Goal: Task Accomplishment & Management: Use online tool/utility

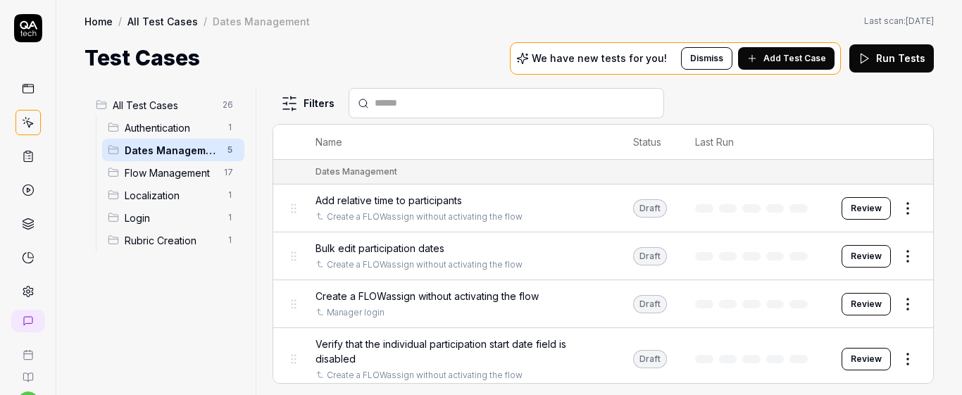
click at [458, 298] on span "Create a FLOWassign without activating the flow" at bounding box center [427, 296] width 223 height 15
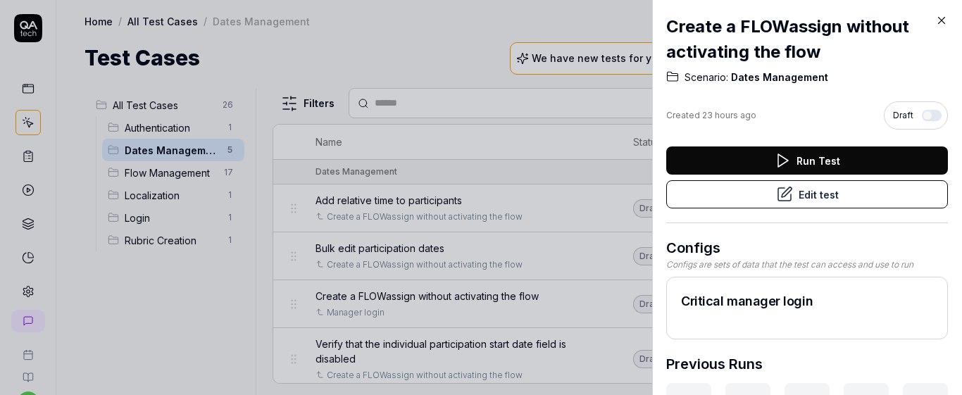
click at [727, 161] on button "Run Test" at bounding box center [807, 161] width 282 height 28
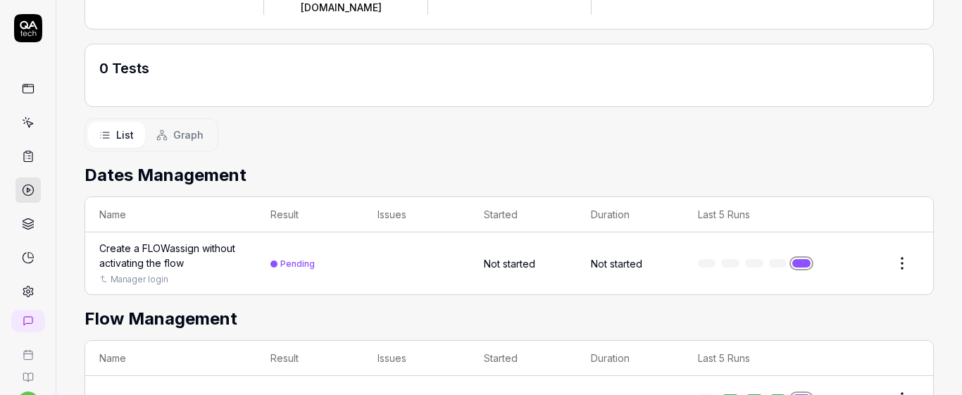
scroll to position [177, 0]
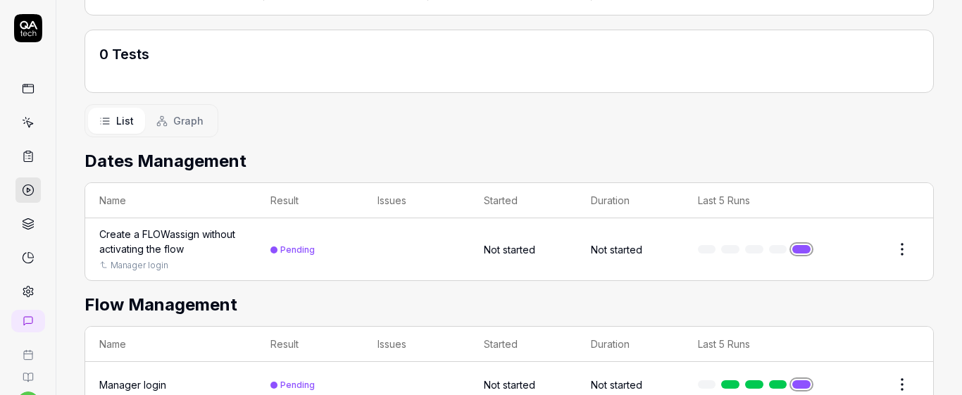
click at [382, 219] on td at bounding box center [416, 249] width 107 height 62
click at [321, 218] on td "Pending" at bounding box center [309, 249] width 107 height 62
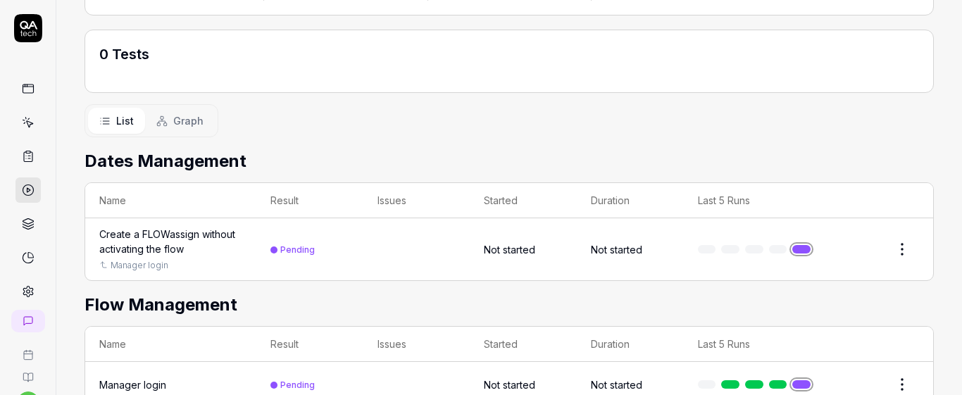
click at [27, 124] on icon at bounding box center [29, 124] width 6 height 6
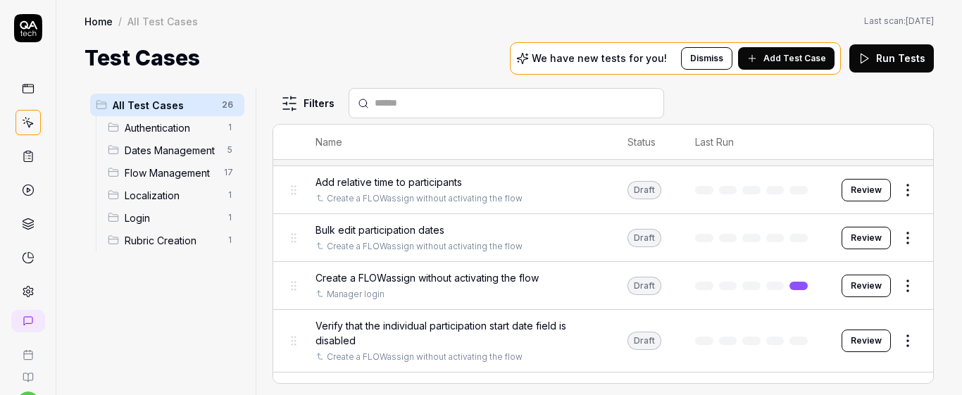
scroll to position [111, 0]
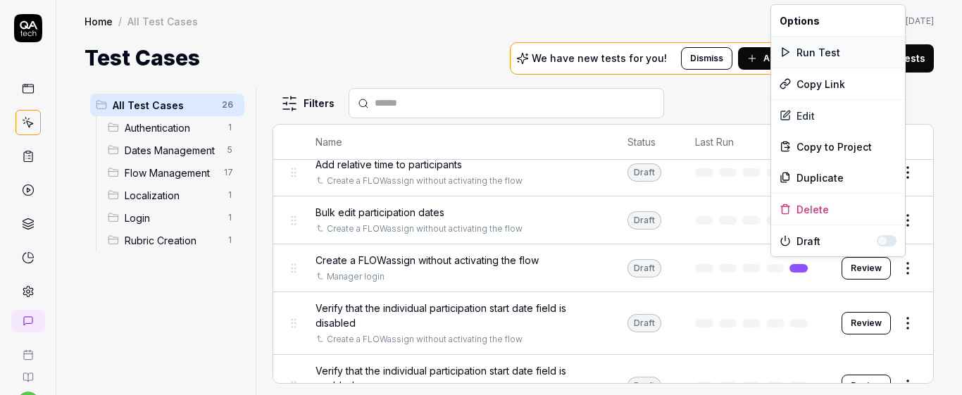
click at [811, 55] on div "Run Test" at bounding box center [838, 52] width 134 height 31
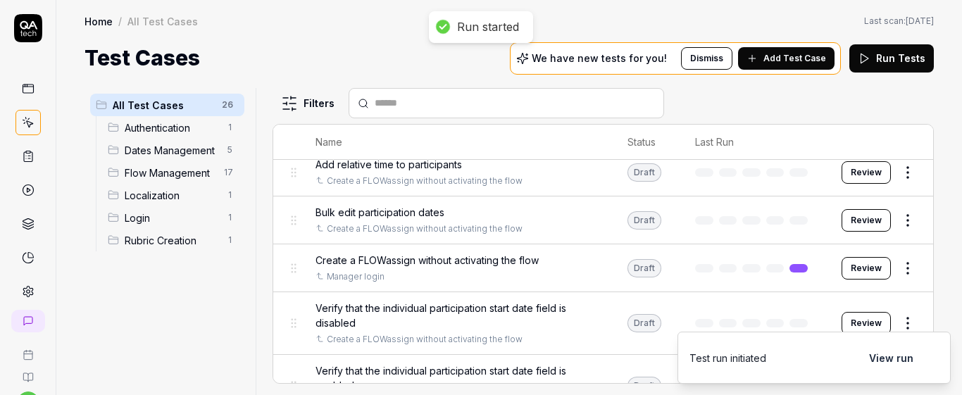
click at [682, 254] on td at bounding box center [754, 268] width 147 height 48
click at [546, 277] on div "Manager login" at bounding box center [458, 276] width 284 height 13
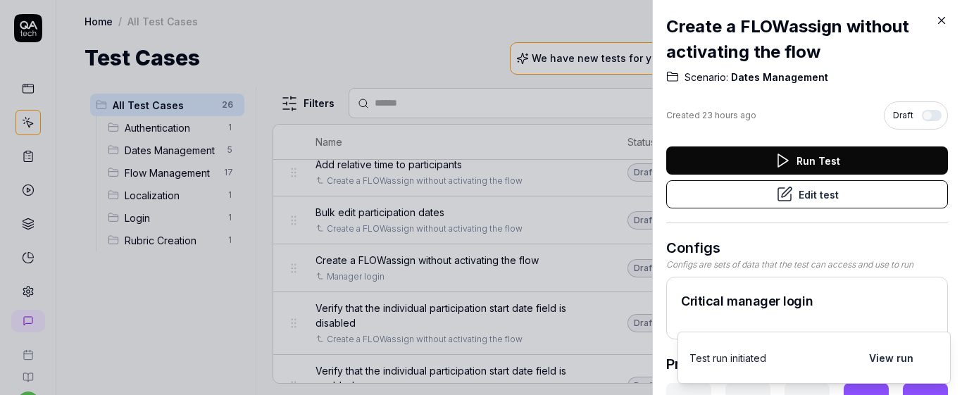
click at [808, 190] on button "Edit test" at bounding box center [807, 194] width 282 height 28
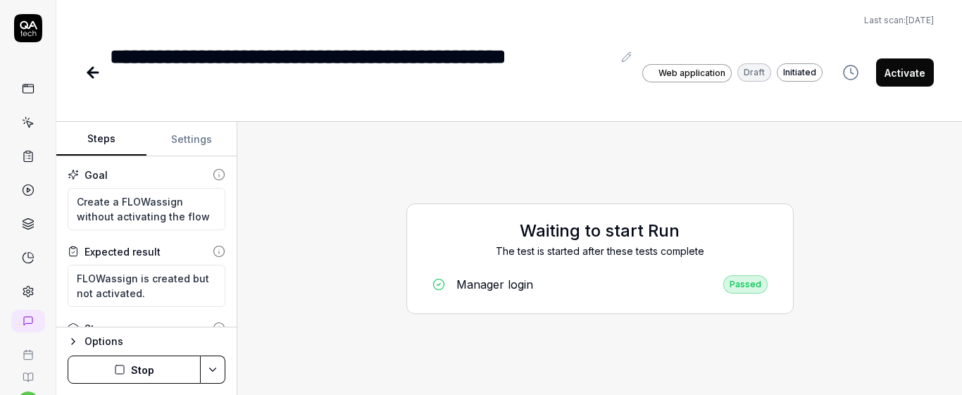
click at [154, 379] on button "Stop" at bounding box center [134, 370] width 133 height 28
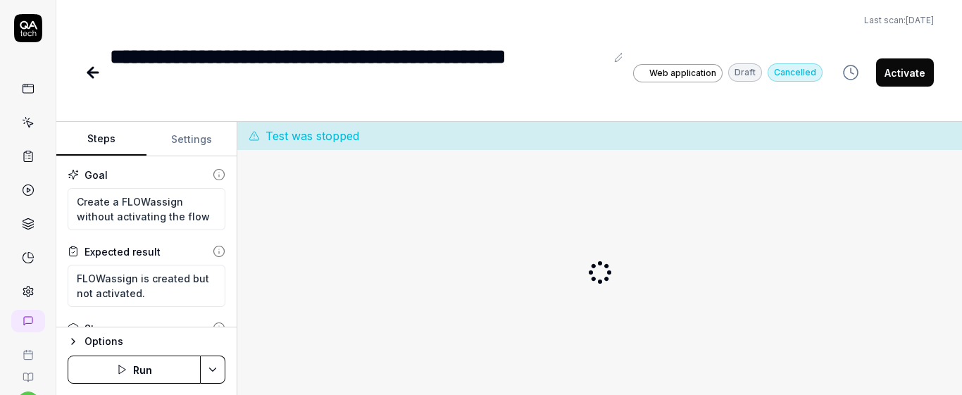
click at [170, 370] on button "Run" at bounding box center [134, 370] width 133 height 28
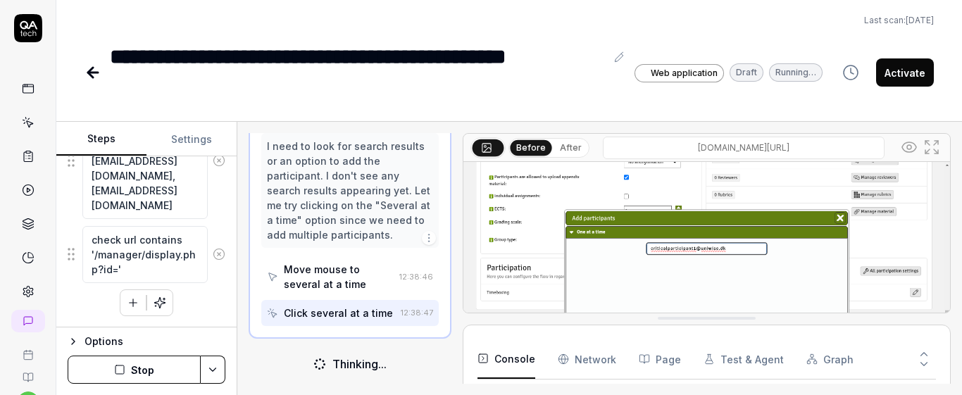
scroll to position [147, 0]
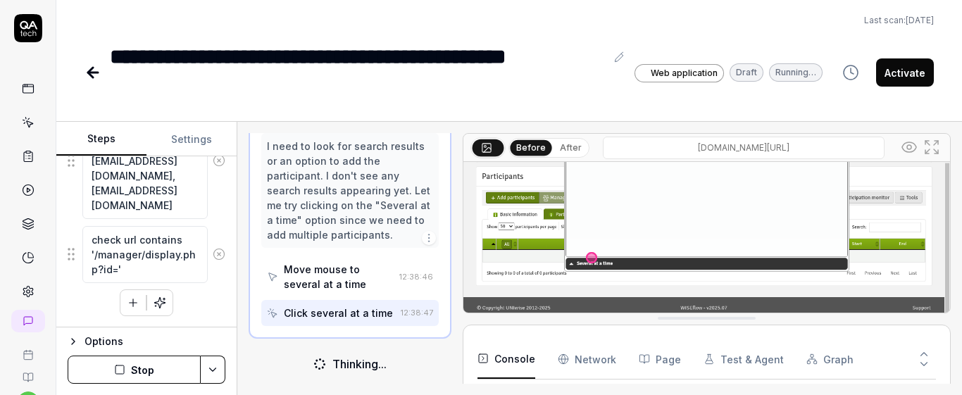
click at [593, 363] on Requests "Network" at bounding box center [587, 359] width 58 height 39
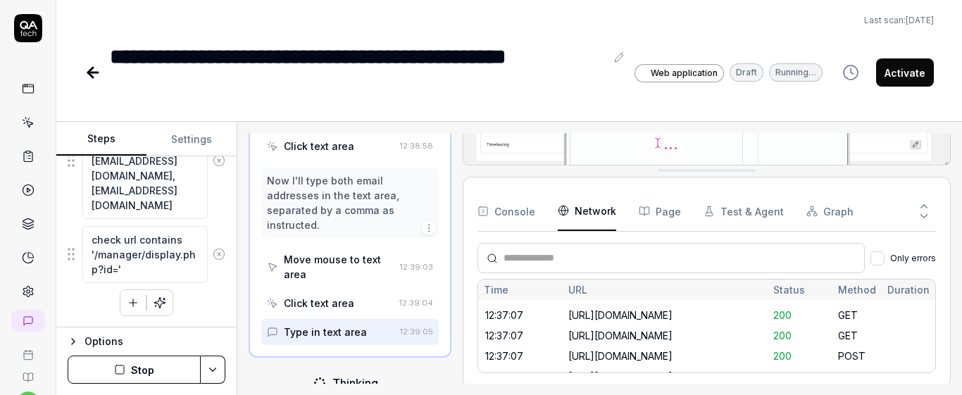
scroll to position [847, 0]
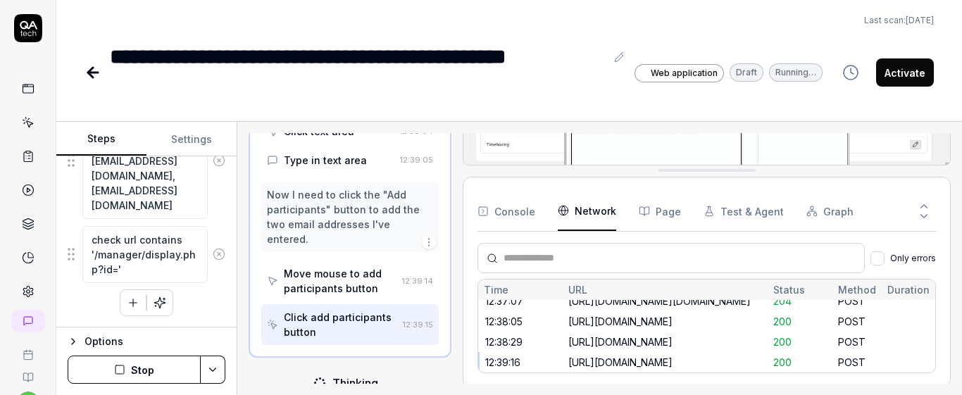
scroll to position [1476, 0]
click at [926, 214] on icon at bounding box center [924, 216] width 13 height 13
click at [924, 211] on icon at bounding box center [924, 216] width 13 height 13
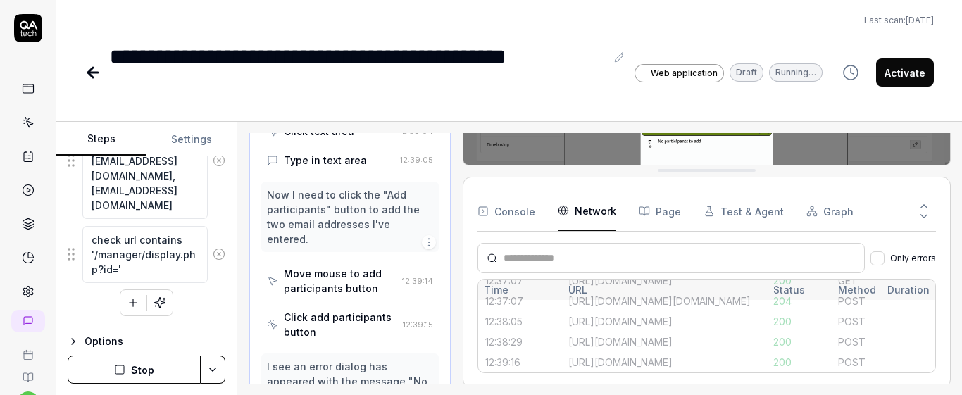
scroll to position [1479, 0]
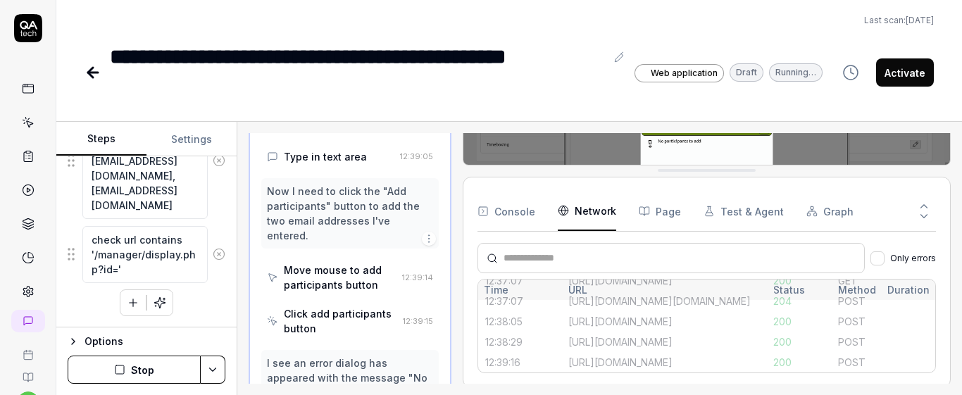
click at [923, 208] on icon at bounding box center [924, 206] width 13 height 13
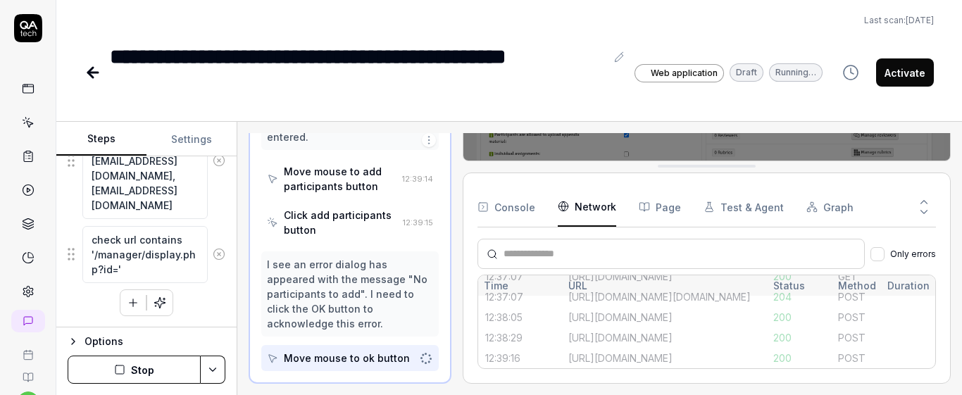
click at [923, 208] on icon at bounding box center [924, 212] width 13 height 13
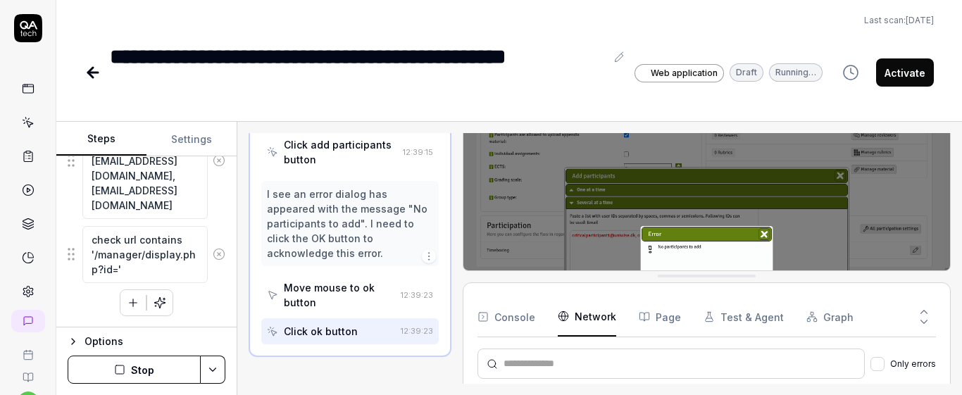
scroll to position [1647, 0]
click at [513, 313] on button "Console" at bounding box center [507, 316] width 58 height 39
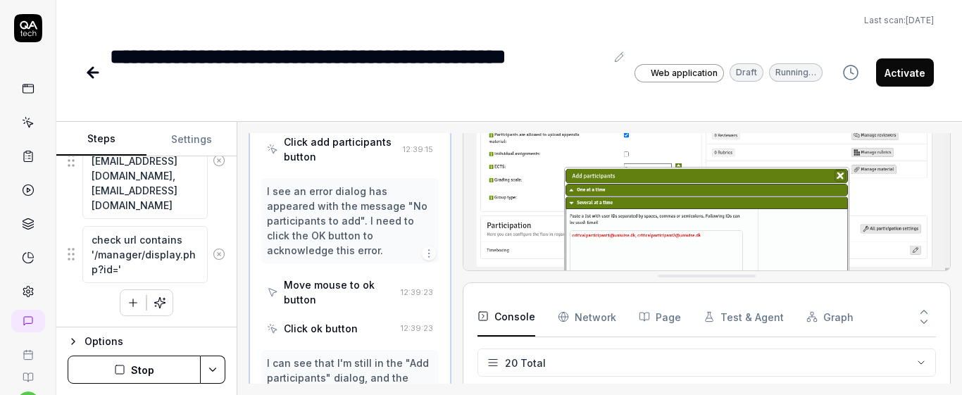
scroll to position [0, 0]
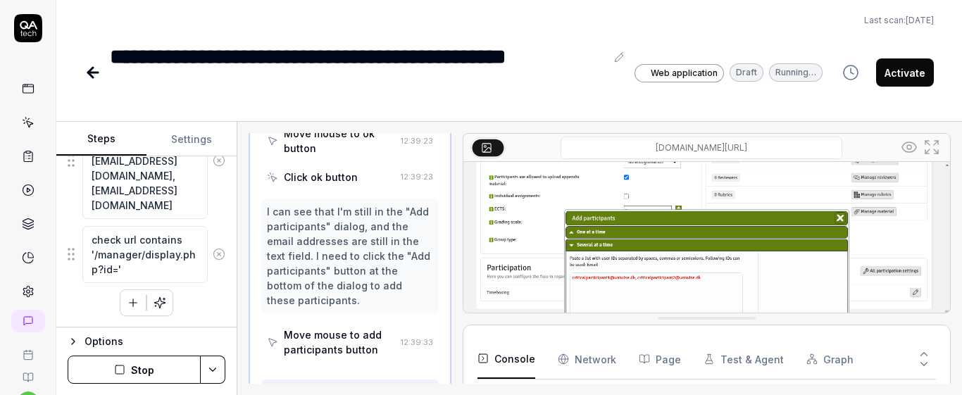
drag, startPoint x: 900, startPoint y: 280, endPoint x: 898, endPoint y: 335, distance: 55.0
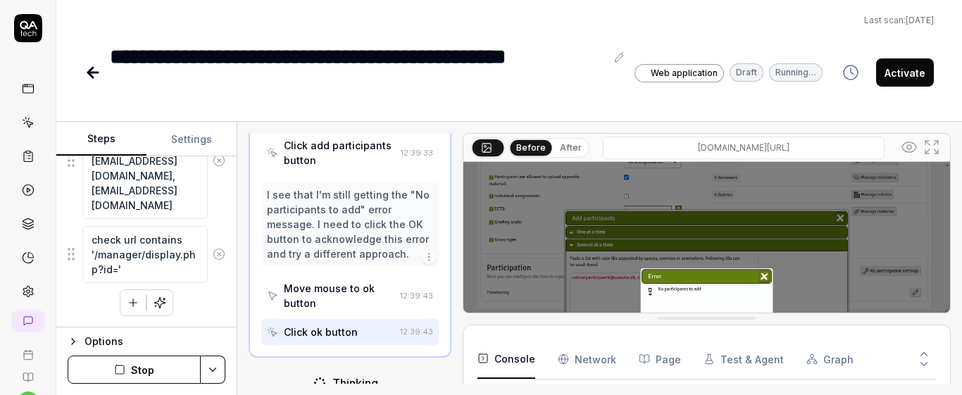
drag, startPoint x: 947, startPoint y: 209, endPoint x: 957, endPoint y: 234, distance: 26.3
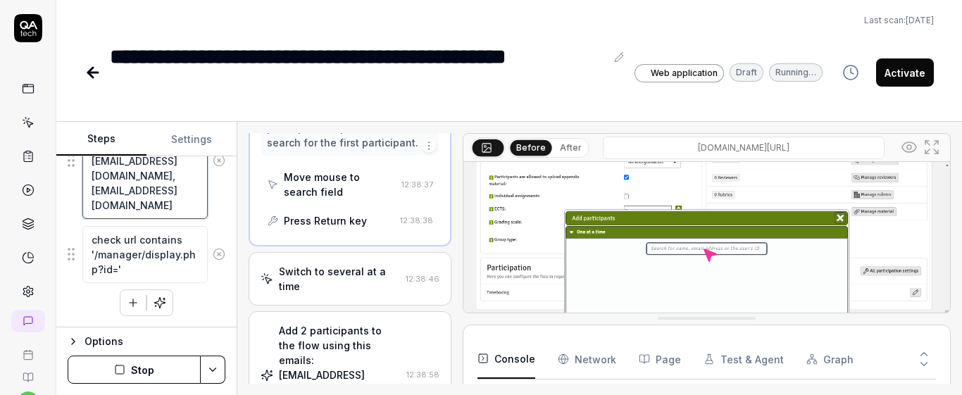
scroll to position [1310, 0]
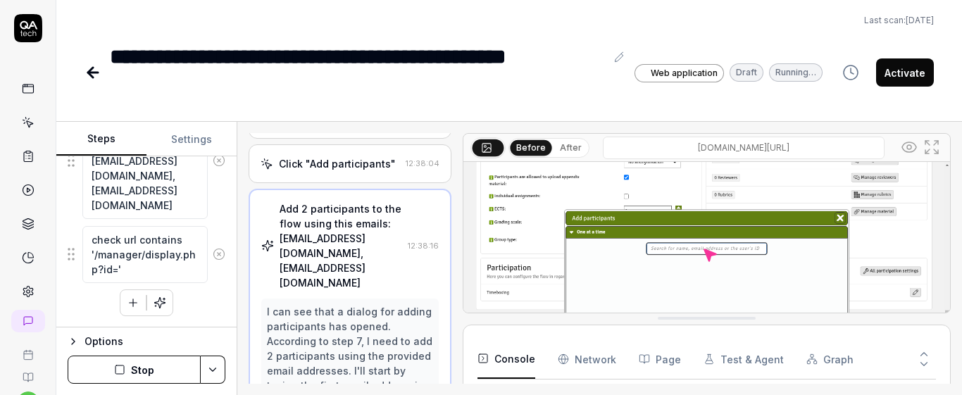
click at [359, 171] on div "Click "Add participants"" at bounding box center [337, 163] width 117 height 15
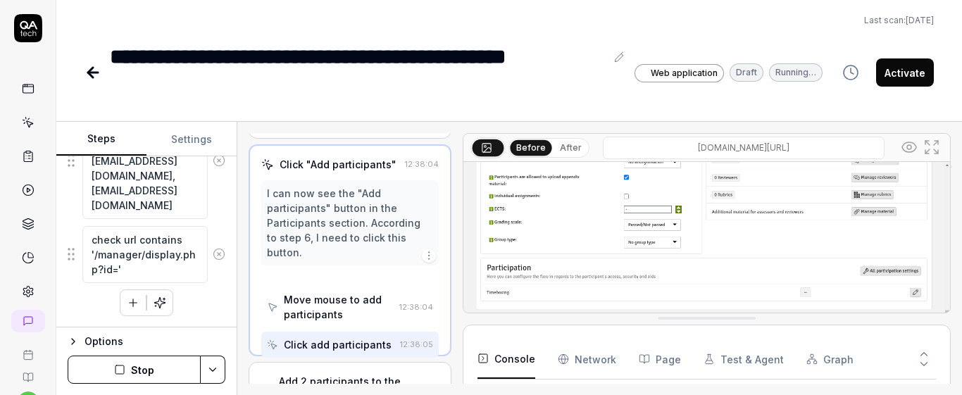
scroll to position [796, 0]
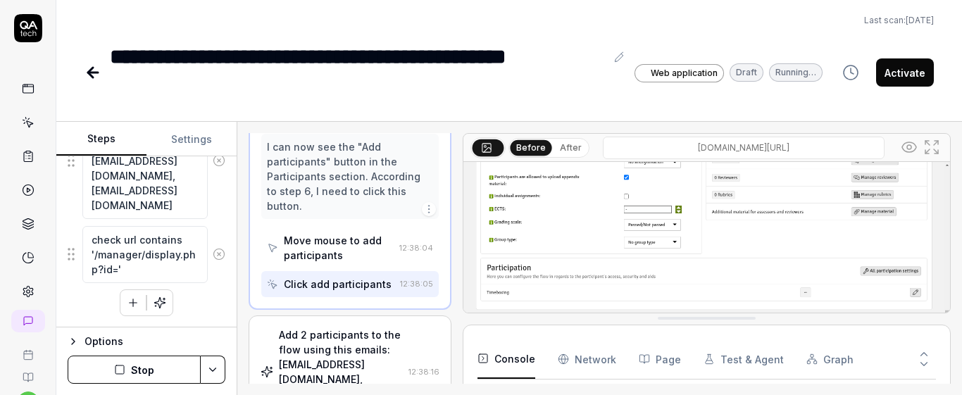
drag, startPoint x: 450, startPoint y: 294, endPoint x: 697, endPoint y: 242, distance: 252.5
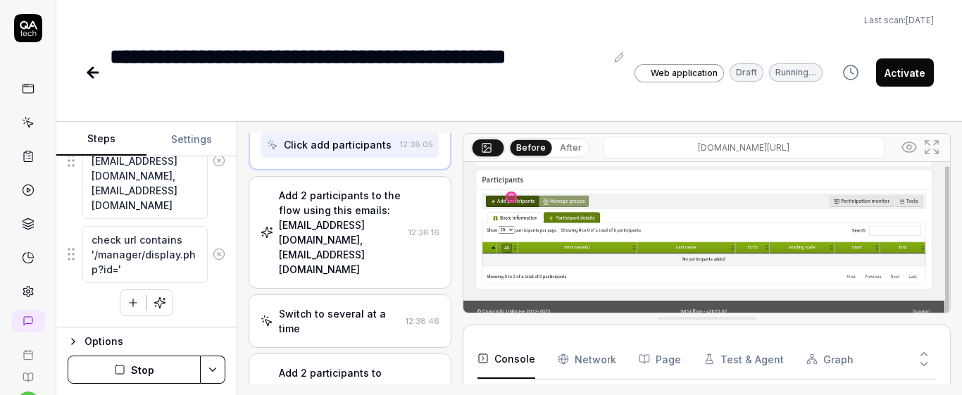
scroll to position [926, 0]
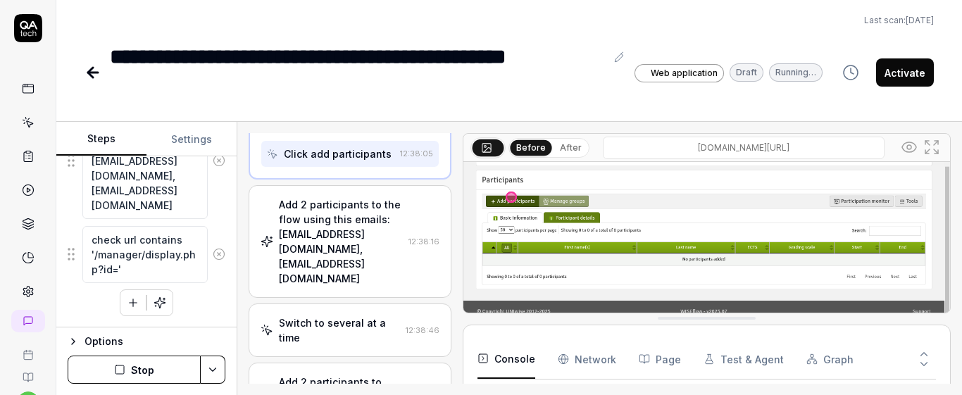
click at [392, 167] on div "Click add participants 12:38:05" at bounding box center [349, 154] width 177 height 26
click at [289, 161] on div "Click add participants" at bounding box center [338, 154] width 108 height 15
click at [324, 132] on div "Move mouse to add participants" at bounding box center [338, 118] width 109 height 30
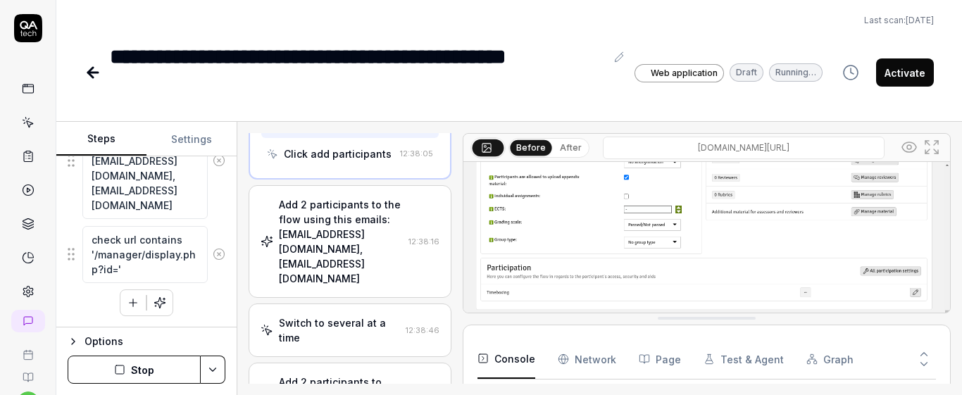
click at [332, 167] on div "Click add participants" at bounding box center [330, 154] width 127 height 26
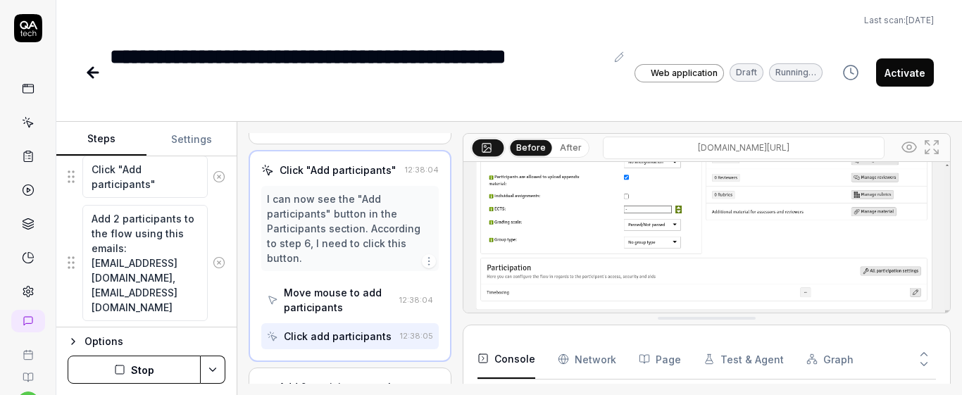
scroll to position [1088, 0]
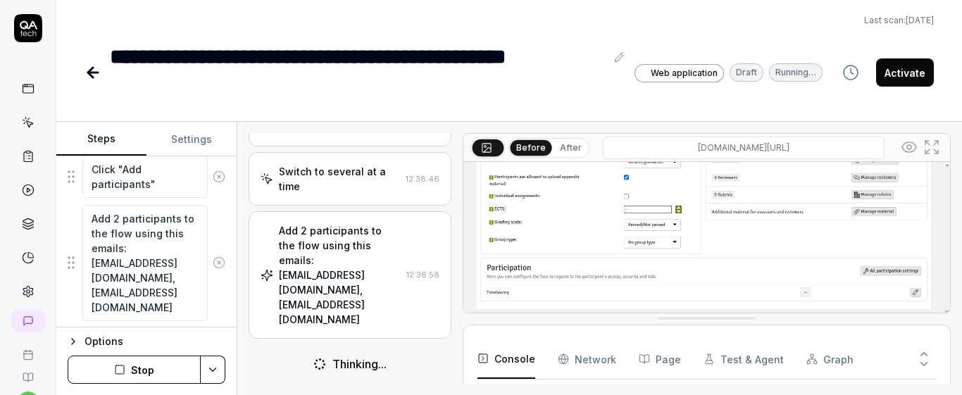
click at [385, 317] on div "Add 2 participants to the flow using this emails: criticalparticipant1@uniwise.…" at bounding box center [350, 274] width 202 height 127
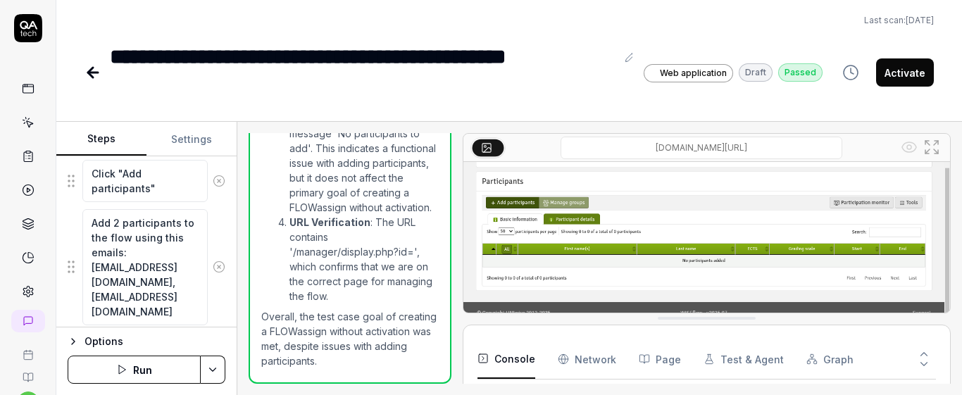
scroll to position [542, 0]
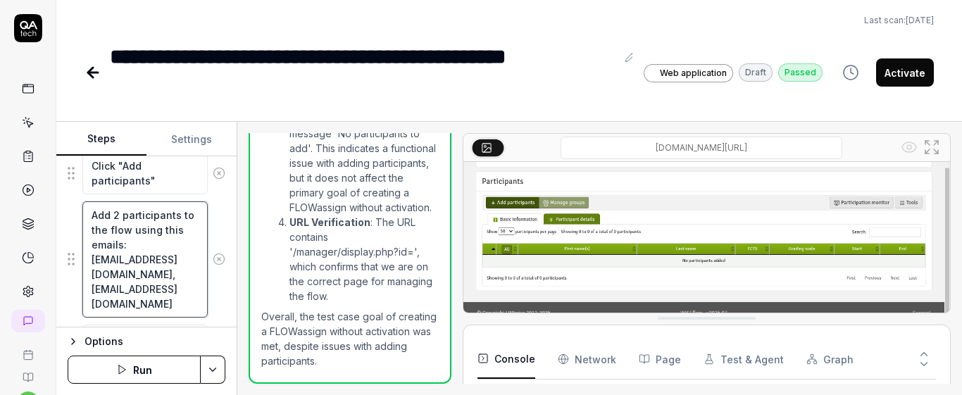
click at [161, 278] on textarea "Add 2 participants to the flow using this emails: criticalparticipant1@uniwise.…" at bounding box center [144, 259] width 125 height 116
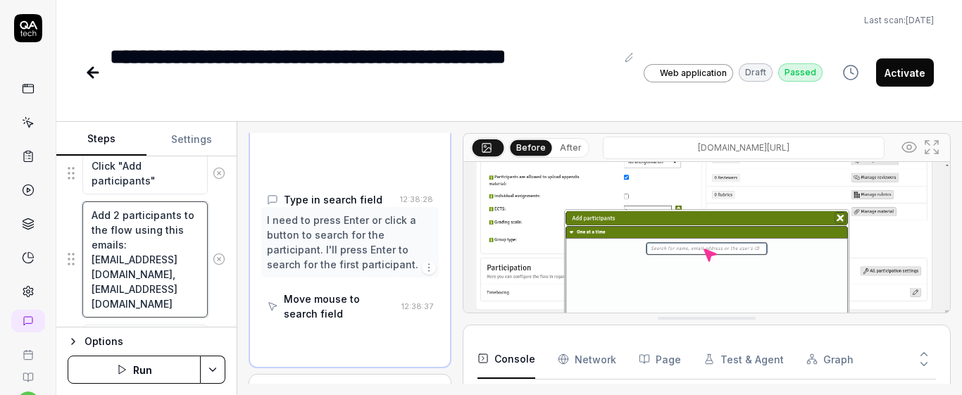
scroll to position [1198, 0]
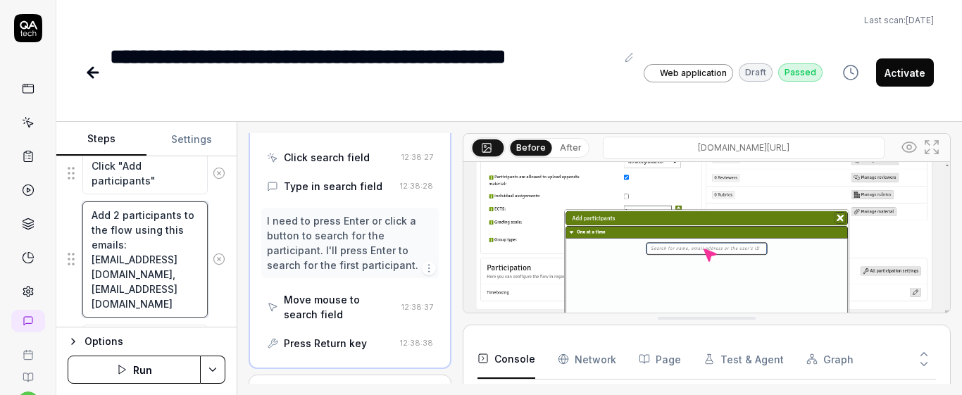
type textarea "*"
type textarea "Add 2 participants to the flow using this emails: criticalparticipant1@uniwise.…"
type textarea "*"
type textarea "Add 2 participants to the flow using this emails: criticalparticipant1@uniwise.…"
click at [151, 381] on button "Save & Run" at bounding box center [134, 370] width 133 height 28
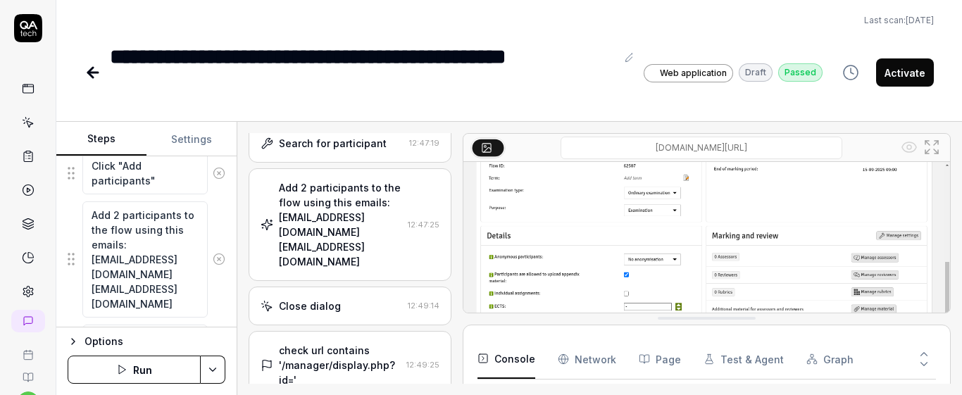
click at [935, 148] on icon at bounding box center [931, 147] width 17 height 17
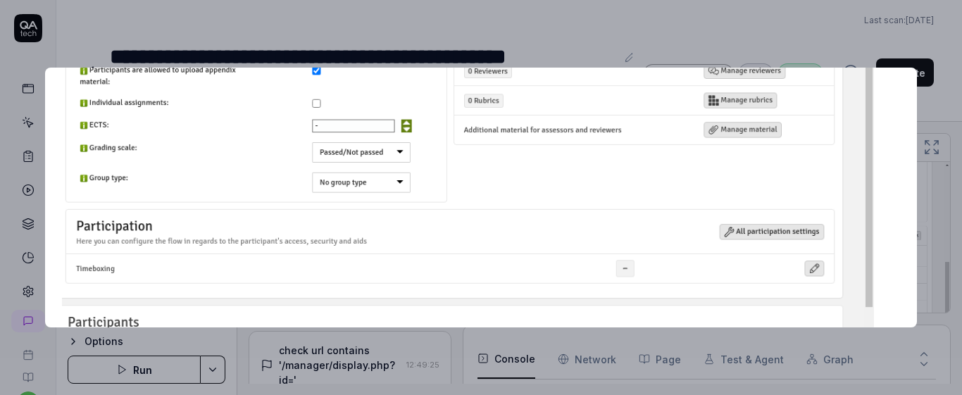
drag, startPoint x: 886, startPoint y: 244, endPoint x: 859, endPoint y: 141, distance: 106.3
click at [859, 138] on img at bounding box center [455, 139] width 838 height 524
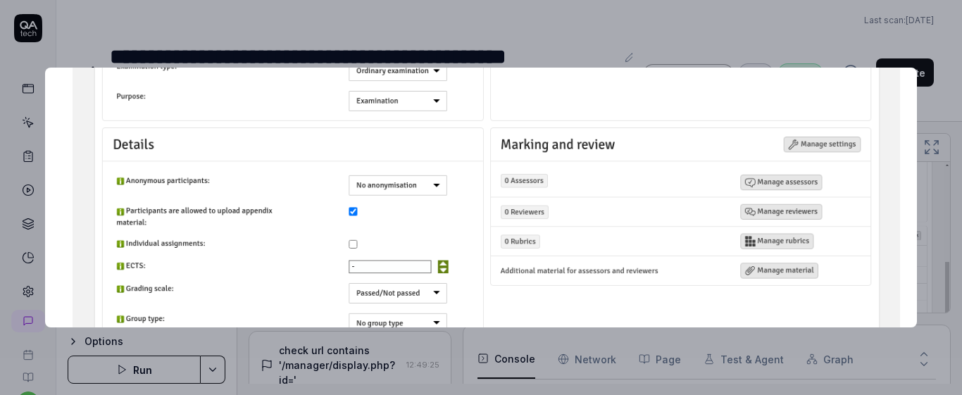
drag, startPoint x: 884, startPoint y: 166, endPoint x: 890, endPoint y: 257, distance: 91.1
click at [893, 261] on div at bounding box center [481, 198] width 872 height 260
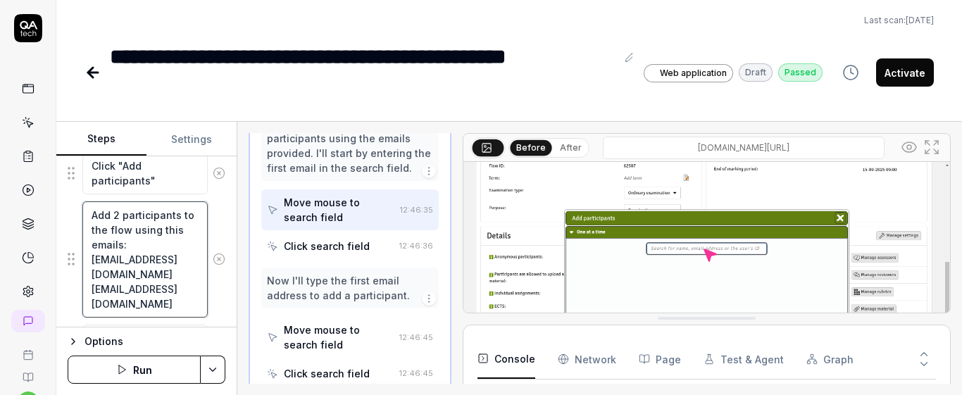
click at [138, 223] on textarea "Add 2 participants to the flow using this emails: criticalparticipant1@uniwise.…" at bounding box center [144, 259] width 125 height 116
click at [131, 215] on textarea "Add 2 participants to the flow using this emails: criticalparticipant1@uniwise.…" at bounding box center [144, 259] width 125 height 116
type textarea "*"
type textarea "Add 2participants to the flow using this emails: criticalparticipant1@uniwise.d…"
type textarea "*"
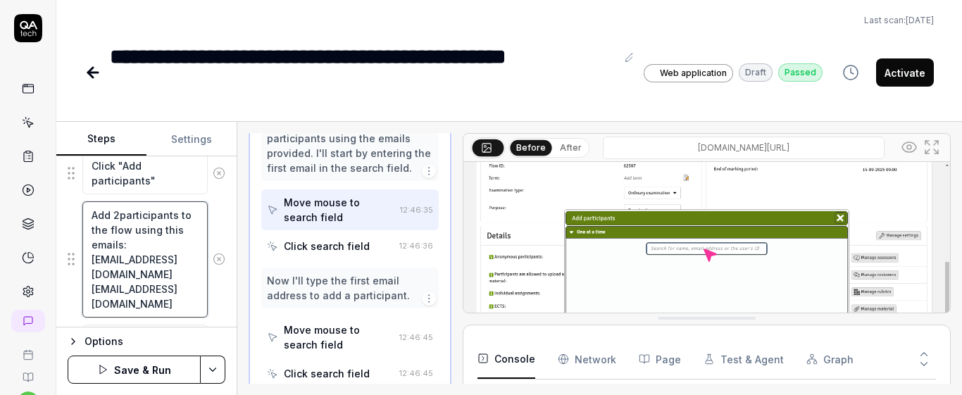
type textarea "Add participants to the flow using this emails: criticalparticipant1@uniwise.dk…"
type textarea "*"
type textarea "Add tparticipants to the flow using this emails: criticalparticipant1@uniwise.d…"
type textarea "*"
type textarea "Add thparticipants to the flow using this emails: criticalparticipant1@uniwise.…"
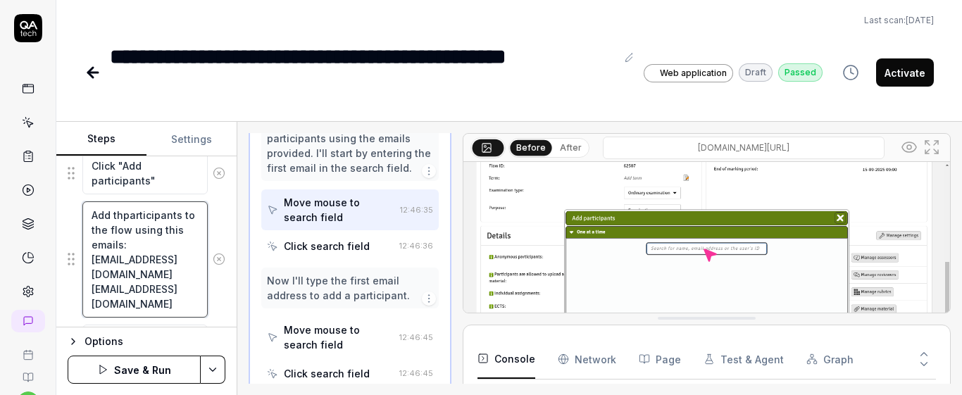
type textarea "*"
type textarea "Add thiparticipants to the flow using this emails: criticalparticipant1@uniwise…"
type textarea "*"
type textarea "Add thisparticipants to the flow using this emails: criticalparticipant1@uniwis…"
type textarea "*"
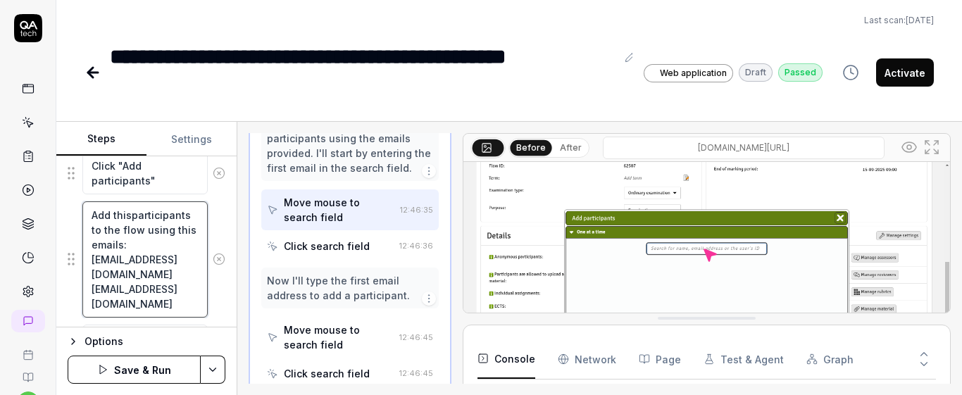
type textarea "Add this participants to the flow using this emails: criticalparticipant1@uniwi…"
click at [150, 233] on textarea "Add this participants to the flow using this emails: criticalparticipant1@uniwi…" at bounding box center [144, 266] width 125 height 131
type textarea "*"
type textarea "Add this participantsto the flow using this emails: criticalparticipant1@uniwis…"
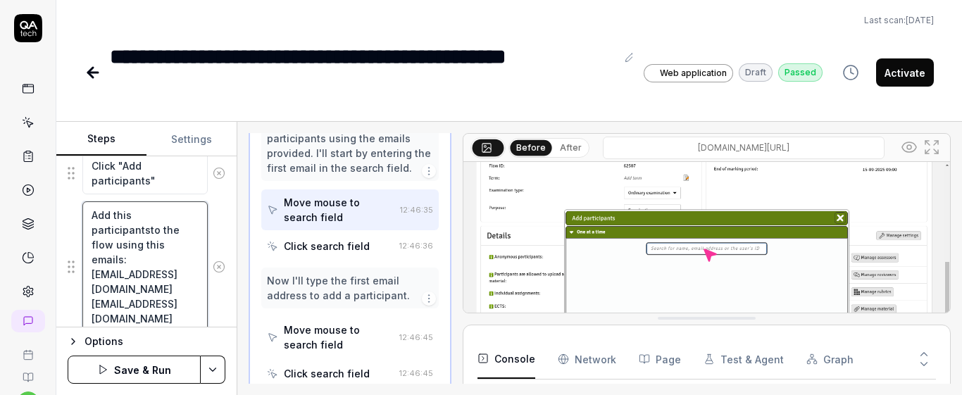
type textarea "*"
type textarea "Add this participantto the flow using this emails: criticalparticipant1@uniwise…"
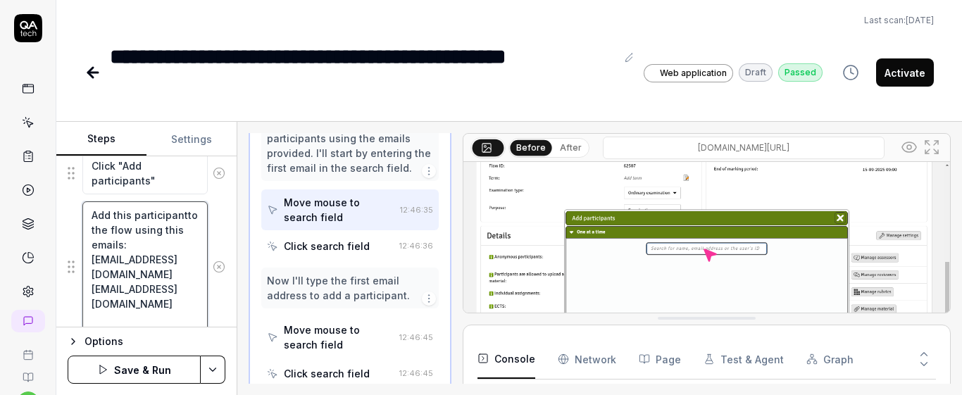
type textarea "*"
type textarea "Add this participant to the flow using this emails: criticalparticipant1@uniwis…"
click at [153, 243] on textarea "Add this participant to the flow using this emails: criticalparticipant1@uniwis…" at bounding box center [144, 259] width 125 height 116
type textarea "*"
type textarea "Add this participant to the flow using this emails: criticalparticipant1@uniwis…"
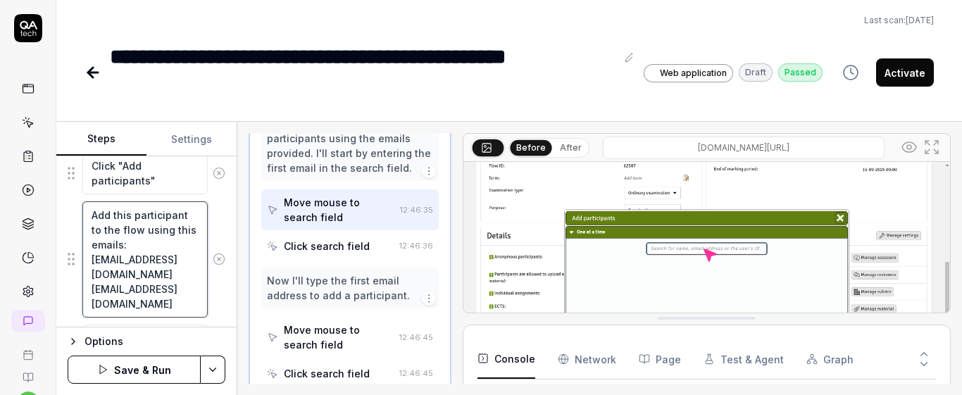
type textarea "*"
type textarea "Add this participant to the flow using this emails: criticalparticipant1@uniwis…"
type textarea "*"
type textarea "Add this participant to the flow using this emails criticalparticipant1@uniwise…"
type textarea "*"
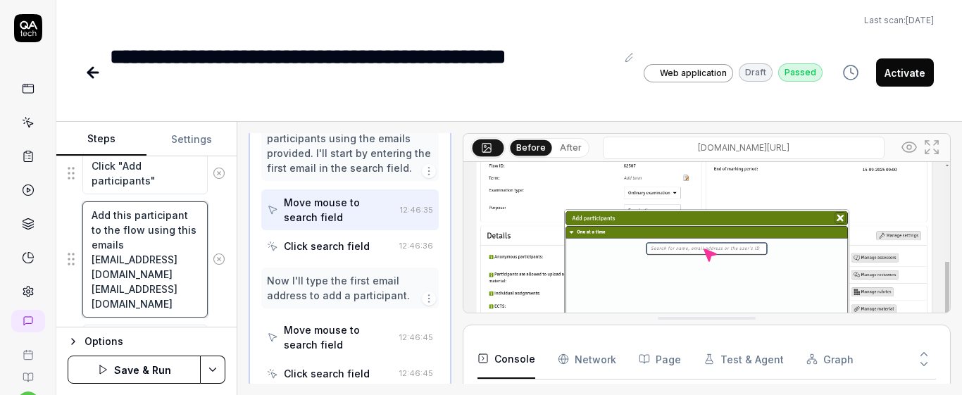
type textarea "Add this participant to the flow using this email criticalparticipant1@uniwise.…"
type textarea "*"
type textarea "Add this participant to the flow using this emai criticalparticipant1@uniwise.d…"
type textarea "*"
type textarea "Add this participant to the flow using this em criticalparticipant1@uniwise.dk …"
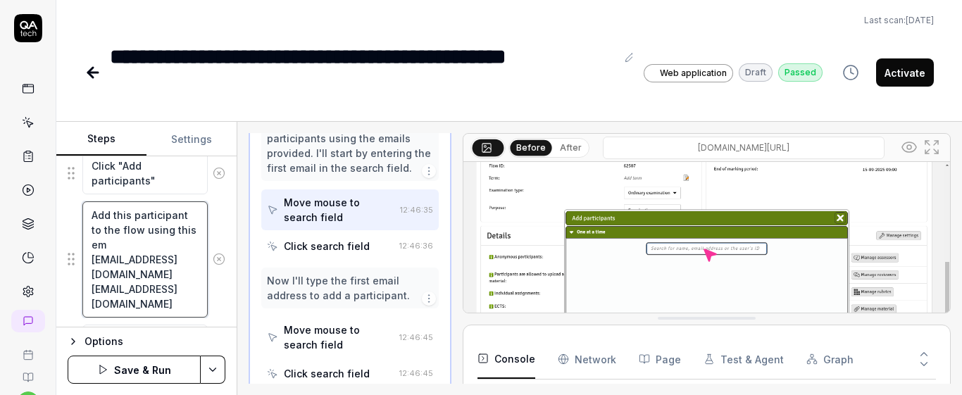
type textarea "*"
type textarea "Add this participant to the flow using this e criticalparticipant1@uniwise.dk c…"
type textarea "*"
type textarea "Add this participant to the flow using this criticalparticipant1@uniwise.dk cri…"
type textarea "*"
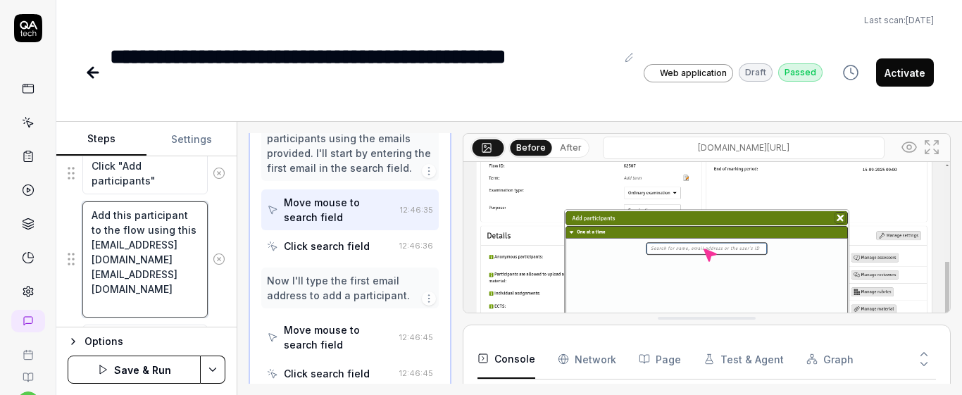
type textarea "Add this participant to the flow using this criticalparticipant1@uniwise.dk cri…"
type textarea "*"
type textarea "Add this participant to the flow using thi criticalparticipant1@uniwise.dk crit…"
type textarea "*"
type textarea "Add this participant to the flow using th criticalparticipant1@uniwise.dk criti…"
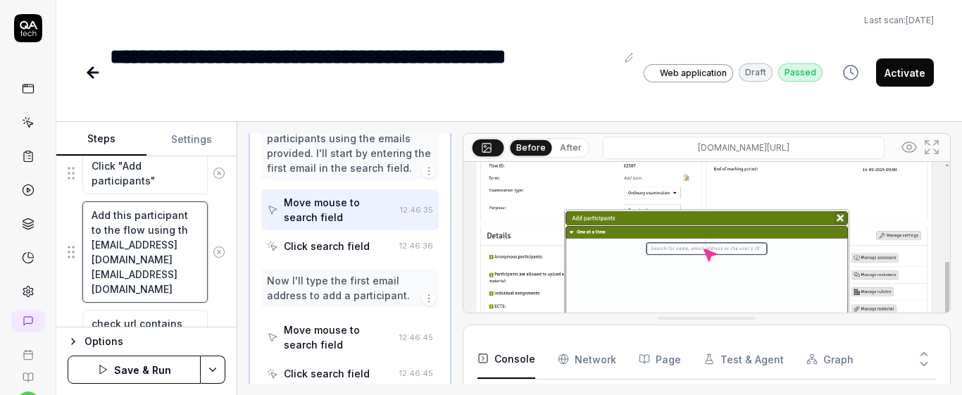
type textarea "*"
type textarea "Add this participant to the flow using t criticalparticipant1@uniwise.dk critic…"
type textarea "*"
type textarea "Add this participant to the flow using criticalparticipant1@uniwise.dk critical…"
type textarea "*"
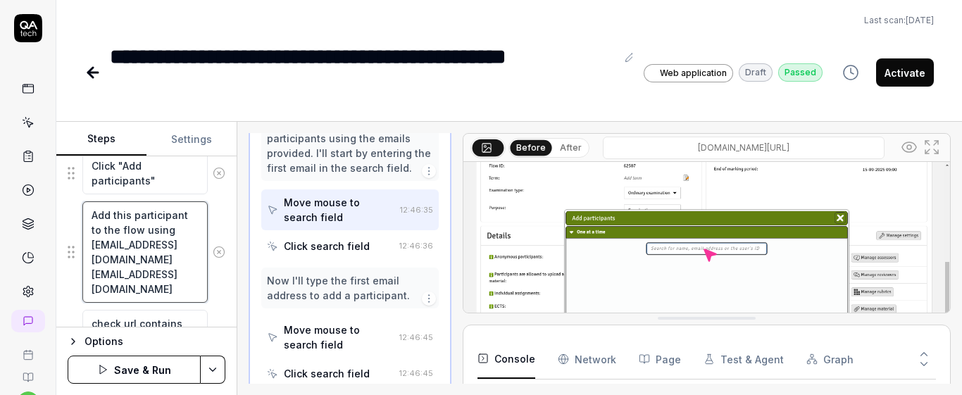
type textarea "Add this participant to the flow using criticalparticipant1@uniwise.dk critical…"
type textarea "*"
type textarea "Add this participant to the flow usin criticalparticipant1@uniwise.dk criticalp…"
type textarea "*"
type textarea "Add this participant to the flow usi criticalparticipant1@uniwise.dk criticalpa…"
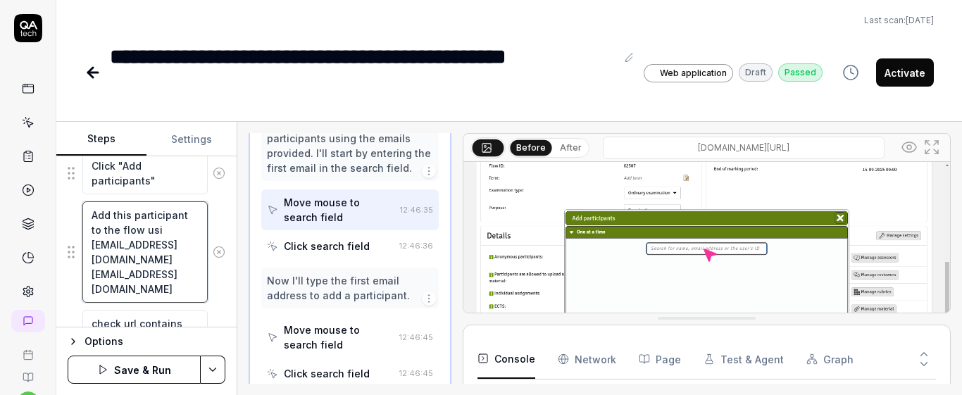
type textarea "*"
type textarea "Add this participant to the flow us criticalparticipant1@uniwise.dk criticalpar…"
type textarea "*"
type textarea "Add this participant to the flow u criticalparticipant1@uniwise.dk criticalpart…"
type textarea "*"
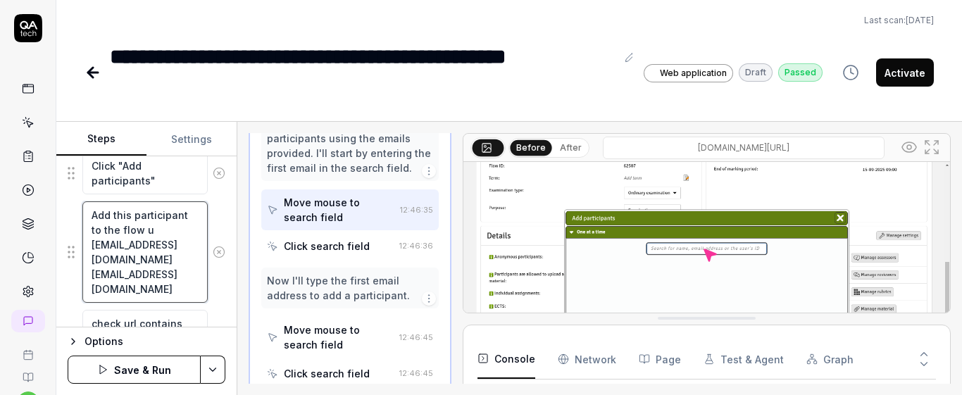
type textarea "Add this participant to the flow criticalparticipant1@uniwise.dk criticalpartic…"
type textarea "*"
type textarea "Add this participant to the flow criticalparticipant1@uniwise.dk criticalpartic…"
type textarea "*"
type textarea "Add this participant to the flow: criticalparticipant1@uniwise.dk criticalparti…"
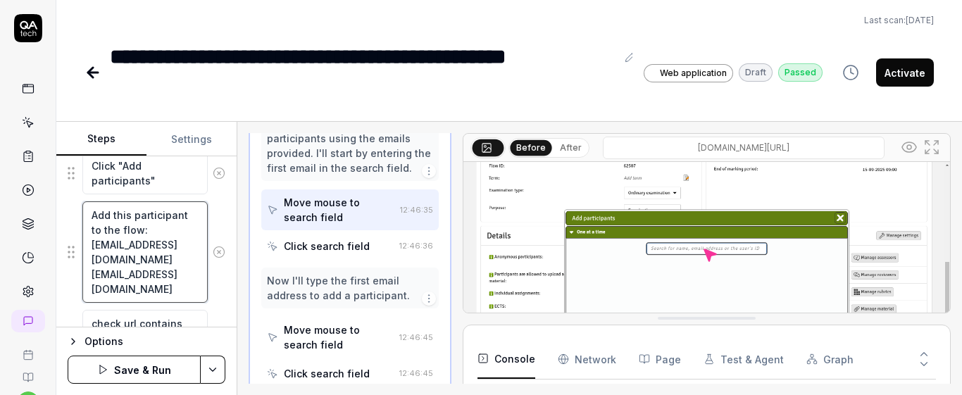
type textarea "*"
drag, startPoint x: 90, startPoint y: 275, endPoint x: 195, endPoint y: 296, distance: 106.9
click at [195, 296] on textarea "Add this participant to the flow: criticalparticipant1@uniwise.dk criticalparti…" at bounding box center [144, 251] width 125 height 101
drag, startPoint x: 87, startPoint y: 212, endPoint x: 169, endPoint y: 223, distance: 82.5
click at [169, 223] on textarea "Add this participant to the flow: criticalparticipant1@uniwise.dk criticalparti…" at bounding box center [144, 251] width 125 height 101
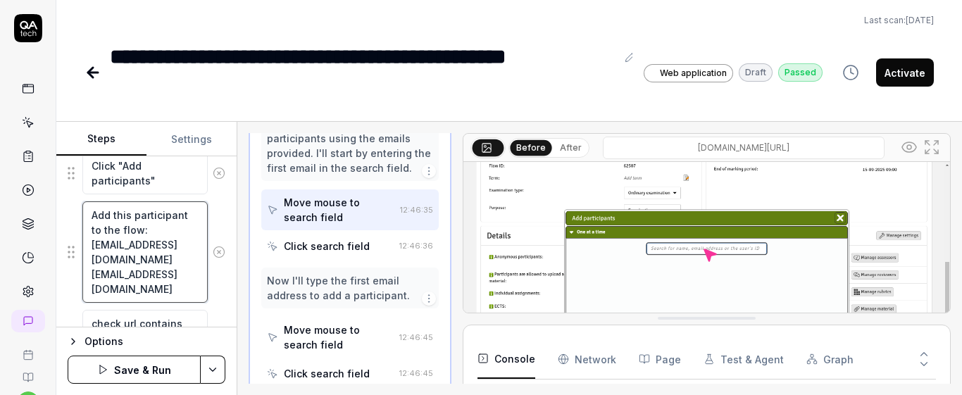
click at [169, 293] on textarea "Add this participant to the flow: criticalparticipant1@uniwise.dk criticalparti…" at bounding box center [144, 251] width 125 height 101
type textarea "Add this participant to the flow: criticalparticipant1@uniwise.dk criticalparti…"
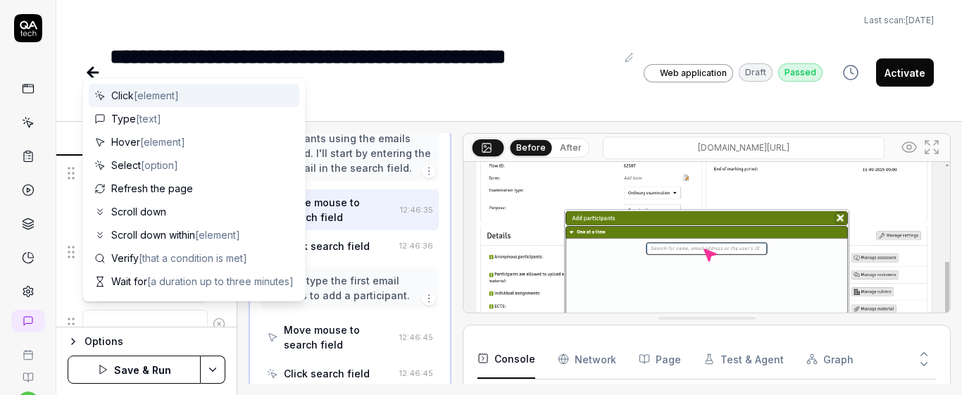
scroll to position [544, 0]
type textarea "*"
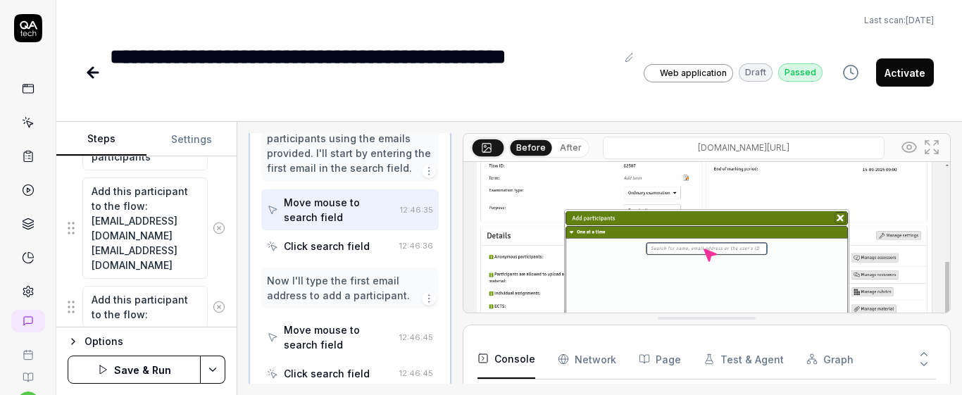
type textarea "Add this participant to the flow:"
drag, startPoint x: 90, startPoint y: 252, endPoint x: 168, endPoint y: 271, distance: 80.5
click at [168, 271] on textarea "Add this participant to the flow: criticalparticipant1@uniwise.dk criticalparti…" at bounding box center [144, 227] width 125 height 101
click at [135, 321] on textarea "Add this participant to the flow:" at bounding box center [144, 307] width 125 height 42
paste textarea "criticalparticipant2@uniwise.dk"
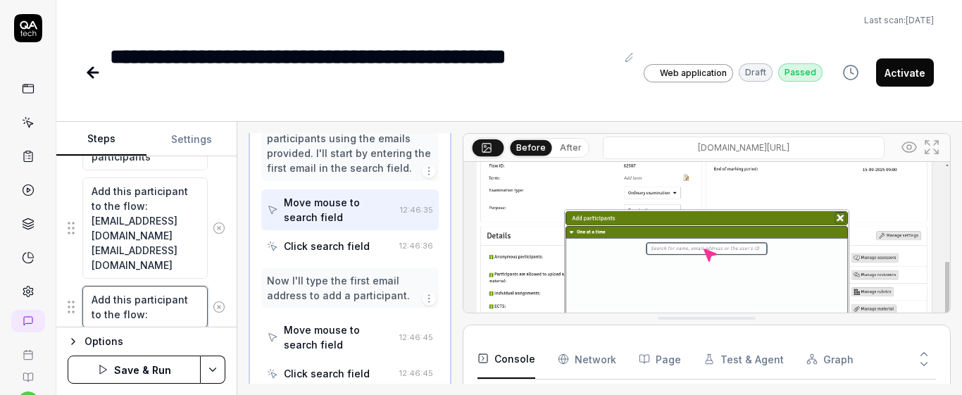
type textarea "*"
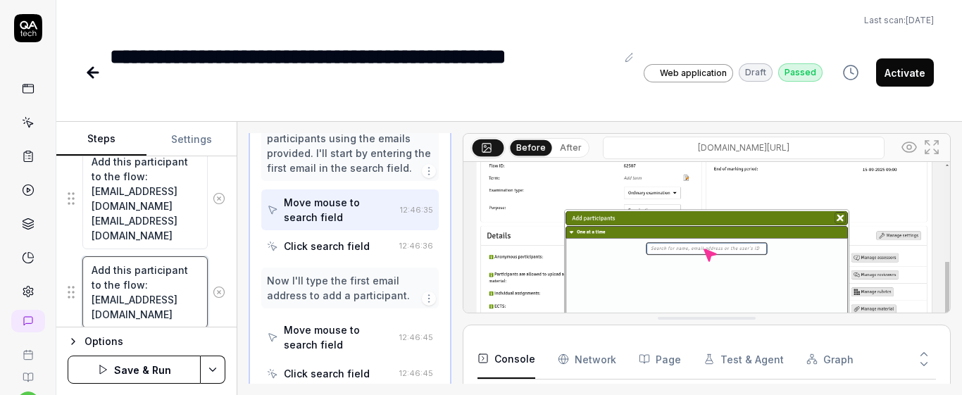
type textarea "Add this participant to the flow: criticalparticipant2@uniwise.dk"
drag, startPoint x: 169, startPoint y: 238, endPoint x: 87, endPoint y: 223, distance: 83.0
click at [87, 223] on textarea "Add this participant to the flow: criticalparticipant1@uniwise.dk criticalparti…" at bounding box center [144, 198] width 125 height 101
type textarea "*"
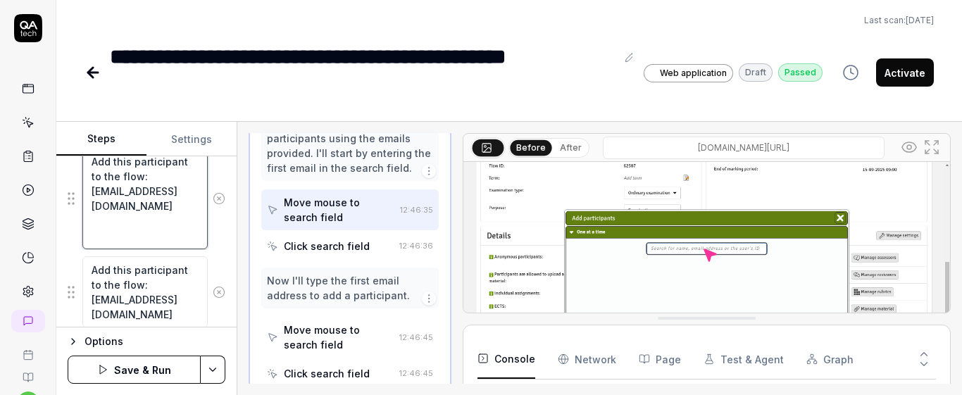
scroll to position [580, 0]
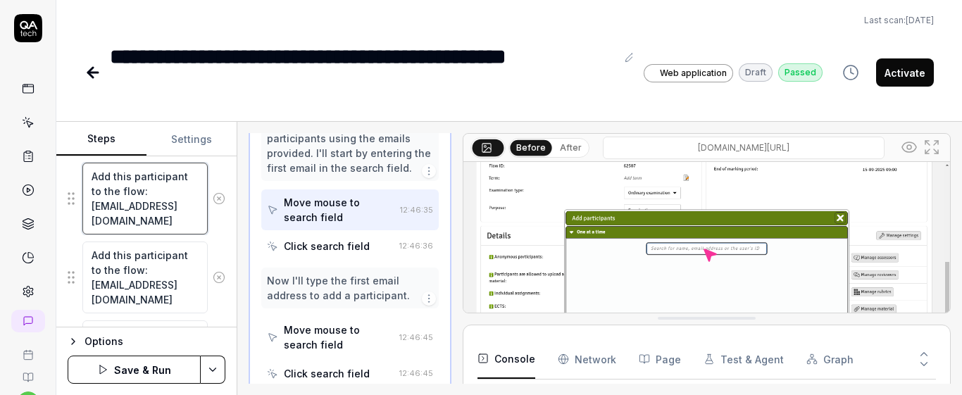
type textarea "Add this participant to the flow: criticalparticipant1@uniwise.dk"
click at [220, 242] on div "Goal Create a FLOWassign without activating the flow Expected result FLOWassign…" at bounding box center [146, 241] width 180 height 171
click at [142, 369] on button "Save & Run" at bounding box center [134, 370] width 133 height 28
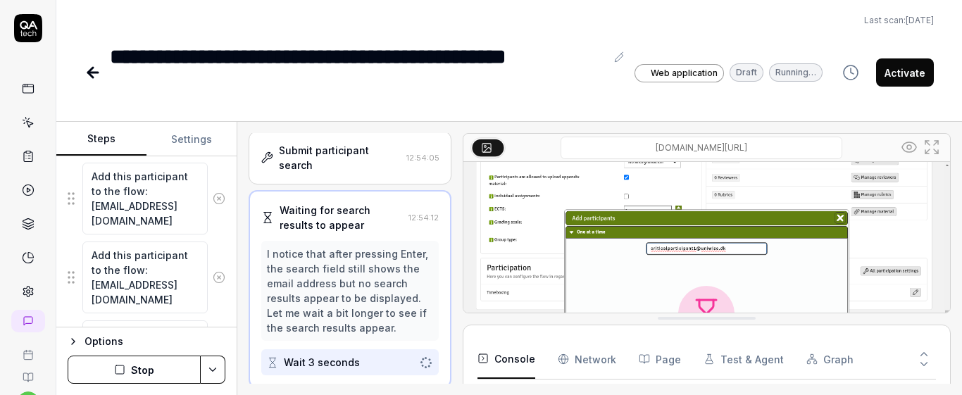
scroll to position [571, 0]
drag, startPoint x: 948, startPoint y: 232, endPoint x: 948, endPoint y: 245, distance: 12.7
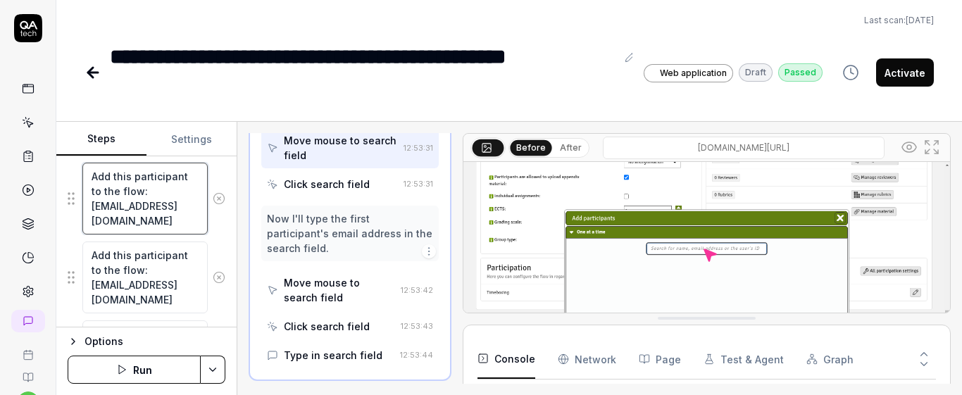
scroll to position [627, 0]
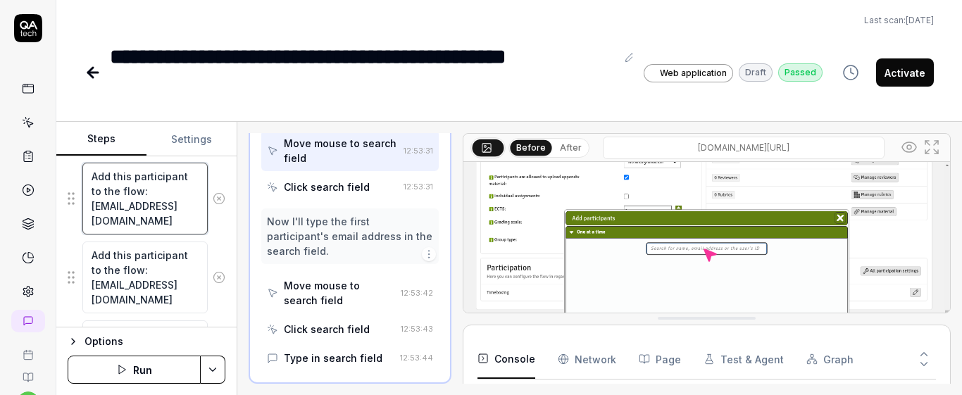
drag, startPoint x: 123, startPoint y: 204, endPoint x: 87, endPoint y: 192, distance: 37.2
click at [87, 192] on textarea "Add this participant to the flow: criticalparticipant1@uniwise.dk" at bounding box center [144, 199] width 125 height 72
type textarea "*"
type textarea "Add this criticalparticipant1@uniwise.dk"
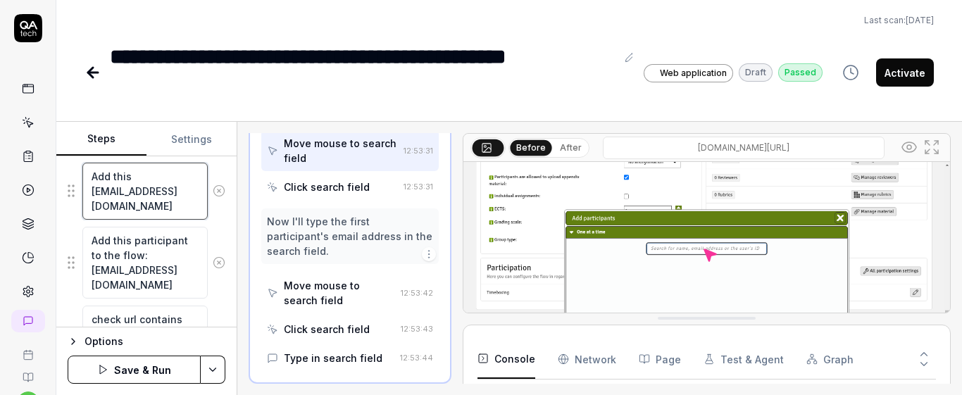
type textarea "*"
type textarea "Add thiscriticalparticipant1@uniwise.dk"
type textarea "*"
type textarea "Add thicriticalparticipant1@uniwise.dk"
type textarea "*"
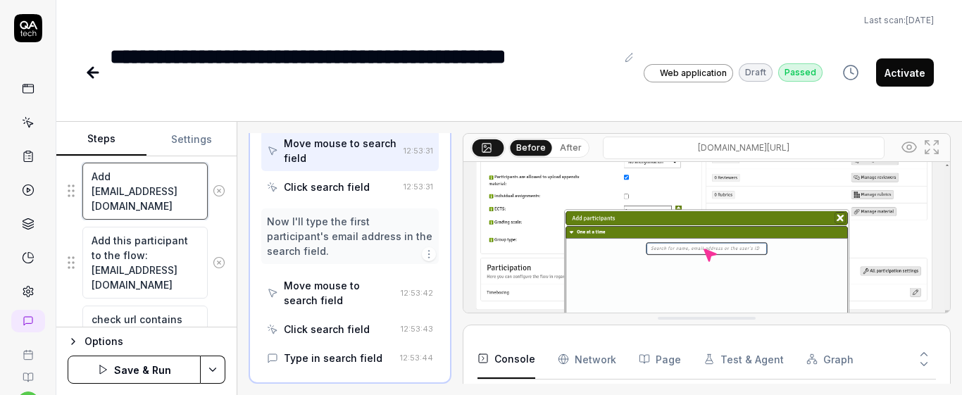
type textarea "Add thcriticalparticipant1@uniwise.dk"
type textarea "*"
type textarea "Add tcriticalparticipant1@uniwise.dk"
type textarea "*"
type textarea "Add criticalparticipant1@uniwise.dk"
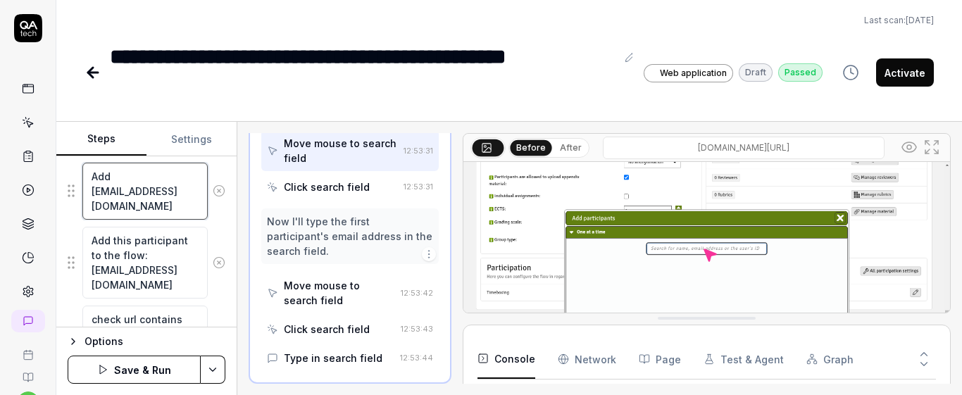
type textarea "*"
type textarea "Add "criticalparticipant1@uniwise.dk"
click at [153, 212] on textarea "Add "criticalparticipant1@uniwise.dk" at bounding box center [144, 191] width 125 height 57
type textarea "*"
type textarea "Add "criticalparticipant1@uniwise.dk""
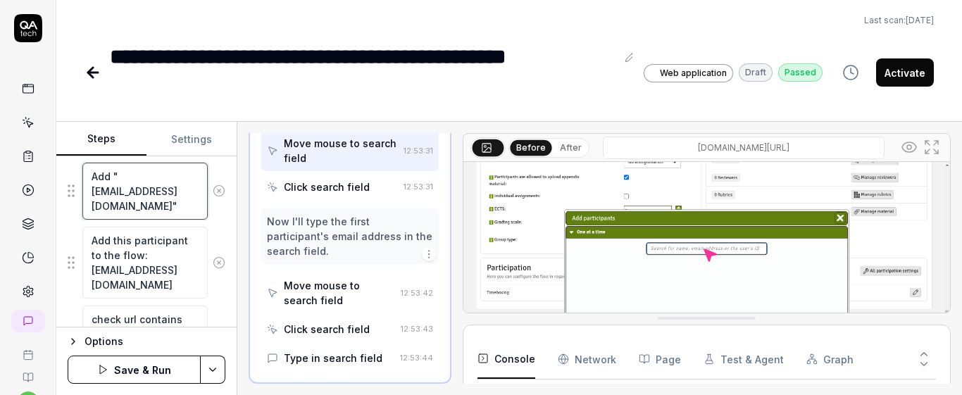
type textarea "*"
type textarea "Add "criticalparticipant1@uniwise.dk""
type textarea "*"
type textarea "Add "criticalparticipant1@uniwise.dk" t"
type textarea "*"
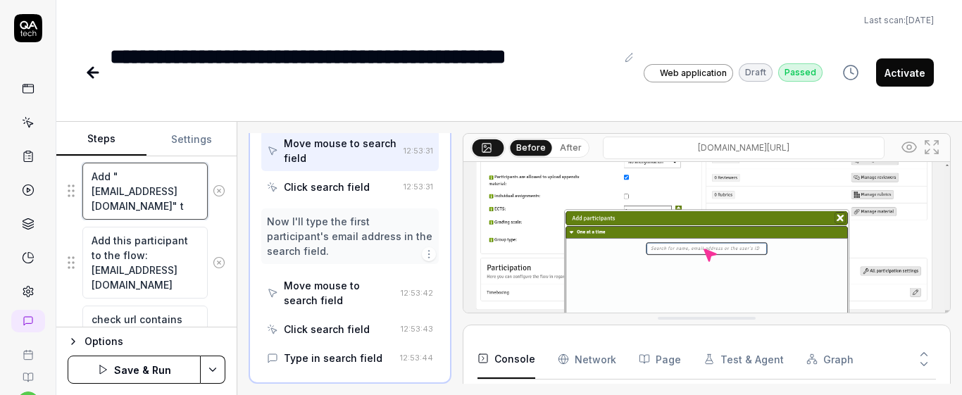
type textarea "Add "criticalparticipant1@uniwise.dk" to"
type textarea "*"
type textarea "Add "criticalparticipant1@uniwise.dk" to"
type textarea "*"
type textarea "Add "criticalparticipant1@uniwise.dk" to t"
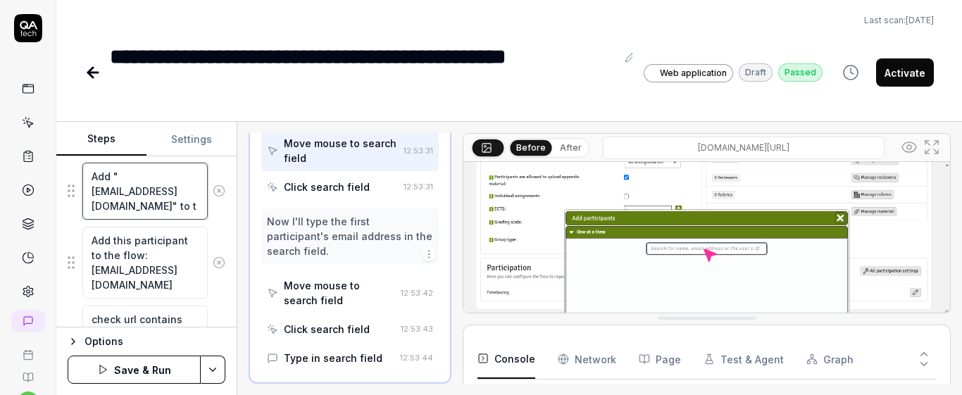
type textarea "*"
type textarea "Add "criticalparticipant1@uniwise.dk" to th"
type textarea "*"
type textarea "Add "criticalparticipant1@uniwise.dk" to the"
type textarea "*"
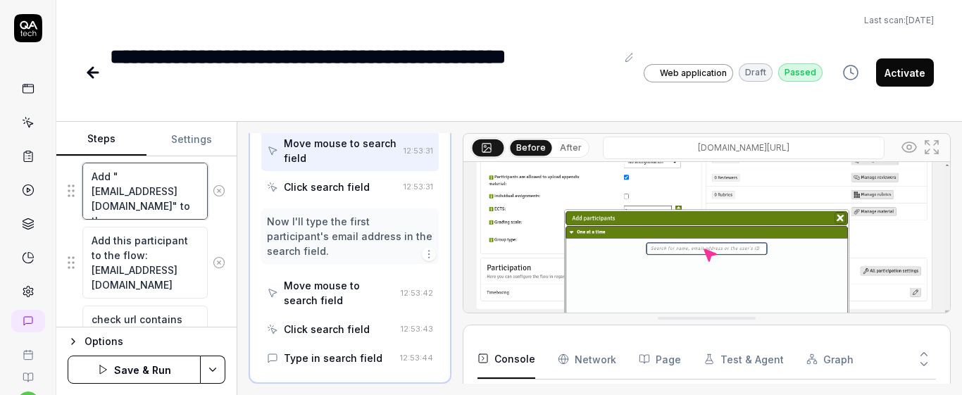
type textarea "Add "criticalparticipant1@uniwise.dk" to the"
type textarea "*"
type textarea "Add "criticalparticipant1@uniwise.dk" to the f"
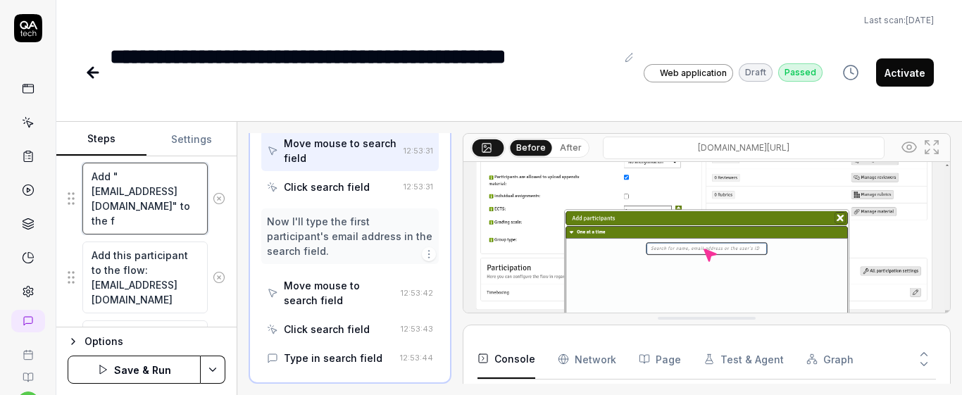
type textarea "*"
type textarea "Add "criticalparticipant1@uniwise.dk" to the fl"
type textarea "*"
type textarea "Add "criticalparticipant1@uniwise.dk" to the flo"
type textarea "*"
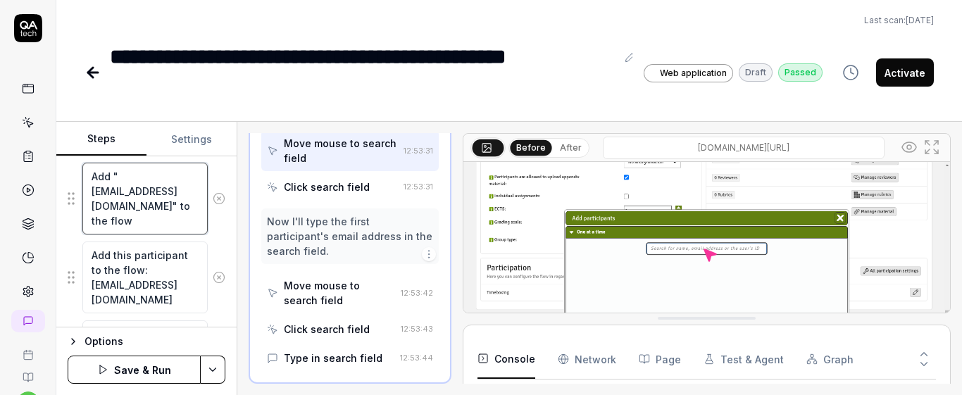
type textarea "Add "criticalparticipant1@uniwise.dk" to the flow"
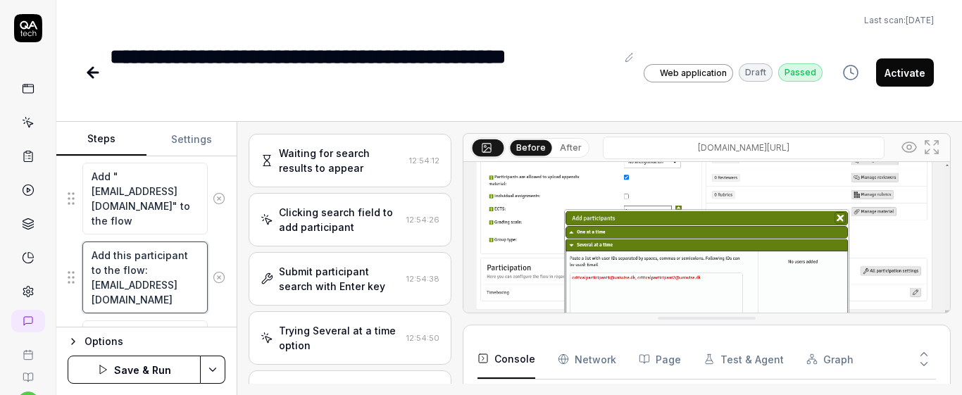
click at [126, 289] on textarea "Add this participant to the flow: criticalparticipant2@uniwise.dk" at bounding box center [144, 278] width 125 height 72
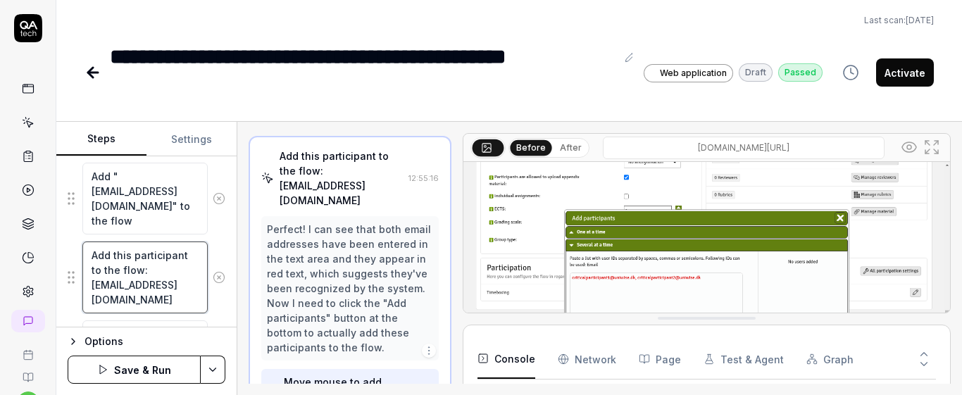
scroll to position [1047, 0]
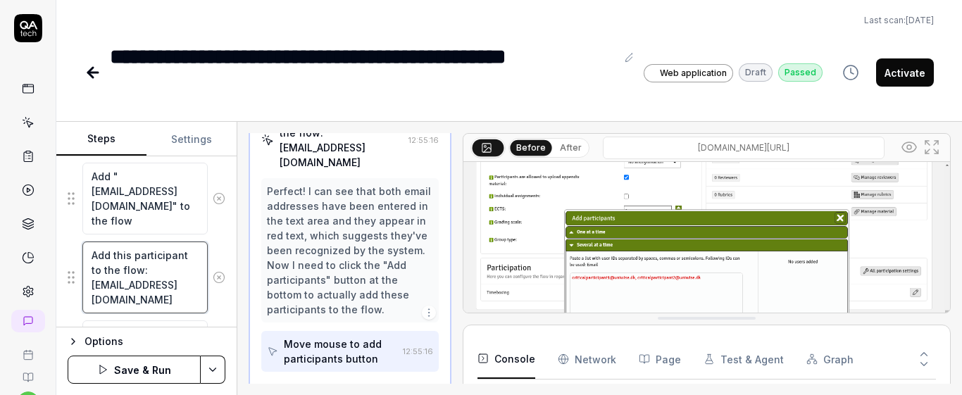
type textarea "*"
type textarea "Add this participant to the flow:criticalparticipant2@uniwise.dk"
type textarea "*"
type textarea "Add this participant to the flowcriticalparticipant2@uniwise.dk"
type textarea "*"
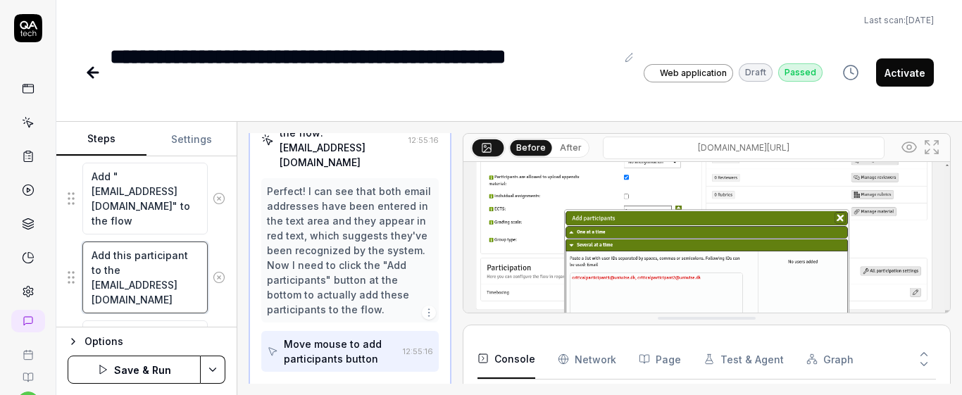
type textarea "Add this participant to the flocriticalparticipant2@uniwise.dk"
type textarea "*"
type textarea "Add this participant to the flcriticalparticipant2@uniwise.dk"
type textarea "*"
type textarea "Add this participant to the fcriticalparticipant2@uniwise.dk"
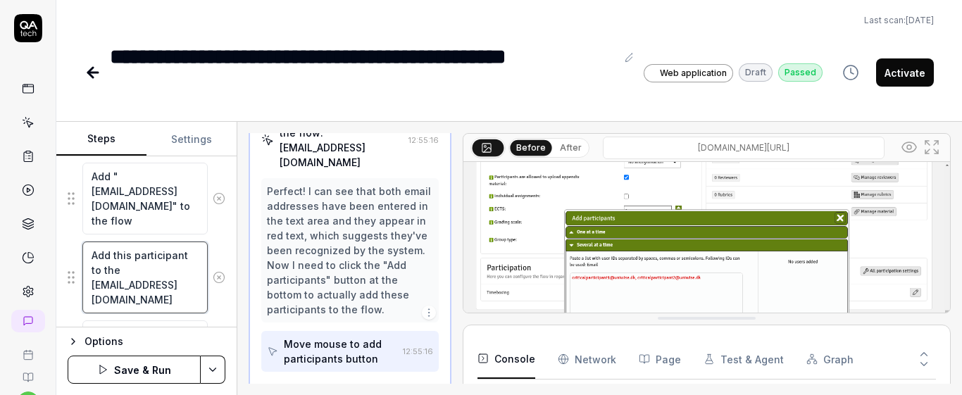
type textarea "*"
type textarea "Add this participant to the criticalparticipant2@uniwise.dk"
type textarea "*"
type textarea "Add this participant to thecriticalparticipant2@uniwise.dk"
type textarea "*"
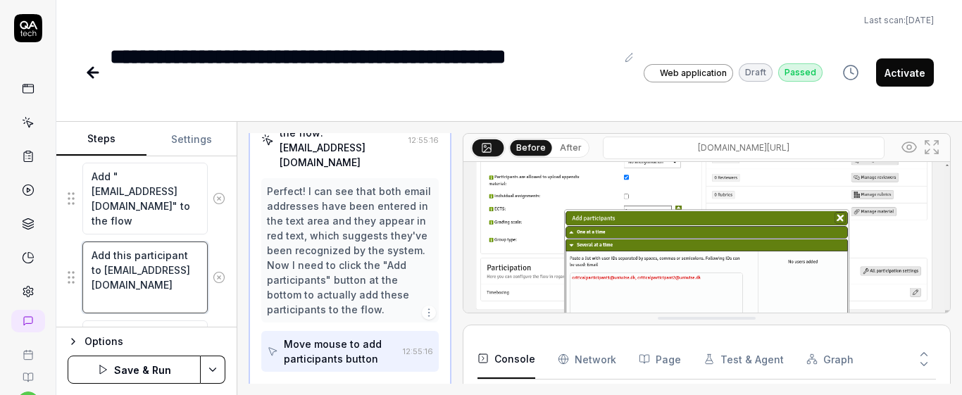
type textarea "Add this participant to tcriticalparticipant2@uniwise.dk"
type textarea "*"
type textarea "Add this participant to criticalparticipant2@uniwise.dk"
type textarea "*"
type textarea "Add this participant tocriticalparticipant2@uniwise.dk"
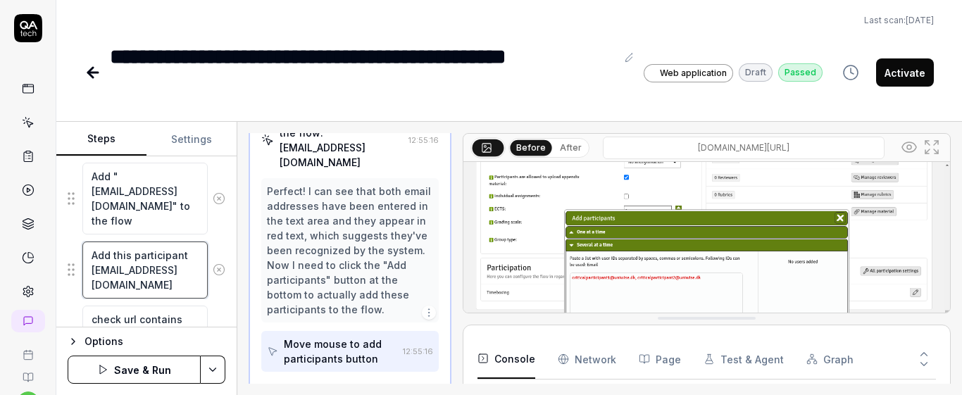
type textarea "*"
type textarea "Add this participant tcriticalparticipant2@uniwise.dk"
type textarea "*"
type textarea "Add this participant criticalparticipant2@uniwise.dk"
type textarea "*"
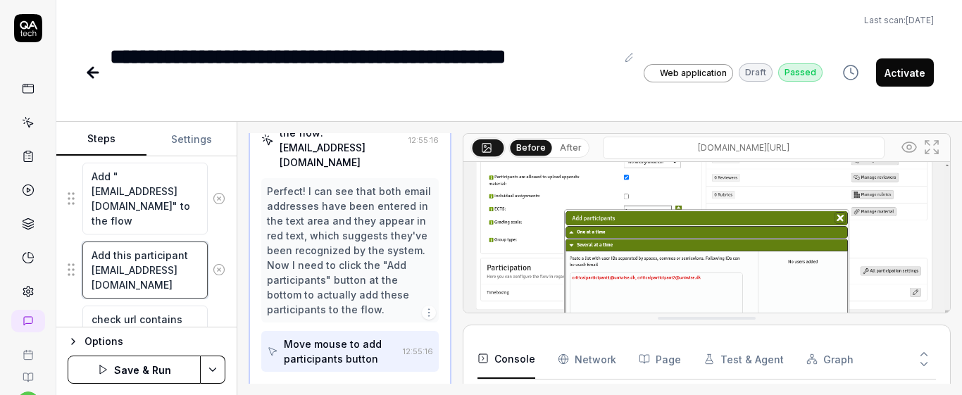
type textarea "Add this participantcriticalparticipant2@uniwise.dk"
type textarea "*"
type textarea "Add this participancriticalparticipant2@uniwise.dk"
type textarea "*"
type textarea "Add this participacriticalparticipant2@uniwise.dk"
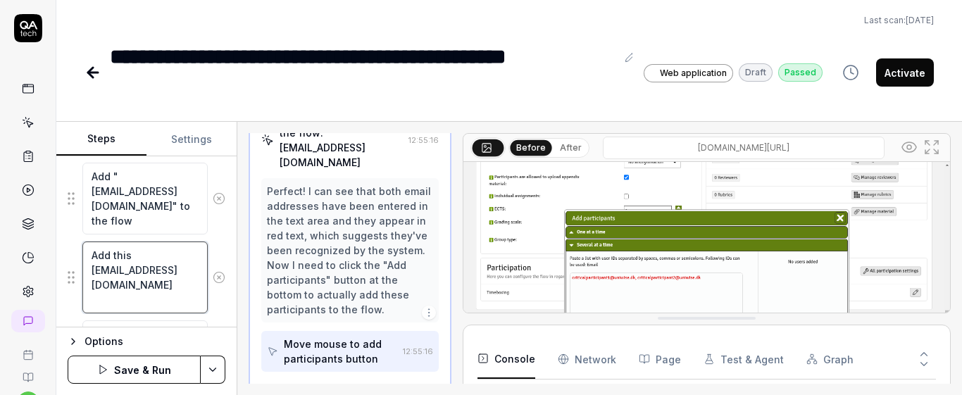
type textarea "*"
type textarea "Add this participcriticalparticipant2@uniwise.dk"
type textarea "*"
type textarea "Add this particicriticalparticipant2@uniwise.dk"
type textarea "*"
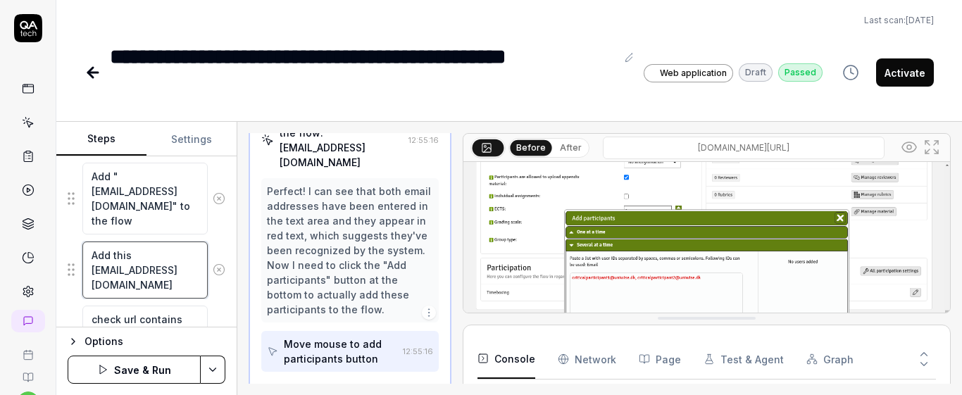
type textarea "Add this particcriticalparticipant2@uniwise.dk"
type textarea "*"
type textarea "Add this particriticalparticipant2@uniwise.dk"
type textarea "*"
type textarea "Add this partcriticalparticipant2@uniwise.dk"
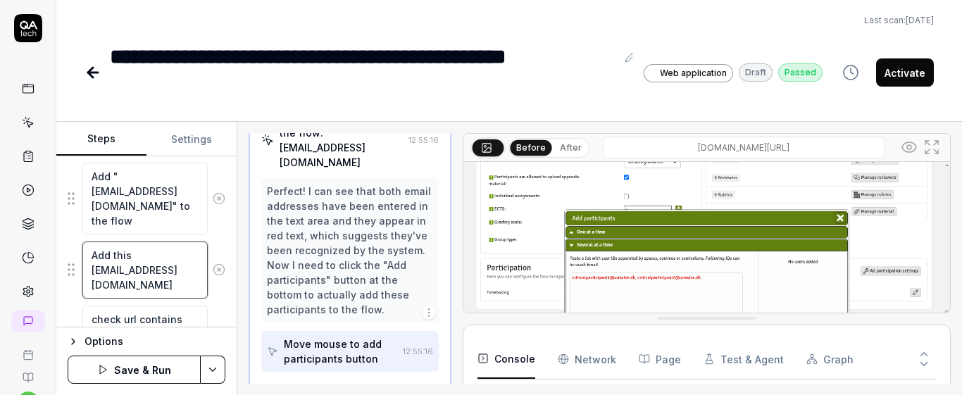
type textarea "*"
type textarea "Add this parcriticalparticipant2@uniwise.dk"
type textarea "*"
type textarea "Add this pacriticalparticipant2@uniwise.dk"
type textarea "*"
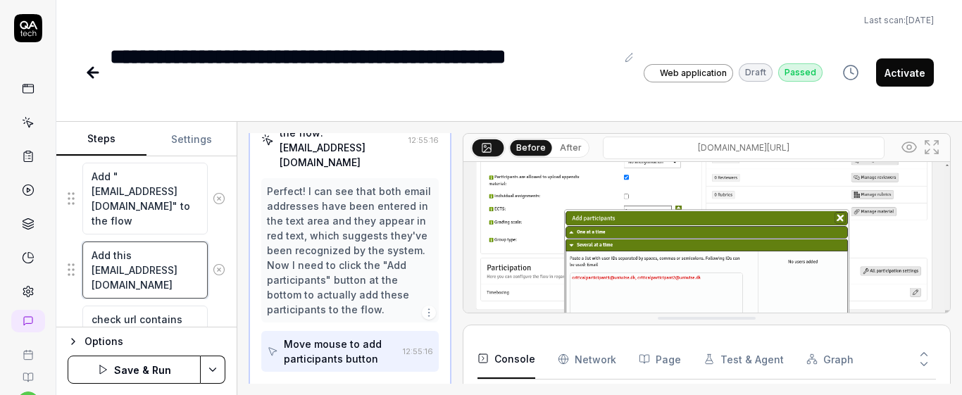
type textarea "Add this pcriticalparticipant2@uniwise.dk"
type textarea "*"
type textarea "Add this criticalparticipant2@uniwise.dk"
type textarea "*"
type textarea "Add thiscriticalparticipant2@uniwise.dk"
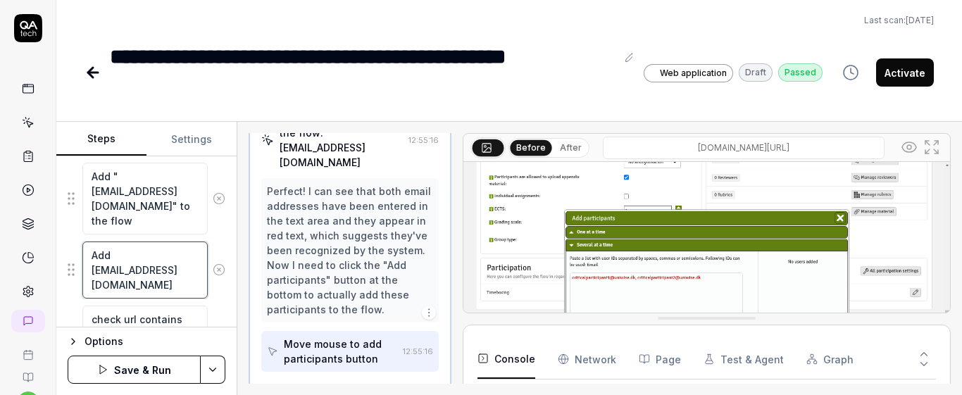
type textarea "*"
type textarea "Add thicriticalparticipant2@uniwise.dk"
type textarea "*"
type textarea "Add thcriticalparticipant2@uniwise.dk"
type textarea "*"
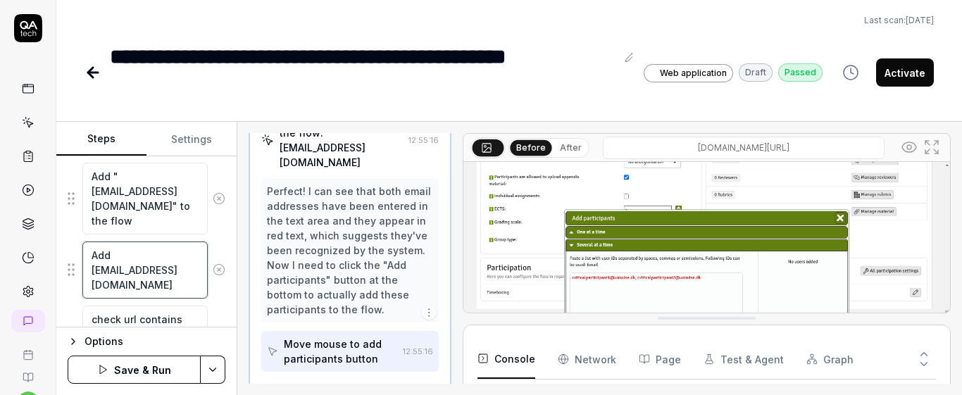
type textarea "Add tcriticalparticipant2@uniwise.dk"
type textarea "*"
type textarea "Add criticalparticipant2@uniwise.dk"
type textarea "*"
type textarea "Add "criticalparticipant2@uniwise.dk"
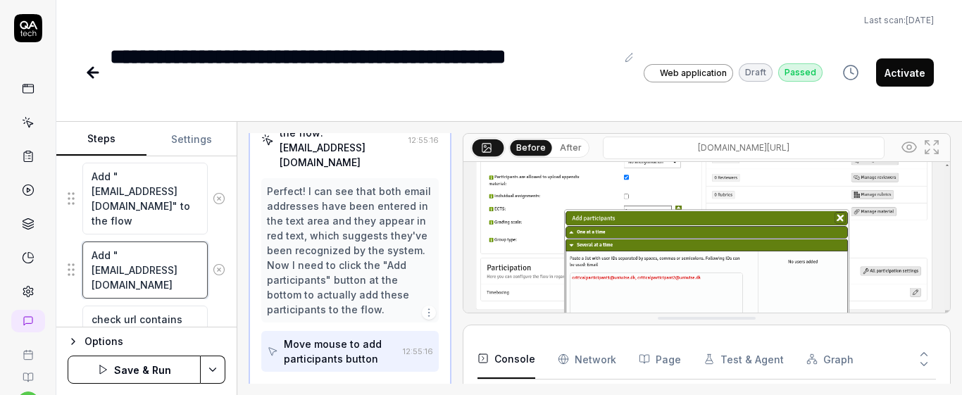
click at [163, 289] on textarea "Add "criticalparticipant2@uniwise.dk" at bounding box center [144, 270] width 125 height 57
type textarea "*"
type textarea "Add "criticalparticipant2@uniwise.dk""
type textarea "*"
type textarea "Add "criticalparticipant2@uniwise.dk""
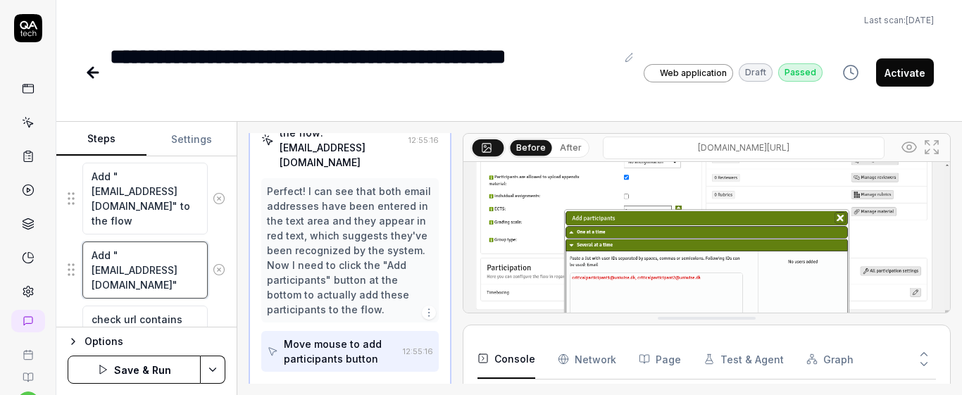
type textarea "*"
type textarea "Add "criticalparticipant2@uniwise.dk" t"
type textarea "*"
type textarea "Add "criticalparticipant2@uniwise.dk" to"
type textarea "*"
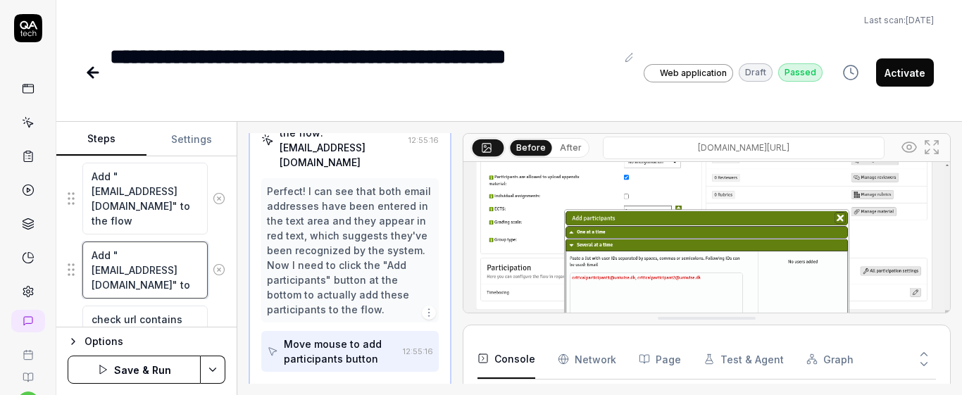
type textarea "Add "criticalparticipant2@uniwise.dk" to"
type textarea "*"
type textarea "Add "criticalparticipant2@uniwise.dk" to t"
type textarea "*"
type textarea "Add "criticalparticipant2@uniwise.dk" to th"
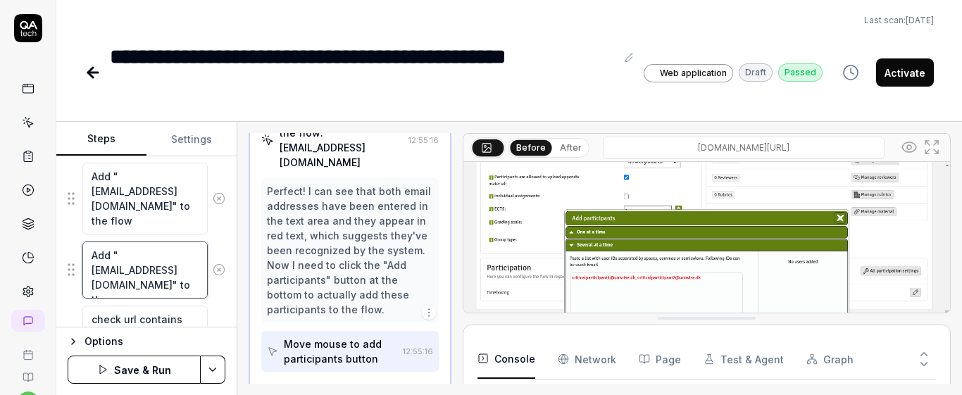
type textarea "*"
type textarea "Add "criticalparticipant2@uniwise.dk" to the"
type textarea "*"
type textarea "Add "criticalparticipant2@uniwise.dk" to the"
type textarea "*"
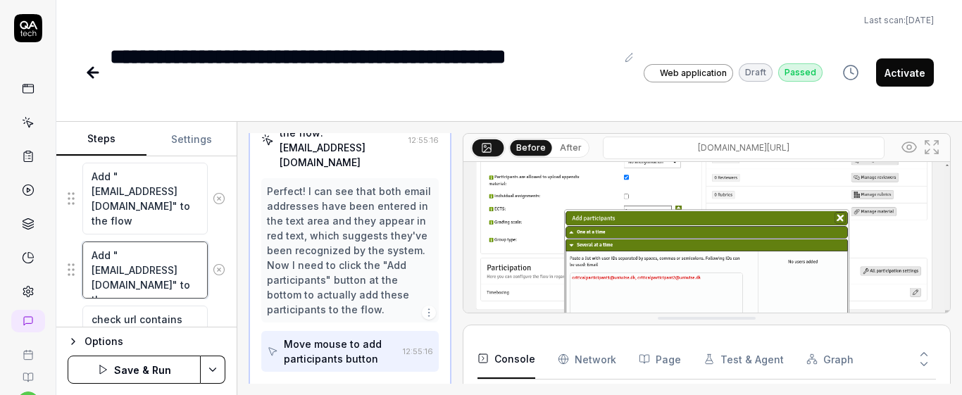
type textarea "Add "criticalparticipant2@uniwise.dk" to the f"
type textarea "*"
type textarea "Add "criticalparticipant2@uniwise.dk" to the fl"
type textarea "*"
type textarea "Add "criticalparticipant2@uniwise.dk" to the flo"
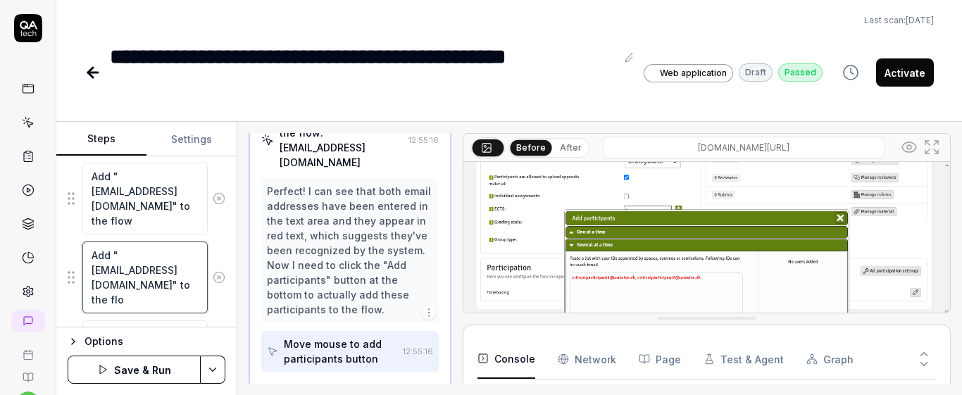
type textarea "*"
type textarea "Add "criticalparticipant2@uniwise.dk" to the flow"
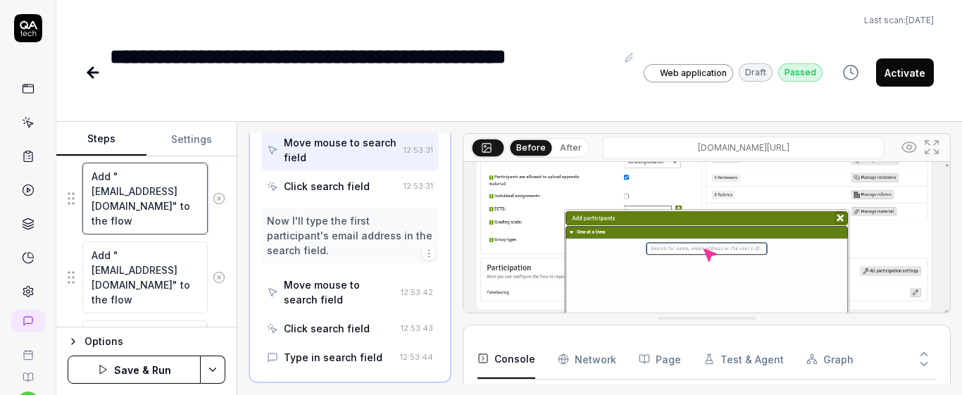
scroll to position [627, 0]
drag, startPoint x: 151, startPoint y: 208, endPoint x: 93, endPoint y: 192, distance: 60.5
click at [93, 192] on textarea "Add "criticalparticipant1@uniwise.dk" to the flow" at bounding box center [144, 199] width 125 height 72
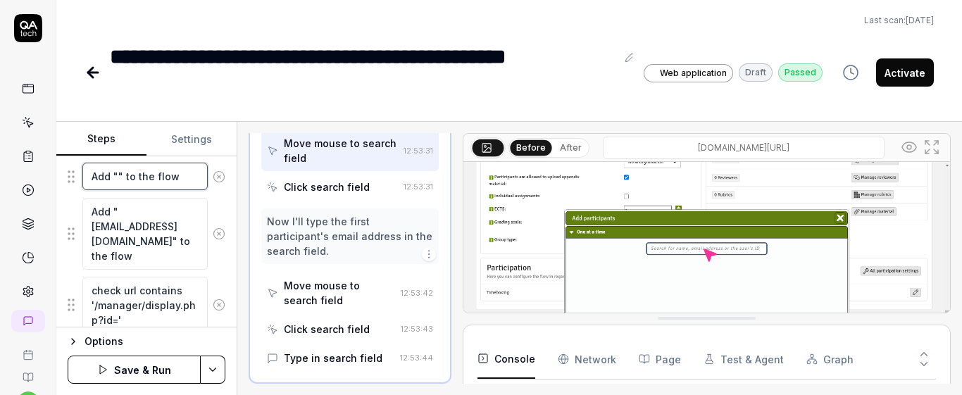
paste textarea "criticalparticipant1@uniwise.dk"
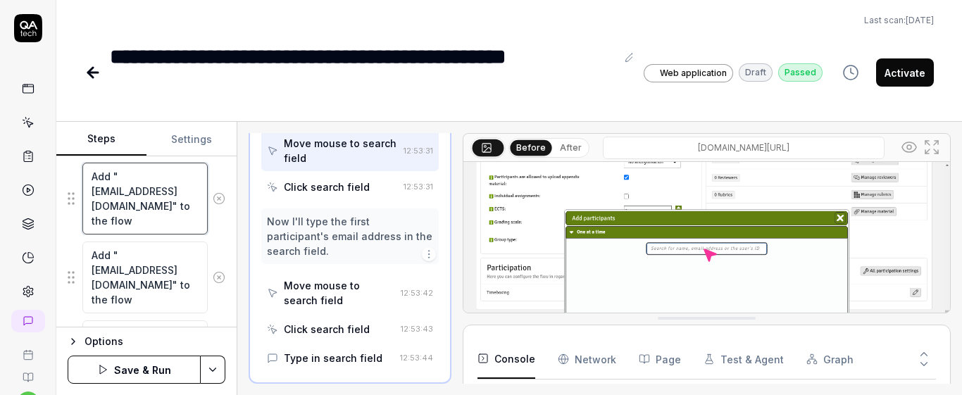
click at [113, 174] on textarea "Add " criticalparticipant1@uniwise.dk" to the flow" at bounding box center [144, 199] width 125 height 72
click at [125, 178] on textarea "Add " criticalparticipant1@uniwise.dk" to the flow" at bounding box center [144, 199] width 125 height 72
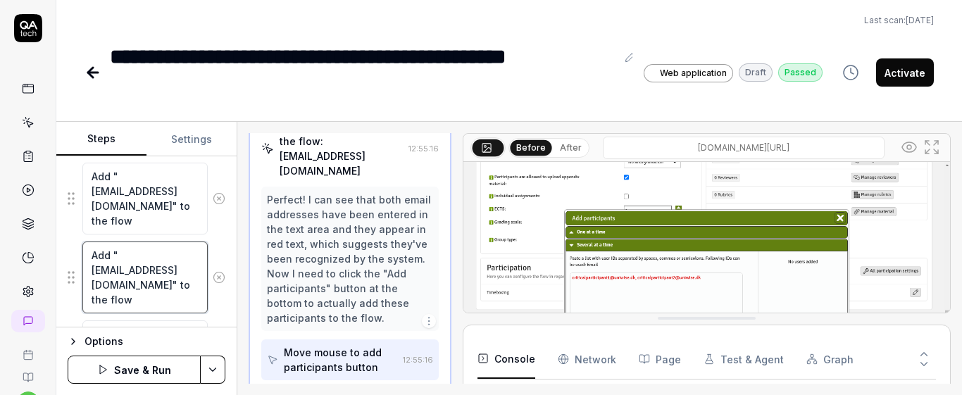
scroll to position [1047, 0]
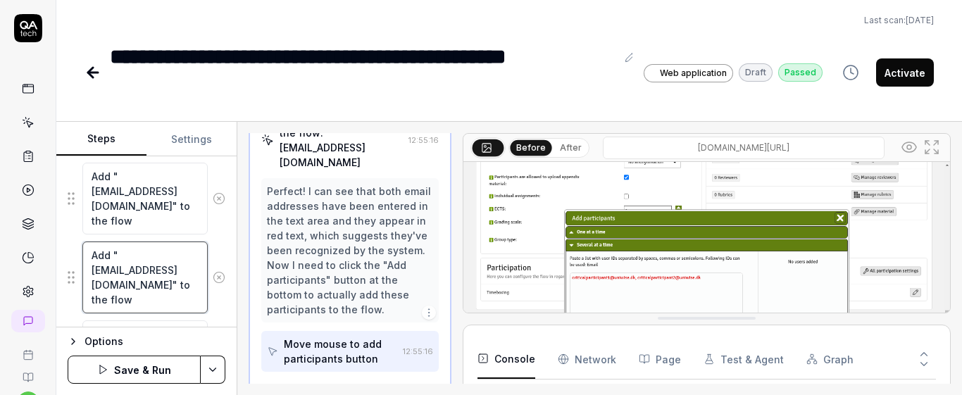
drag, startPoint x: 86, startPoint y: 269, endPoint x: 151, endPoint y: 285, distance: 66.8
click at [151, 285] on textarea "Add "criticalparticipant2@uniwise.dk" to the flow" at bounding box center [144, 278] width 125 height 72
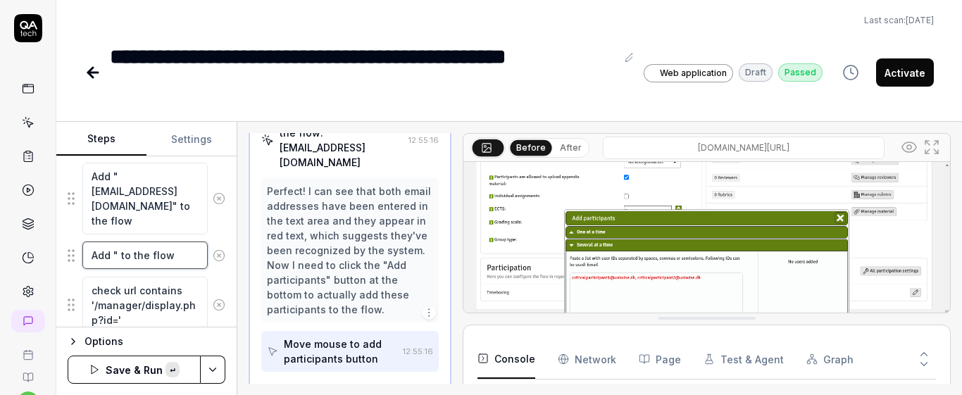
paste textarea "criticalparticipant2@uniwise.dk"
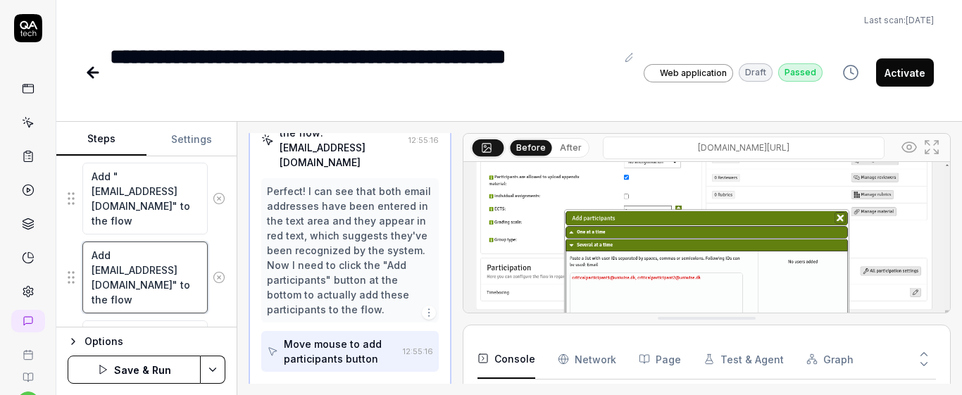
click at [92, 269] on textarea "Add criticalparticipant2@uniwise.dk" to the flow" at bounding box center [144, 278] width 125 height 72
click at [183, 373] on button "Save & Run" at bounding box center [134, 370] width 133 height 28
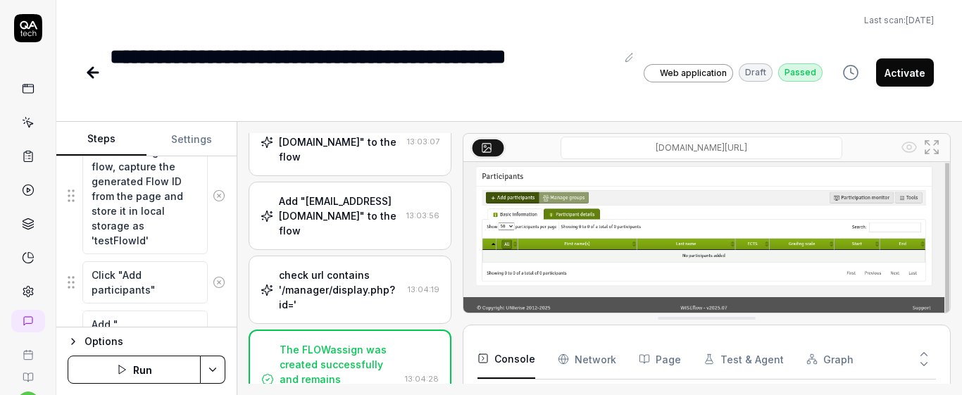
scroll to position [437, 0]
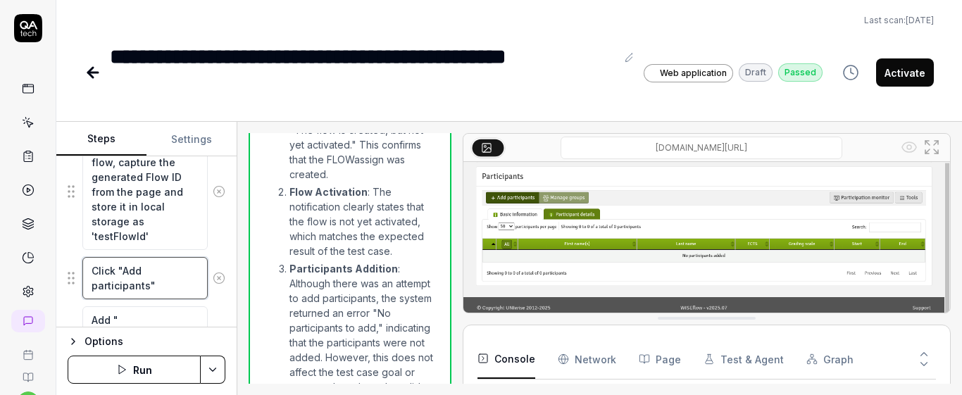
click at [177, 288] on textarea "Click "Add participants"" at bounding box center [144, 278] width 125 height 42
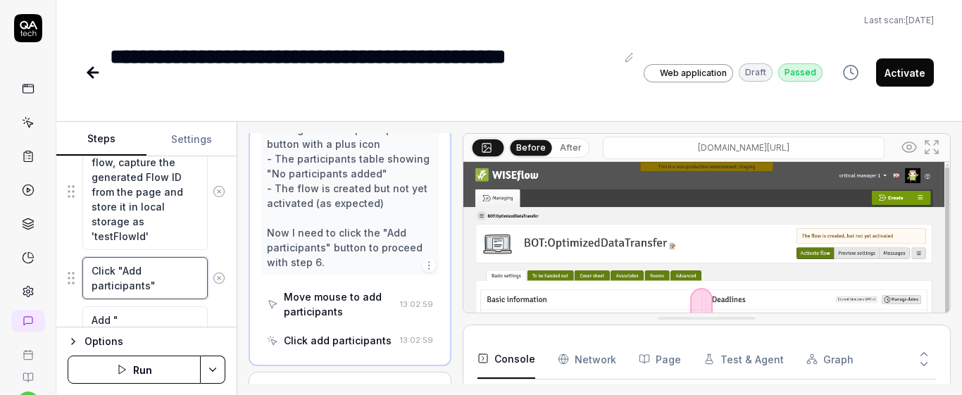
scroll to position [717, 0]
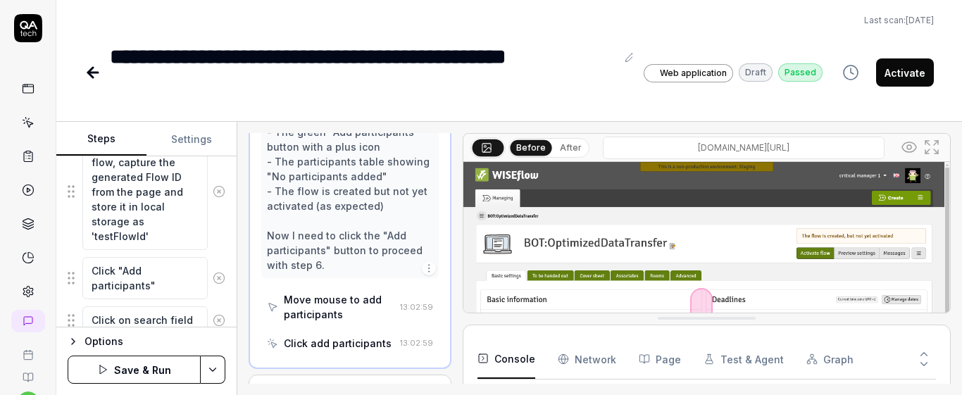
click at [224, 289] on div "Goal Create a FLOWassign without activating the flow Expected result FLOWassign…" at bounding box center [146, 241] width 180 height 171
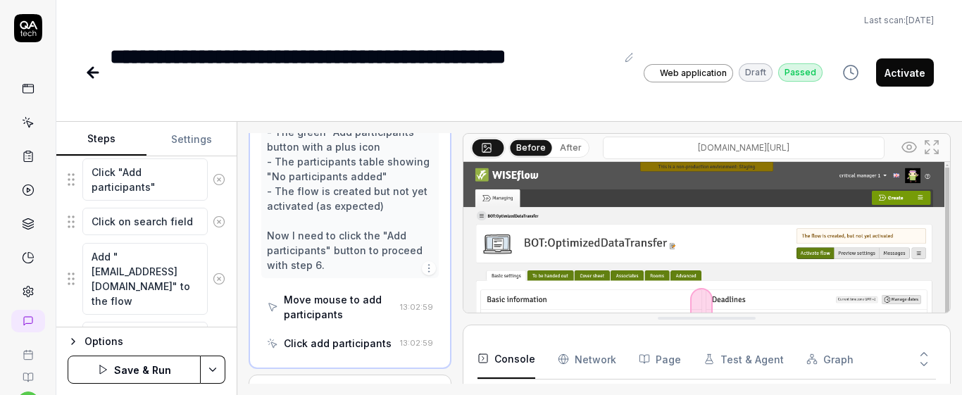
scroll to position [540, 0]
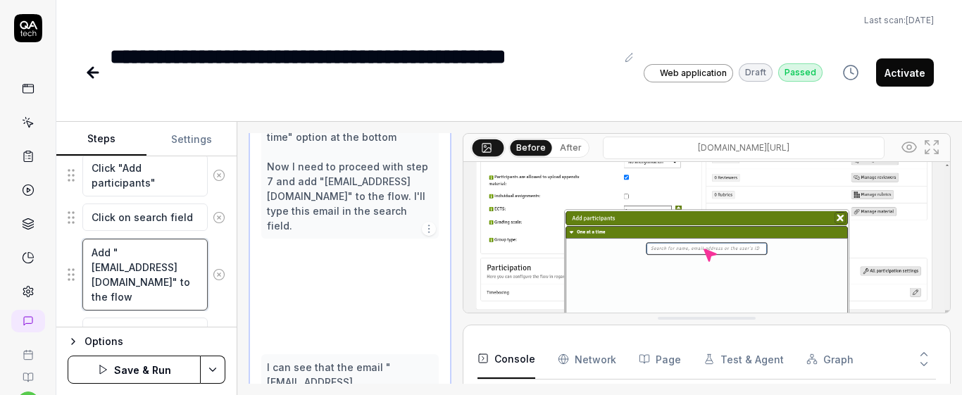
click at [149, 252] on textarea "Add "criticalparticipant1@uniwise.dk" to the flow" at bounding box center [144, 275] width 125 height 72
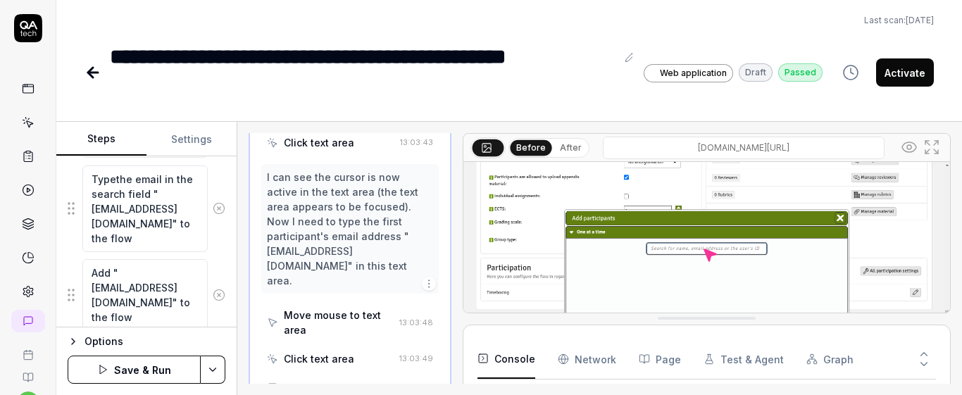
scroll to position [622, 0]
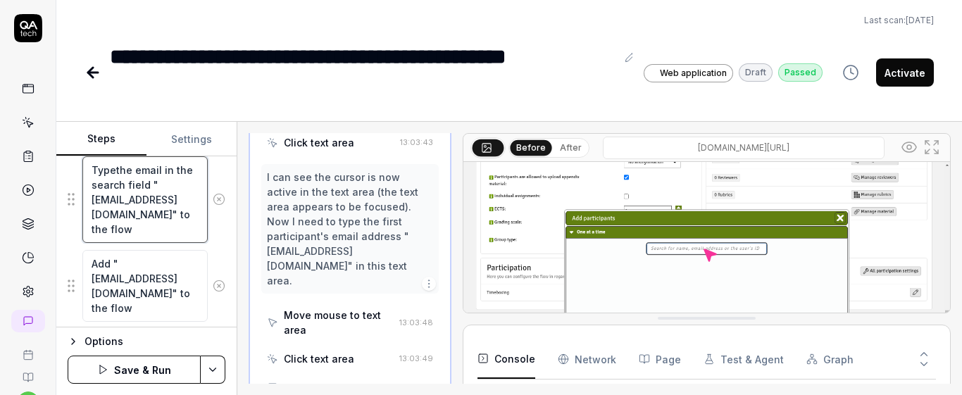
click at [143, 228] on textarea "Typethe email in the search field "criticalparticipant1@uniwise.dk" to the flow" at bounding box center [144, 199] width 125 height 87
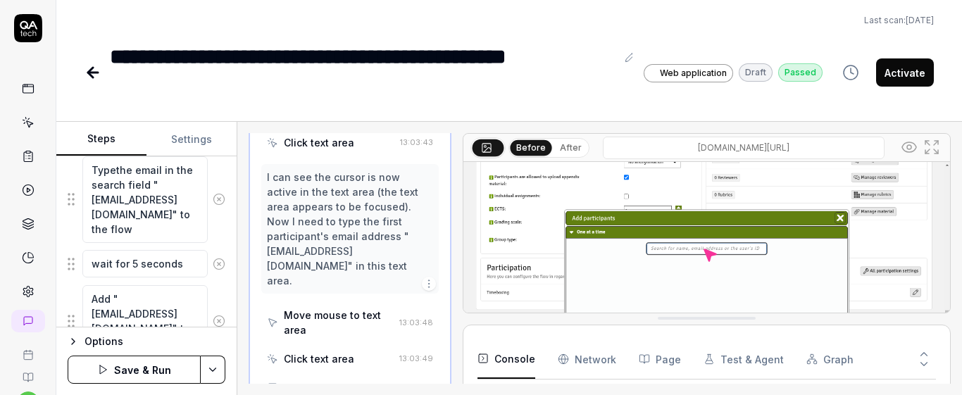
click at [208, 233] on div "Typethe email in the search field "criticalparticipant1@uniwise.dk" to the flow" at bounding box center [147, 200] width 158 height 88
click at [115, 171] on textarea "Typethe email in the search field "criticalparticipant1@uniwise.dk" to the flow" at bounding box center [144, 199] width 125 height 87
drag, startPoint x: 93, startPoint y: 171, endPoint x: 185, endPoint y: 241, distance: 115.1
click at [194, 236] on textarea "Type the email in the search field "criticalparticipant1@uniwise.dk" to the flow" at bounding box center [144, 201] width 125 height 87
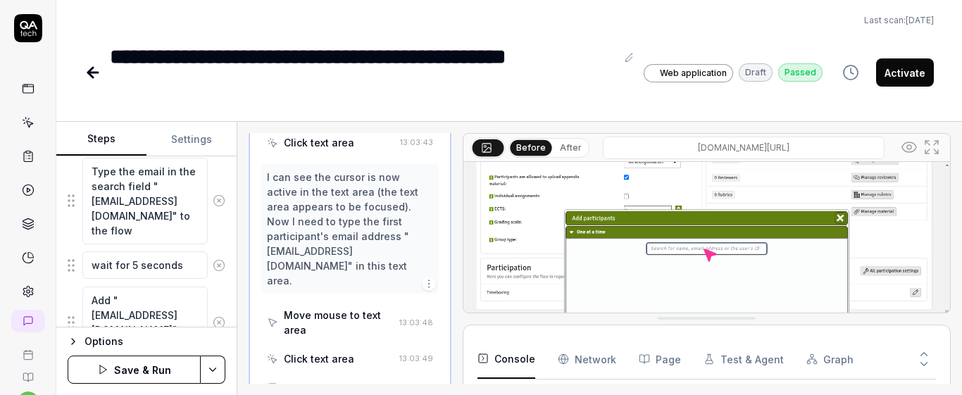
click at [217, 230] on div "Goal Create a FLOWassign without activating the flow Expected result FLOWassign…" at bounding box center [146, 241] width 180 height 171
click at [188, 261] on textarea "wait for 5 seconds" at bounding box center [144, 264] width 125 height 27
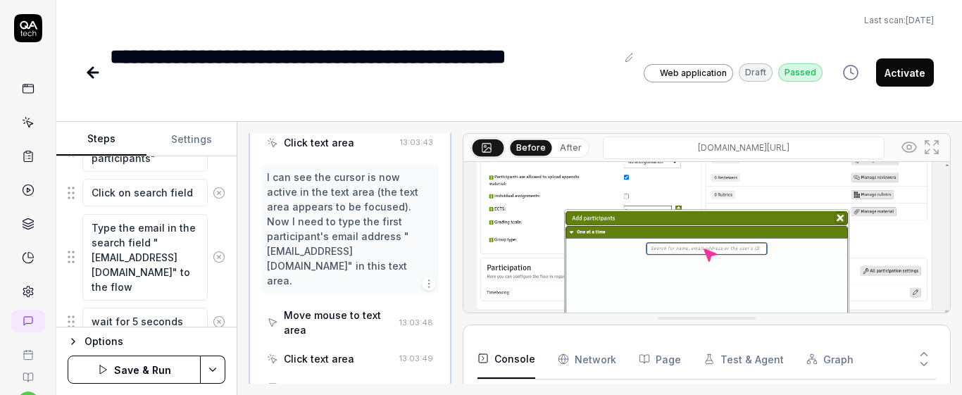
scroll to position [555, 0]
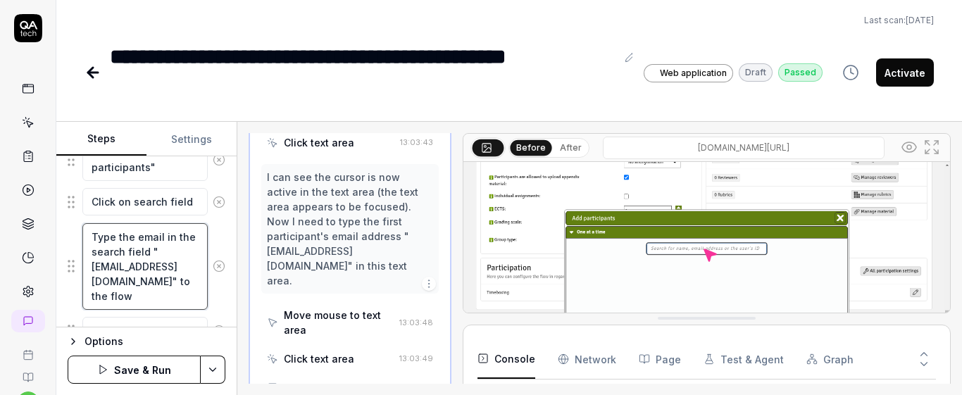
drag, startPoint x: 90, startPoint y: 236, endPoint x: 202, endPoint y: 297, distance: 127.7
click at [202, 297] on div "Type the email in the search field "criticalparticipant1@uniwise.dk" to the flow" at bounding box center [147, 267] width 158 height 88
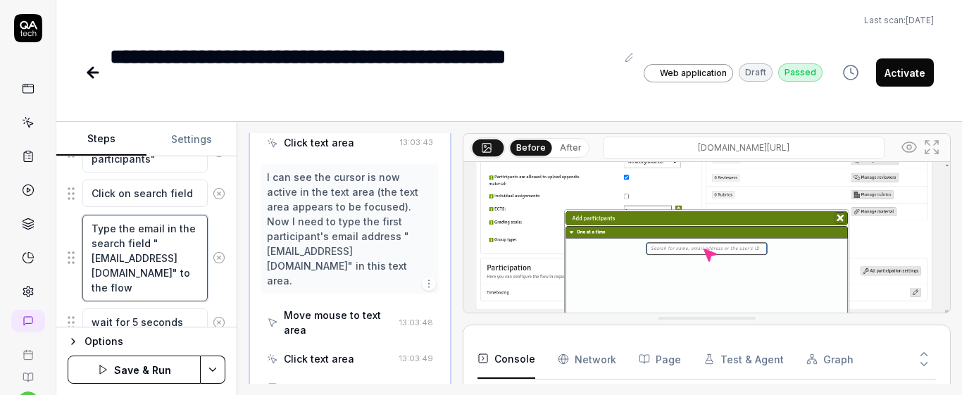
scroll to position [573, 0]
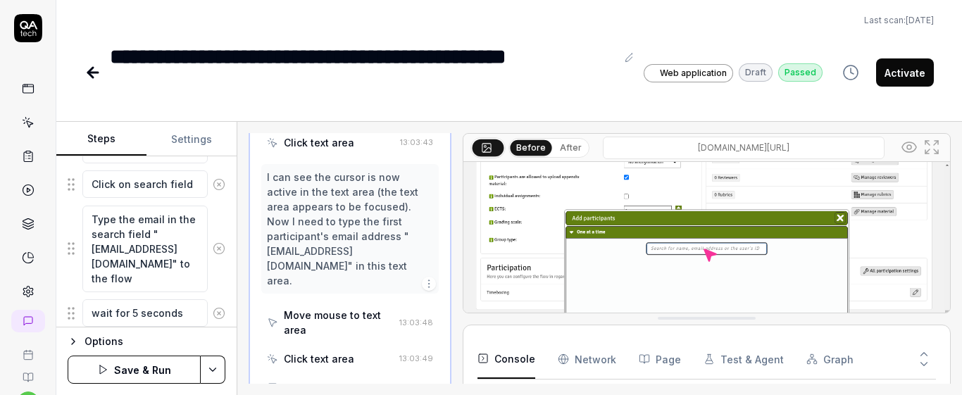
drag, startPoint x: 225, startPoint y: 264, endPoint x: 235, endPoint y: 277, distance: 16.1
click at [235, 277] on div "Goal Create a FLOWassign without activating the flow Expected result FLOWassign…" at bounding box center [146, 241] width 180 height 171
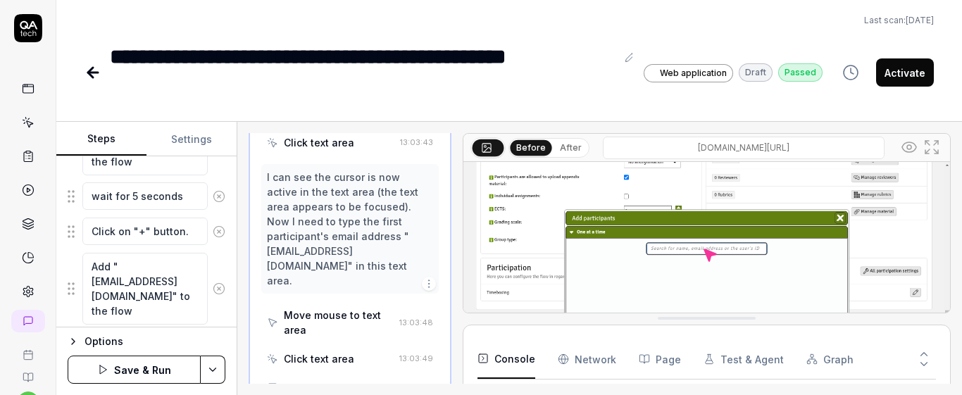
scroll to position [704, 0]
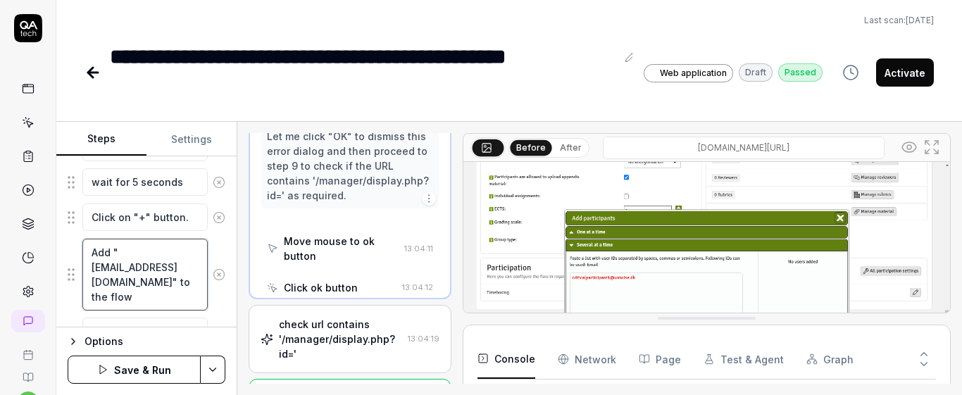
click at [114, 256] on textarea "Add "criticalparticipant2@uniwise.dk" to the flow" at bounding box center [144, 275] width 125 height 72
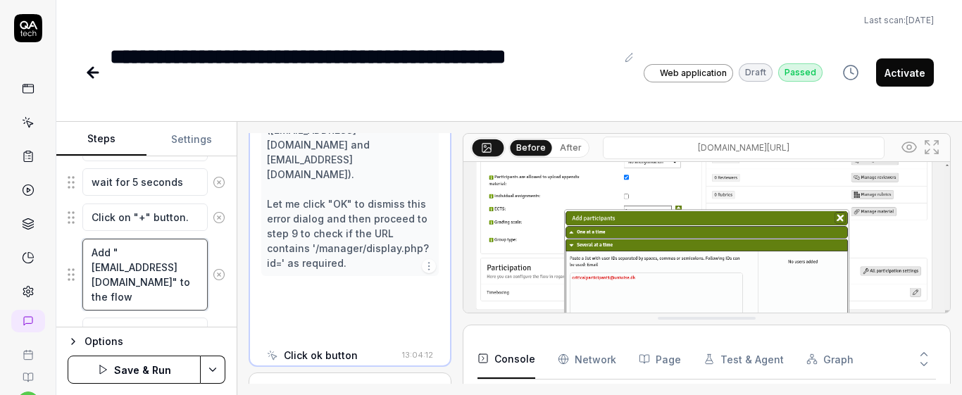
scroll to position [1346, 0]
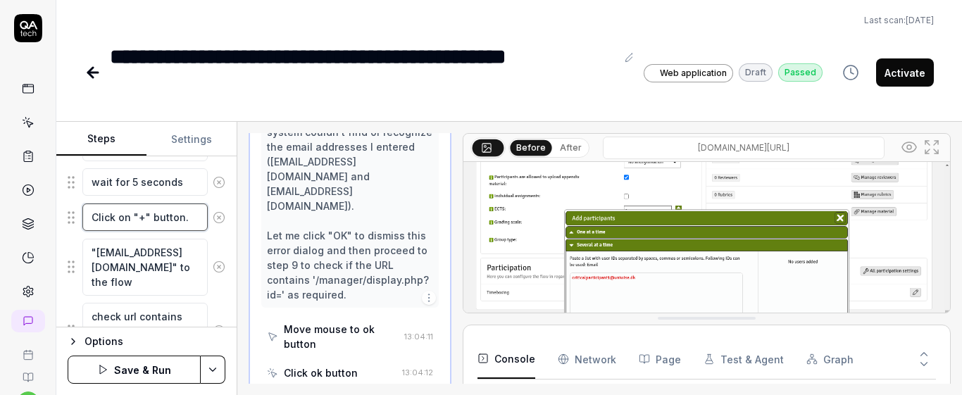
click at [192, 228] on textarea "Click on "+" button." at bounding box center [144, 217] width 125 height 27
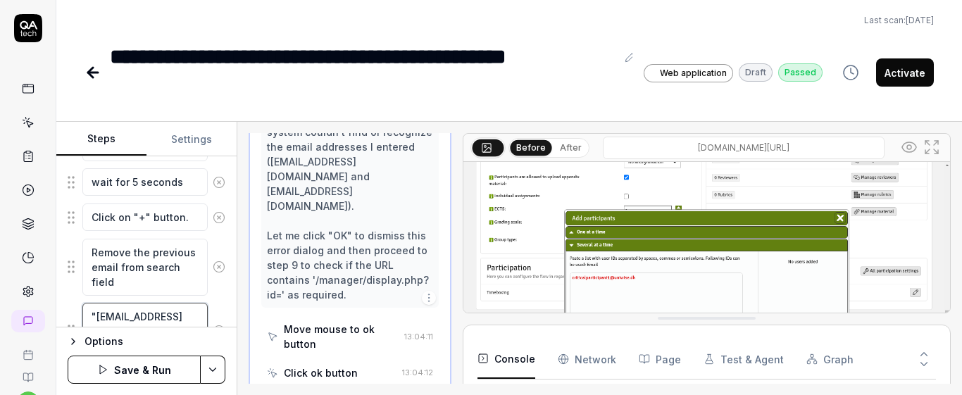
click at [90, 319] on textarea ""criticalparticipant2@uniwise.dk" to the flow" at bounding box center [144, 331] width 125 height 57
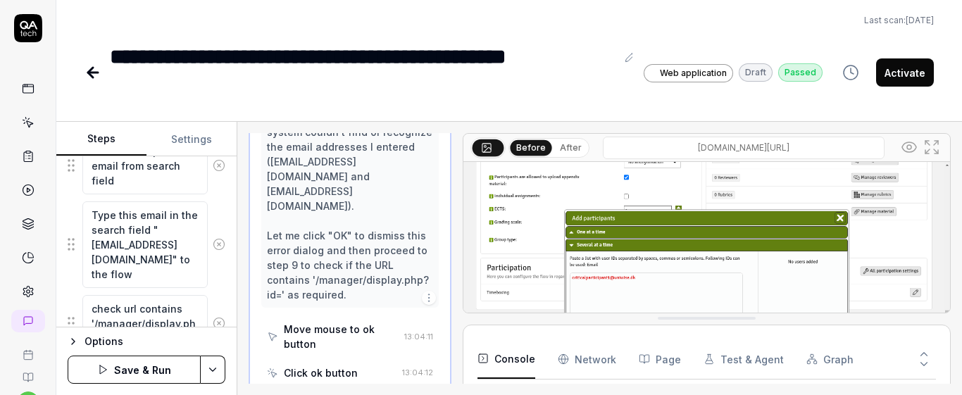
scroll to position [816, 0]
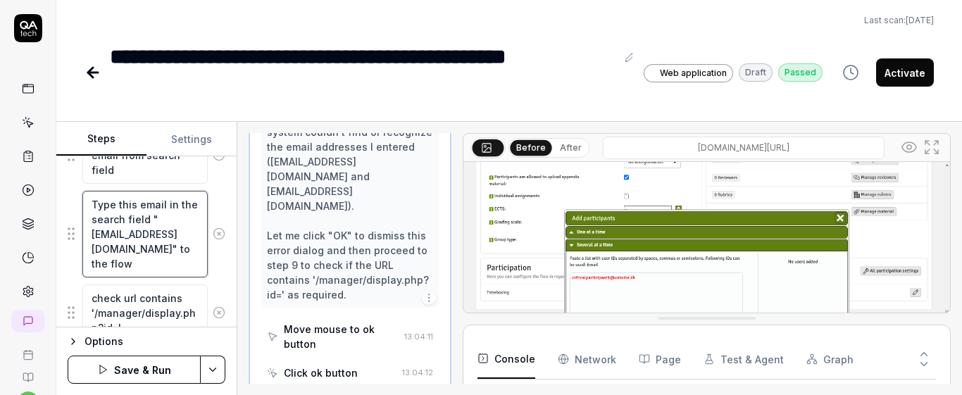
click at [149, 273] on textarea "Type this email in the search field "criticalparticipant2@uniwise.dk" to the fl…" at bounding box center [144, 234] width 125 height 87
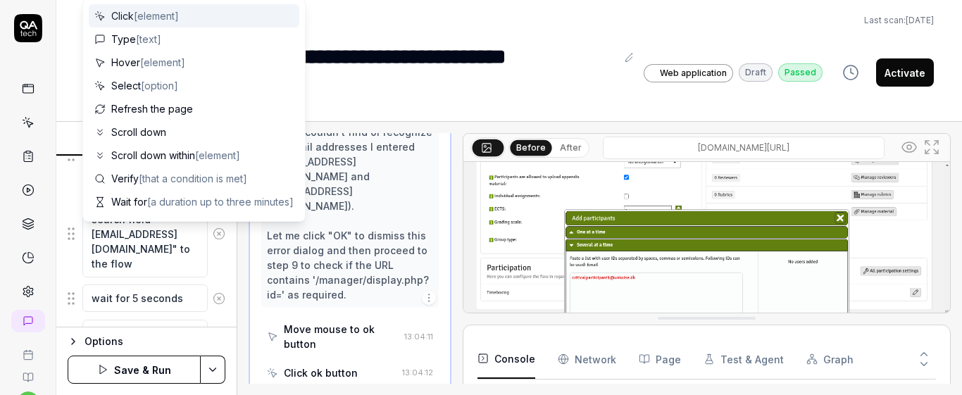
scroll to position [908, 0]
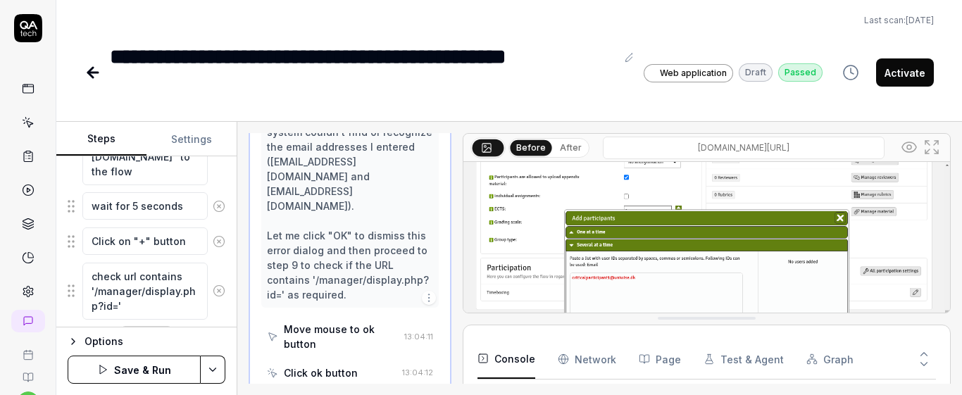
click at [225, 214] on div "Goal Create a FLOWassign without activating the flow Expected result FLOWassign…" at bounding box center [146, 241] width 180 height 171
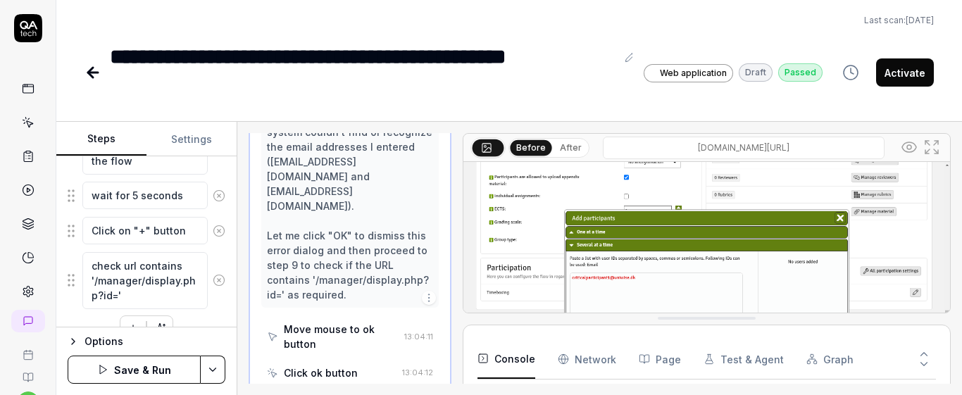
scroll to position [945, 0]
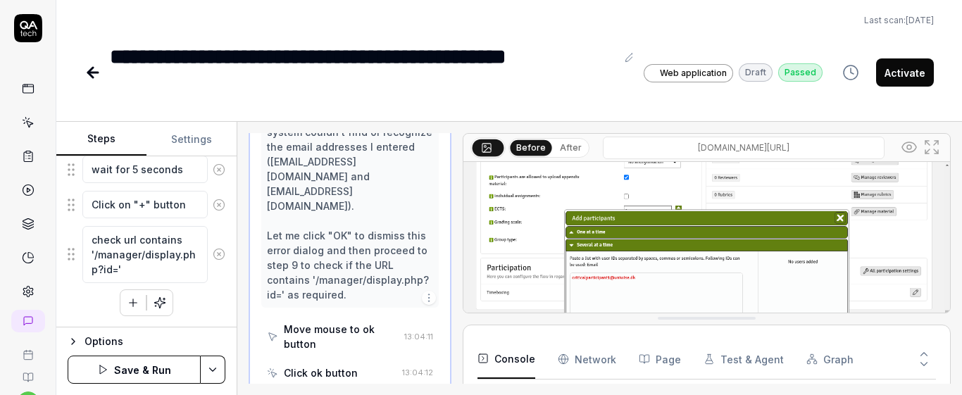
click at [158, 373] on button "Save & Run" at bounding box center [134, 370] width 133 height 28
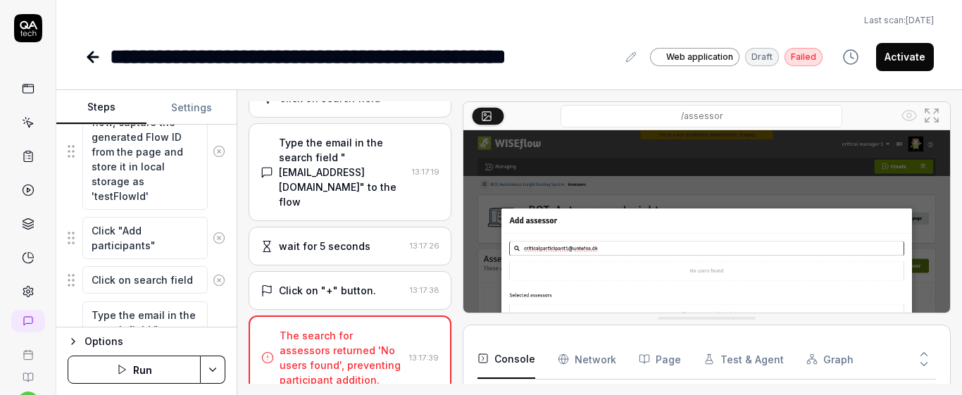
scroll to position [441, 0]
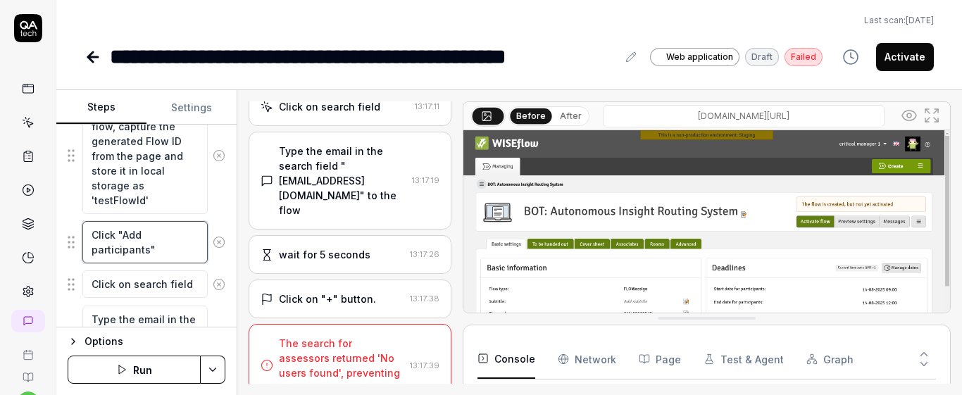
click at [112, 235] on textarea "Click "Add participants"" at bounding box center [144, 242] width 125 height 42
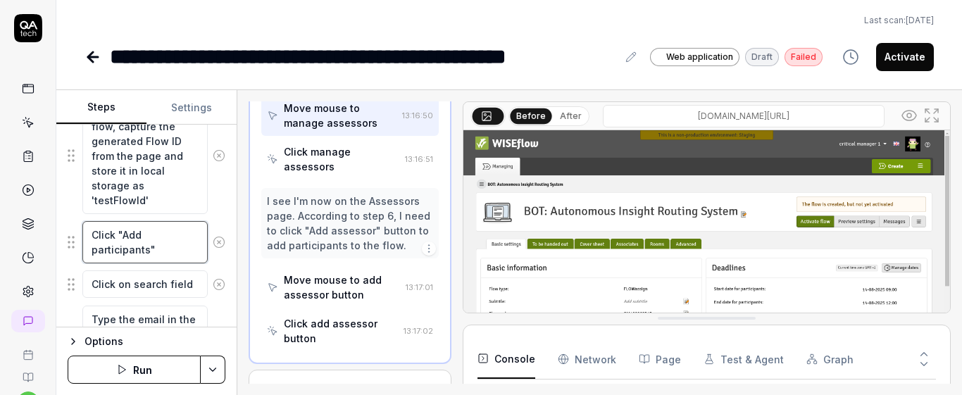
scroll to position [596, 0]
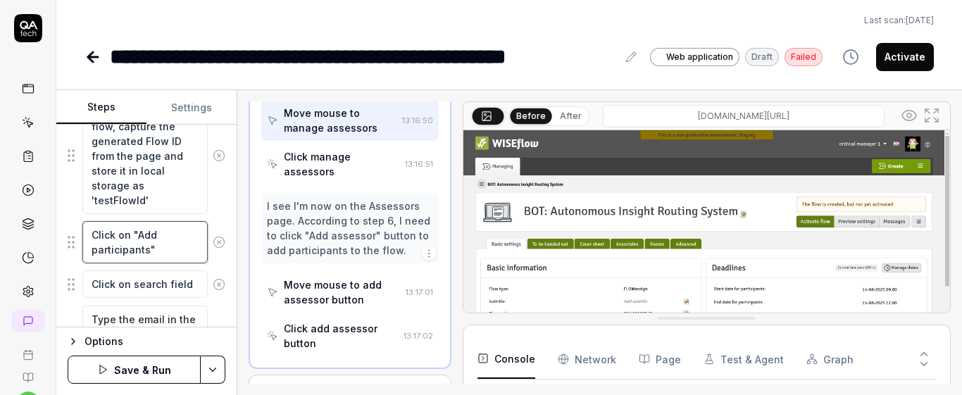
click at [171, 244] on textarea "Click on "Add participants"" at bounding box center [144, 242] width 125 height 42
click at [213, 213] on div "After creating a new flow, capture the generated Flow ID from the page and stor…" at bounding box center [147, 156] width 158 height 118
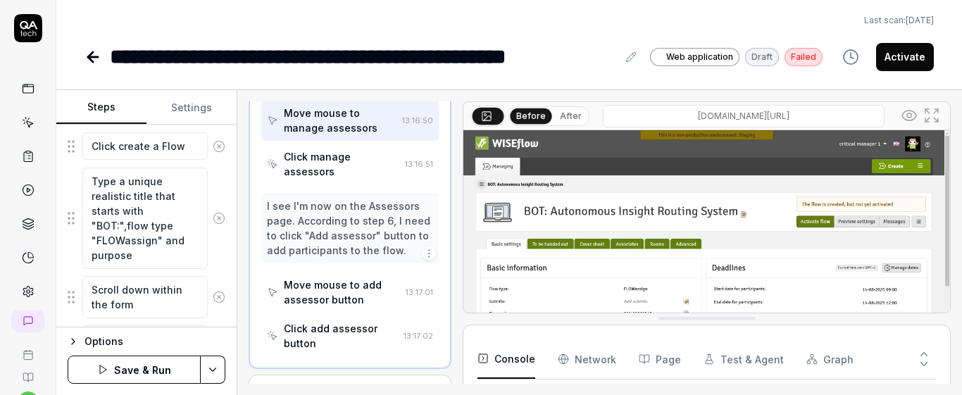
scroll to position [147, 0]
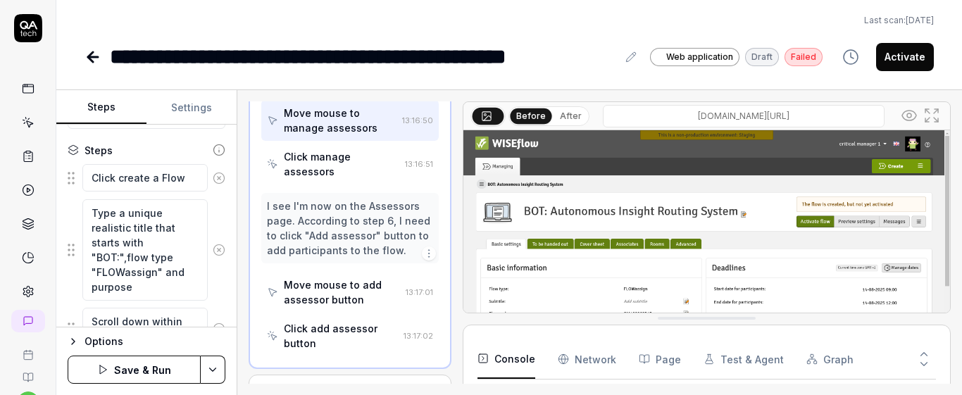
click at [159, 371] on button "Save & Run" at bounding box center [134, 370] width 133 height 28
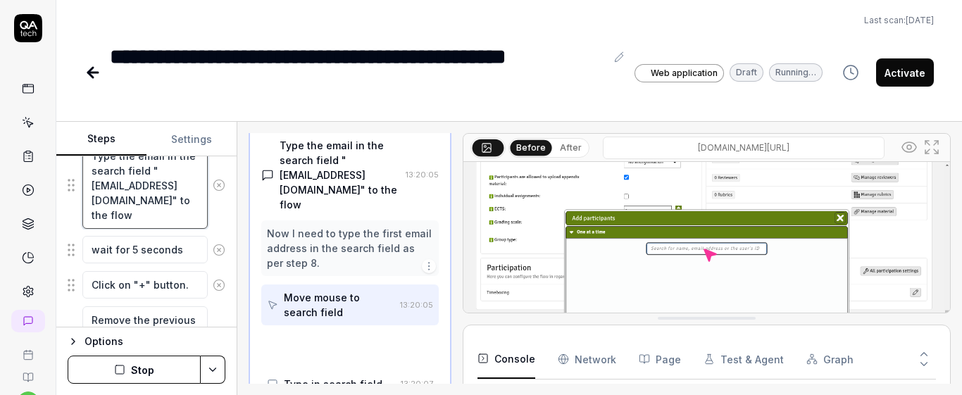
scroll to position [529, 0]
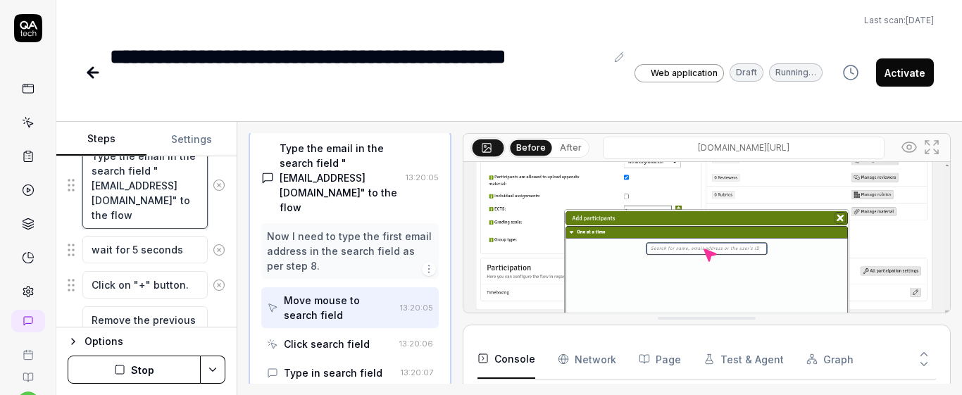
drag, startPoint x: 94, startPoint y: 189, endPoint x: 150, endPoint y: 204, distance: 58.3
click at [150, 204] on textarea "Type the email in the search field "criticalparticipant1@uniwise.dk" to the flow" at bounding box center [144, 185] width 125 height 87
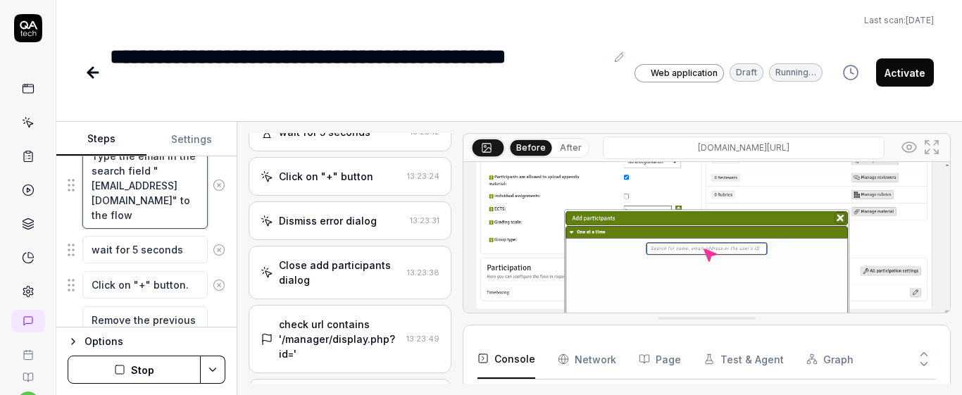
scroll to position [1812, 0]
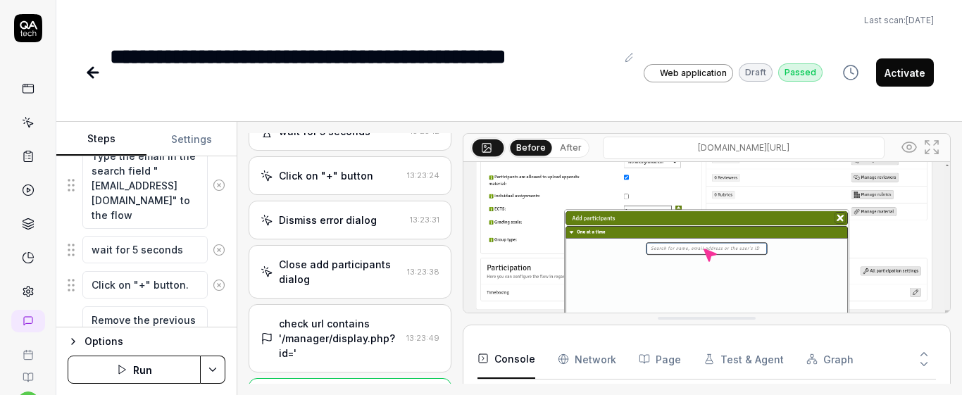
click at [223, 230] on div "Goal Create a FLOWassign without activating the flow Expected result FLOWassign…" at bounding box center [146, 241] width 180 height 171
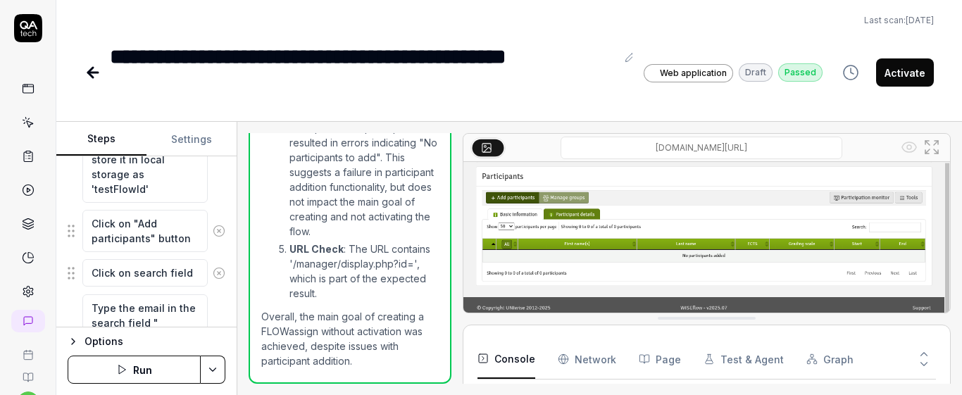
scroll to position [494, 0]
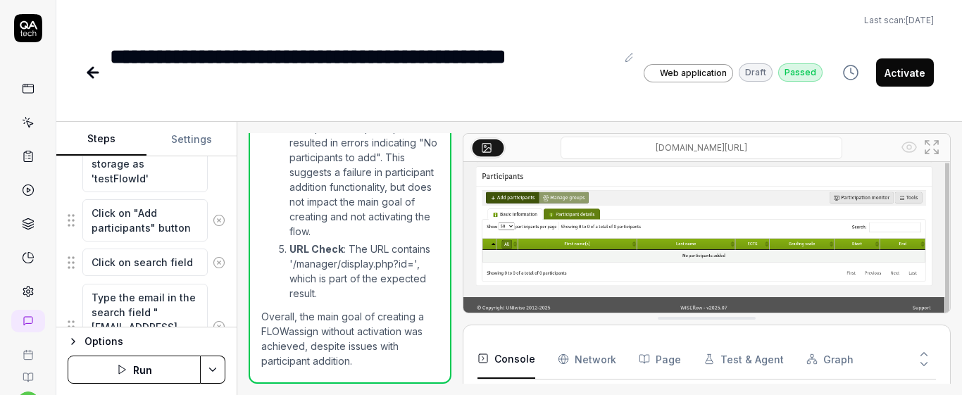
click at [213, 261] on icon at bounding box center [219, 262] width 13 height 13
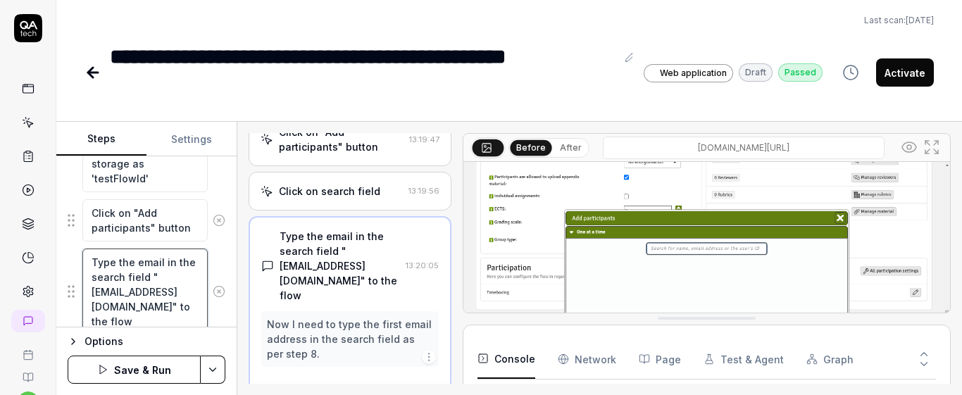
click at [168, 275] on textarea "Type the email in the search field "criticalparticipant1@uniwise.dk" to the flow" at bounding box center [144, 292] width 125 height 87
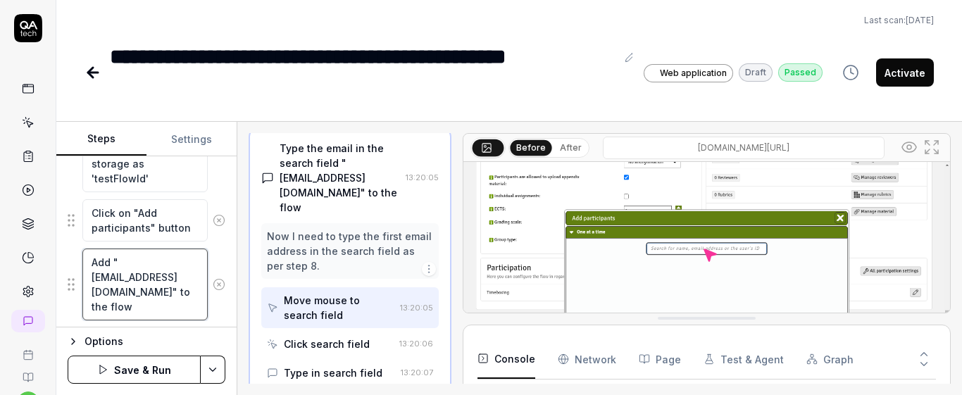
click at [130, 314] on textarea "Add "criticalparticipant1@uniwise.dk" to the flow" at bounding box center [144, 285] width 125 height 72
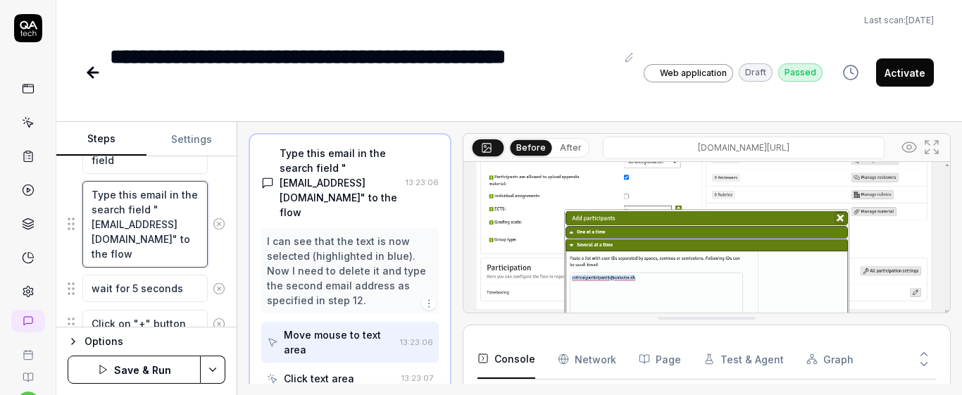
scroll to position [1520, 0]
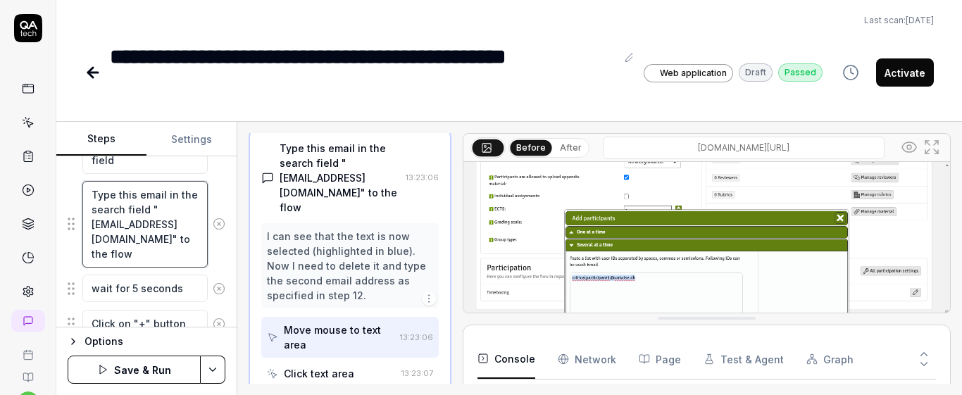
drag, startPoint x: 96, startPoint y: 228, endPoint x: 151, endPoint y: 243, distance: 56.2
click at [151, 243] on textarea "Type this email in the search field "criticalparticipant2@uniwise.dk" to the fl…" at bounding box center [144, 224] width 125 height 87
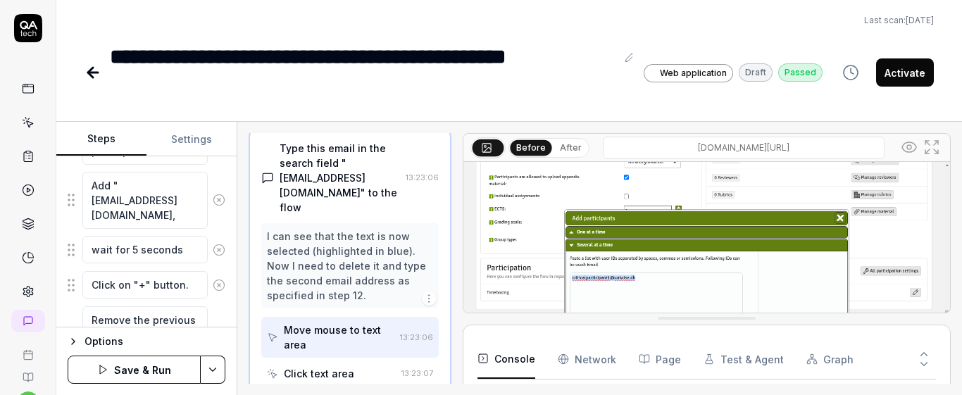
scroll to position [556, 0]
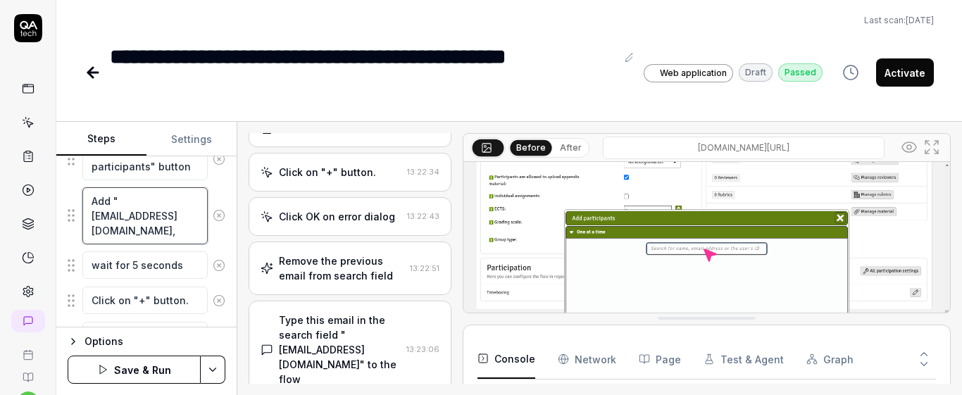
click at [168, 236] on textarea "Add "criticalparticipant1@uniwise.dk," at bounding box center [144, 215] width 125 height 57
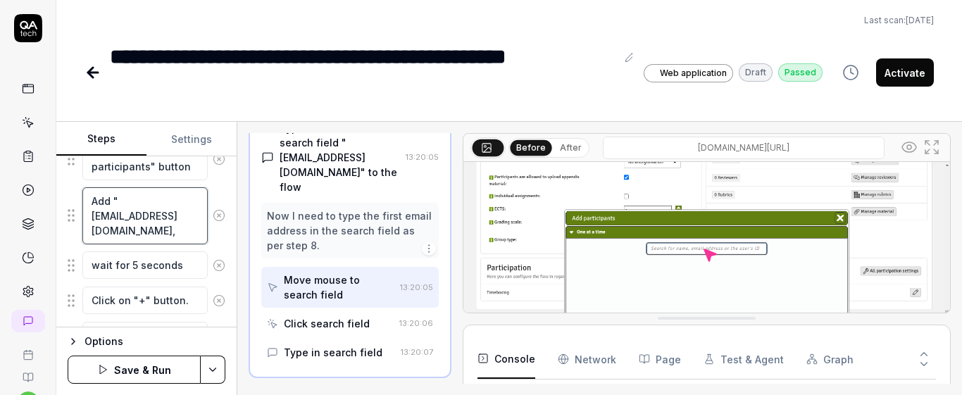
scroll to position [529, 0]
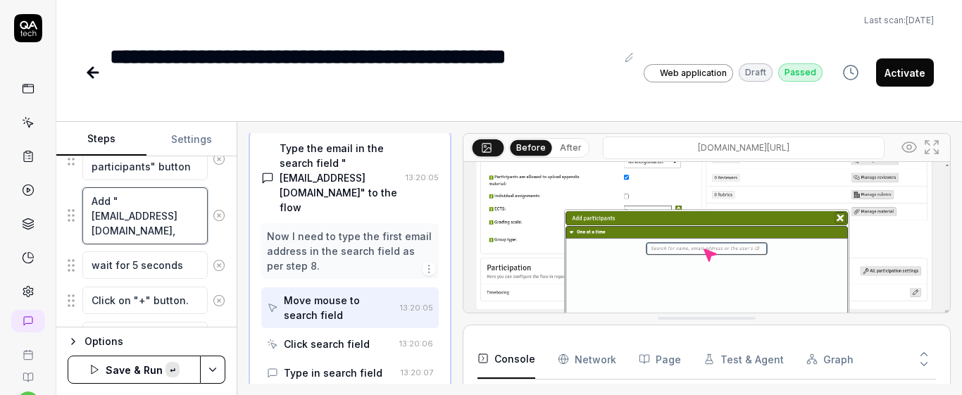
paste textarea "criticalparticipant2@uniwise.dk"
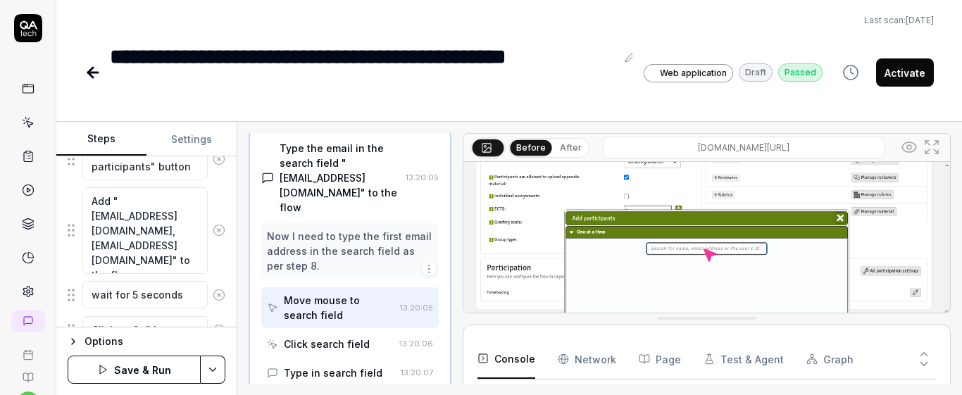
click at [225, 262] on div "Goal Create a FLOWassign without activating the flow Expected result FLOWassign…" at bounding box center [146, 241] width 180 height 171
click at [213, 294] on icon at bounding box center [219, 295] width 13 height 13
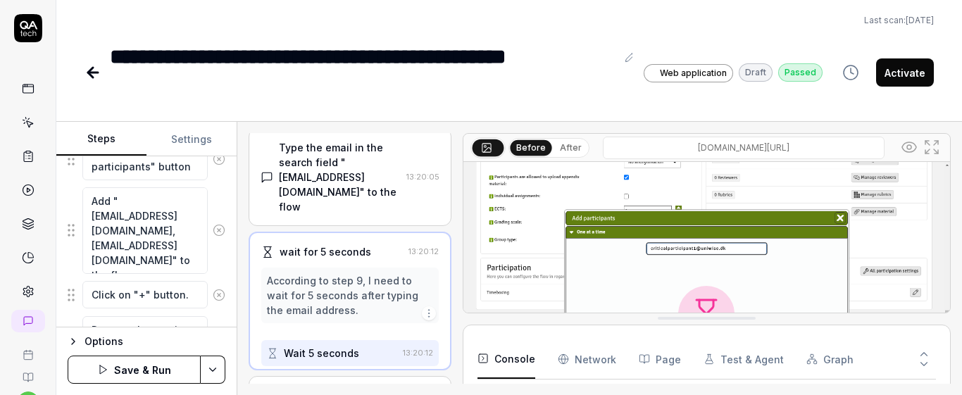
scroll to position [501, 0]
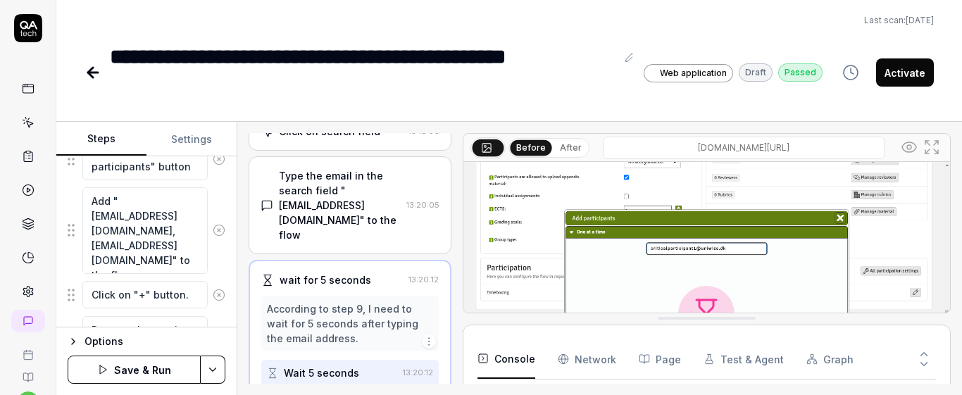
click at [214, 299] on circle at bounding box center [219, 294] width 11 height 11
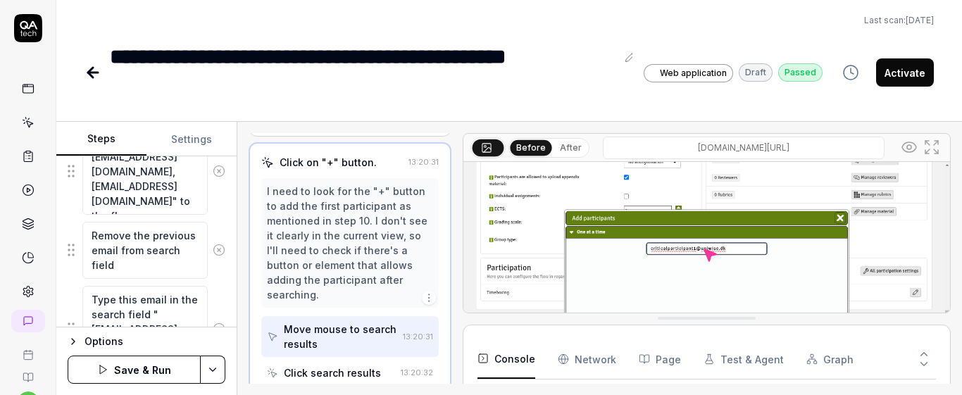
scroll to position [620, 0]
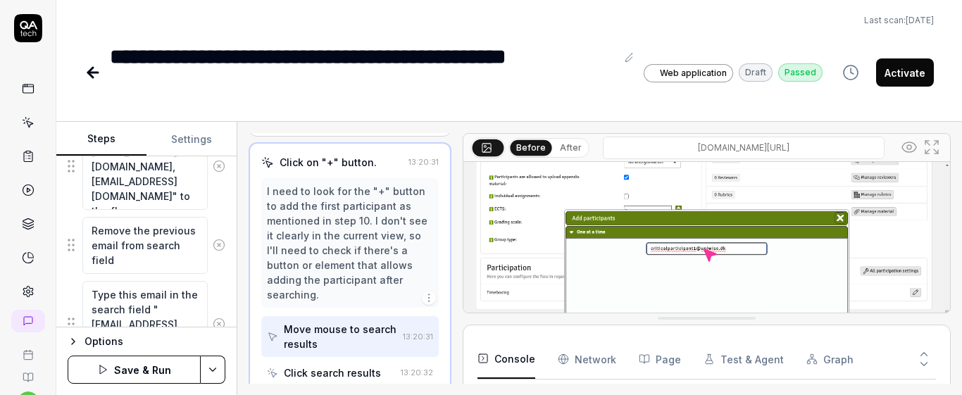
click at [218, 245] on icon at bounding box center [220, 246] width 4 height 4
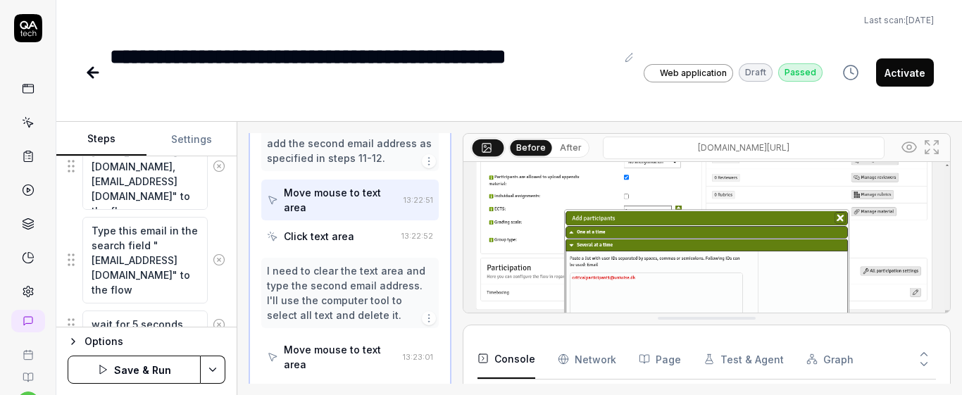
scroll to position [1885, 0]
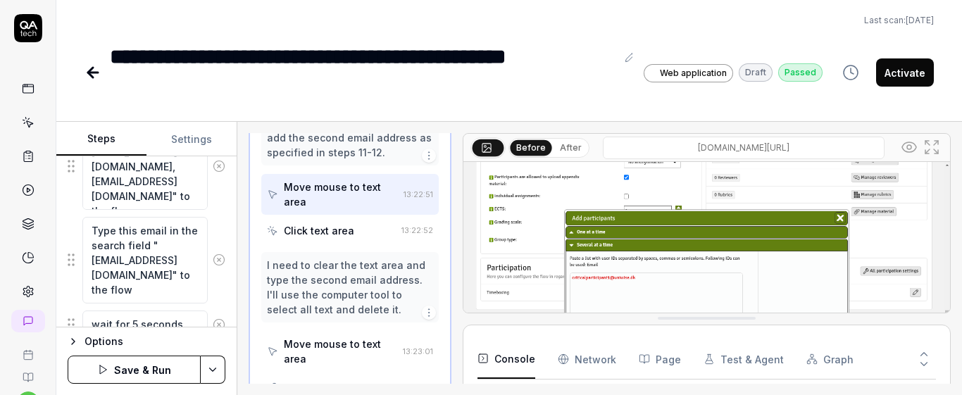
click at [208, 253] on button at bounding box center [219, 260] width 23 height 28
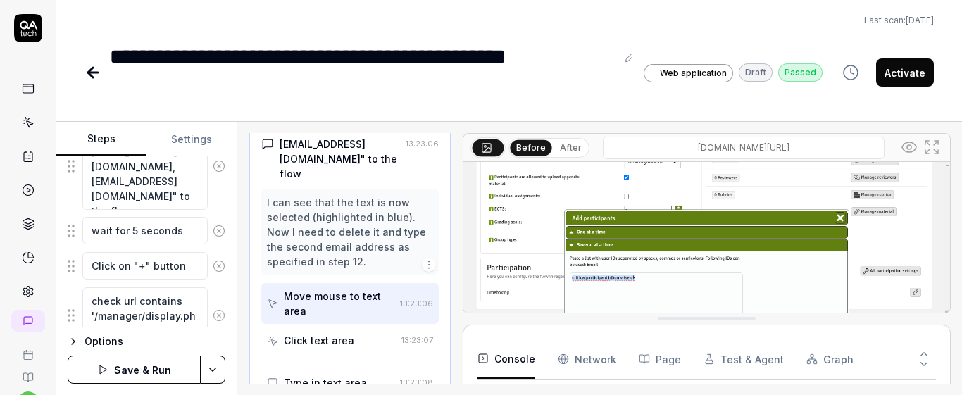
scroll to position [1520, 0]
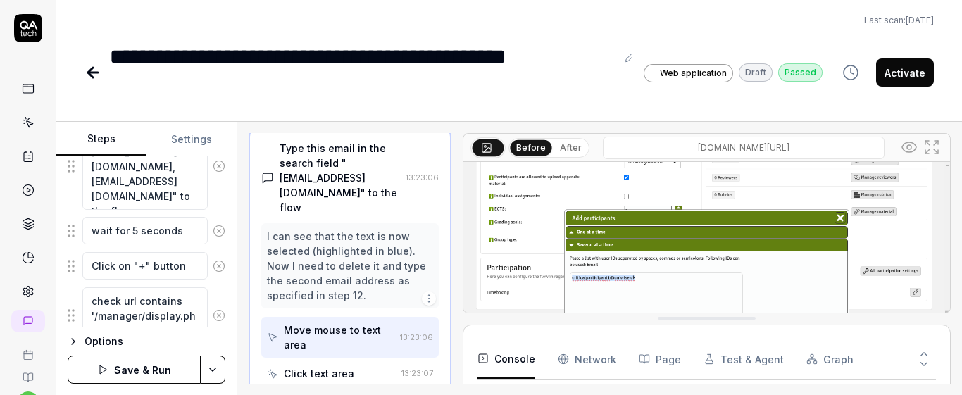
click at [213, 235] on icon at bounding box center [219, 231] width 13 height 13
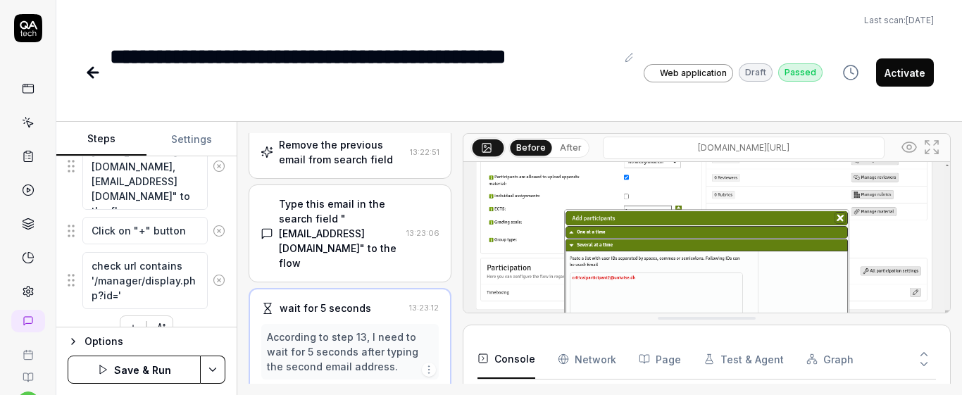
scroll to position [1462, 0]
click at [214, 233] on circle at bounding box center [219, 230] width 11 height 11
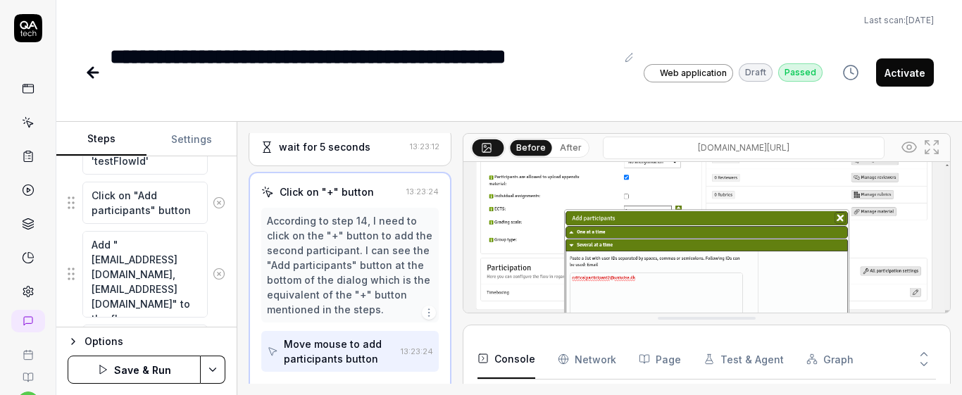
scroll to position [520, 0]
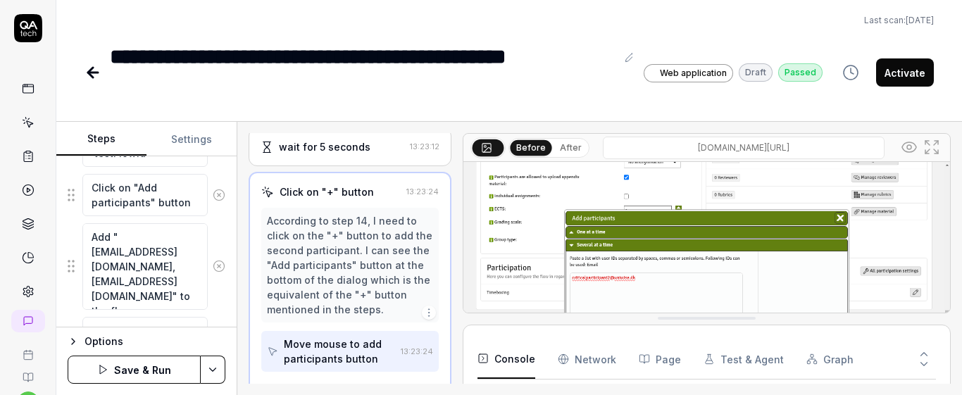
click at [158, 362] on button "Save & Run" at bounding box center [134, 370] width 133 height 28
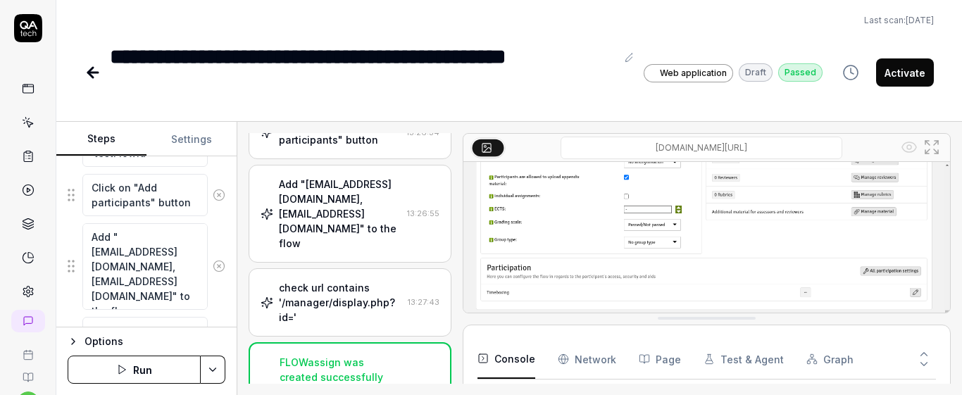
scroll to position [447, 0]
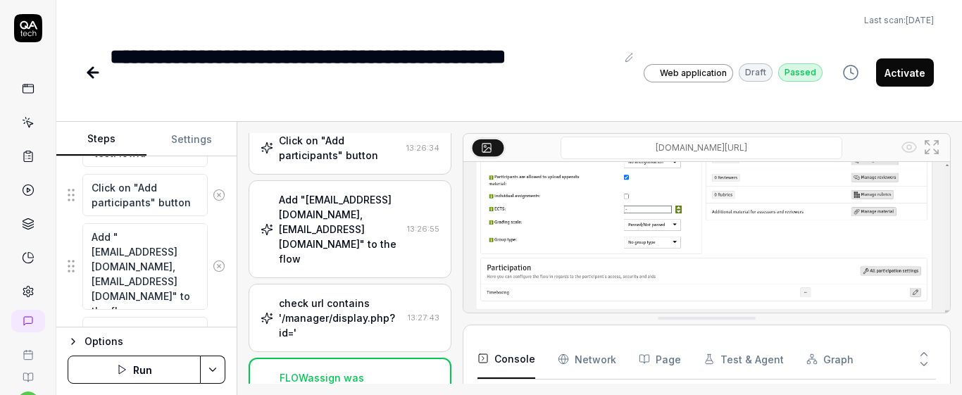
click at [401, 207] on div "Add "criticalparticipant1@uniwise.dk,criticalparticipant2@uniwise.dk" to the fl…" at bounding box center [340, 229] width 122 height 74
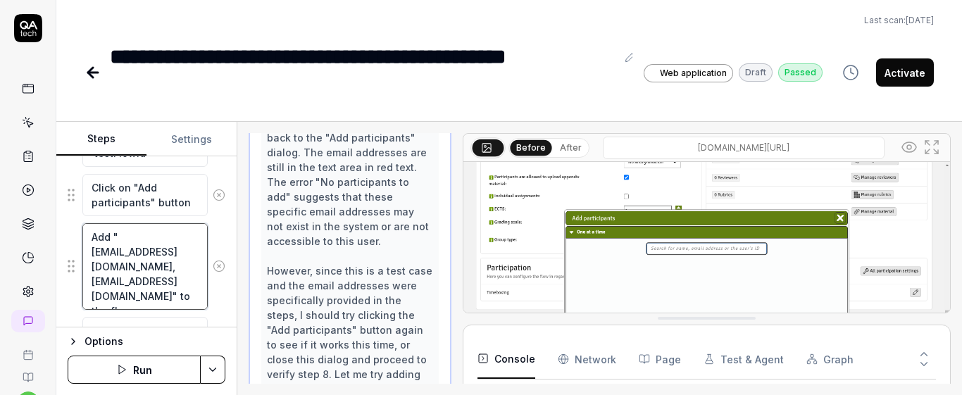
scroll to position [15, 0]
drag, startPoint x: 90, startPoint y: 232, endPoint x: 221, endPoint y: 310, distance: 152.2
click at [221, 310] on div "Goal Create a FLOWassign without activating the flow Expected result FLOWassign…" at bounding box center [146, 241] width 180 height 171
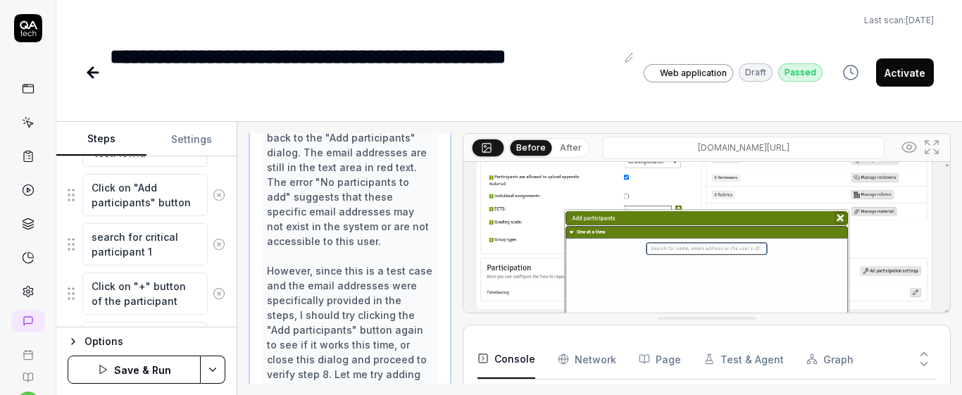
scroll to position [616, 0]
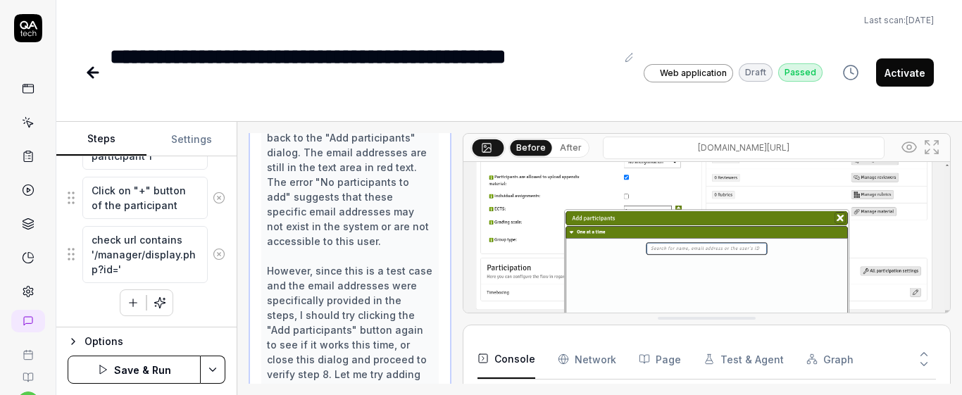
click at [213, 304] on div "Click create a Flow Type a unique realistic title that starts with "BOT:",flow …" at bounding box center [147, 21] width 158 height 590
click at [154, 370] on button "Save & Run" at bounding box center [134, 370] width 133 height 28
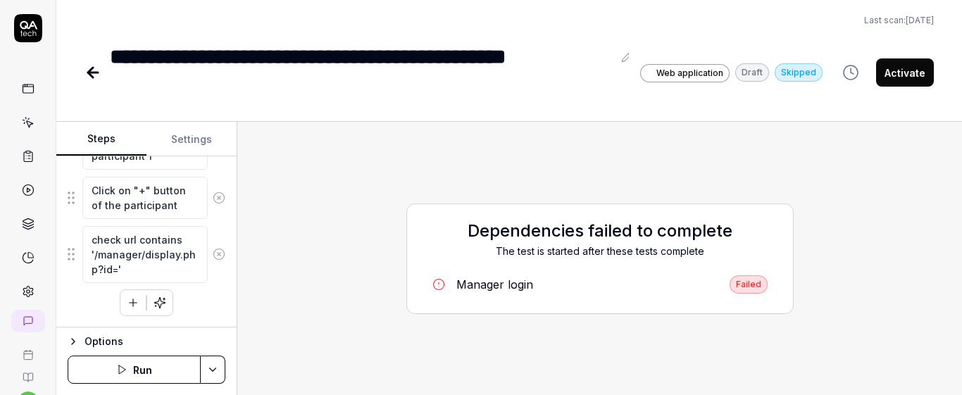
click at [152, 377] on button "Run" at bounding box center [134, 370] width 133 height 28
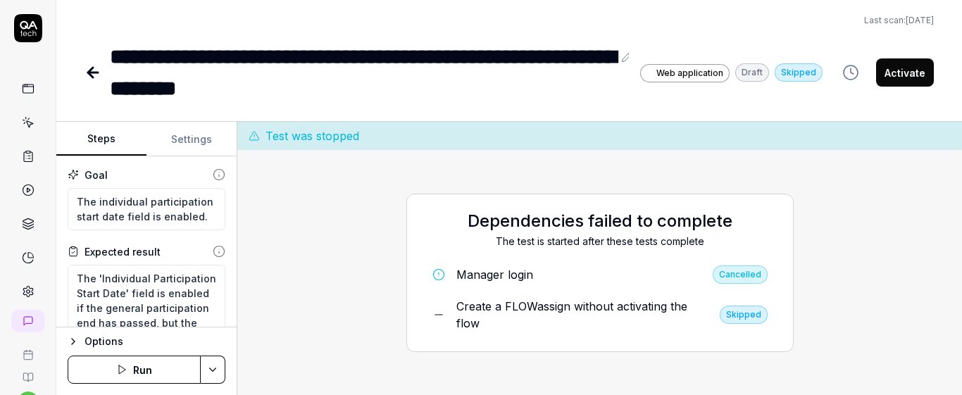
type textarea "*"
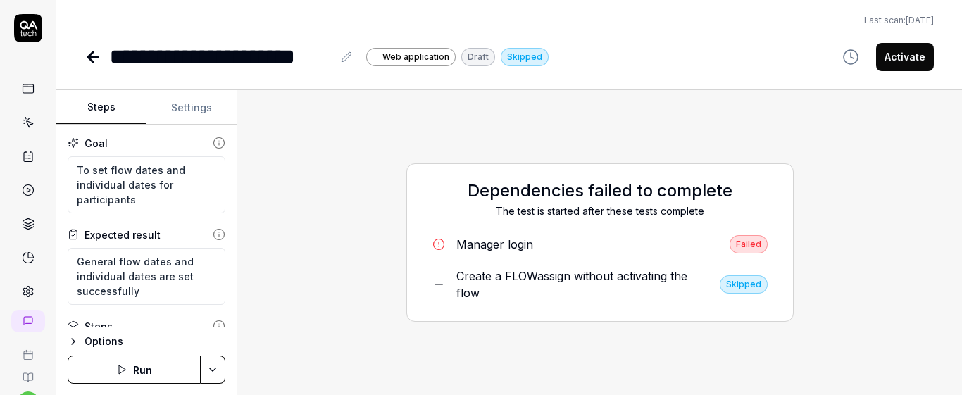
click at [158, 377] on button "Run" at bounding box center [134, 370] width 133 height 28
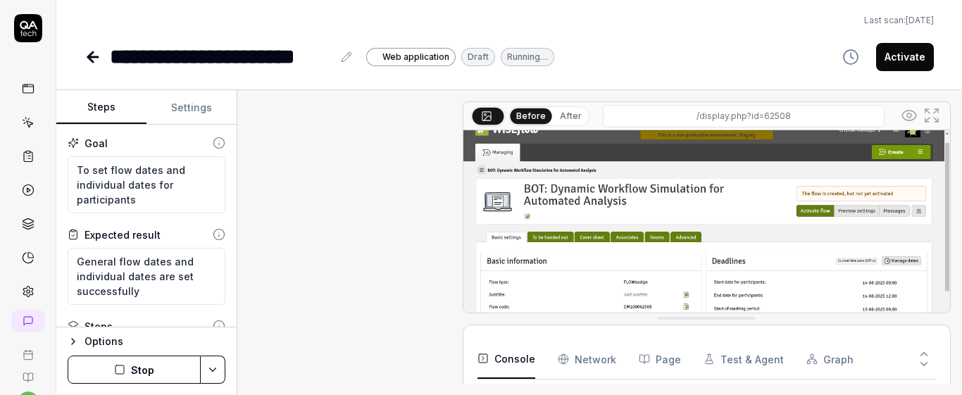
type textarea "*"
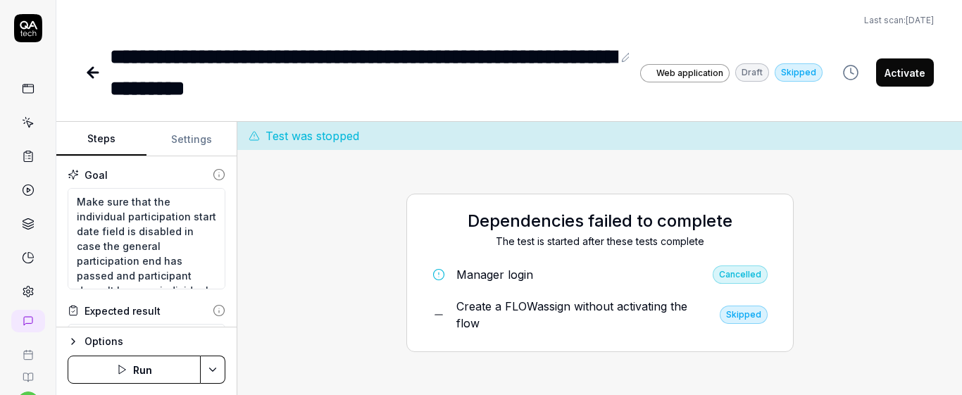
type textarea "*"
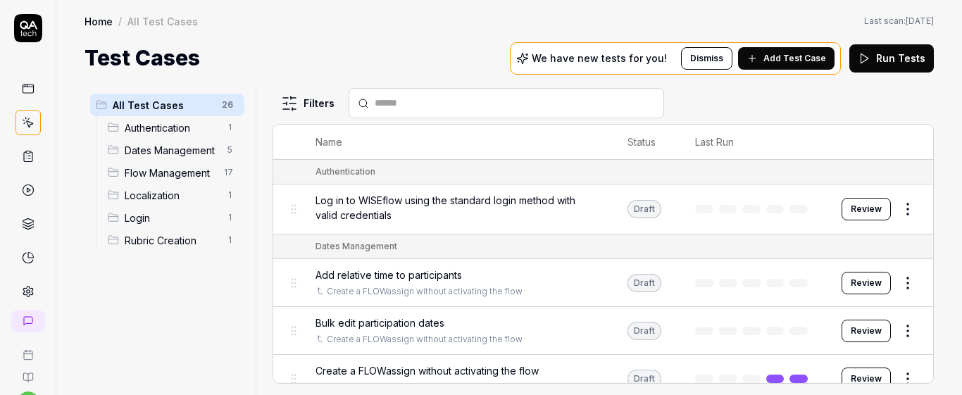
scroll to position [59, 0]
click at [561, 104] on input "text" at bounding box center [515, 103] width 280 height 15
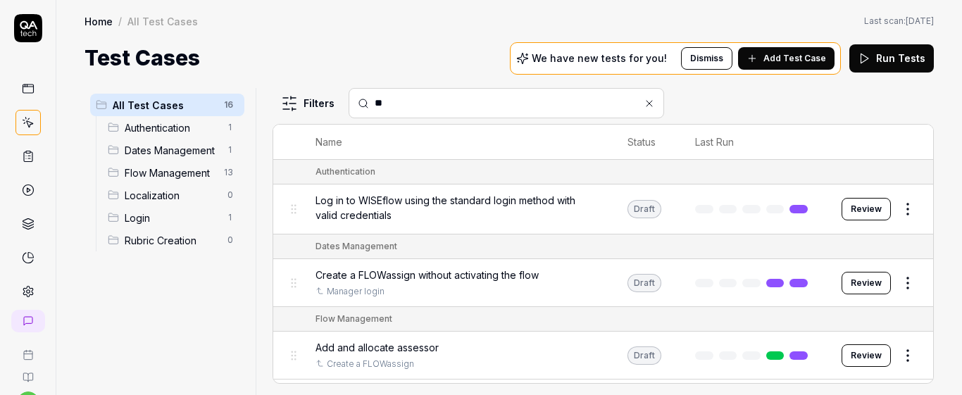
type input "*"
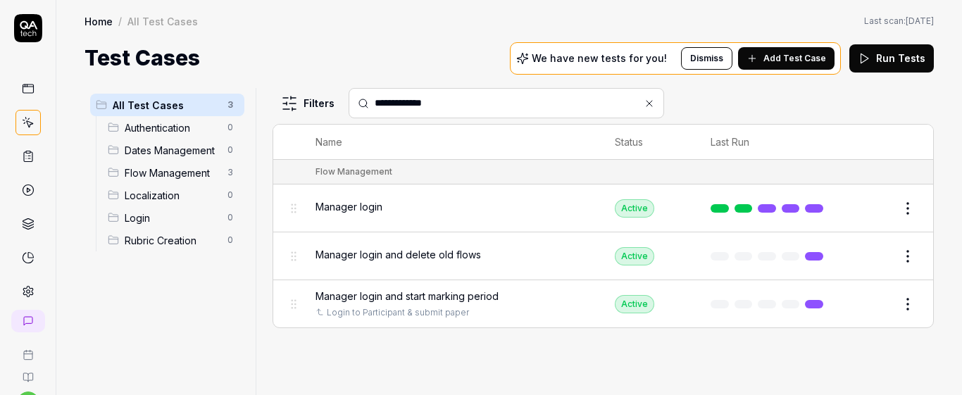
type input "**********"
click at [867, 207] on button "Edit" at bounding box center [874, 208] width 34 height 23
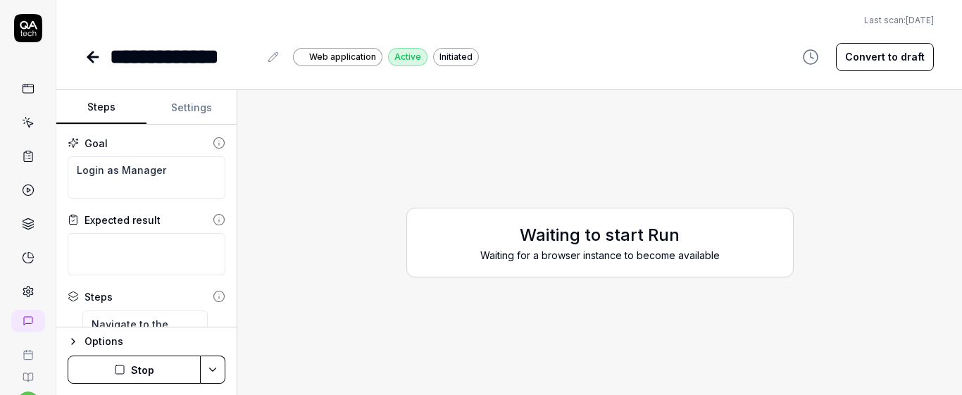
click at [161, 364] on button "Stop" at bounding box center [134, 370] width 133 height 28
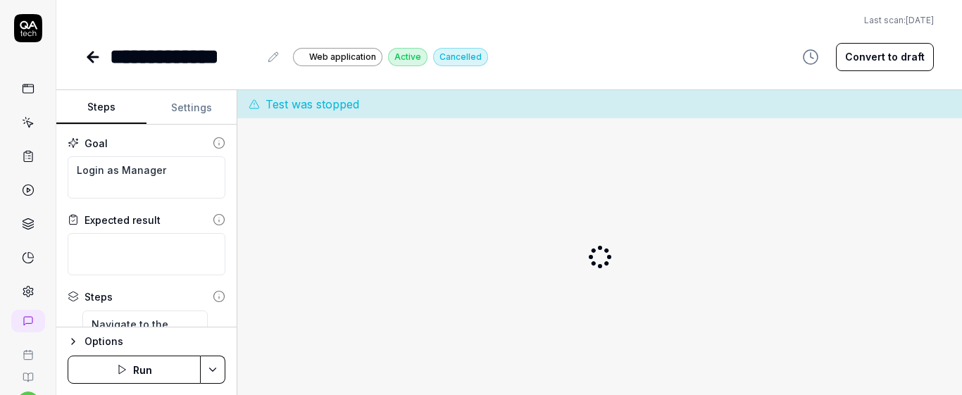
click at [172, 375] on button "Run" at bounding box center [134, 370] width 133 height 28
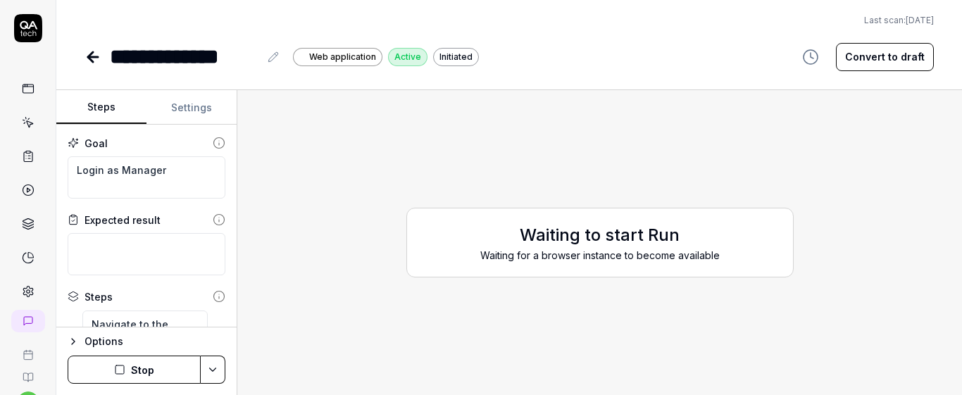
click at [192, 117] on button "Settings" at bounding box center [192, 108] width 90 height 34
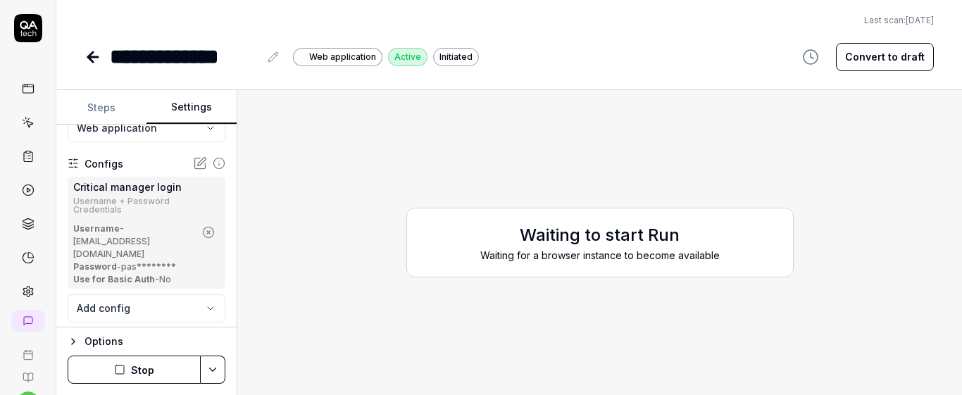
scroll to position [192, 0]
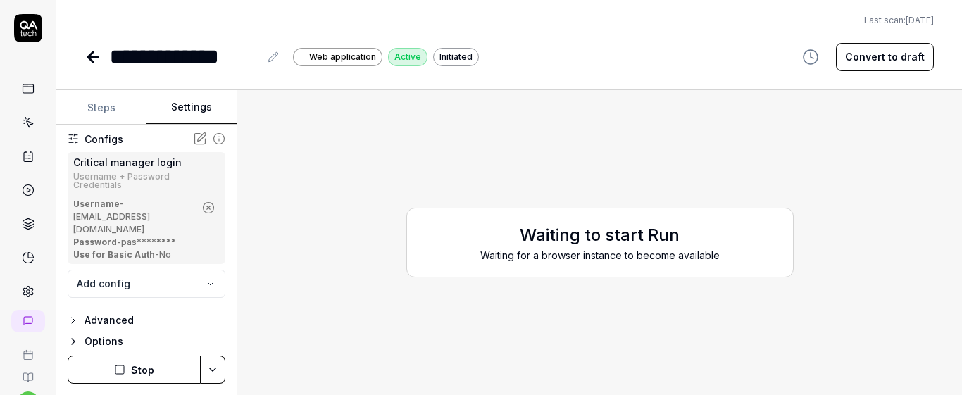
click at [75, 315] on icon "button" at bounding box center [73, 320] width 11 height 11
click at [98, 312] on div "Advanced" at bounding box center [109, 320] width 49 height 17
click at [179, 272] on body "**********" at bounding box center [481, 197] width 962 height 395
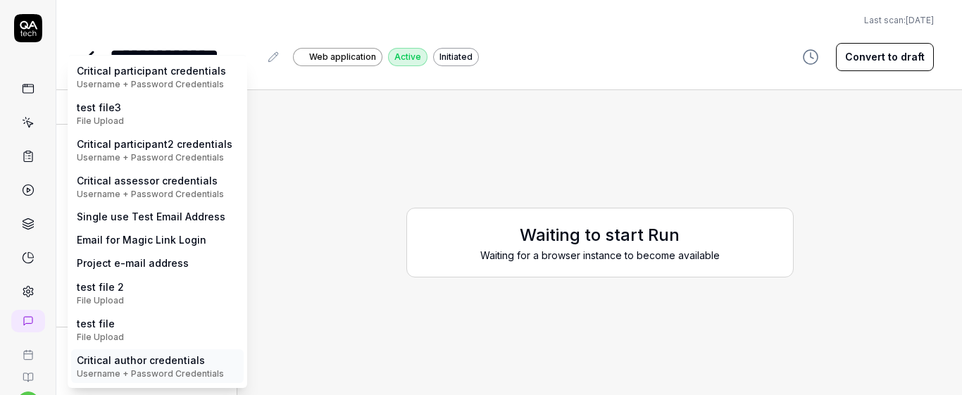
scroll to position [0, 0]
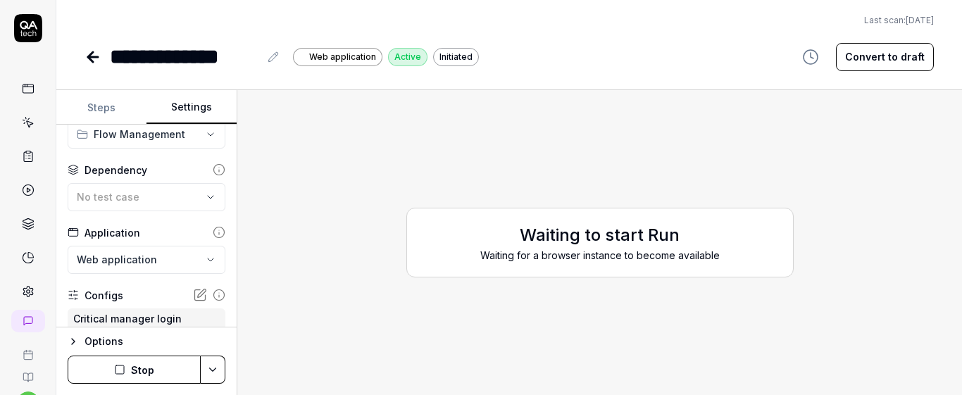
scroll to position [37, 0]
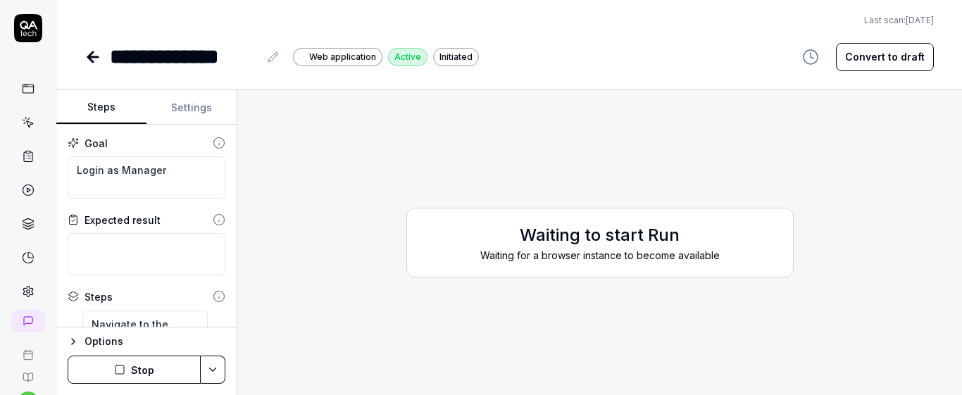
click at [108, 119] on button "Steps" at bounding box center [101, 108] width 90 height 34
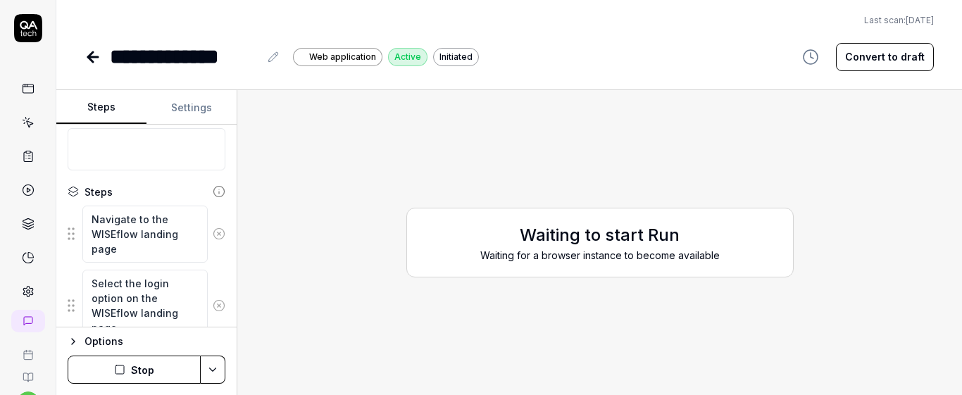
scroll to position [125, 0]
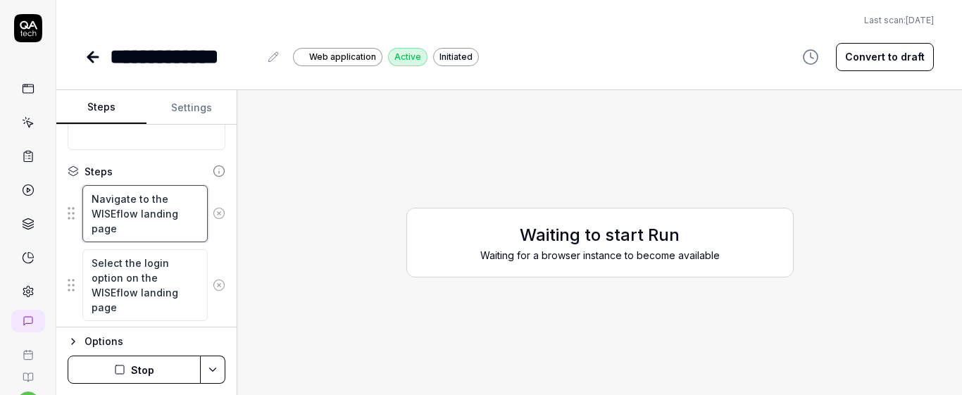
click at [163, 236] on textarea "Navigate to the WISEflow landing page" at bounding box center [144, 213] width 125 height 57
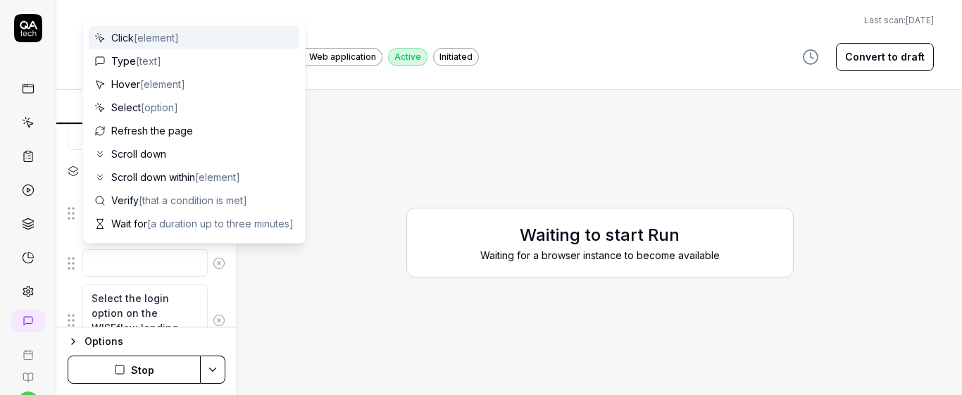
type textarea "*"
type textarea "v"
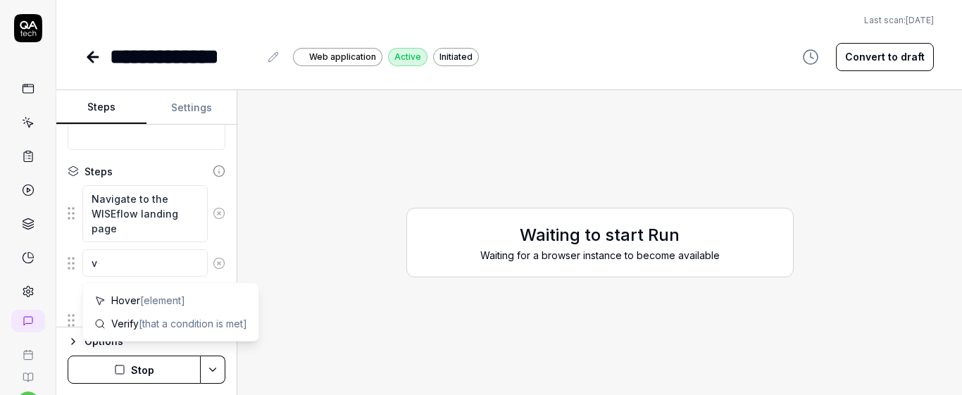
type textarea "*"
type textarea "vi"
type textarea "*"
type textarea "visi"
type textarea "*"
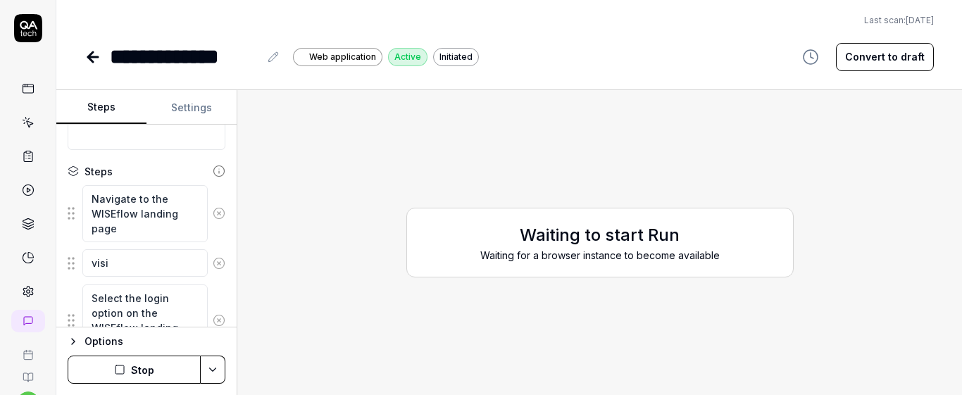
type textarea "visit"
type textarea "*"
type textarea "visit"
type textarea "*"
type textarea "visit"
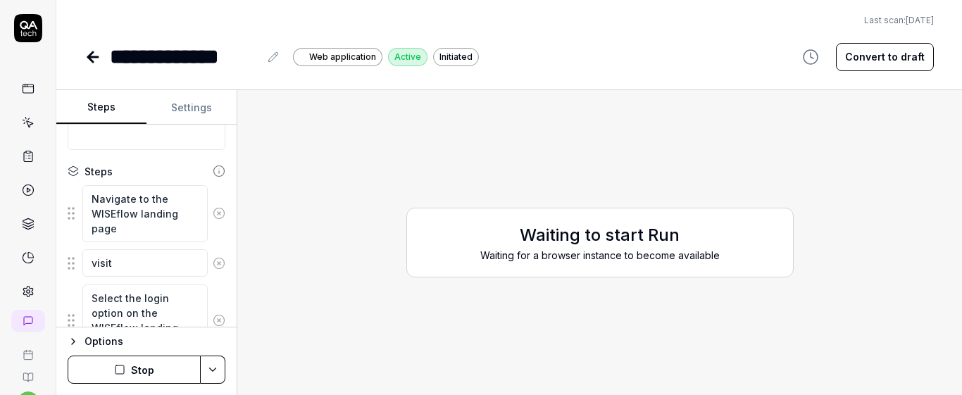
type textarea "*"
type textarea "visi"
type textarea "*"
type textarea "vis"
type textarea "*"
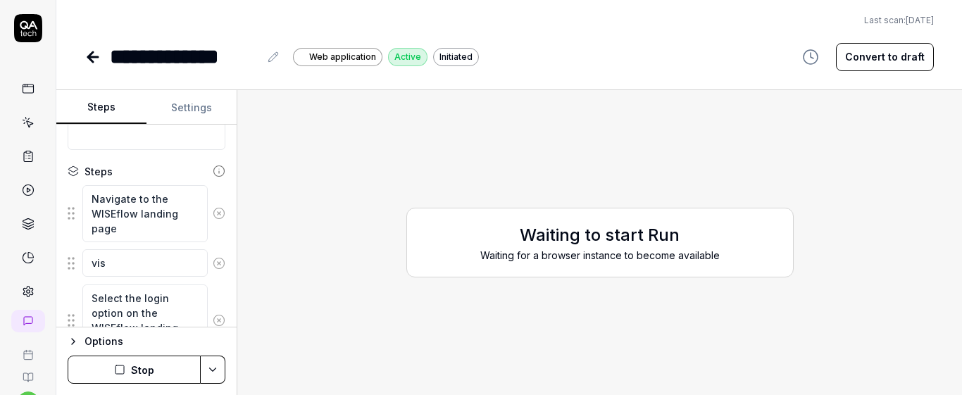
type textarea "vi"
type textarea "*"
type textarea "v"
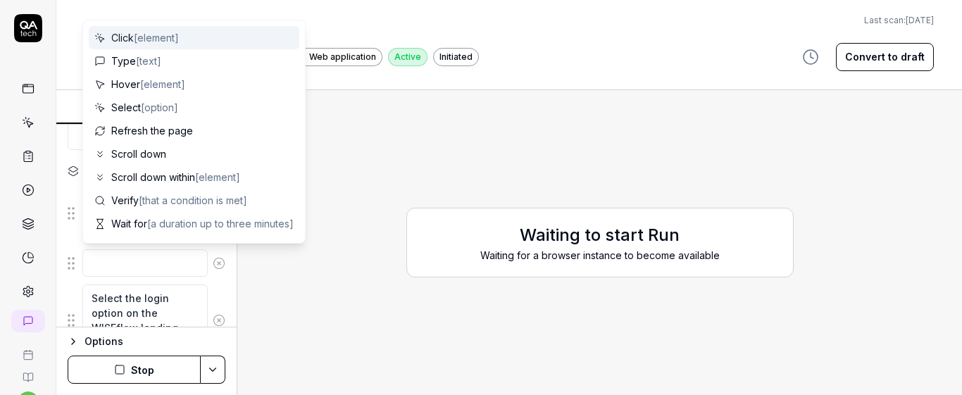
type textarea "*"
type textarea "q"
type textarea "*"
type textarea "N"
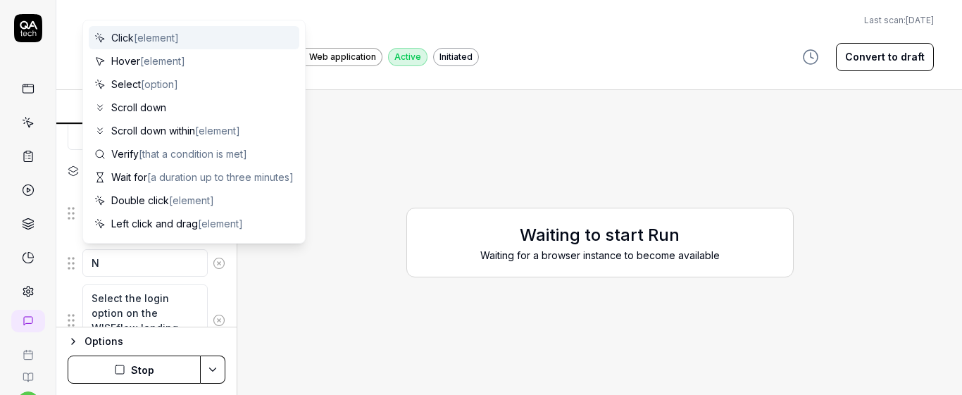
type textarea "*"
type textarea "Na"
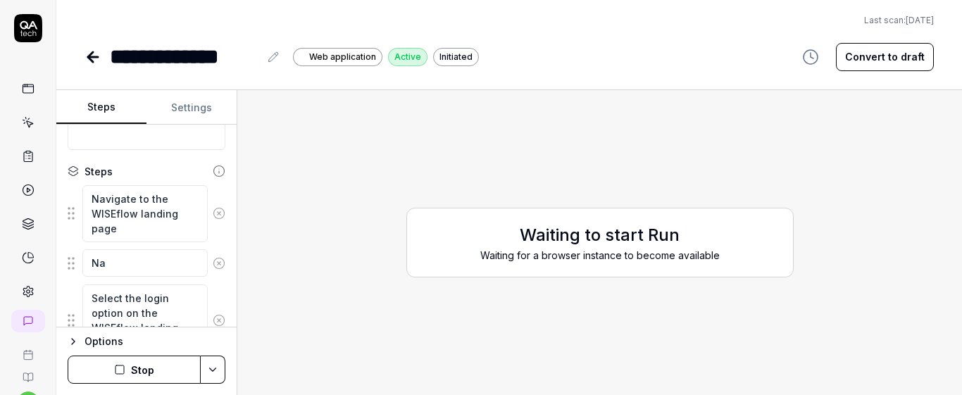
type textarea "*"
type textarea "Nav"
type textarea "*"
type textarea "Navi"
type textarea "*"
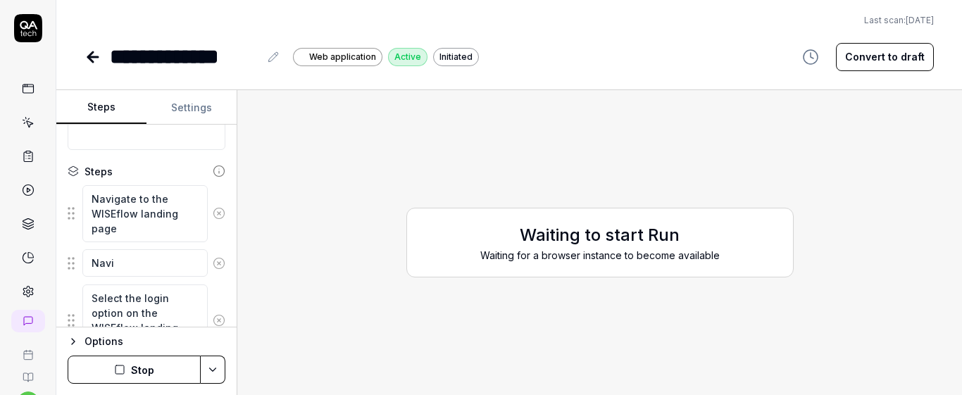
type textarea "Navig"
type textarea "*"
type textarea "Navigat"
type textarea "*"
type textarea "Navigate"
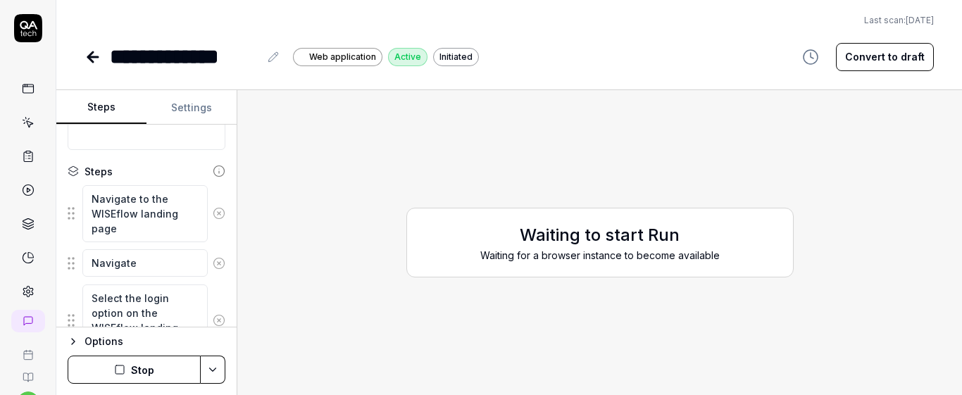
type textarea "*"
type textarea "Navigate"
type textarea "*"
type textarea "Navigate t"
type textarea "*"
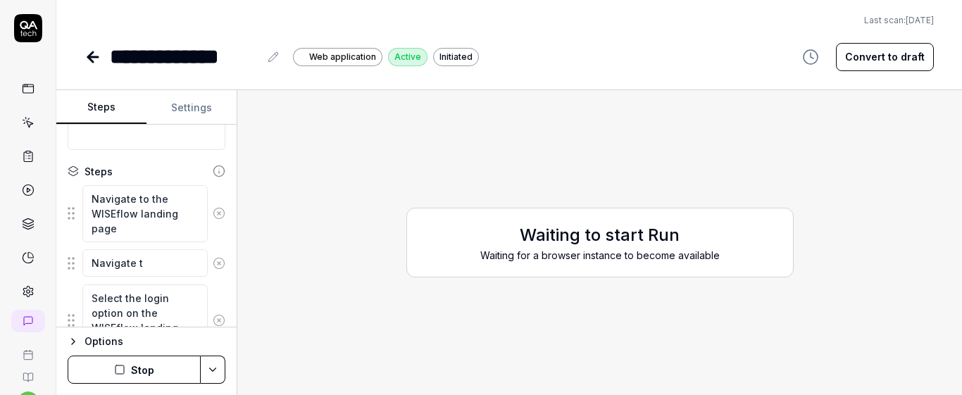
type textarea "Navigate to"
type textarea "*"
type textarea "Navigate to"
type textarea "*"
type textarea "Navigate to t"
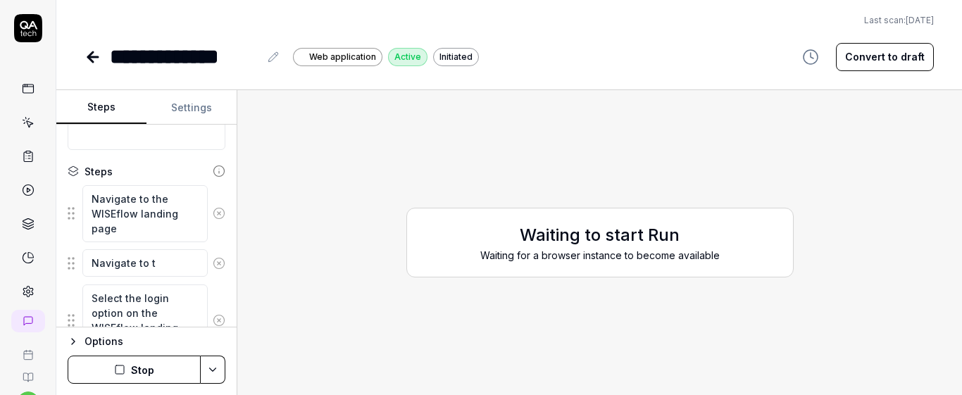
type textarea "*"
type textarea "Navigate to th"
type textarea "*"
type textarea "Navigate to the"
type textarea "*"
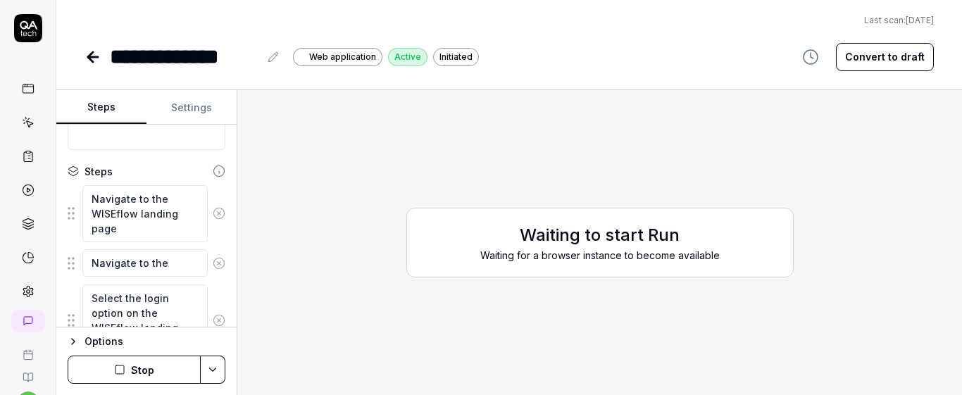
type textarea "Navigate to the"
type textarea "*"
type textarea "Navigate to the U"
type textarea "*"
type textarea "Navigate to the UR"
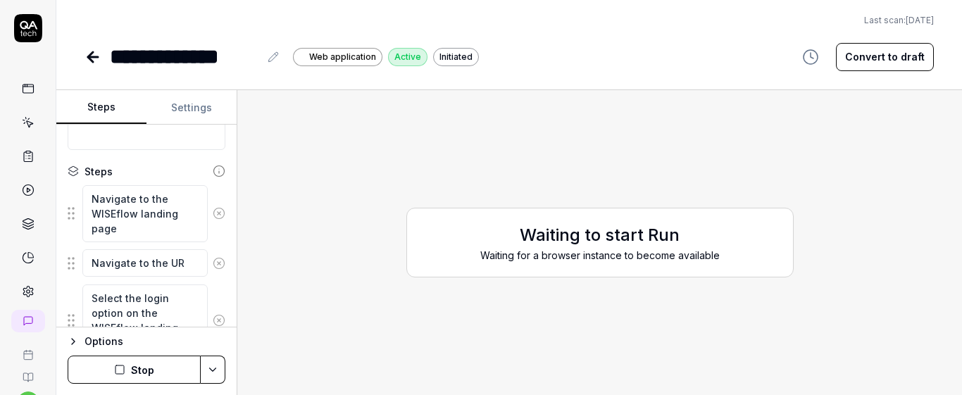
type textarea "*"
type textarea "Navigate to the URL"
type textarea "*"
type textarea "Navigate to the URL"
type textarea "*"
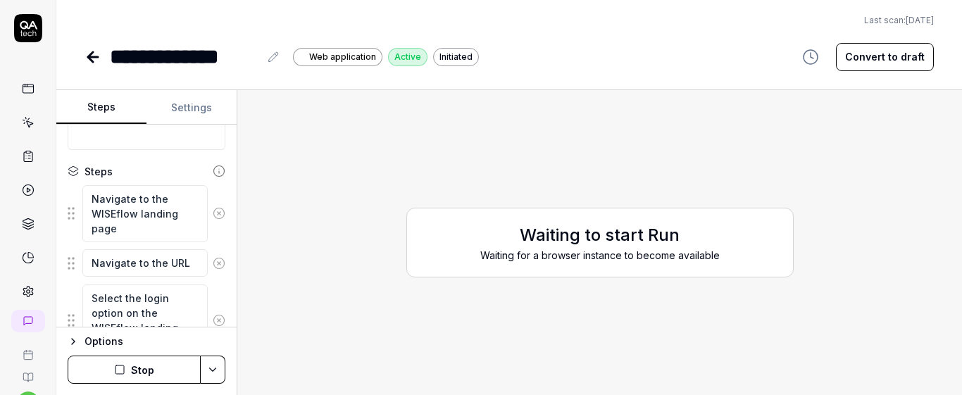
type textarea "Navigate to the URL"
type textarea "*"
type textarea "Navigate to the URL:"
type textarea "*"
type textarea "Navigate to the URL:"
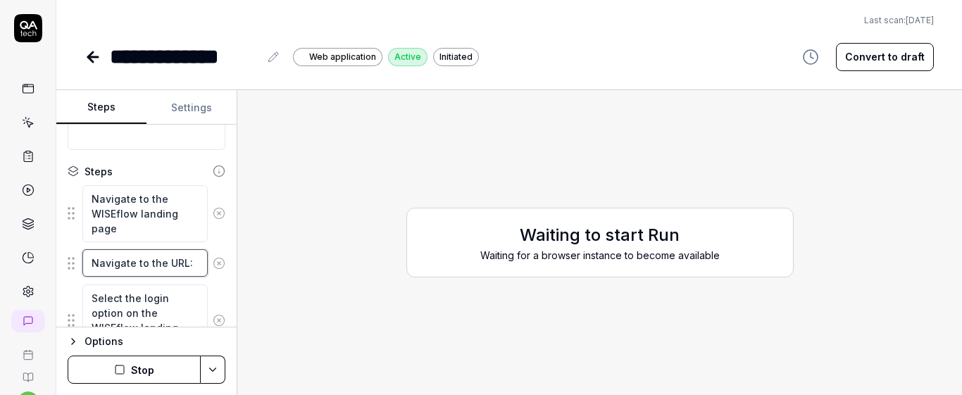
type textarea "*"
type textarea "Navigate to the URL:"
paste textarea "https://europe-stage.wiseflow.net/"
type textarea "*"
type textarea "Navigate to the URL: https://europe-stage.wiseflow.net/"
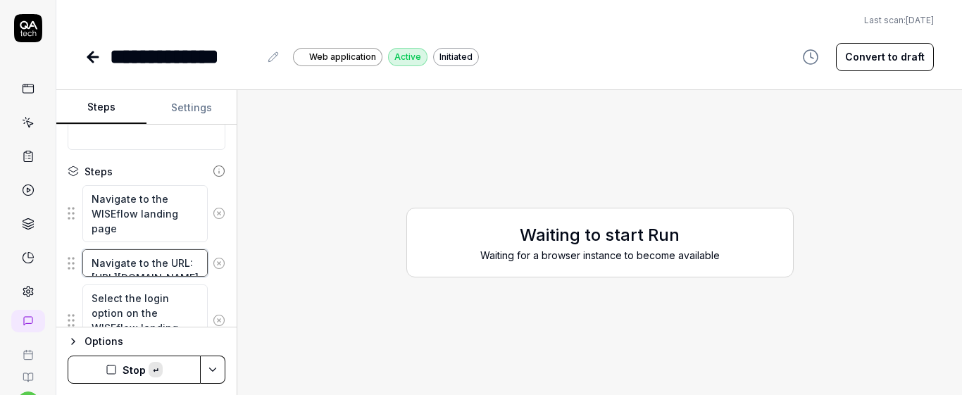
scroll to position [23, 0]
type textarea "*"
type textarea "Navigate to the URL: https://europe-stage.wiseflow.net"
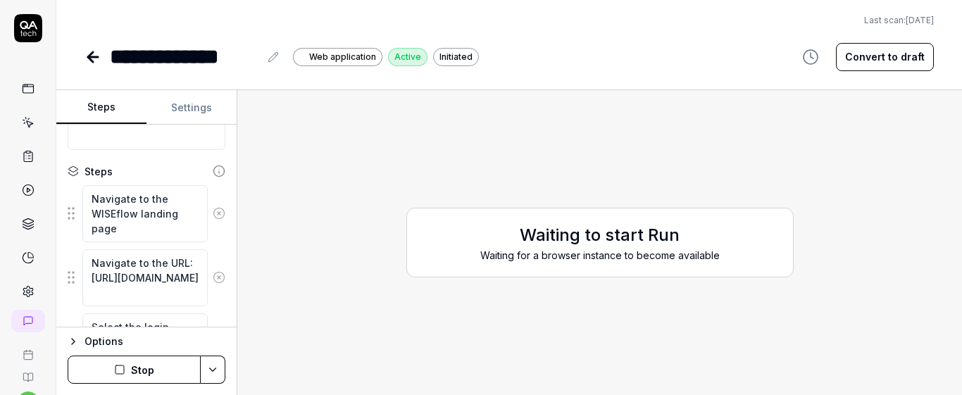
scroll to position [0, 0]
drag, startPoint x: 71, startPoint y: 273, endPoint x: 78, endPoint y: 205, distance: 68.7
click at [174, 167] on div "Steps" at bounding box center [147, 171] width 158 height 15
click at [176, 370] on button "Stop" at bounding box center [134, 370] width 133 height 28
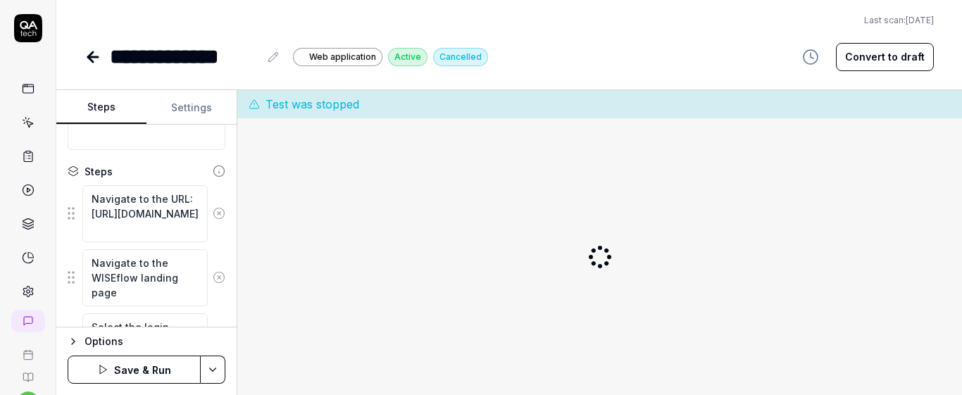
click at [163, 375] on button "Save & Run" at bounding box center [134, 370] width 133 height 28
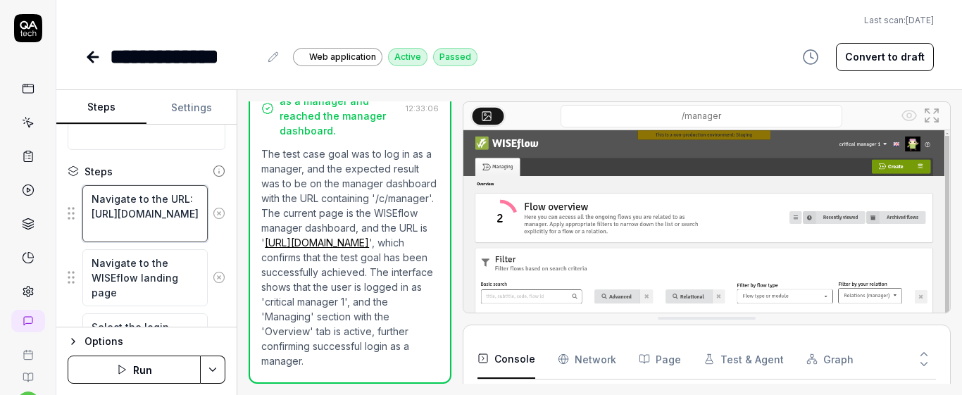
scroll to position [671, 0]
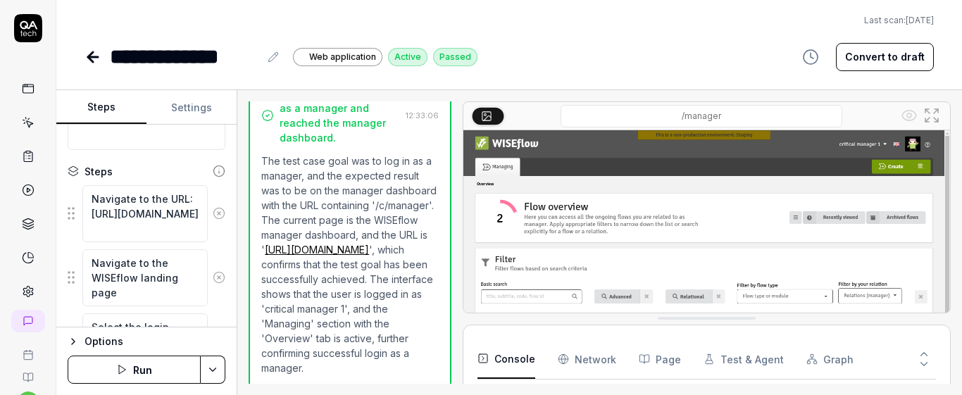
type textarea "*"
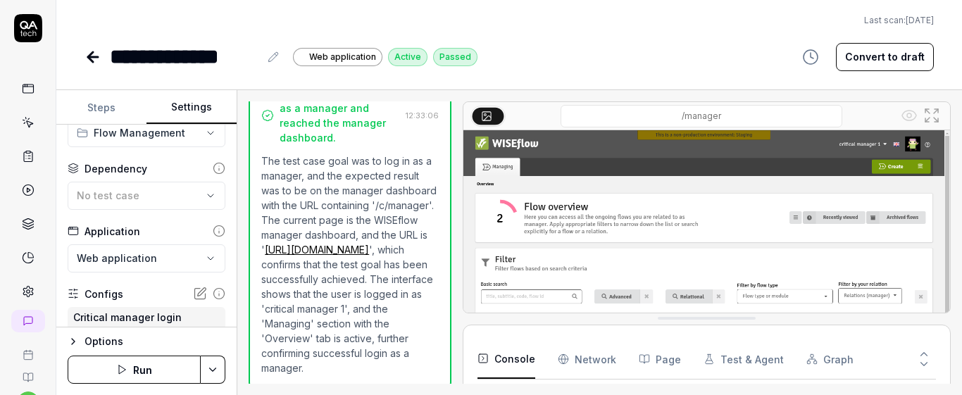
click at [187, 111] on button "Settings" at bounding box center [192, 108] width 90 height 34
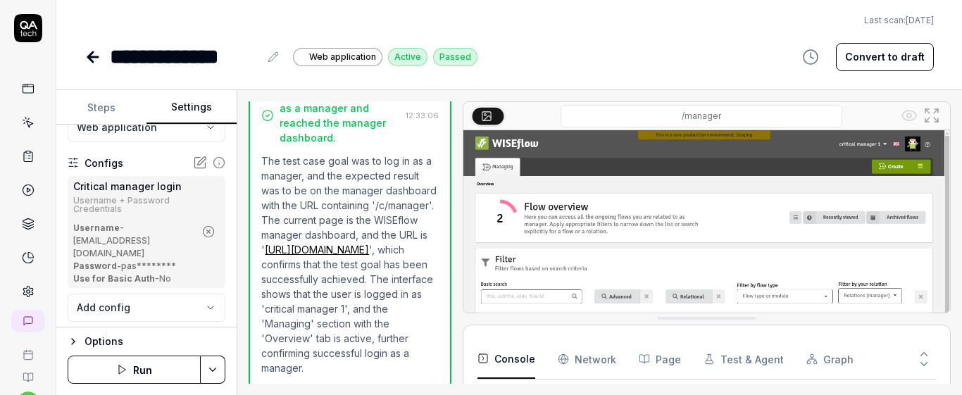
scroll to position [192, 0]
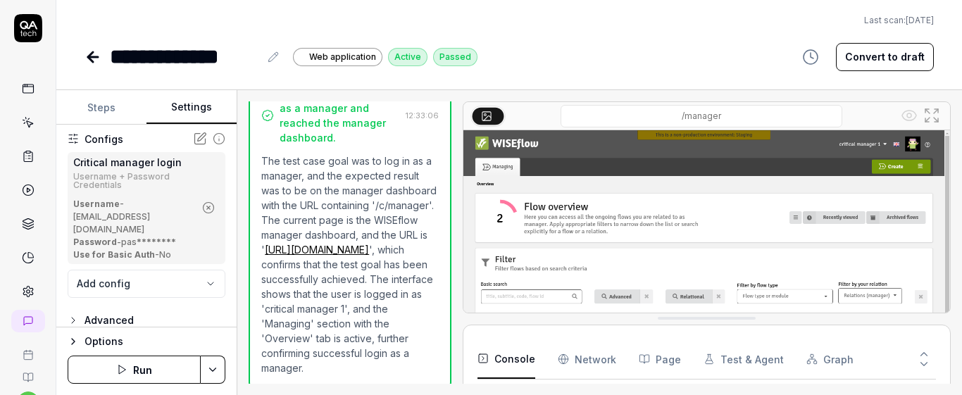
click at [103, 312] on div "Advanced" at bounding box center [109, 320] width 49 height 17
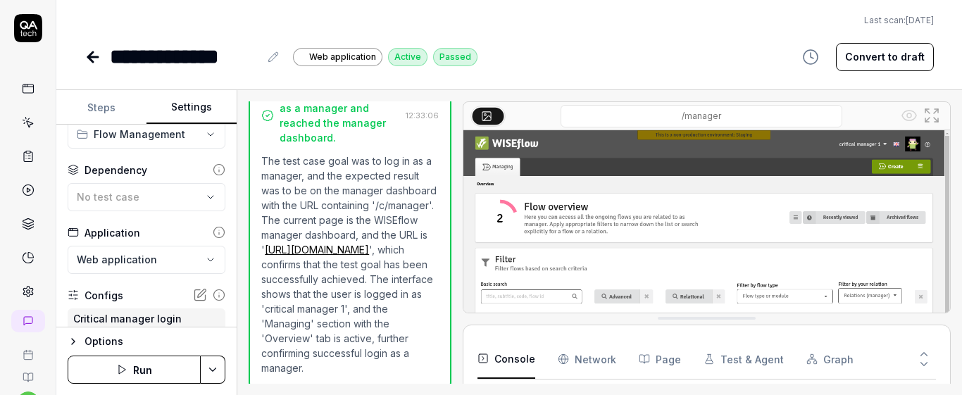
scroll to position [0, 0]
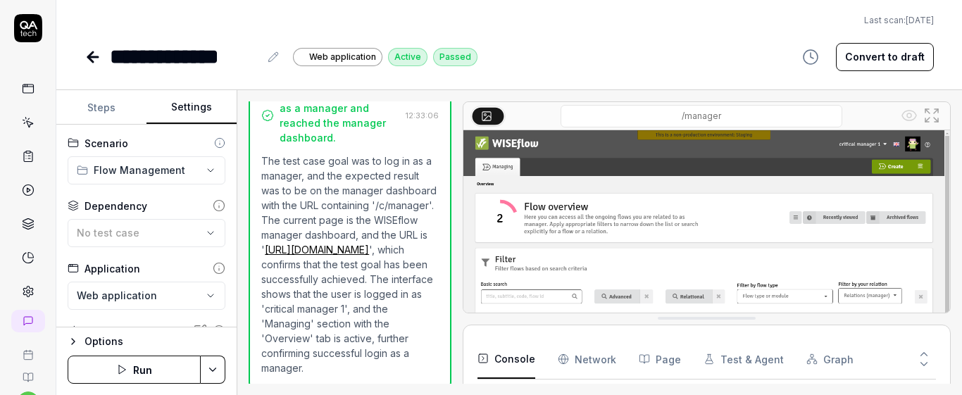
click at [22, 127] on icon at bounding box center [28, 122] width 13 height 13
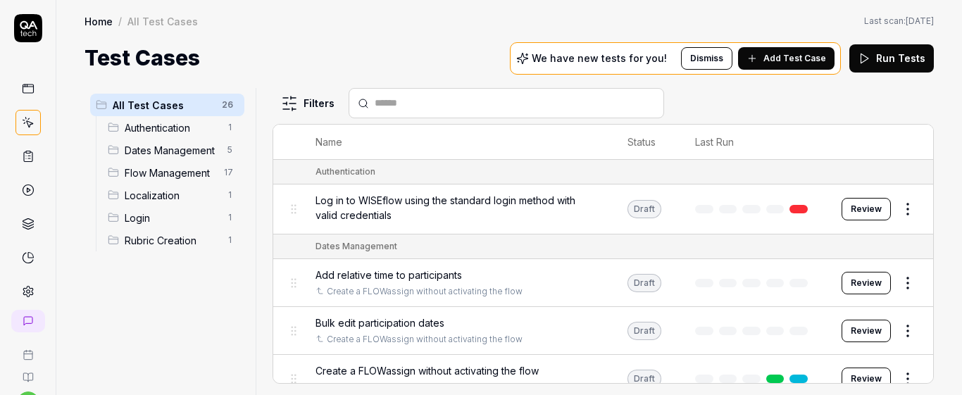
click at [447, 102] on input "text" at bounding box center [515, 103] width 280 height 15
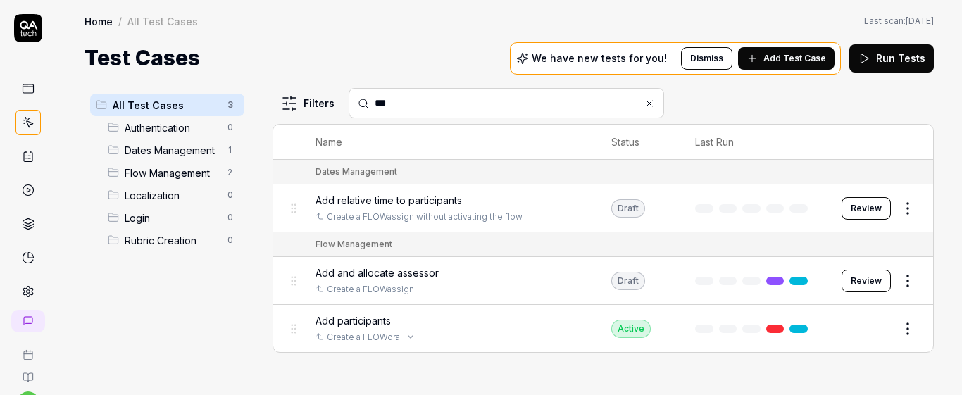
click at [535, 334] on div "Create a FLOWoral" at bounding box center [450, 337] width 268 height 13
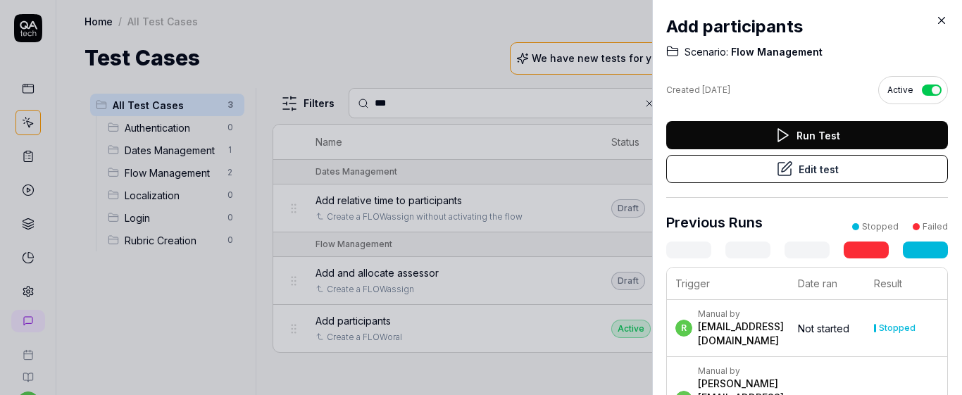
scroll to position [28, 0]
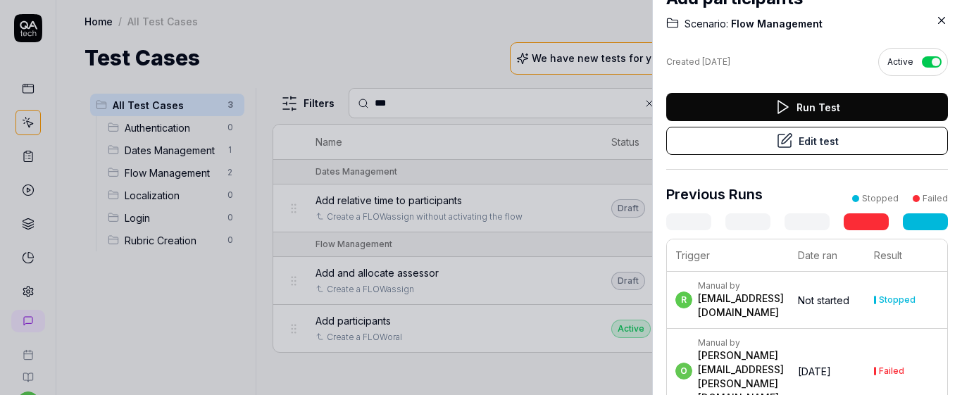
click at [513, 270] on div at bounding box center [481, 197] width 962 height 395
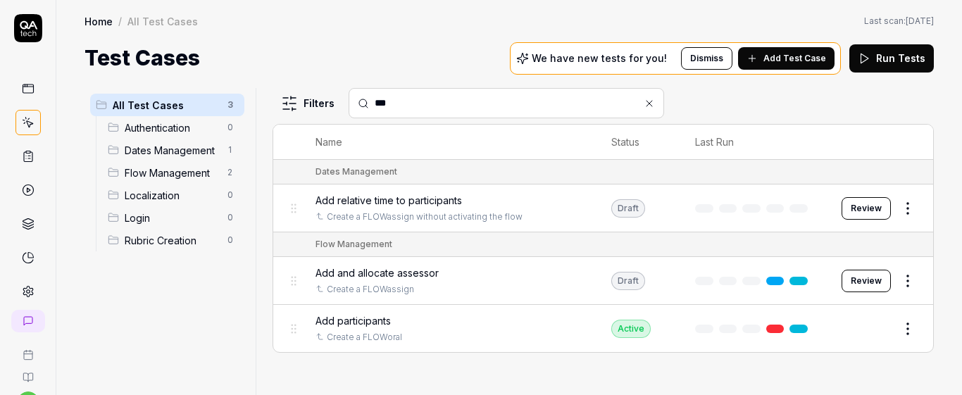
click at [432, 109] on input "***" at bounding box center [515, 103] width 280 height 15
type input "*"
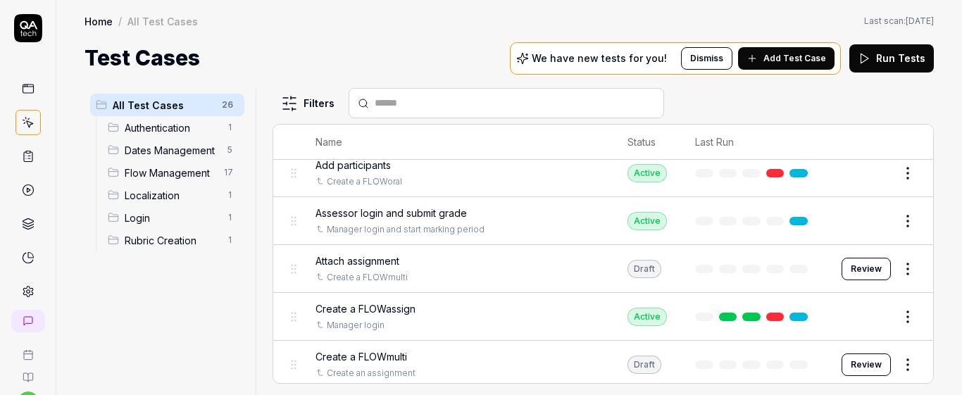
scroll to position [460, 0]
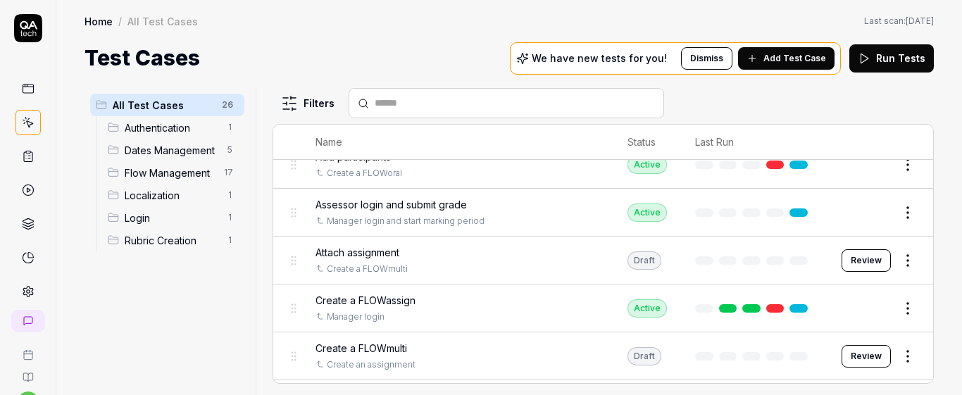
click at [521, 306] on div "Create a FLOWassign" at bounding box center [458, 300] width 284 height 15
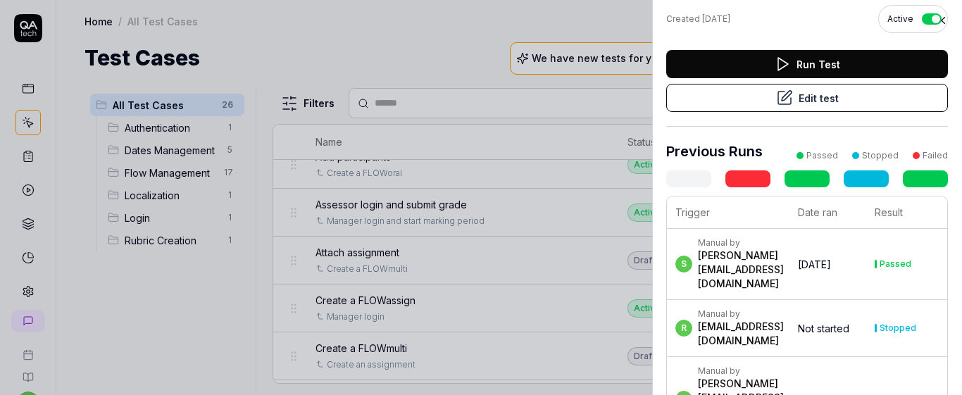
scroll to position [69, 0]
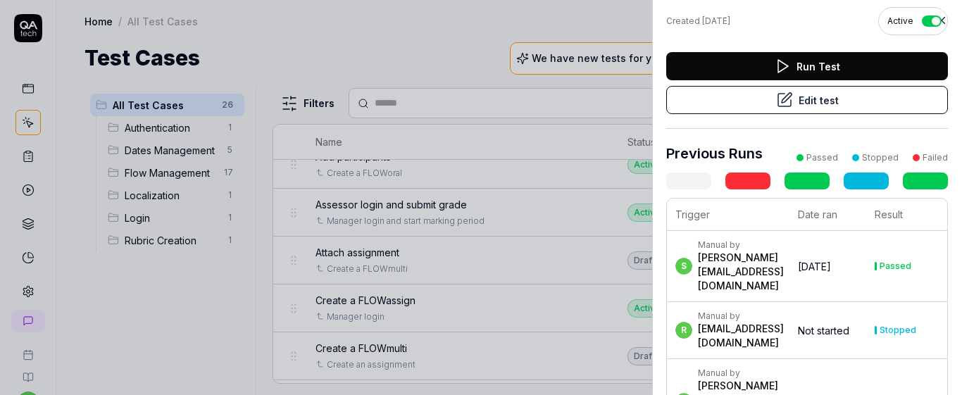
click at [782, 99] on icon at bounding box center [786, 98] width 10 height 10
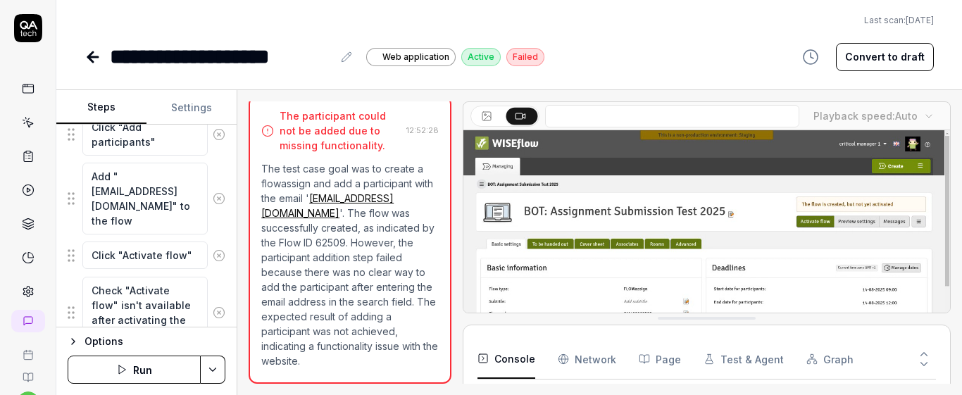
scroll to position [835, 0]
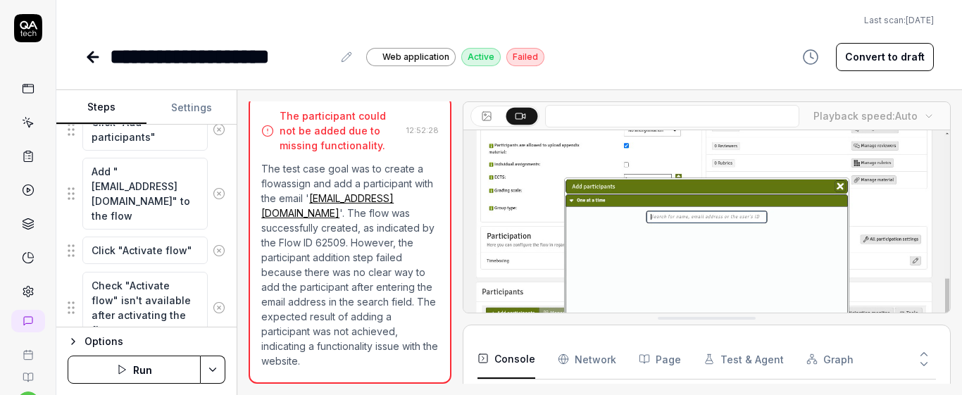
type textarea "*"
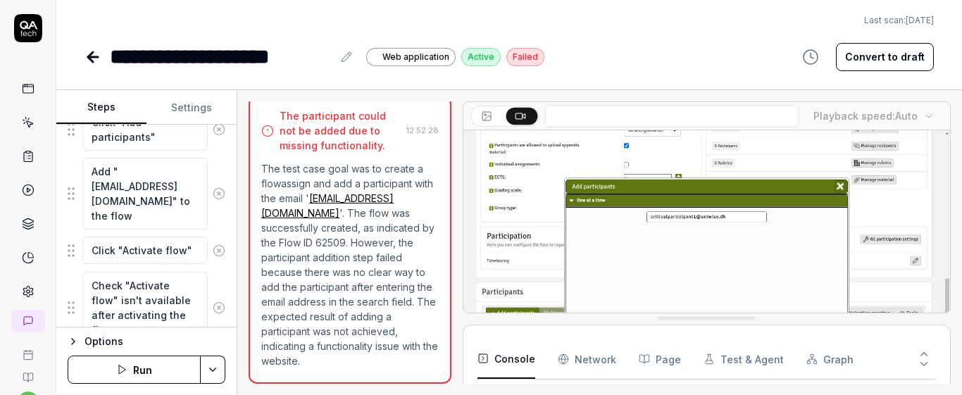
click at [23, 127] on icon at bounding box center [28, 122] width 13 height 13
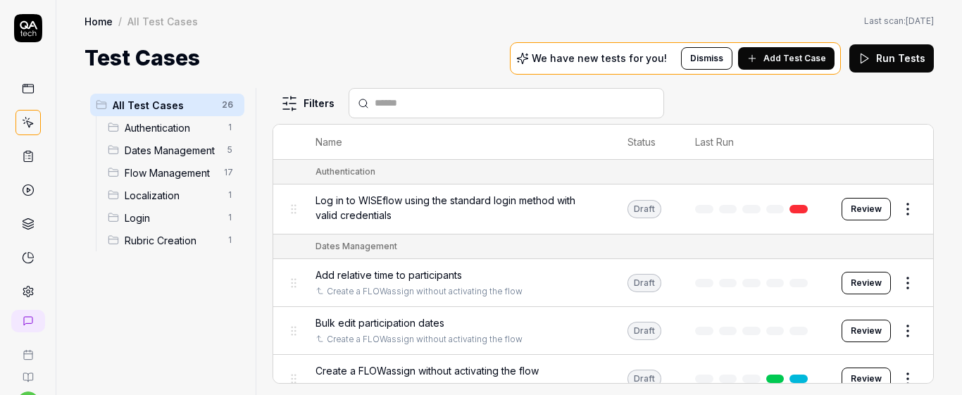
click at [459, 104] on input "text" at bounding box center [515, 103] width 280 height 15
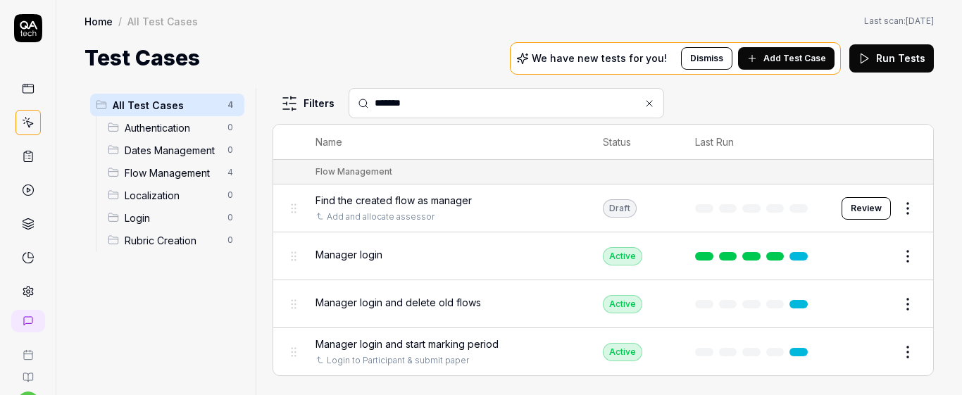
type input "*******"
click at [523, 256] on div "Manager login" at bounding box center [445, 254] width 259 height 15
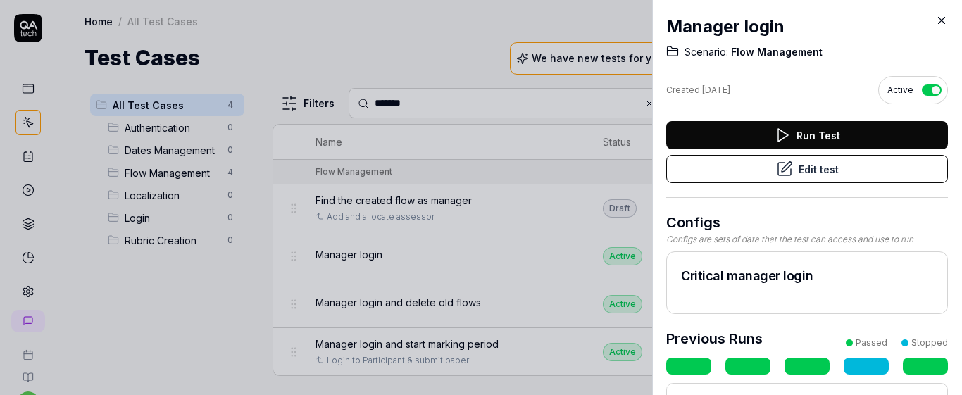
click at [736, 177] on button "Edit test" at bounding box center [807, 169] width 282 height 28
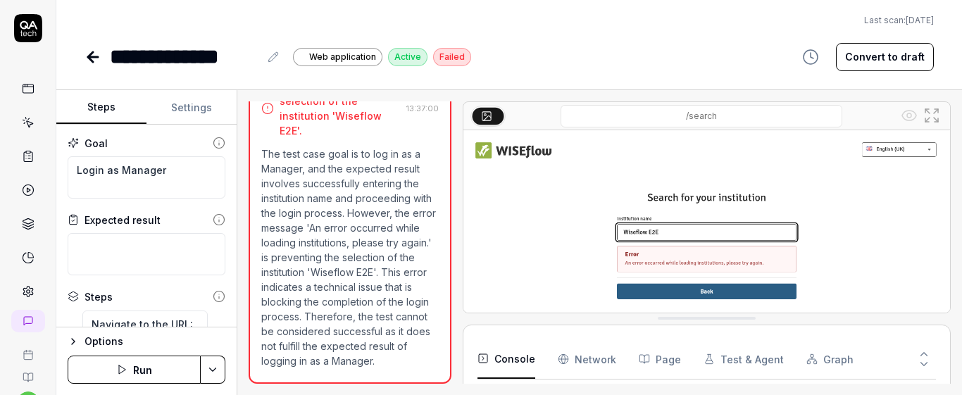
scroll to position [64, 0]
click at [124, 367] on icon "button" at bounding box center [121, 369] width 11 height 11
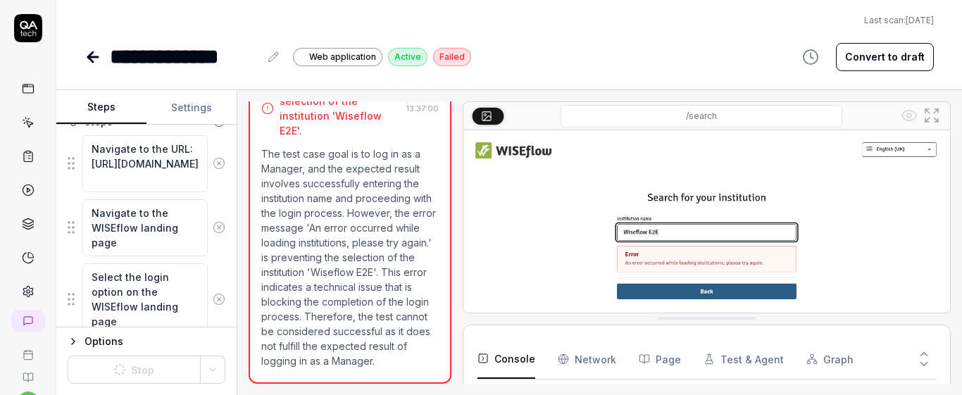
scroll to position [178, 0]
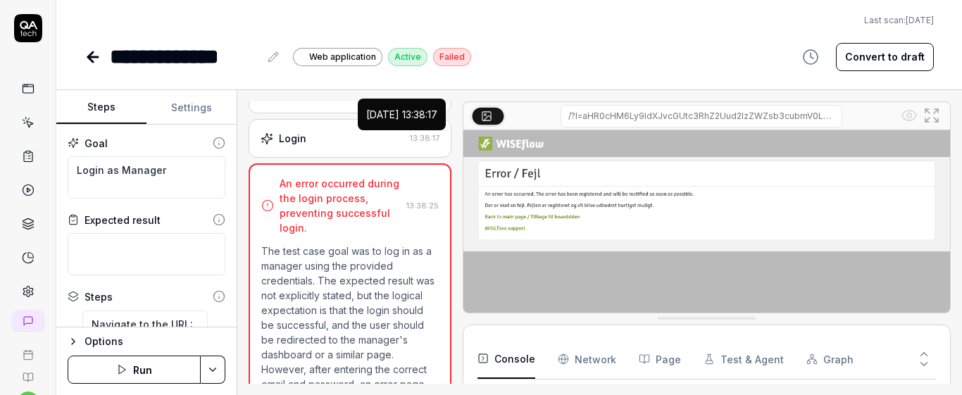
scroll to position [185, 0]
click at [135, 370] on button "Run" at bounding box center [134, 370] width 133 height 28
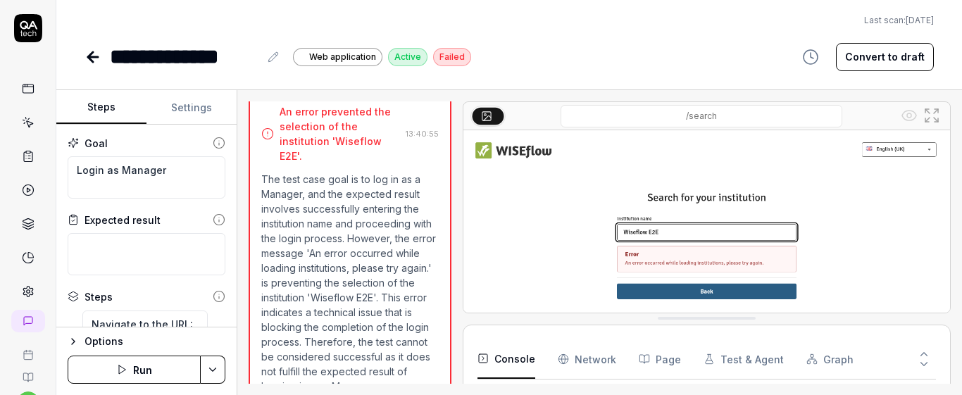
scroll to position [293, 0]
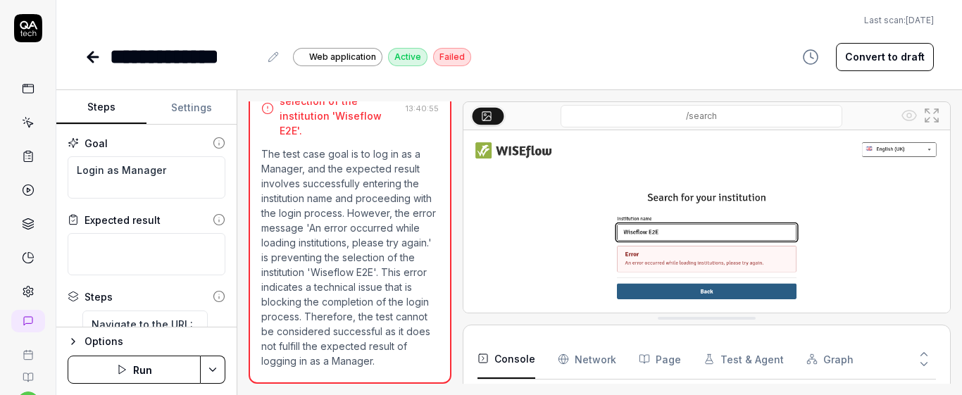
type textarea "*"
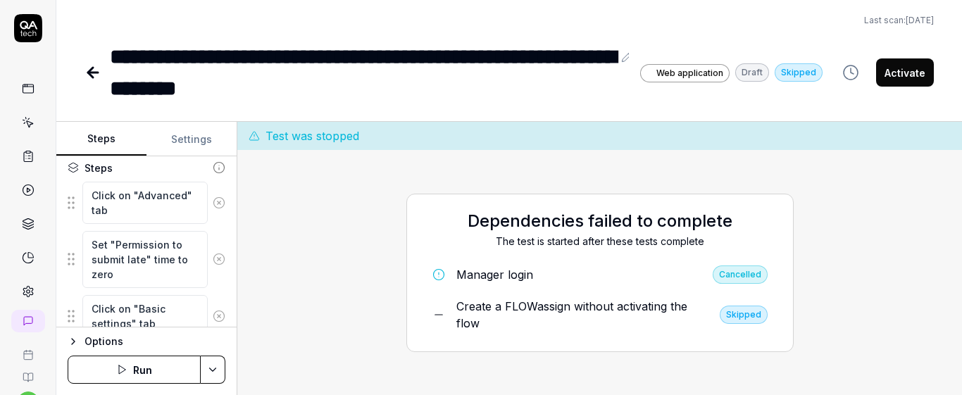
scroll to position [203, 0]
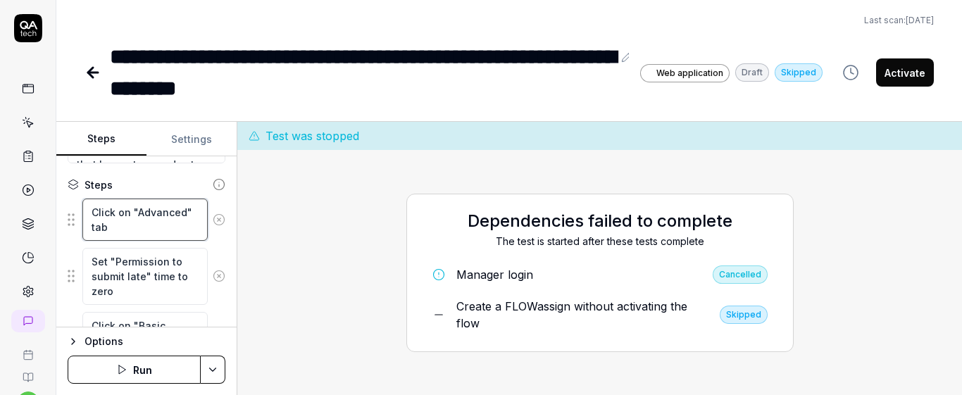
click at [137, 228] on textarea "Click on "Advanced" tab" at bounding box center [144, 220] width 125 height 42
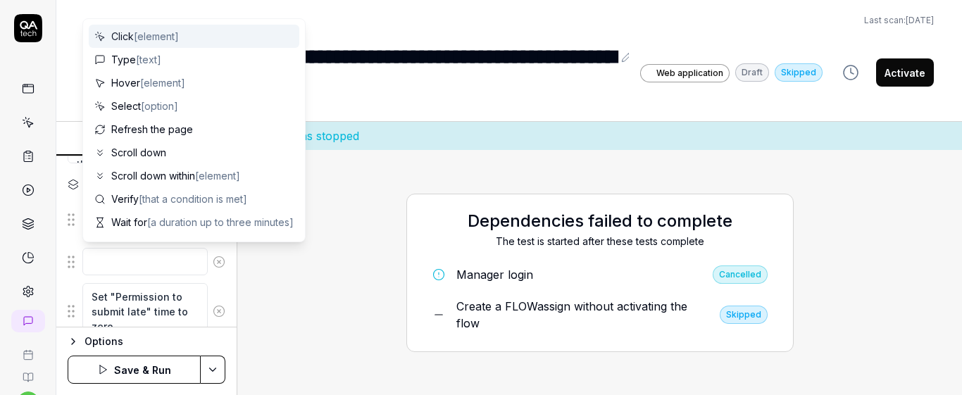
scroll to position [0, 0]
type textarea "*"
type textarea "C"
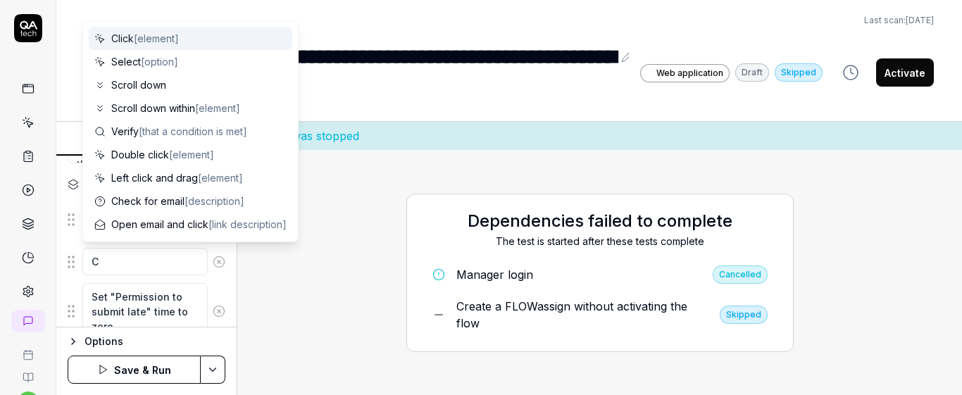
type textarea "*"
type textarea "Cl"
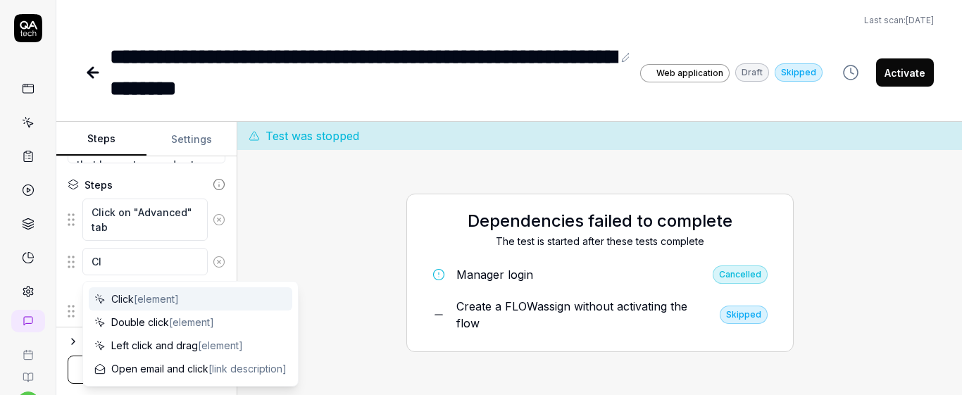
type textarea "*"
type textarea "Cli"
type textarea "*"
type textarea "Clic"
type textarea "*"
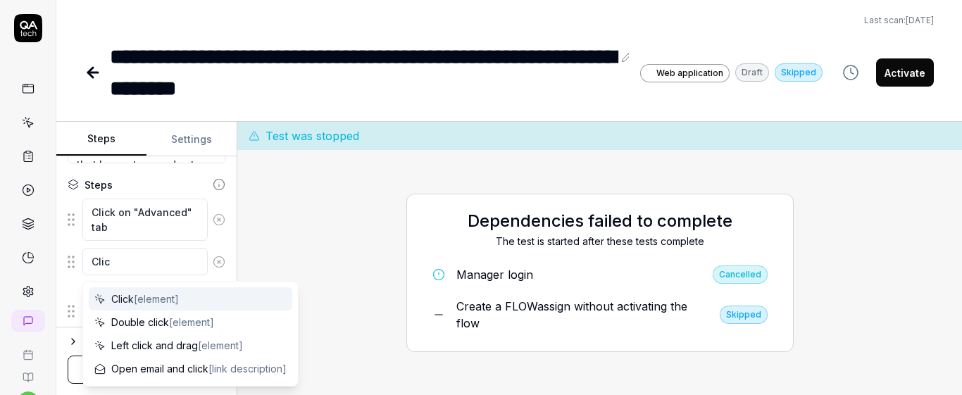
type textarea "Click"
type textarea "*"
type textarea "Click"
type textarea "*"
type textarea "Click o"
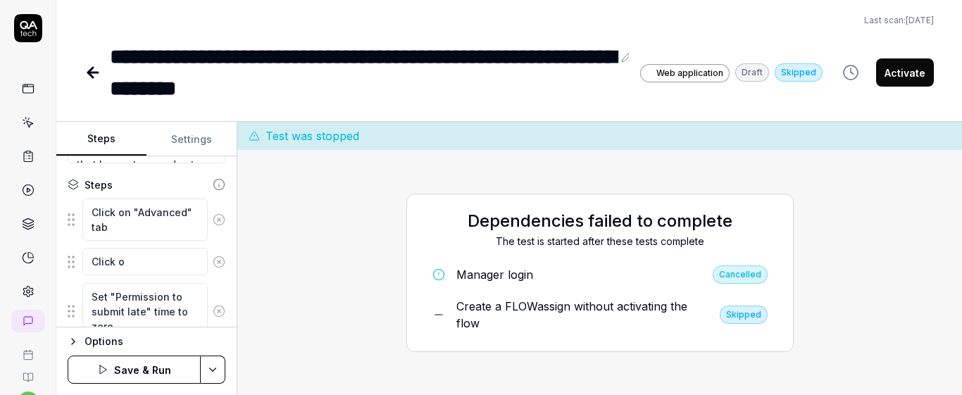
type textarea "*"
type textarea "Click on"
type textarea "*"
type textarea "Click o"
type textarea "*"
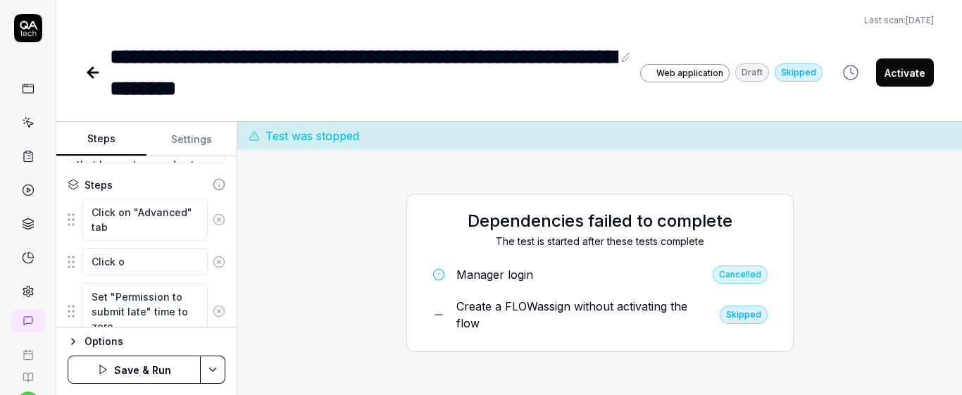
type textarea "Click"
type textarea "*"
type textarea "Click"
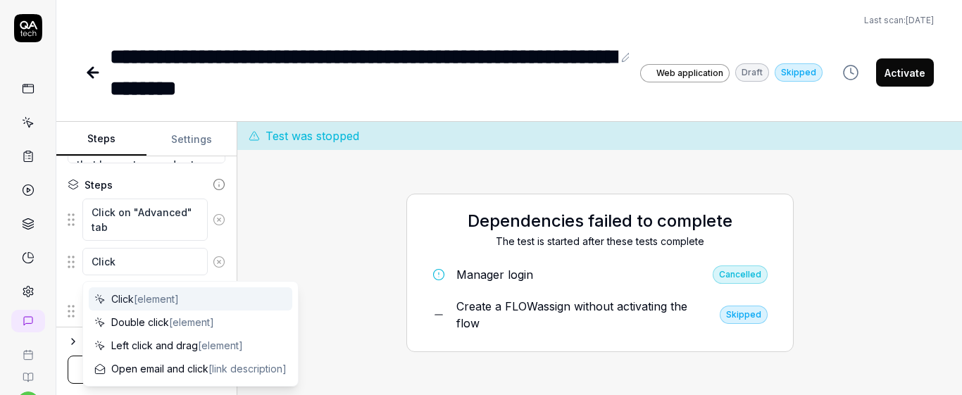
type textarea "*"
type textarea "Clic"
type textarea "*"
type textarea "Cli"
type textarea "*"
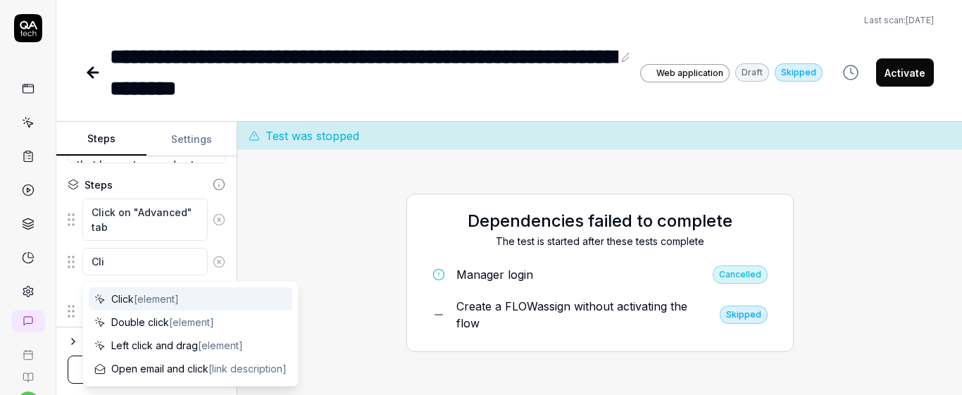
type textarea "Cl"
type textarea "*"
type textarea "C"
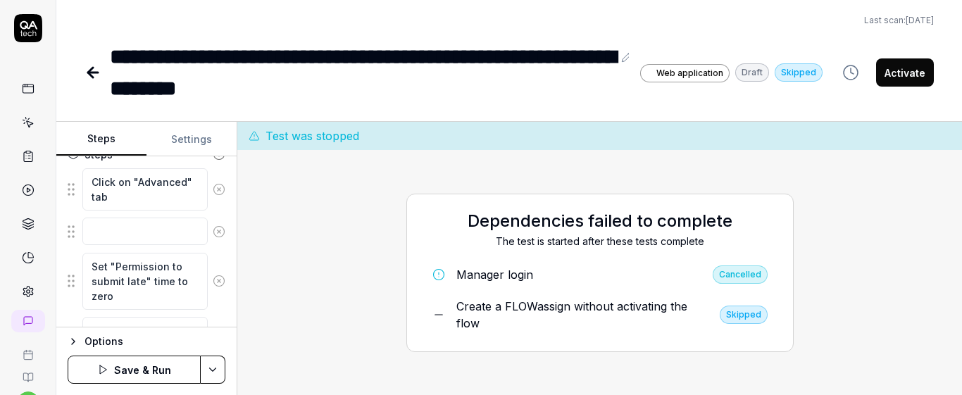
scroll to position [244, 0]
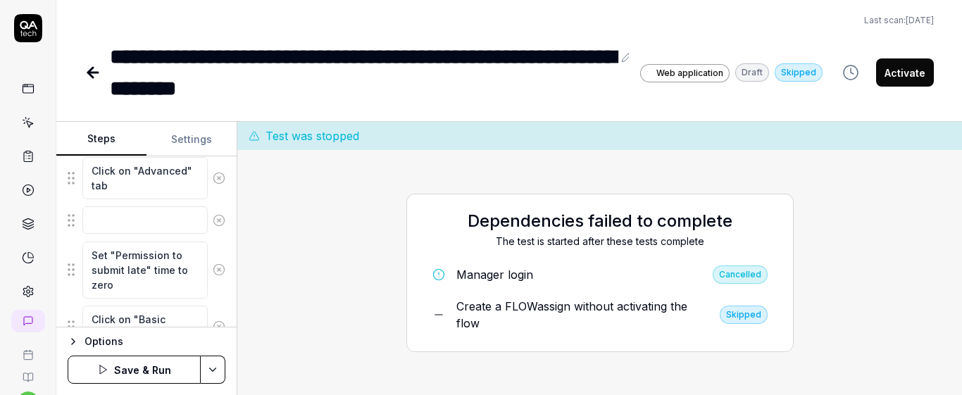
click at [214, 216] on circle at bounding box center [219, 220] width 11 height 11
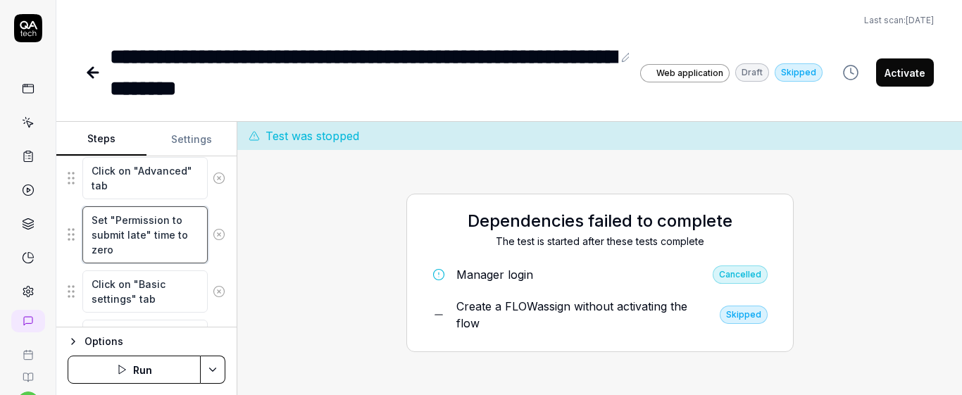
click at [135, 256] on textarea "Set "Permission to submit late" time to zero" at bounding box center [144, 234] width 125 height 57
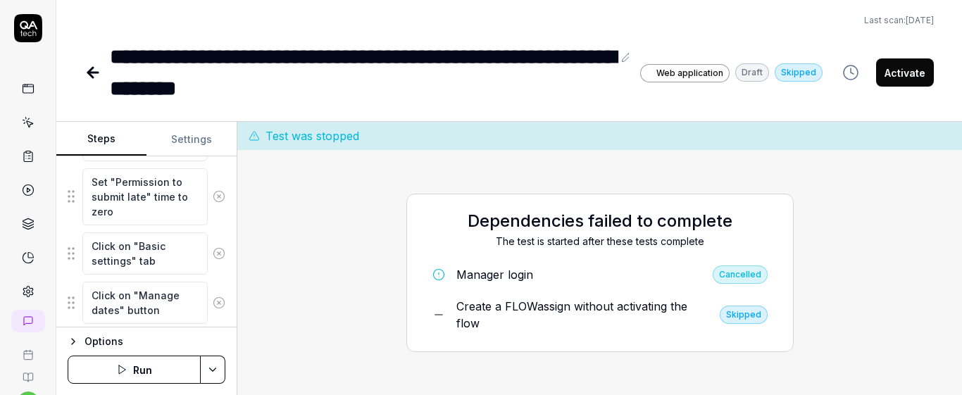
scroll to position [288, 0]
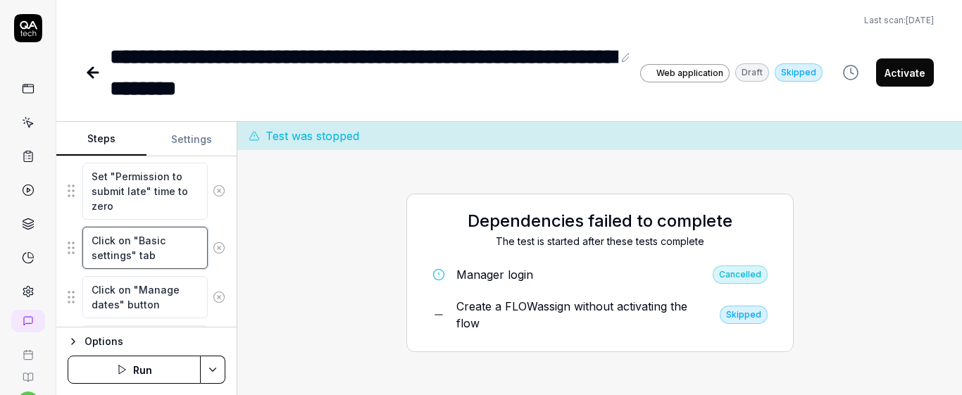
click at [166, 258] on textarea "Click on "Basic settings" tab" at bounding box center [144, 248] width 125 height 42
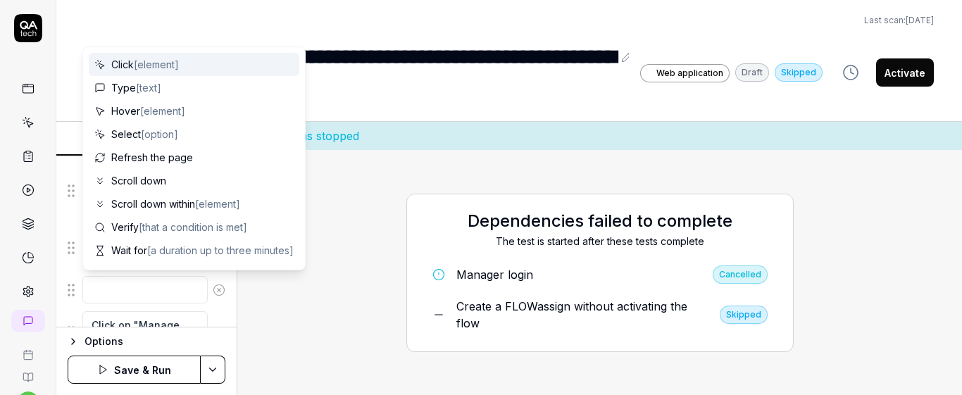
type textarea "*"
type textarea "C"
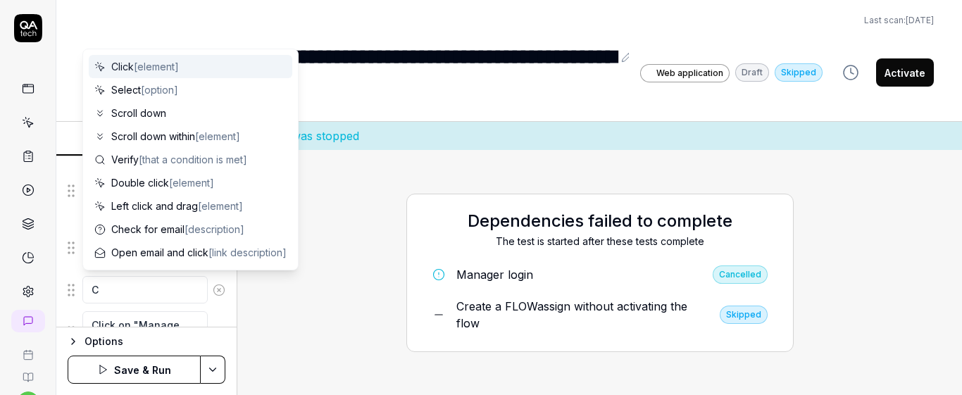
type textarea "*"
type textarea "Cl"
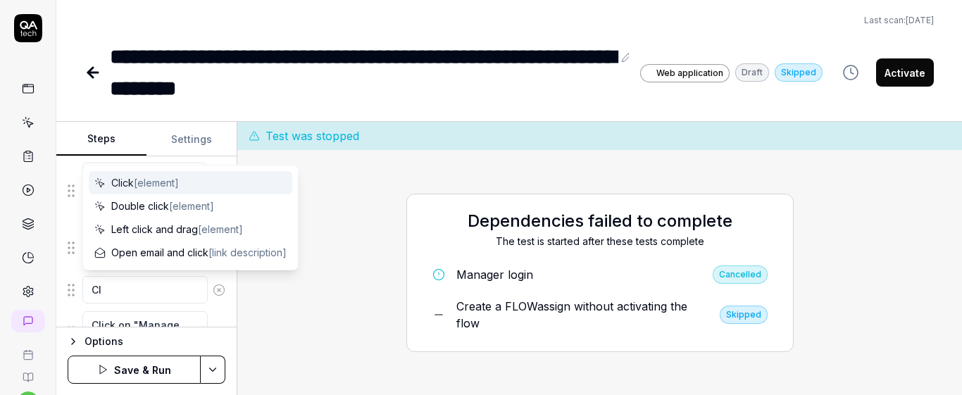
type textarea "*"
type textarea "Cli"
type textarea "*"
type textarea "Clic"
type textarea "*"
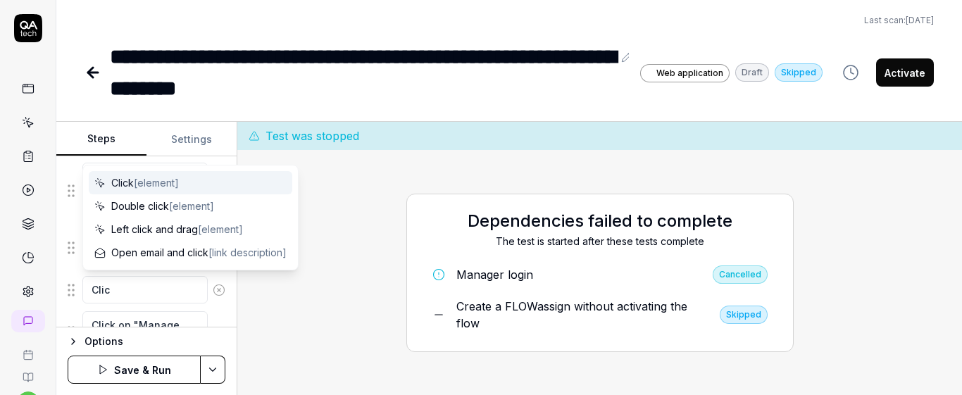
type textarea "Click"
type textarea "*"
type textarea "Click"
type textarea "*"
type textarea "Click o"
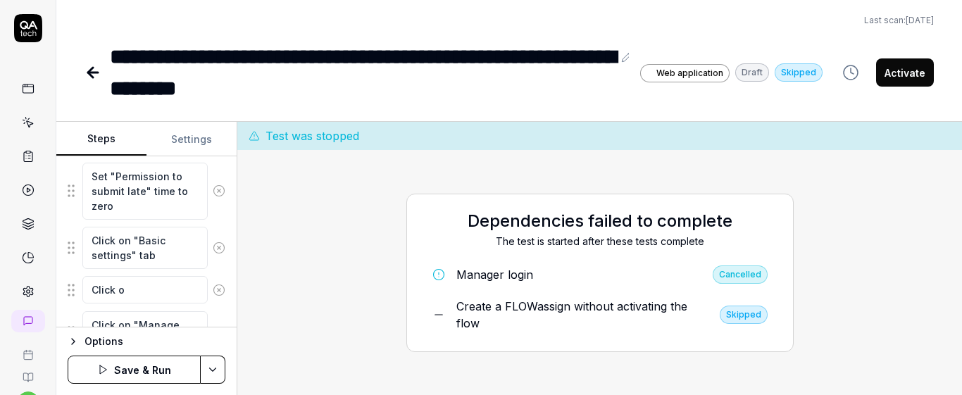
type textarea "*"
type textarea "Click on"
type textarea "*"
type textarea "Click on"
type textarea "*"
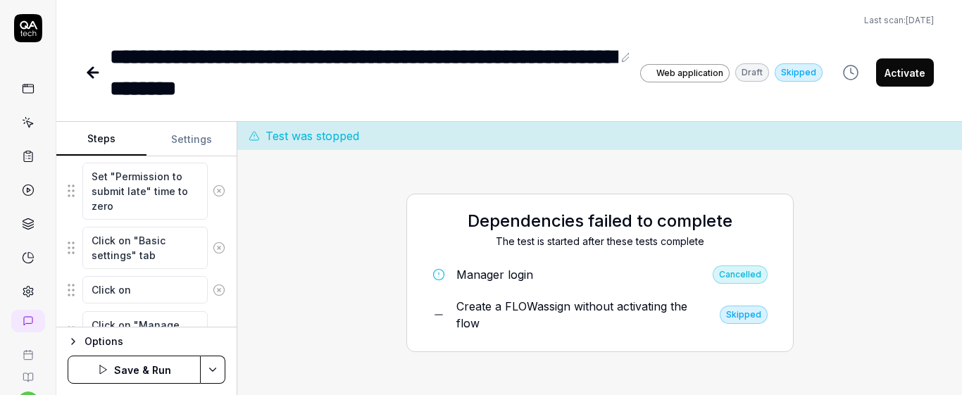
type textarea "Click on ""
type textarea "*"
type textarea "Click on "A"
type textarea "*"
type textarea "Click on "Ac"
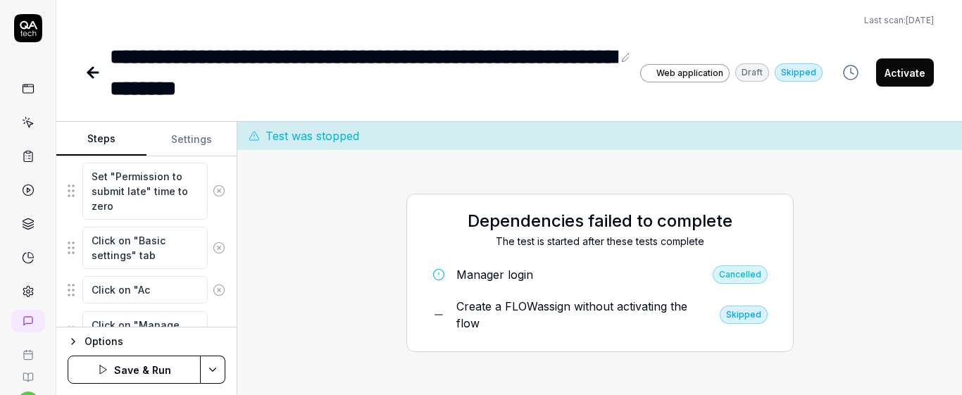
type textarea "*"
type textarea "Click on "Act"
type textarea "*"
type textarea "Click on "Acti"
type textarea "*"
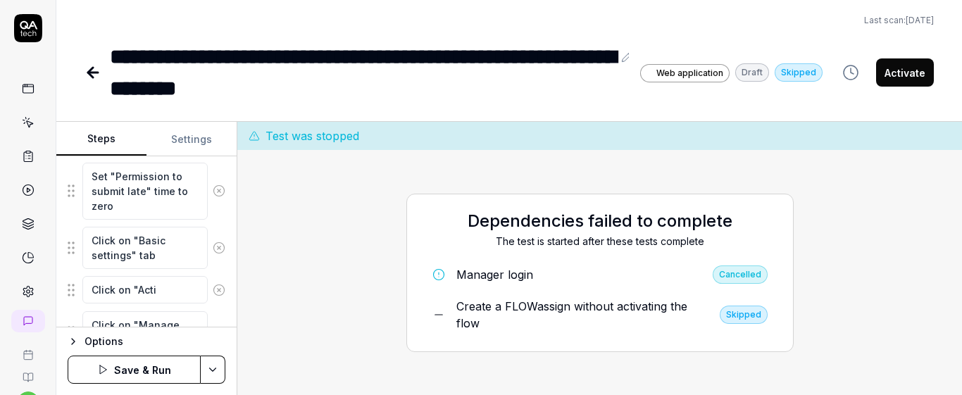
type textarea "Click on "Activ"
type textarea "*"
type textarea "Click on "Activa"
type textarea "*"
type textarea "Click on "Activat"
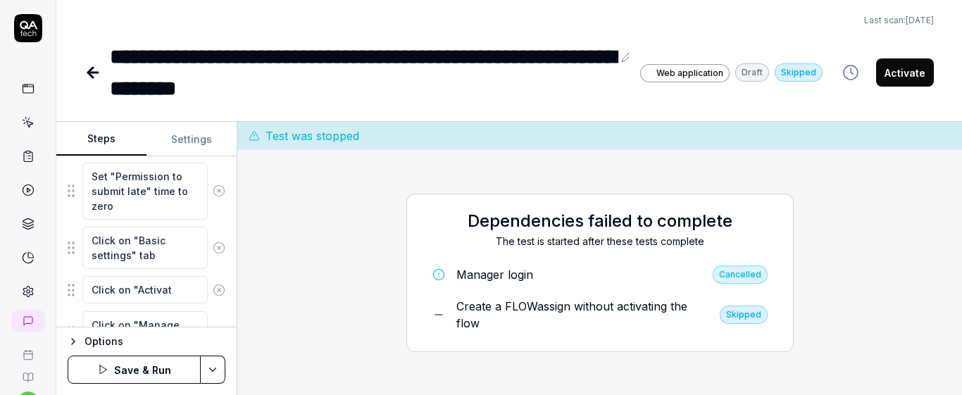
type textarea "*"
type textarea "Click on "Activate"
type textarea "*"
type textarea "Click on "Activate"
type textarea "*"
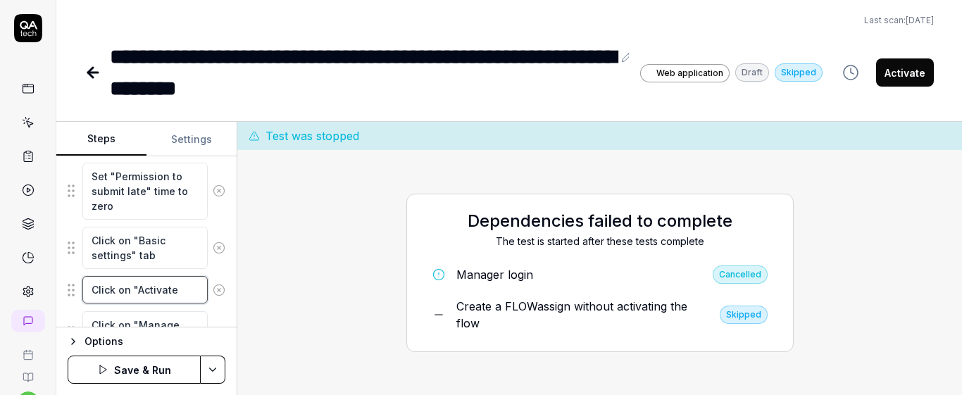
type textarea "Click on "Activate f"
type textarea "*"
type textarea "Click on "Activate fl"
type textarea "*"
type textarea "Click on "Activate flo"
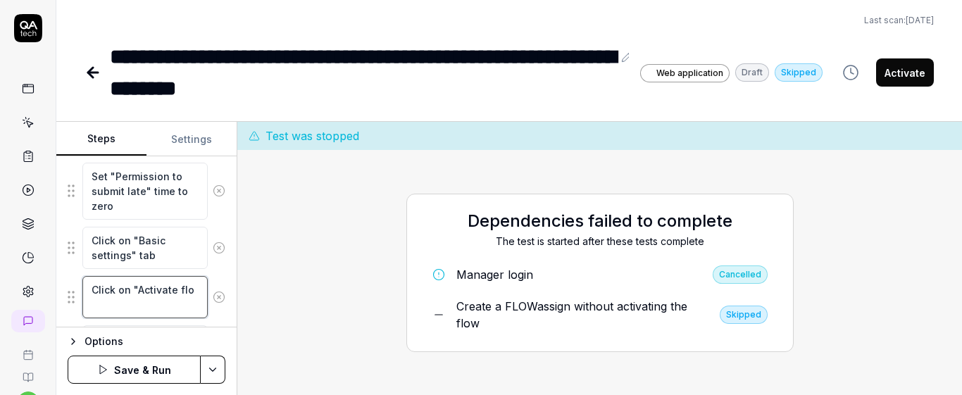
type textarea "*"
type textarea "Click on "Activate flow"
type textarea "*"
type textarea "Click on "Activate flow""
type textarea "*"
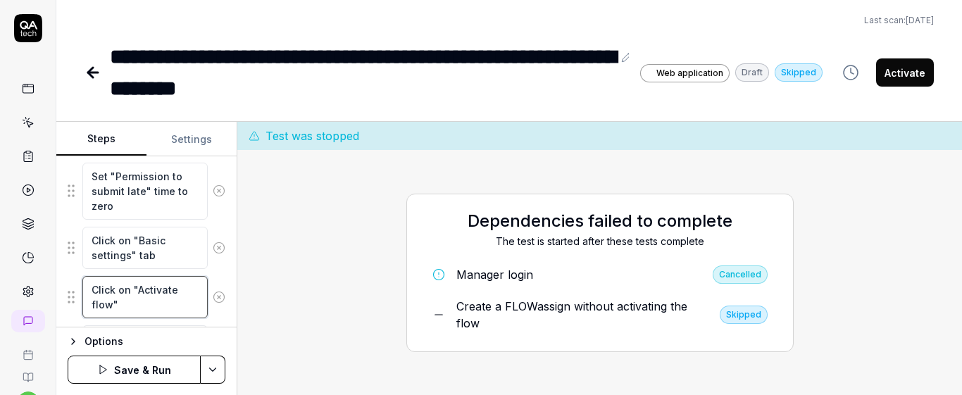
type textarea "Click on "Activate flow""
type textarea "*"
type textarea "Click on "Activate flow" b"
type textarea "*"
type textarea "Click on "Activate flow" bu"
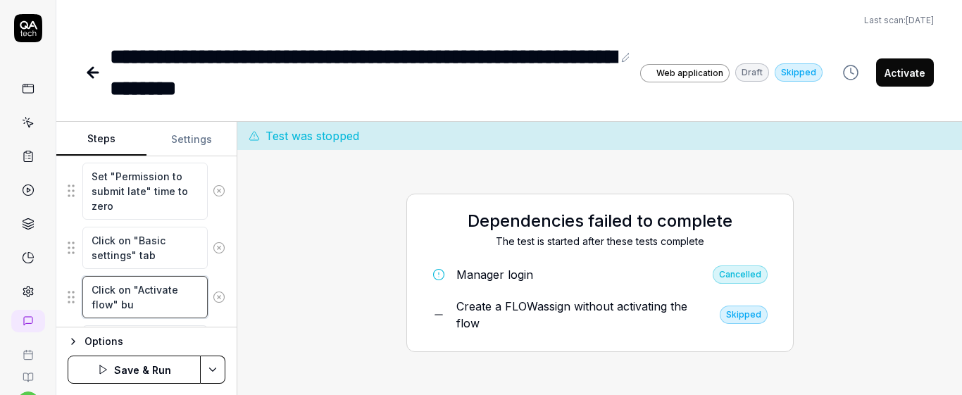
type textarea "*"
type textarea "Click on "Activate flow" but"
type textarea "*"
type textarea "Click on "Activate flow" butt"
type textarea "*"
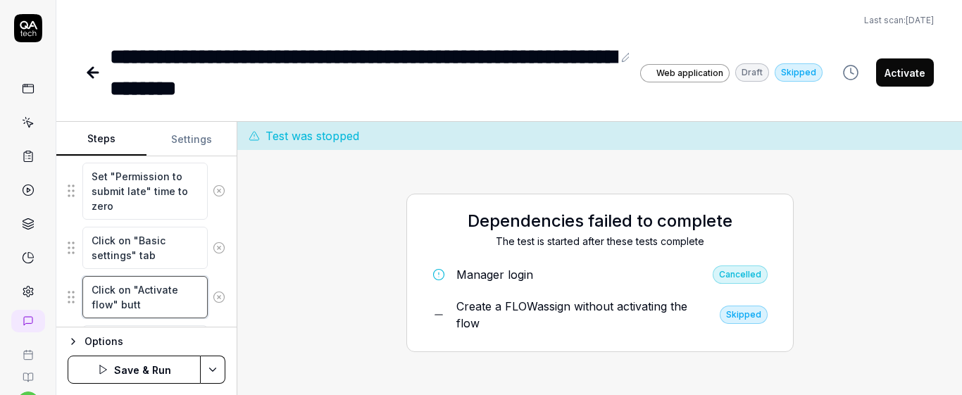
type textarea "Click on "Activate flow" butto"
type textarea "*"
type textarea "Click on "Activate flow" button"
click at [224, 285] on div "Goal The individual participation start date field is enabled. Expected result …" at bounding box center [146, 241] width 180 height 171
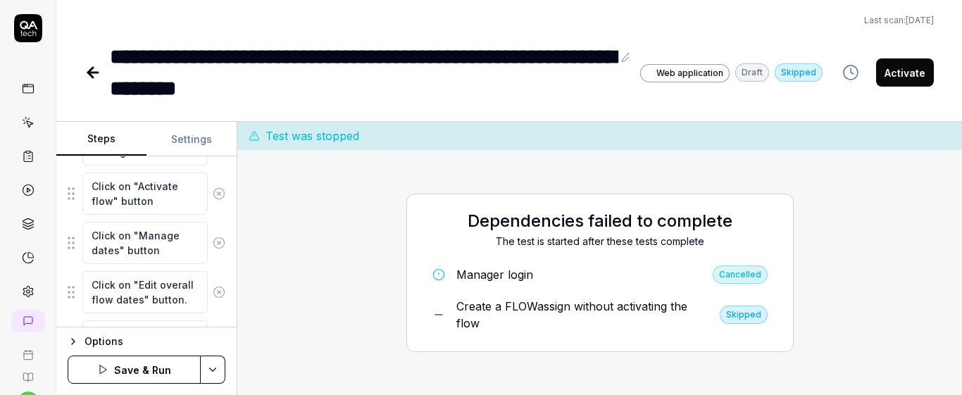
scroll to position [397, 0]
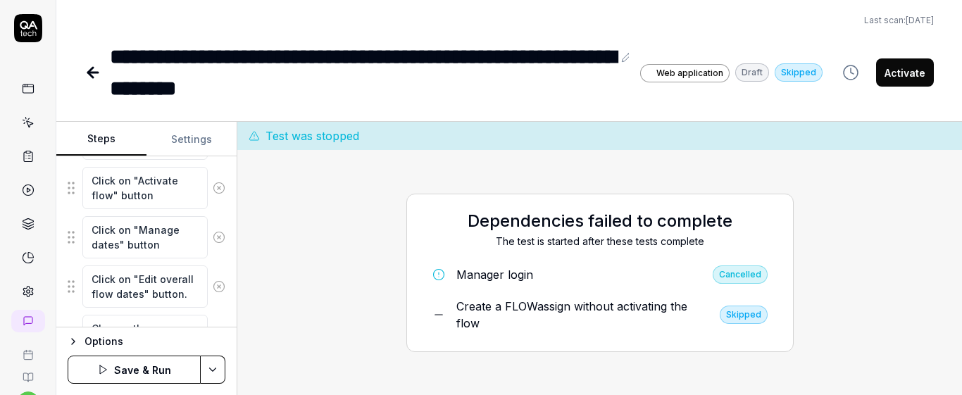
click at [163, 367] on button "Save & Run" at bounding box center [134, 370] width 133 height 28
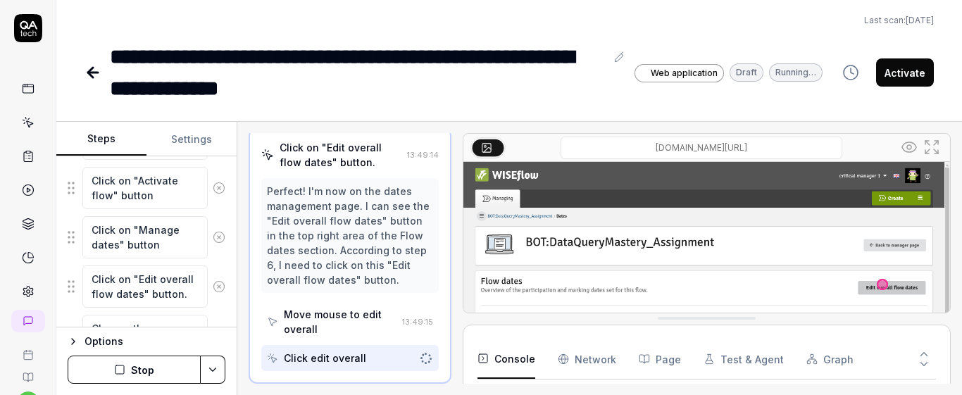
scroll to position [104, 0]
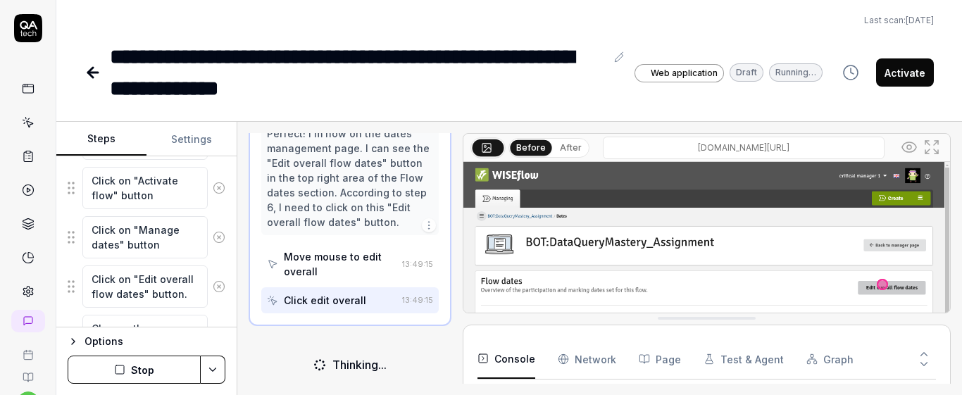
drag, startPoint x: 945, startPoint y: 220, endPoint x: 961, endPoint y: 269, distance: 51.9
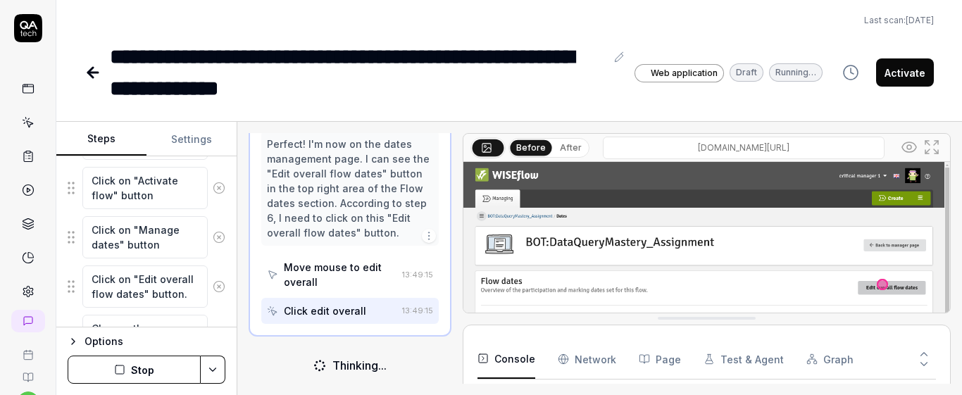
scroll to position [412, 0]
drag, startPoint x: 954, startPoint y: 210, endPoint x: 961, endPoint y: 230, distance: 21.8
click at [961, 230] on div "Open browser 13:48:24 Default https://europe-stage.wiseflow.net/manager/display…" at bounding box center [599, 258] width 725 height 273
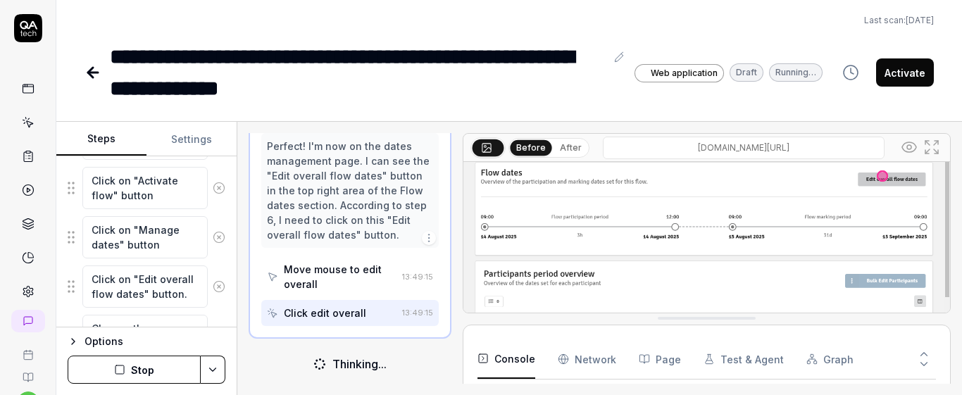
scroll to position [111, 0]
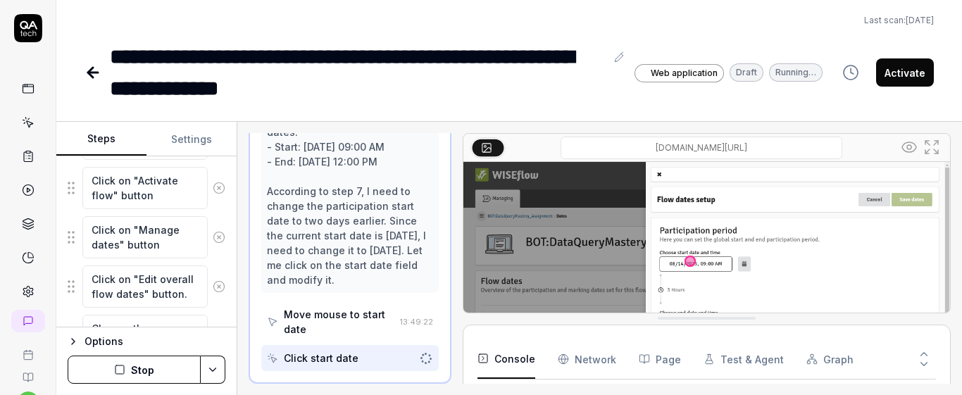
drag, startPoint x: 943, startPoint y: 194, endPoint x: 961, endPoint y: 259, distance: 67.3
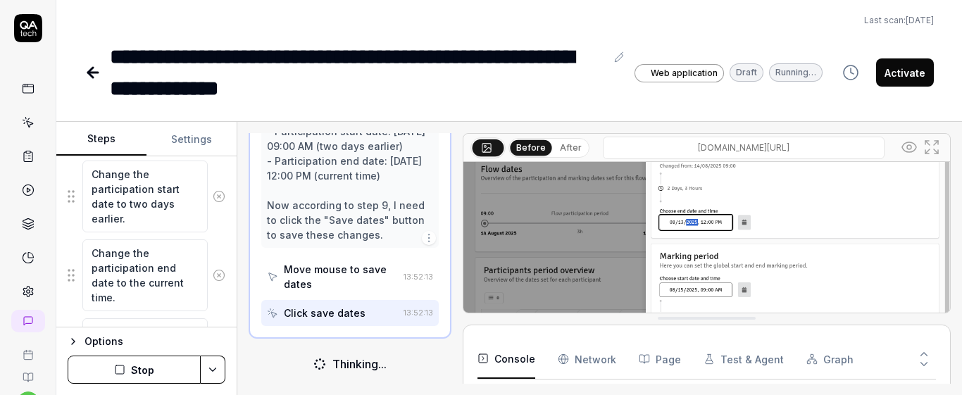
scroll to position [147, 0]
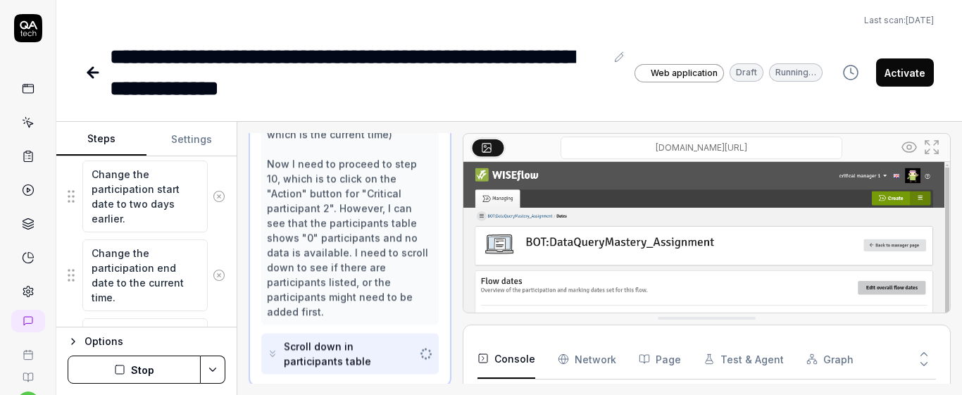
drag, startPoint x: 948, startPoint y: 204, endPoint x: 953, endPoint y: 293, distance: 88.9
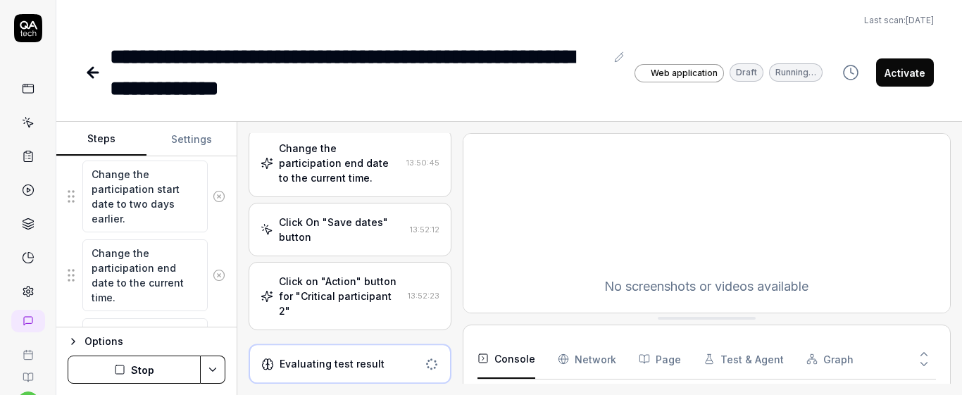
scroll to position [491, 0]
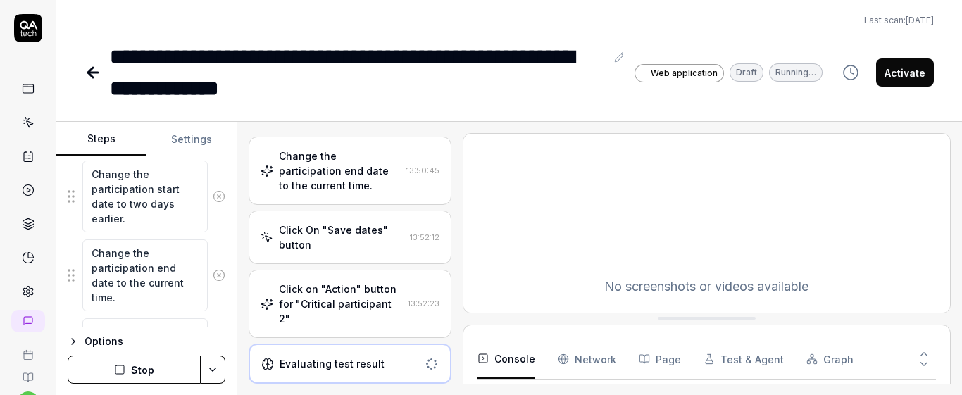
type textarea "*"
click at [206, 142] on button "Settings" at bounding box center [192, 140] width 90 height 34
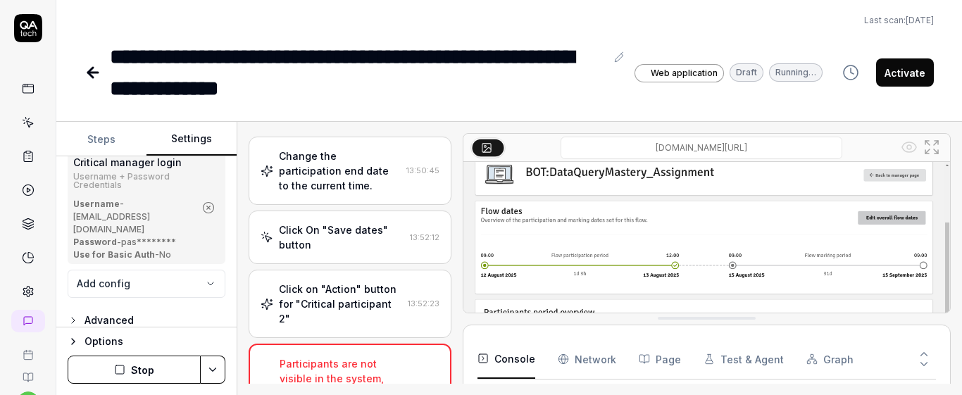
scroll to position [960, 0]
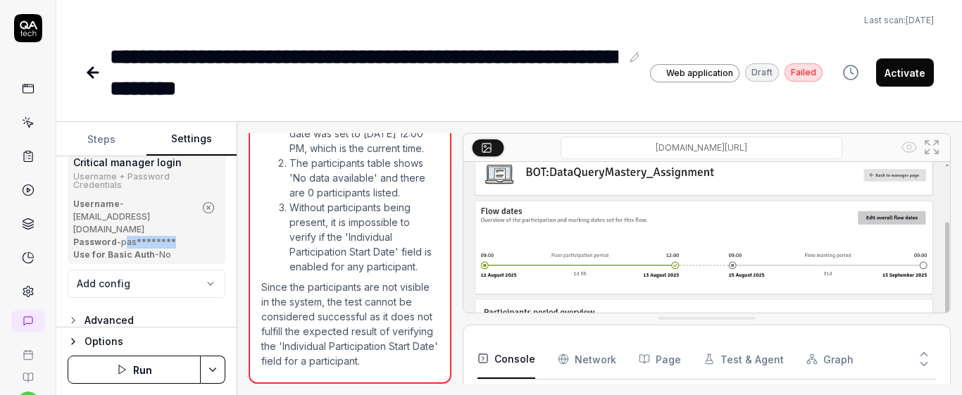
drag, startPoint x: 128, startPoint y: 228, endPoint x: 175, endPoint y: 227, distance: 47.2
type textarea "**********"
click at [175, 236] on div "Password - pas********" at bounding box center [133, 242] width 121 height 13
click at [195, 235] on div "Critical manager login Username + Password Credentials Username - criticalmanag…" at bounding box center [147, 208] width 158 height 112
click at [143, 236] on div "Password - pas********" at bounding box center [133, 242] width 121 height 13
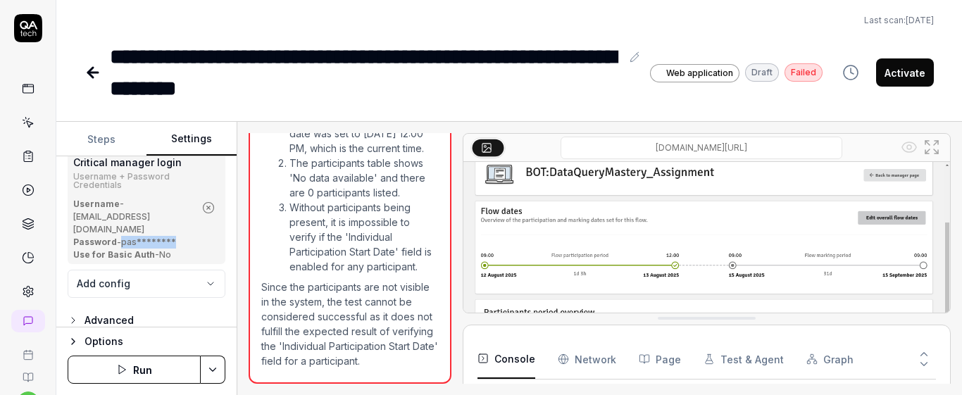
drag, startPoint x: 121, startPoint y: 230, endPoint x: 187, endPoint y: 225, distance: 65.7
click at [187, 236] on div "Password - pas********" at bounding box center [133, 242] width 121 height 13
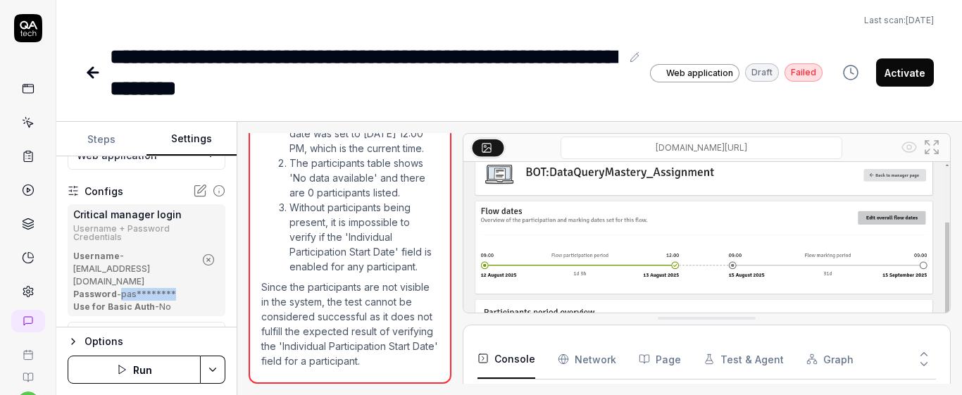
scroll to position [170, 0]
click at [195, 189] on icon at bounding box center [200, 192] width 11 height 11
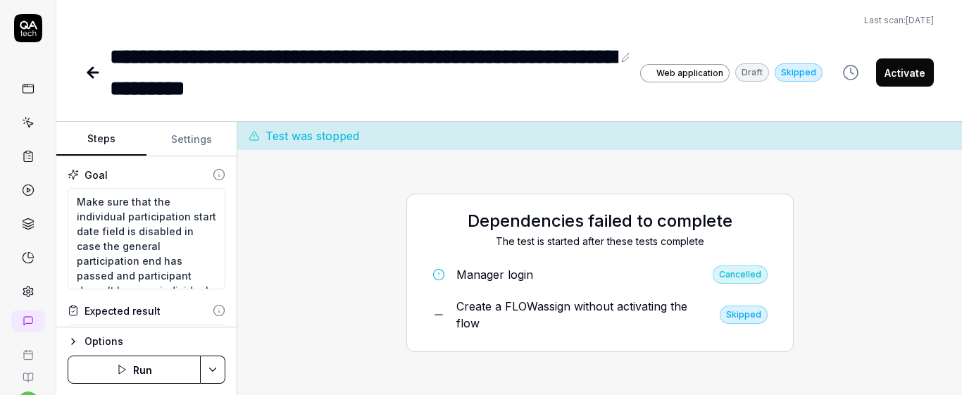
scroll to position [59, 0]
type textarea "*"
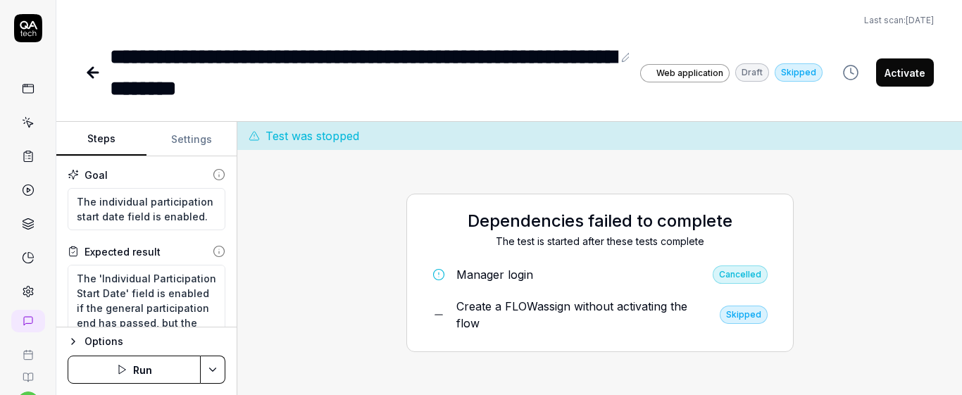
scroll to position [59, 0]
type textarea "*"
click at [22, 127] on icon at bounding box center [28, 122] width 13 height 13
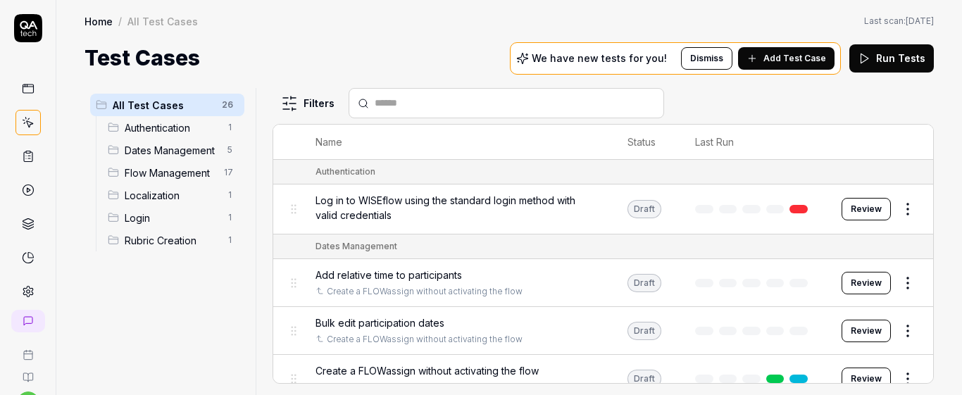
click at [768, 64] on button "Add Test Case" at bounding box center [786, 58] width 96 height 23
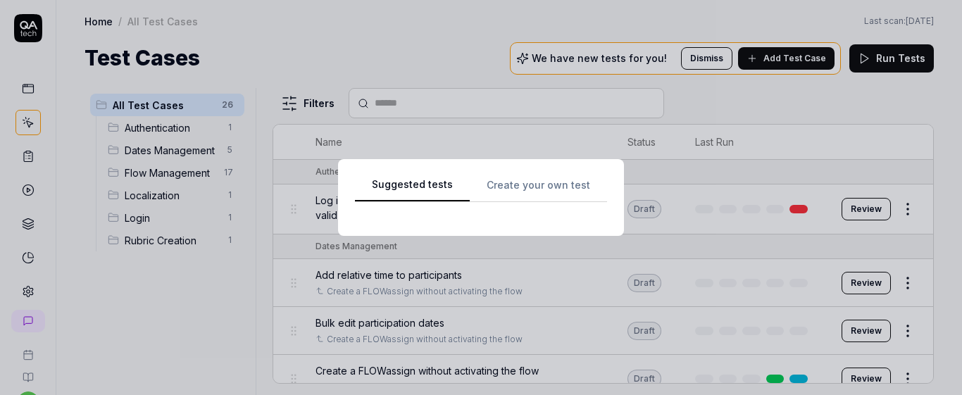
click at [540, 179] on div "Suggested tests Create your own test" at bounding box center [481, 197] width 252 height 43
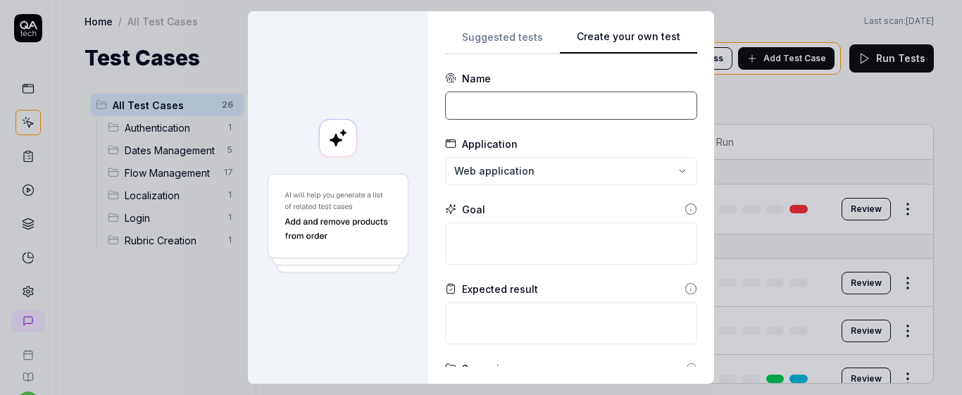
click at [460, 113] on input at bounding box center [571, 106] width 252 height 28
type input "V"
type input "Set an individual participation start date if the flow is not activated and par…"
click at [638, 244] on textarea at bounding box center [571, 244] width 252 height 42
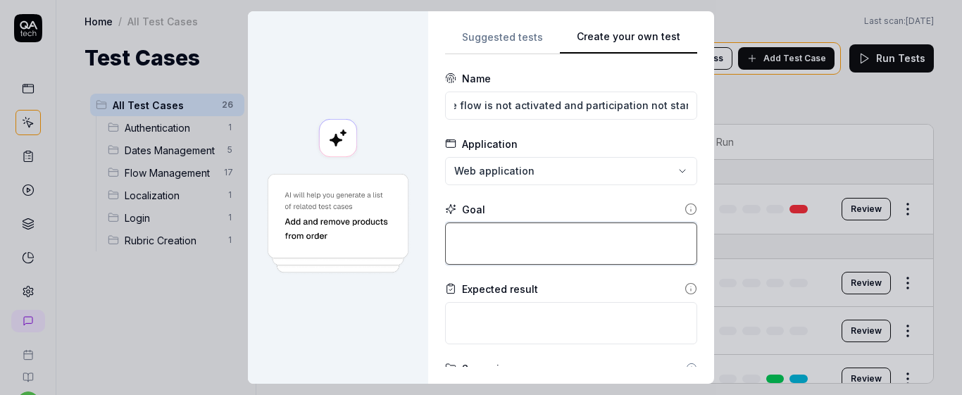
scroll to position [0, 0]
type textarea "*"
type textarea "S"
type textarea "*"
type textarea "Se"
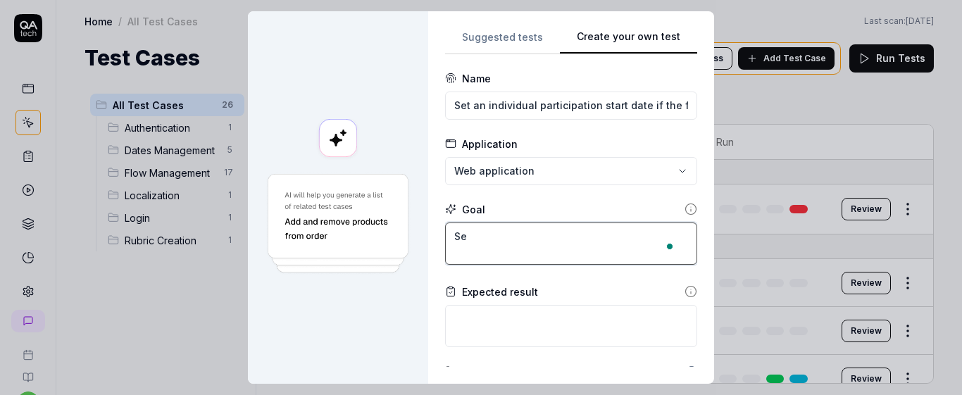
type textarea "*"
type textarea "Set"
type textarea "*"
type textarea "Set"
type textarea "*"
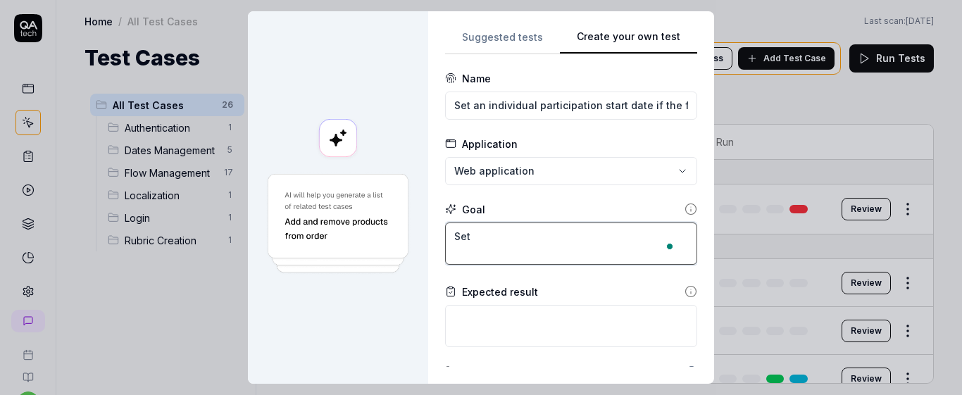
type textarea "Set a"
type textarea "*"
type textarea "Set an"
type textarea "*"
type textarea "Set an"
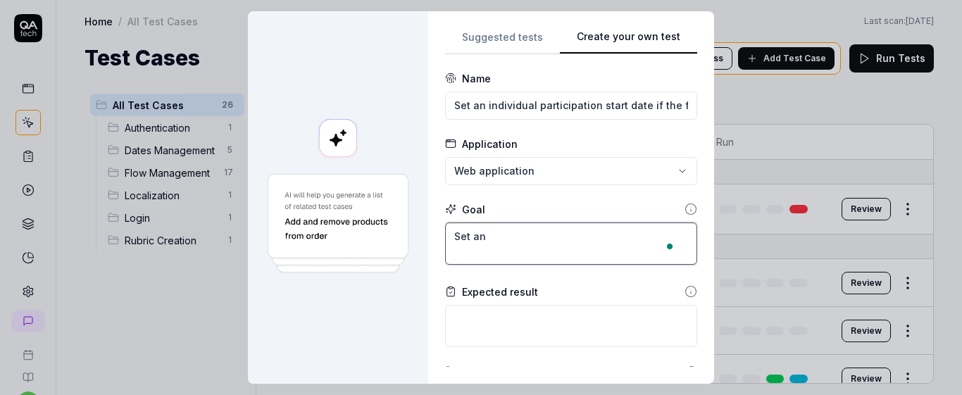
type textarea "*"
type textarea "Set an i"
type textarea "*"
type textarea "Set an in"
type textarea "*"
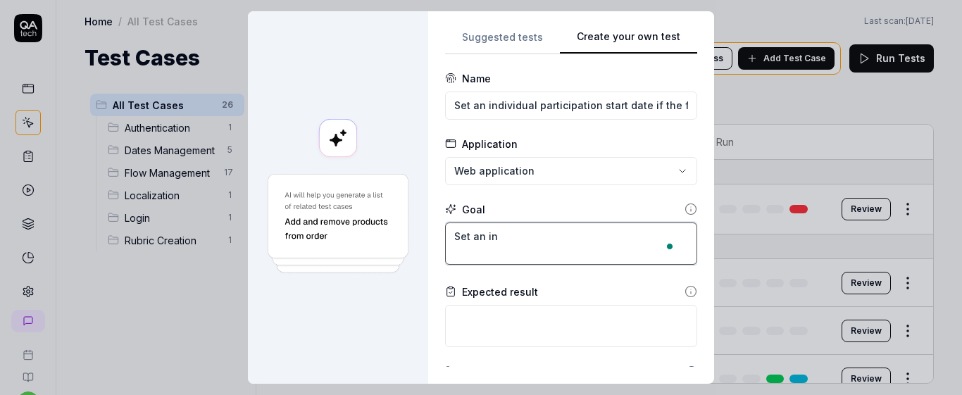
type textarea "Set an ind"
type textarea "*"
type textarea "Set an indi"
type textarea "*"
type textarea "Set an indiv"
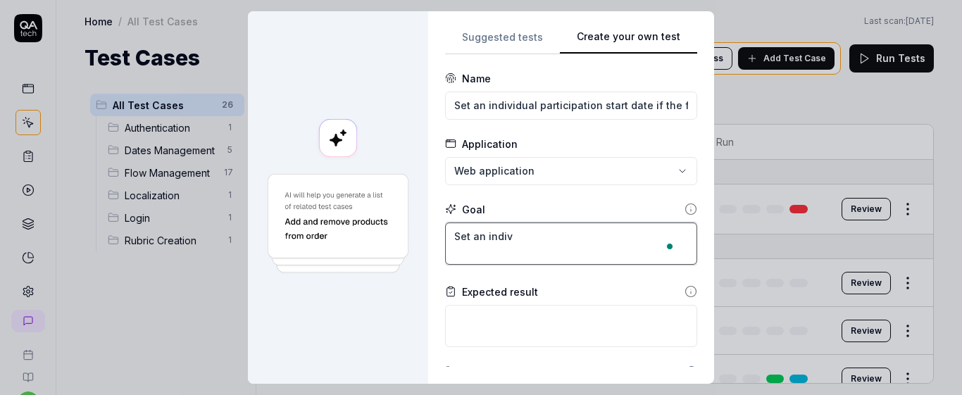
type textarea "*"
type textarea "Set an indivi"
type textarea "*"
type textarea "Set an individ"
type textarea "*"
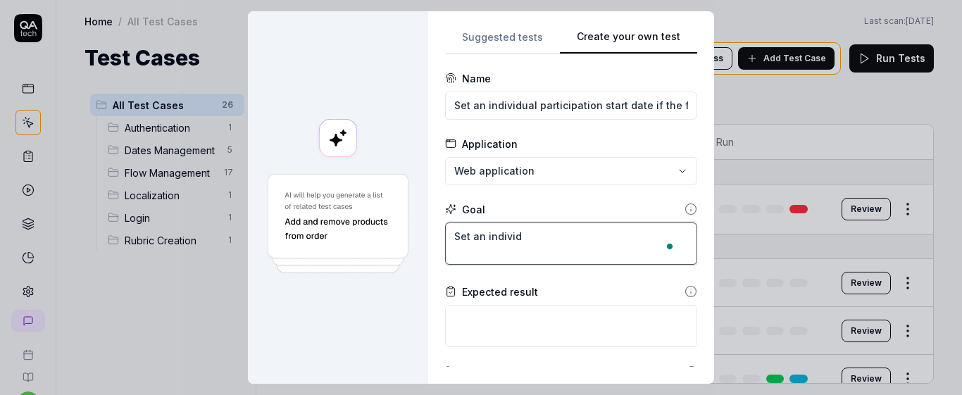
type textarea "Set an individu"
type textarea "*"
type textarea "Set an individua"
type textarea "*"
type textarea "Set an individual"
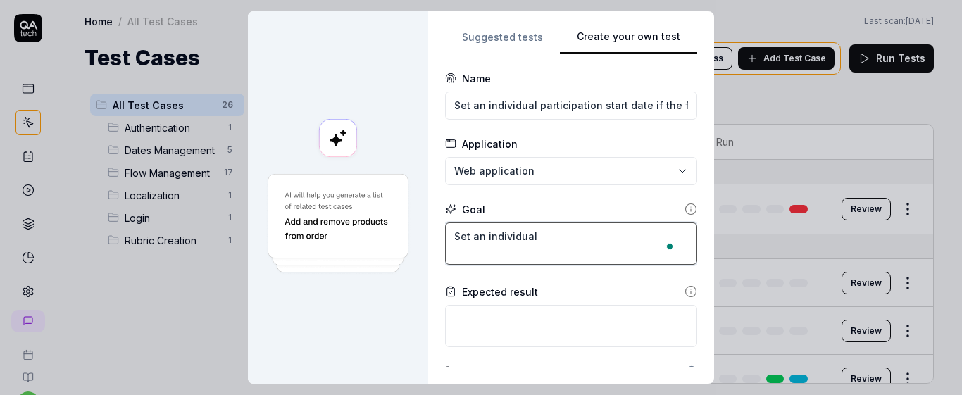
type textarea "*"
type textarea "Set an individual"
type textarea "*"
type textarea "Set an individual p"
type textarea "*"
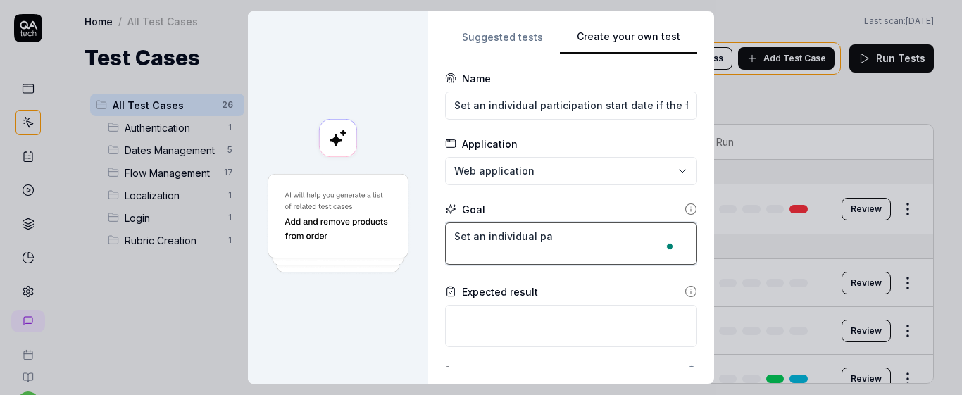
type textarea "Set an individual par"
type textarea "*"
type textarea "Set an individual part"
type textarea "*"
type textarea "Set an individual parti"
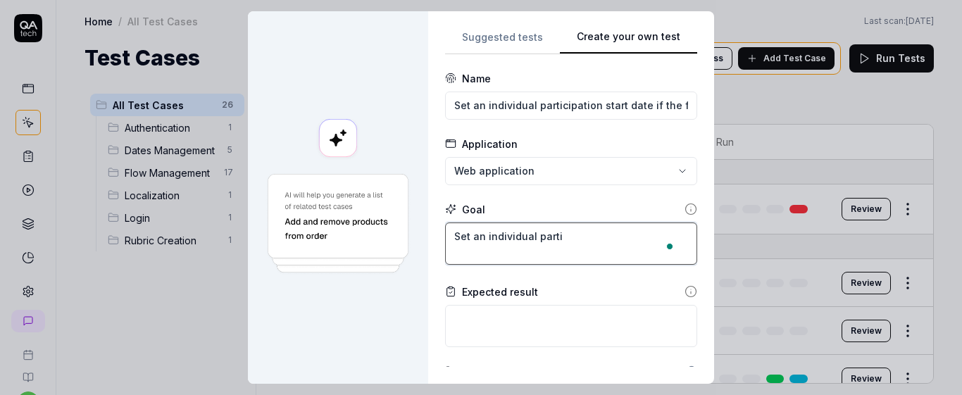
type textarea "*"
type textarea "Set an individual partic"
type textarea "*"
type textarea "Set an individual partici"
type textarea "*"
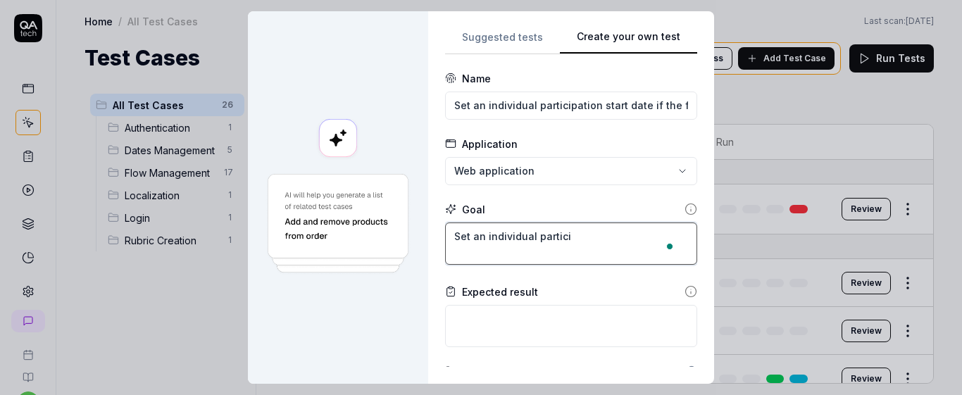
type textarea "Set an individual particip"
type textarea "*"
type textarea "Set an individual participa"
type textarea "*"
type textarea "Set an individual participat"
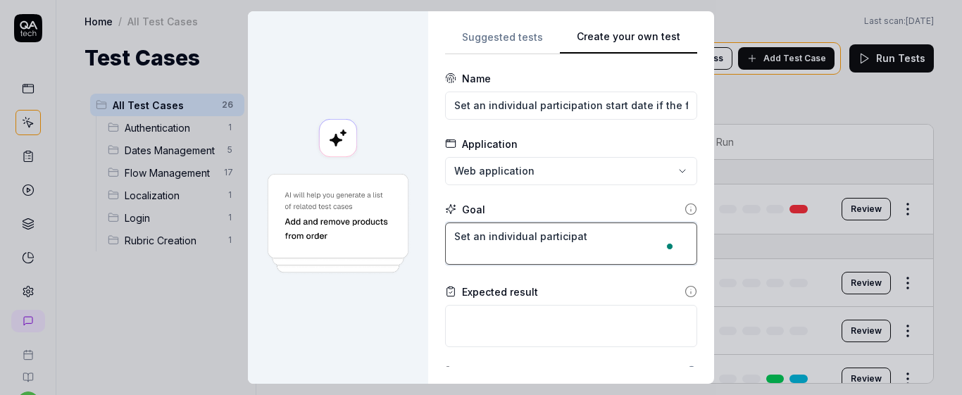
type textarea "*"
type textarea "Set an individual participati"
type textarea "*"
type textarea "Set an individual participatio"
type textarea "*"
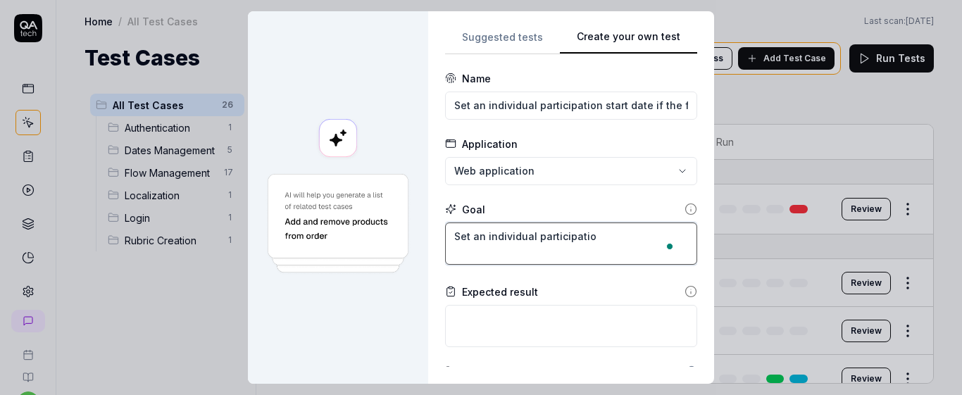
type textarea "Set an individual participation"
type textarea "*"
type textarea "Set an individual participation"
type textarea "*"
type textarea "Set an individual participation s"
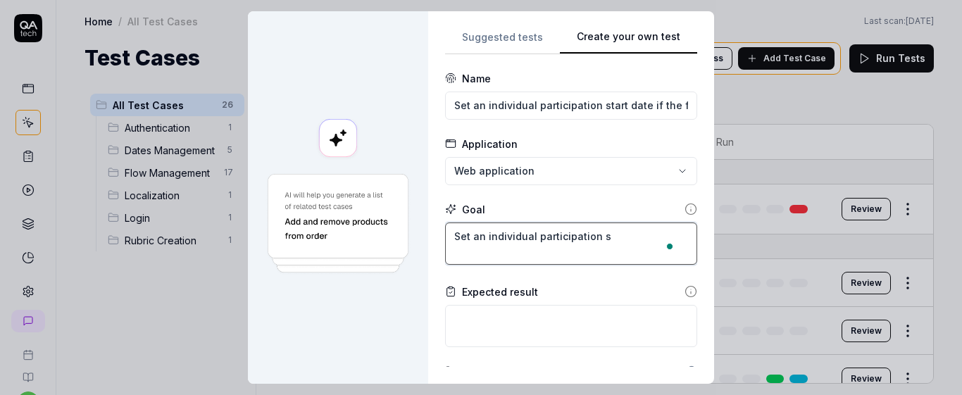
type textarea "*"
type textarea "Set an individual participation st"
type textarea "*"
type textarea "Set an individual participation sta"
type textarea "*"
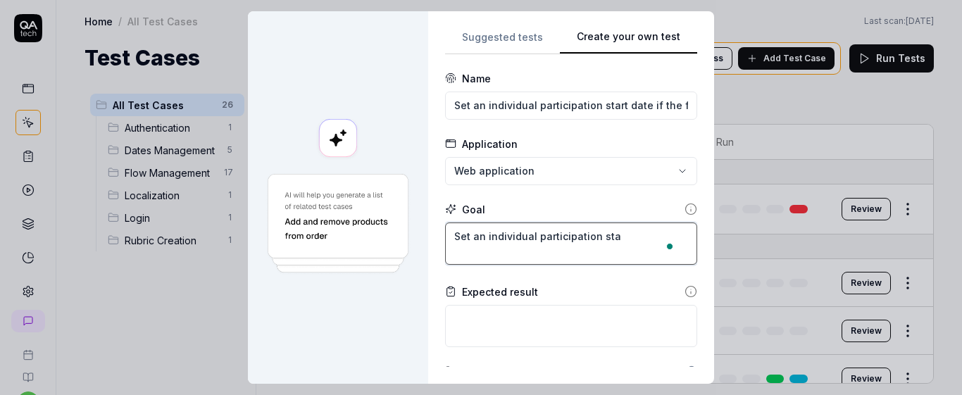
type textarea "Set an individual participation star"
type textarea "*"
type textarea "Set an individual participation start"
type textarea "*"
type textarea "Set an individual participation start"
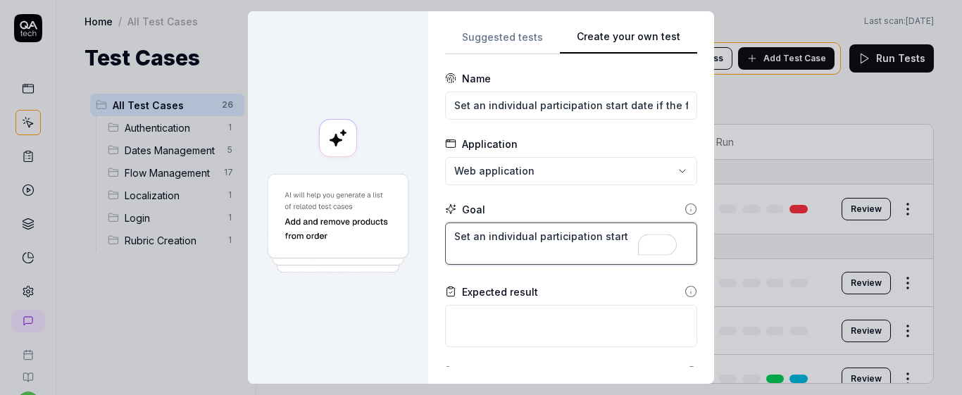
type textarea "*"
type textarea "Set an individual participation start d"
type textarea "*"
type textarea "Set an individual participation start da"
type textarea "*"
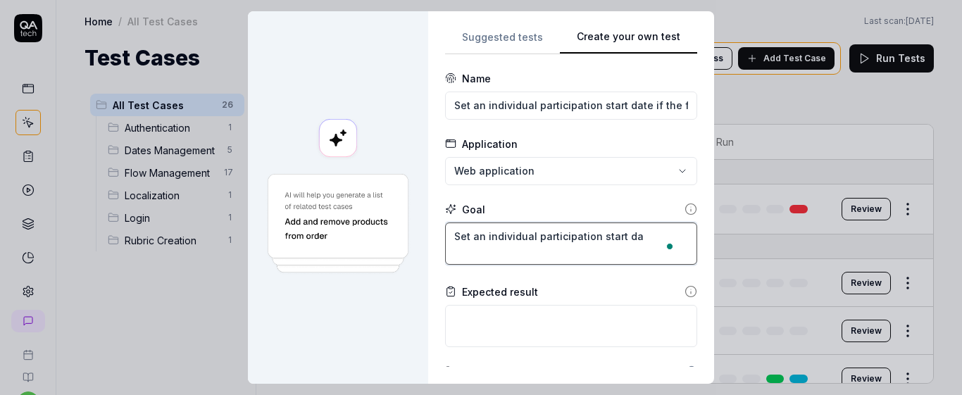
type textarea "Set an individual participation start dat"
type textarea "*"
type textarea "Set an individual participation start date"
type textarea "*"
type textarea "Set an individual participation start date"
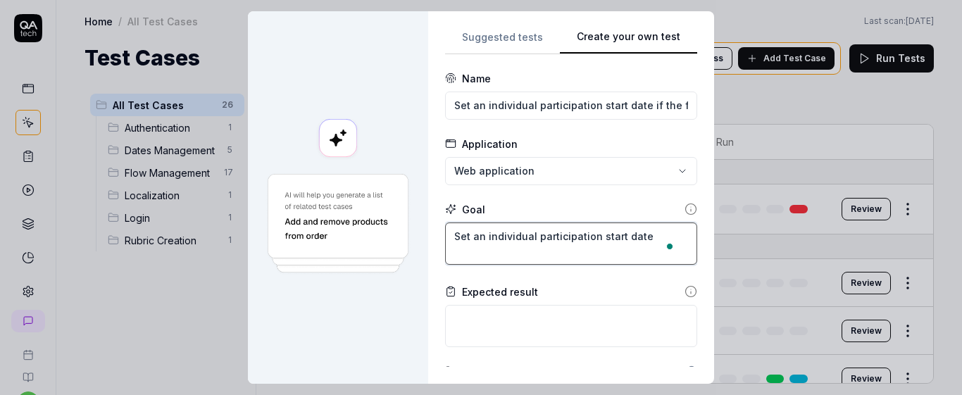
type textarea "*"
type textarea "Set an individual participation start date t"
type textarea "*"
type textarea "Set an individual participation start date th"
type textarea "*"
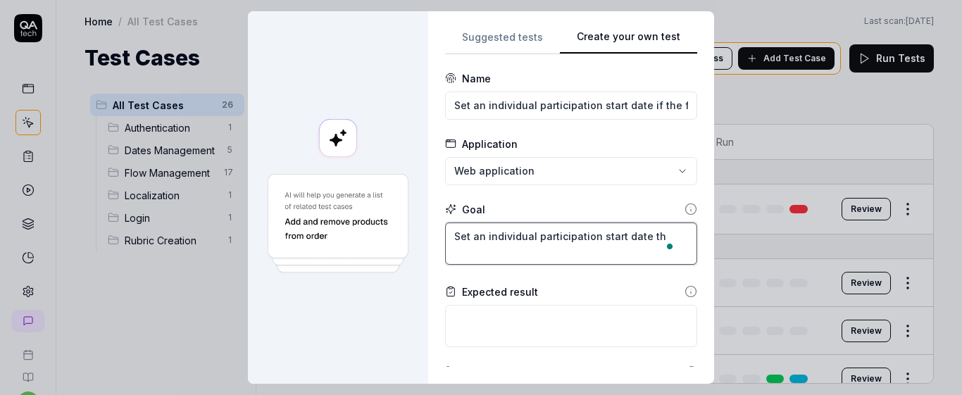
type textarea "Set an individual participation start date tha"
type textarea "*"
type textarea "Set an individual participation start date that"
type textarea "*"
type textarea "Set an individual participation start date that"
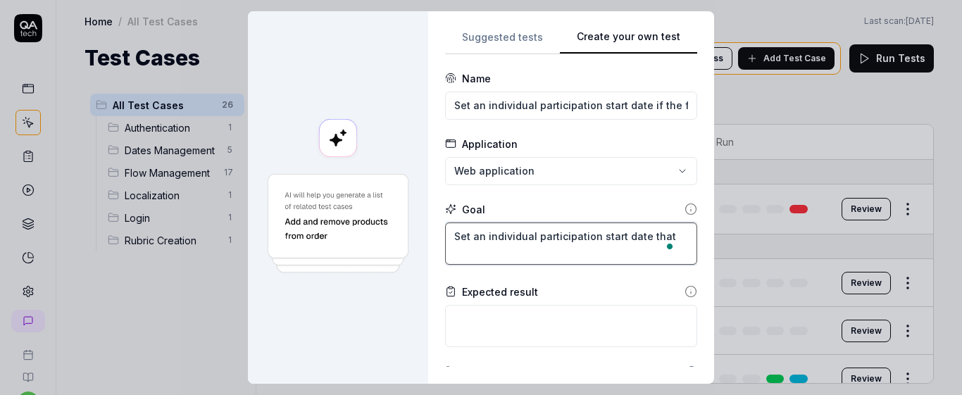
type textarea "*"
type textarea "Set an individual participation start date that i"
type textarea "*"
type textarea "Set an individual participation start date that is"
type textarea "*"
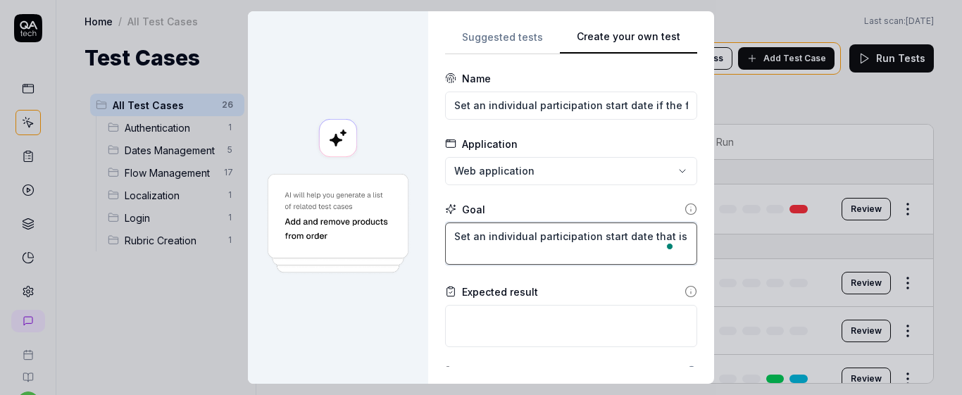
type textarea "Set an individual participation start date that is"
type textarea "*"
type textarea "Set an individual participation start date that is p"
type textarea "*"
type textarea "Set an individual participation start date that is pr"
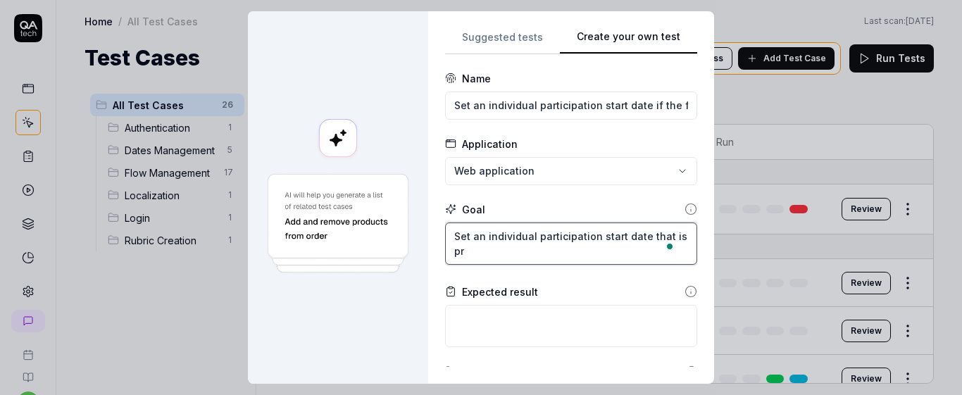
type textarea "*"
type textarea "Set an individual participation start date that is pri"
type textarea "*"
type textarea "Set an individual participation start date that is prio"
type textarea "*"
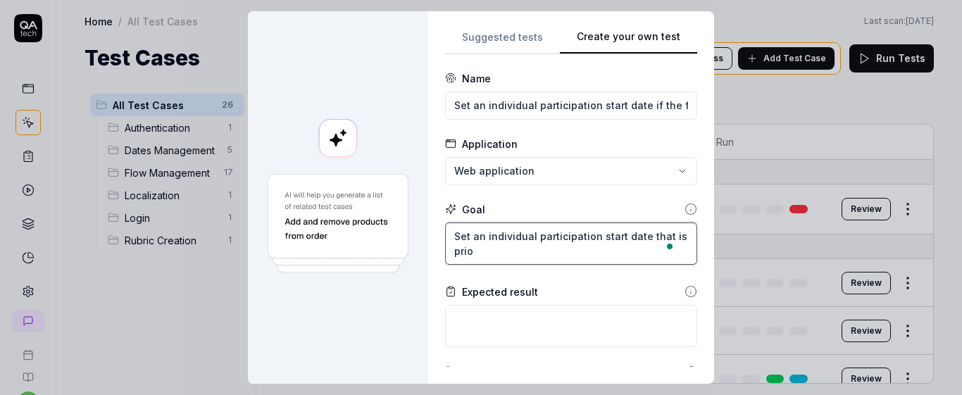
type textarea "Set an individual participation start date that is prior"
type textarea "*"
type textarea "Set an individual participation start date that is prior"
type textarea "*"
type textarea "Set an individual participation start date that is prior g"
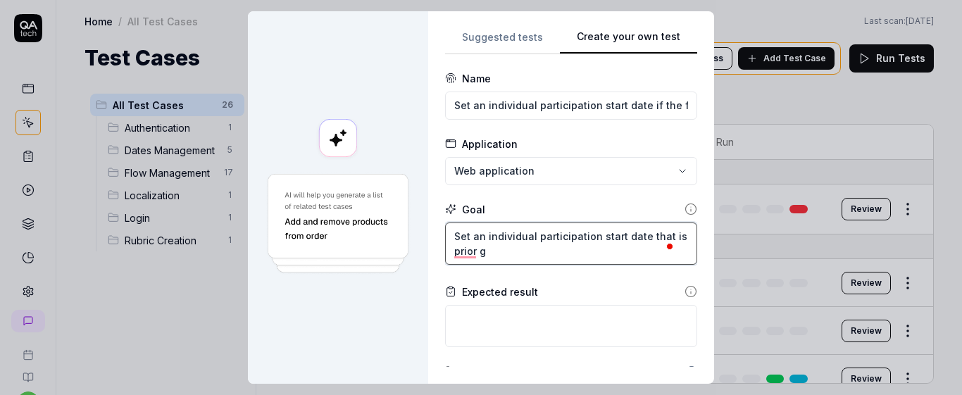
type textarea "*"
type textarea "Set an individual participation start date that is prior ge"
type textarea "*"
type textarea "Set an individual participation start date that is prior gen"
type textarea "*"
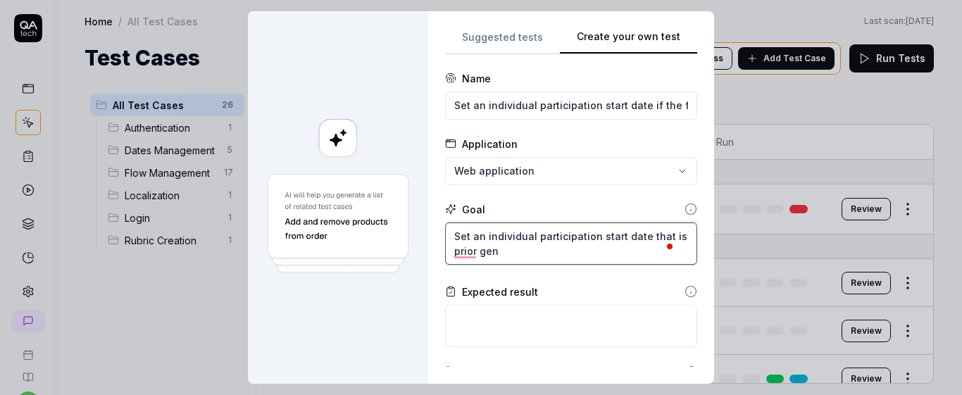
type textarea "Set an individual participation start date that is prior gene"
type textarea "*"
type textarea "Set an individual participation start date that is prior gener"
type textarea "*"
type textarea "Set an individual participation start date that is prior genera"
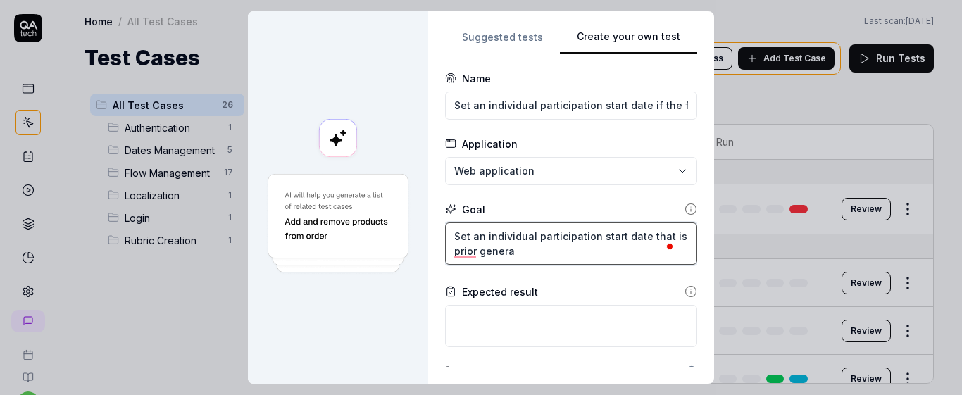
type textarea "*"
type textarea "Set an individual participation start date that is prior general"
type textarea "*"
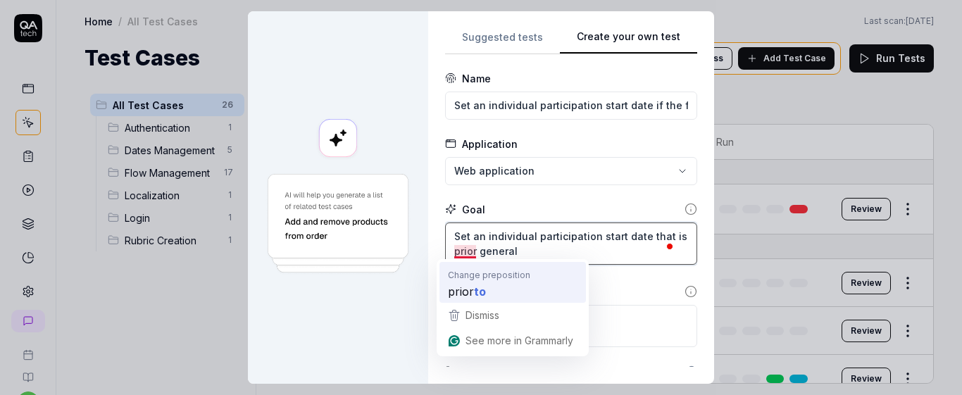
type textarea "Set an individual participation start date that is prior general"
type textarea "*"
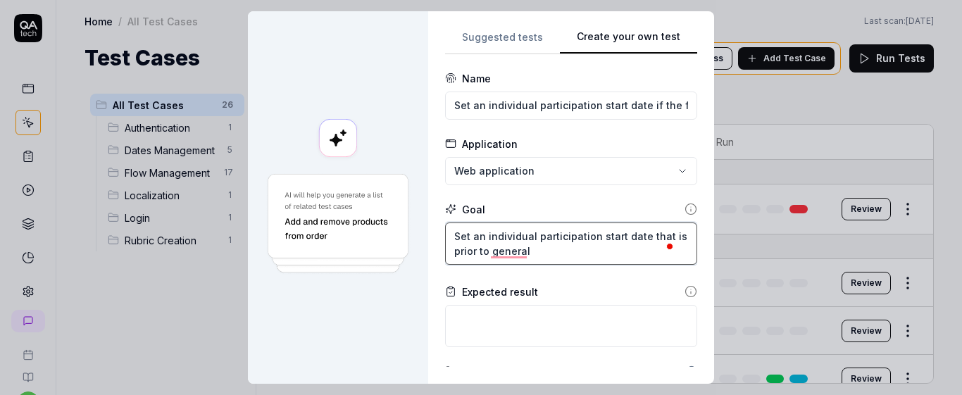
click at [546, 240] on textarea "Set an individual participation start date that is prior to general" at bounding box center [571, 244] width 252 height 42
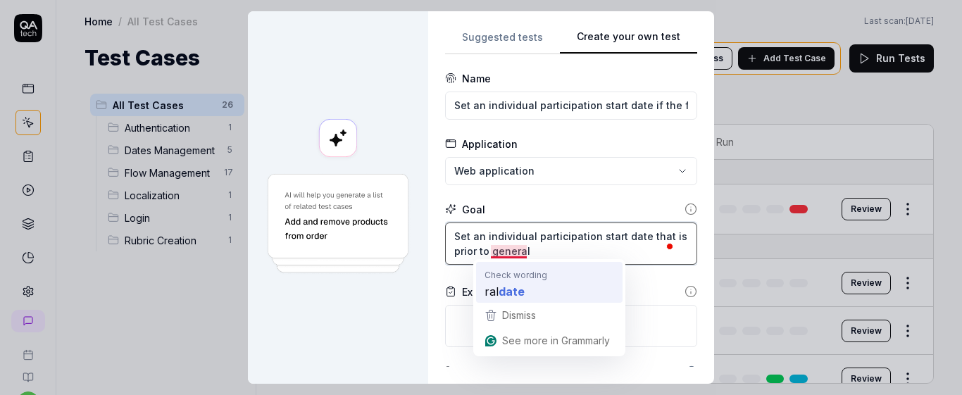
type textarea "Set an individual participation start date that is prior to general"
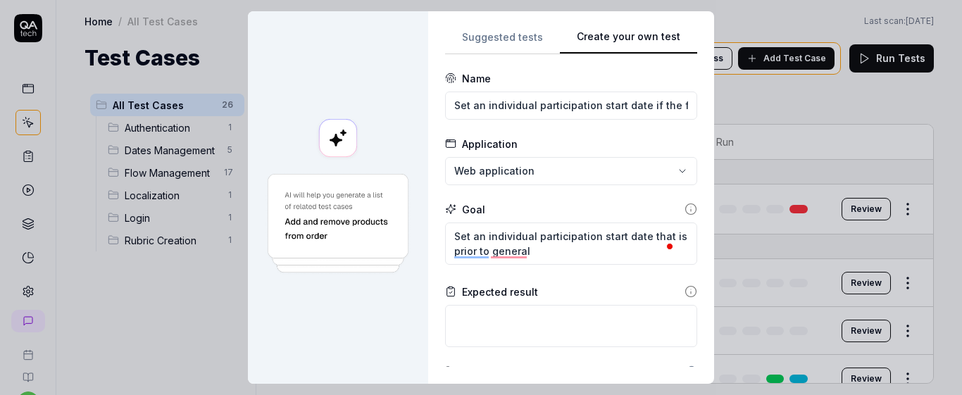
click at [516, 285] on div "Expected result" at bounding box center [500, 292] width 76 height 15
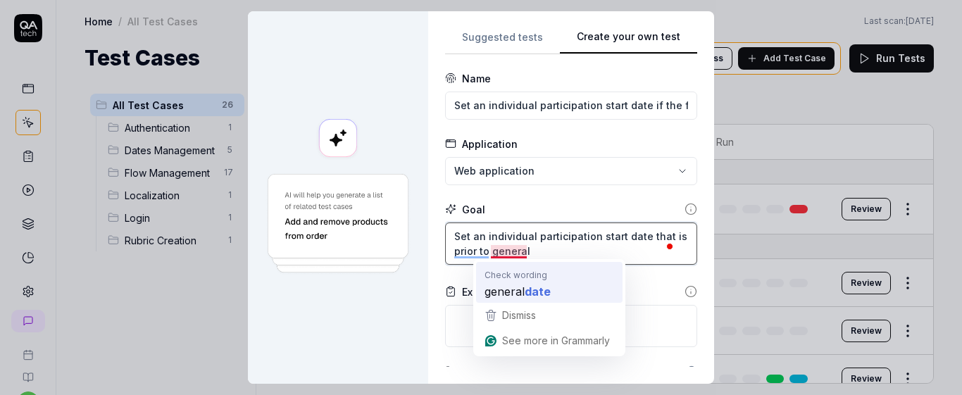
type textarea "*"
type textarea "Set an individual participation start date that is prior to general date"
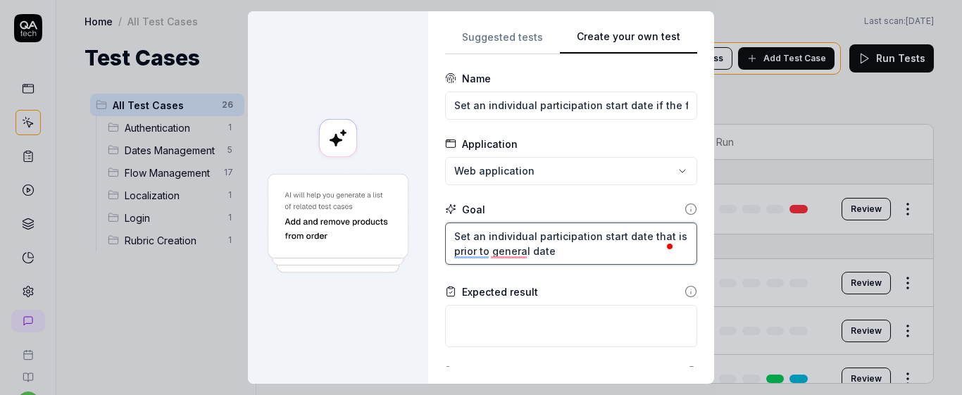
type textarea "*"
type textarea "Set an individual participation start date that is prior to general [PERSON_NAM…"
type textarea "*"
type textarea "Set an individual participation start date that is prior to general da"
type textarea "*"
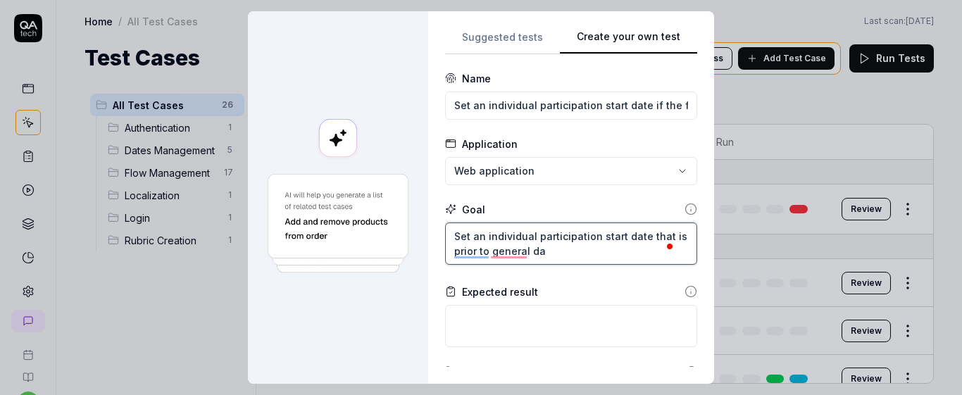
type textarea "Set an individual participation start date that is prior to general d"
type textarea "*"
type textarea "Set an individual participation start date that is prior to general"
type textarea "*"
type textarea "Set an individual participation start date that is prior to general p"
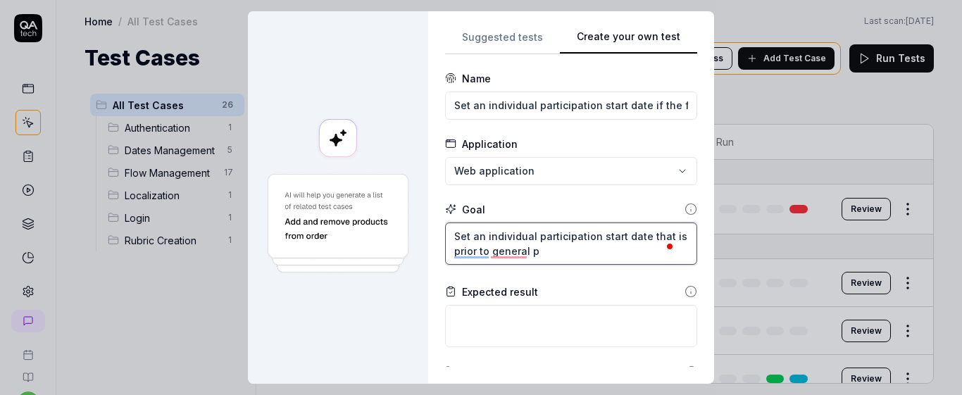
type textarea "*"
type textarea "Set an individual participation start date that is prior to general pa"
type textarea "*"
type textarea "Set an individual participation start date that is prior to general [PERSON_NAM…"
type textarea "*"
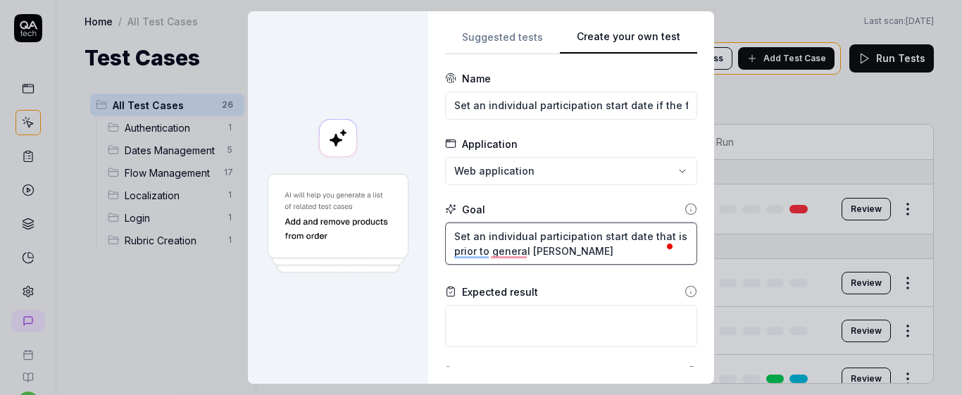
type textarea "Set an individual participation start date that is prior to general pa"
type textarea "*"
type textarea "Set an individual participation start date that is prior to general par"
type textarea "*"
type textarea "Set an individual participation start date that is prior to general part"
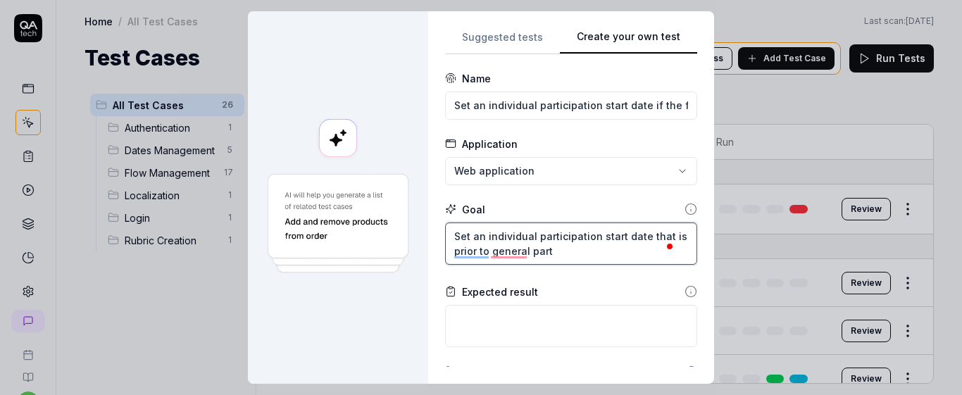
type textarea "*"
type textarea "Set an individual participation start date that is prior to general parti"
type textarea "*"
type textarea "Set an individual participation start date that is prior to general partic"
type textarea "*"
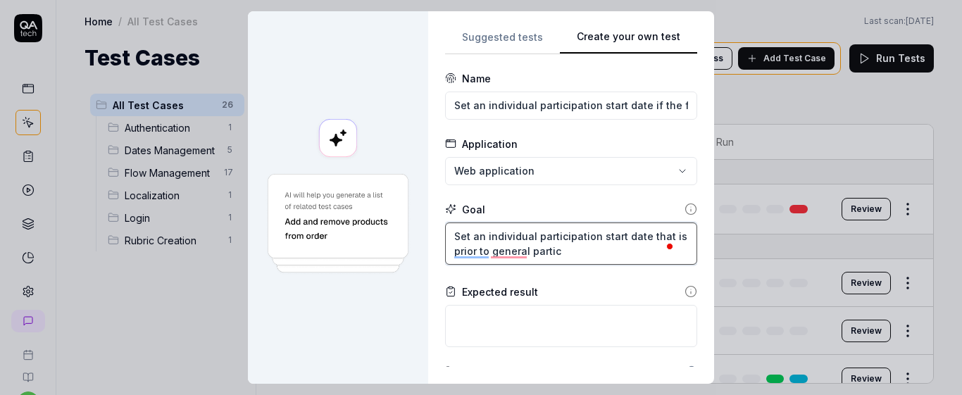
type textarea "Set an individual participation start date that is prior to general partici"
type textarea "*"
type textarea "Set an individual participation start date that is prior to general particip"
type textarea "*"
type textarea "Set an individual participation start date that is prior to general participa"
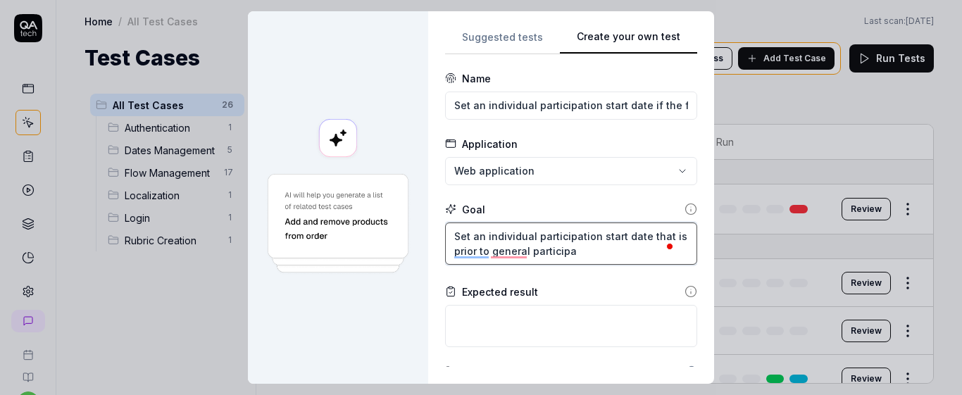
type textarea "*"
type textarea "Set an individual participation start date that is prior to general participat"
type textarea "*"
type textarea "Set an individual participation start date that is prior to general participati"
type textarea "*"
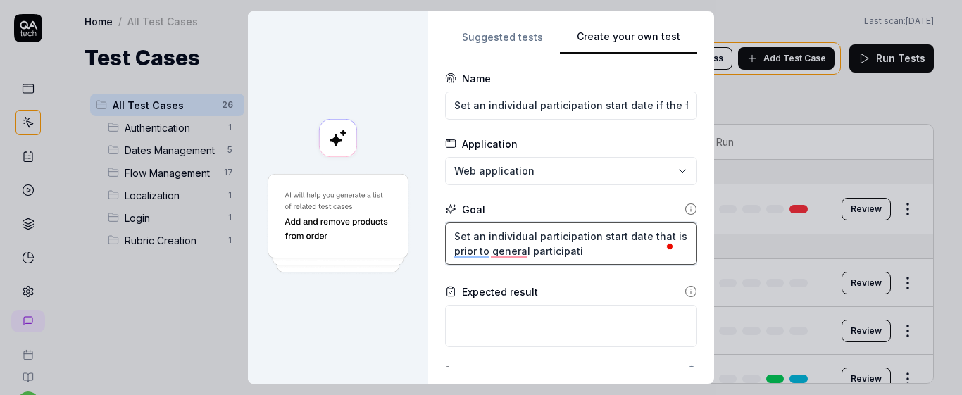
type textarea "Set an individual participation start date that is prior to general participatio"
type textarea "*"
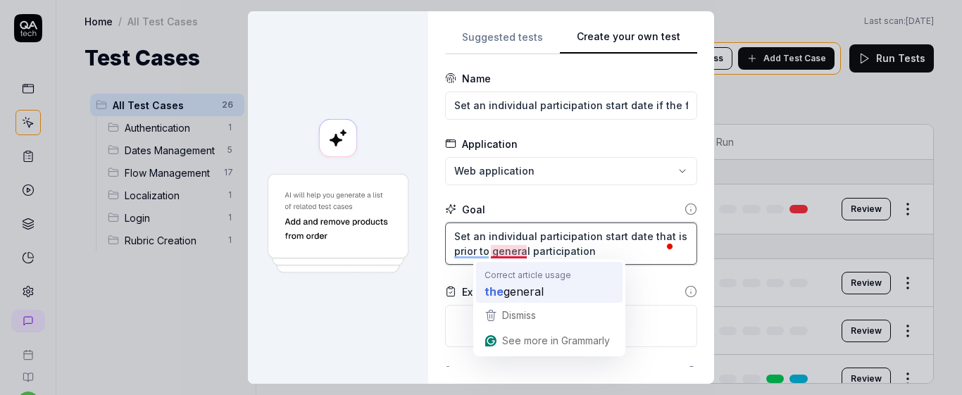
type textarea "Set an individual participation start date that is prior to general participati…"
type textarea "*"
type textarea "Set an individual participation start date that is prior to the general partici…"
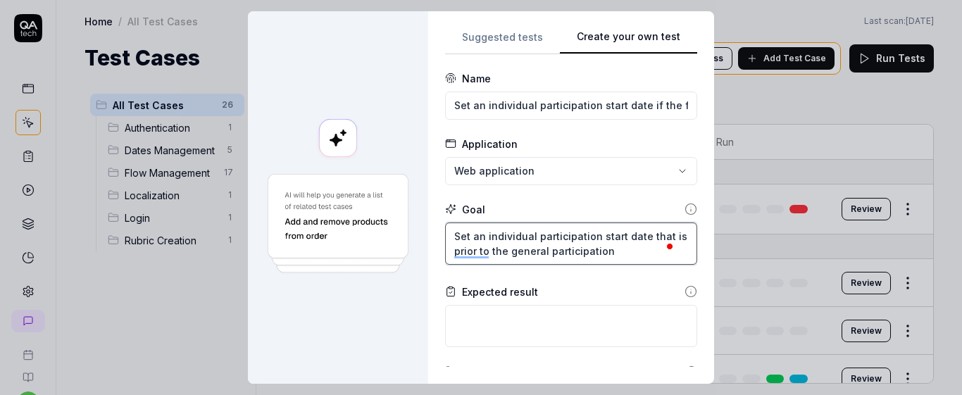
click at [609, 256] on textarea "Set an individual participation start date that is prior to the general partici…" at bounding box center [571, 244] width 252 height 42
type textarea "*"
type textarea "Set an individual participation start date that is prior to the general partici…"
type textarea "*"
type textarea "Set an individual participation start date that is prior to the general partici…"
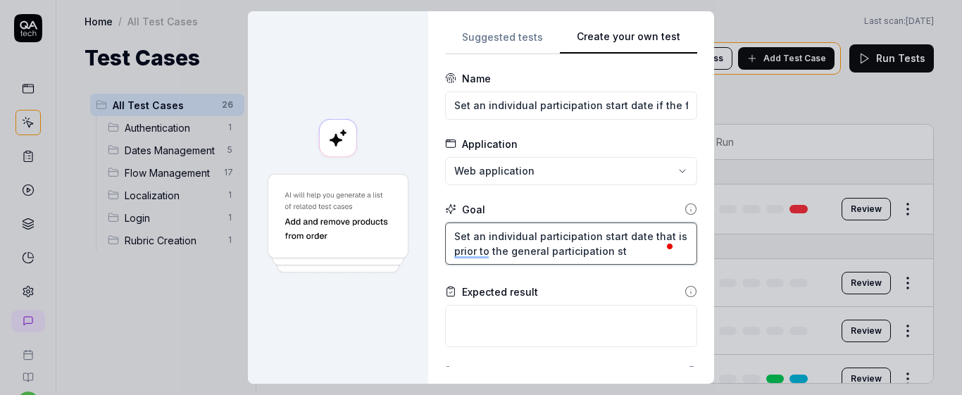
type textarea "*"
type textarea "Set an individual participation start date that is prior to the general partici…"
type textarea "*"
type textarea "Set an individual participation start date that is prior to the general partici…"
type textarea "*"
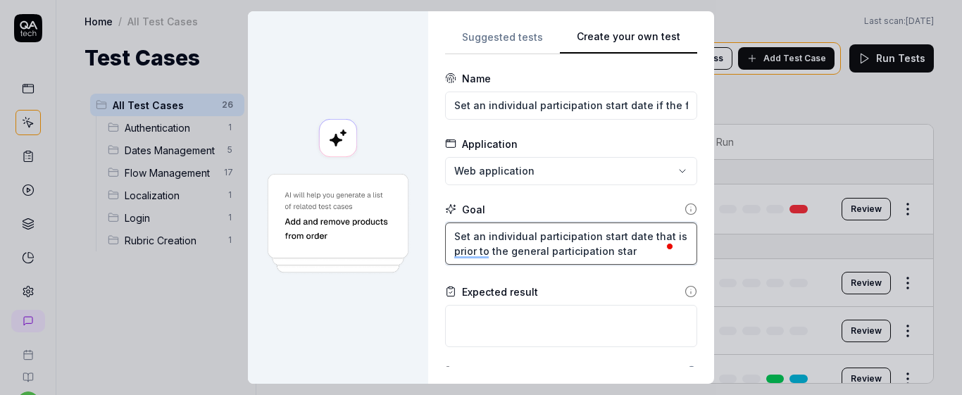
type textarea "Set an individual participation start date that is prior to the general partici…"
type textarea "*"
type textarea "Set an individual participation start date that is prior to the general partici…"
type textarea "*"
type textarea "Set an individual participation start date that is prior to the general partici…"
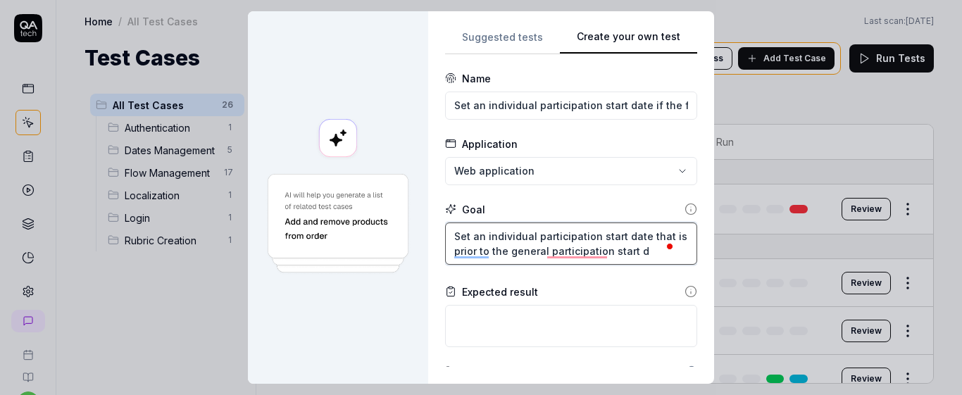
type textarea "*"
type textarea "Set an individual participation start date that is prior to the general partici…"
type textarea "*"
type textarea "Set an individual participation start date that is prior to the general partici…"
type textarea "*"
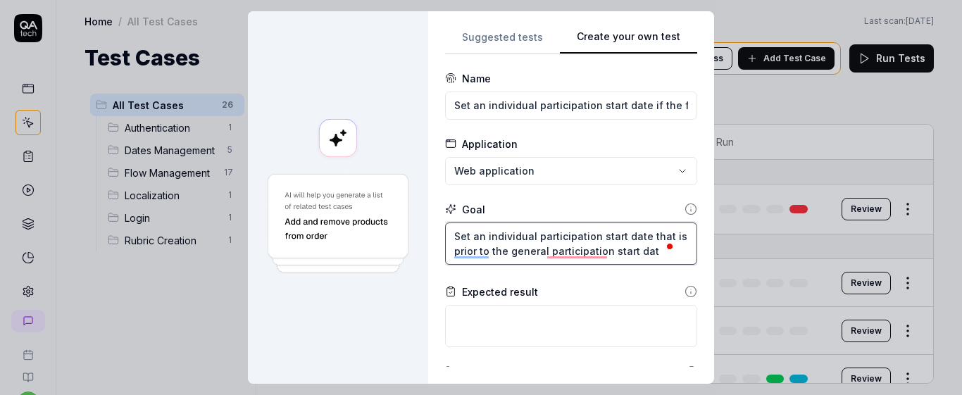
type textarea "Set an individual participation start date that is prior to the general partici…"
type textarea "*"
type textarea "Set an individual participation start date that is prior to the general partici…"
type textarea "*"
type textarea "Set an individual participation start date that is prior to the general partici…"
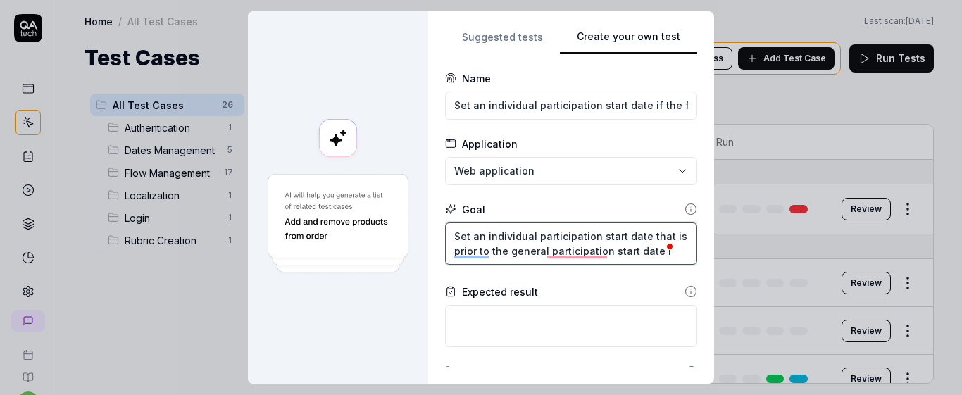
type textarea "*"
click at [446, 236] on textarea "Set an individual participation start date that is prior to the general partici…" at bounding box center [571, 244] width 252 height 42
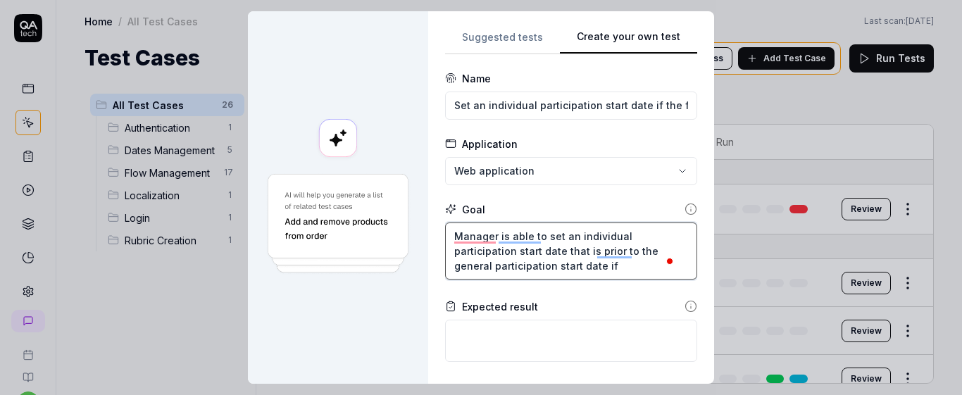
click at [617, 268] on textarea "Manager is able to set an individual participation start date that is prior to …" at bounding box center [571, 251] width 252 height 57
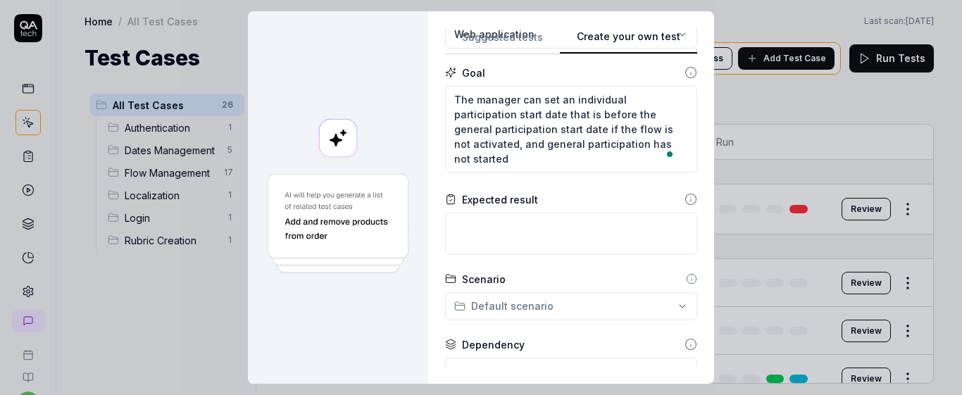
scroll to position [156, 0]
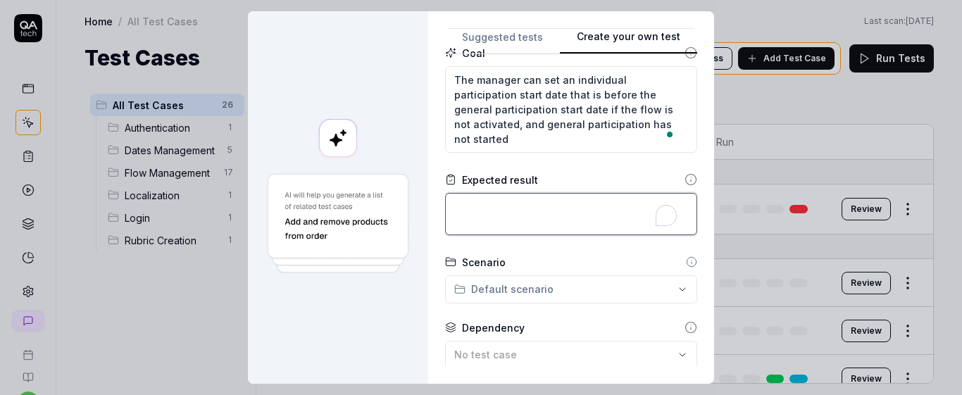
click at [578, 207] on textarea "To enrich screen reader interactions, please activate Accessibility in Grammarl…" at bounding box center [571, 214] width 252 height 42
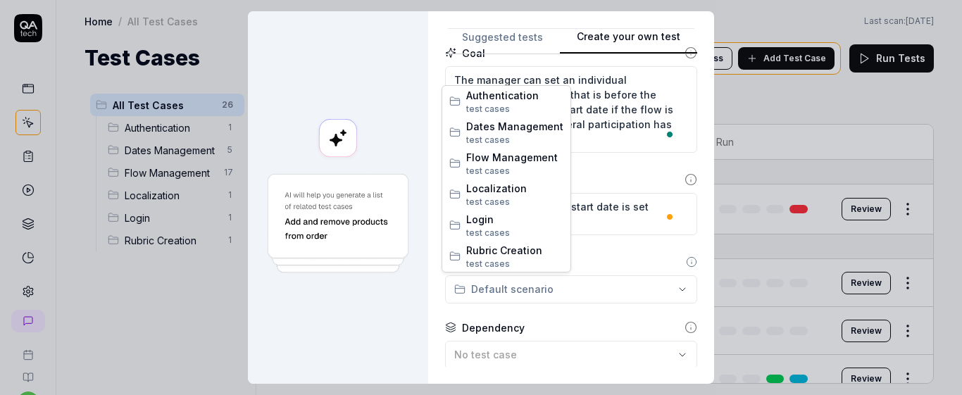
click at [632, 300] on div "**********" at bounding box center [481, 197] width 962 height 395
click at [525, 132] on span "Dates Management" at bounding box center [514, 126] width 97 height 15
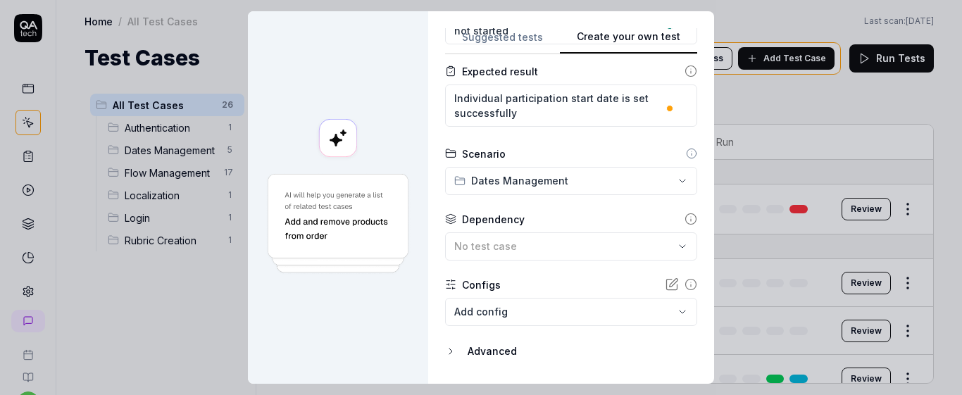
scroll to position [0, 0]
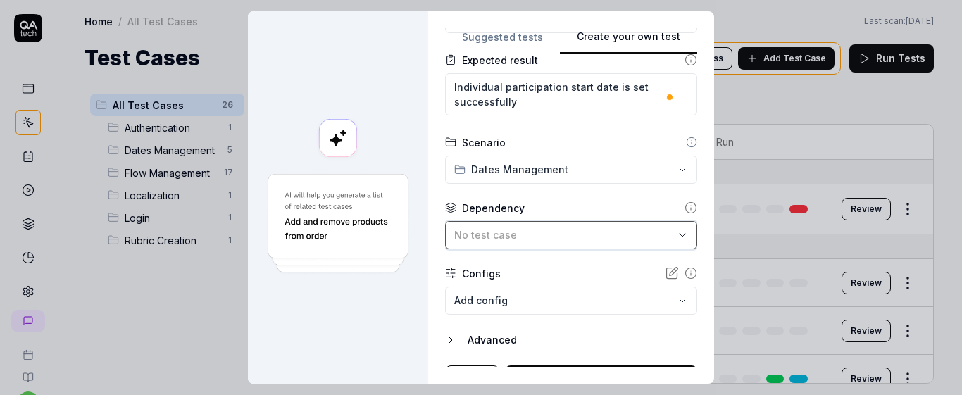
click at [548, 237] on div "No test case" at bounding box center [564, 235] width 220 height 15
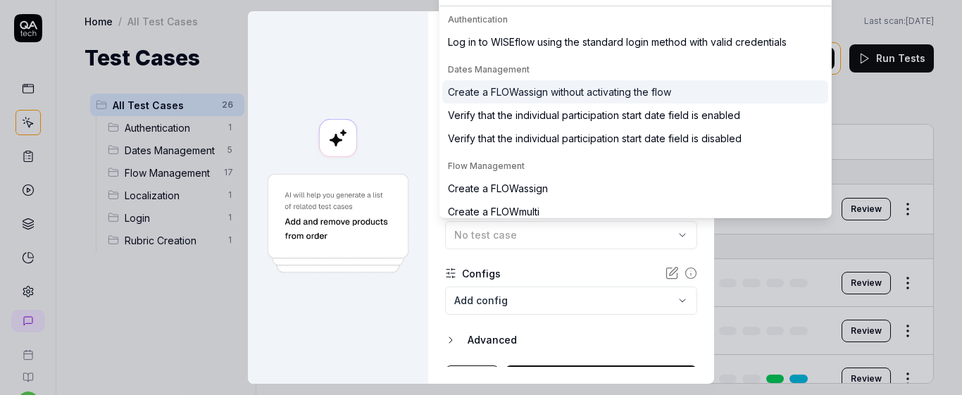
click at [559, 85] on div "Create a FLOWassign without activating the flow" at bounding box center [559, 92] width 223 height 15
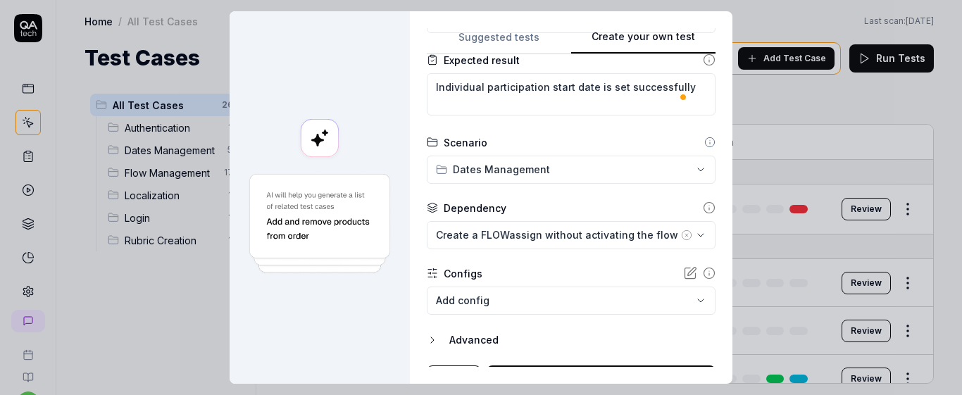
scroll to position [303, 0]
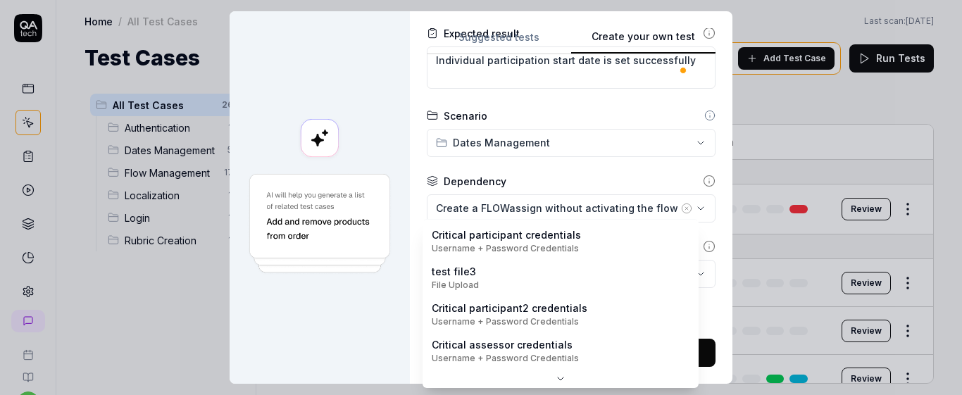
click at [516, 268] on body "s U Home / All Test Cases Home / All Test Cases Last scan: [DATE] Test Cases We…" at bounding box center [481, 197] width 962 height 395
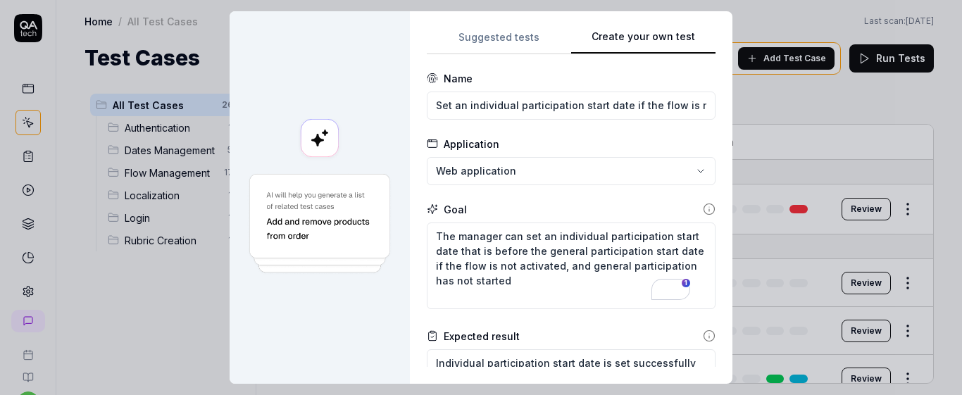
scroll to position [387, 0]
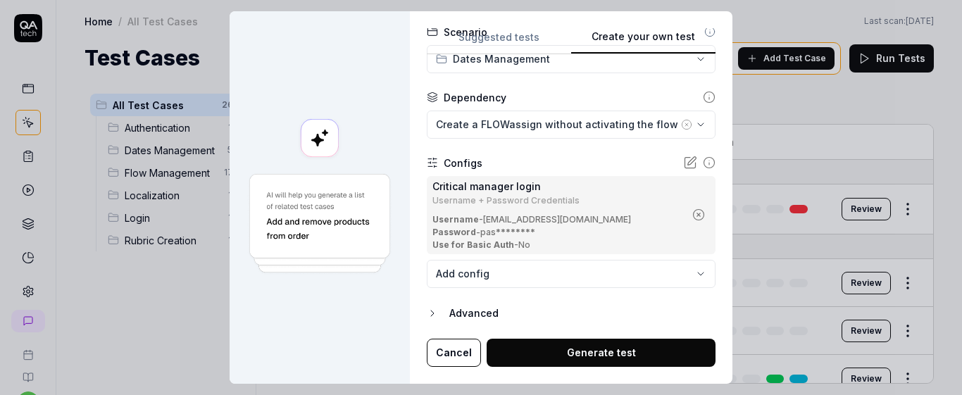
click at [667, 348] on button "Generate test" at bounding box center [601, 353] width 229 height 28
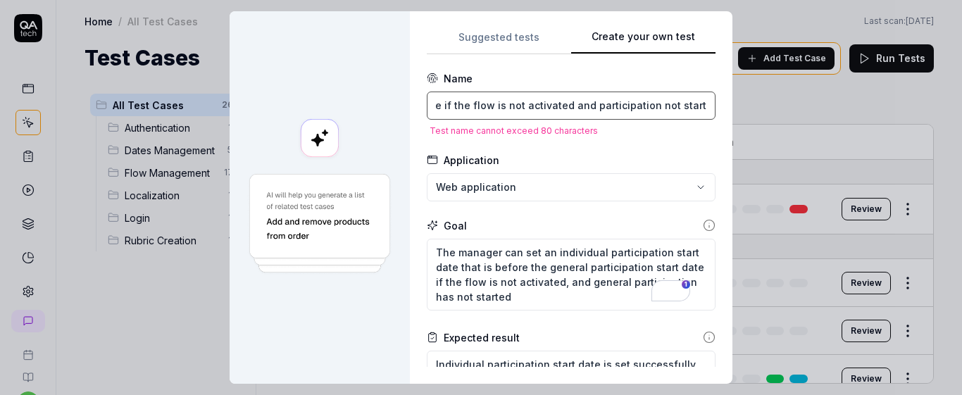
click at [542, 108] on input "Set an individual participation start date if the flow is not activated and par…" at bounding box center [571, 106] width 289 height 28
click at [511, 110] on input "Set an individual participation start date if the flow is not activated and par…" at bounding box center [571, 106] width 289 height 28
click at [618, 104] on input "Set an ind participation start date if the flow is not activated and participat…" at bounding box center [571, 106] width 289 height 28
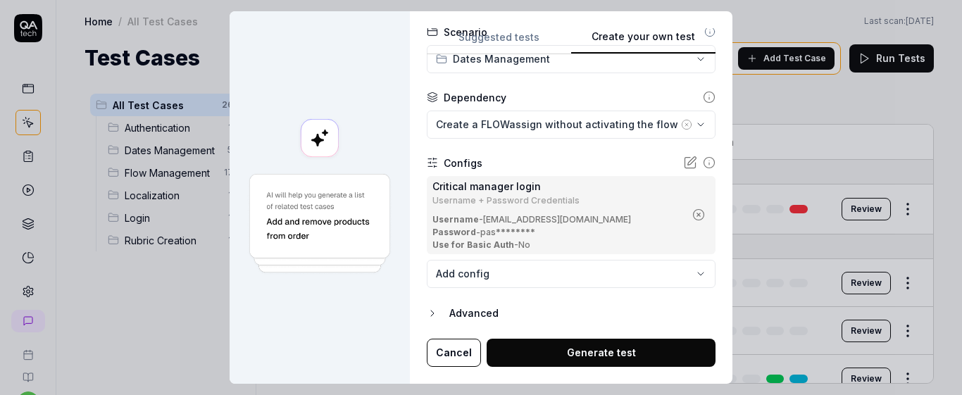
click at [606, 355] on button "Generate test" at bounding box center [601, 353] width 229 height 28
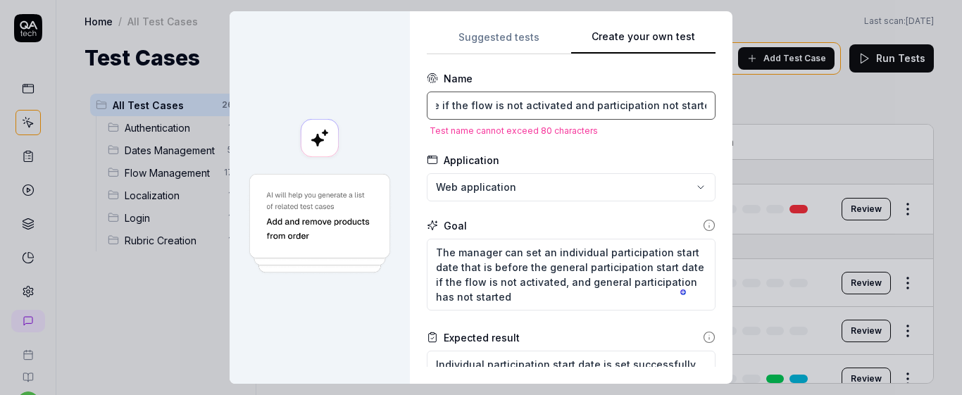
click at [606, 103] on input "Set an ind participation start date if the flow is not activated and participat…" at bounding box center [571, 106] width 289 height 28
drag, startPoint x: 593, startPoint y: 104, endPoint x: 774, endPoint y: 107, distance: 181.1
click at [774, 107] on div "**********" at bounding box center [481, 197] width 962 height 395
click at [664, 105] on input "Set an ind participation start date if the flow is not activated and participat…" at bounding box center [571, 106] width 289 height 28
drag, startPoint x: 689, startPoint y: 105, endPoint x: 580, endPoint y: 100, distance: 109.3
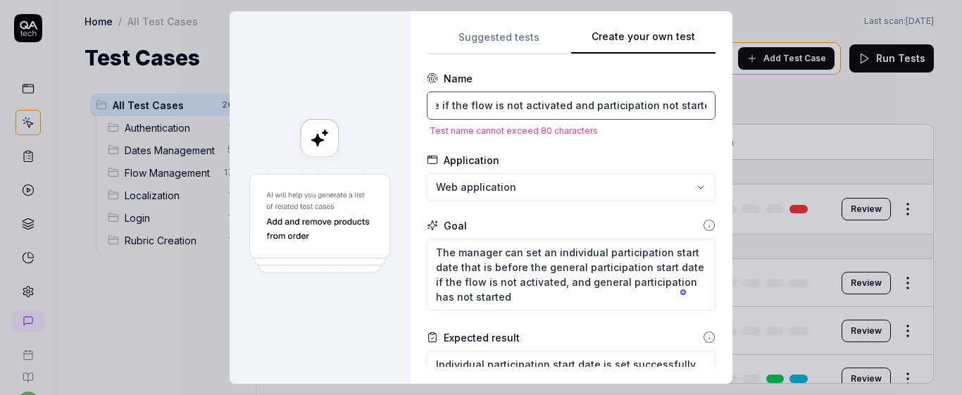
click at [580, 100] on input "Set an ind participation start date if the flow is not activated and participat…" at bounding box center [571, 106] width 289 height 28
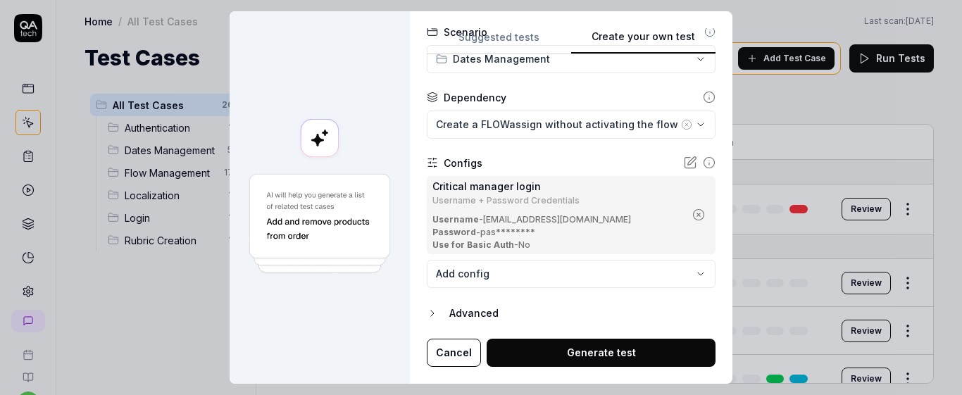
click at [629, 347] on button "Generate test" at bounding box center [601, 353] width 229 height 28
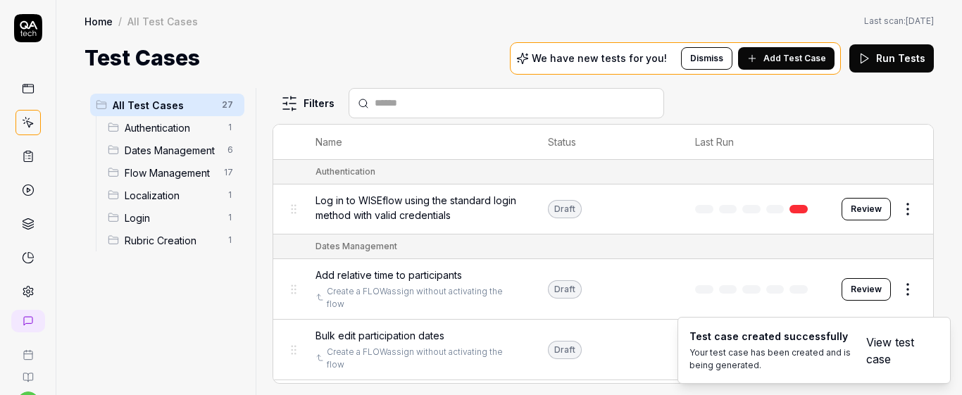
click at [873, 348] on link "View test case" at bounding box center [894, 351] width 56 height 34
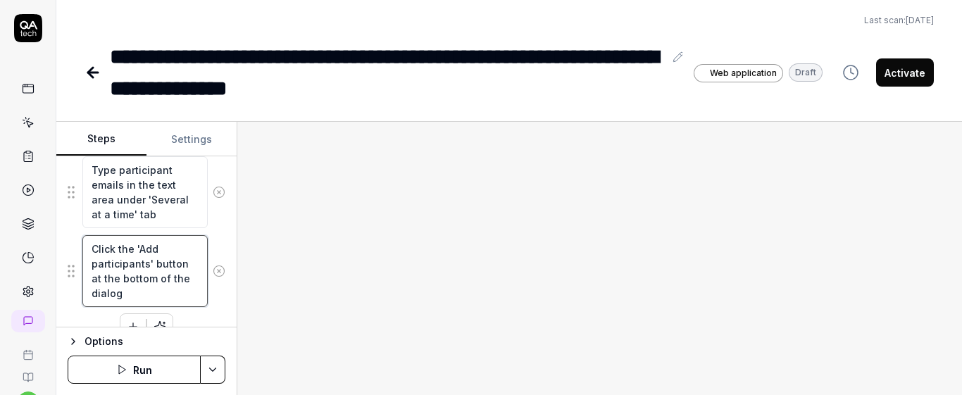
scroll to position [15, 0]
click at [213, 269] on icon at bounding box center [219, 271] width 13 height 13
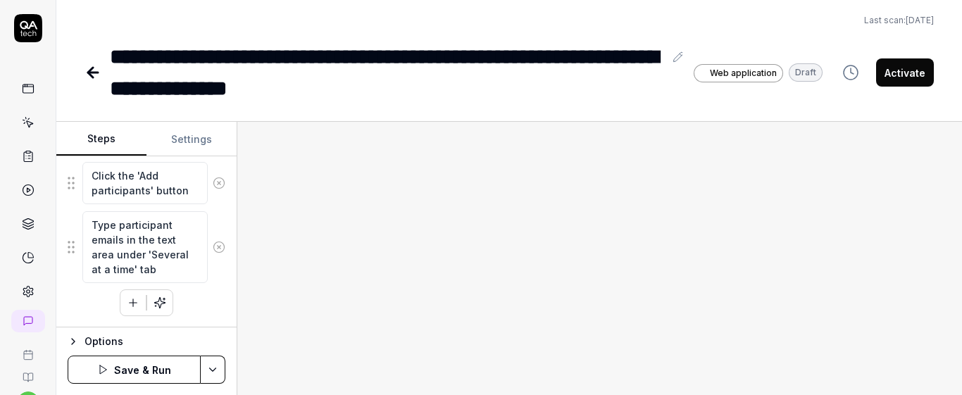
click at [213, 247] on icon at bounding box center [219, 247] width 13 height 13
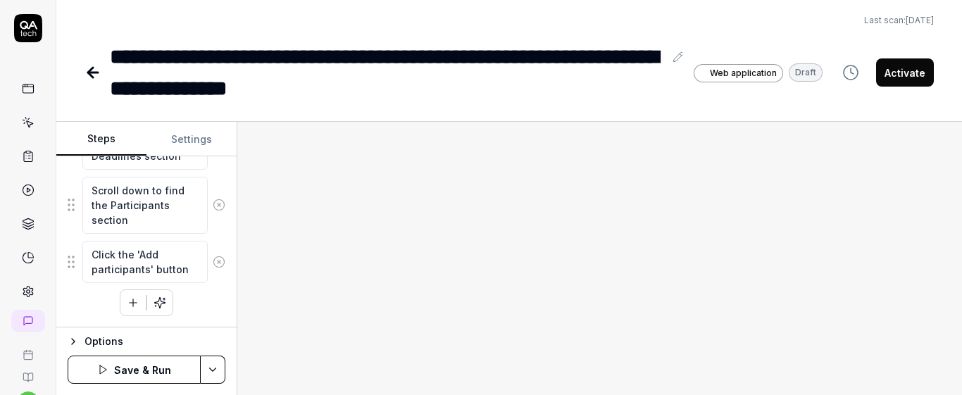
click at [213, 263] on icon at bounding box center [219, 262] width 13 height 13
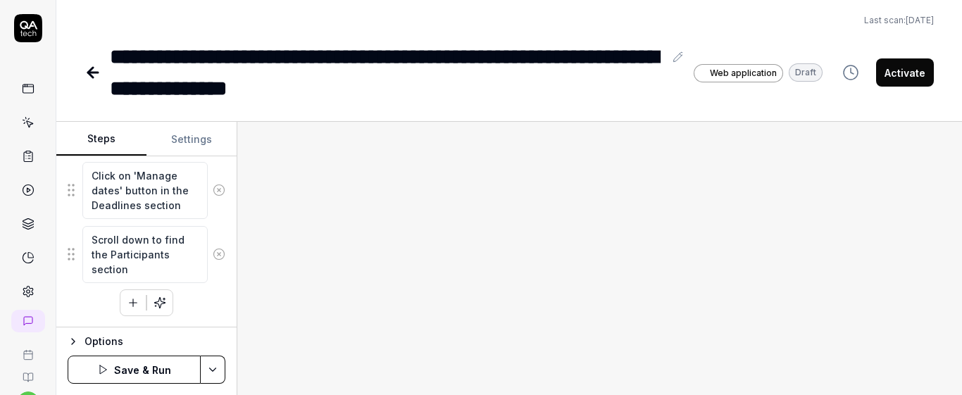
click at [208, 245] on button at bounding box center [219, 254] width 23 height 28
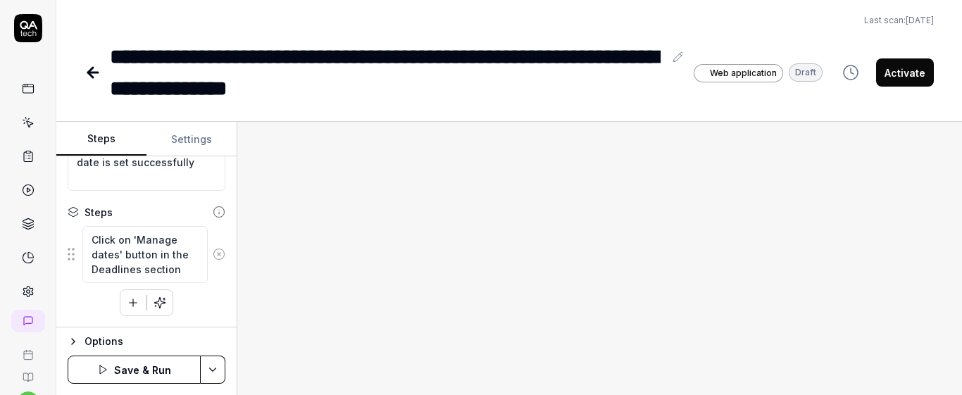
click at [208, 245] on button at bounding box center [219, 254] width 23 height 28
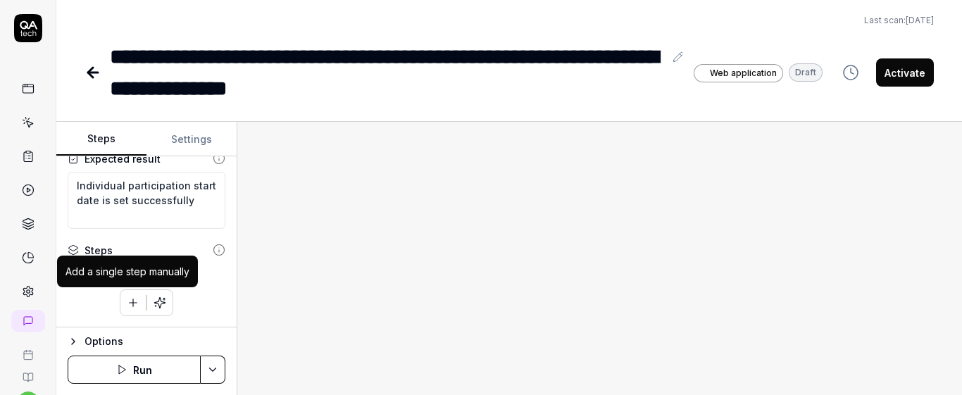
click at [128, 297] on icon "button" at bounding box center [133, 303] width 13 height 13
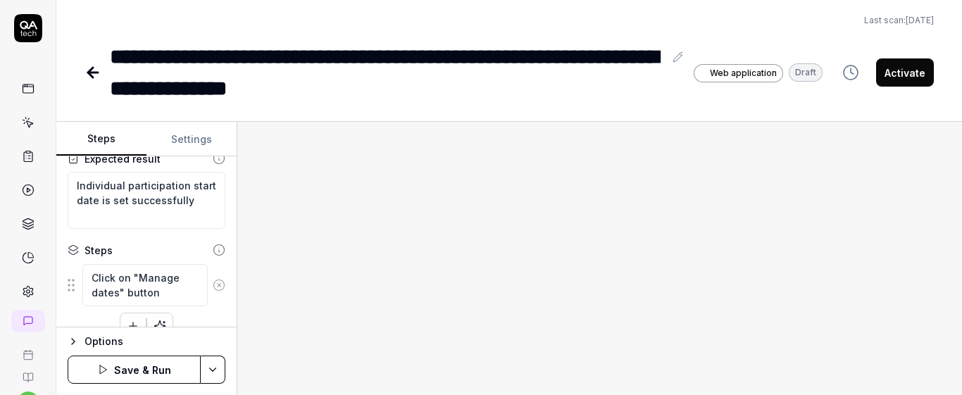
click at [200, 320] on div "Click on "Manage dates" button To pick up a draggable item, press the space bar…" at bounding box center [147, 301] width 158 height 76
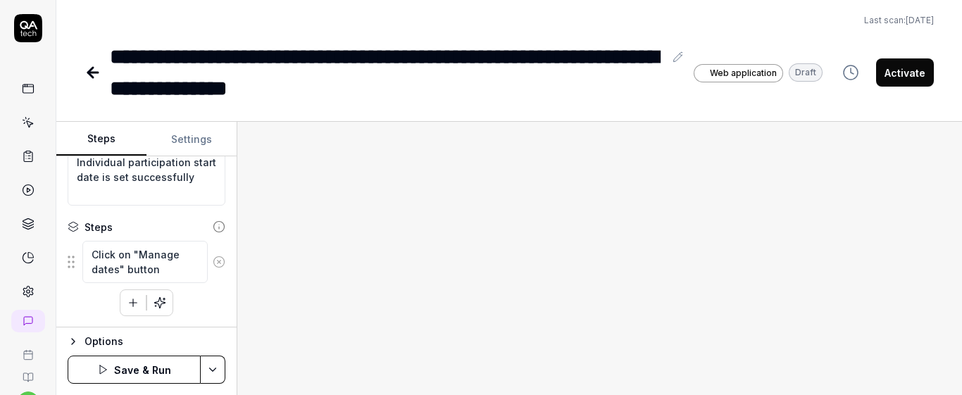
click at [135, 301] on button "button" at bounding box center [132, 302] width 25 height 25
click at [175, 304] on textarea "Click on "Edit oveall flow date" button" at bounding box center [144, 311] width 125 height 42
click at [208, 285] on fieldset "Click on "Manage dates" button Click on "Edit overall flow date" button To pick…" at bounding box center [147, 286] width 158 height 93
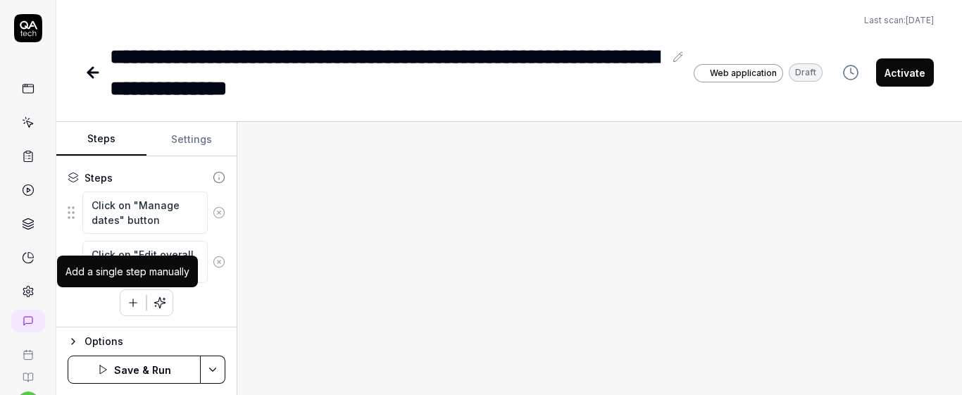
click at [127, 307] on icon "button" at bounding box center [133, 303] width 13 height 13
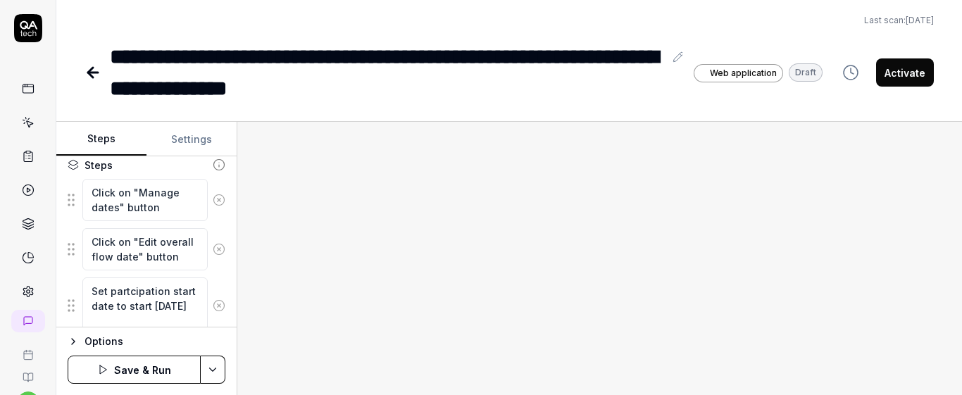
scroll to position [289, 0]
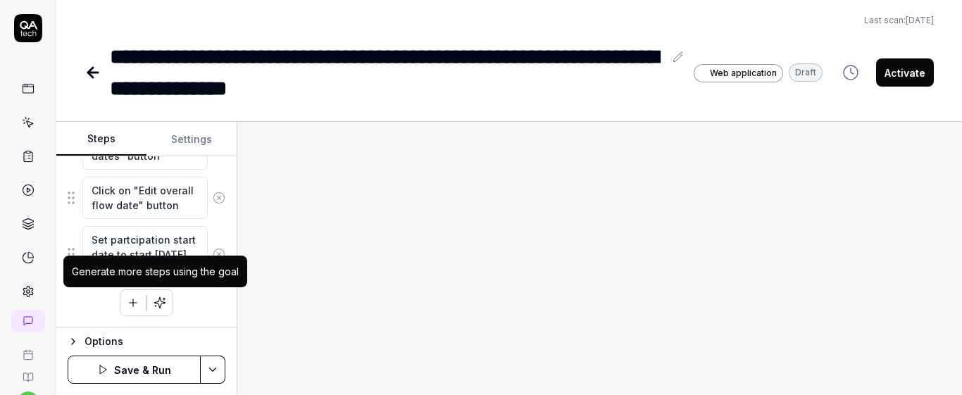
drag, startPoint x: 90, startPoint y: 291, endPoint x: 173, endPoint y: 330, distance: 91.4
click at [173, 330] on form "Steps Settings Goal The manager can set an individual participation start date …" at bounding box center [146, 258] width 181 height 273
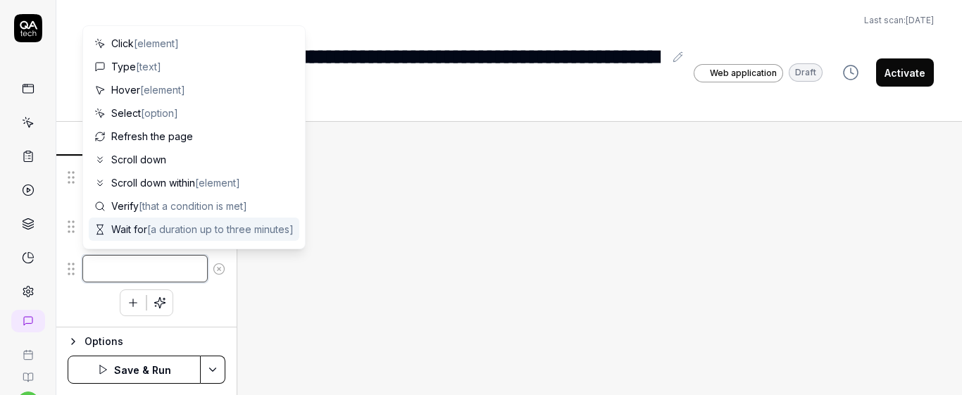
scroll to position [260, 0]
paste textarea "Set the participation start date to begin tomorrow. اطرح سؤالك على ChatGPT"
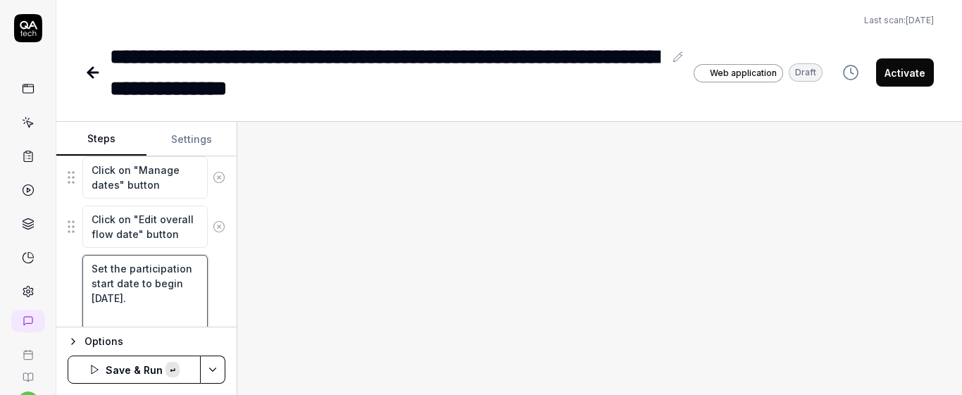
scroll to position [421, 0]
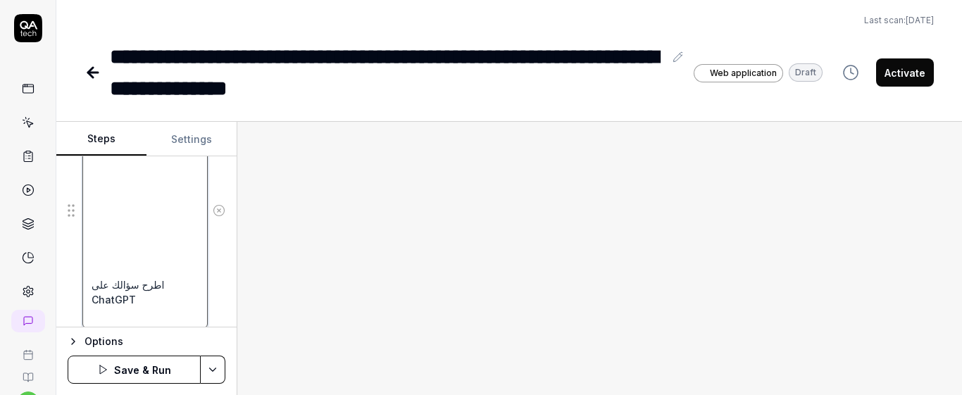
drag, startPoint x: 92, startPoint y: 289, endPoint x: 172, endPoint y: 305, distance: 81.8
click at [172, 305] on textarea "Set the participation start date to begin tomorrow. اطرح سؤالك على ChatGPT" at bounding box center [144, 211] width 125 height 235
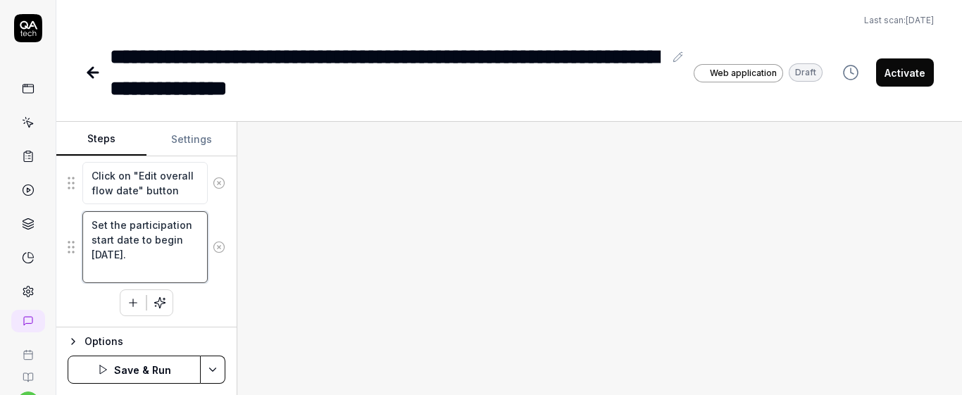
scroll to position [304, 0]
click at [169, 276] on textarea "Set the participation start date to begin tomorrow." at bounding box center [144, 247] width 125 height 72
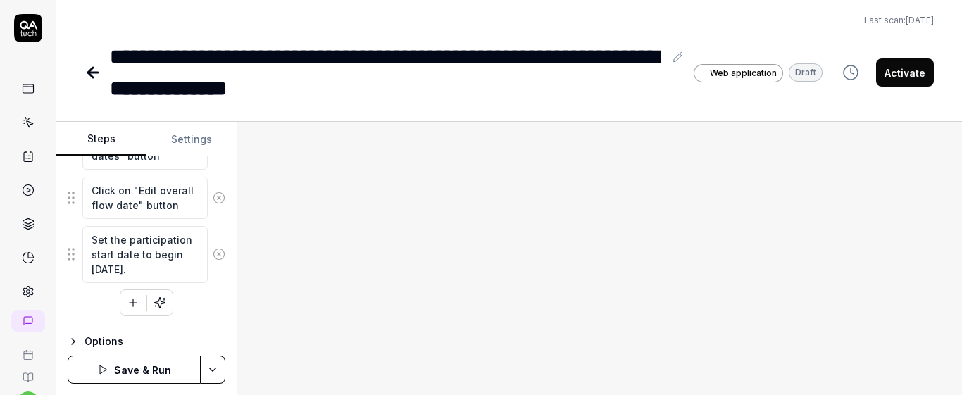
click at [204, 290] on div "Click on "Manage dates" button Click on "Edit overall flow date" button Set the…" at bounding box center [147, 221] width 158 height 189
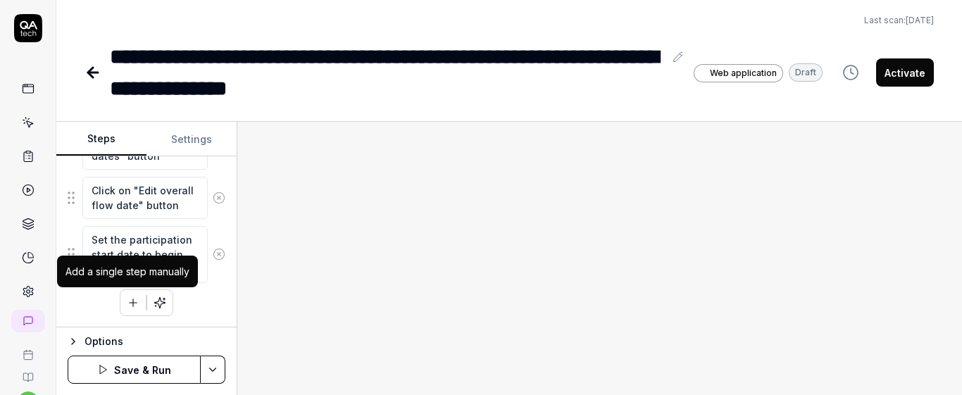
click at [135, 311] on button "button" at bounding box center [132, 302] width 25 height 25
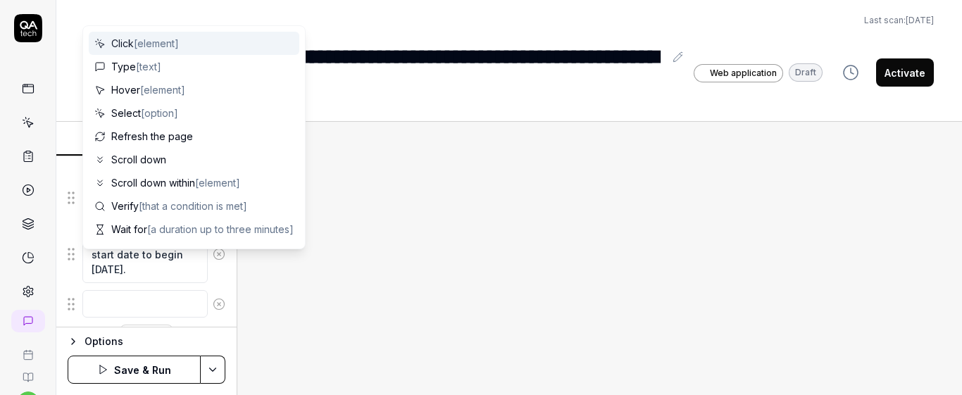
scroll to position [324, 0]
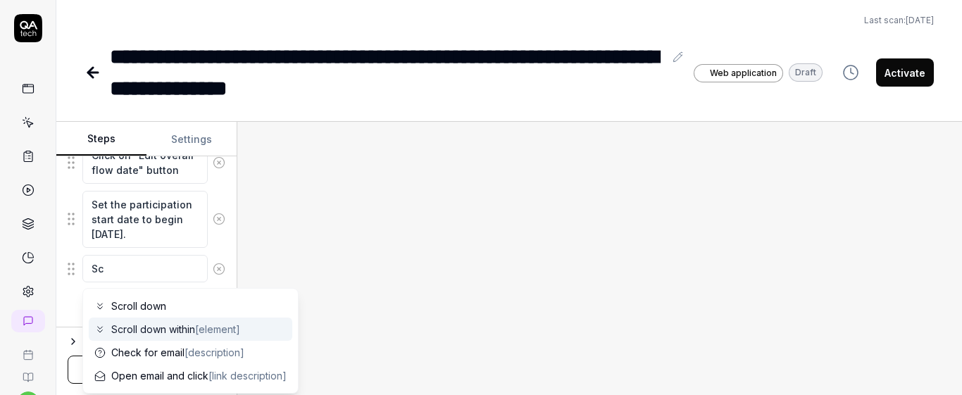
click at [210, 341] on div "Check for email [description]" at bounding box center [191, 352] width 204 height 23
click at [158, 327] on span "Scroll down within [element]" at bounding box center [175, 329] width 129 height 15
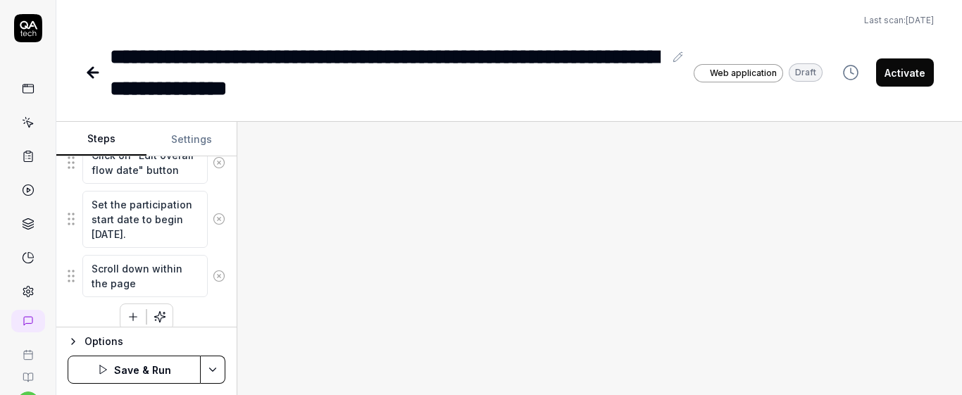
click at [196, 300] on div "Click on "Manage dates" button Click on "Edit overall flow date" button Set the…" at bounding box center [147, 211] width 158 height 239
click at [127, 319] on icon "button" at bounding box center [133, 317] width 13 height 13
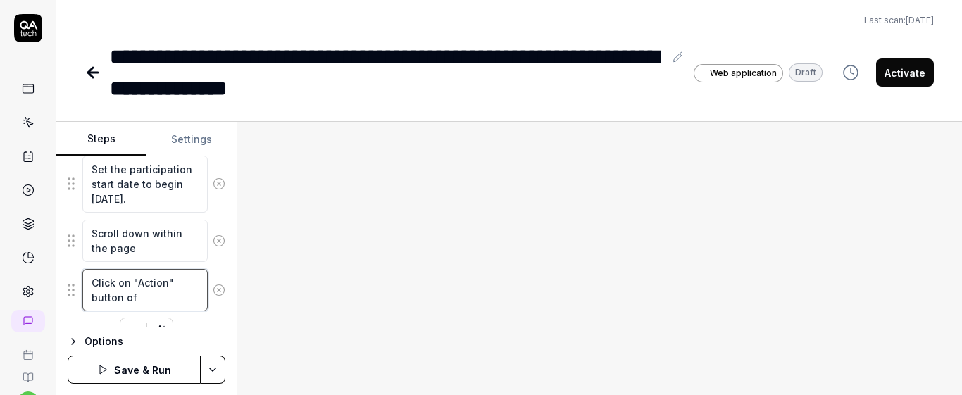
paste textarea "Critical participant 2""
click at [136, 299] on textarea "Click on "Action" button of Critical participant 2"" at bounding box center [144, 297] width 125 height 57
click at [150, 312] on textarea "Click on "Action" button of "Critical participant 2"" at bounding box center [144, 297] width 125 height 57
click at [170, 313] on textarea "Click on "Action" button of "Critical participant 1"" at bounding box center [144, 297] width 125 height 57
click at [214, 266] on fieldset "Click on "Manage dates" button Click on "Edit overall flow date" button Set the…" at bounding box center [147, 191] width 158 height 270
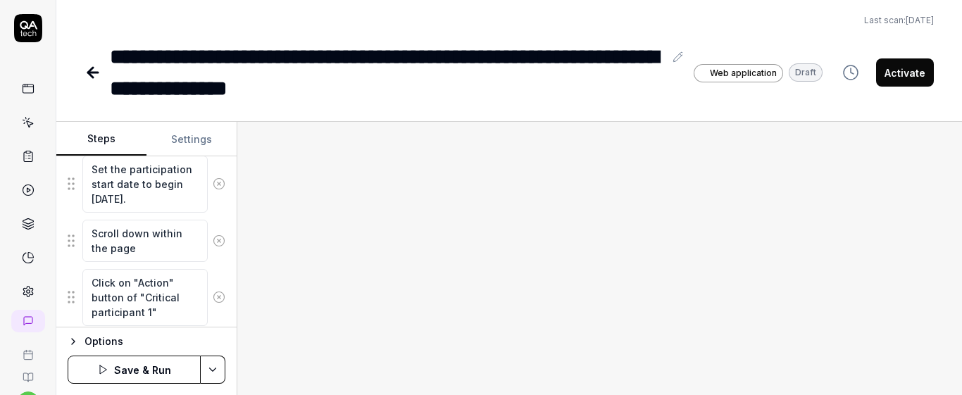
scroll to position [402, 0]
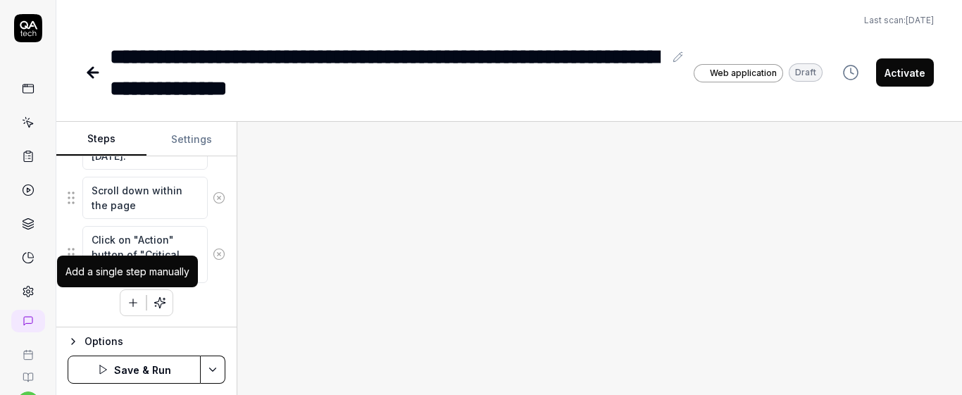
click at [127, 305] on icon "button" at bounding box center [133, 303] width 13 height 13
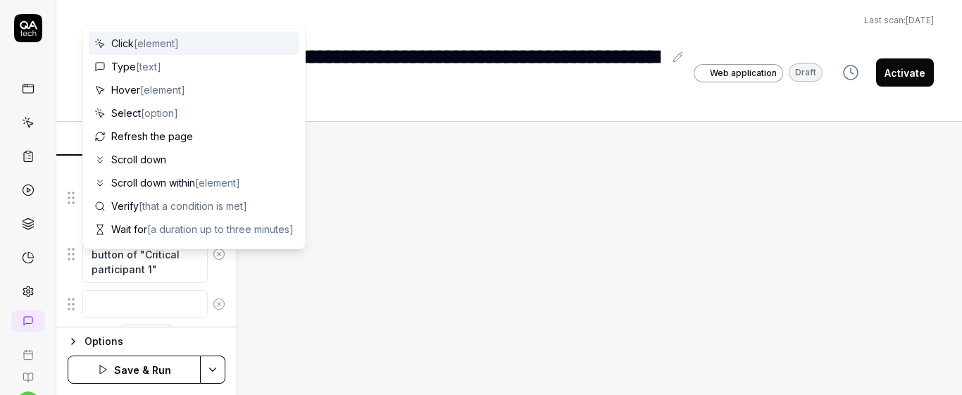
scroll to position [437, 0]
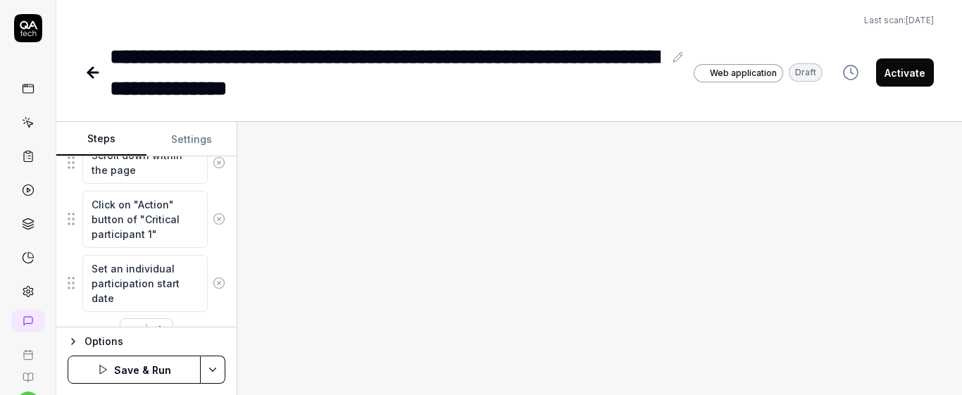
click at [120, 271] on textarea "Set an individual participation start date" at bounding box center [144, 283] width 125 height 57
click at [151, 295] on textarea "Set the individual participation start date" at bounding box center [144, 283] width 125 height 57
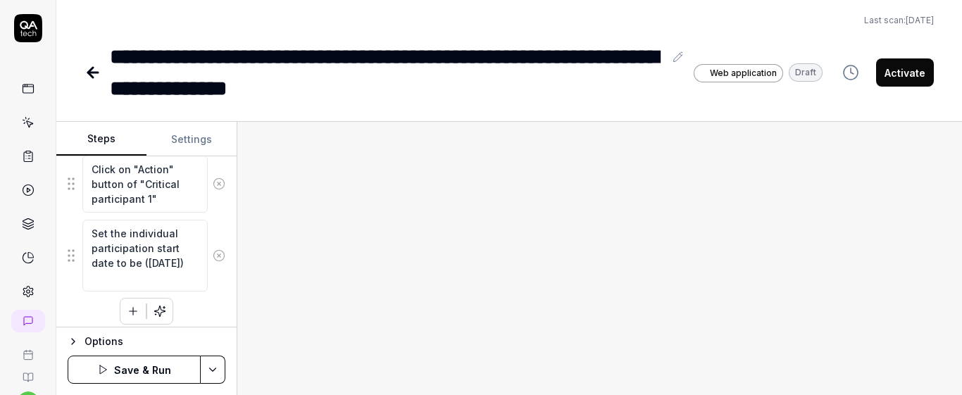
scroll to position [481, 0]
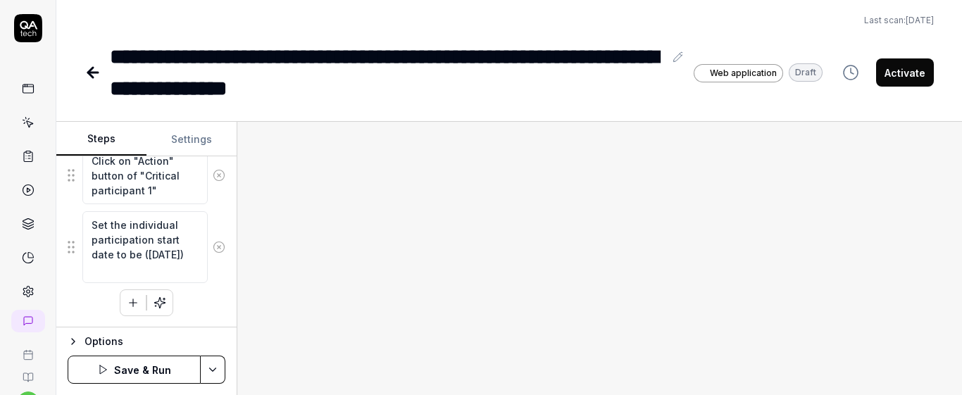
drag, startPoint x: 85, startPoint y: 264, endPoint x: 191, endPoint y: 324, distance: 121.4
click at [191, 324] on div "Goal The manager can set an individual participation start date that is before …" at bounding box center [146, 241] width 180 height 171
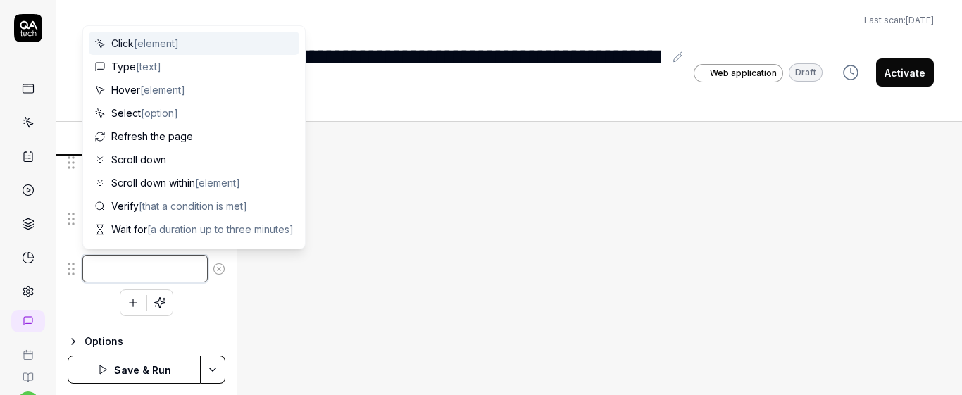
scroll to position [437, 0]
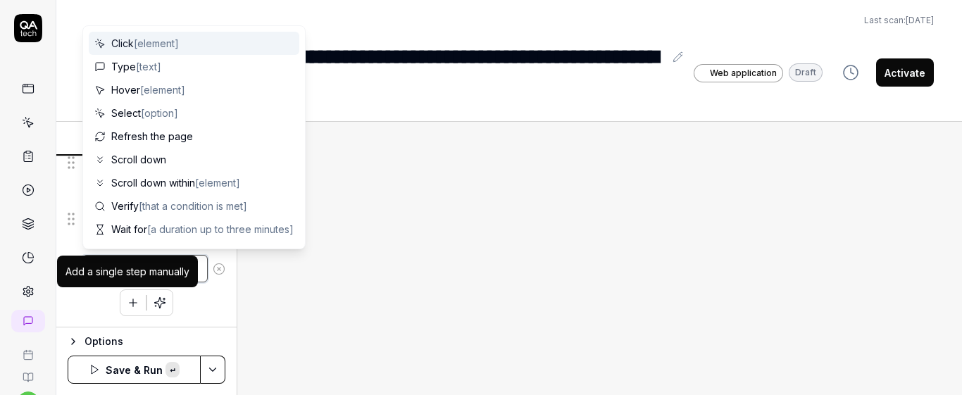
paste textarea "Set the individual participation start date to 08/10/2025. اطرح سؤالك على ChatG…"
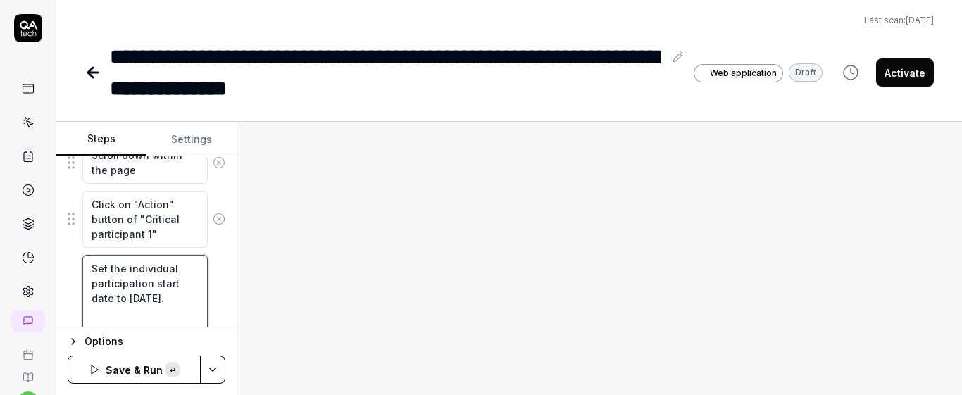
scroll to position [599, 0]
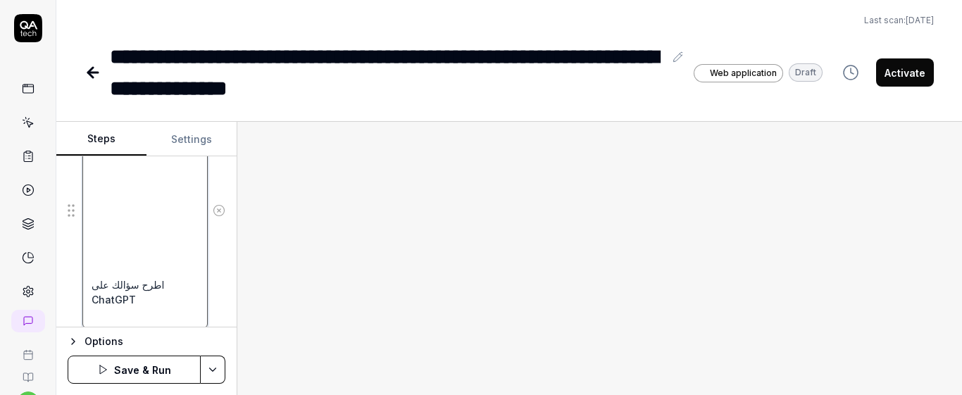
drag, startPoint x: 91, startPoint y: 290, endPoint x: 166, endPoint y: 312, distance: 78.5
click at [166, 312] on textarea "Set the individual participation start date to 08/10/2025. اطرح سؤالك على ChatG…" at bounding box center [144, 211] width 125 height 235
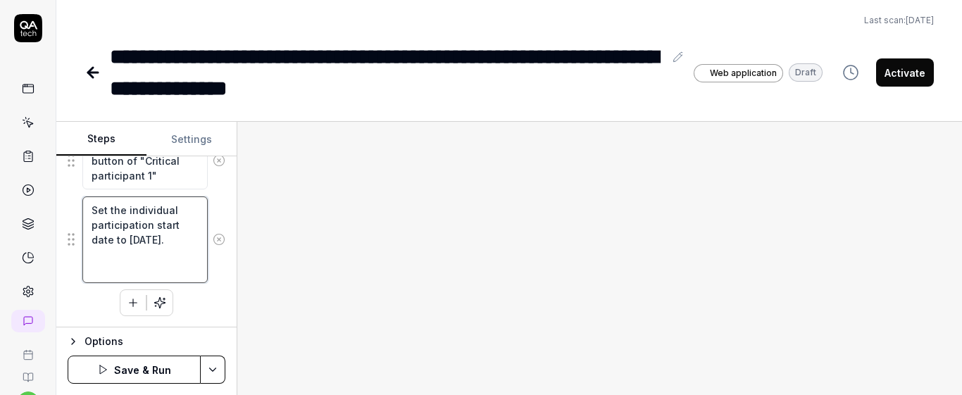
scroll to position [481, 0]
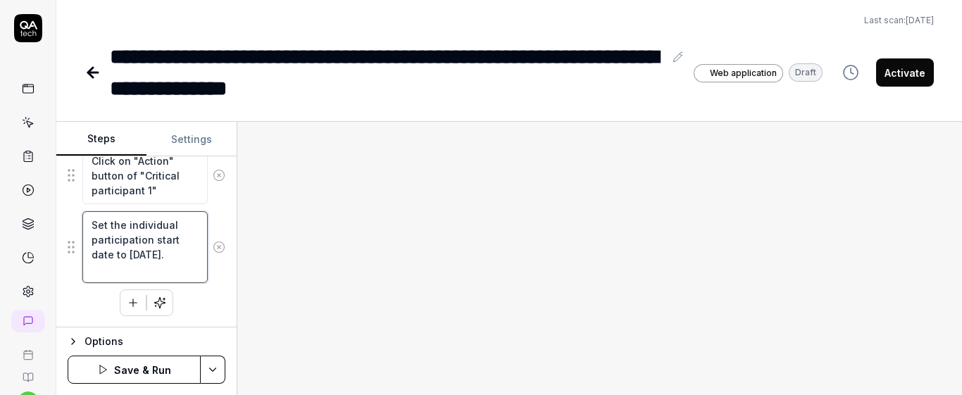
click at [158, 275] on textarea "Set the individual participation start date to 08/10/2025." at bounding box center [144, 247] width 125 height 72
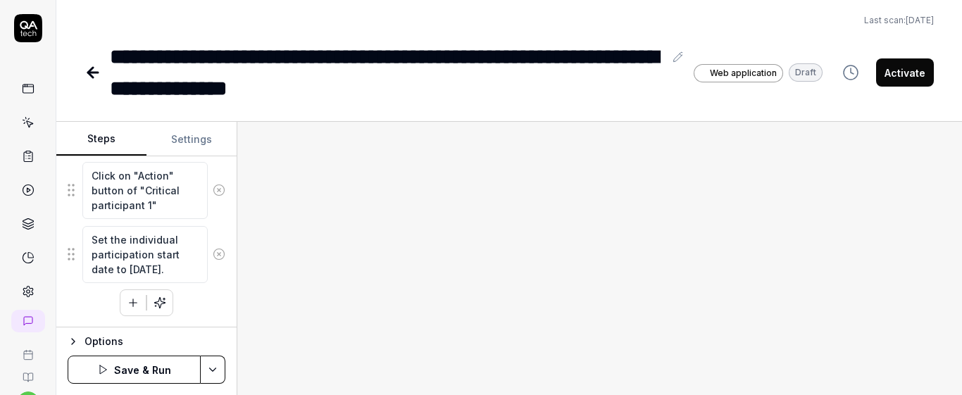
click at [204, 292] on div "Click on "Manage dates" button Click on "Edit overall flow date" button Set the…" at bounding box center [147, 132] width 158 height 367
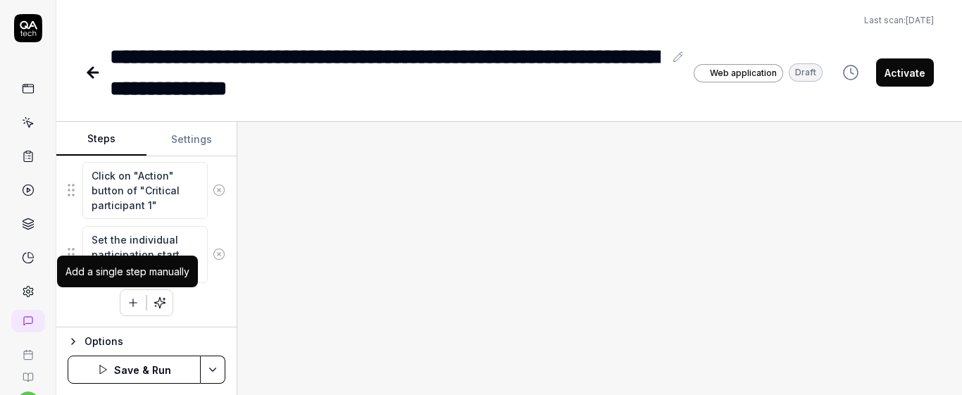
click at [127, 306] on icon "button" at bounding box center [133, 303] width 13 height 13
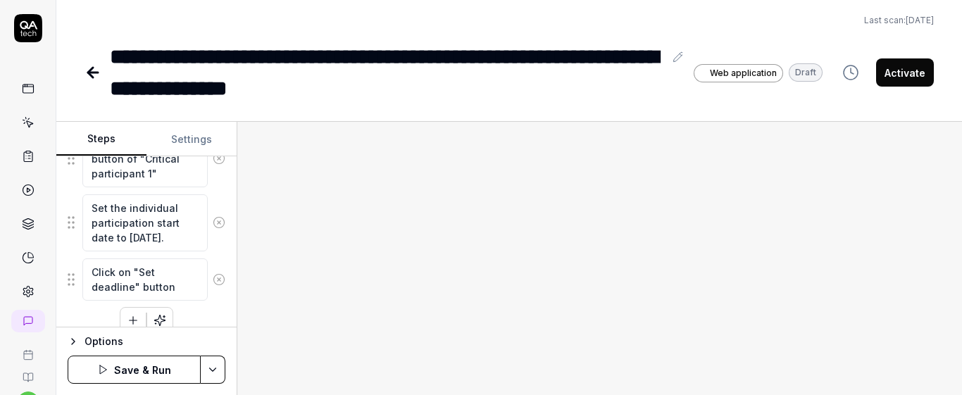
scroll to position [516, 0]
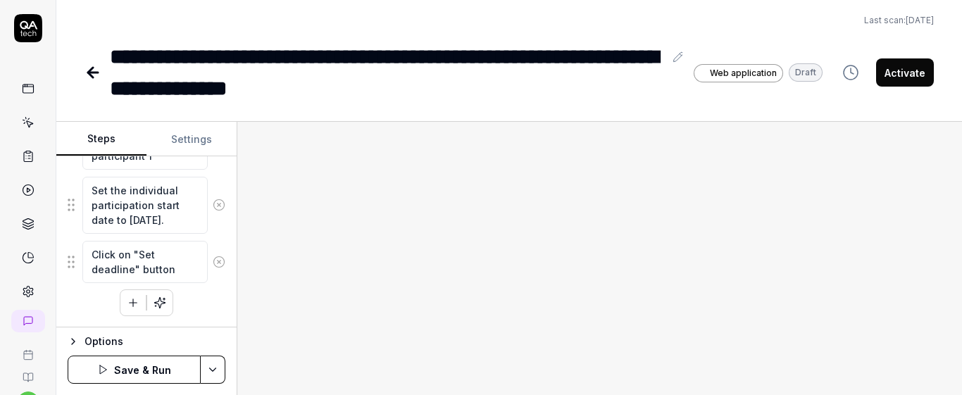
click at [133, 301] on icon "button" at bounding box center [133, 303] width 13 height 13
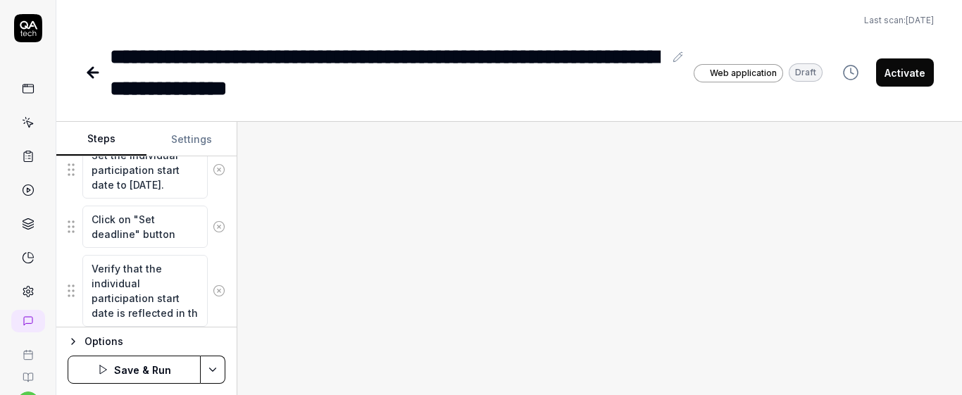
scroll to position [558, 0]
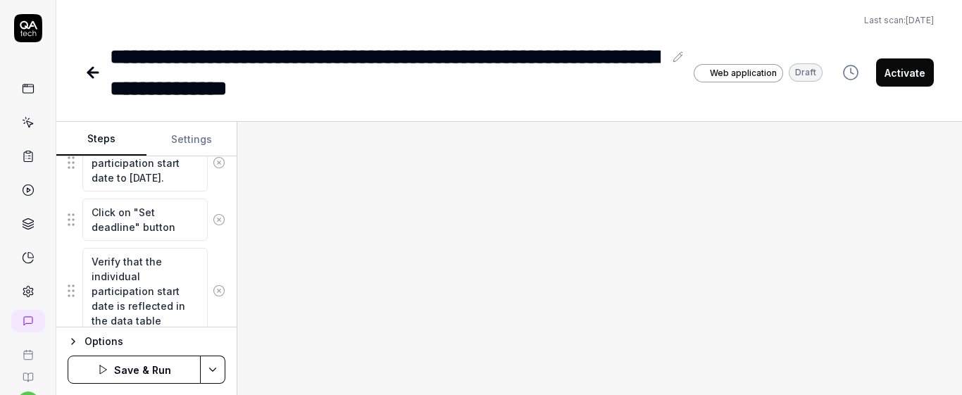
click at [166, 309] on textarea "Verify that the individual participation start date is reflected in the data ta…" at bounding box center [144, 291] width 125 height 87
click at [217, 258] on div "Goal The manager can set an individual participation start date that is before …" at bounding box center [146, 241] width 180 height 171
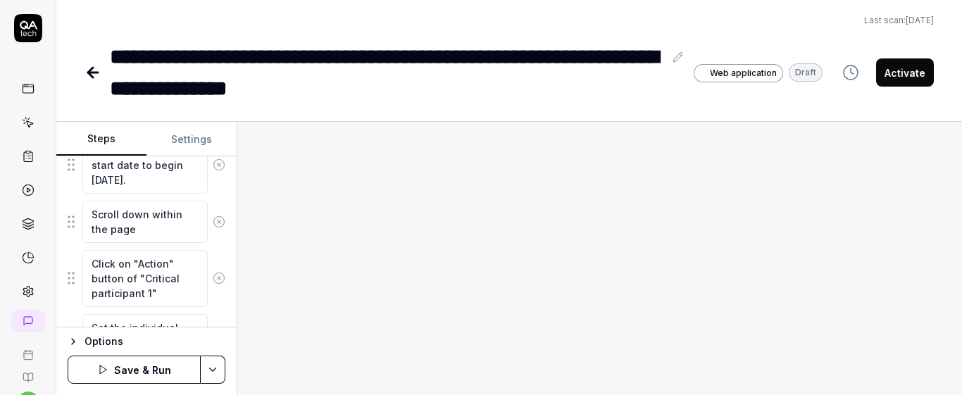
scroll to position [390, 0]
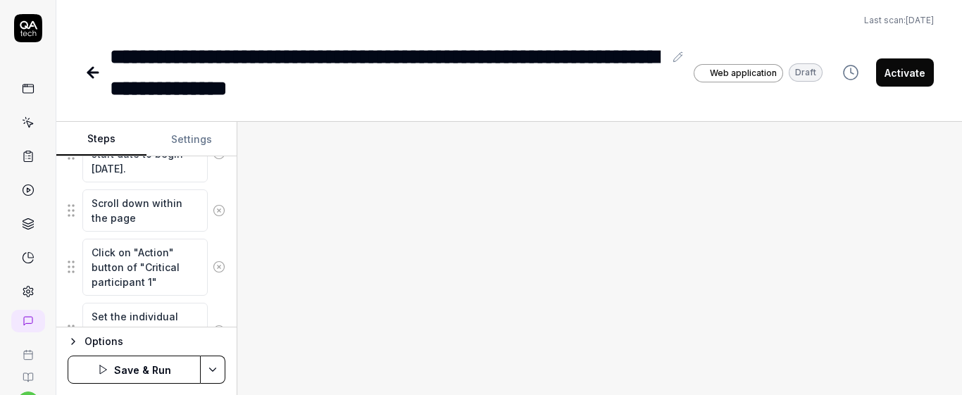
click at [181, 372] on button "Save & Run" at bounding box center [134, 370] width 133 height 28
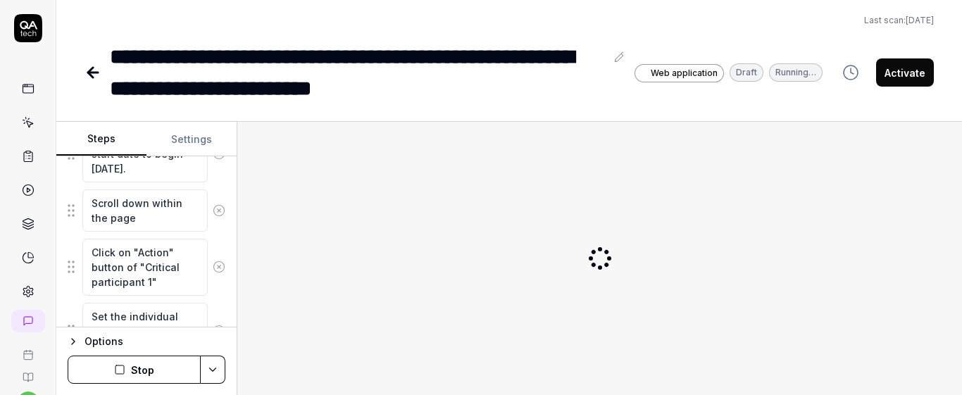
click at [163, 367] on button "Stop" at bounding box center [134, 370] width 133 height 28
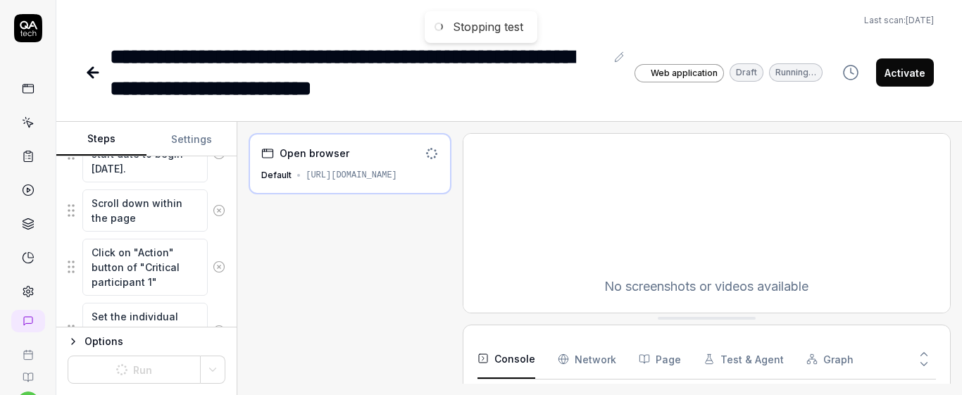
scroll to position [47, 0]
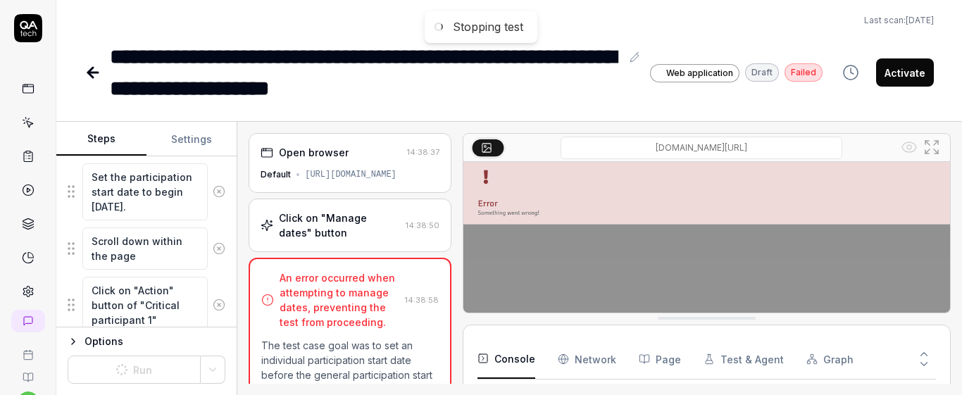
scroll to position [359, 0]
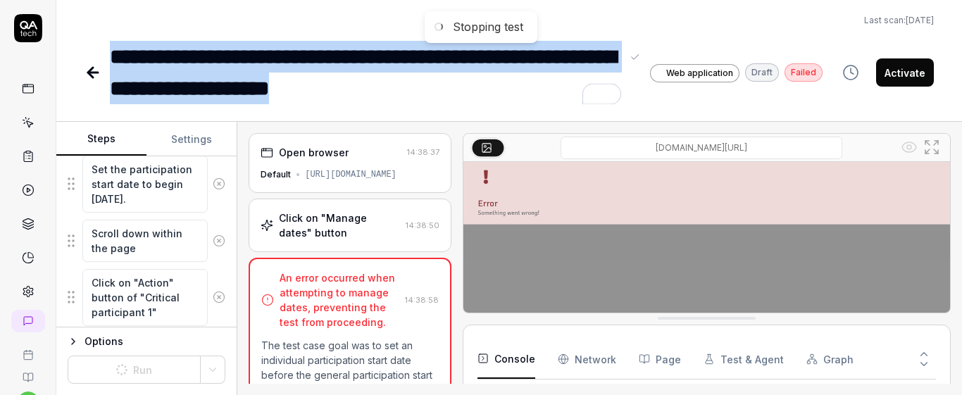
drag, startPoint x: 110, startPoint y: 52, endPoint x: 399, endPoint y: 106, distance: 294.4
click at [399, 106] on div "**********" at bounding box center [509, 197] width 906 height 395
copy div "**********"
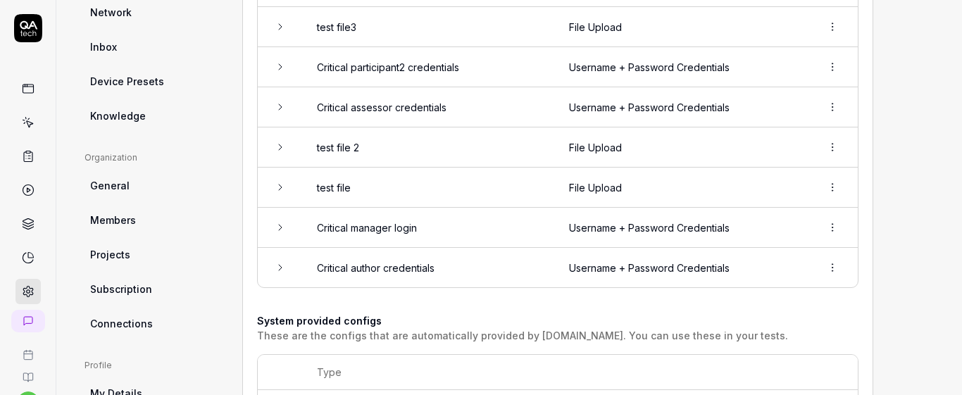
scroll to position [288, 0]
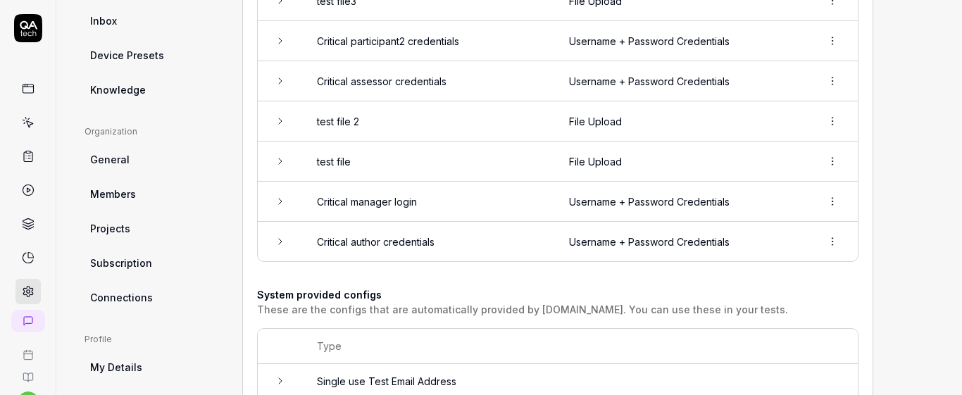
click at [280, 208] on td at bounding box center [280, 202] width 45 height 40
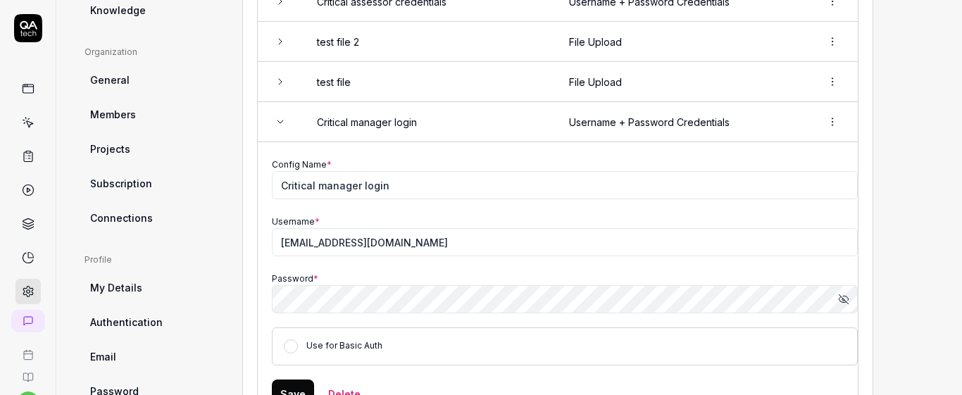
scroll to position [372, 0]
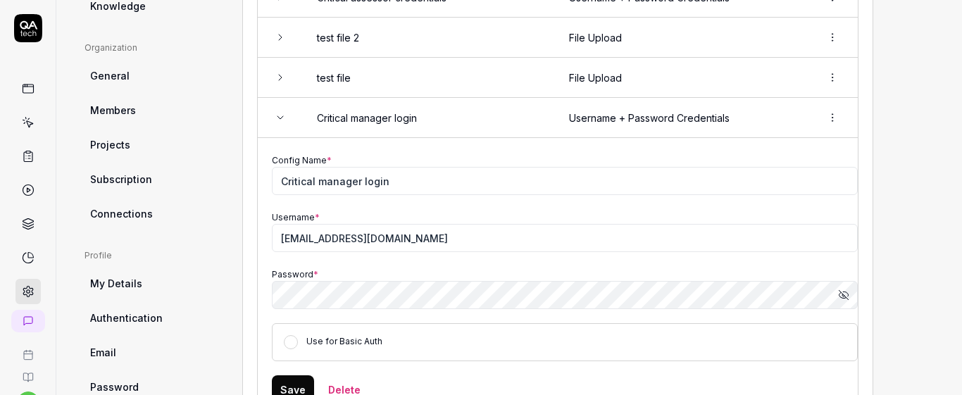
click at [845, 294] on icon "button" at bounding box center [843, 294] width 11 height 11
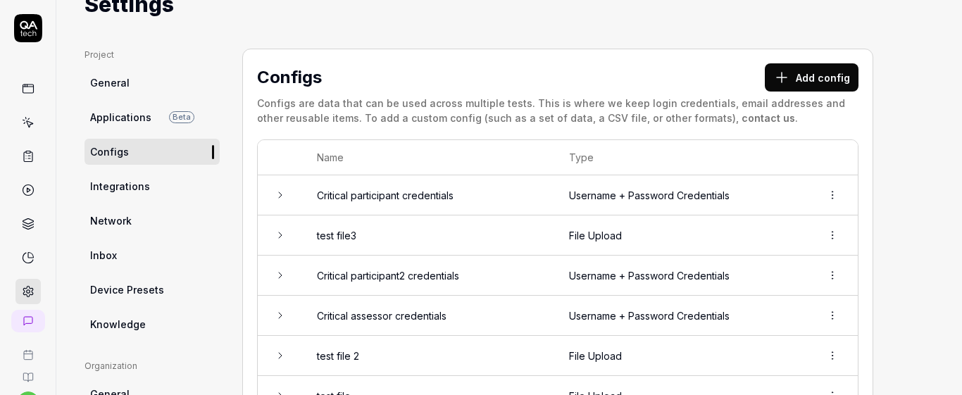
scroll to position [0, 0]
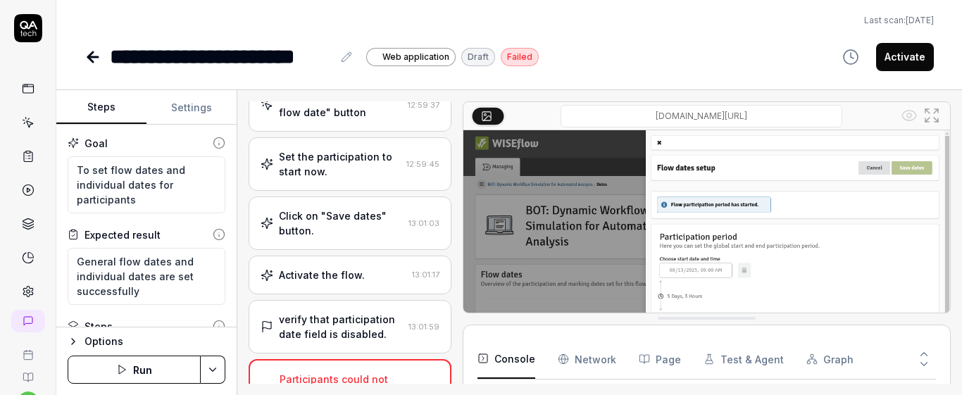
scroll to position [59, 0]
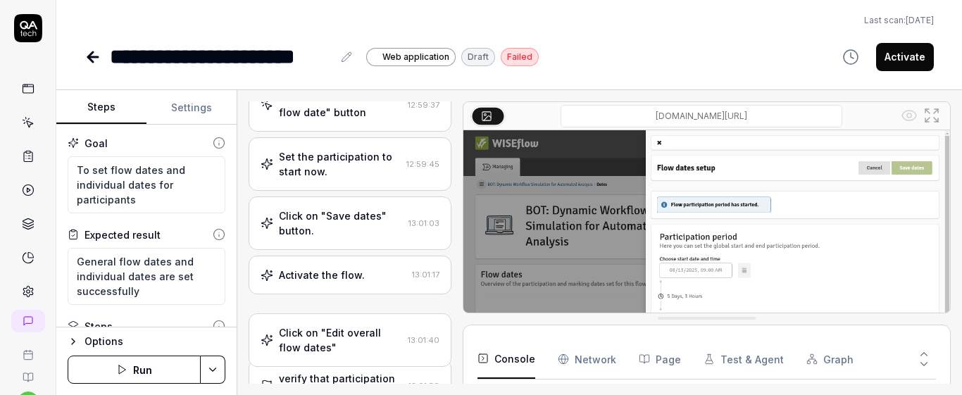
type textarea "*"
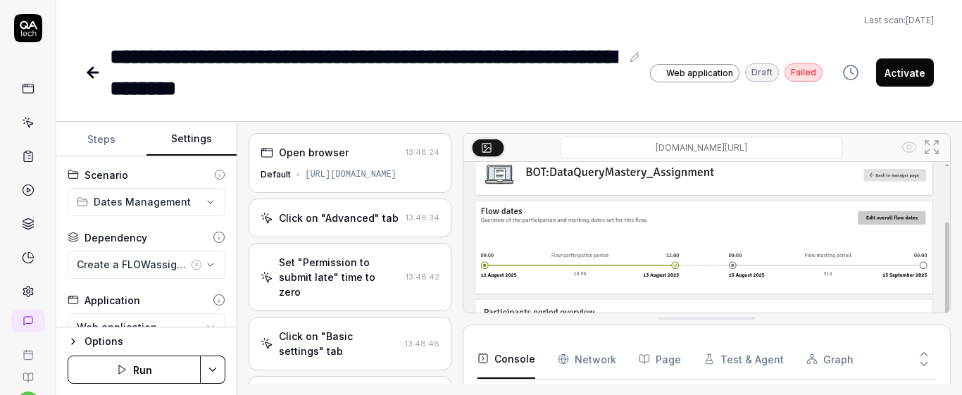
scroll to position [59, 0]
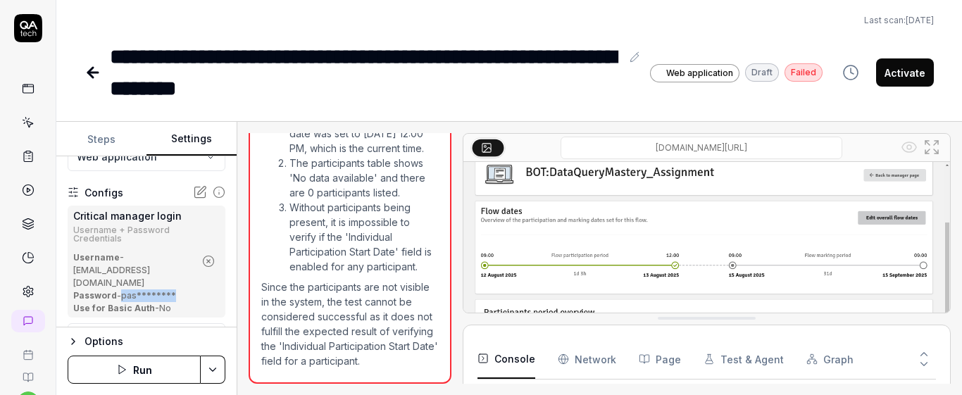
click at [110, 136] on button "Steps" at bounding box center [101, 140] width 90 height 34
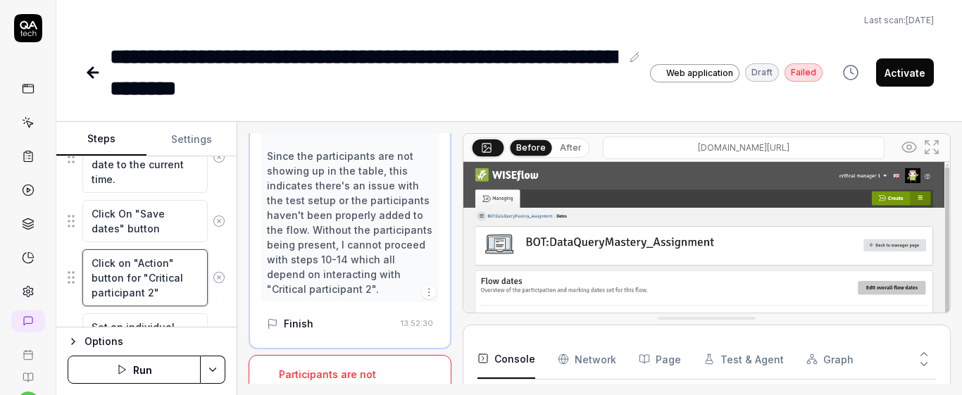
scroll to position [1383, 0]
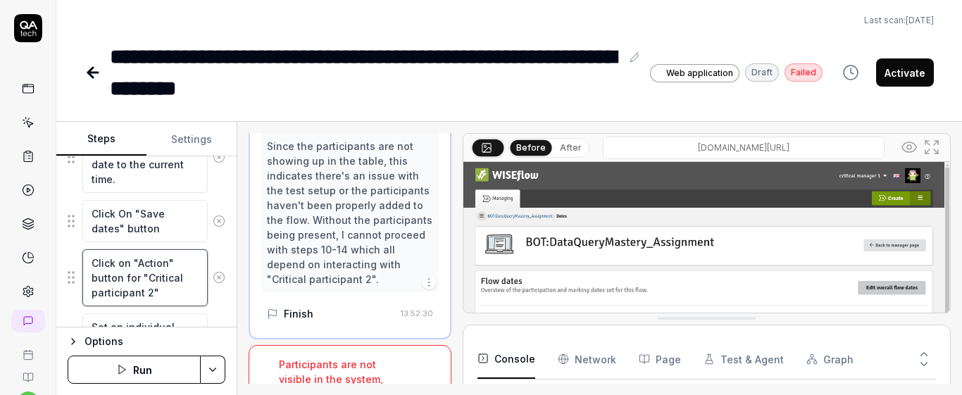
drag, startPoint x: 125, startPoint y: 276, endPoint x: 147, endPoint y: 280, distance: 22.8
click at [147, 280] on textarea "Click on "Action" button for "Critical participant 2"" at bounding box center [144, 277] width 125 height 57
click at [171, 289] on textarea "Click on "Action" button for "Critical participant 2"" at bounding box center [144, 277] width 125 height 57
click at [140, 280] on textarea "Click on "Action" button for "Critical participant 2"" at bounding box center [144, 277] width 125 height 57
type textarea "*"
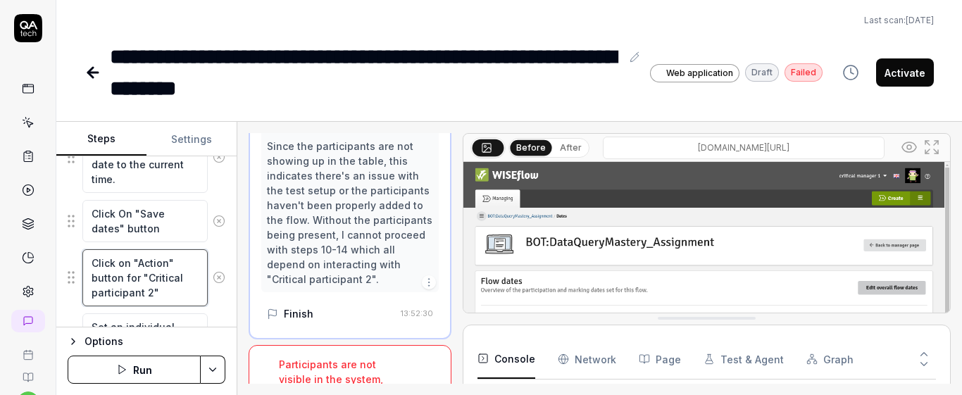
type textarea "Click on "Action" button fo "Critical participant 2""
type textarea "*"
type textarea "Click on "Action" button f "Critical participant 2""
type textarea "*"
type textarea "Click on "Action" button "Critical participant 2""
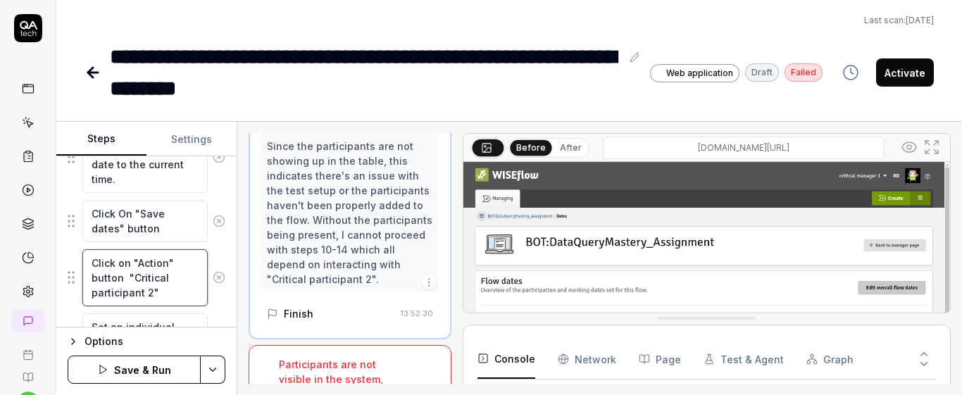
type textarea "*"
type textarea "Click on "Action" button o "Critical participant 2""
type textarea "*"
type textarea "Click on "Action" button of "Critical participant 2""
type textarea "*"
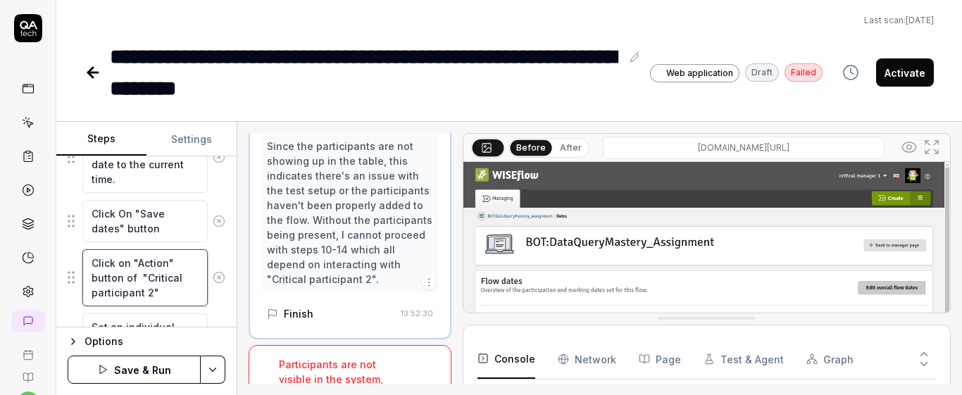
drag, startPoint x: 142, startPoint y: 280, endPoint x: 175, endPoint y: 297, distance: 36.9
click at [175, 297] on textarea "Click on "Action" button of "Critical participant 2"" at bounding box center [144, 277] width 125 height 57
type textarea "Click on "Action" button of "Critical participant 2""
click at [149, 367] on button "Save & Run" at bounding box center [134, 370] width 133 height 28
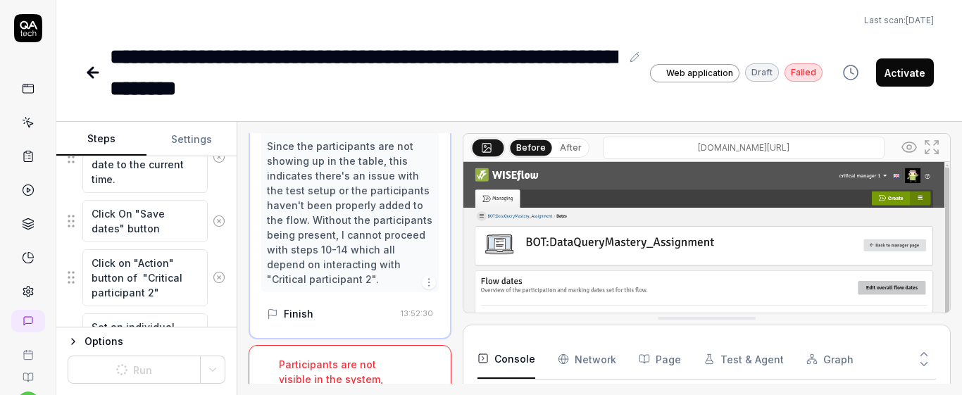
type textarea "*"
click at [25, 122] on icon at bounding box center [28, 122] width 13 height 13
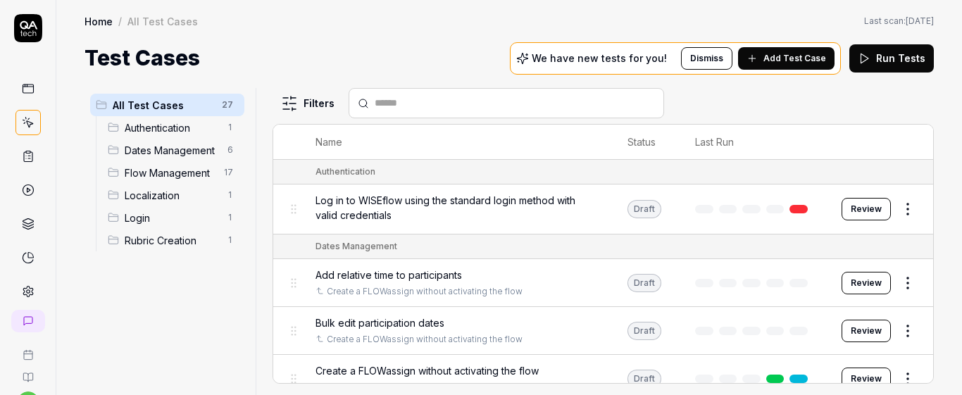
click at [778, 61] on span "Add Test Case" at bounding box center [795, 58] width 63 height 13
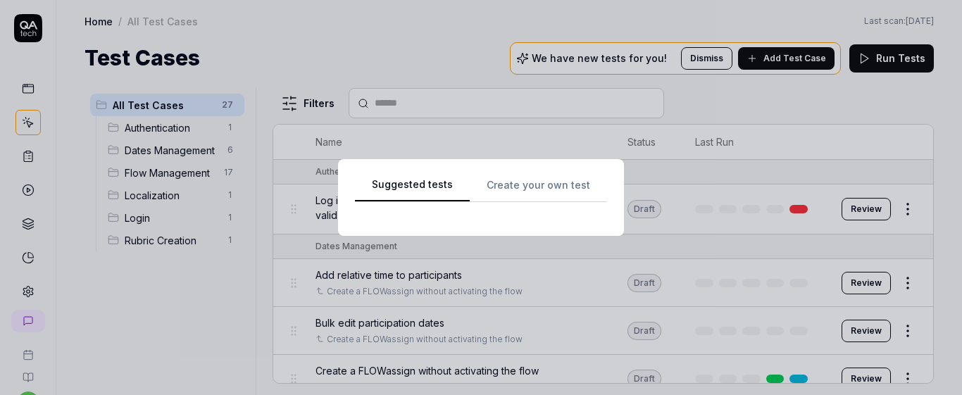
click at [509, 194] on div "Suggested tests Create your own test" at bounding box center [481, 197] width 252 height 43
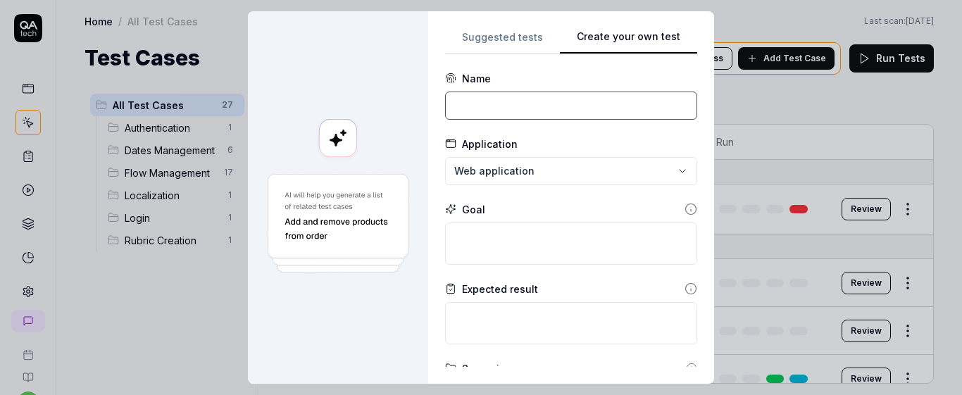
click at [487, 110] on input at bounding box center [571, 106] width 252 height 28
paste input "Set an ind participation start date if the flow is not (Act/G Part not started)"
click at [635, 108] on input "Set an ind participation start date if the flow is not (Act/G Part not started)" at bounding box center [571, 106] width 252 height 28
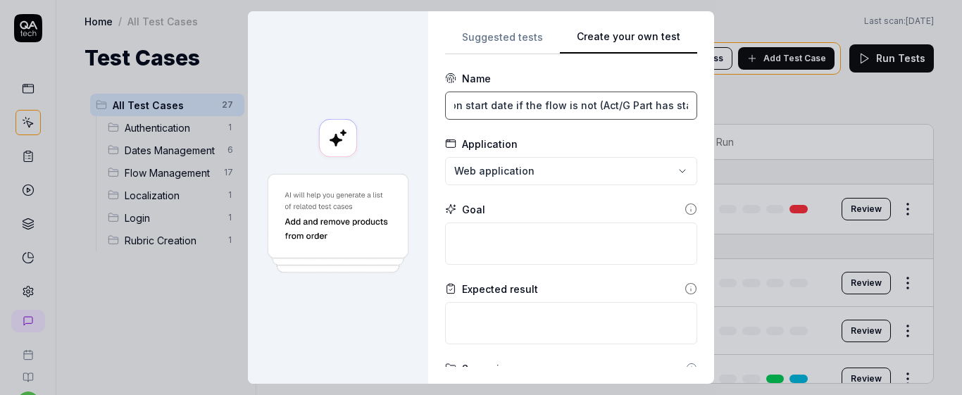
type input "Set an ind participation start date if the flow is not (Act/G Part has started)"
click at [538, 263] on textarea "To enrich screen reader interactions, please activate Accessibility in Grammarl…" at bounding box center [571, 244] width 252 height 42
paste textarea "The manager can set an individual participation start date that is before the g…"
type textarea "*"
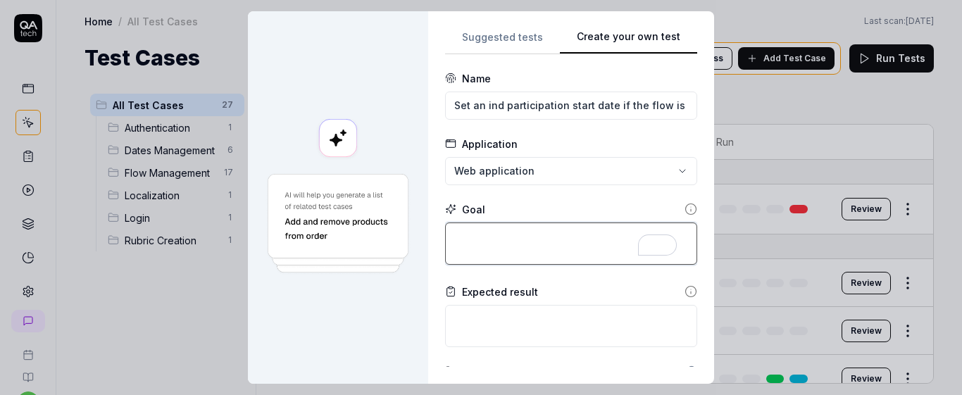
type textarea "The manager can set an individual participation start date that is before the g…"
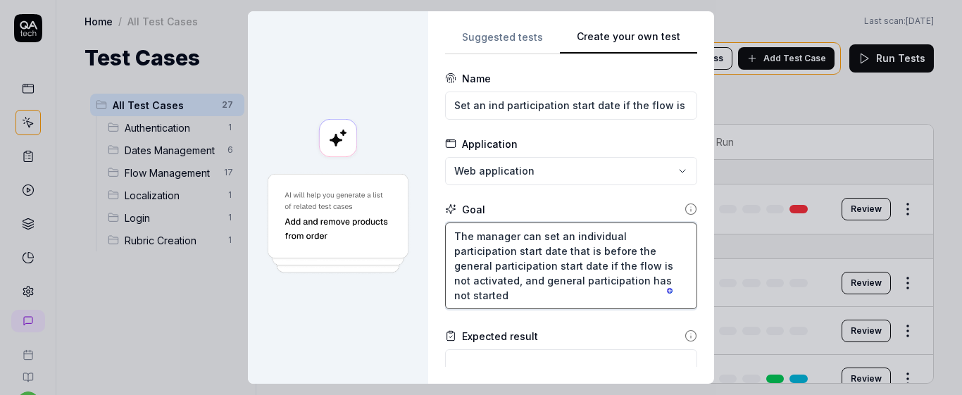
click at [654, 282] on textarea "The manager can set an individual participation start date that is before the g…" at bounding box center [571, 266] width 252 height 87
type textarea "*"
type textarea "The manager can set an individual participation start date that is before the g…"
type textarea "*"
type textarea "The manager can set an individual participation start date that is before the g…"
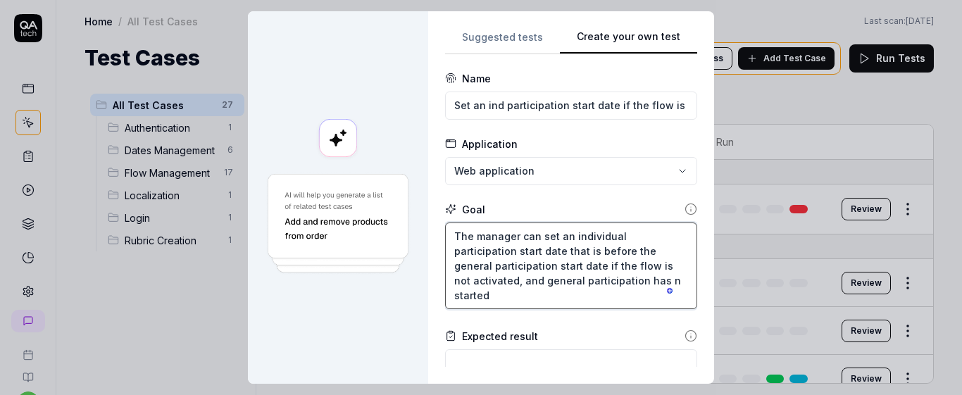
type textarea "*"
type textarea "The manager can set an individual participation start date that is before the g…"
type textarea "*"
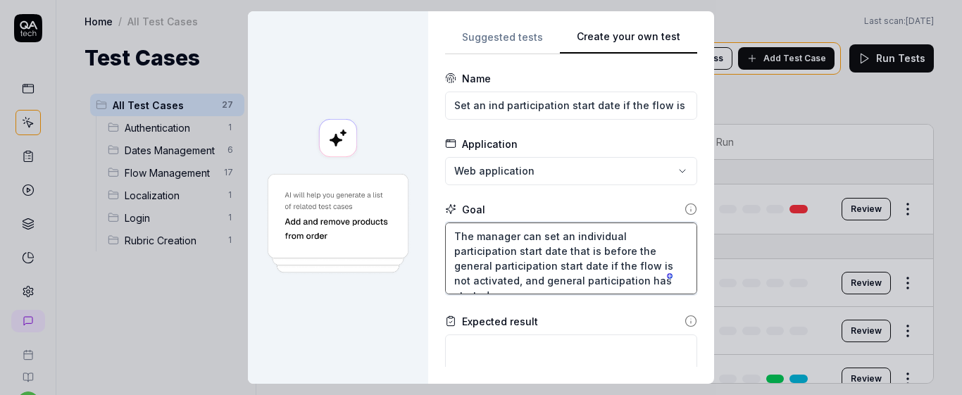
type textarea "The manager can set an individual participation start date that is before the g…"
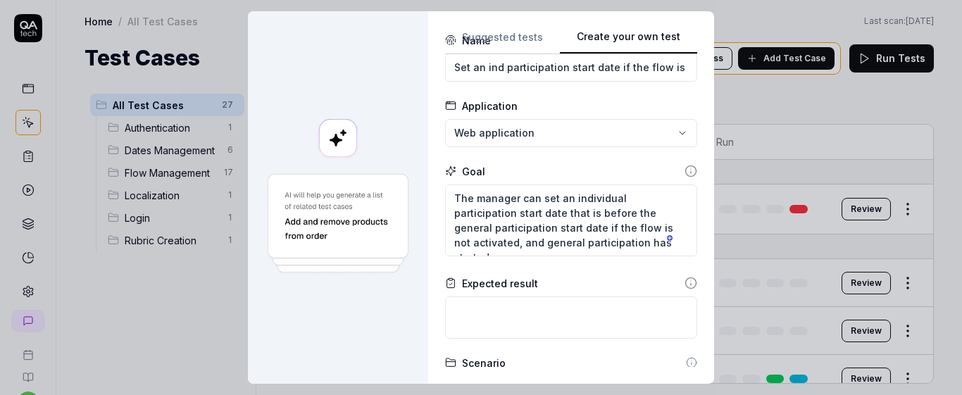
scroll to position [38, 0]
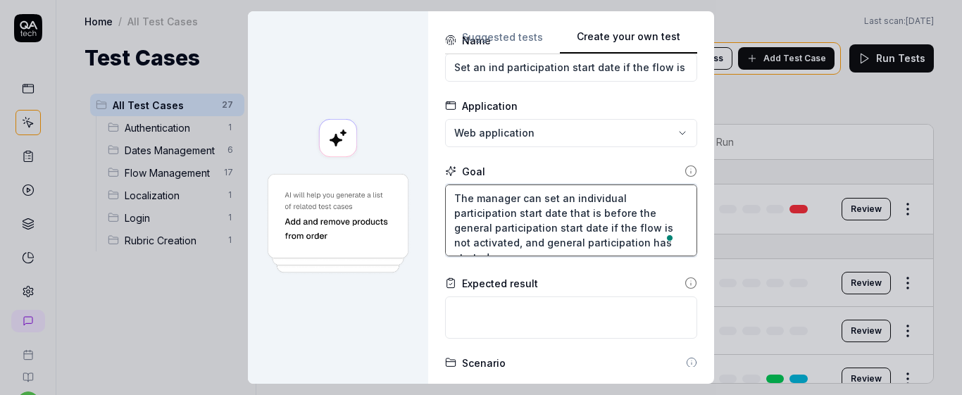
click at [614, 237] on textarea "The manager can set an individual participation start date that is before the g…" at bounding box center [571, 221] width 252 height 72
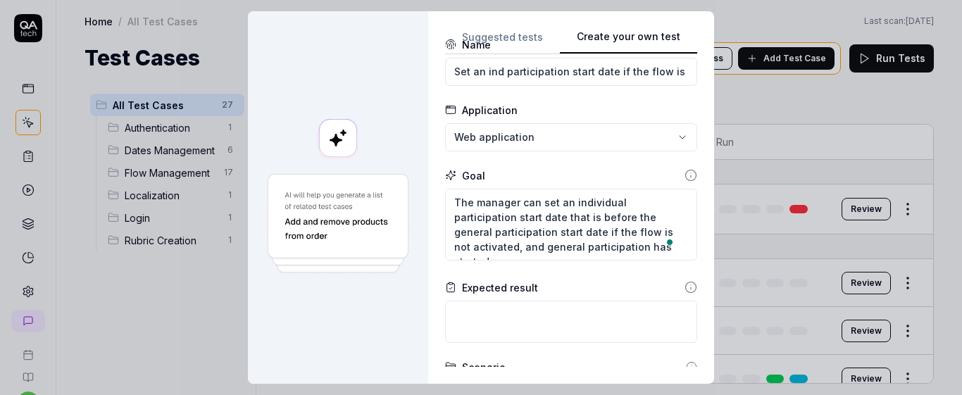
scroll to position [0, 0]
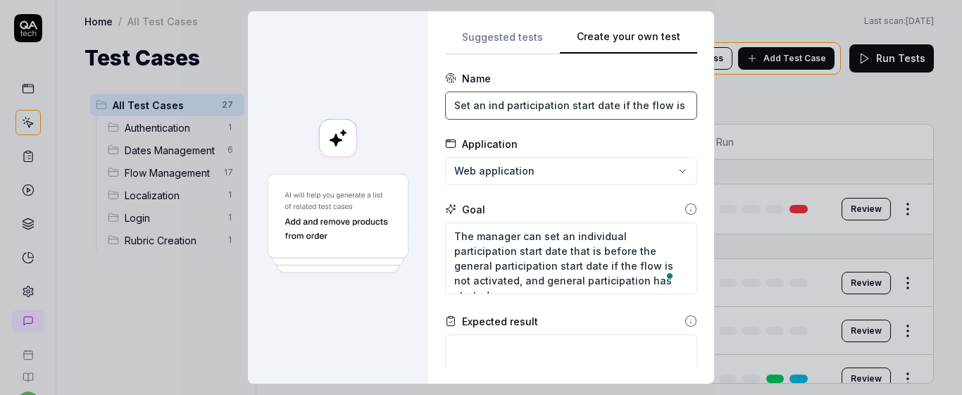
click at [558, 93] on input "Set an ind participation start date if the flow is not (Act/G Part has started)" at bounding box center [571, 106] width 252 height 28
drag, startPoint x: 482, startPoint y: 101, endPoint x: 562, endPoint y: 108, distance: 80.6
click at [561, 108] on input "Set an ind participation start date if the flow is not (Act/G Part has started)" at bounding box center [571, 106] width 252 height 28
type textarea "*"
click at [625, 108] on input "Set an ind participation start date if the flow is not (Act/G Part has started)" at bounding box center [571, 106] width 252 height 28
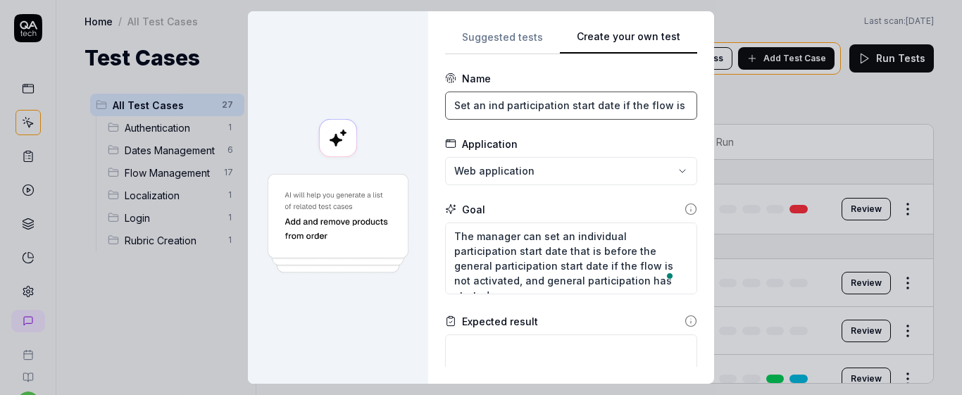
click at [625, 108] on input "Set an ind participation start date if the flow is not (Act/G Part has started)" at bounding box center [571, 106] width 252 height 28
type input "M"
type input "Manager can not"
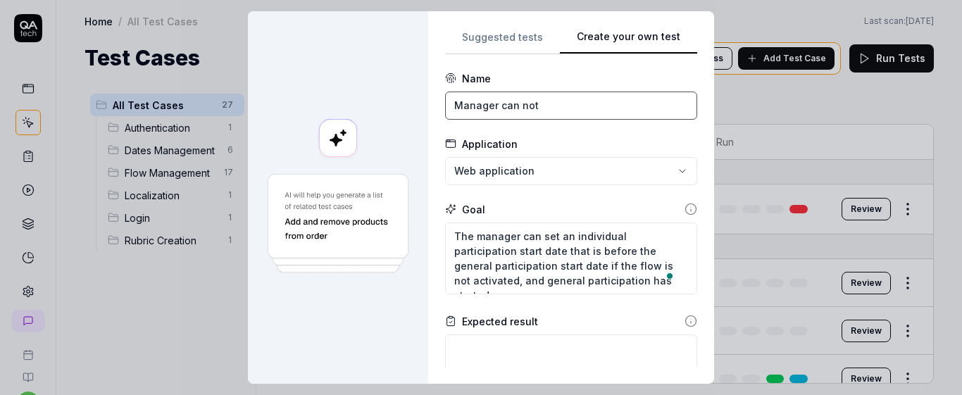
type textarea "*"
type input "M"
paste input ""Manager can’t set individual start date earlier than general once flow is acti…"
drag, startPoint x: 561, startPoint y: 105, endPoint x: 706, endPoint y: 96, distance: 145.3
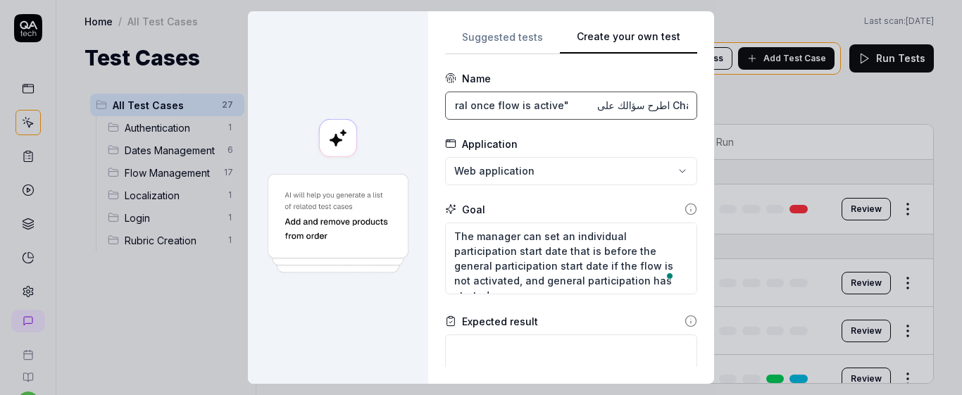
click at [706, 96] on div "**********" at bounding box center [571, 197] width 286 height 373
click at [663, 130] on form "**********" at bounding box center [571, 361] width 252 height 581
click at [451, 109] on input ""Manager can’t set individual start date earlier than general once flow is acti…" at bounding box center [571, 106] width 252 height 28
type input "Manager can’t set individual start date earlier than general once flow is activ…"
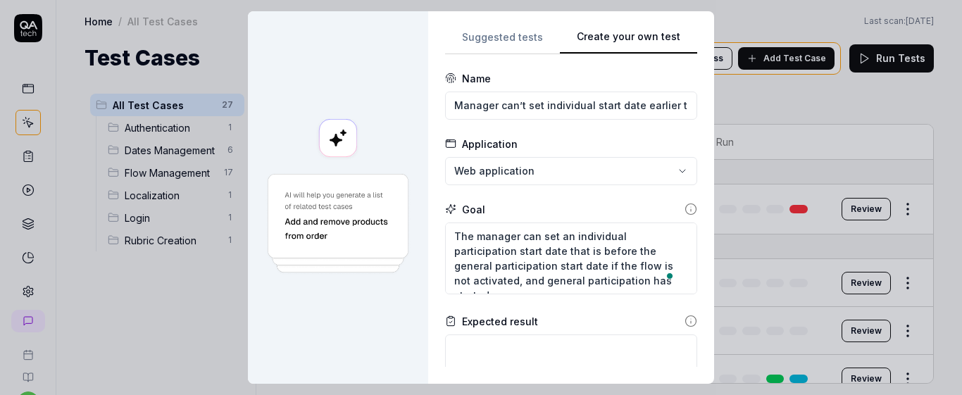
click at [534, 137] on div "Application" at bounding box center [571, 144] width 252 height 15
click at [550, 240] on textarea "The manager can set an individual participation start date that is before the g…" at bounding box center [571, 259] width 252 height 72
type textarea "*"
type textarea "The manager can set an individual participation start date that is before the g…"
type textarea "*"
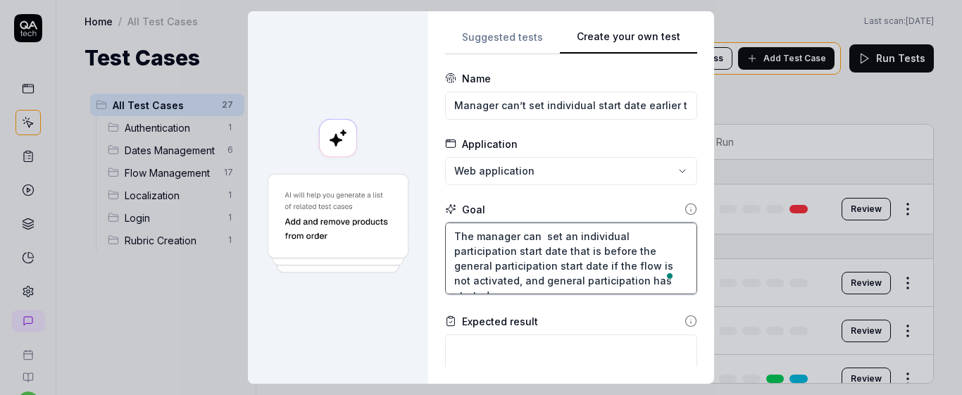
type textarea "The manager can n set an individual participation start date that is before the…"
type textarea "*"
type textarea "The manager can no set an individual participation start date that is before th…"
type textarea "*"
type textarea "The manager can not set an individual participation start date that is before t…"
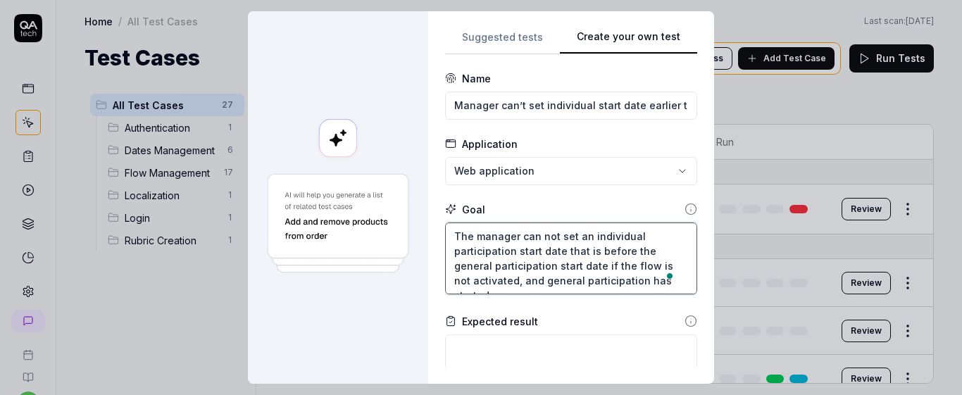
type textarea "*"
type textarea "The manager can not set an individual participation start date that is before t…"
click at [671, 264] on textarea "The manager can not set an individual participation start date that is before t…" at bounding box center [571, 259] width 252 height 72
type textarea "*"
type textarea "The manager can not set an individual participation start date that is before t…"
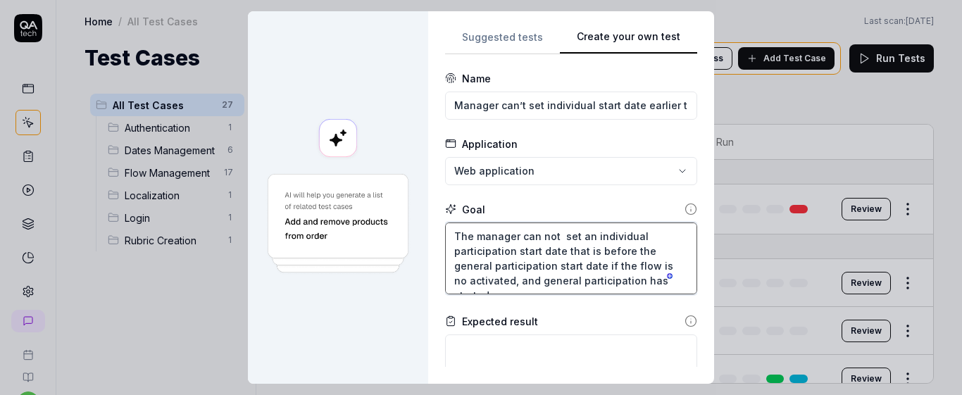
type textarea "*"
type textarea "The manager can not set an individual participation start date that is before t…"
type textarea "*"
type textarea "The manager can not set an individual participation start date that is before t…"
type textarea "*"
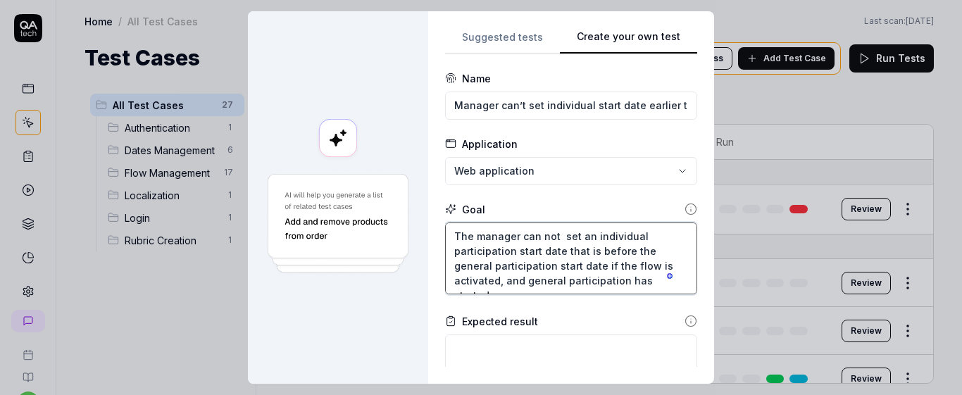
type textarea "The manager can not set an individual participation start date that is before t…"
click at [607, 192] on form "**********" at bounding box center [571, 361] width 252 height 581
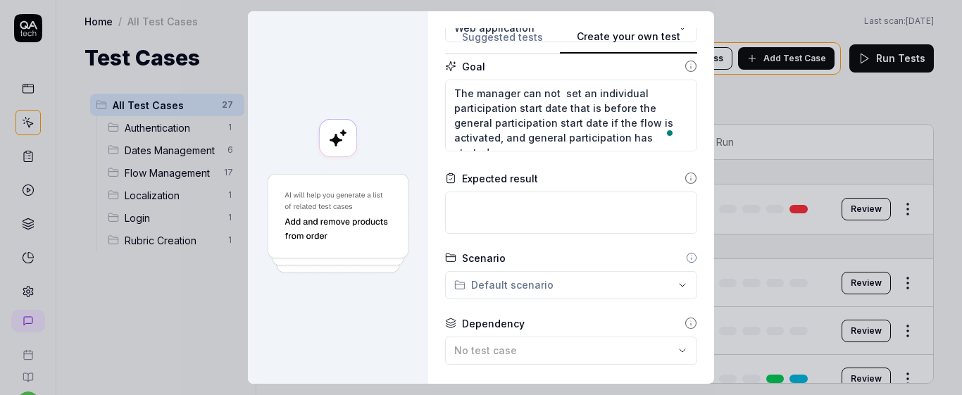
scroll to position [156, 0]
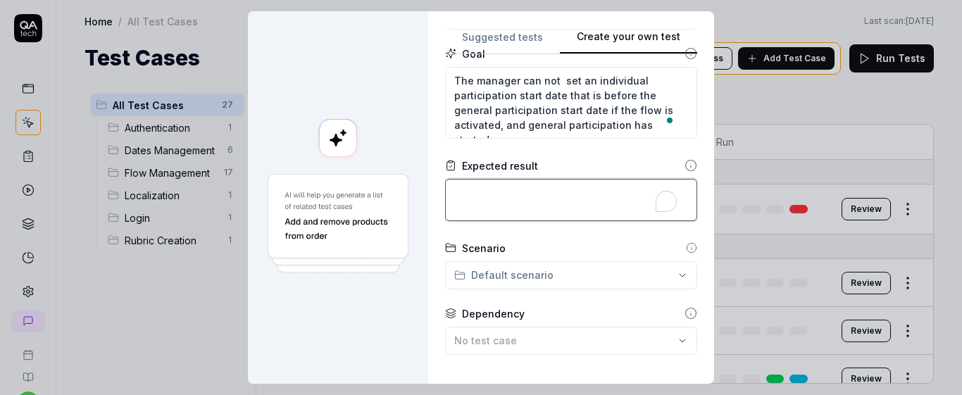
click at [566, 199] on textarea "To enrich screen reader interactions, please activate Accessibility in Grammarl…" at bounding box center [571, 200] width 252 height 42
type textarea "*"
type textarea "E"
type textarea "*"
type textarea "Er"
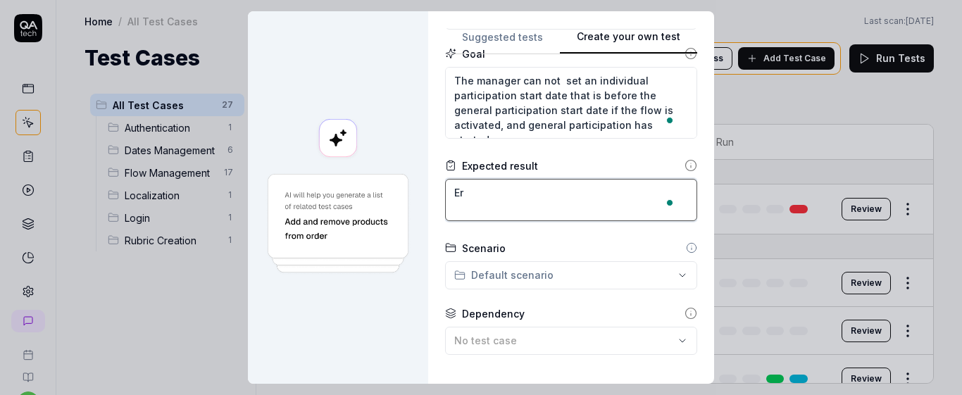
type textarea "*"
type textarea "Err"
type textarea "*"
type textarea "Erro"
type textarea "*"
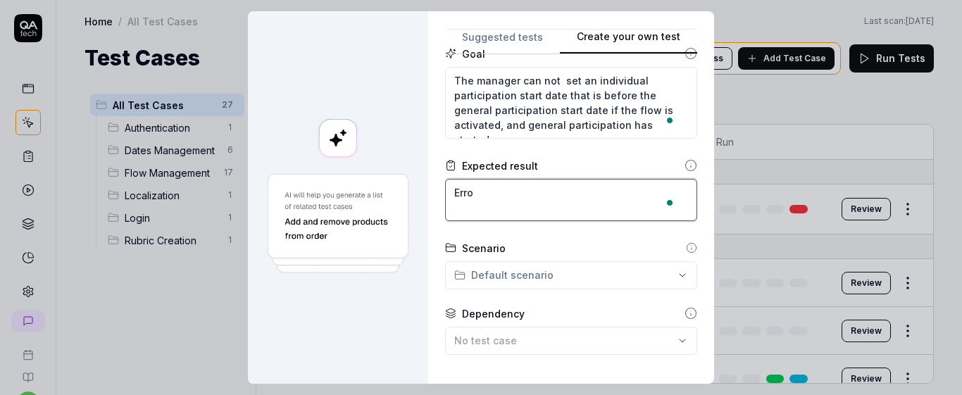
type textarea "Error"
type textarea "*"
type textarea "Error"
type textarea "*"
type textarea "Error m"
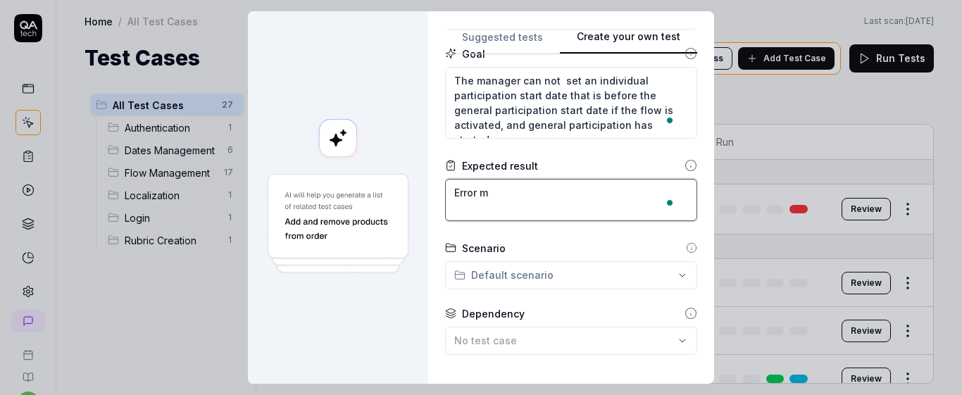
type textarea "*"
type textarea "Error me"
type textarea "*"
type textarea "Error mes"
type textarea "*"
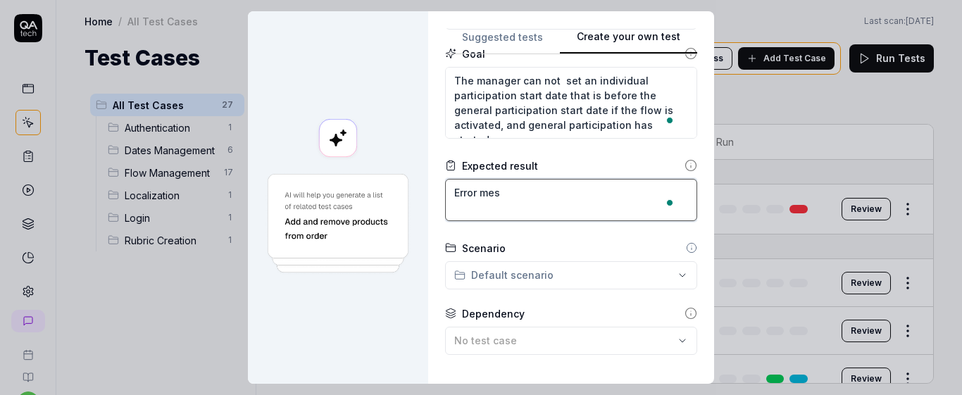
type textarea "Error mess"
type textarea "*"
type textarea "Error messa"
type textarea "*"
type textarea "Error messag"
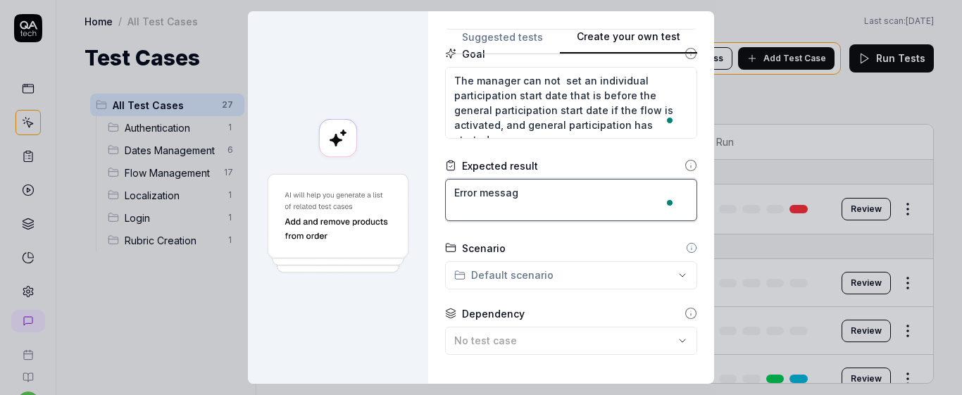
type textarea "*"
type textarea "Error message"
type textarea "*"
type textarea "Error message"
type textarea "*"
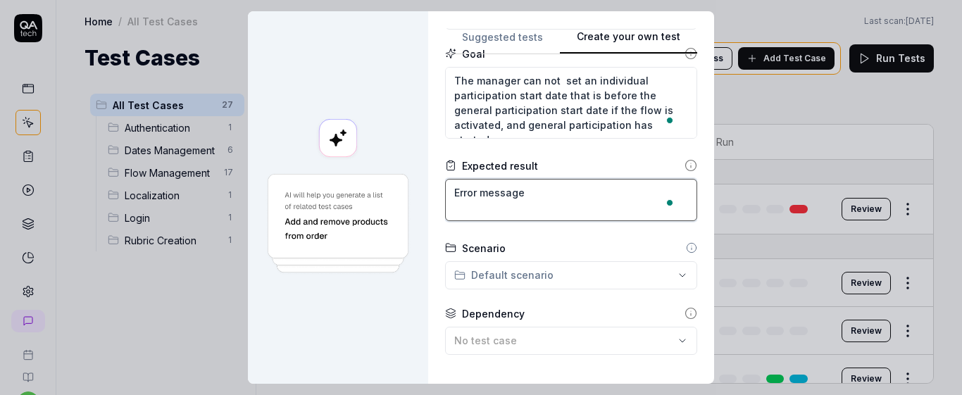
type textarea "Error message s"
type textarea "*"
type textarea "Error message sh"
type textarea "*"
type textarea "Error message sho"
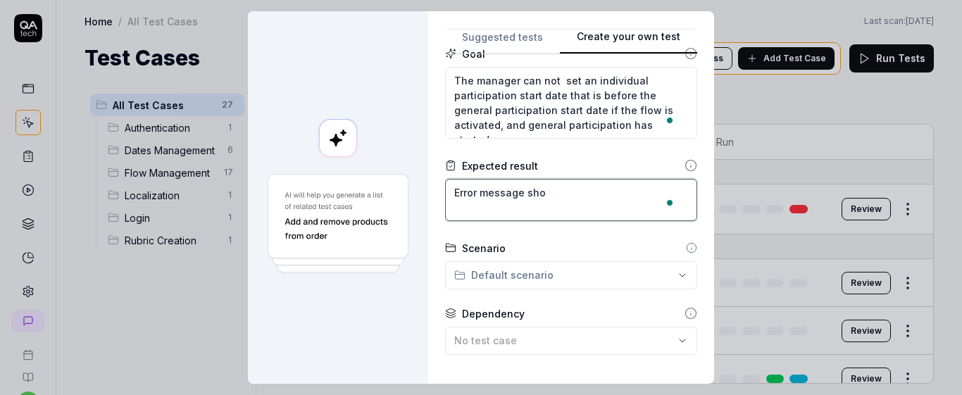
type textarea "*"
type textarea "Error message shou"
type textarea "*"
type textarea "Error message shoul"
type textarea "*"
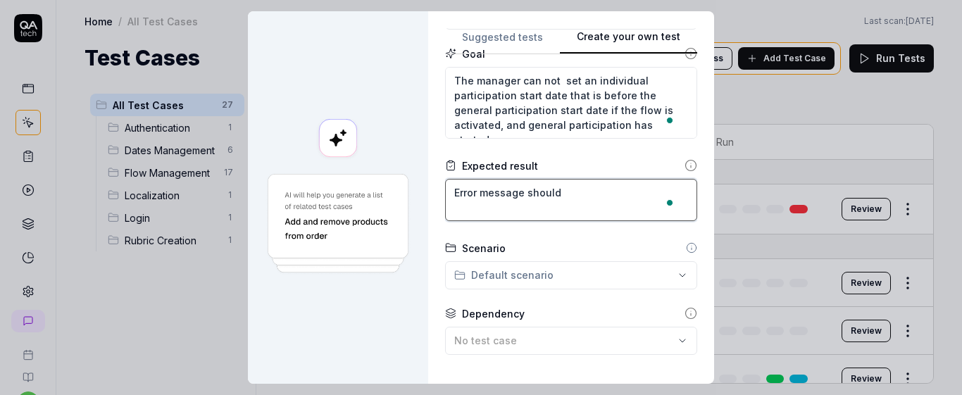
type textarea "Error message should"
type textarea "*"
type textarea "Error message should be"
type textarea "*"
type textarea "Error message should be"
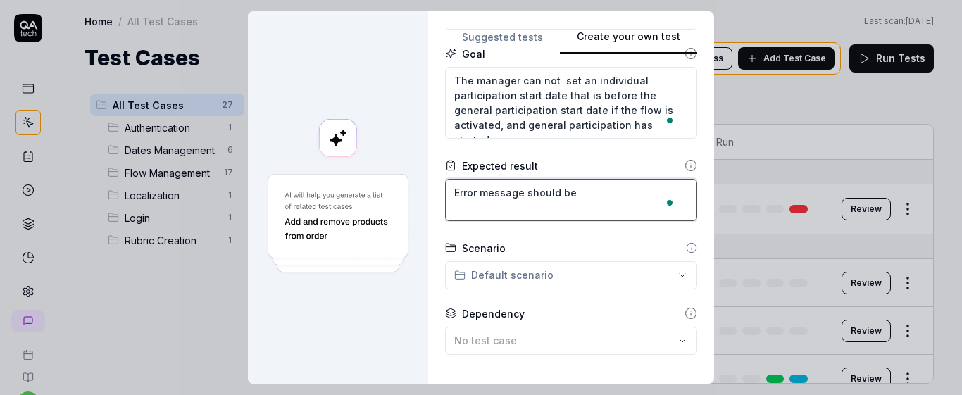
type textarea "*"
type textarea "Error message should be d"
type textarea "*"
type textarea "Error message should be di"
type textarea "*"
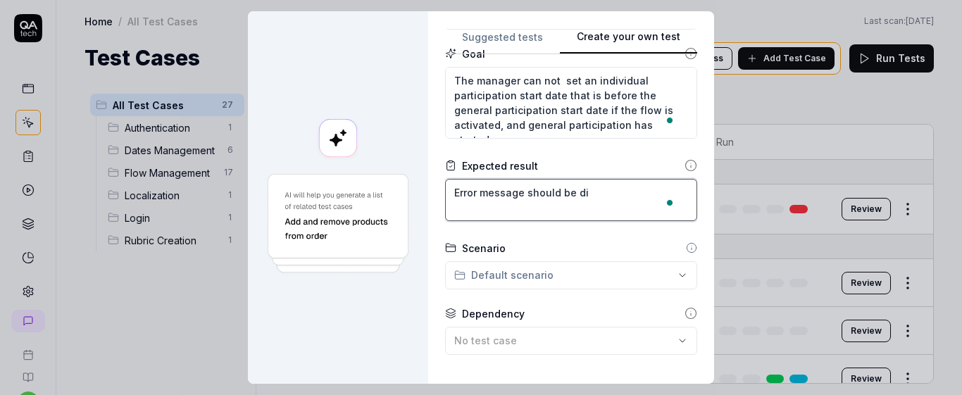
type textarea "Error message should be dis"
type textarea "*"
type textarea "Error message should be disp"
type textarea "*"
type textarea "Error message should be displ"
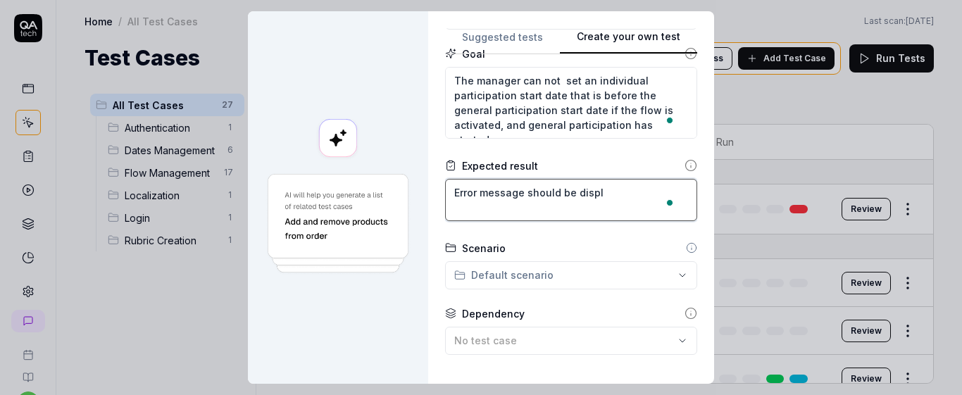
type textarea "*"
type textarea "Error message should be displa"
type textarea "*"
type textarea "Error message should be display"
type textarea "*"
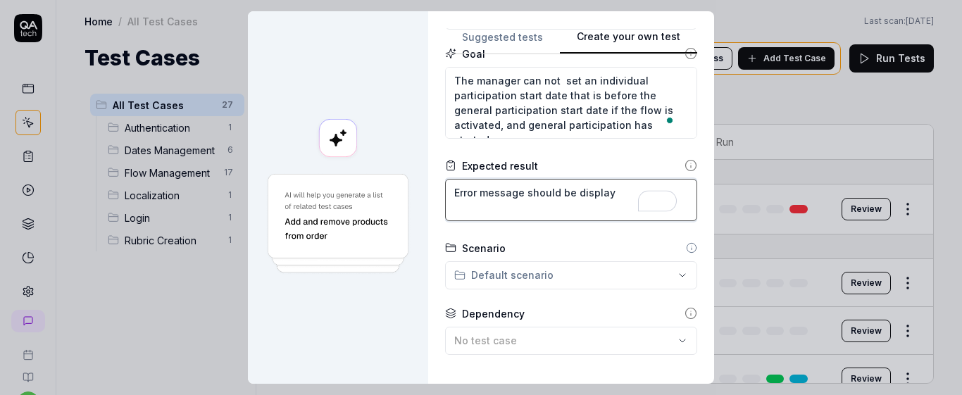
type textarea "Error message should be displaye"
type textarea "*"
type textarea "Error message should be displayed"
type textarea "*"
type textarea "Error message should be displayed"
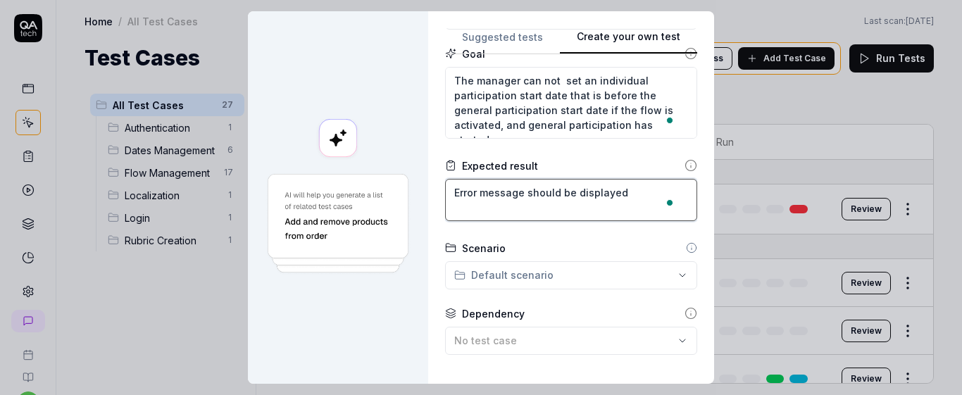
type textarea "*"
type textarea "Error message should be displayed i"
type textarea "*"
type textarea "Error message should be displayed in"
type textarea "*"
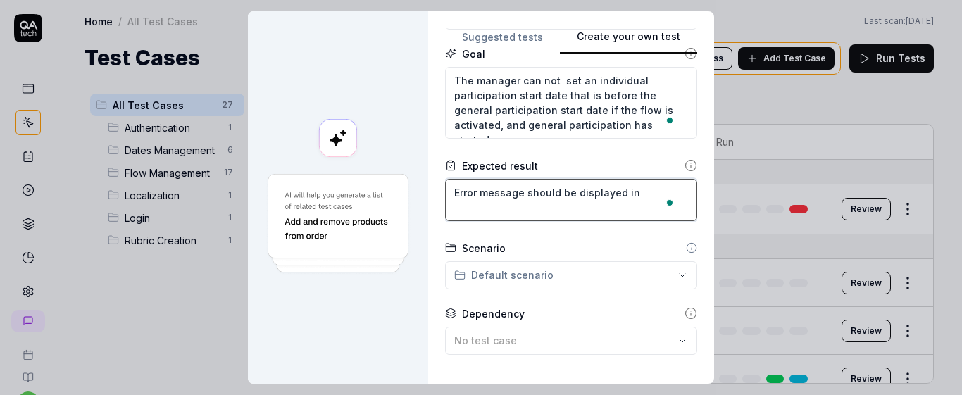
type textarea "Error message should be displayed ins"
type textarea "*"
type textarea "Error message should be displayed insi"
type textarea "*"
type textarea "Error message should be displayed insid"
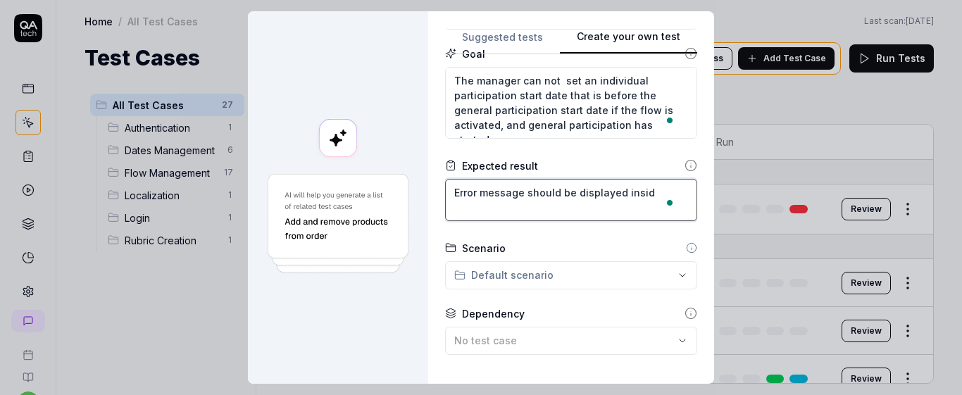
type textarea "*"
type textarea "Error message should be displayed inside"
type textarea "*"
type textarea "Error message should be displayed inside"
type textarea "*"
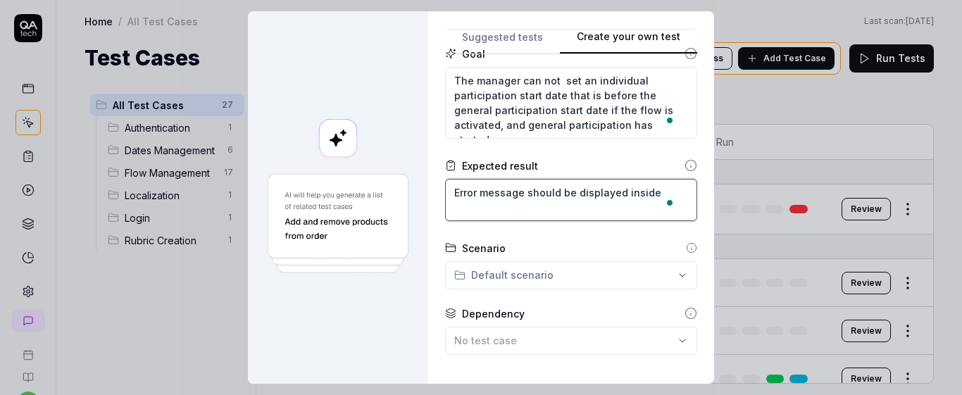
type textarea "Error message should be displayed inside t"
type textarea "*"
type textarea "Error message should be displayed inside th"
type textarea "*"
type textarea "Error message should be displayed inside the"
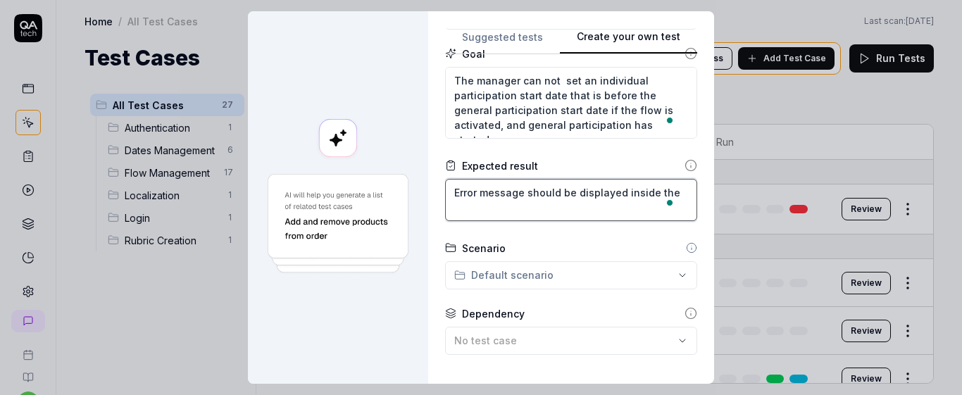
type textarea "*"
type textarea "Error message should be displayed inside the"
type textarea "*"
type textarea "Error message should be displayed inside the ""
type textarea "*"
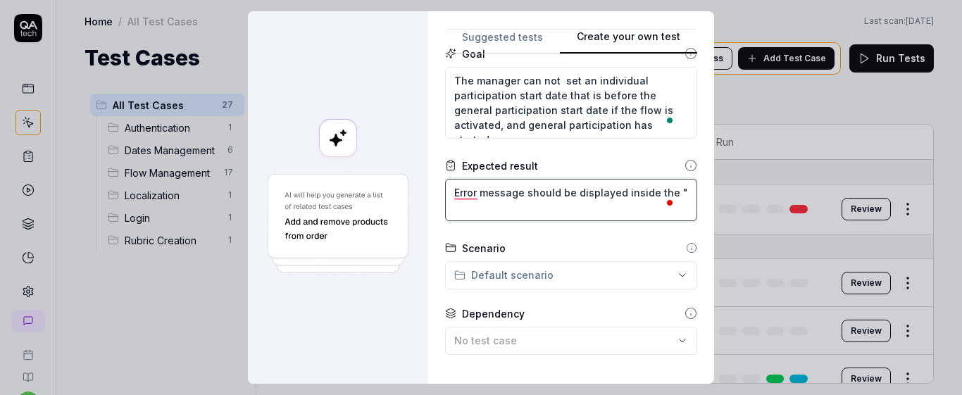
type textarea "Error message should be displayed inside the "I"
type textarea "*"
type textarea "Error message should be displayed inside the "In"
type textarea "*"
type textarea "Error message should be displayed inside the "Ind"
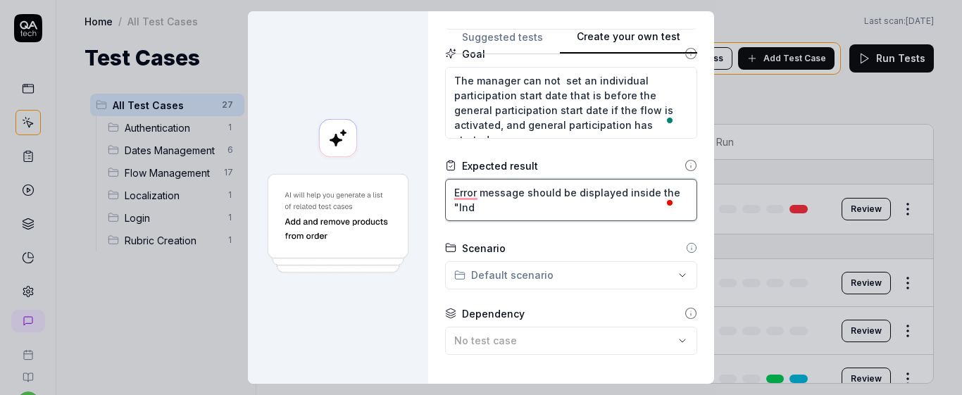
type textarea "*"
type textarea "Error message should be displayed inside the "Indi"
type textarea "*"
type textarea "Error message should be displayed inside the "Indiv"
type textarea "*"
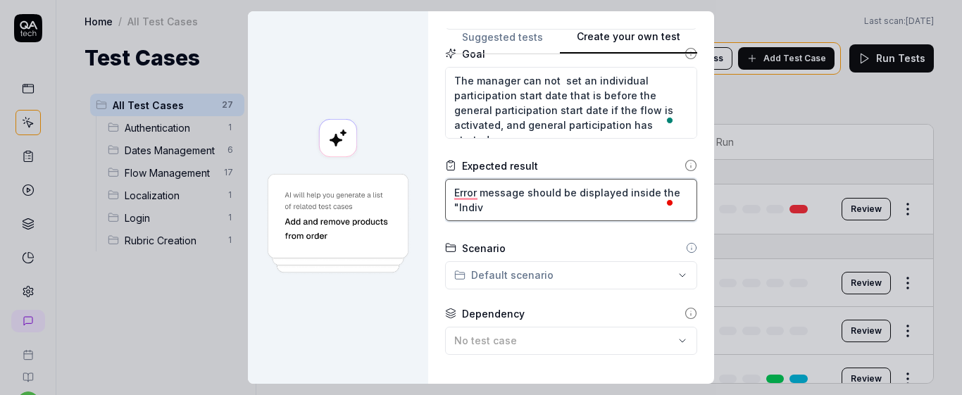
type textarea "Error message should be displayed inside the "Indivi"
type textarea "*"
type textarea "Error message should be displayed inside the "Individ"
type textarea "*"
type textarea "Error message should be displayed inside the "Individu"
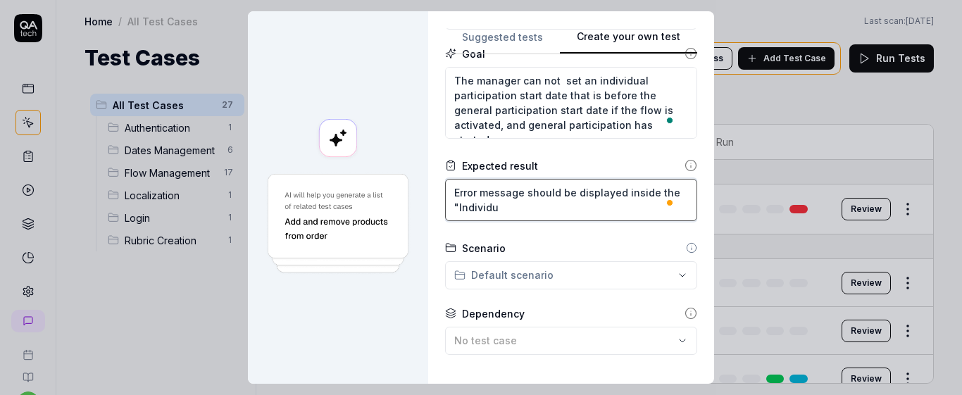
type textarea "*"
type textarea "Error message should be displayed inside the "Individua"
type textarea "*"
type textarea "Error message should be displayed inside the "Individual"
type textarea "*"
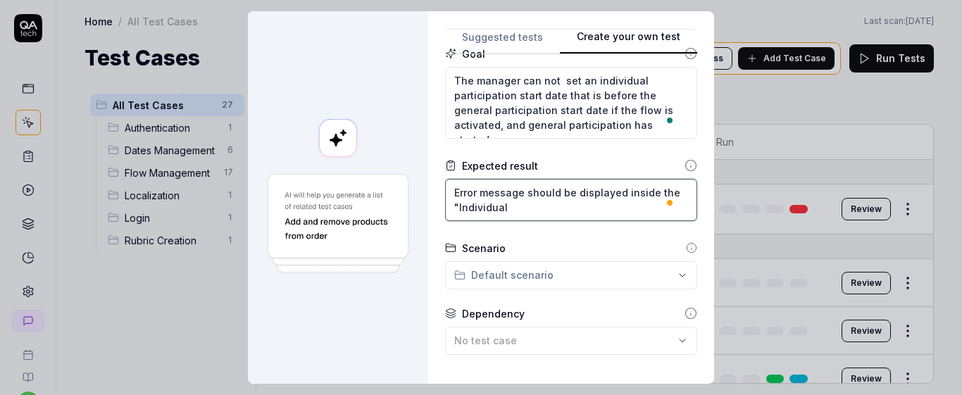
type textarea "Error message should be displayed inside the "Individual"
type textarea "*"
type textarea "Error message should be displayed inside the "Individual d"
type textarea "*"
type textarea "Error message should be displayed inside the "Individual da"
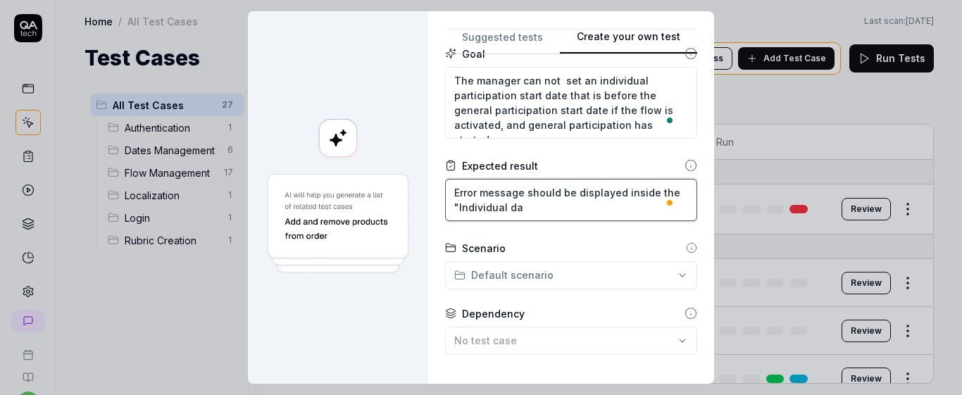
type textarea "*"
type textarea "Error message should be displayed inside the "Individual dat"
type textarea "*"
type textarea "Error message should be displayed inside the "Individual date"
type textarea "*"
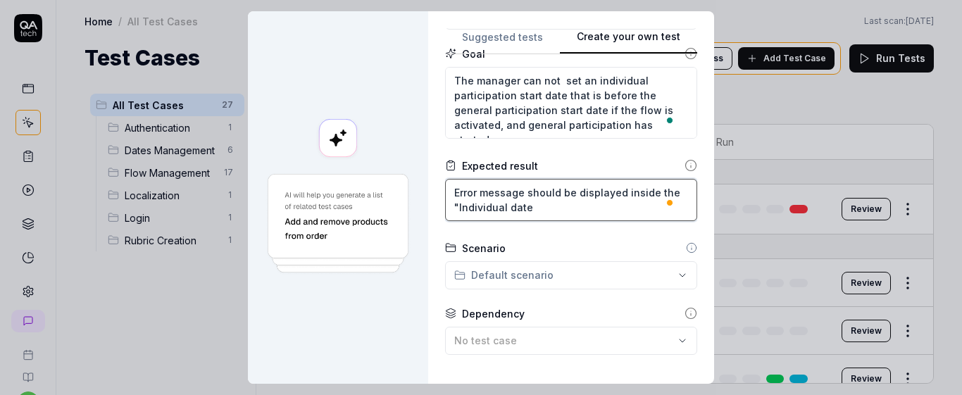
type textarea "Error message should be displayed inside the "Individual date s"
type textarea "*"
type textarea "Error message should be displayed inside the "Individual date se"
type textarea "*"
type textarea "Error message should be displayed inside the "Individual date set"
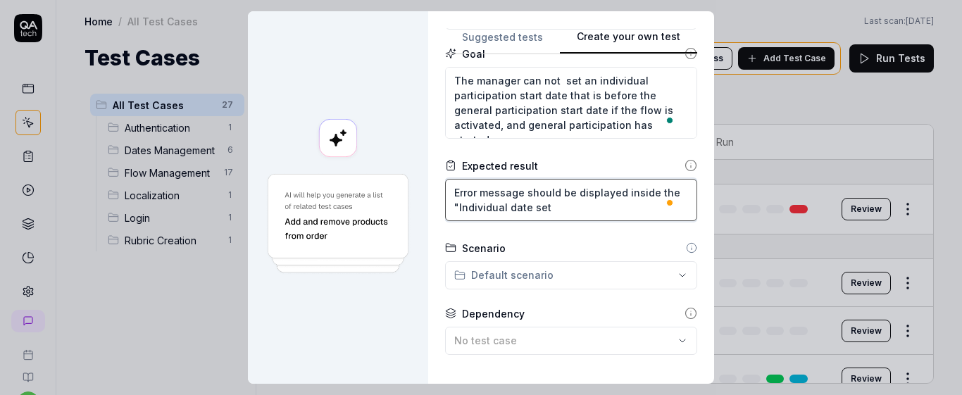
type textarea "*"
type textarea "Error message should be displayed inside the "Individual date setu"
type textarea "*"
type textarea "Error message should be displayed inside the "Individual date setup"
type textarea "*"
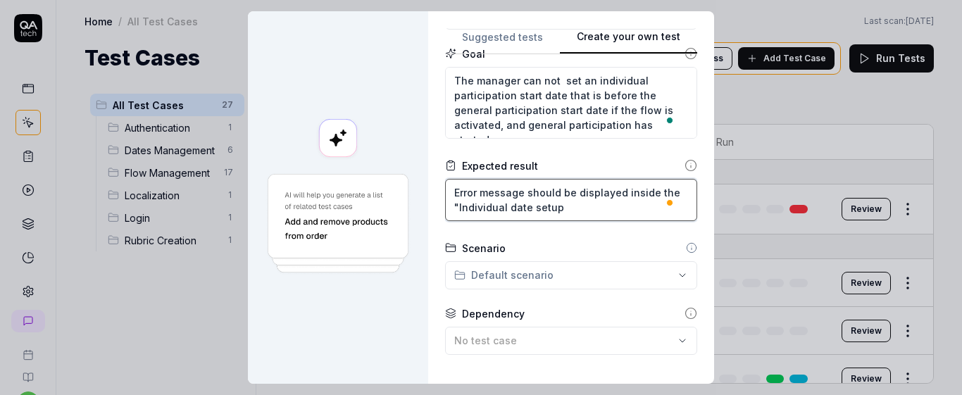
type textarea "Error message should be displayed inside the "Individual date setup"
type textarea "*"
type textarea "Error message should be displayed inside the "Individual date setup m"
type textarea "*"
type textarea "Error message should be displayed inside the "Individual date setup mo"
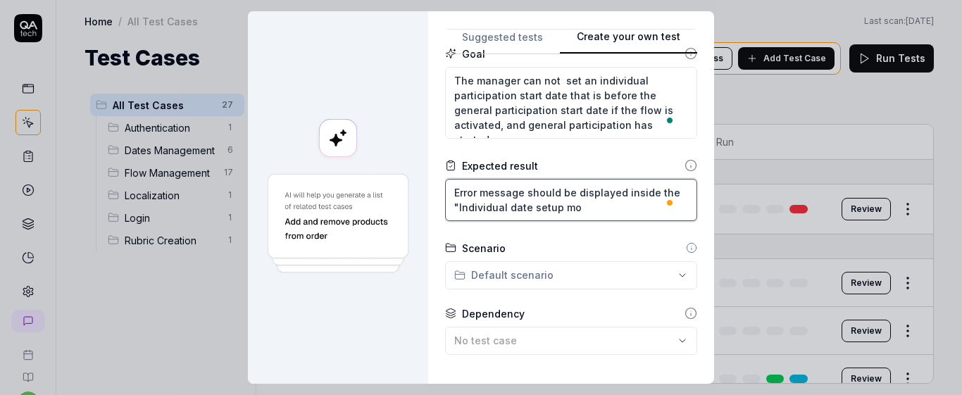
type textarea "*"
type textarea "Error message should be displayed inside the "Individual date setup mod"
type textarea "*"
type textarea "Error message should be displayed inside the "Individual date setup moda"
type textarea "*"
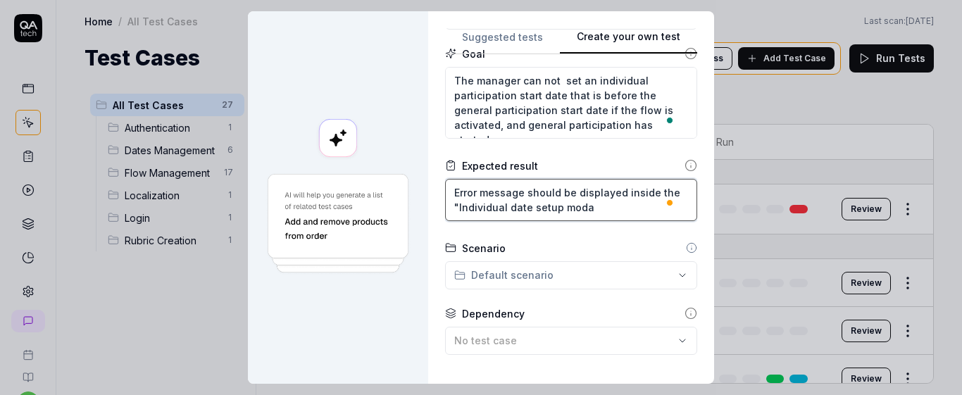
type textarea "Error message should be displayed inside the "Individual date setup modal"
type textarea "*"
type textarea "Error message should be displayed inside the "Individual date setup modal""
type textarea "*"
type textarea "Error message should be displayed inside the "Individual date setup modal""
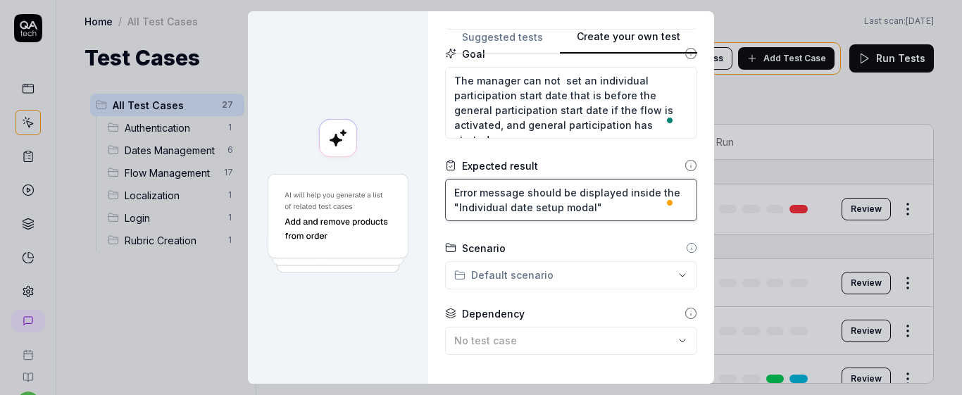
type textarea "*"
type textarea "Error message should be displayed inside the "Individual date setup modal" i"
type textarea "*"
type textarea "Error message should be displayed inside the "Individual date setup modal" in"
type textarea "*"
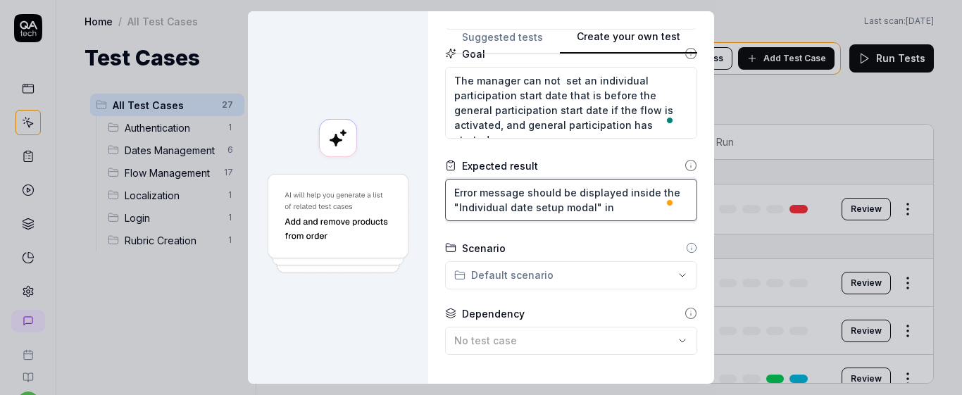
type textarea "Error message should be displayed inside the "Individual date setup modal" ind"
type textarea "*"
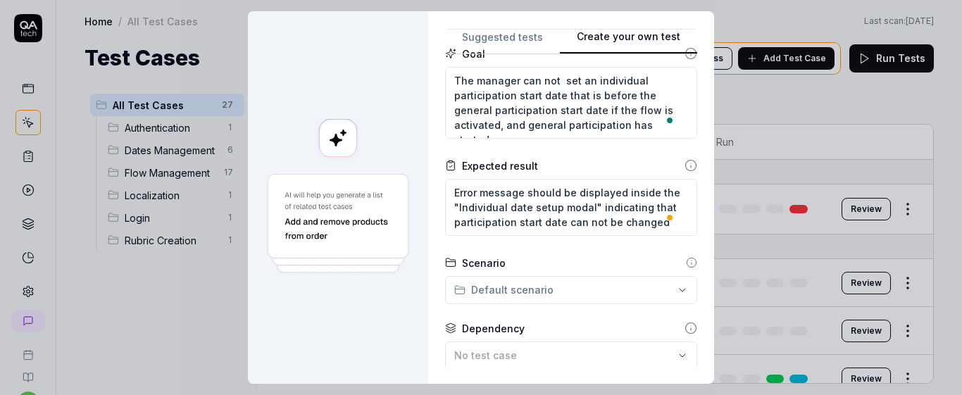
click at [609, 254] on form "**********" at bounding box center [571, 214] width 252 height 599
click at [664, 225] on span at bounding box center [670, 217] width 13 height 20
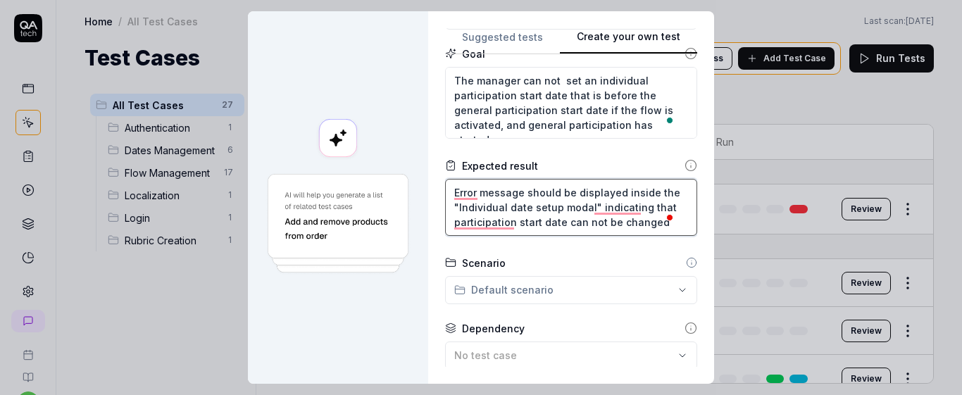
click at [656, 222] on textarea "Error message should be displayed inside the "Individual date setup modal" indi…" at bounding box center [571, 207] width 252 height 57
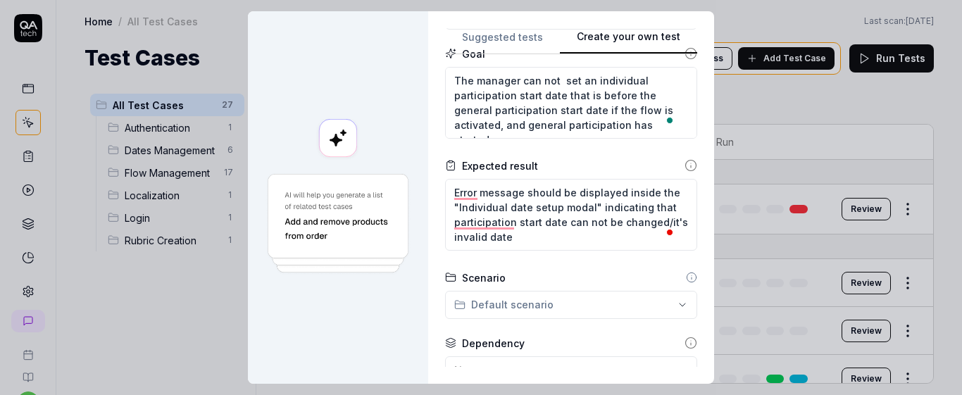
click at [606, 277] on div "Scenario" at bounding box center [571, 277] width 252 height 15
click at [570, 260] on form "**********" at bounding box center [571, 221] width 252 height 613
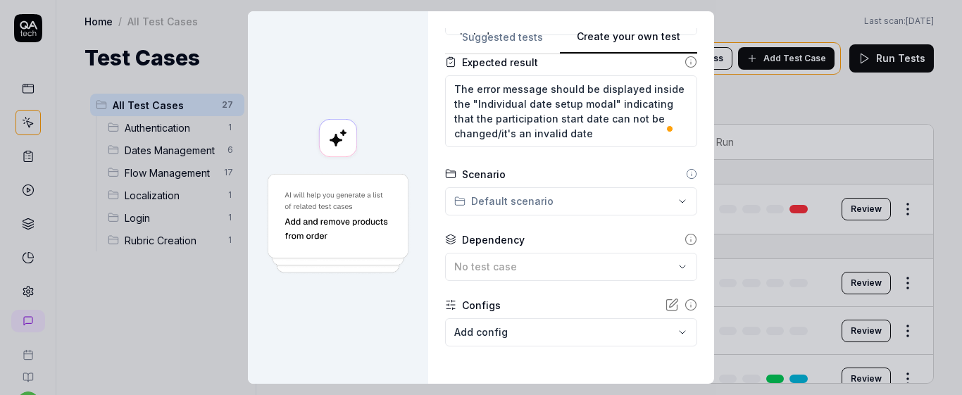
scroll to position [0, 0]
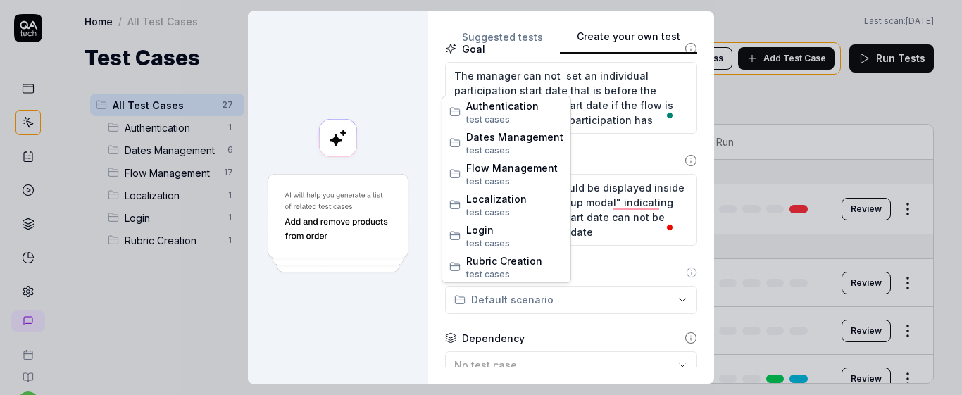
click at [619, 300] on div "**********" at bounding box center [481, 197] width 962 height 395
click at [540, 132] on span "Dates Management" at bounding box center [514, 137] width 97 height 15
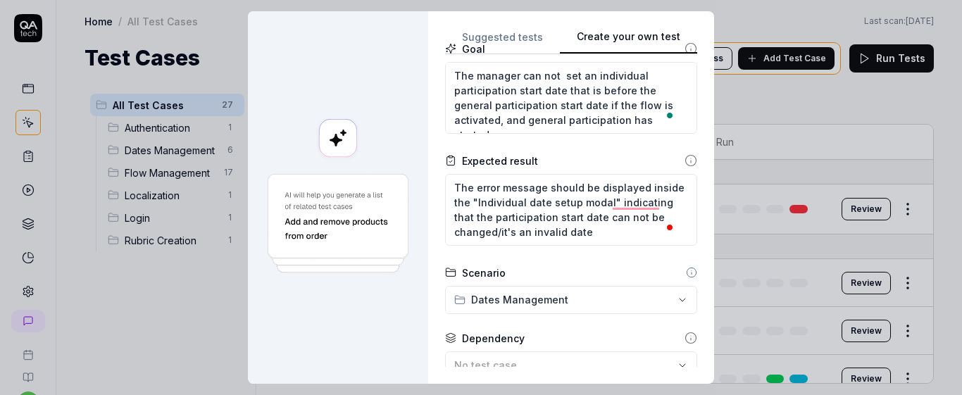
scroll to position [302, 0]
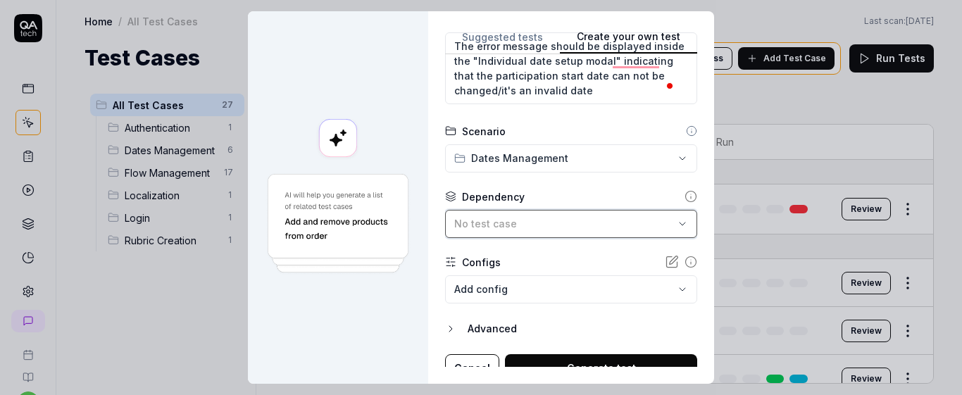
click at [568, 218] on div "No test case" at bounding box center [564, 223] width 220 height 15
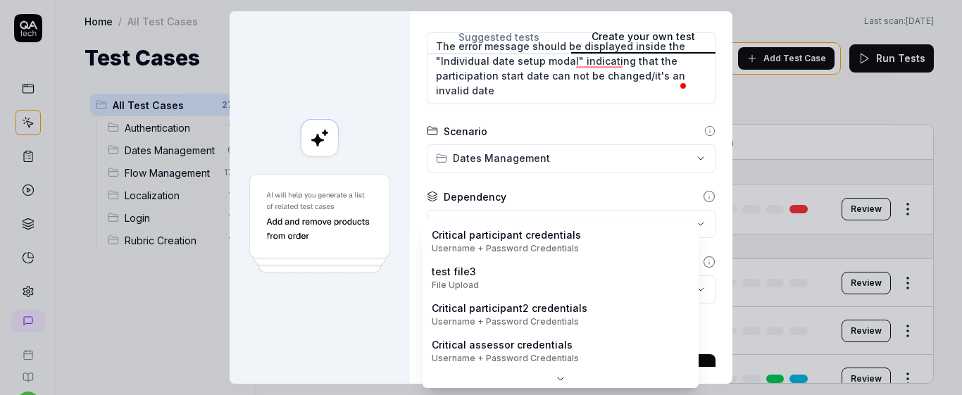
click at [570, 284] on body "s U Home / All Test Cases Home / All Test Cases Last scan: Jun 2 2025 Test Case…" at bounding box center [481, 197] width 962 height 395
click at [549, 370] on div "Critical participant credentials Username + Password Credentials test file3 Fil…" at bounding box center [560, 295] width 274 height 151
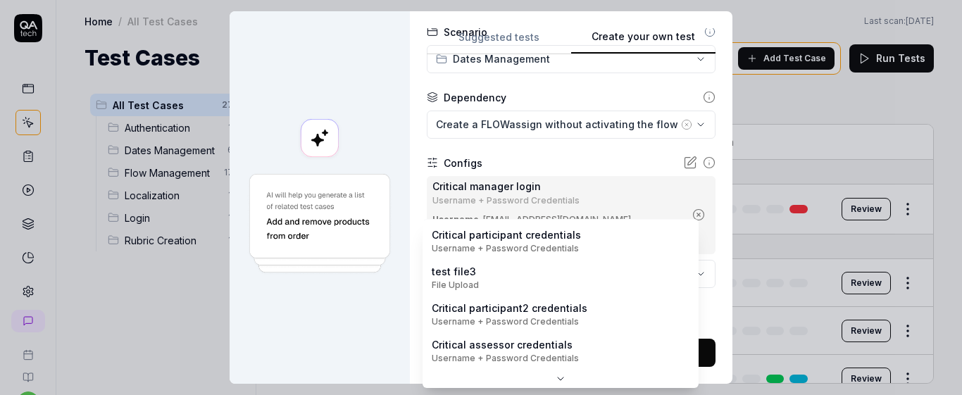
click at [464, 277] on body "s U Home / All Test Cases Home / All Test Cases Last scan: Jun 2 2025 Test Case…" at bounding box center [481, 197] width 962 height 395
click at [711, 163] on div "**********" at bounding box center [481, 197] width 962 height 395
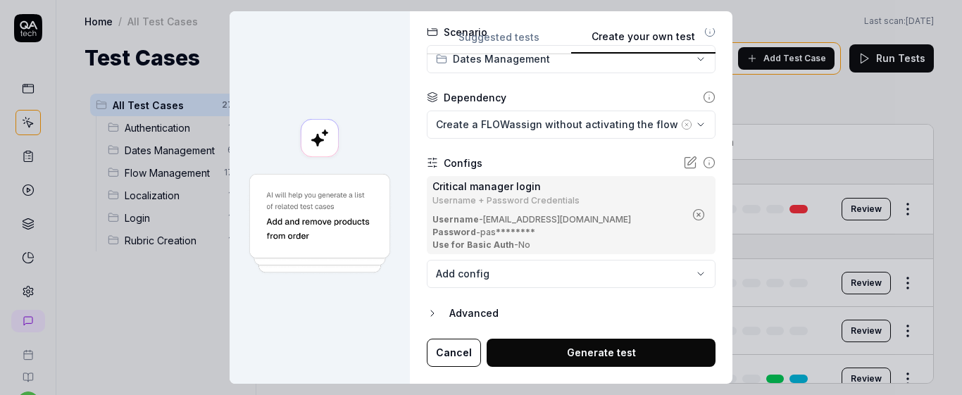
click at [566, 354] on button "Generate test" at bounding box center [601, 353] width 229 height 28
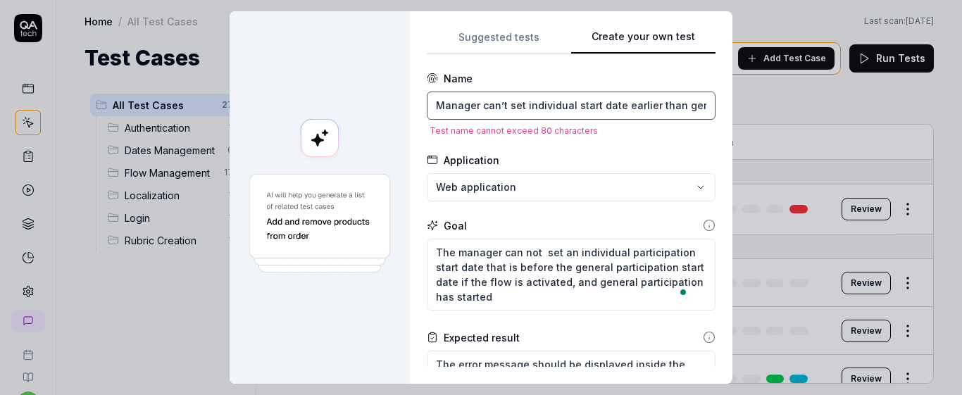
click at [623, 111] on input "Manager can’t set individual start date earlier than general once flow is activ…" at bounding box center [571, 106] width 289 height 28
click at [614, 108] on input "Manager can’t set individual start date earlier than general once flow is activ…" at bounding box center [571, 106] width 289 height 28
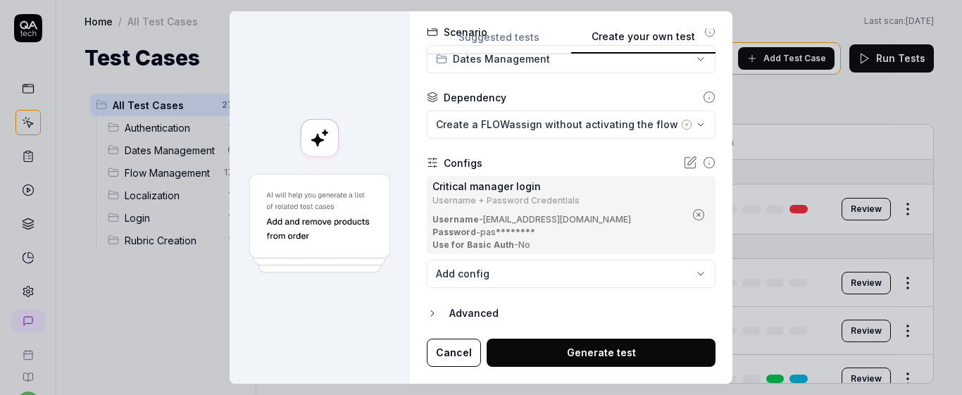
click at [547, 357] on button "Generate test" at bounding box center [601, 353] width 229 height 28
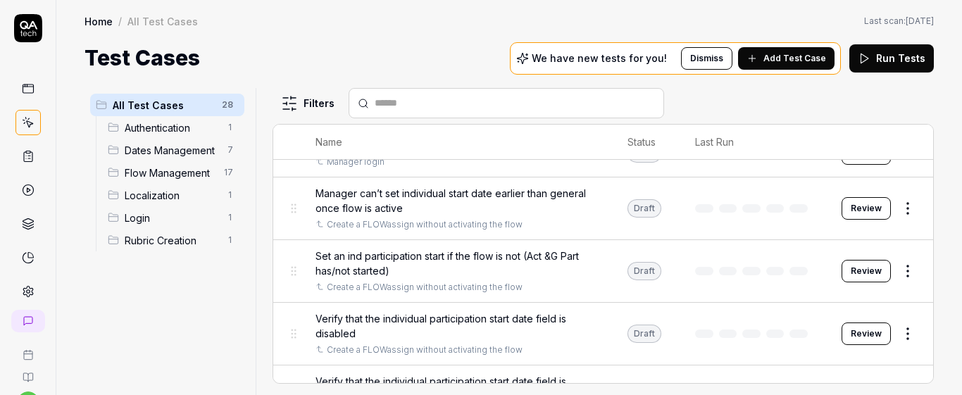
scroll to position [216, 0]
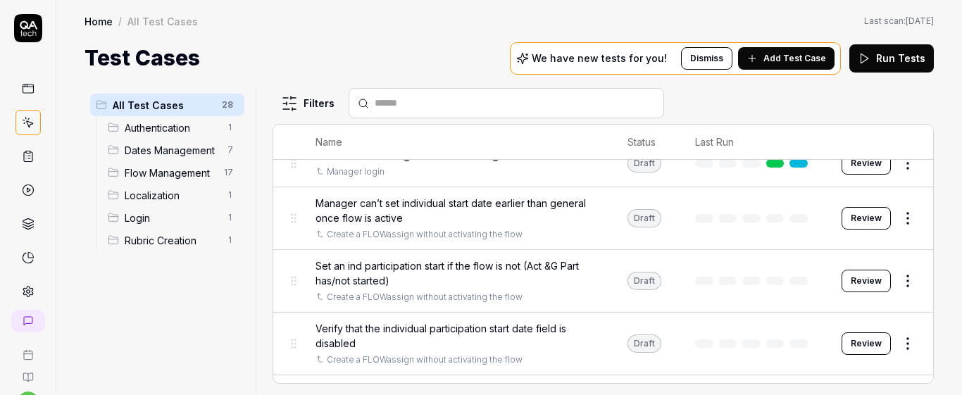
click at [366, 213] on span "Manager can’t set individual start date earlier than general once flow is active" at bounding box center [458, 211] width 284 height 30
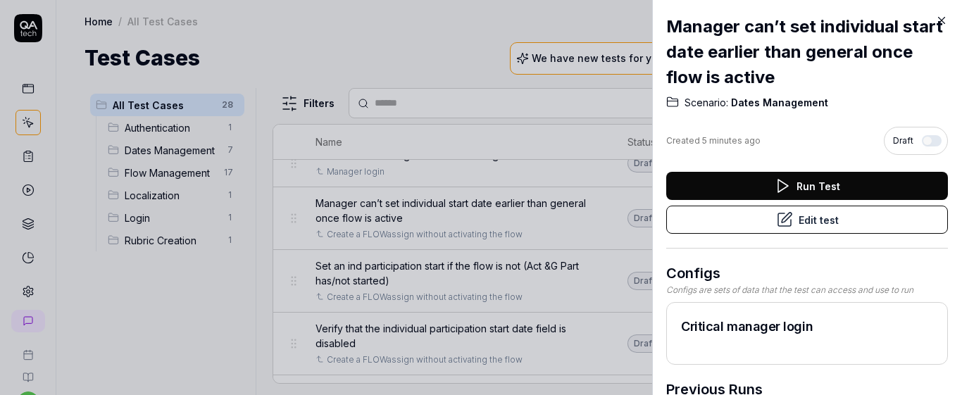
click at [707, 224] on button "Edit test" at bounding box center [807, 220] width 282 height 28
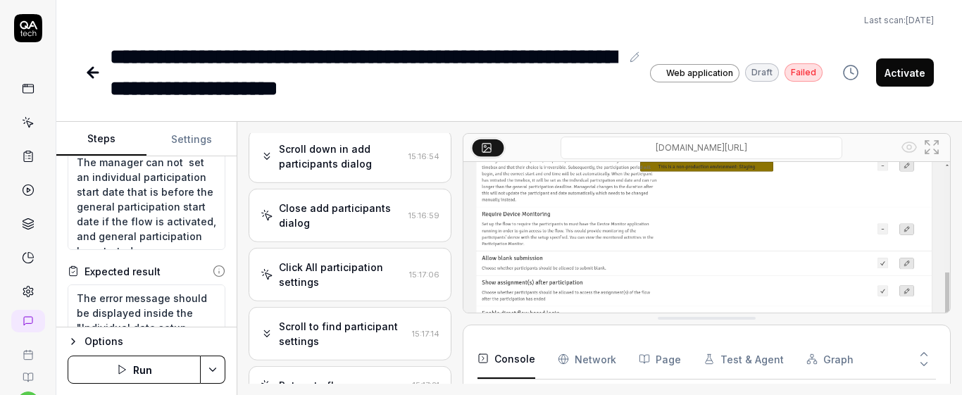
scroll to position [1064, 0]
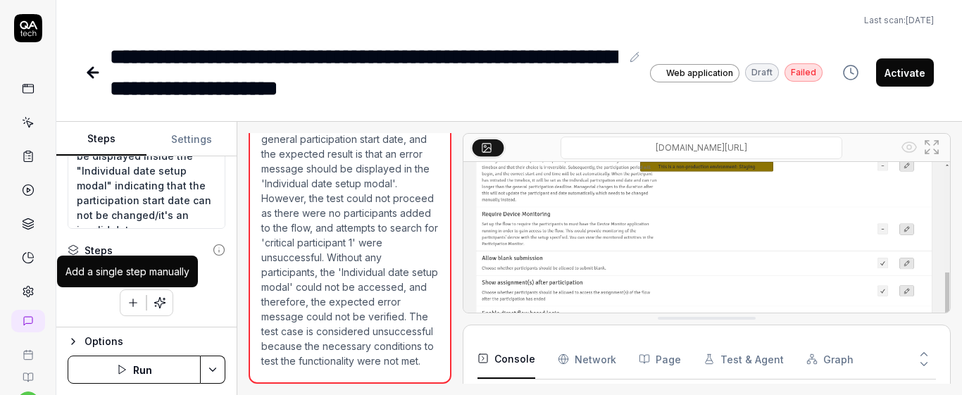
click at [127, 297] on icon "button" at bounding box center [133, 303] width 13 height 13
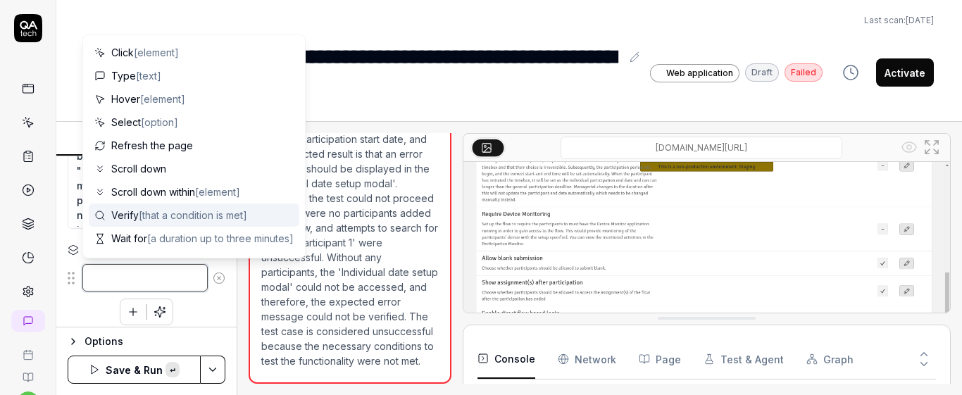
paste textarea "Click on "Manage dates" button"
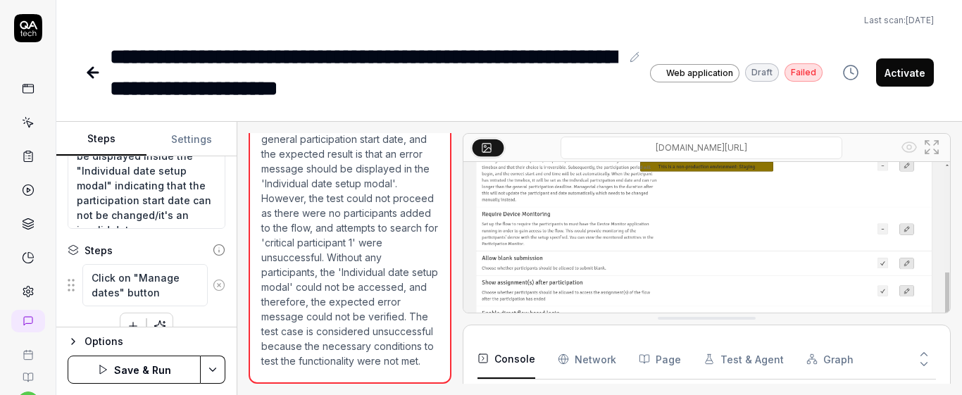
click at [209, 311] on div "Click on "Manage dates" button To pick up a draggable item, press the space bar…" at bounding box center [147, 301] width 158 height 76
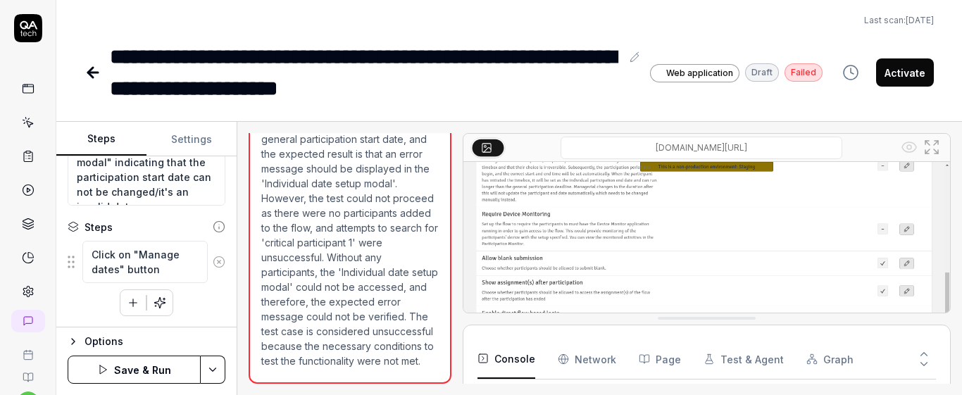
click at [134, 306] on icon "button" at bounding box center [133, 303] width 13 height 13
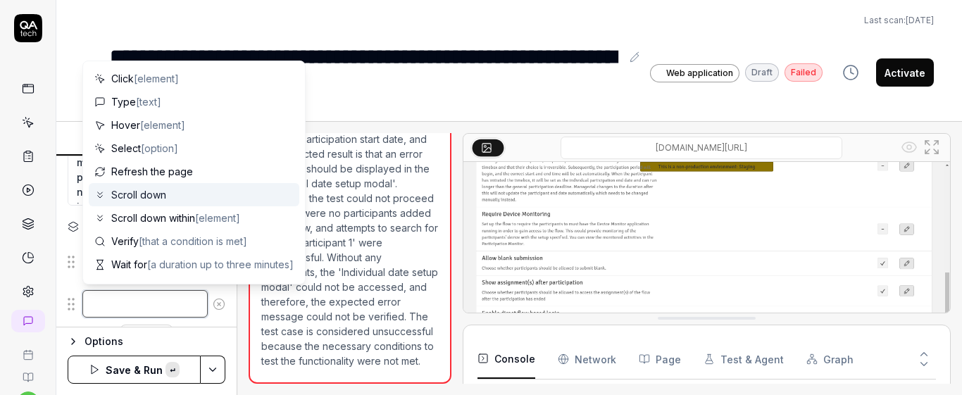
paste textarea "Click on "Edit overall flow date" button"
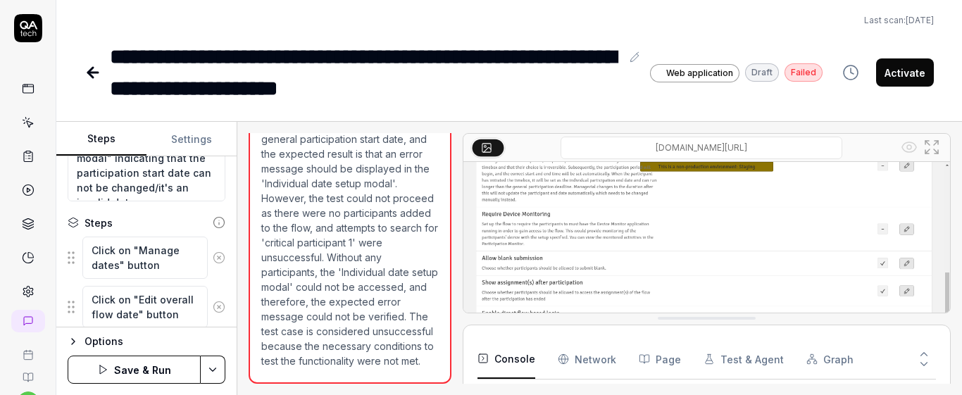
click at [218, 277] on div "Goal The manager can not set an individual participation start date that is bef…" at bounding box center [146, 241] width 180 height 171
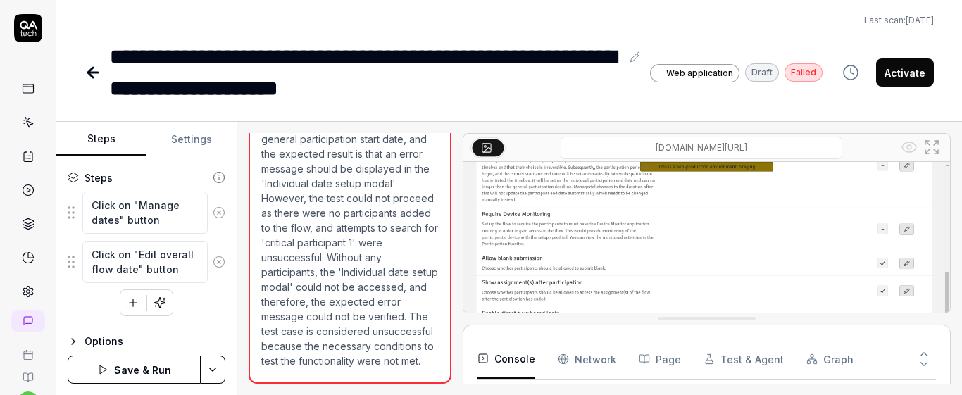
click at [197, 304] on div "Click on "Manage dates" button Click on "Edit overall flow date" button To pick…" at bounding box center [147, 253] width 158 height 125
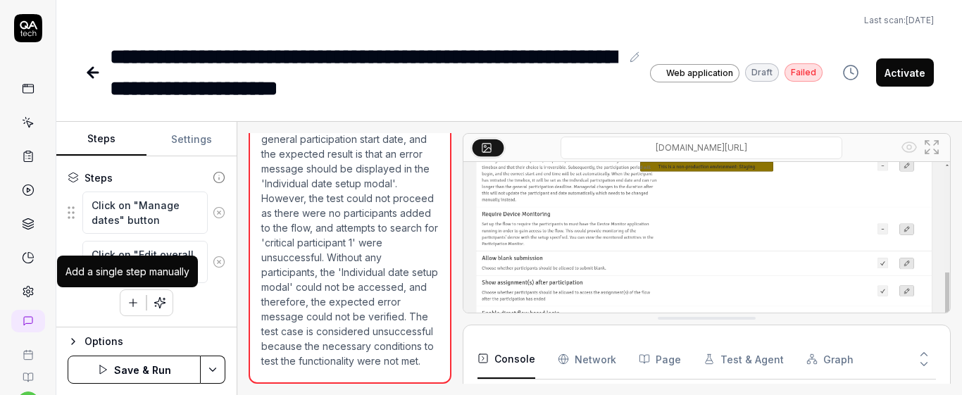
click at [135, 301] on button "button" at bounding box center [132, 302] width 25 height 25
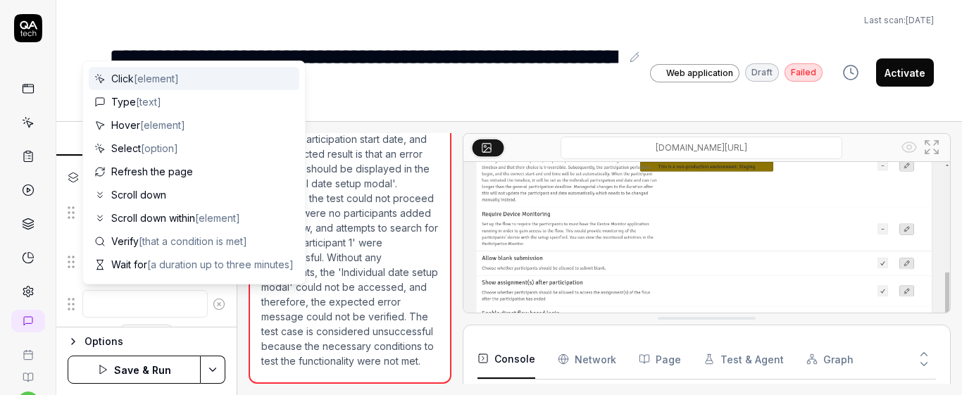
scroll to position [0, 0]
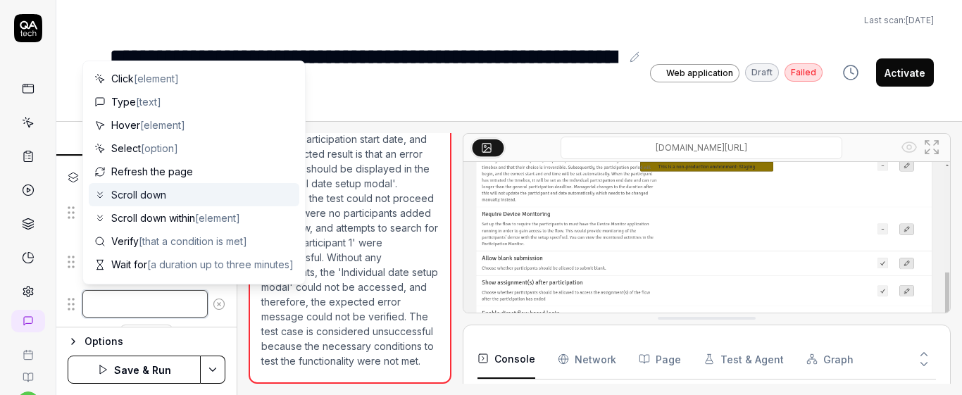
paste textarea "Set the individual participation start date to begin immediately."
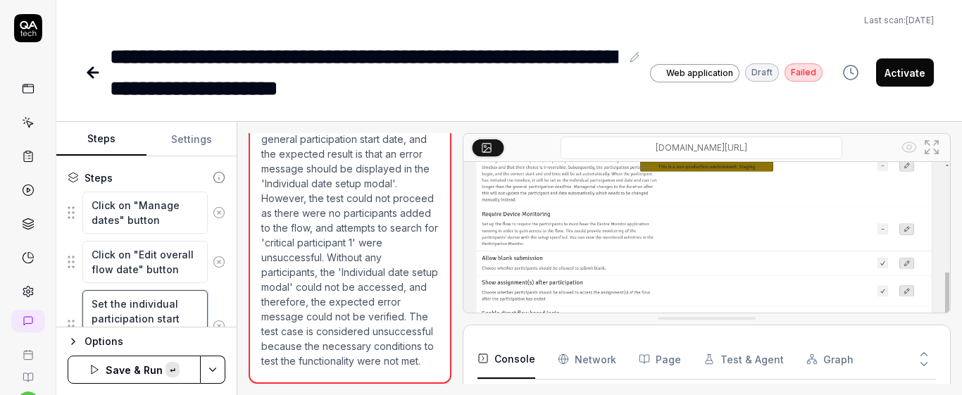
scroll to position [297, 0]
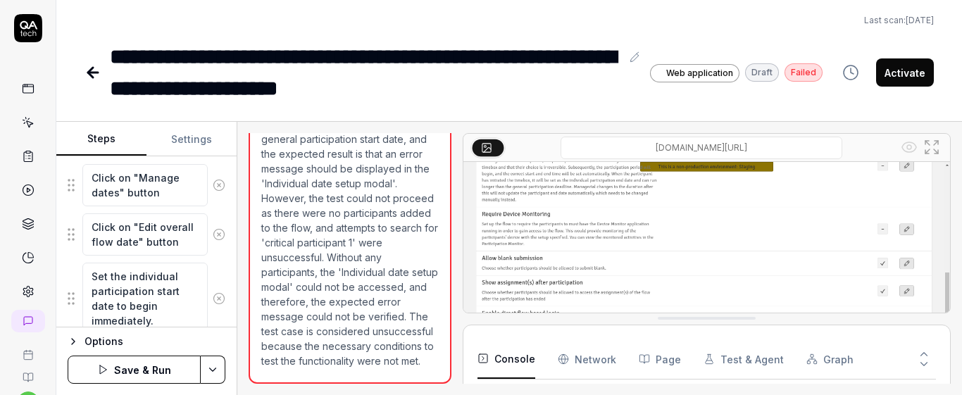
click at [215, 262] on div "Set the individual participation start date to begin immediately." at bounding box center [147, 298] width 158 height 73
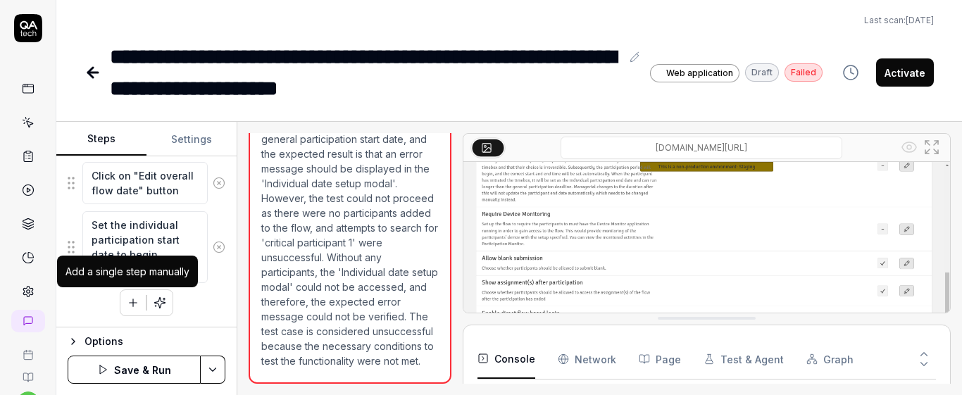
click at [130, 304] on icon "button" at bounding box center [133, 303] width 13 height 13
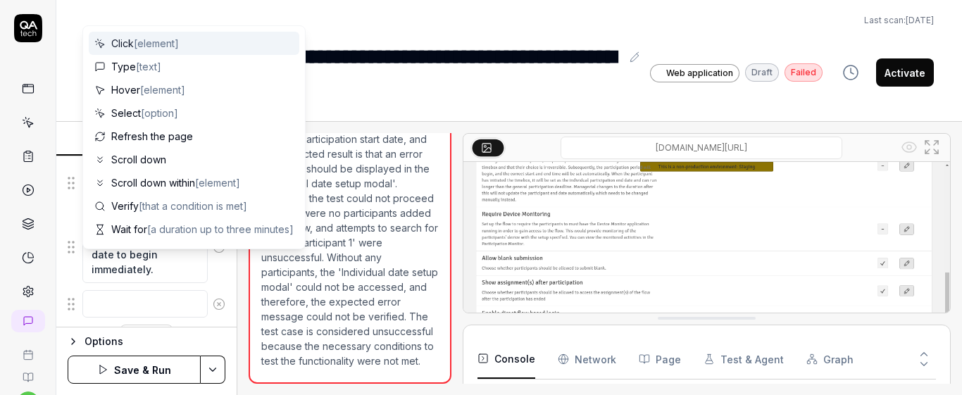
scroll to position [383, 0]
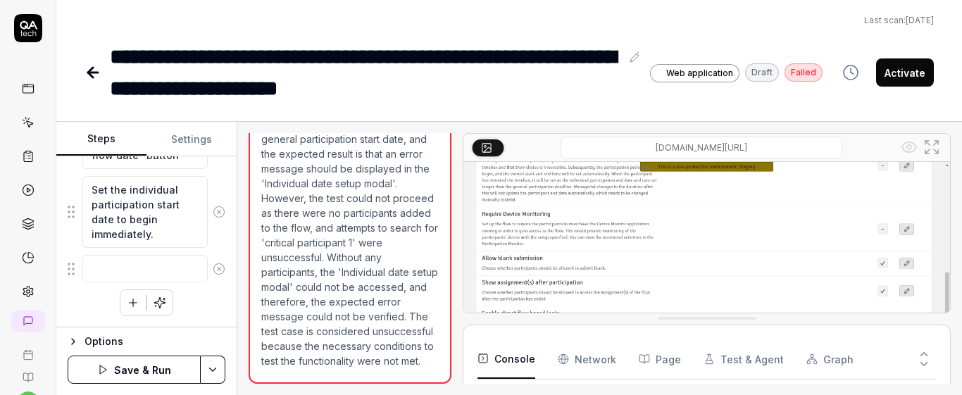
click at [217, 310] on div "Goal The manager can not set an individual participation start date that is bef…" at bounding box center [146, 241] width 180 height 171
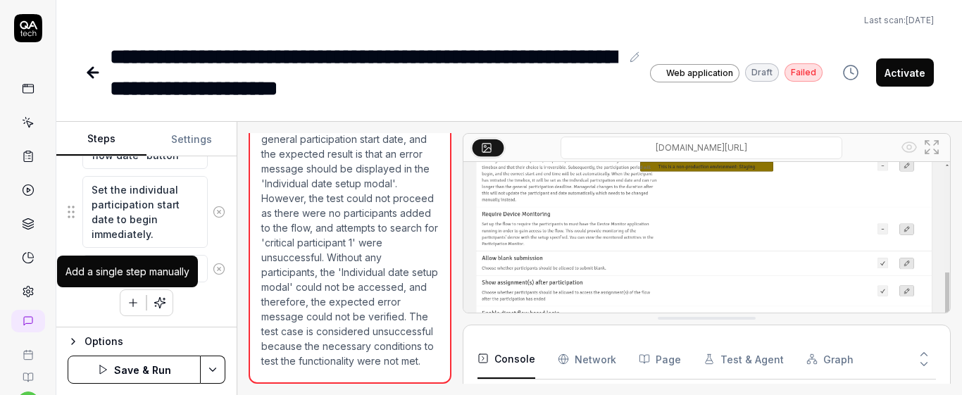
click at [127, 300] on icon "button" at bounding box center [133, 303] width 13 height 13
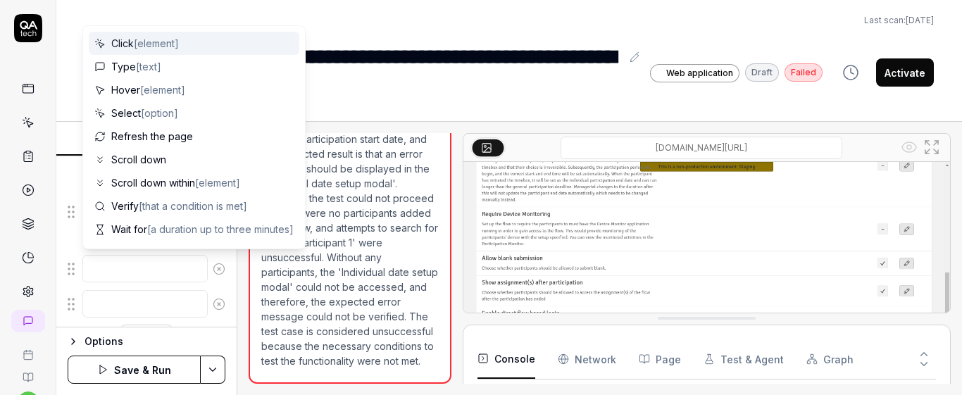
scroll to position [418, 0]
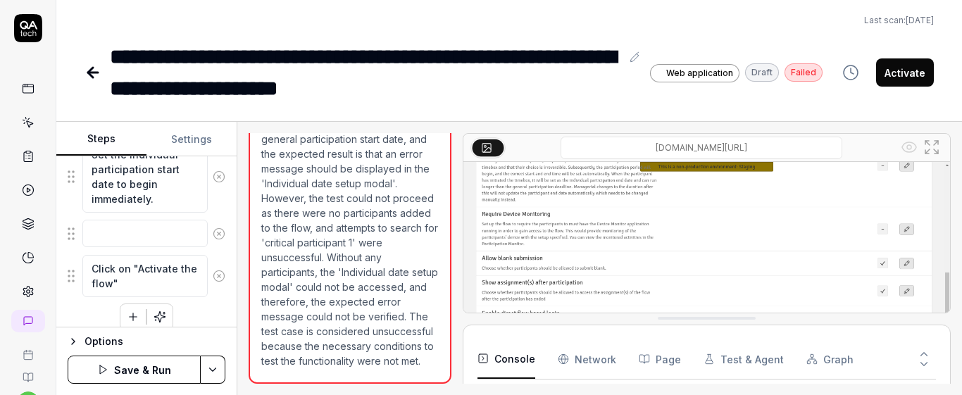
click at [221, 302] on div "Goal The manager can not set an individual participation start date that is bef…" at bounding box center [146, 241] width 180 height 171
click at [213, 238] on icon at bounding box center [219, 234] width 13 height 13
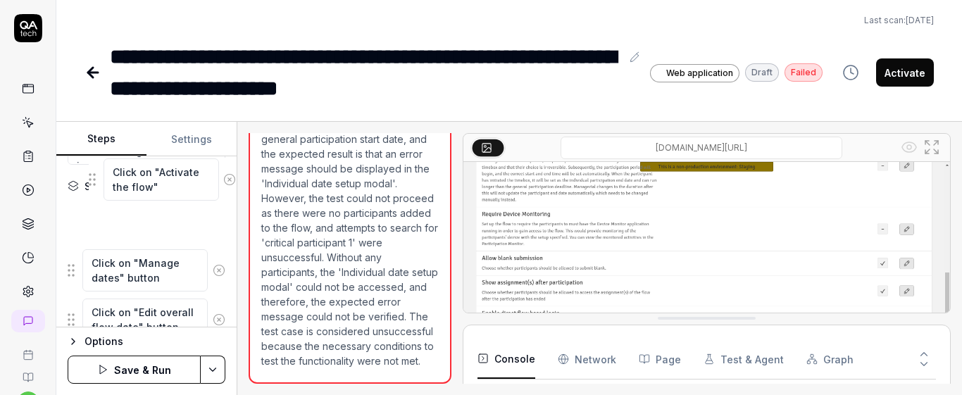
scroll to position [249, 0]
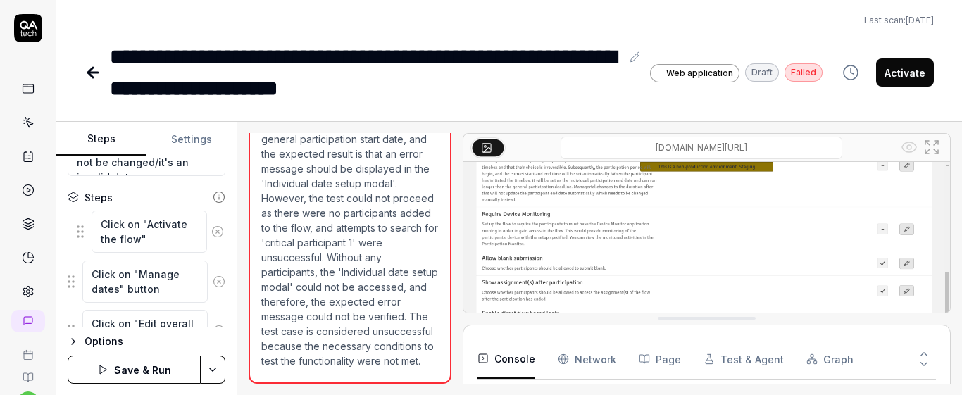
drag, startPoint x: 71, startPoint y: 267, endPoint x: 81, endPoint y: 239, distance: 29.2
click at [81, 239] on fieldset "Click on "Manage dates" button Click on "Edit overall flow date" button Set the…" at bounding box center [147, 321] width 158 height 221
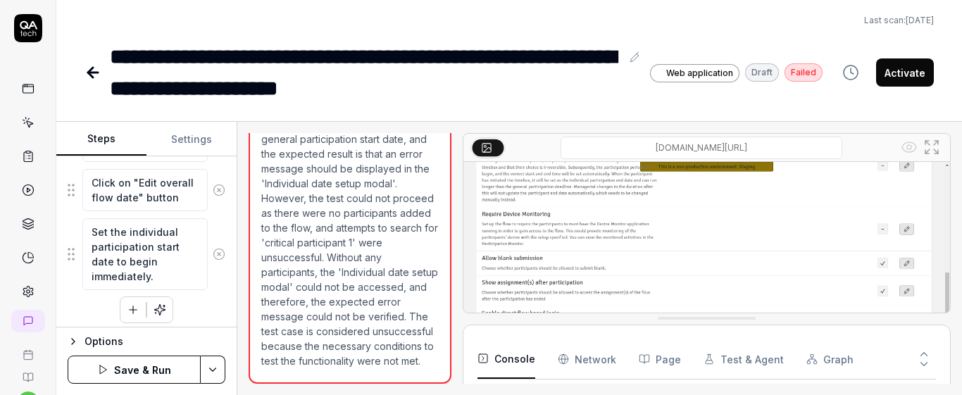
scroll to position [397, 0]
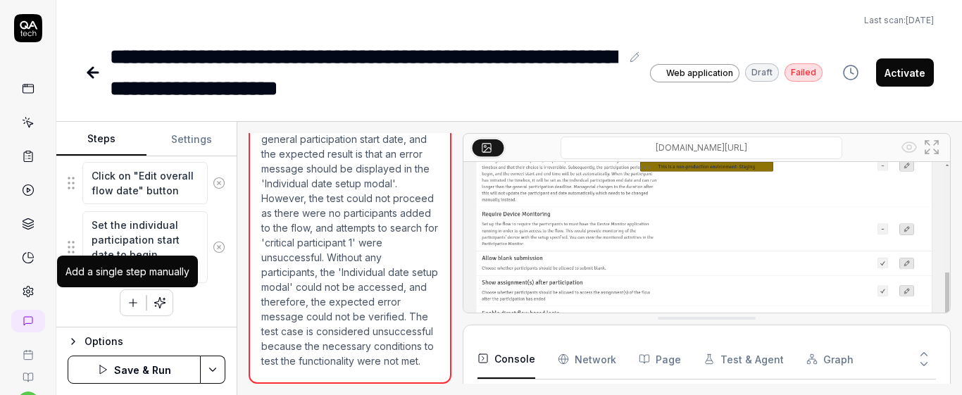
click at [127, 299] on icon "button" at bounding box center [133, 303] width 13 height 13
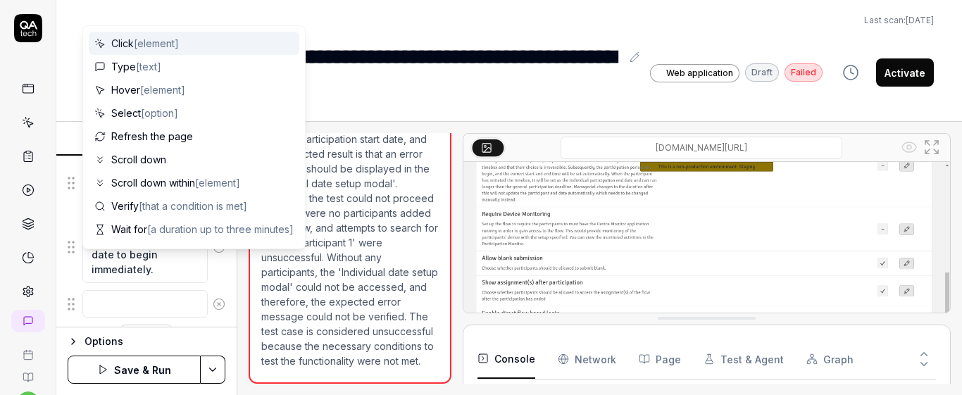
scroll to position [432, 0]
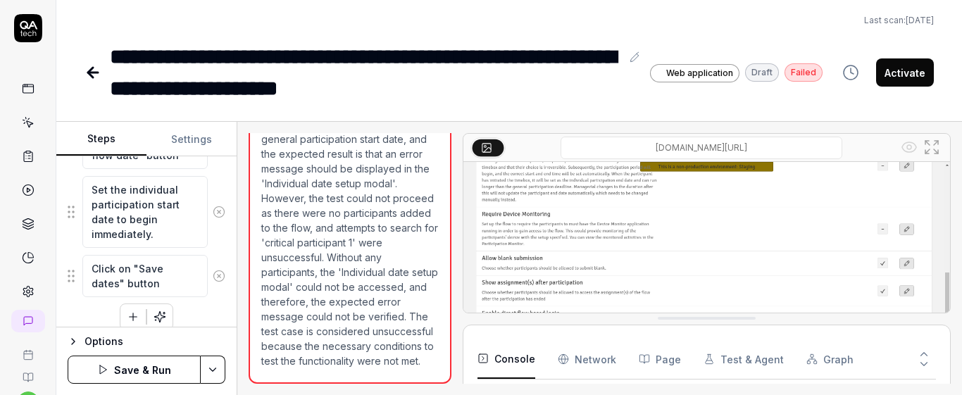
click at [210, 249] on fieldset "Click on "Activate the flow" Click on "Manage dates" button Click on "Edit over…" at bounding box center [147, 162] width 158 height 270
click at [130, 320] on icon "button" at bounding box center [133, 317] width 13 height 13
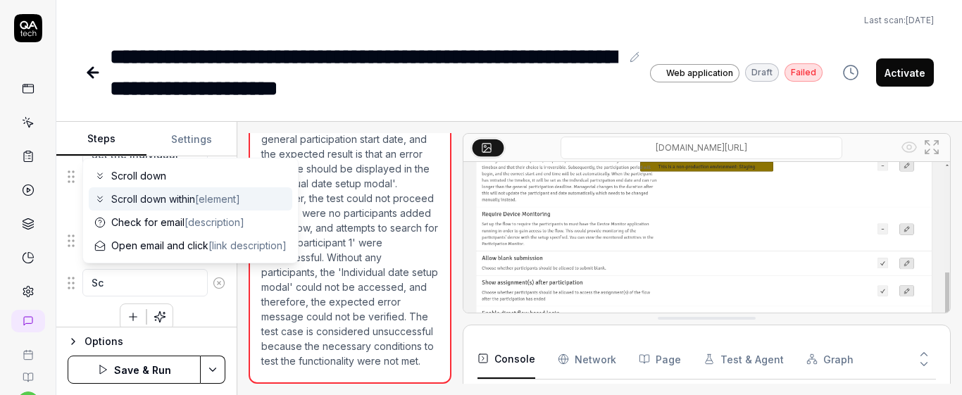
click at [201, 206] on div "Scroll down within [element]" at bounding box center [191, 198] width 204 height 23
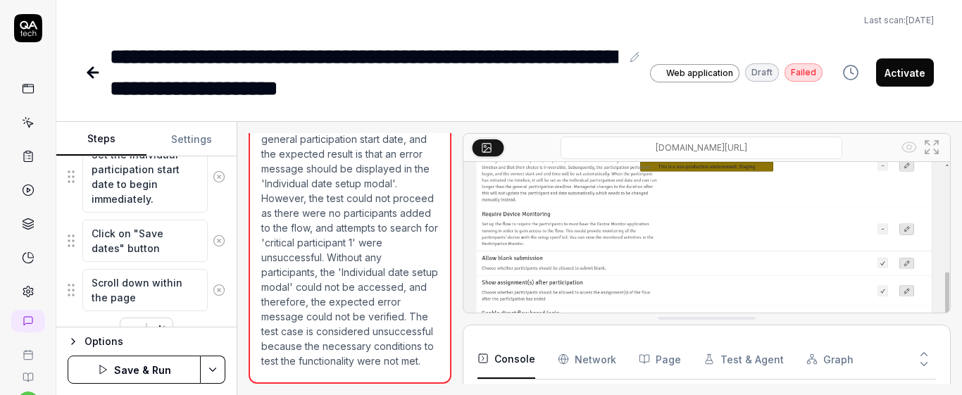
click at [210, 273] on div "Scroll down within the page" at bounding box center [147, 290] width 158 height 44
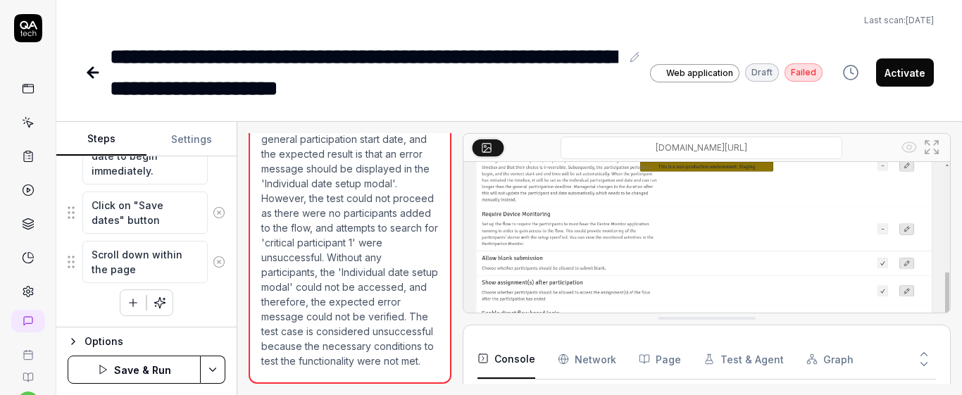
click at [127, 305] on icon "button" at bounding box center [133, 303] width 13 height 13
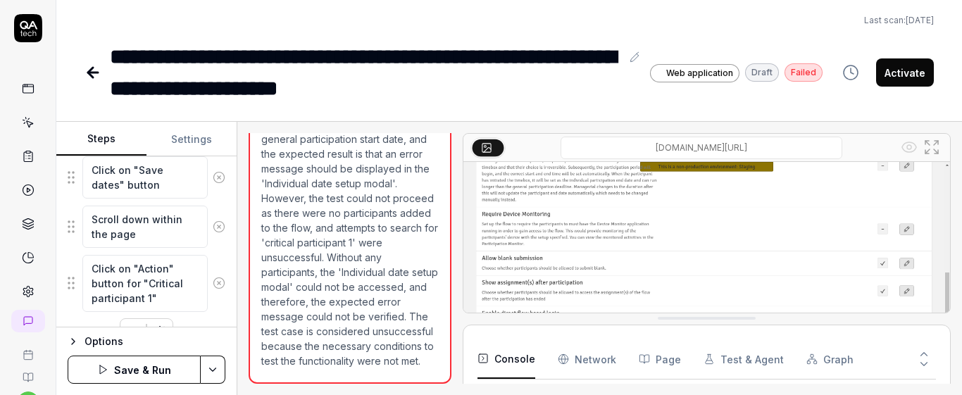
click at [210, 251] on fieldset "Click on "Activate the flow" Click on "Manage dates" button Click on "Edit over…" at bounding box center [147, 121] width 158 height 384
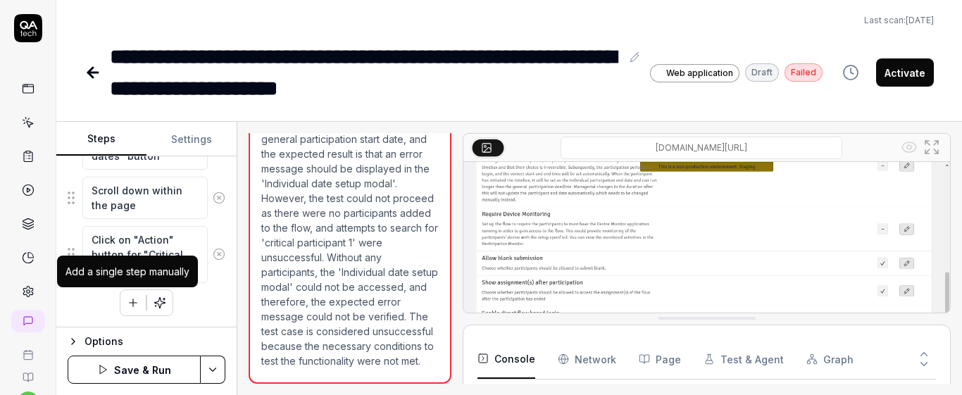
click at [127, 304] on icon "button" at bounding box center [133, 303] width 13 height 13
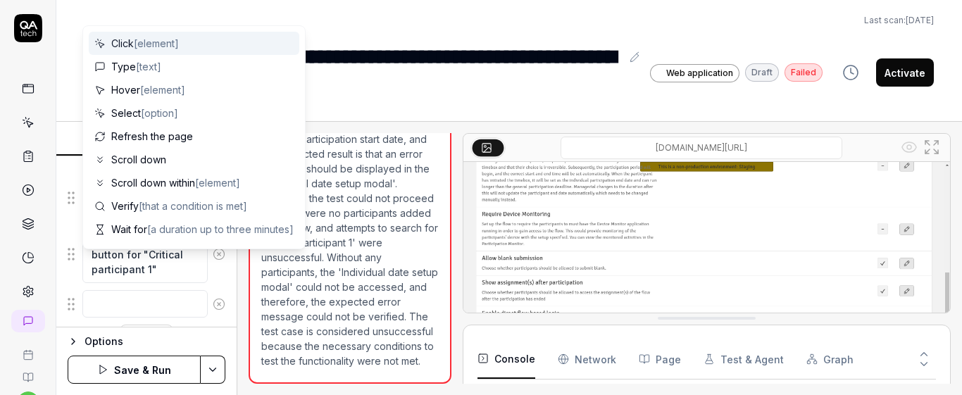
scroll to position [595, 0]
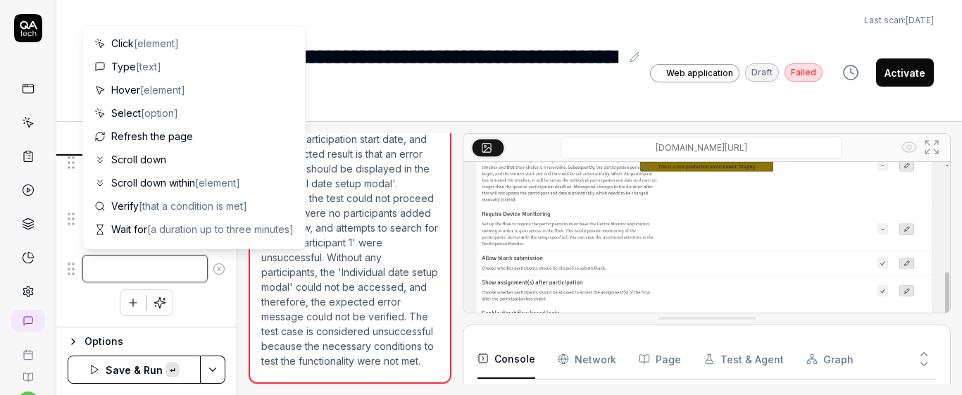
paste textarea "Set the individual participation start date to two days earlier. اطرح سؤالك على…"
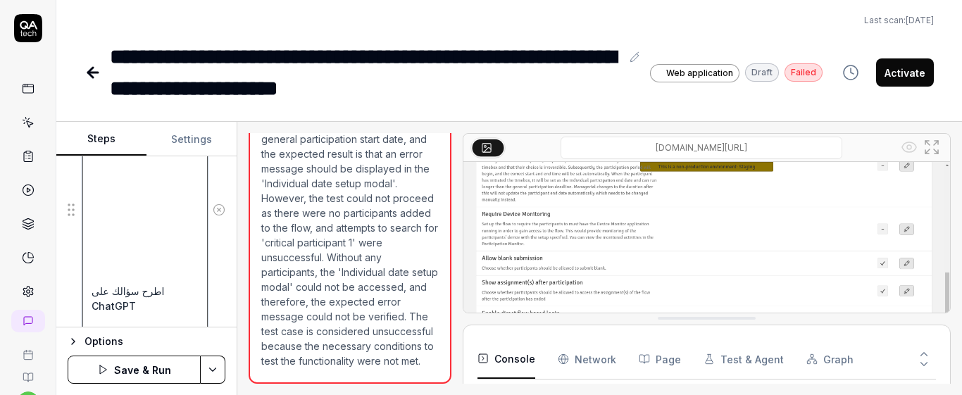
scroll to position [816, 0]
drag, startPoint x: 88, startPoint y: 294, endPoint x: 155, endPoint y: 320, distance: 72.1
click at [155, 320] on div "Goal The manager can not set an individual participation start date that is bef…" at bounding box center [146, 241] width 180 height 171
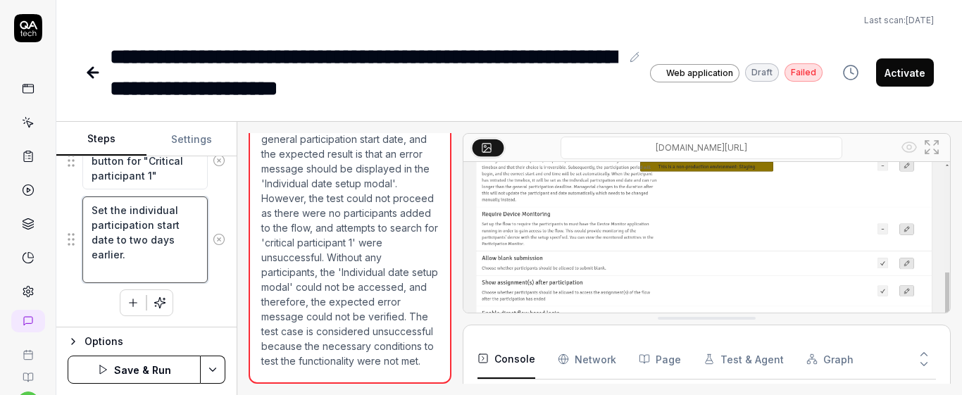
scroll to position [639, 0]
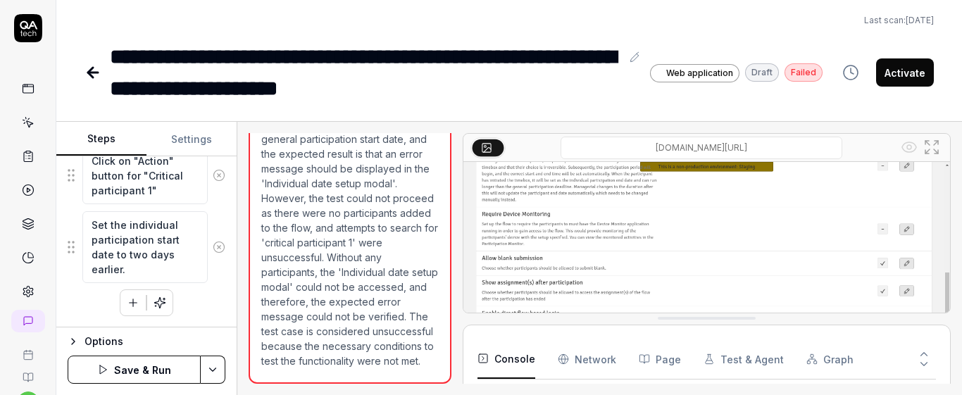
click at [127, 304] on icon "button" at bounding box center [133, 303] width 13 height 13
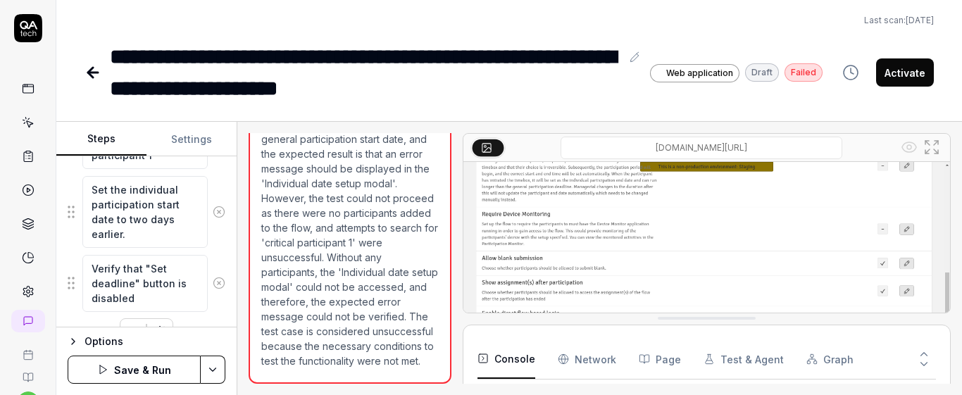
click at [213, 251] on fieldset "Click on "Activate the flow" Click on "Manage dates" button Click on "Edit over…" at bounding box center [147, 49] width 158 height 527
click at [131, 321] on button "button" at bounding box center [132, 331] width 25 height 25
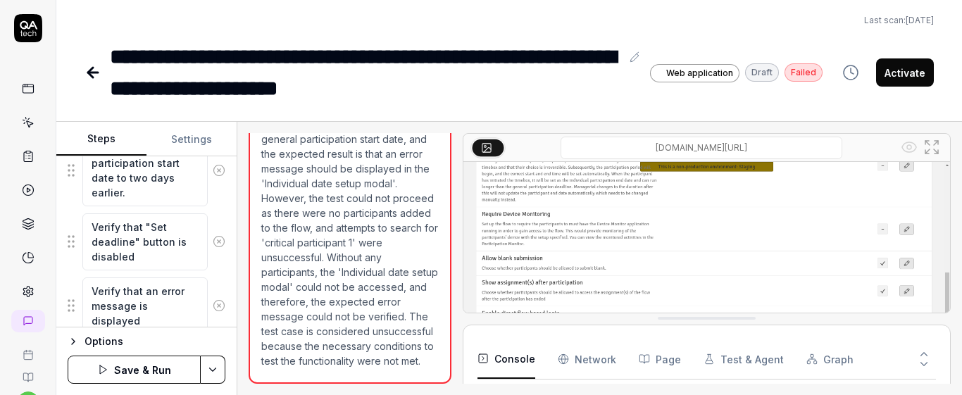
scroll to position [767, 0]
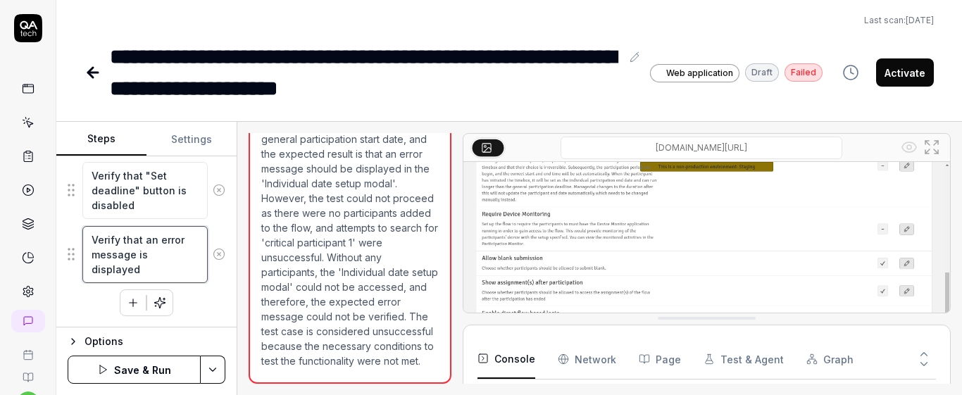
click at [162, 268] on textarea "Verify that an error message is displayed" at bounding box center [144, 254] width 125 height 57
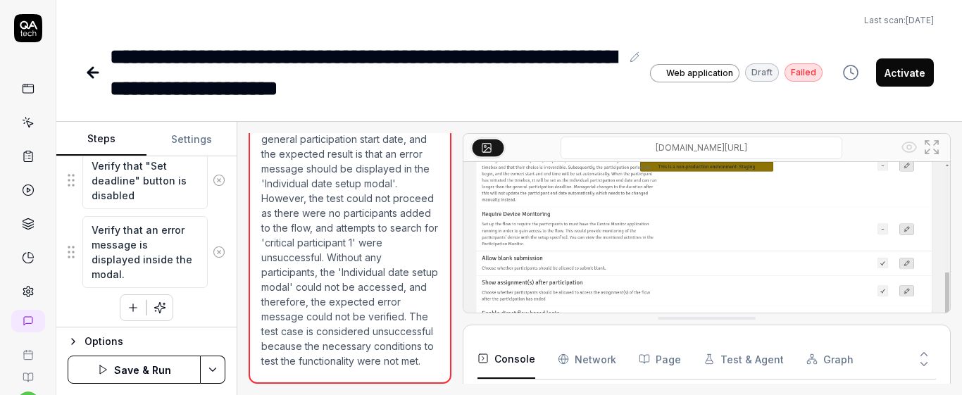
scroll to position [782, 0]
click at [169, 364] on button "Save & Run" at bounding box center [134, 370] width 133 height 28
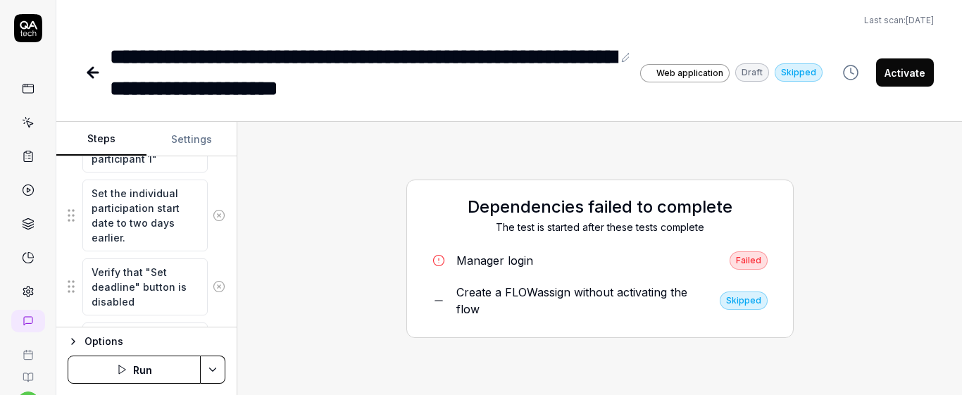
scroll to position [782, 0]
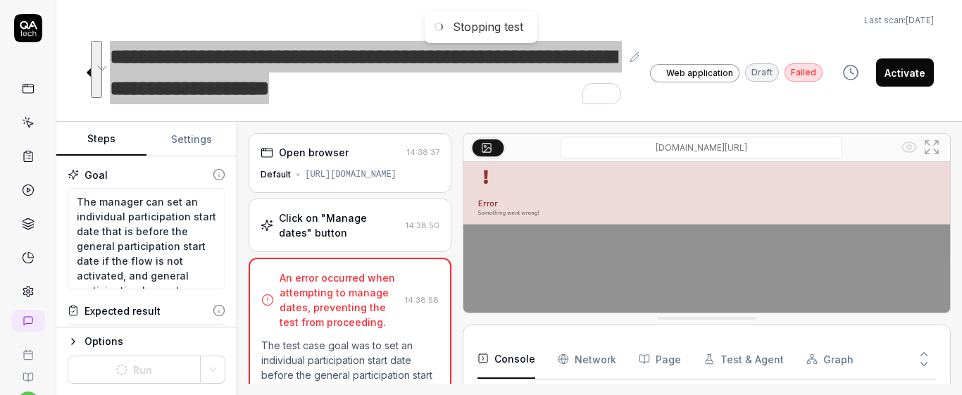
scroll to position [59, 0]
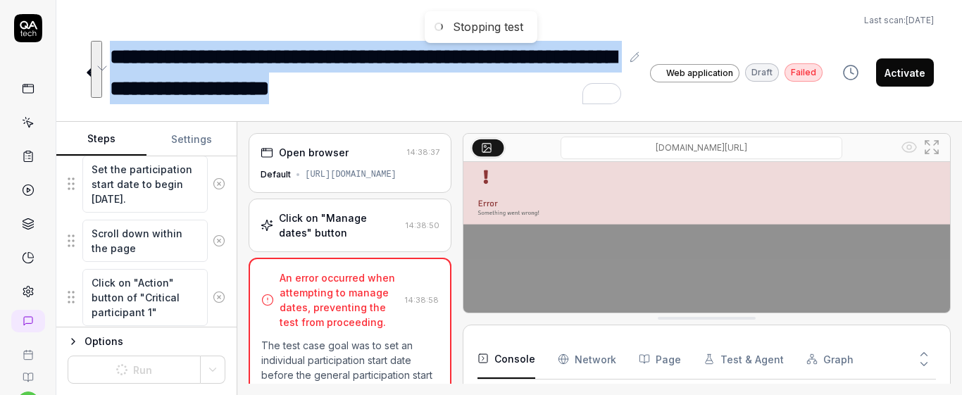
click at [198, 142] on button "Settings" at bounding box center [192, 140] width 90 height 34
click at [113, 137] on button "Steps" at bounding box center [101, 140] width 90 height 34
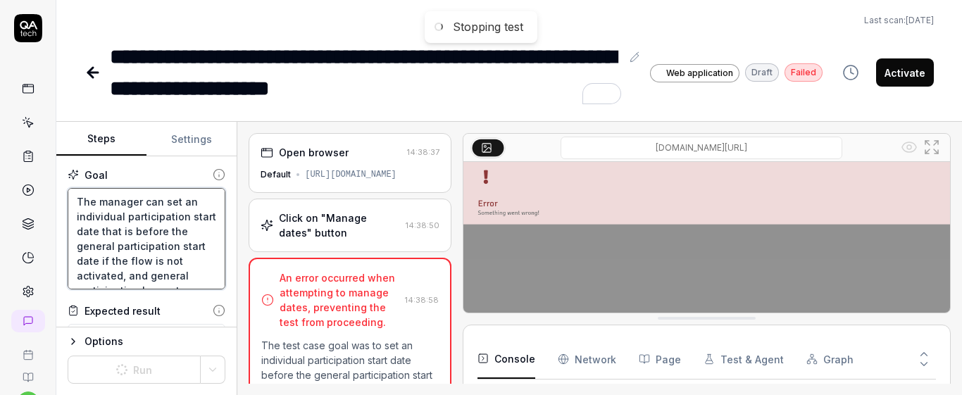
scroll to position [30, 0]
drag, startPoint x: 73, startPoint y: 199, endPoint x: 214, endPoint y: 285, distance: 165.0
click at [218, 290] on div "Goal The manager can set an individual participation start date that is before …" at bounding box center [146, 241] width 180 height 171
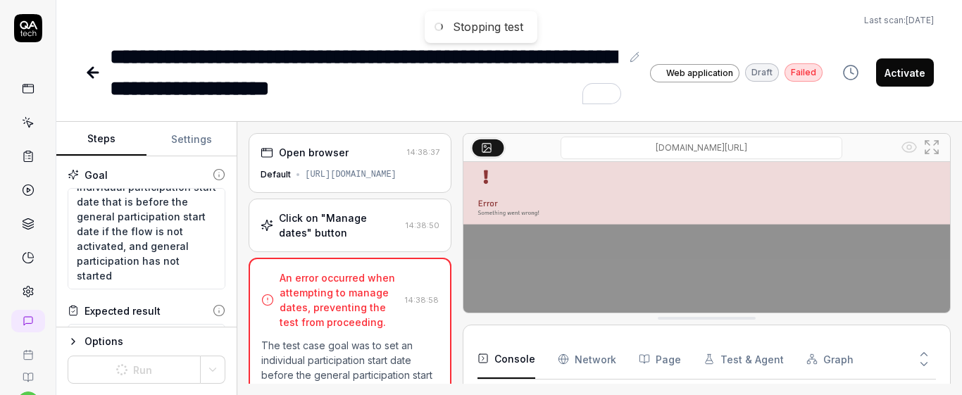
type textarea "*"
click at [183, 137] on button "Settings" at bounding box center [192, 140] width 90 height 34
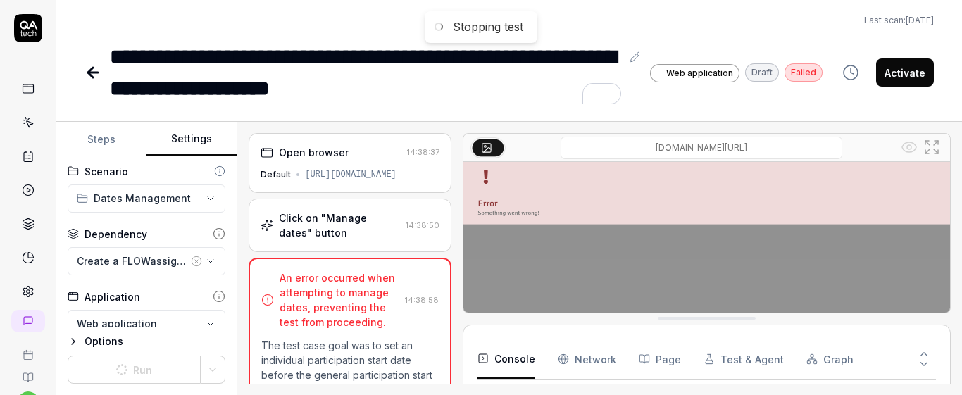
scroll to position [0, 0]
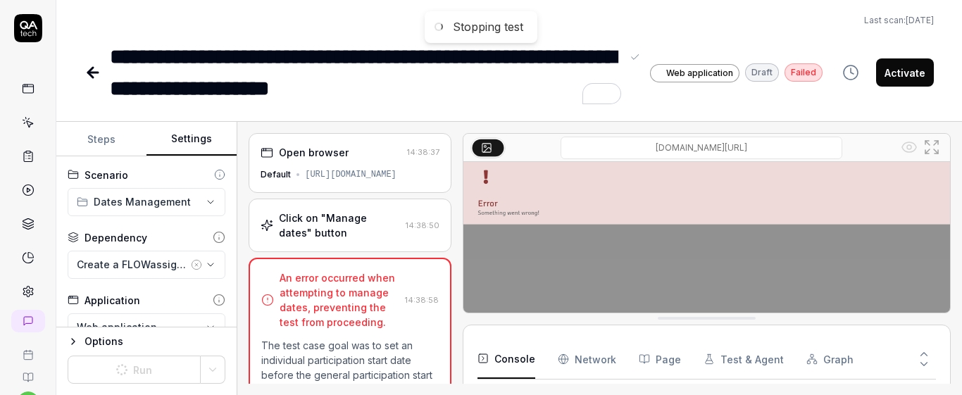
click at [364, 99] on div "**********" at bounding box center [365, 72] width 511 height 63
click at [390, 94] on div "**********" at bounding box center [365, 72] width 511 height 63
click at [276, 94] on div "**********" at bounding box center [365, 72] width 511 height 63
click at [199, 96] on div "**********" at bounding box center [365, 72] width 511 height 63
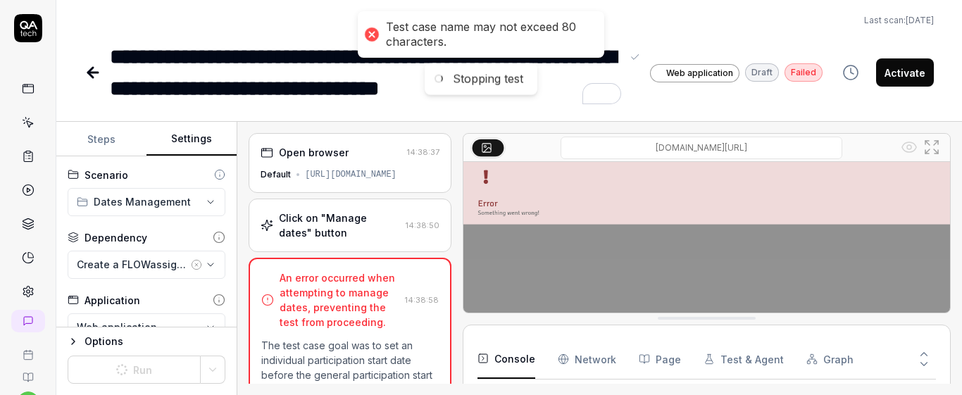
click at [399, 94] on div "**********" at bounding box center [365, 72] width 511 height 63
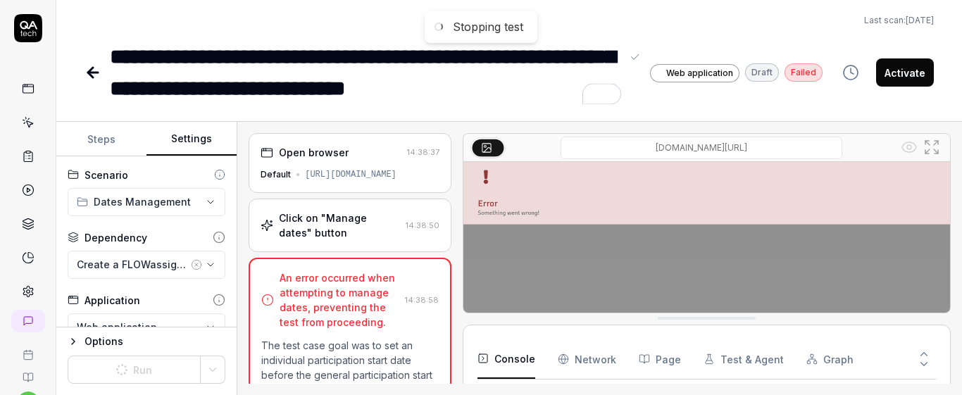
click at [519, 96] on div "**********" at bounding box center [365, 72] width 511 height 63
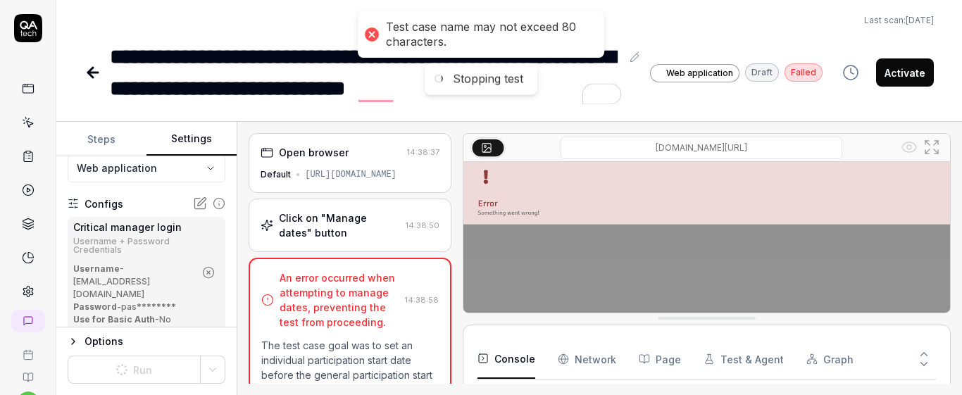
scroll to position [224, 0]
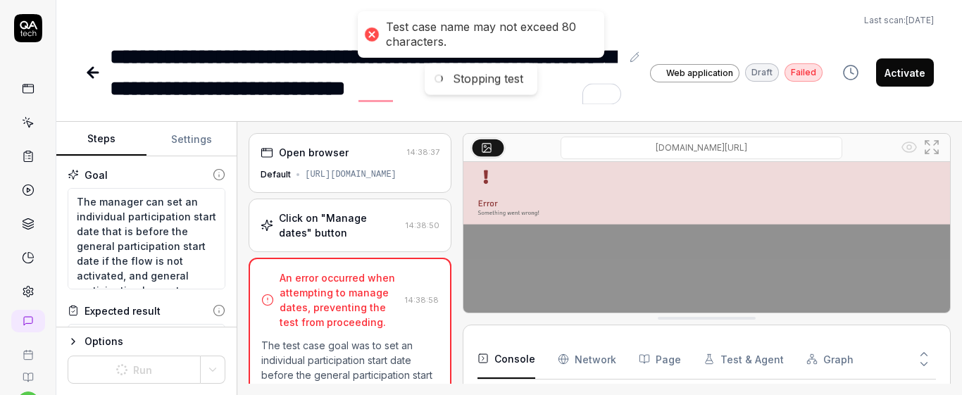
click at [106, 130] on button "Steps" at bounding box center [101, 140] width 90 height 34
click at [561, 72] on div "**********" at bounding box center [365, 72] width 511 height 63
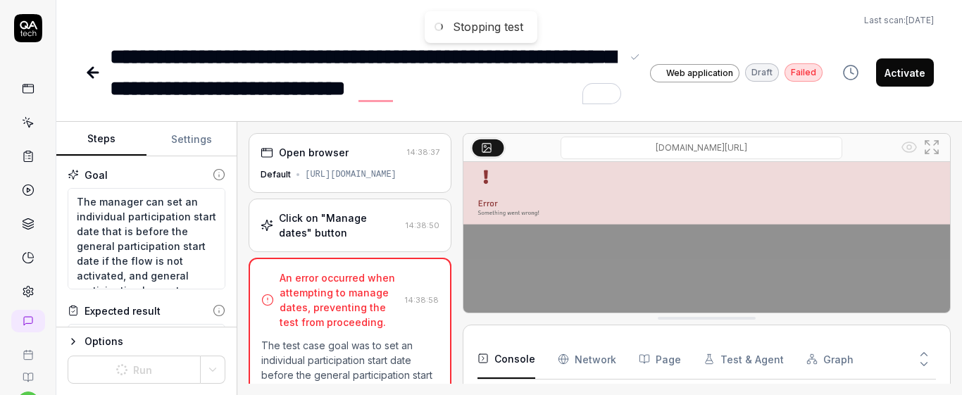
click at [244, 92] on div "**********" at bounding box center [365, 72] width 511 height 63
click at [516, 91] on div "**********" at bounding box center [365, 72] width 511 height 63
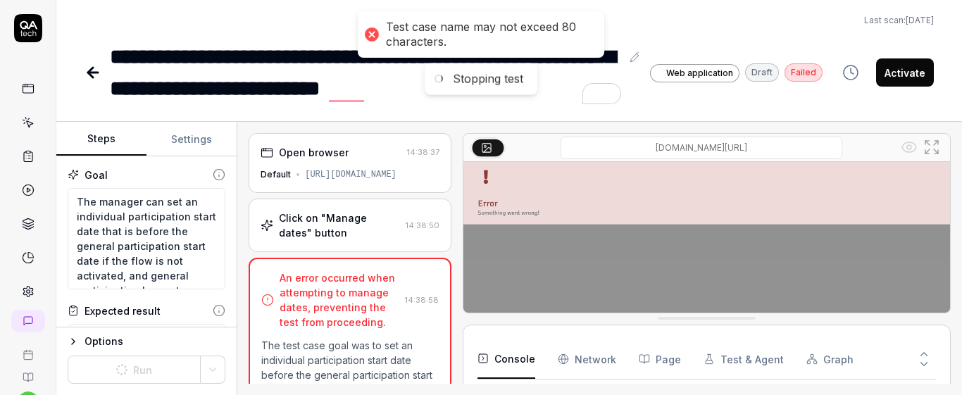
click at [594, 15] on main "**********" at bounding box center [481, 197] width 962 height 395
click at [644, 19] on div "Last scan: [DATE]" at bounding box center [509, 20] width 849 height 13
click at [490, 101] on div "**********" at bounding box center [365, 72] width 511 height 63
drag, startPoint x: 99, startPoint y: 51, endPoint x: 394, endPoint y: 82, distance: 296.7
click at [397, 86] on div "**********" at bounding box center [454, 72] width 738 height 63
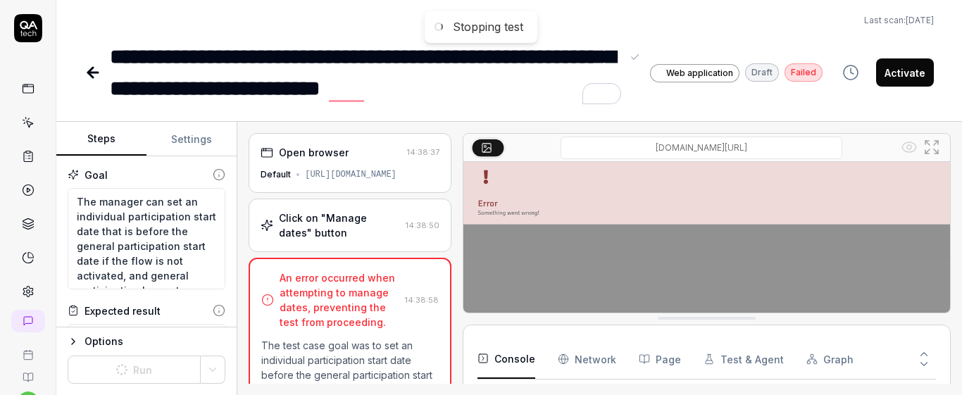
click at [449, 89] on div "**********" at bounding box center [365, 72] width 511 height 63
click at [498, 104] on div "**********" at bounding box center [509, 197] width 906 height 395
click at [368, 89] on div "**********" at bounding box center [365, 72] width 511 height 63
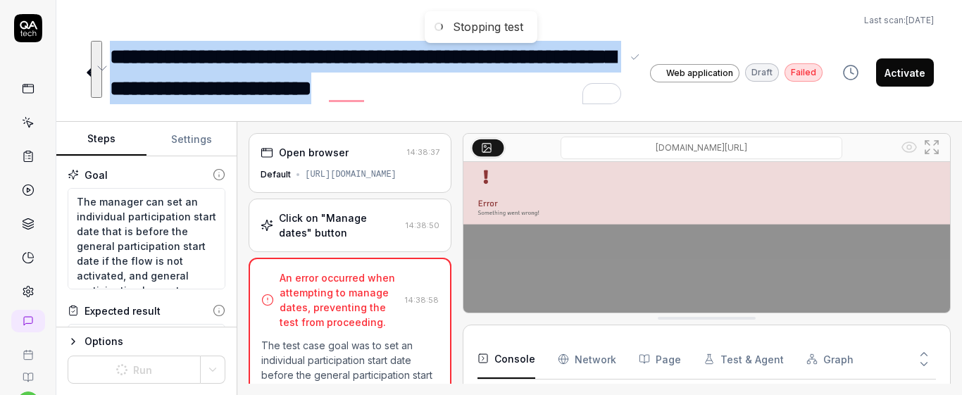
drag, startPoint x: 113, startPoint y: 53, endPoint x: 514, endPoint y: 87, distance: 402.3
click at [514, 87] on div "**********" at bounding box center [365, 72] width 511 height 63
copy div "**********"
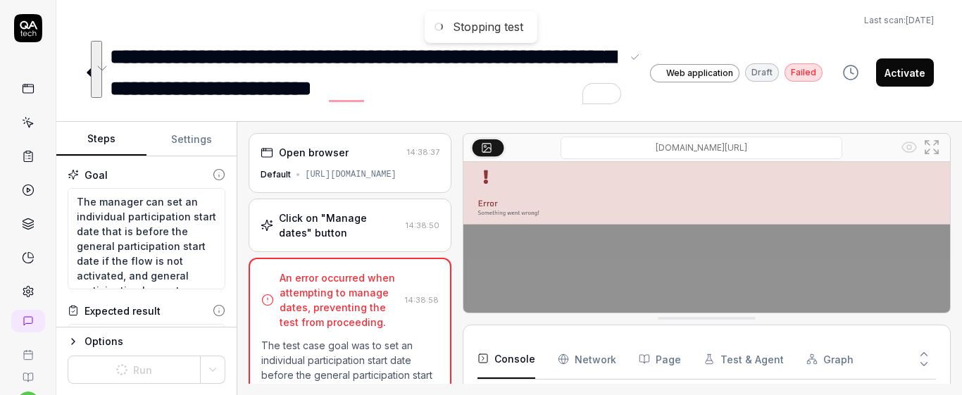
click at [506, 88] on div "**********" at bounding box center [365, 72] width 511 height 63
click at [456, 56] on div "**********" at bounding box center [365, 72] width 511 height 63
click at [504, 106] on div "**********" at bounding box center [509, 197] width 906 height 395
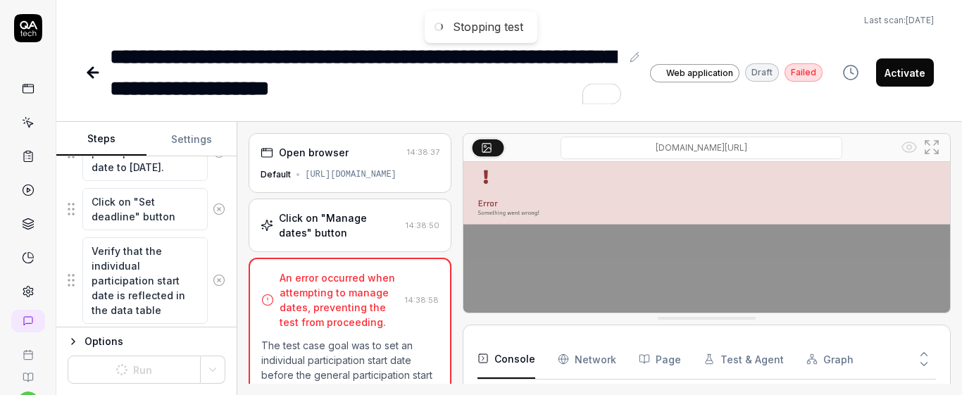
scroll to position [609, 0]
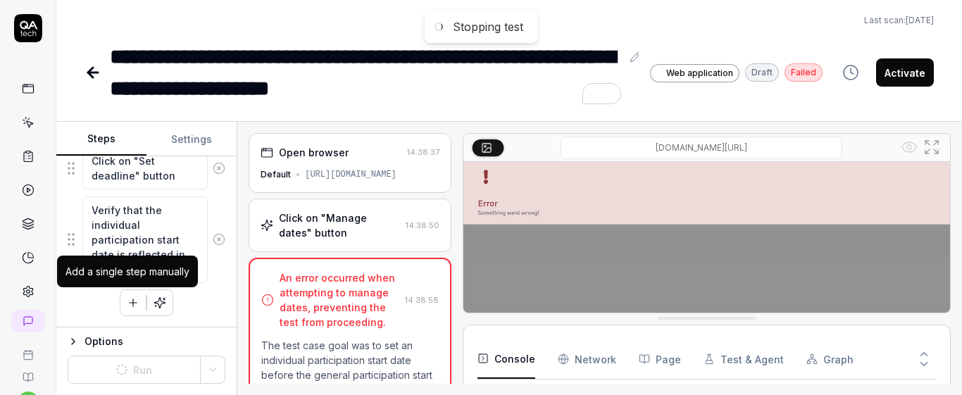
click at [129, 312] on button "button" at bounding box center [132, 302] width 25 height 25
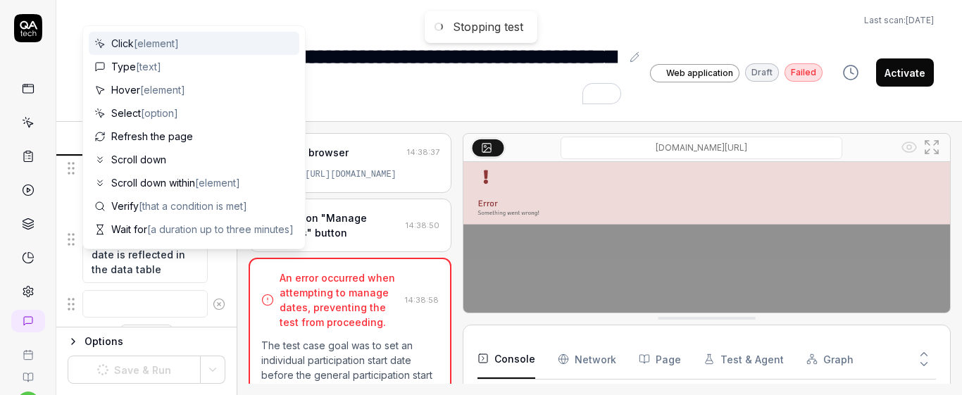
scroll to position [644, 0]
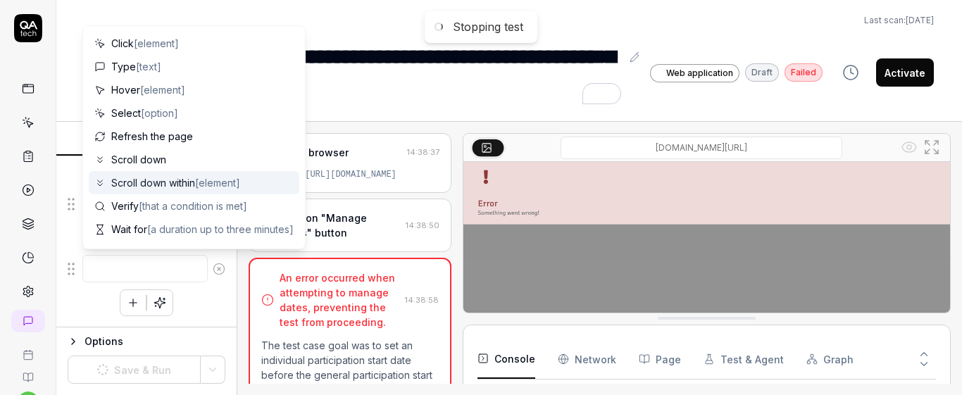
type textarea "*"
type textarea "C"
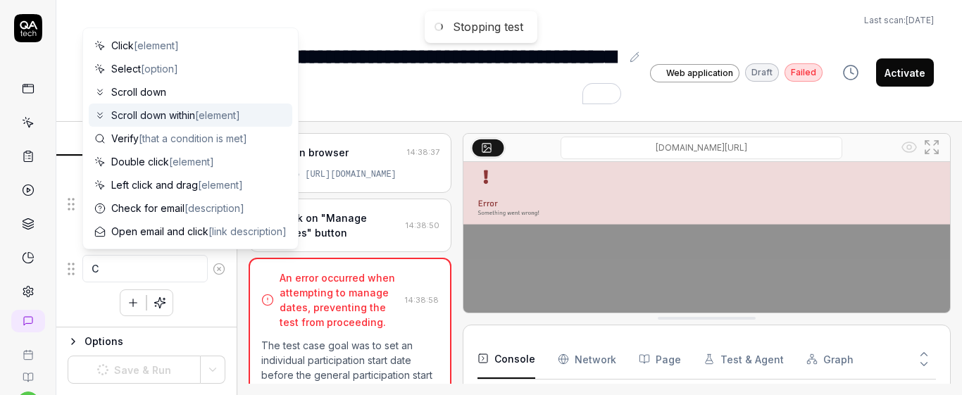
type textarea "*"
type textarea "Cl"
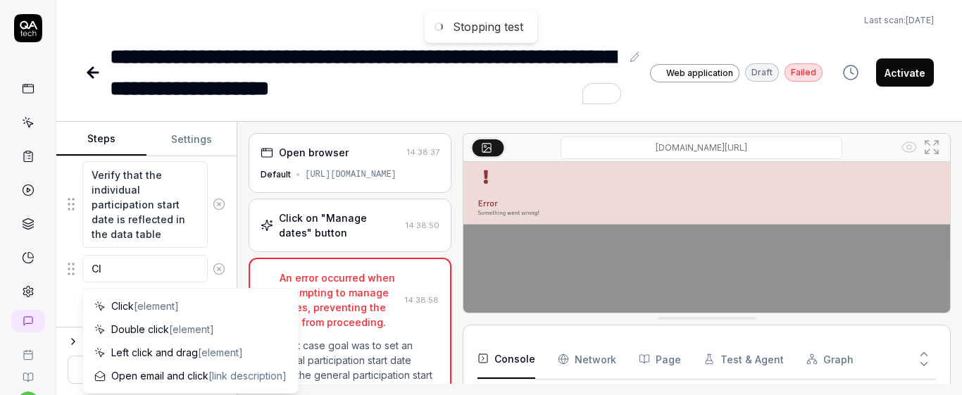
type textarea "*"
type textarea "Cli"
type textarea "*"
type textarea "Click"
type textarea "*"
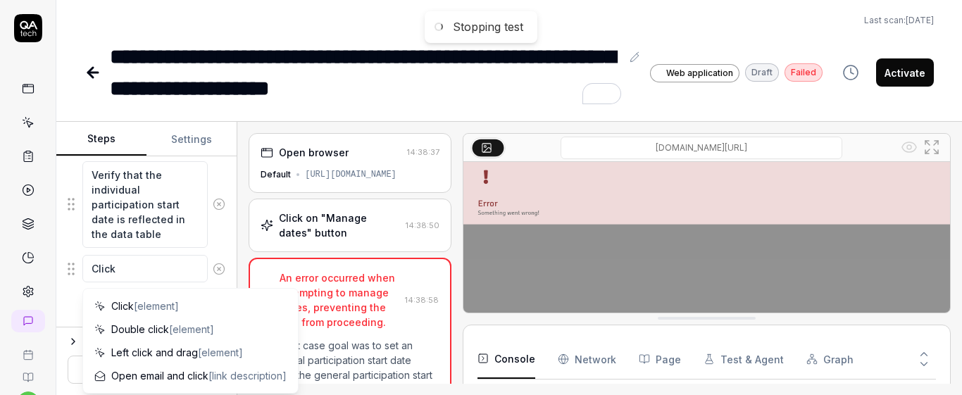
type textarea "Click"
type textarea "*"
type textarea "Click ""
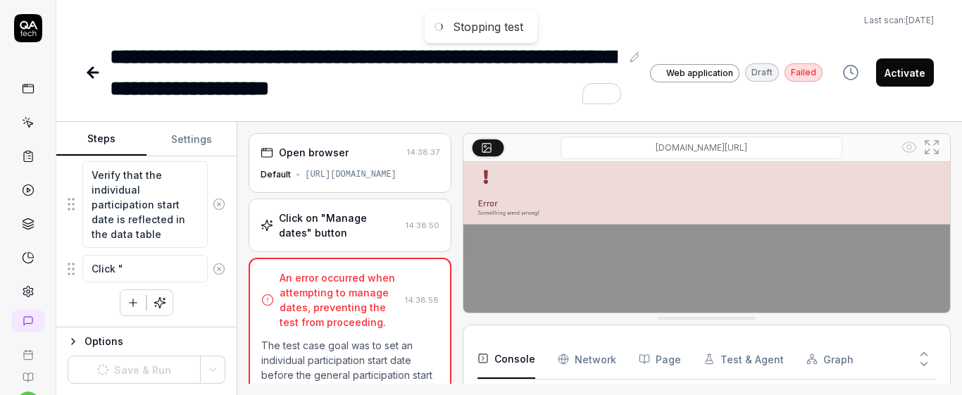
type textarea "*"
type textarea "Click"
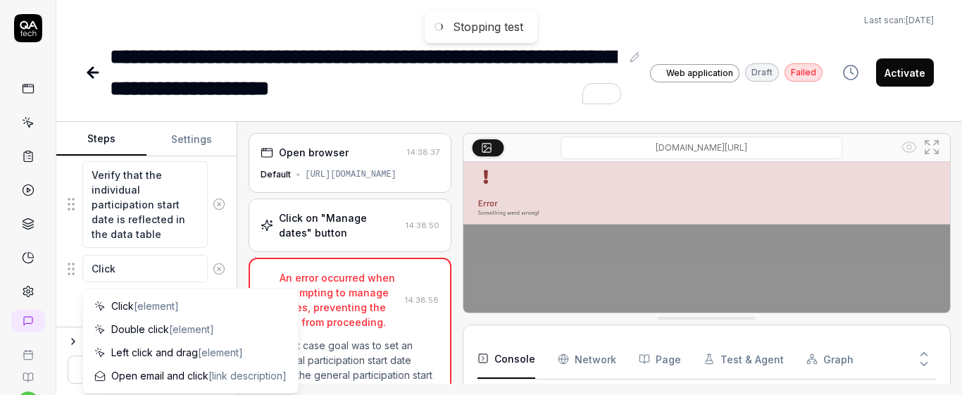
type textarea "*"
type textarea "Click o"
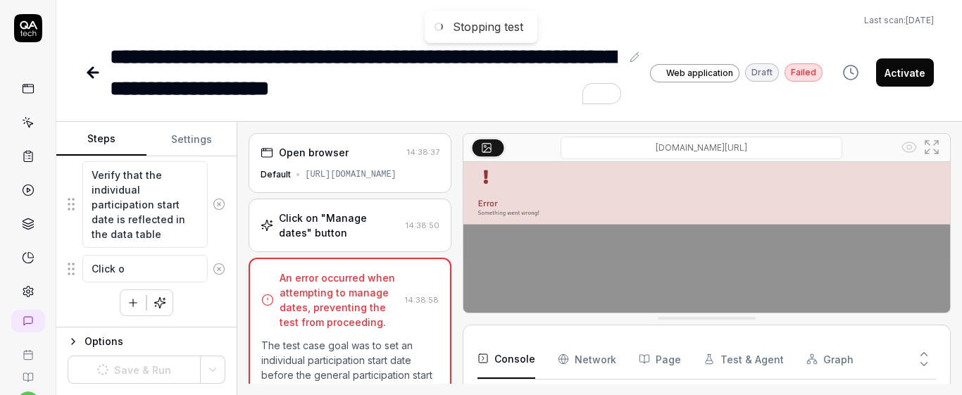
type textarea "*"
type textarea "Click on"
type textarea "*"
type textarea "Click on"
type textarea "*"
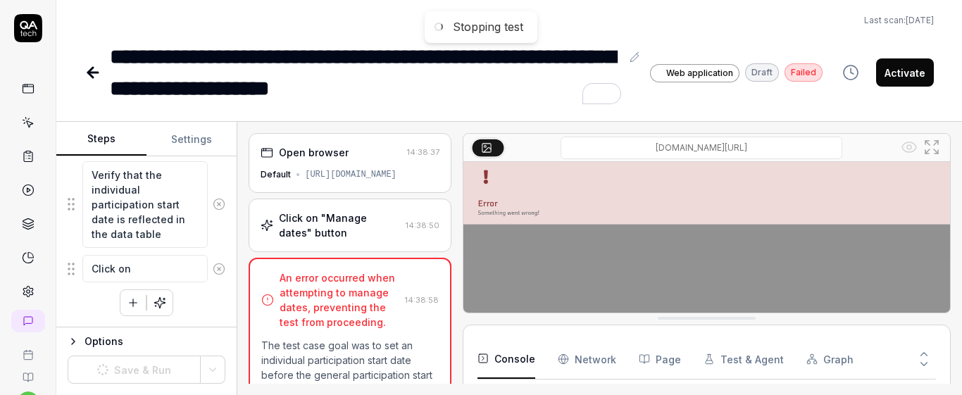
type textarea "Click on ""
type textarea "*"
type textarea "Click on "E"
type textarea "*"
type textarea "Click on "ED"
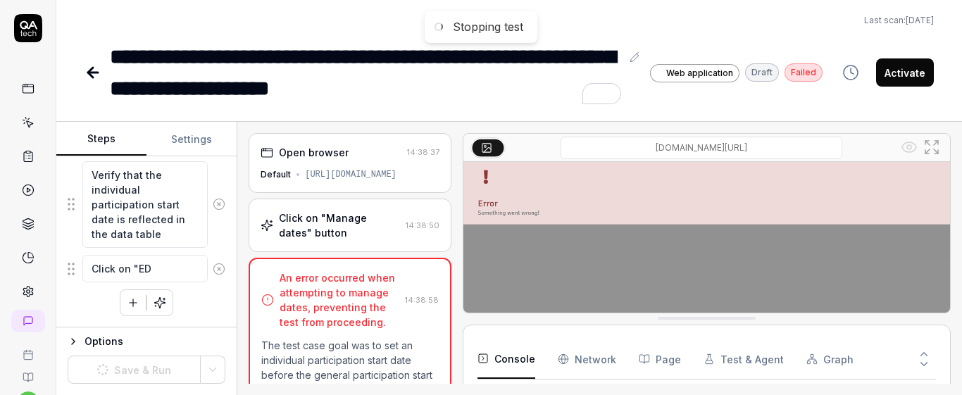
type textarea "*"
type textarea "Click on "EDi"
type textarea "*"
type textarea "Click on "EDit"
type textarea "*"
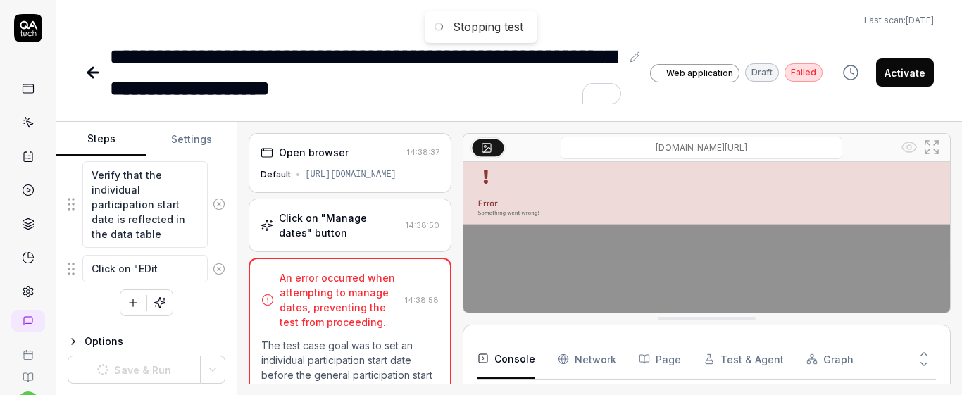
type textarea "Click on "EDi"
type textarea "*"
type textarea "Click on "ED"
type textarea "*"
type textarea "Click on "E"
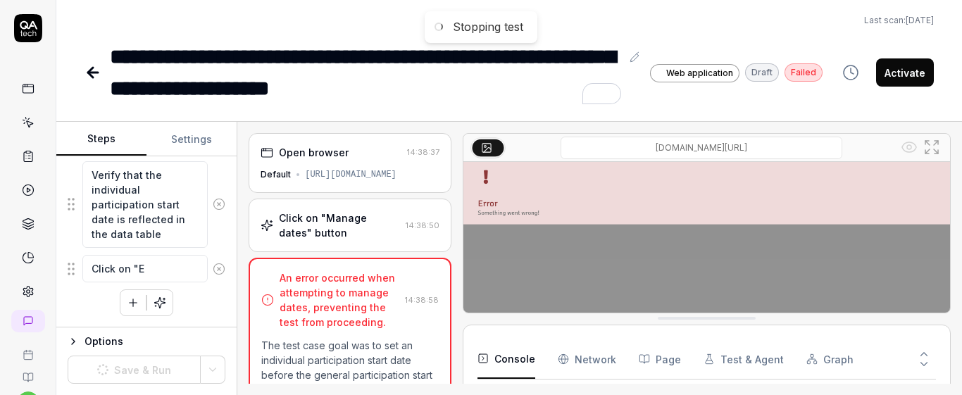
type textarea "*"
type textarea "Click on "Ed"
type textarea "*"
type textarea "Click on "Edi"
type textarea "*"
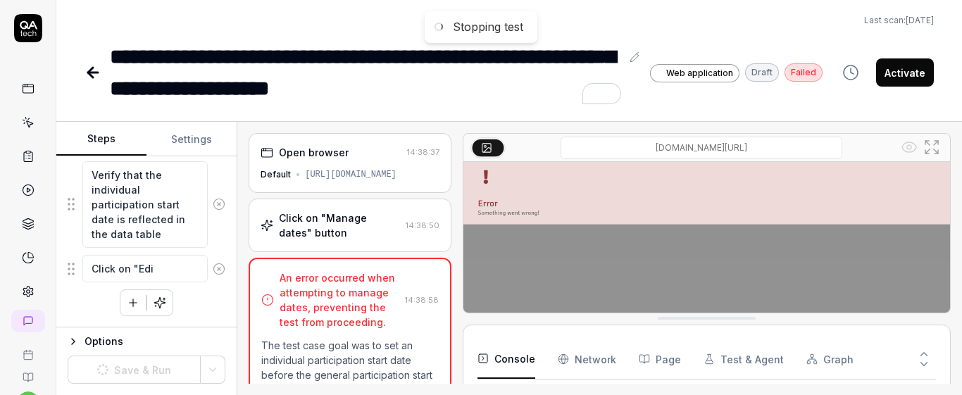
type textarea "Click on "Edit"
type textarea "*"
type textarea "Click on "Edit"
type textarea "*"
type textarea "Click on "Edit o"
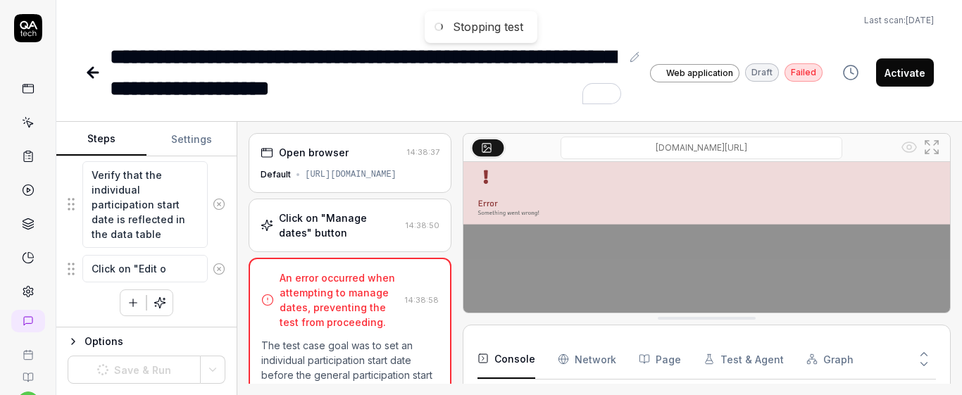
type textarea "*"
type textarea "Click on "Edit ov"
type textarea "*"
type textarea "Click on "Edit over"
type textarea "*"
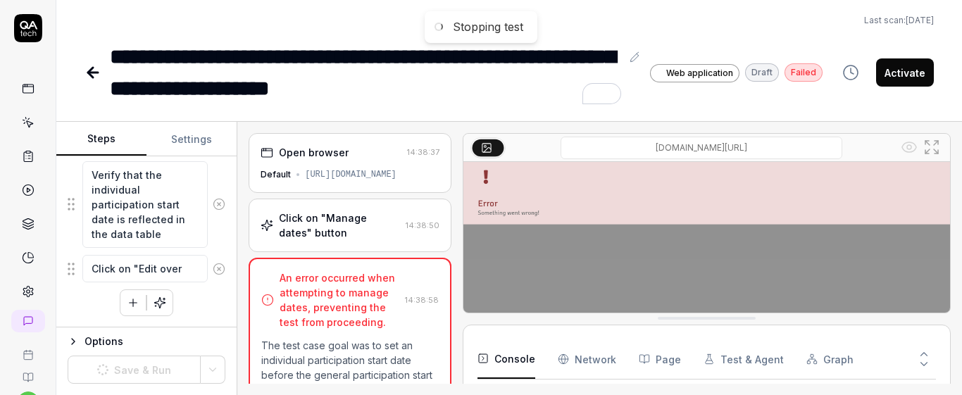
type textarea "Click on "Edit overa"
type textarea "*"
type textarea "Click on "Edit overal"
type textarea "*"
type textarea "Click on "Edit overall"
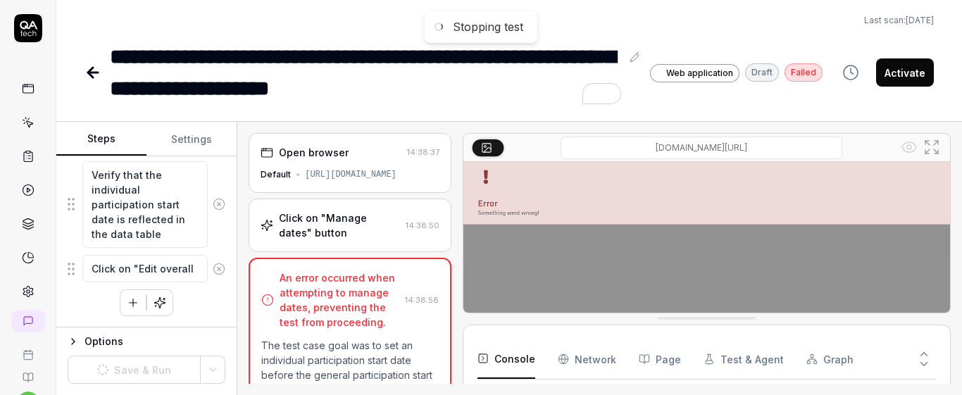
type textarea "*"
type textarea "Click on "Edit overall"
type textarea "*"
type textarea "Click on "Edit overall fl"
type textarea "*"
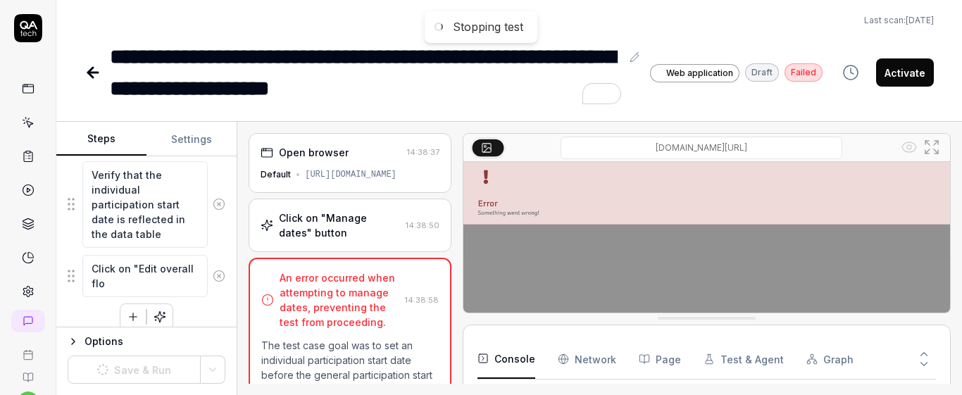
type textarea "Click on "Edit overall flow"
type textarea "*"
type textarea "Click on "Edit overall flow"
type textarea "*"
type textarea "Click on "Edit overall flow d"
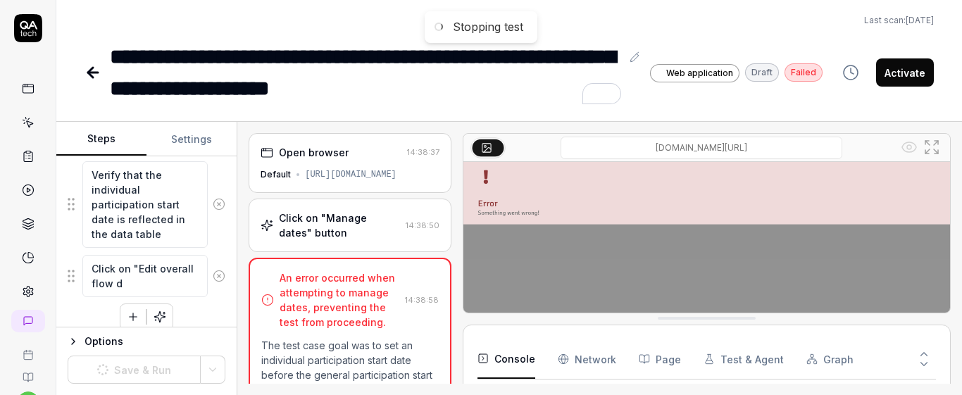
type textarea "*"
type textarea "Click on "Edit overall flow da"
type textarea "*"
type textarea "Click on "Edit overall flow dat"
type textarea "*"
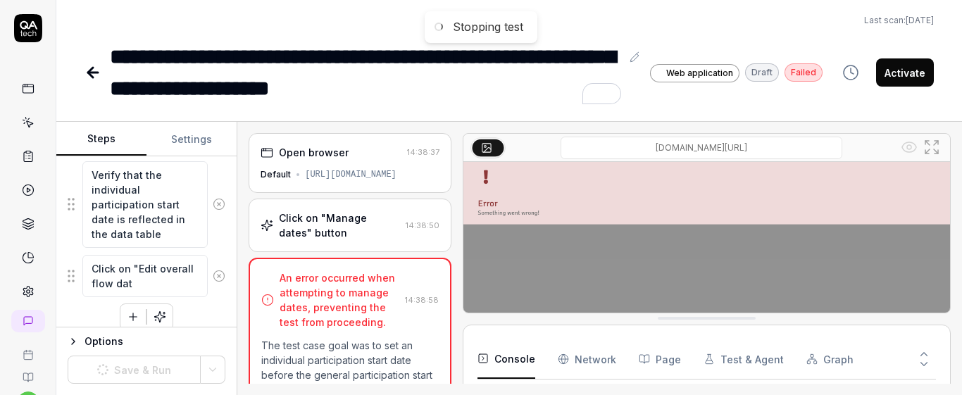
type textarea "Click on "Edit overall flow date"
type textarea "*"
type textarea "Click on "Edit overall flow date""
type textarea "*"
type textarea "Click on "Edit overall flow date"
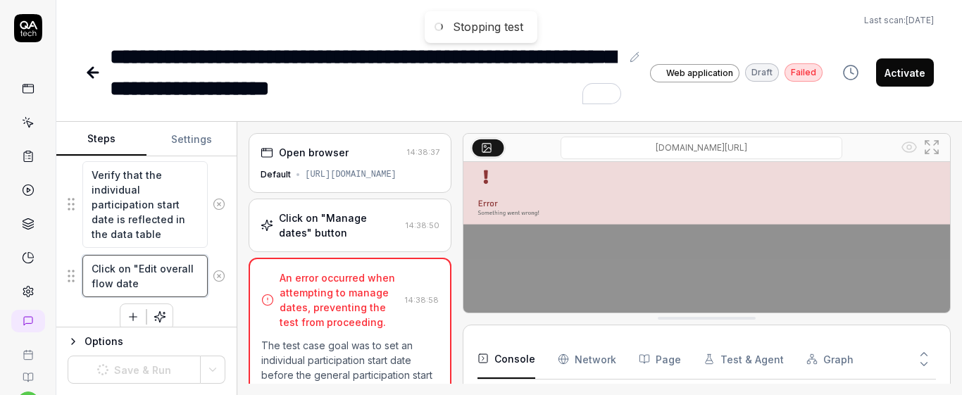
type textarea "*"
type textarea "Click on "Edit overall flow dates"
type textarea "*"
type textarea "Click on "Edit overall flow dates"
type textarea "*"
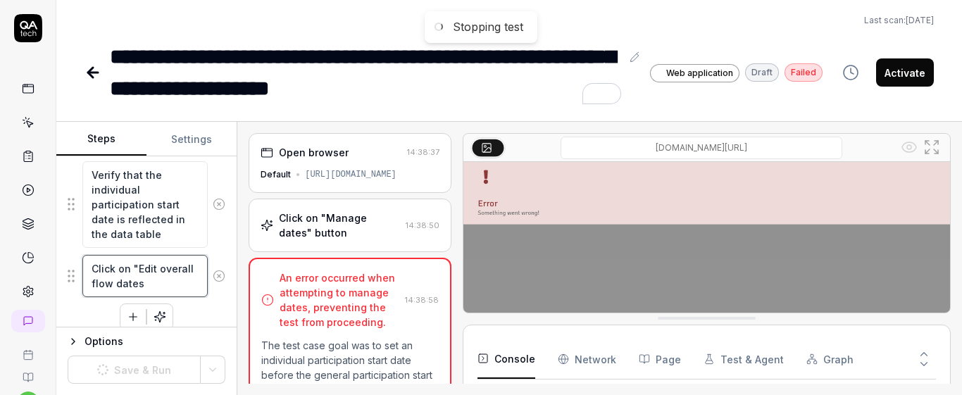
type textarea "Click on "Edit overall flow dates"
type textarea "*"
type textarea "Click on "Edit overall flow dates""
type textarea "*"
type textarea "Click on "Edit overall flow dates""
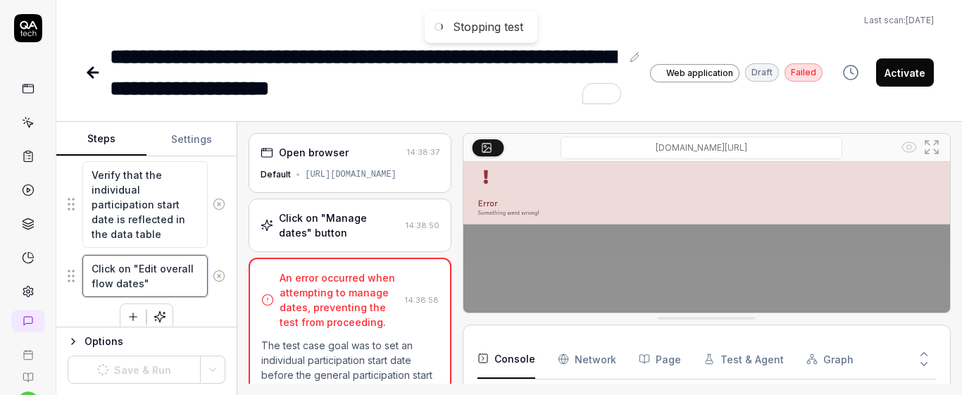
type textarea "*"
type textarea "Click on "Edit overall flow dates" b"
type textarea "*"
type textarea "Click on "Edit overall flow dates" bu"
type textarea "*"
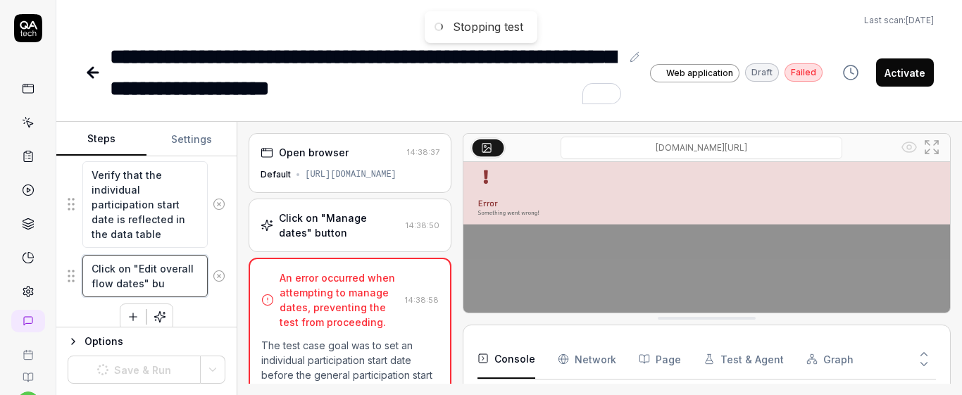
type textarea "Click on "Edit overall flow dates" but"
type textarea "*"
type textarea "Click on "Edit overall flow dates" butto"
type textarea "*"
type textarea "Click on "Edit overall flow dates" button"
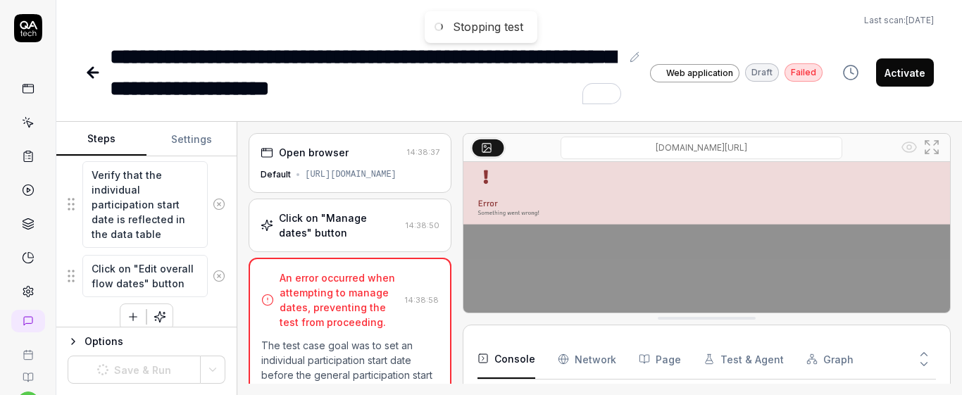
click at [208, 313] on div "Click on "Manage dates" button Click on "Edit overall flow date" button Set the…" at bounding box center [147, 50] width 158 height 559
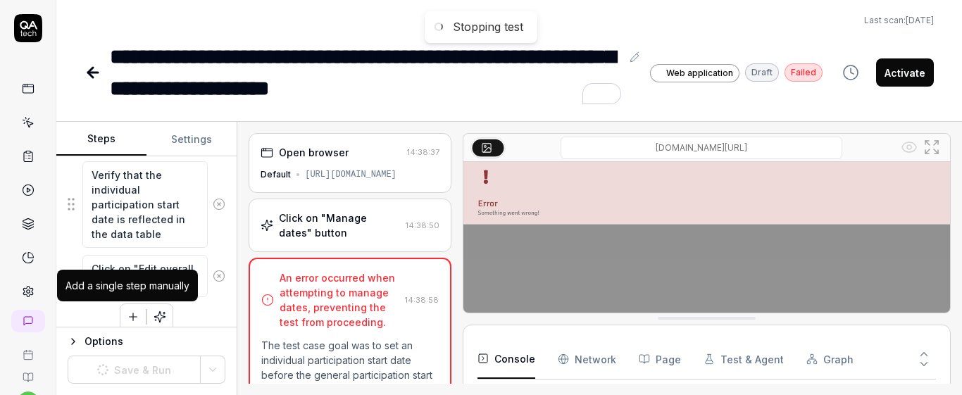
click at [127, 316] on icon "button" at bounding box center [133, 317] width 13 height 13
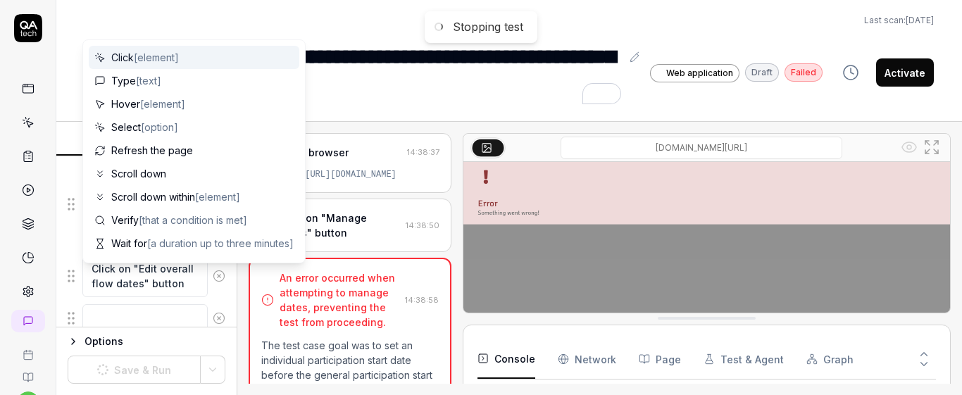
scroll to position [680, 0]
click at [215, 306] on div "Click on "Manage dates" button Click on "Edit overall flow date" button Set the…" at bounding box center [147, 33] width 158 height 594
click at [140, 288] on textarea at bounding box center [144, 282] width 125 height 27
type textarea "*"
type textarea "S"
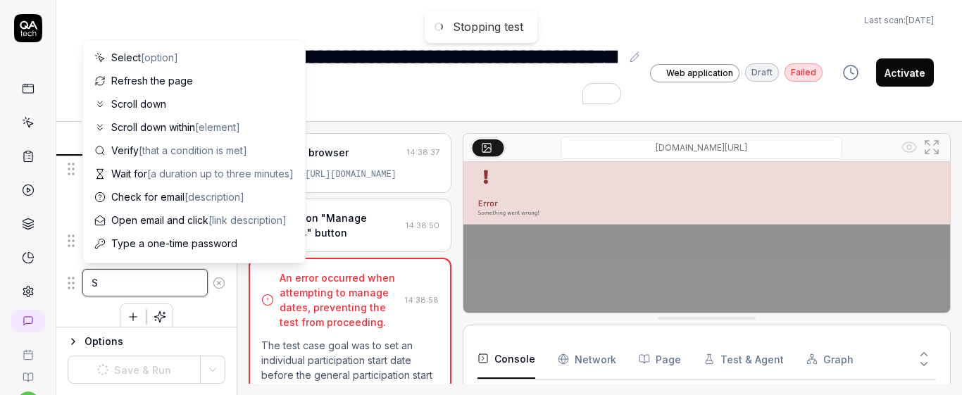
type textarea "*"
type textarea "SE"
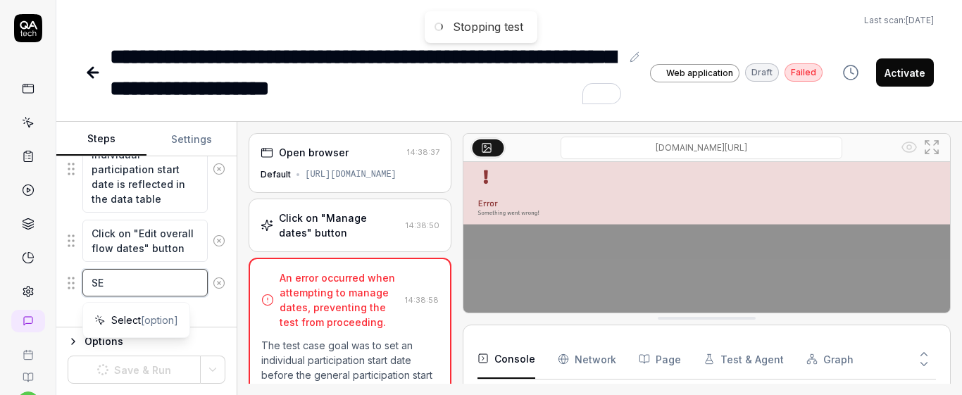
type textarea "*"
type textarea "SEt"
type textarea "*"
type textarea "SE"
type textarea "*"
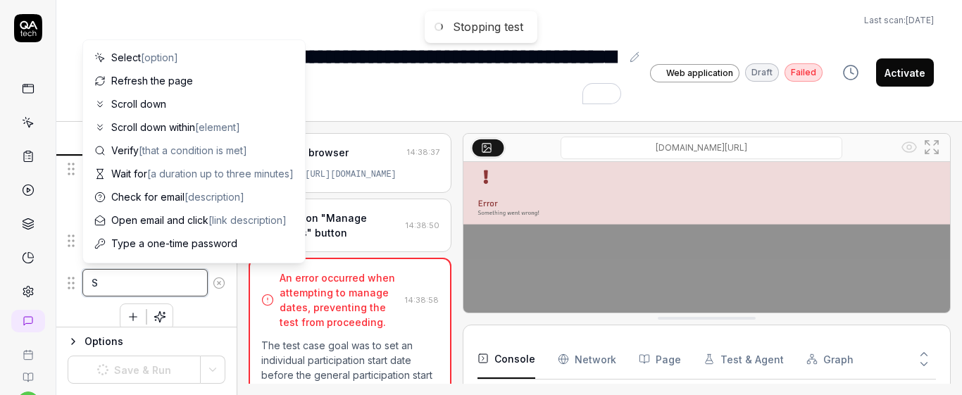
type textarea "S"
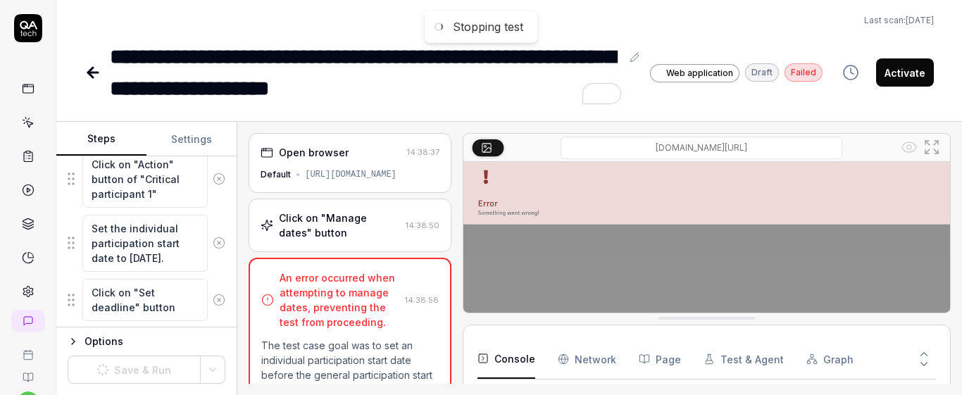
scroll to position [473, 0]
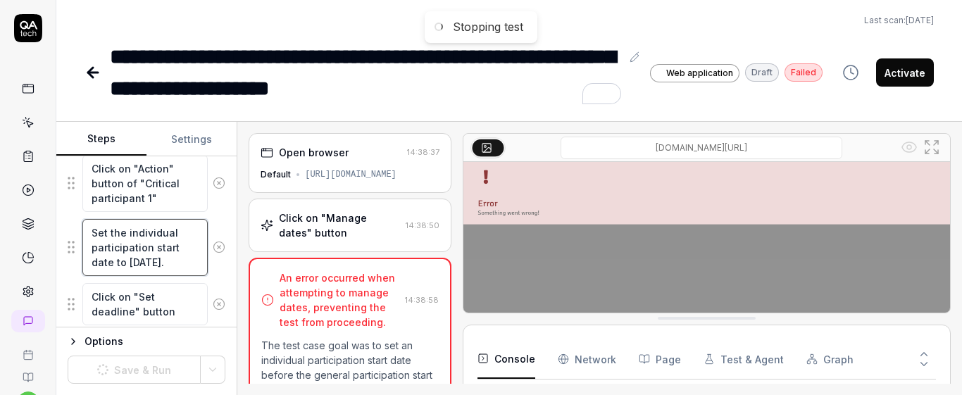
drag, startPoint x: 91, startPoint y: 231, endPoint x: 194, endPoint y: 261, distance: 107.0
click at [194, 261] on textarea "Set the individual participation start date to 08/10/2025." at bounding box center [144, 247] width 125 height 57
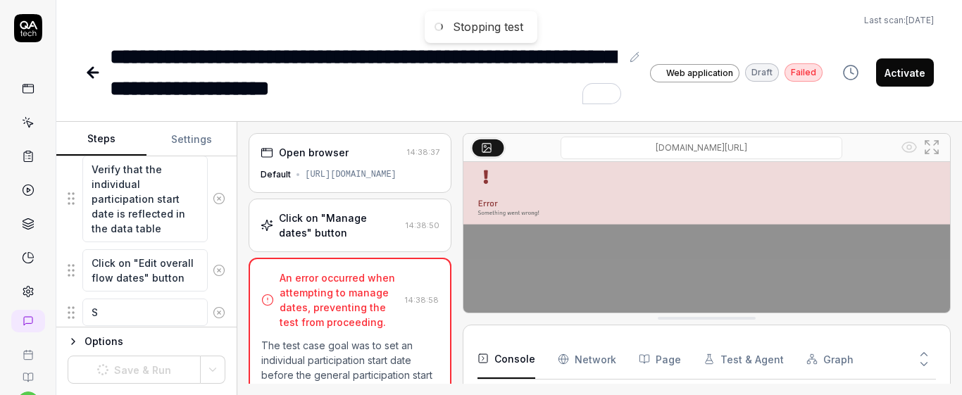
scroll to position [694, 0]
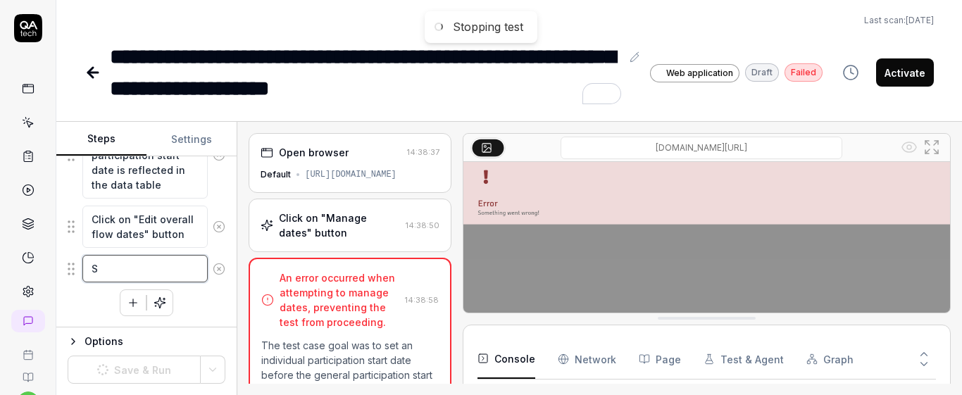
type textarea "*"
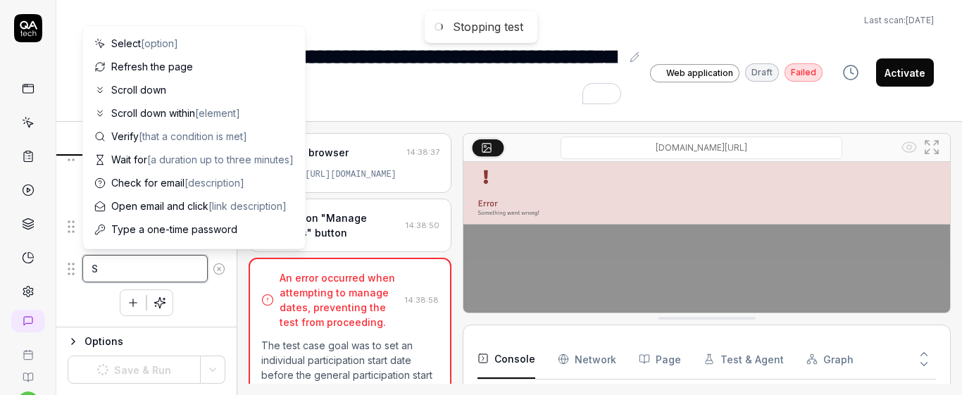
click at [163, 276] on textarea "S" at bounding box center [144, 268] width 125 height 27
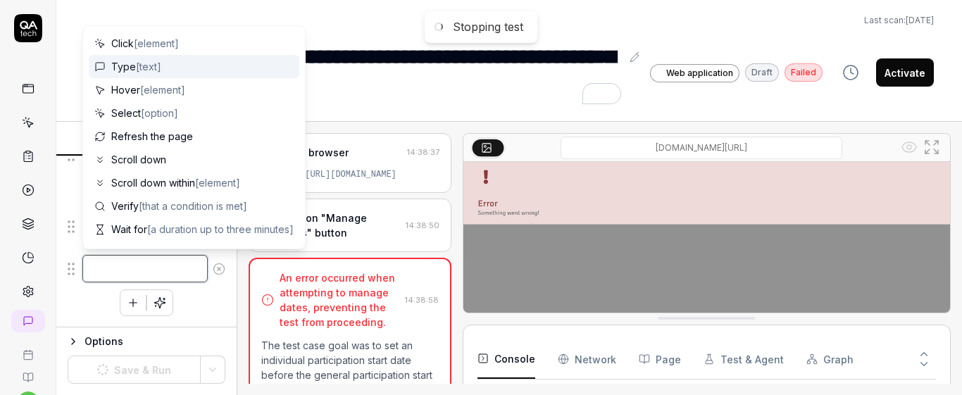
paste textarea "Set the individual participation start date to begin immediately. Is this helpf…"
type textarea "*"
type textarea "Set the individual participation start date to begin immediately. Is this helpf…"
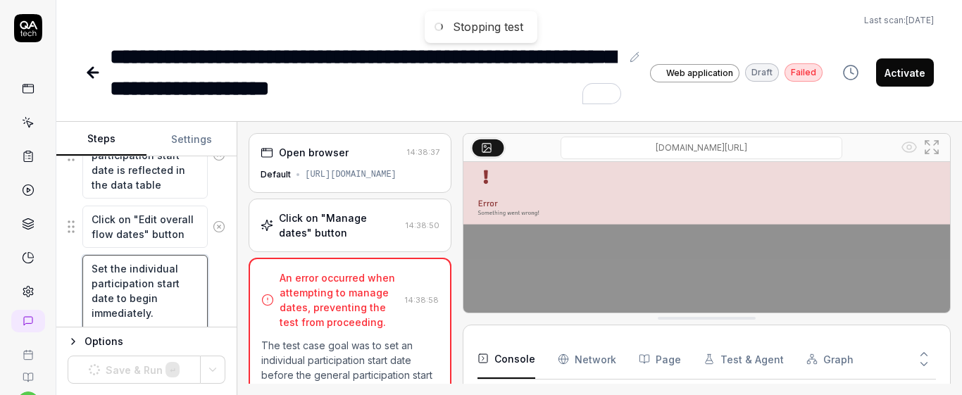
scroll to position [923, 0]
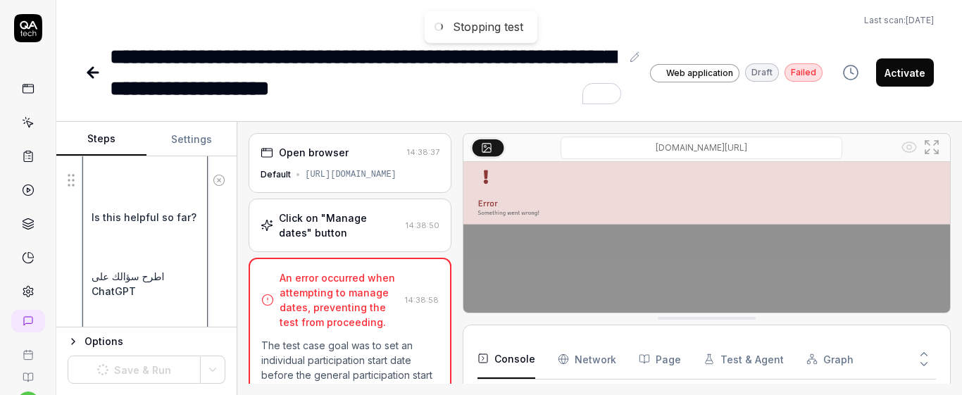
drag, startPoint x: 89, startPoint y: 213, endPoint x: 186, endPoint y: 310, distance: 136.5
click at [186, 310] on textarea "Set the individual participation start date to begin immediately. Is this helpf…" at bounding box center [144, 180] width 125 height 309
type textarea "*"
type textarea "Set the individual participation start date to begin immediately."
type textarea "*"
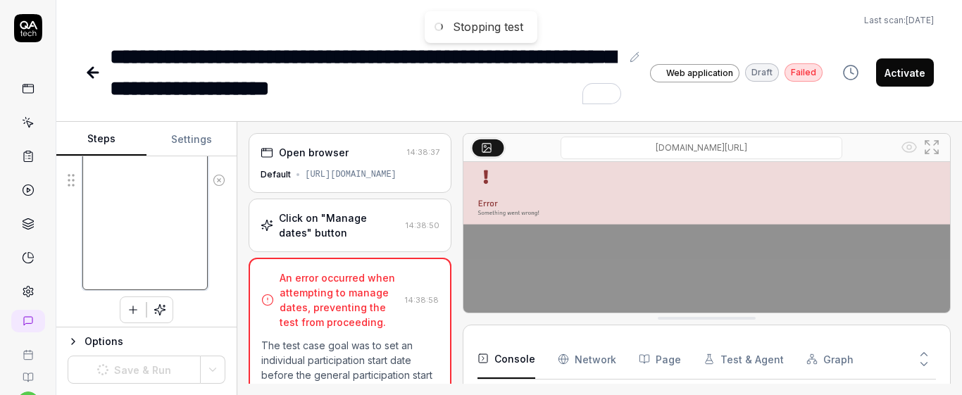
type textarea "Set the individual participation start date to begin immediately."
type textarea "*"
type textarea "Set the individual participation start date to begin immediately."
type textarea "*"
type textarea "Set the individual participation start date to begin immediately."
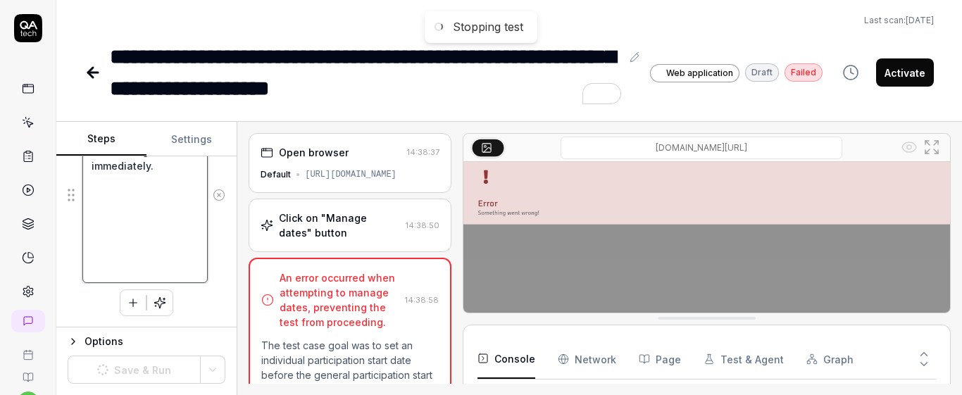
type textarea "*"
type textarea "Set the individual participation start date to begin immediately."
click at [116, 267] on textarea "Set the individual participation start date to begin immediately." at bounding box center [144, 203] width 125 height 161
type textarea "*"
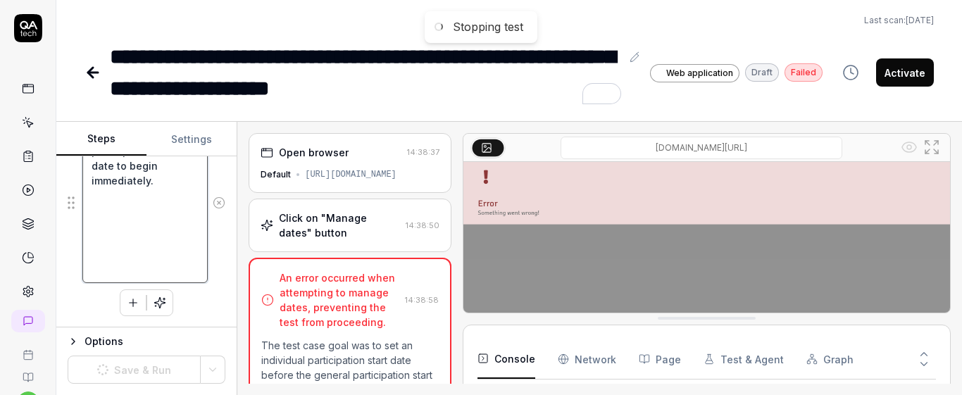
type textarea "Set the individual participation start date to begin immediately."
type textarea "*"
type textarea "Set the individual participation start date to begin immediately."
type textarea "*"
type textarea "Set the individual participation start date to begin immediately."
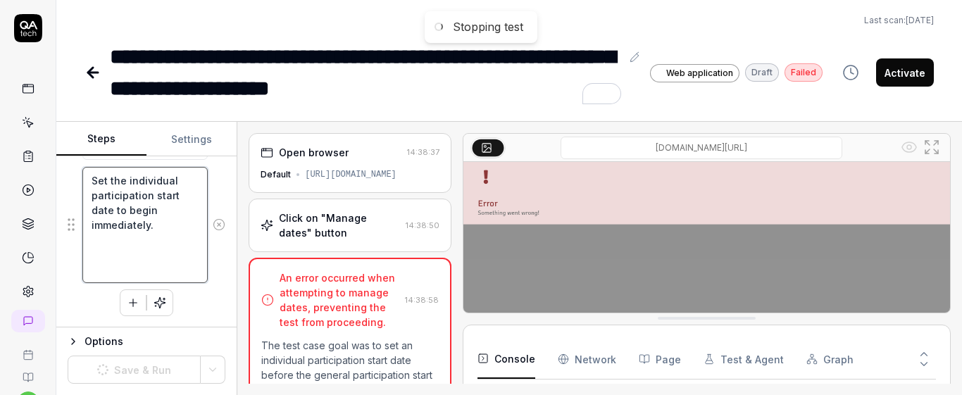
type textarea "*"
type textarea "Set the individual participation start date to begin immediately."
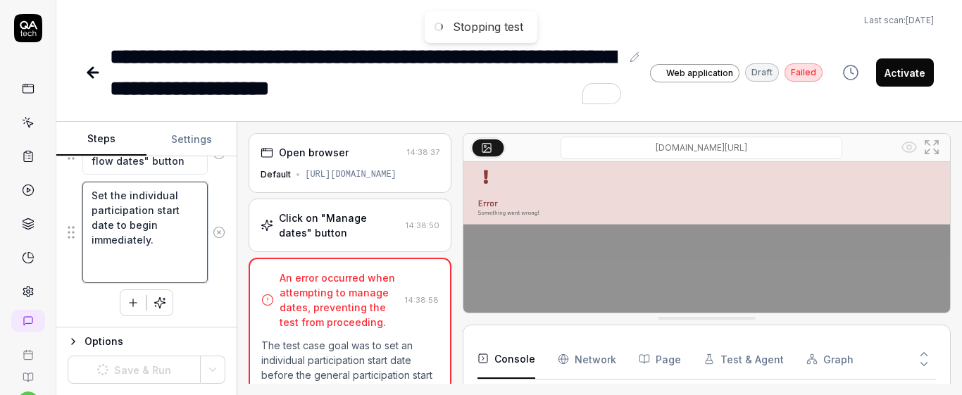
type textarea "*"
type textarea "Set the individual participation start date to begin immediately."
type textarea "*"
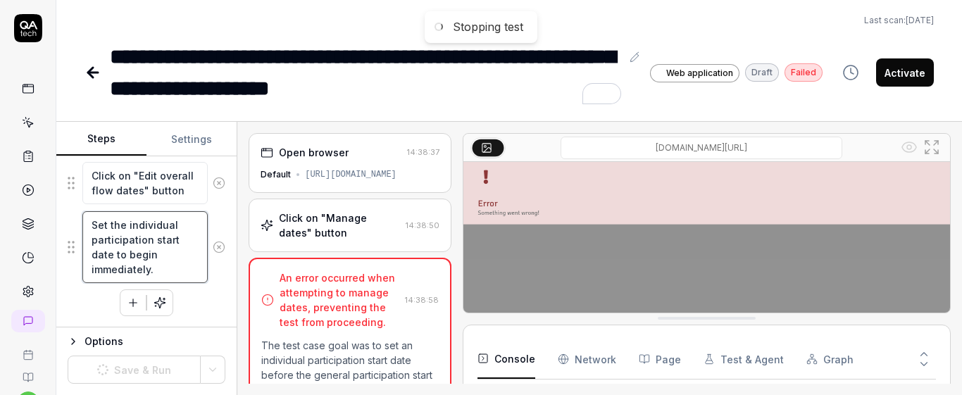
scroll to position [737, 0]
type textarea "Set the individual participation start date to begin immediately."
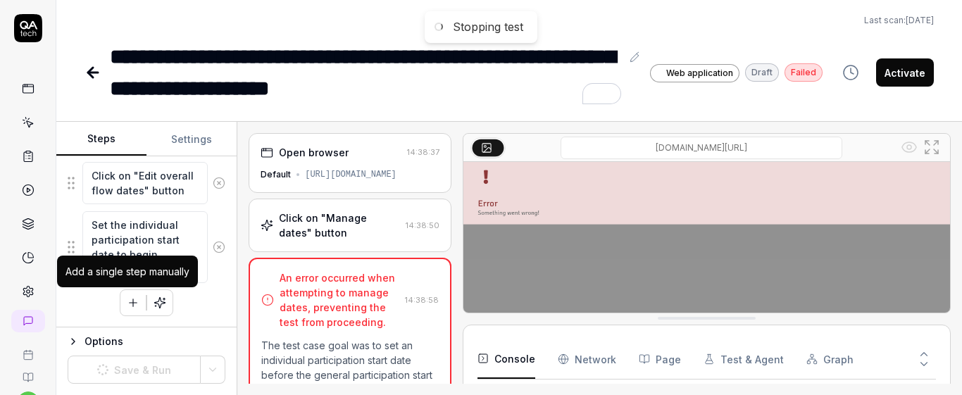
click at [128, 297] on icon "button" at bounding box center [133, 303] width 13 height 13
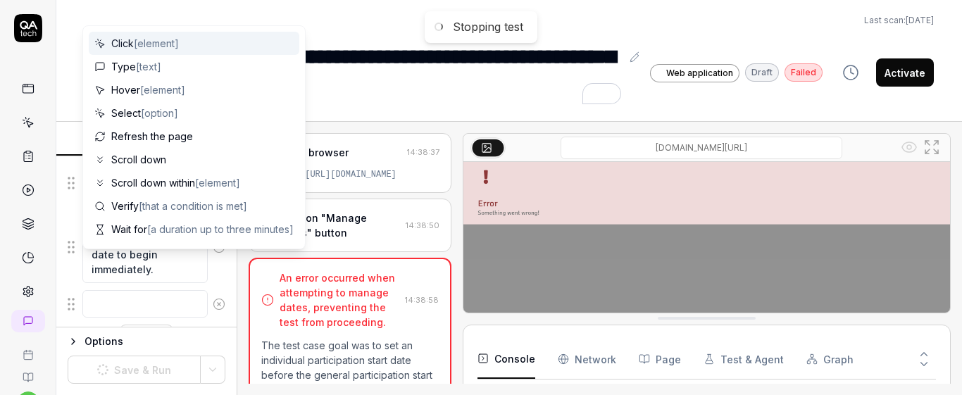
scroll to position [773, 0]
type textarea "*"
type textarea "C"
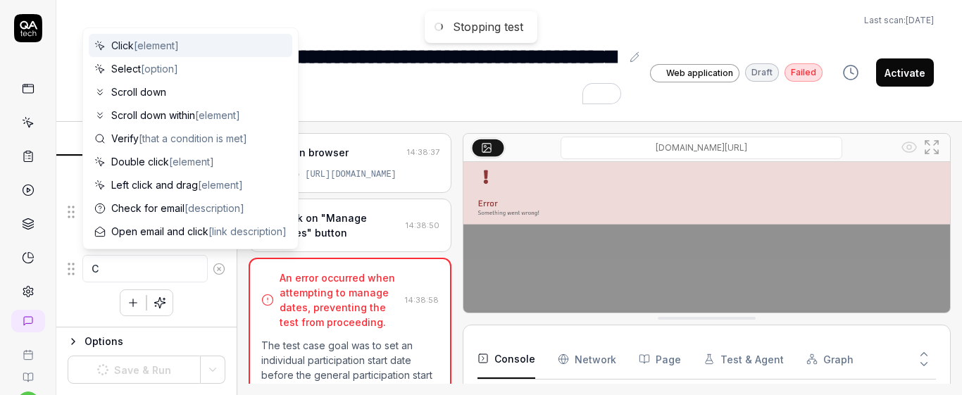
type textarea "*"
type textarea "Cl"
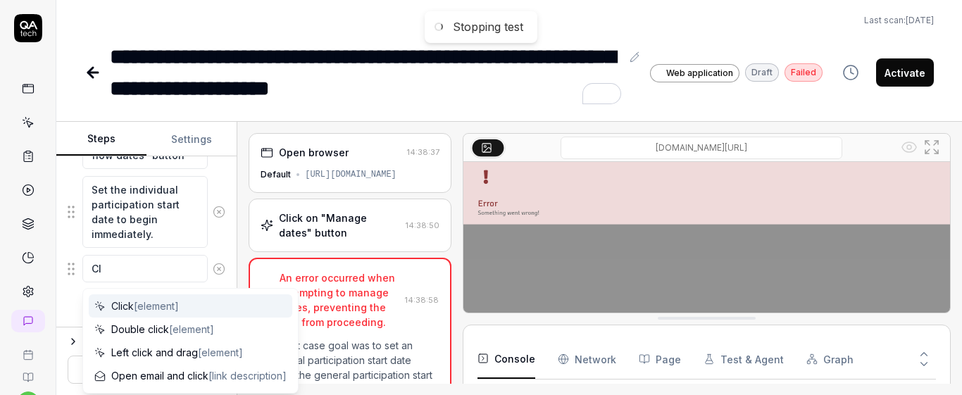
type textarea "*"
type textarea "Cli"
type textarea "*"
type textarea "Clic"
type textarea "*"
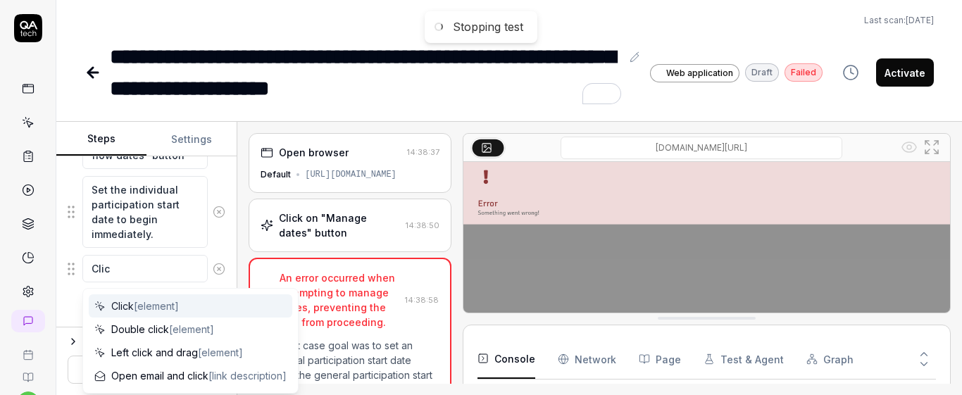
type textarea "Click"
type textarea "*"
type textarea "Click"
type textarea "*"
type textarea "Click o"
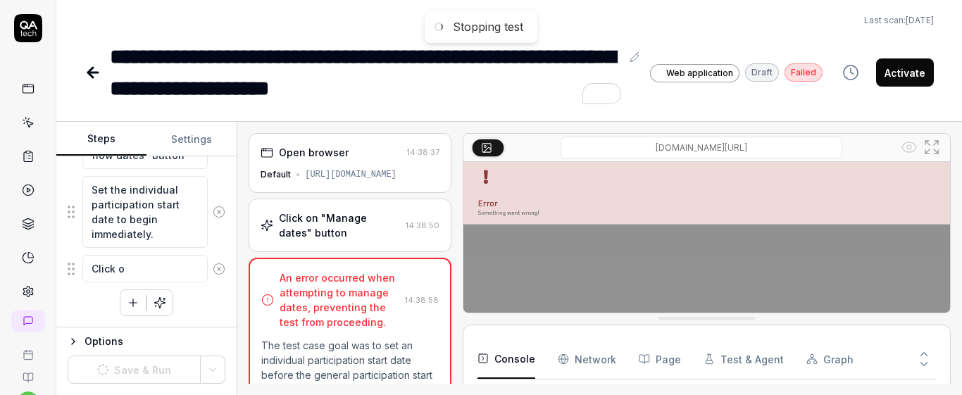
type textarea "*"
type textarea "Click on"
type textarea "*"
type textarea "Click on"
type textarea "*"
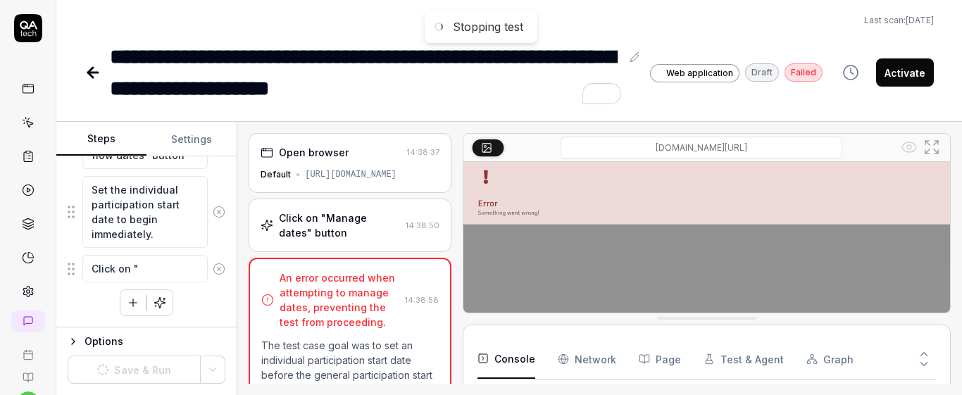
type textarea "Click on ""
type textarea "*"
type textarea "Click on "S"
type textarea "*"
type textarea "Click on "Sa"
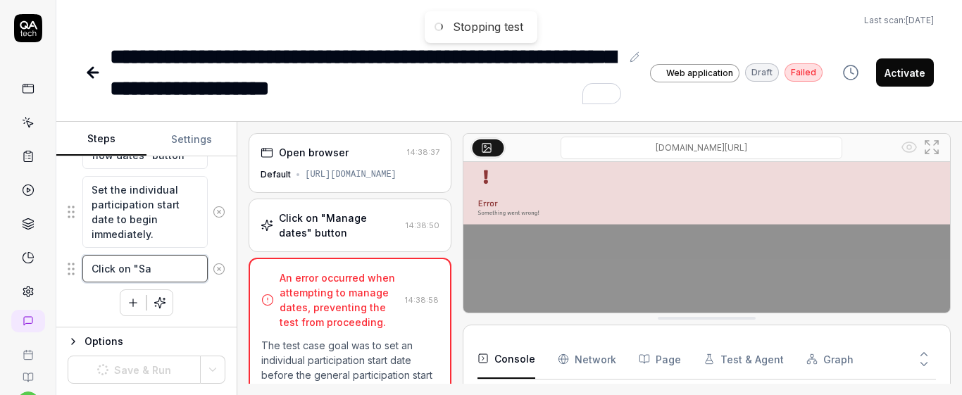
type textarea "*"
type textarea "Click on "Sav"
type textarea "*"
type textarea "Click on "Save"
type textarea "*"
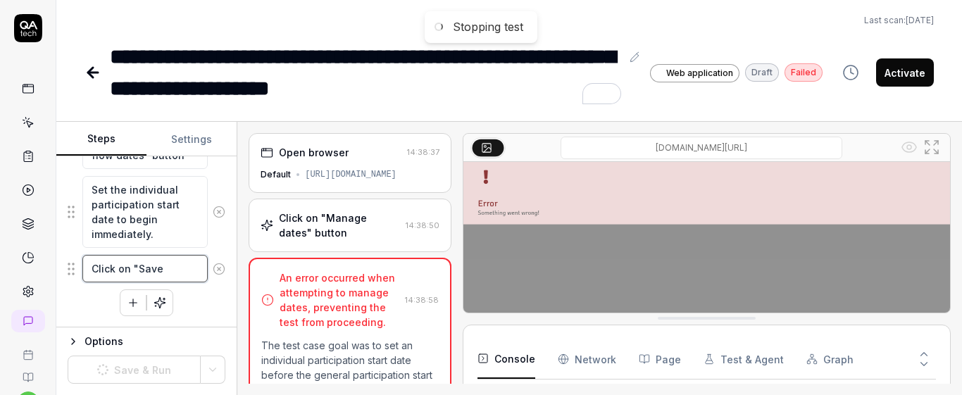
type textarea "Click on "Save"
type textarea "*"
type textarea "Click on "Save d"
type textarea "*"
type textarea "Click on "Save dat"
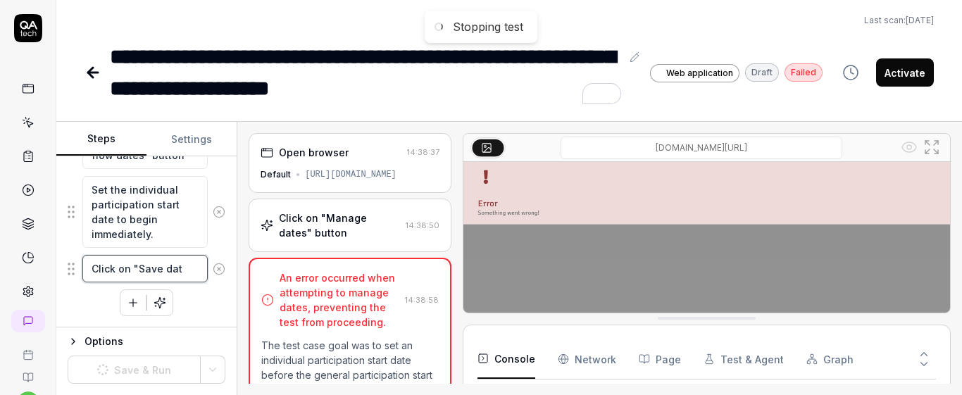
type textarea "*"
type textarea "Click on "Save date"
type textarea "*"
type textarea "Click on "Save dates"
type textarea "*"
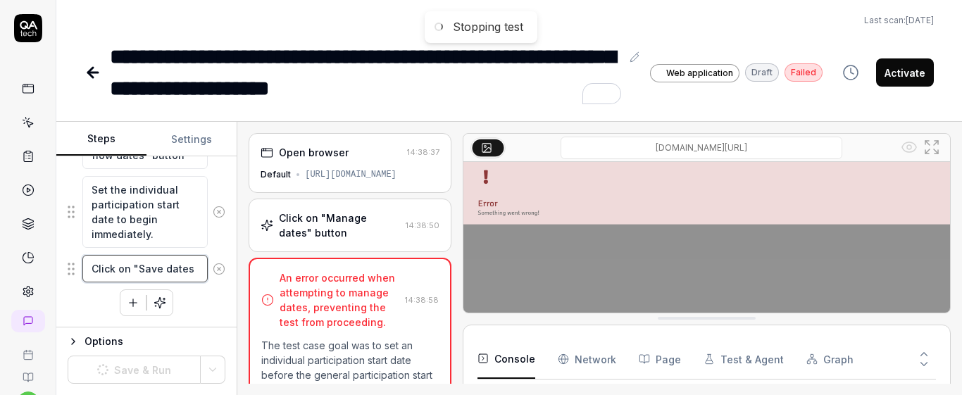
type textarea "Click on "Save dates""
type textarea "*"
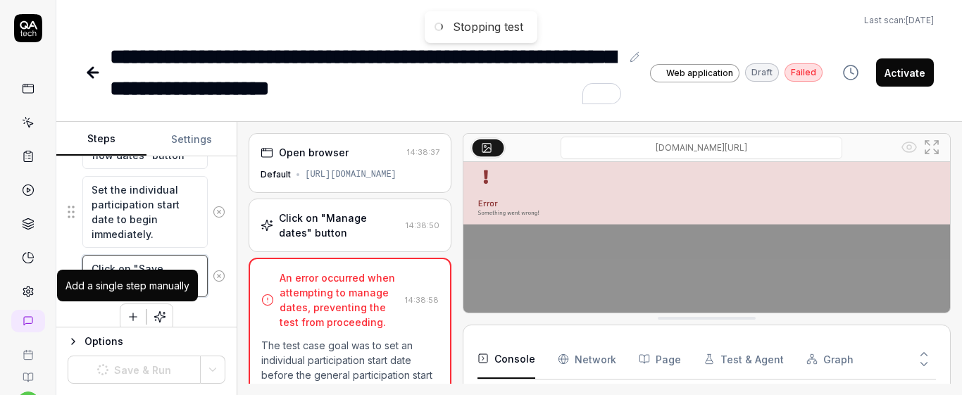
type textarea "Click on "Save dates""
click at [120, 311] on button "button" at bounding box center [132, 316] width 25 height 25
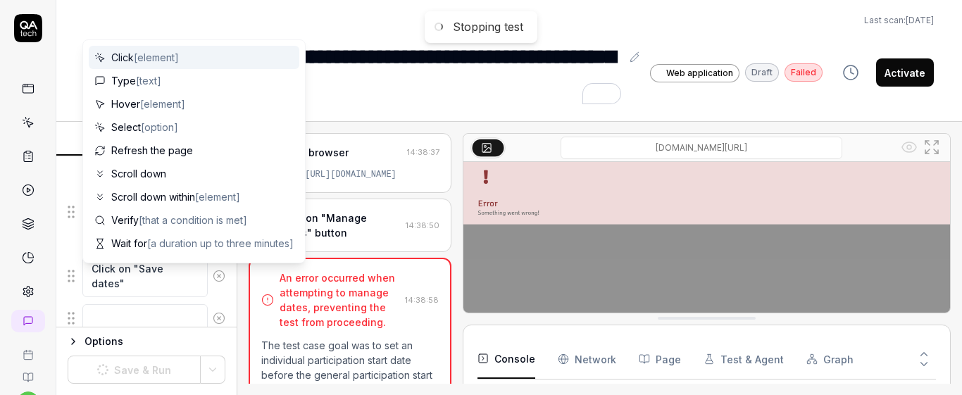
scroll to position [808, 0]
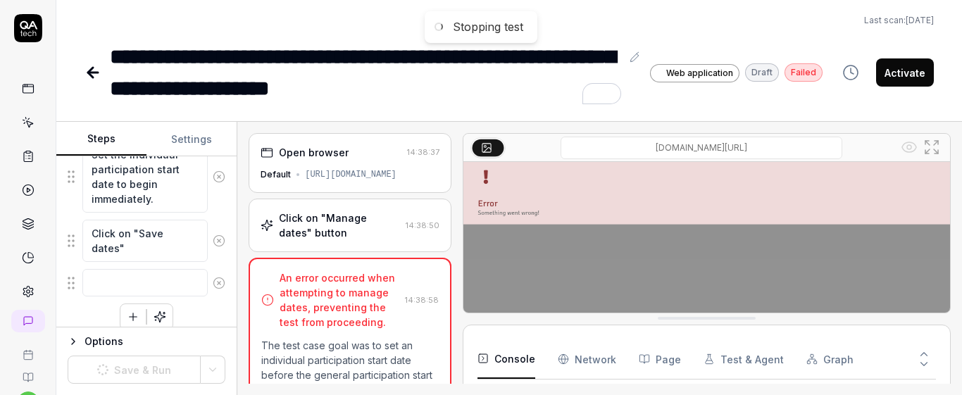
click at [220, 315] on div "Goal The manager can set an individual participation start date that is before …" at bounding box center [146, 241] width 180 height 171
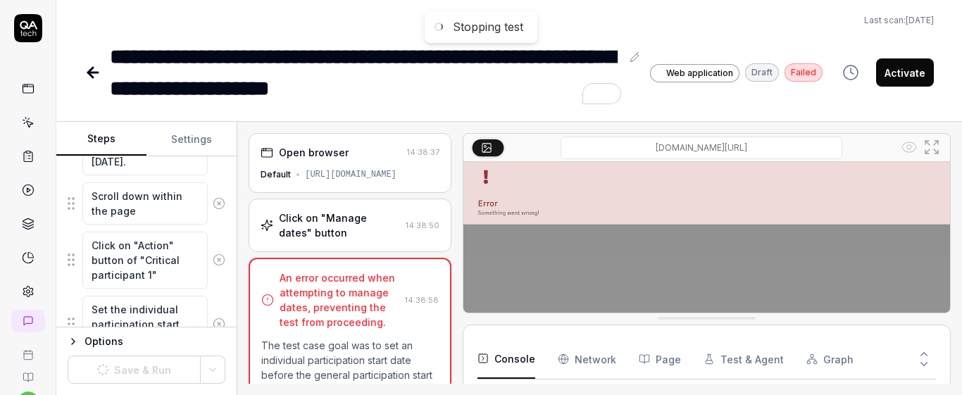
scroll to position [401, 0]
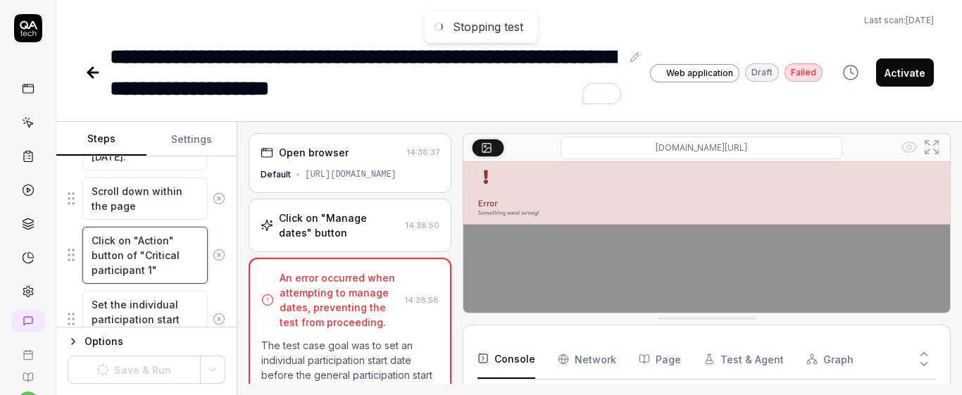
drag, startPoint x: 85, startPoint y: 240, endPoint x: 164, endPoint y: 274, distance: 85.8
click at [164, 274] on textarea "Click on "Action" button of "Critical participant 1"" at bounding box center [144, 255] width 125 height 57
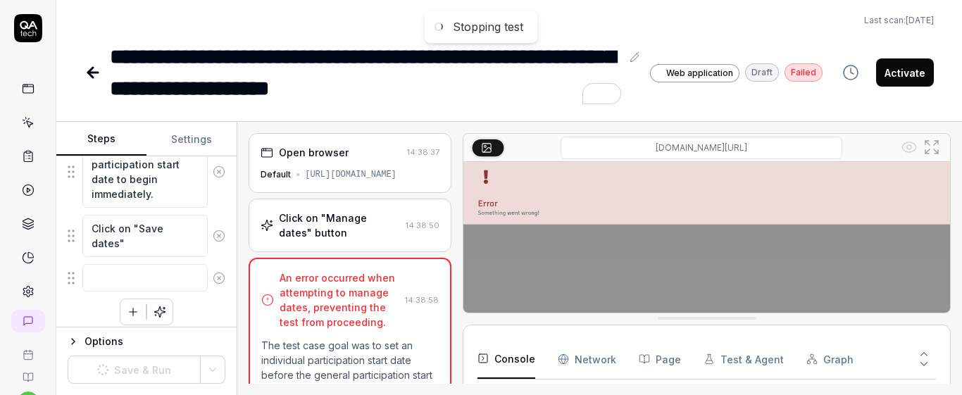
scroll to position [822, 0]
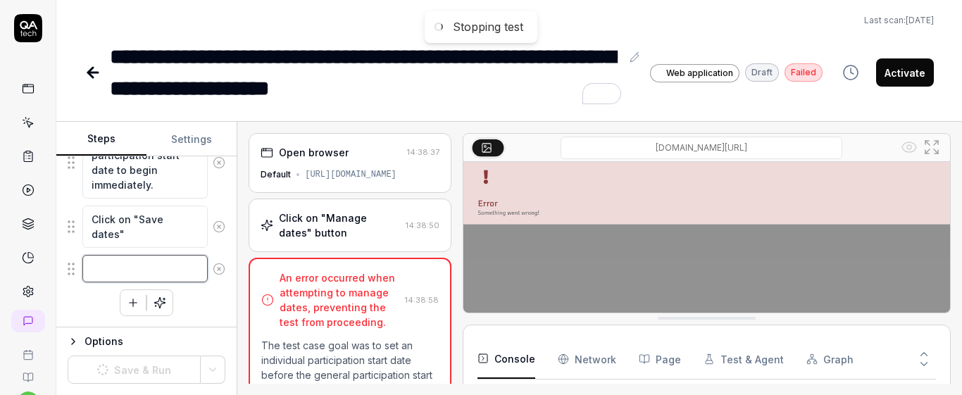
click at [173, 274] on textarea at bounding box center [144, 268] width 125 height 27
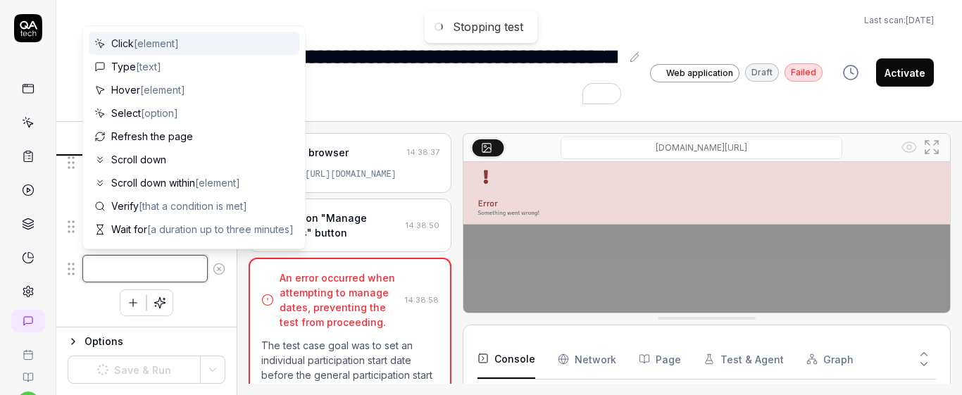
paste textarea "Click on "Action" button of "Critical participant 1""
type textarea "*"
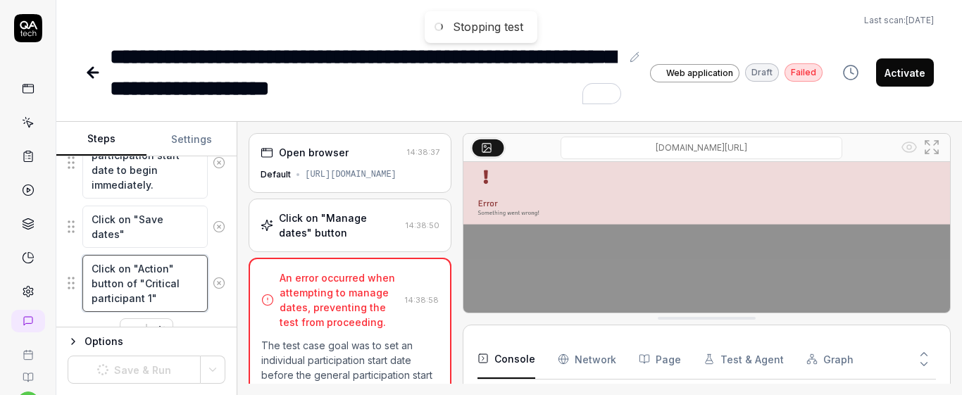
type textarea "Click on "Action" button of "Critical participant 1""
click at [218, 251] on div "Goal The manager can set an individual participation start date that is before …" at bounding box center [146, 241] width 180 height 171
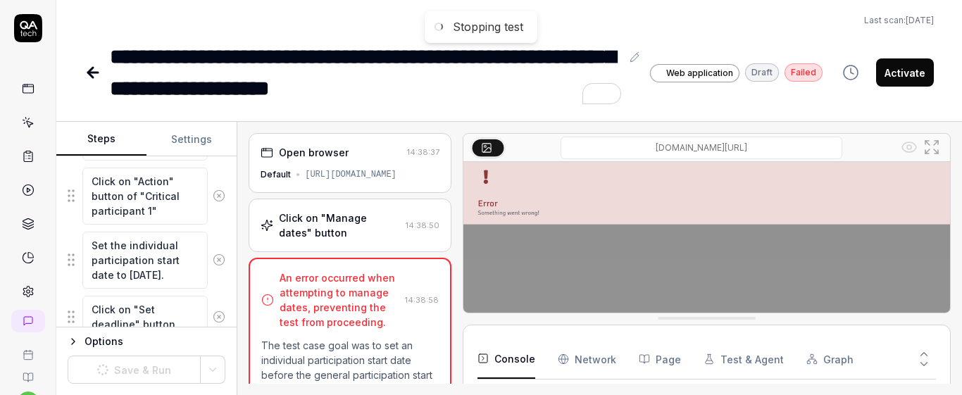
scroll to position [480, 0]
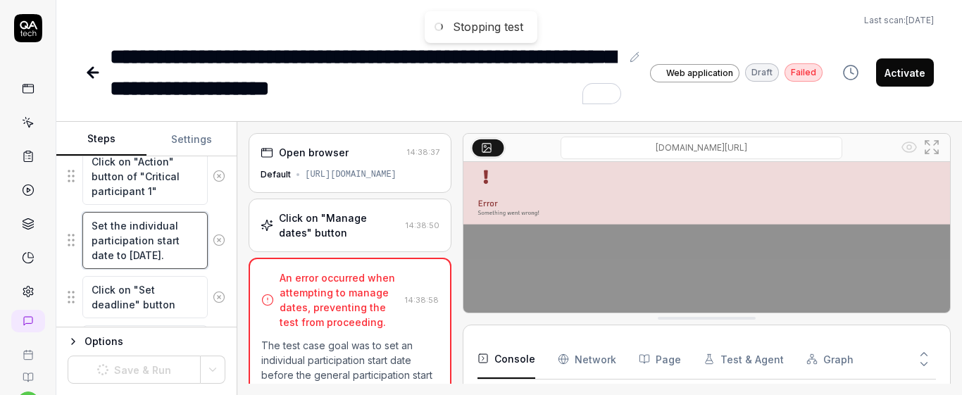
drag, startPoint x: 86, startPoint y: 220, endPoint x: 189, endPoint y: 264, distance: 111.7
click at [189, 264] on textarea "Set the individual participation start date to [DATE]." at bounding box center [144, 240] width 125 height 57
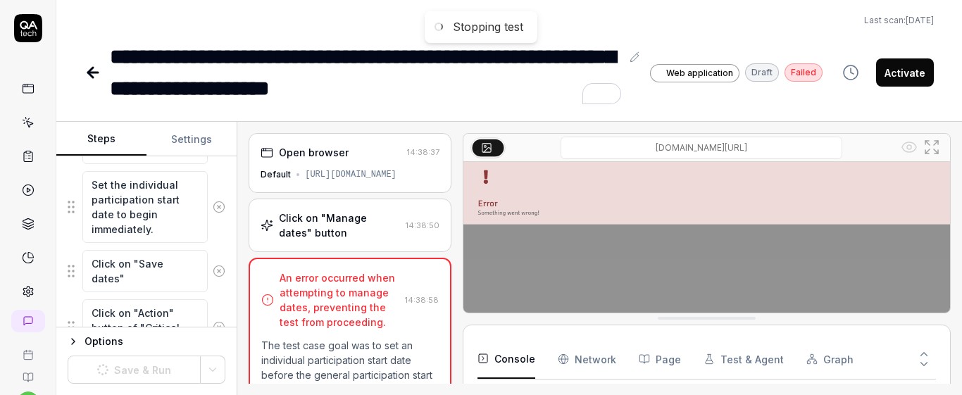
scroll to position [851, 0]
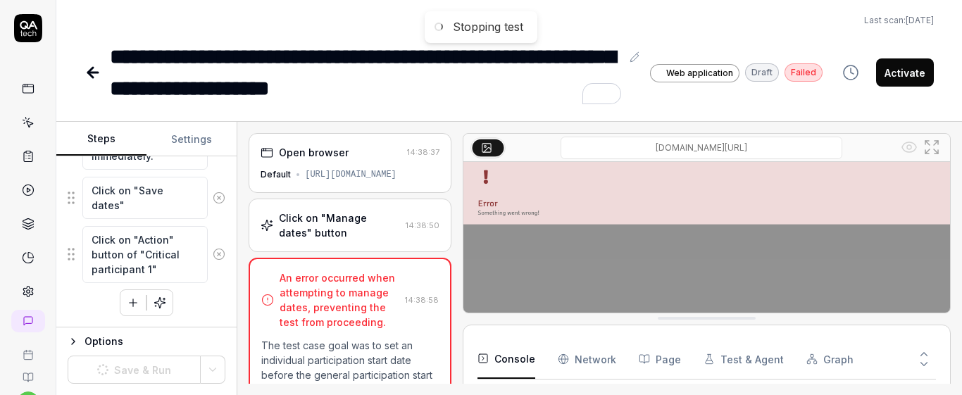
click at [130, 310] on button "button" at bounding box center [132, 302] width 25 height 25
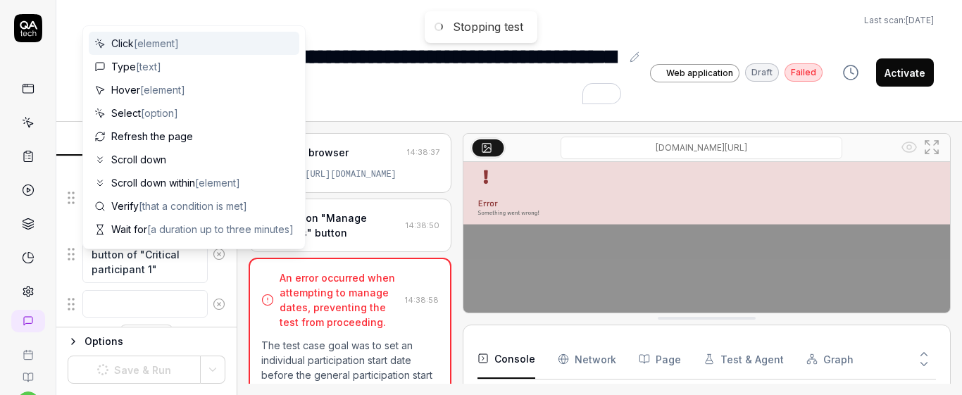
scroll to position [886, 0]
type textarea "*"
type textarea "Set the individual participation start date to [DATE]."
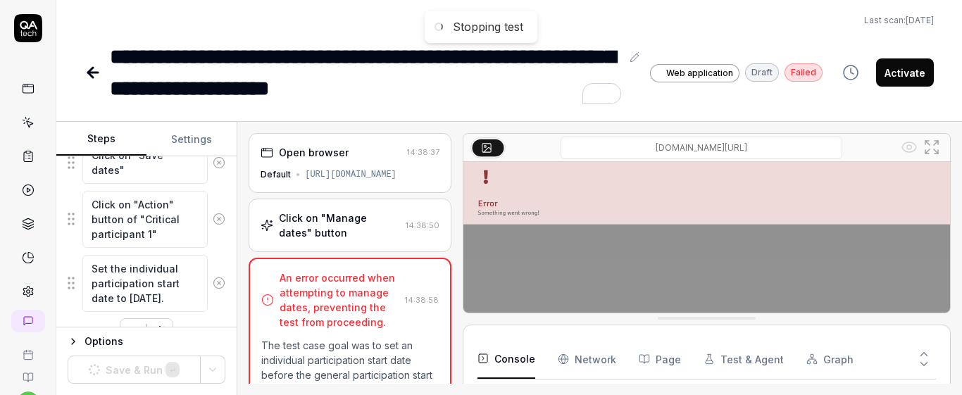
scroll to position [8, 0]
click at [104, 303] on textarea "Set the individual participation start date to [DATE]." at bounding box center [144, 283] width 125 height 57
type textarea "*"
type textarea "Set the individual participation start date to 0/10/2025."
type textarea "*"
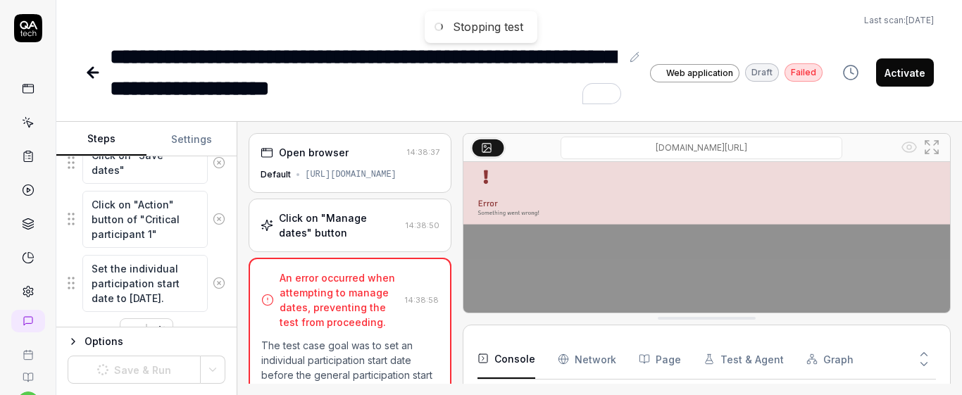
type textarea "Set the individual participation start date to [DATE]."
click at [218, 256] on div "Goal The manager can set an individual participation start date that is before …" at bounding box center [146, 241] width 180 height 171
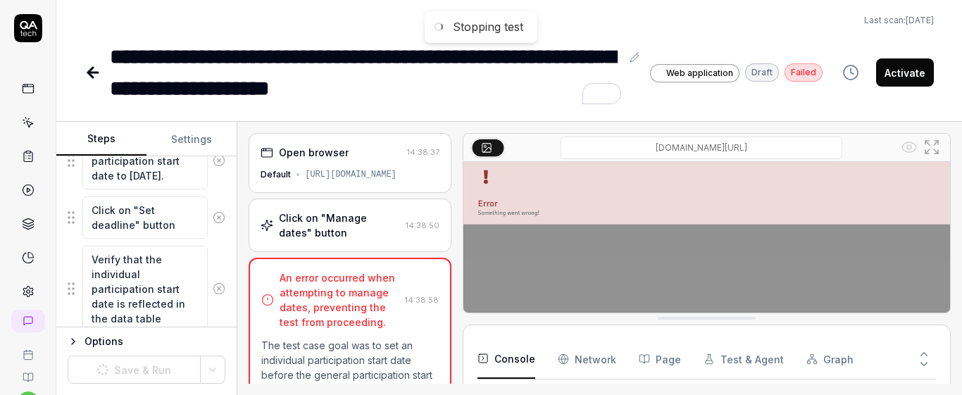
scroll to position [554, 0]
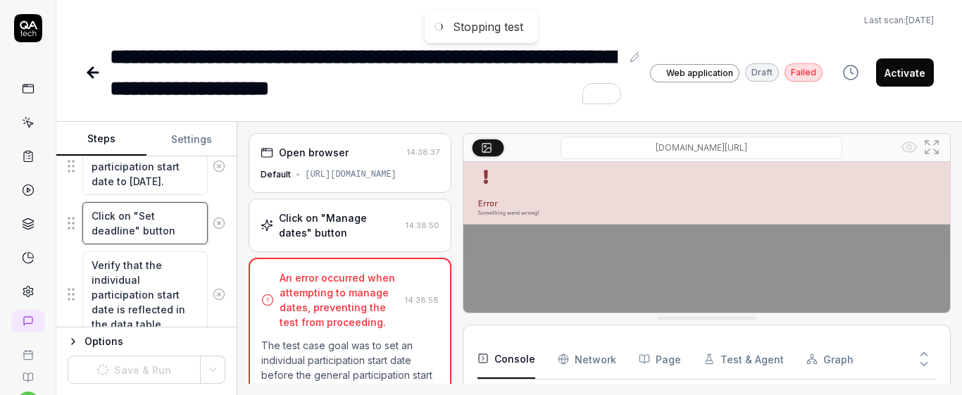
drag, startPoint x: 92, startPoint y: 211, endPoint x: 202, endPoint y: 239, distance: 113.3
click at [202, 239] on div "Click on "Set deadline" button" at bounding box center [147, 223] width 158 height 44
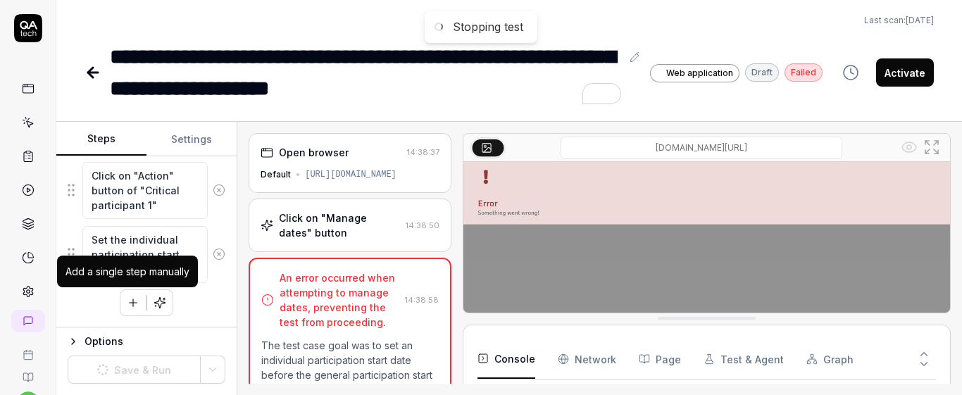
click at [131, 309] on icon "button" at bounding box center [133, 303] width 13 height 13
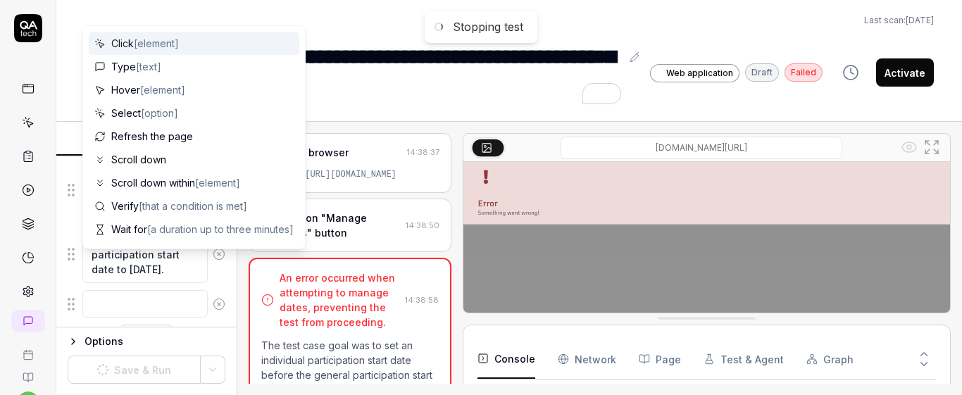
scroll to position [950, 0]
type textarea "*"
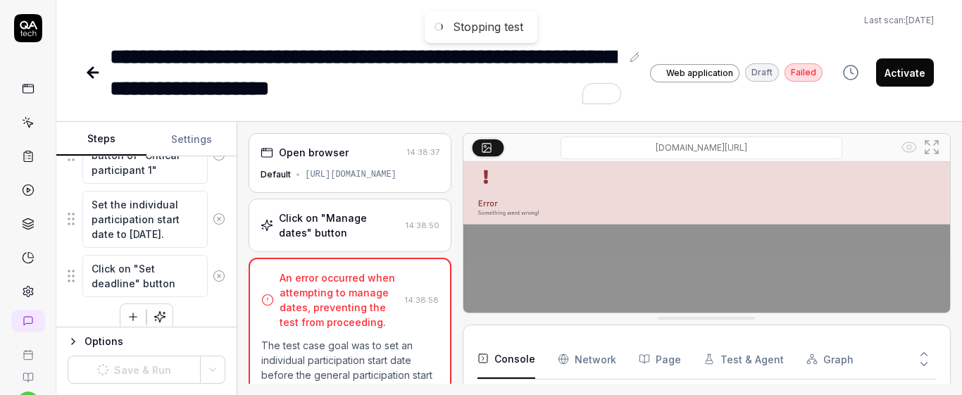
type textarea "Click on "Set deadline" button"
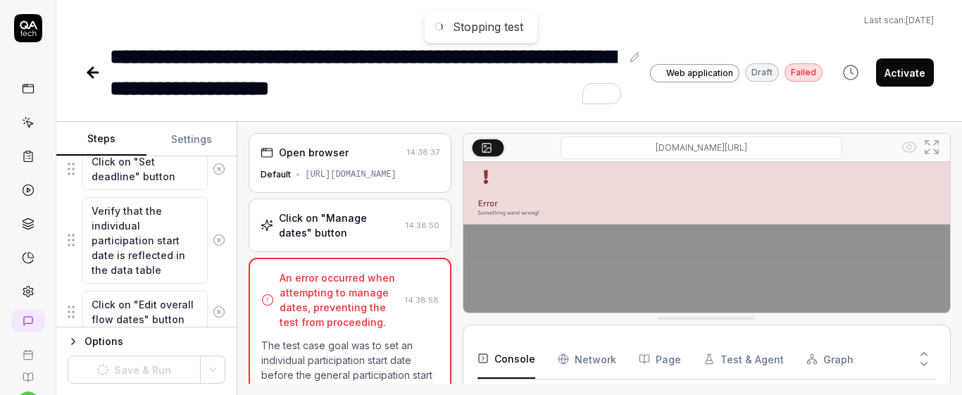
scroll to position [592, 0]
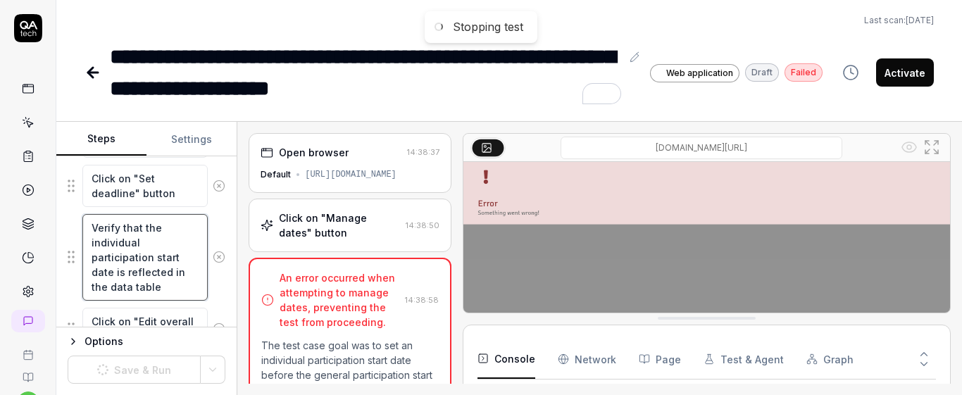
drag, startPoint x: 87, startPoint y: 228, endPoint x: 178, endPoint y: 289, distance: 109.8
click at [178, 289] on textarea "Verify that the individual participation start date is reflected in the data ta…" at bounding box center [144, 257] width 125 height 87
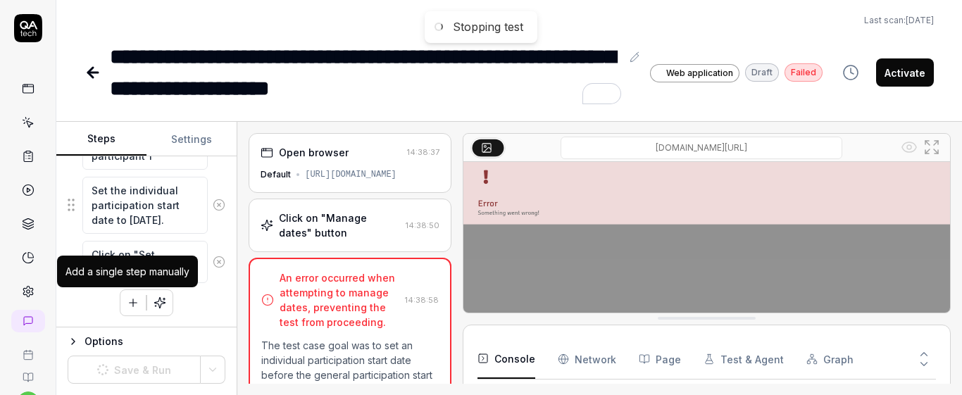
click at [120, 306] on button "button" at bounding box center [132, 302] width 25 height 25
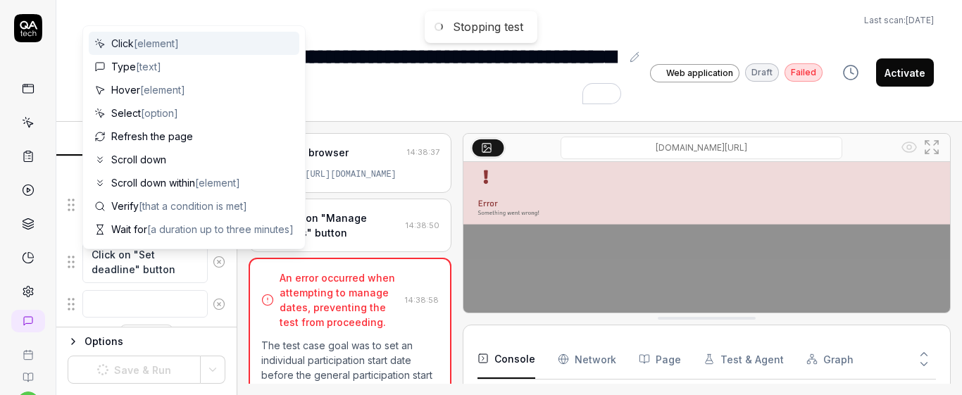
scroll to position [999, 0]
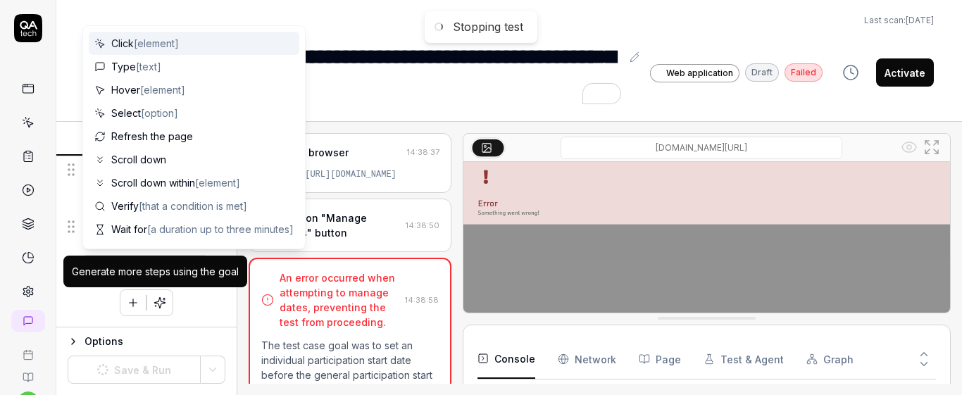
type textarea "*"
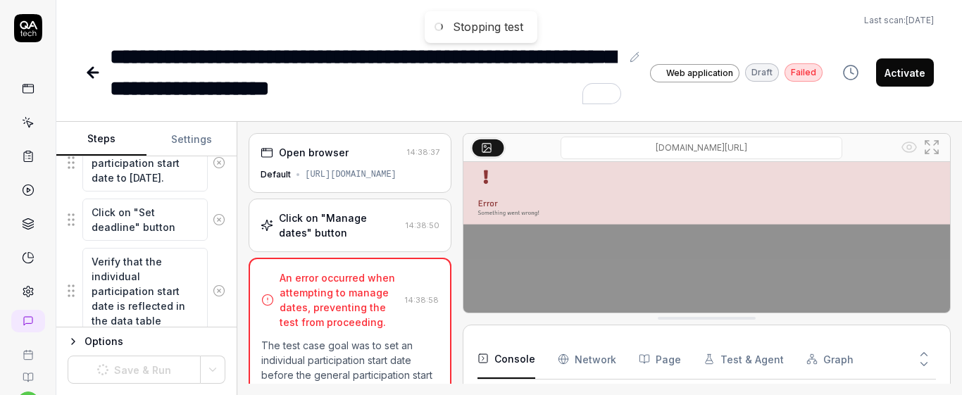
type textarea "Verify that the individual participation start date is reflected in the data ta…"
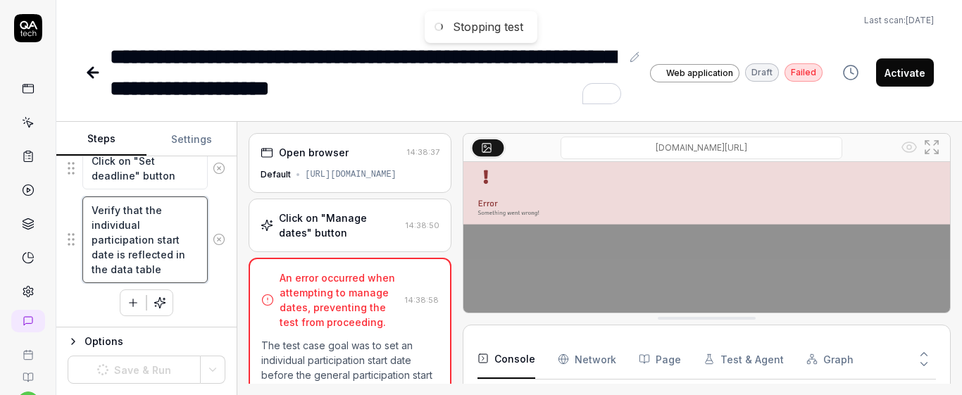
click at [115, 260] on textarea "Verify that the individual participation start date is reflected in the data ta…" at bounding box center [144, 240] width 125 height 87
type textarea "*"
type textarea "Verify that the individual participation start date is reflected in the data ta…"
type textarea "*"
type textarea "Verify that the individual participation start date fis reflected in the data t…"
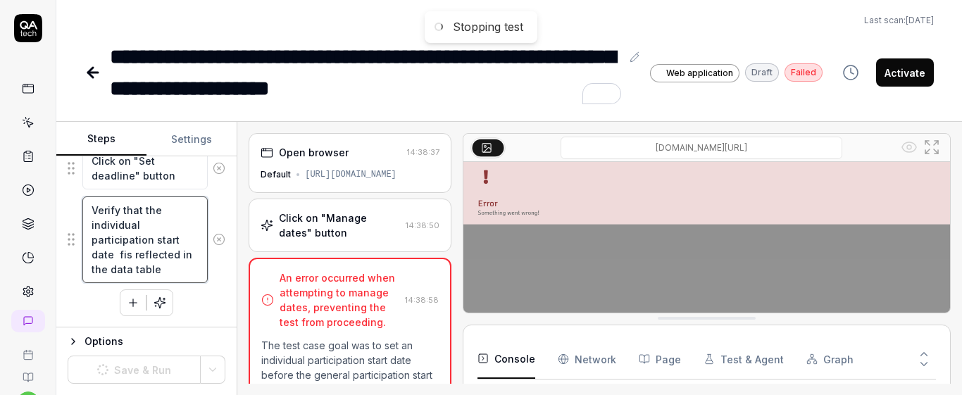
type textarea "*"
type textarea "Verify that the individual participation start date fois reflected in the data …"
type textarea "*"
type textarea "Verify that the individual participation start date foeis reflected in the data…"
type textarea "*"
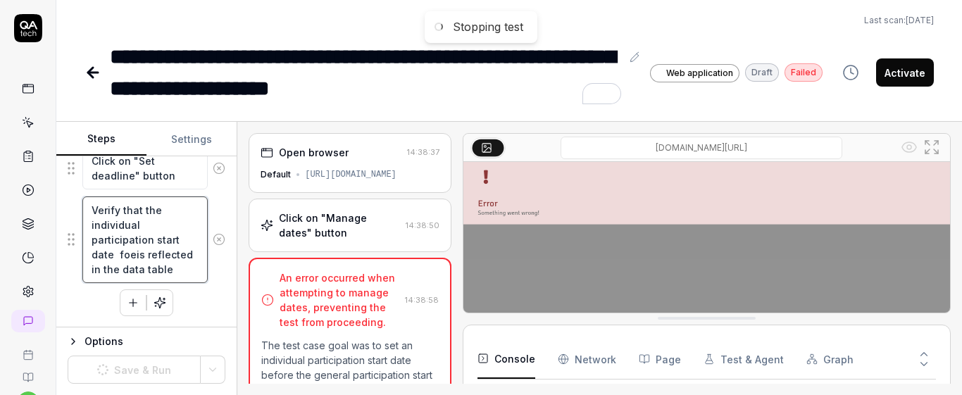
type textarea "Verify that the individual participation start date foe=is reflected in the dat…"
type textarea "*"
type textarea "Verify that the individual participation start date foeis reflected in the data…"
click at [117, 259] on textarea "Verify that the individual participation start date for is reflected in the dat…" at bounding box center [144, 240] width 125 height 87
click at [131, 258] on textarea "Verify that the individual participation start date for is reflected in the dat…" at bounding box center [144, 240] width 125 height 87
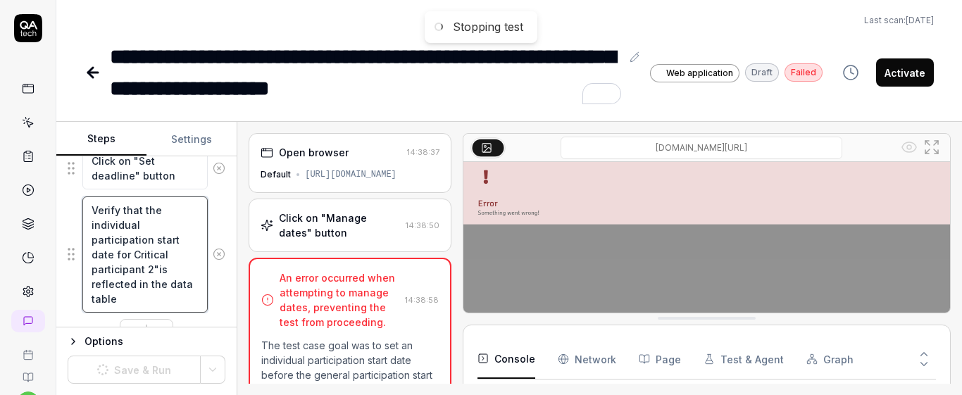
click at [132, 257] on textarea "Verify that the individual participation start date for Critical participant 2"…" at bounding box center [144, 255] width 125 height 116
click at [211, 219] on div "Verify that the individual participation start date for "Critical participant 2…" at bounding box center [147, 255] width 158 height 118
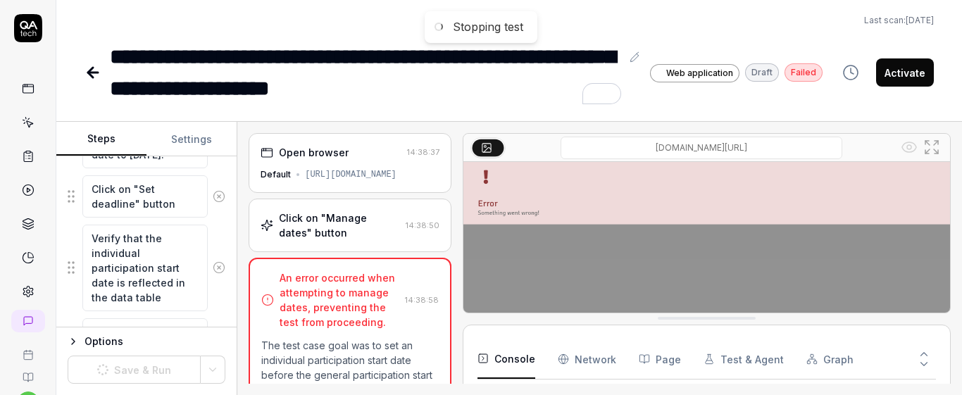
scroll to position [575, 0]
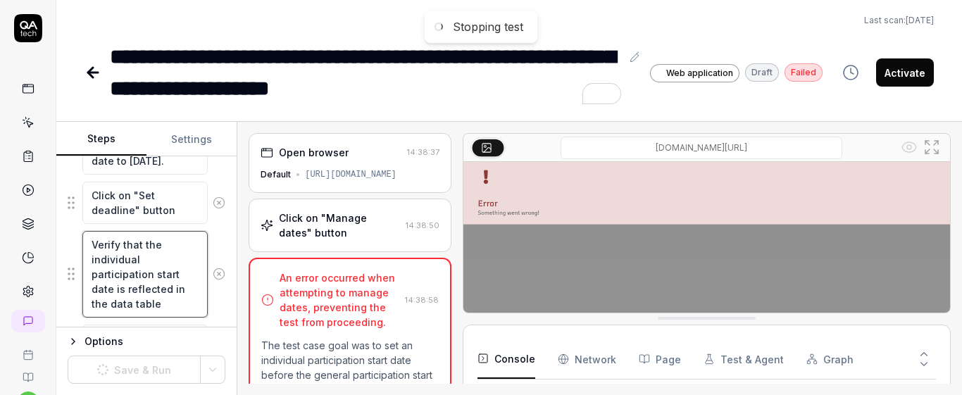
click at [115, 289] on textarea "Verify that the individual participation start date is reflected in the data ta…" at bounding box center [144, 274] width 125 height 87
click at [206, 250] on div "Verify that the individual participation start date for "Critical participant 1…" at bounding box center [147, 289] width 158 height 118
click at [432, 92] on div "**********" at bounding box center [365, 72] width 511 height 63
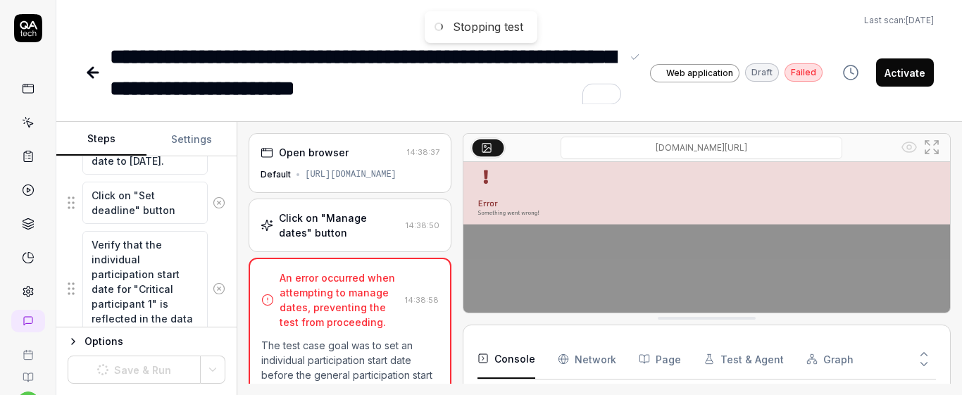
click at [478, 59] on div "**********" at bounding box center [365, 72] width 511 height 63
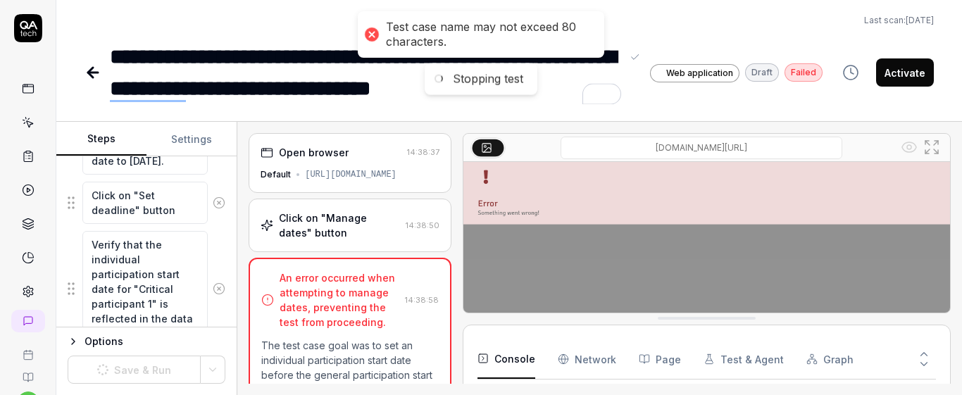
click at [334, 97] on div "**********" at bounding box center [365, 72] width 511 height 63
click at [304, 54] on div "**********" at bounding box center [365, 72] width 511 height 63
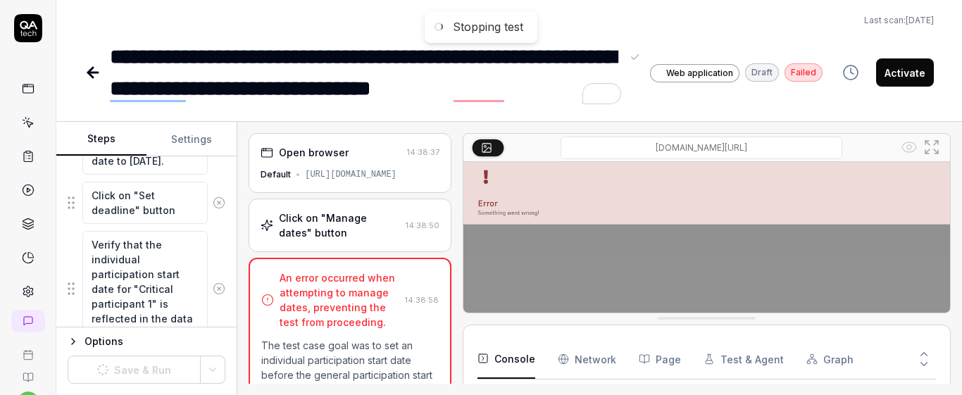
click at [530, 59] on div "**********" at bounding box center [365, 72] width 511 height 63
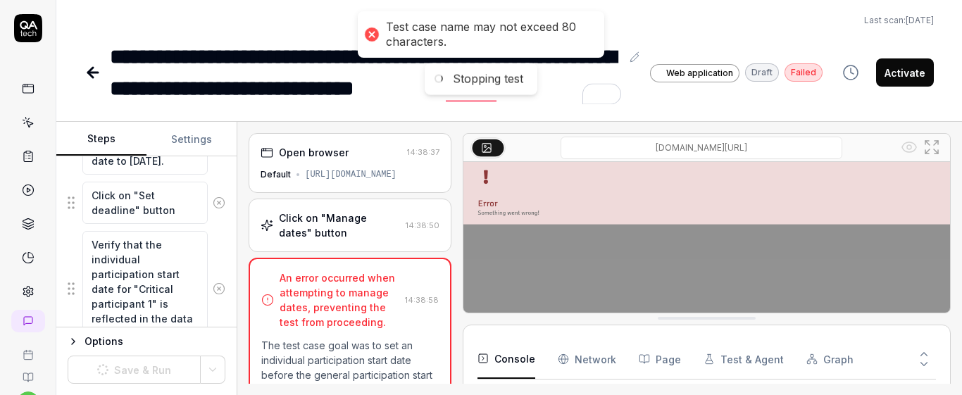
click at [540, 100] on div "**********" at bounding box center [365, 72] width 511 height 63
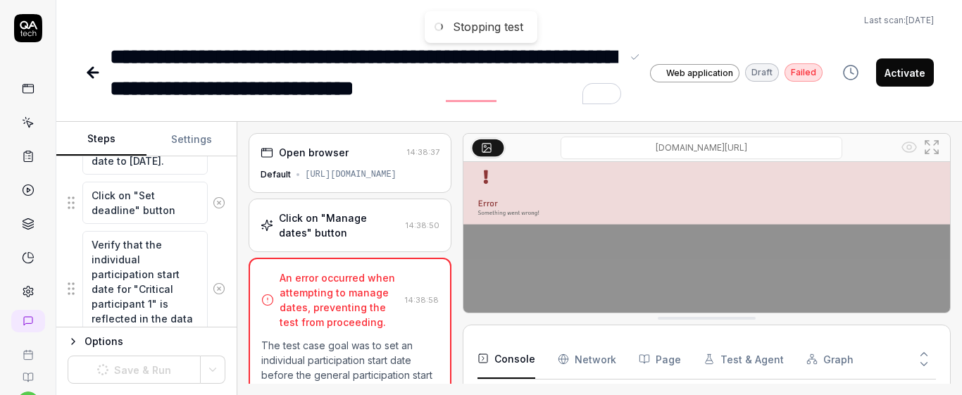
click at [440, 87] on div "**********" at bounding box center [365, 72] width 511 height 63
click at [392, 137] on div "Open browser 14:38:37 Default https://europe-stage.wiseflow.net/manager/display…" at bounding box center [350, 163] width 202 height 60
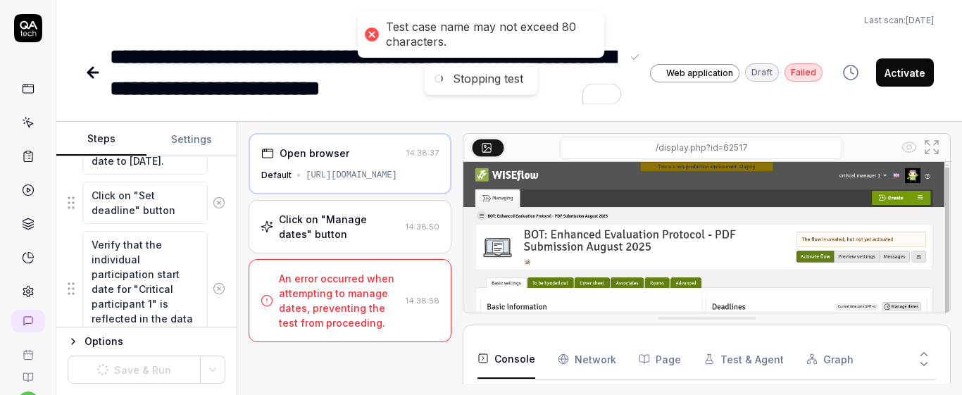
click at [545, 108] on div "**********" at bounding box center [509, 197] width 906 height 395
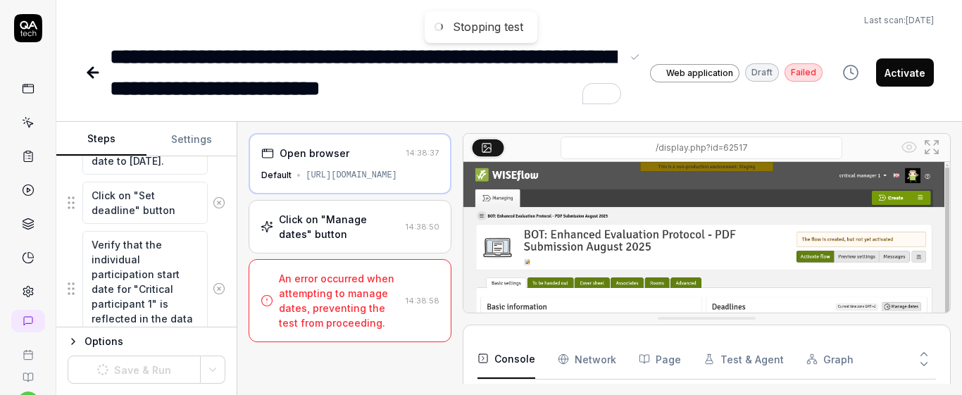
click at [529, 98] on div "**********" at bounding box center [365, 72] width 511 height 63
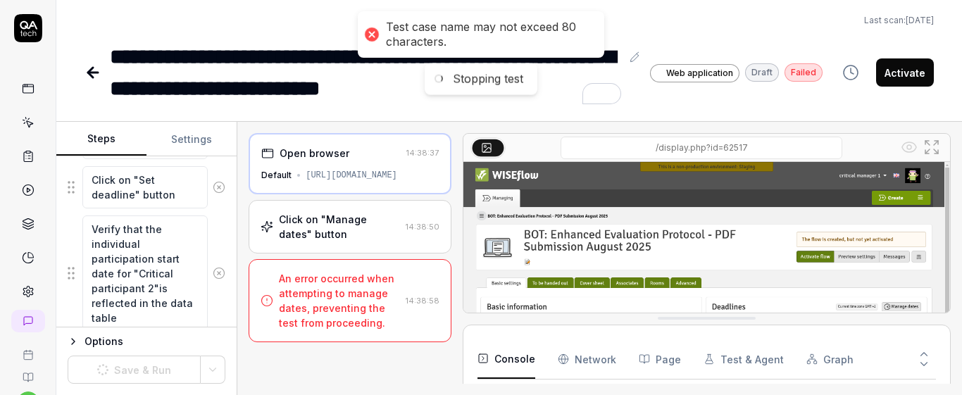
scroll to position [1117, 0]
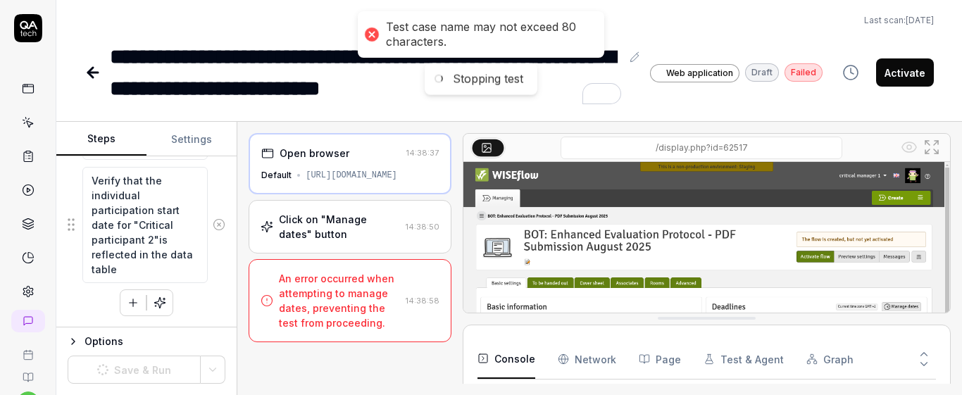
click at [77, 340] on icon "button" at bounding box center [73, 341] width 11 height 11
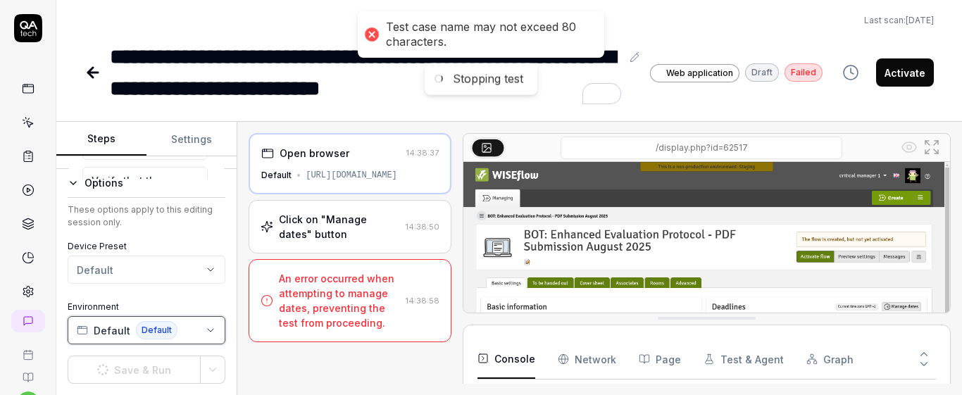
click at [208, 325] on icon "button" at bounding box center [210, 330] width 11 height 11
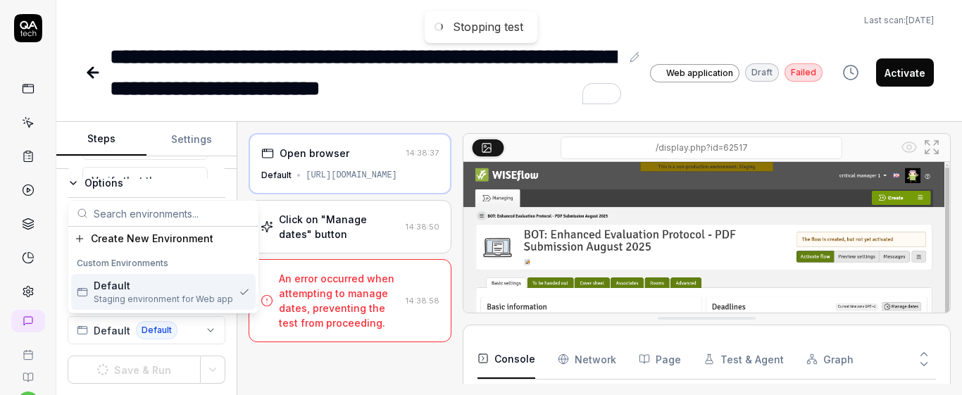
click at [154, 261] on div "Custom Environments" at bounding box center [163, 263] width 185 height 21
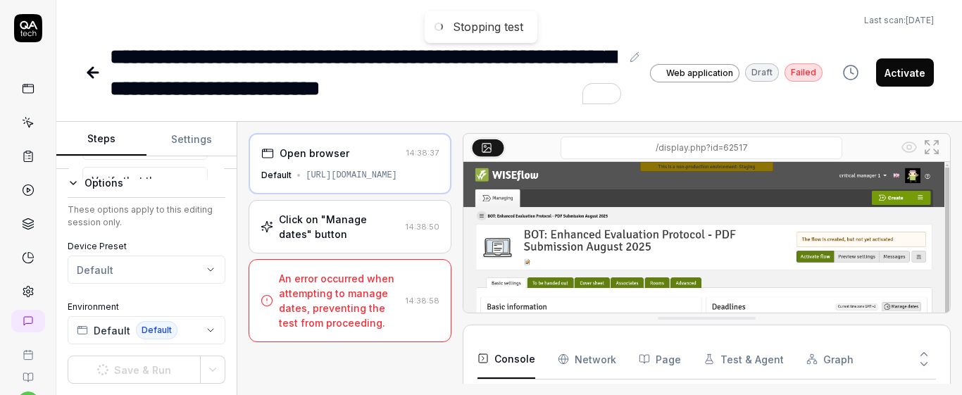
click at [262, 374] on div "Open browser 14:38:37 Default https://europe-stage.wiseflow.net/manager/display…" at bounding box center [350, 258] width 202 height 251
click at [212, 347] on div "Options These options apply to this editing session only. Device Preset Default…" at bounding box center [146, 281] width 180 height 227
click at [77, 183] on icon "button" at bounding box center [73, 182] width 11 height 11
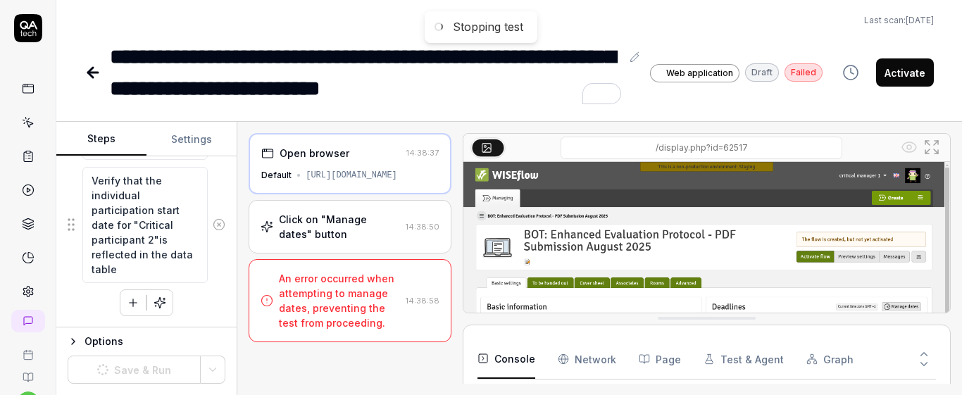
click at [287, 299] on div "An error occurred when attempting to manage dates, preventing the test from pro…" at bounding box center [339, 300] width 120 height 59
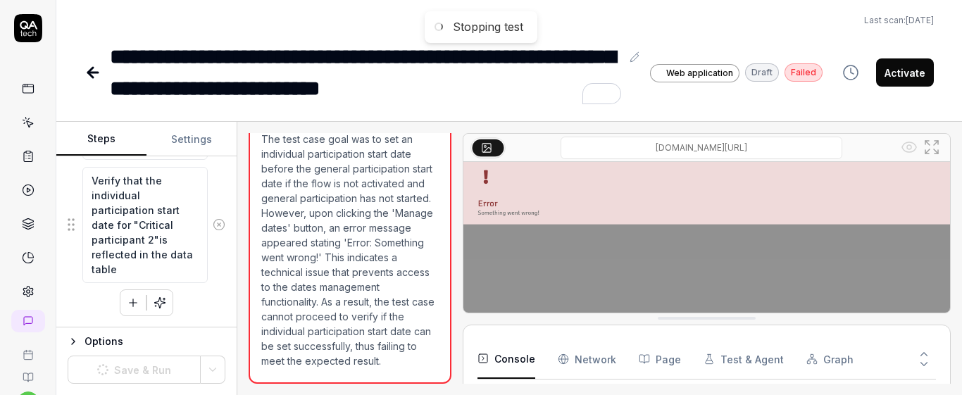
scroll to position [236, 0]
click at [301, 338] on p "The test case goal was to set an individual participation start date before the…" at bounding box center [349, 250] width 177 height 237
click at [810, 75] on div "Failed" at bounding box center [804, 72] width 38 height 18
drag, startPoint x: 802, startPoint y: 68, endPoint x: 823, endPoint y: 63, distance: 22.2
click at [825, 63] on div "**********" at bounding box center [509, 72] width 849 height 63
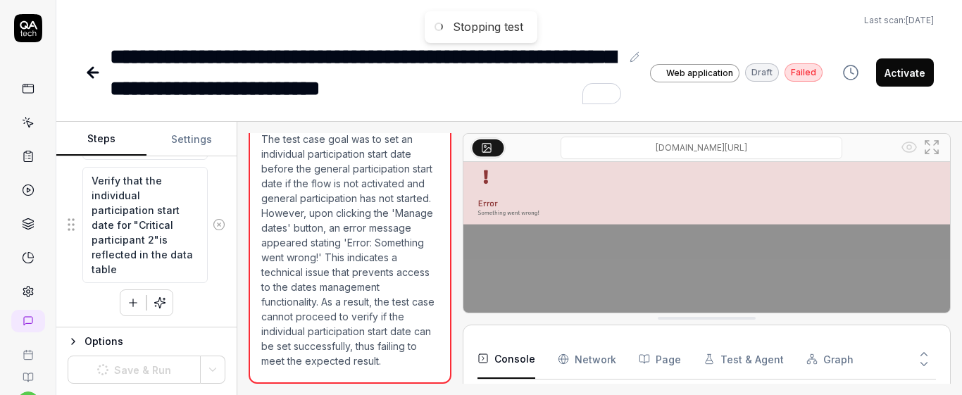
click at [765, 77] on div "Draft" at bounding box center [762, 72] width 34 height 18
drag, startPoint x: 756, startPoint y: 74, endPoint x: 779, endPoint y: 77, distance: 22.7
click at [779, 75] on div "Draft" at bounding box center [762, 72] width 34 height 18
click at [851, 77] on icon "button" at bounding box center [850, 72] width 17 height 17
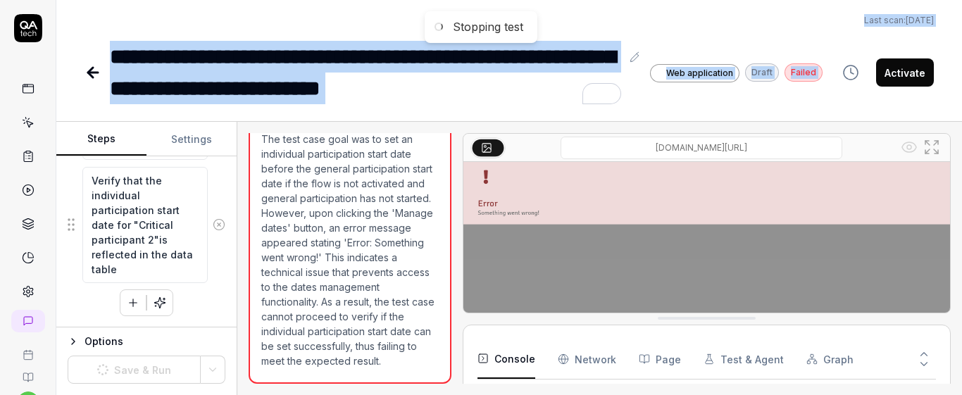
click at [851, 77] on icon "button" at bounding box center [850, 72] width 17 height 17
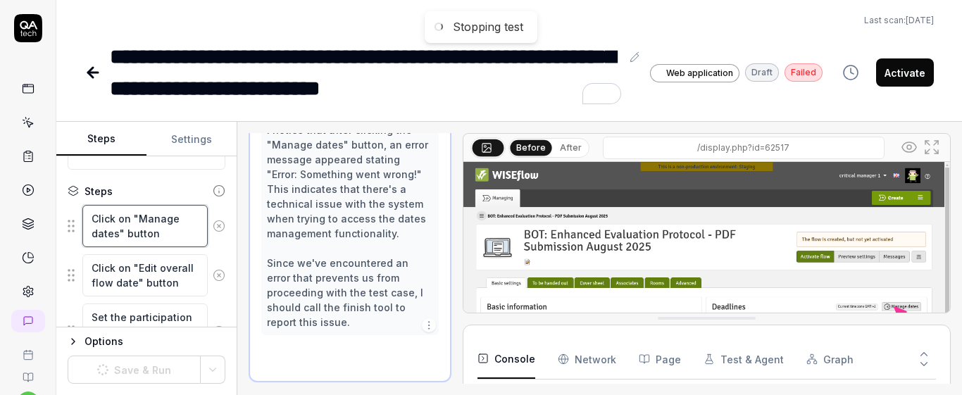
scroll to position [288, 0]
drag, startPoint x: 94, startPoint y: 216, endPoint x: 189, endPoint y: 237, distance: 97.3
click at [189, 237] on textarea "Click on "Manage dates" button" at bounding box center [144, 226] width 125 height 42
drag, startPoint x: 91, startPoint y: 269, endPoint x: 180, endPoint y: 285, distance: 90.9
click at [180, 285] on textarea "Click on "Edit overall flow date" button" at bounding box center [144, 275] width 125 height 42
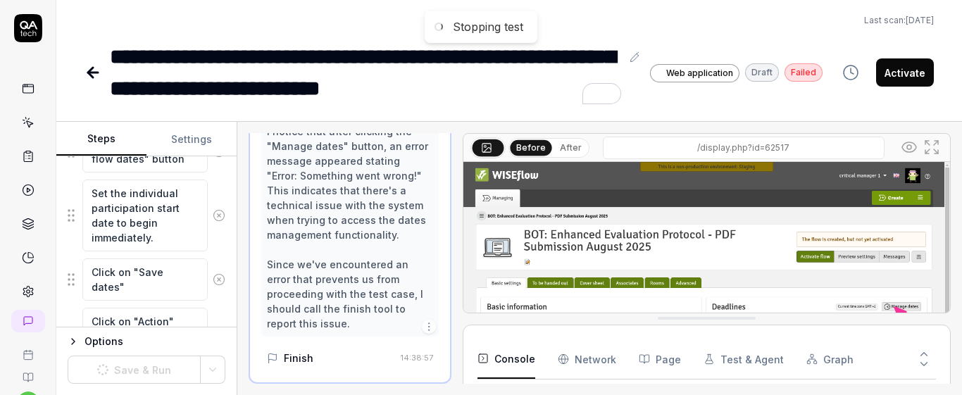
scroll to position [736, 0]
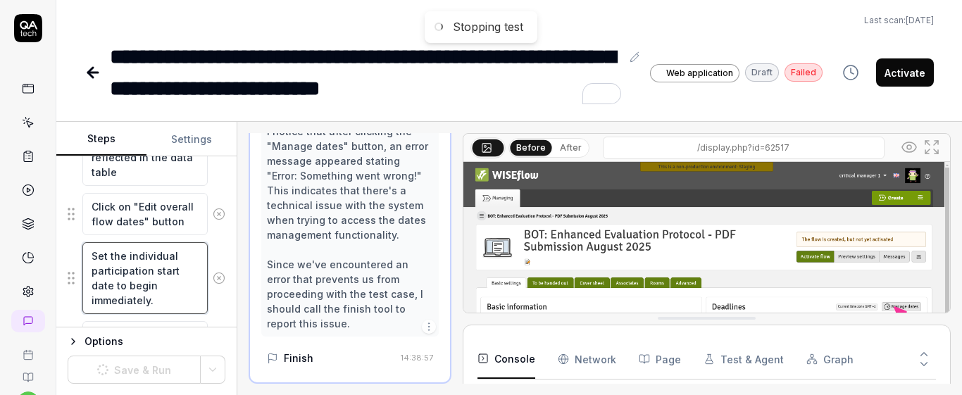
drag, startPoint x: 88, startPoint y: 254, endPoint x: 202, endPoint y: 302, distance: 124.0
click at [202, 302] on div "Set the individual participation start date to begin immediately." at bounding box center [147, 278] width 158 height 73
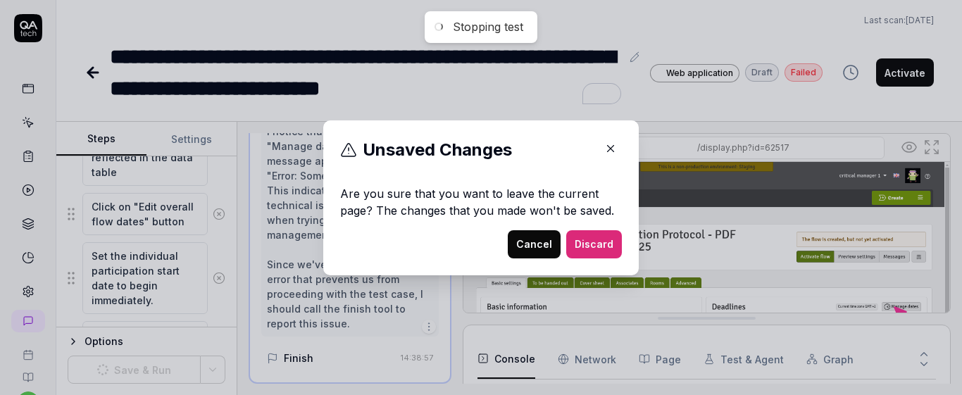
click at [527, 250] on button "Cancel" at bounding box center [534, 244] width 53 height 28
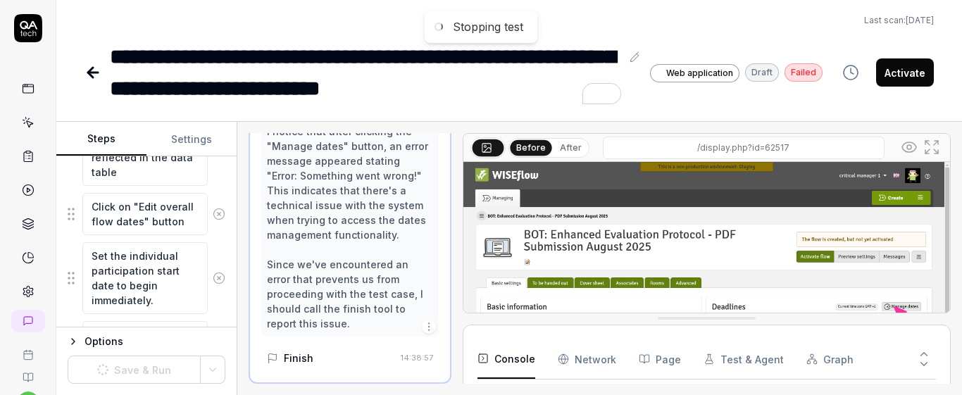
scroll to position [1117, 0]
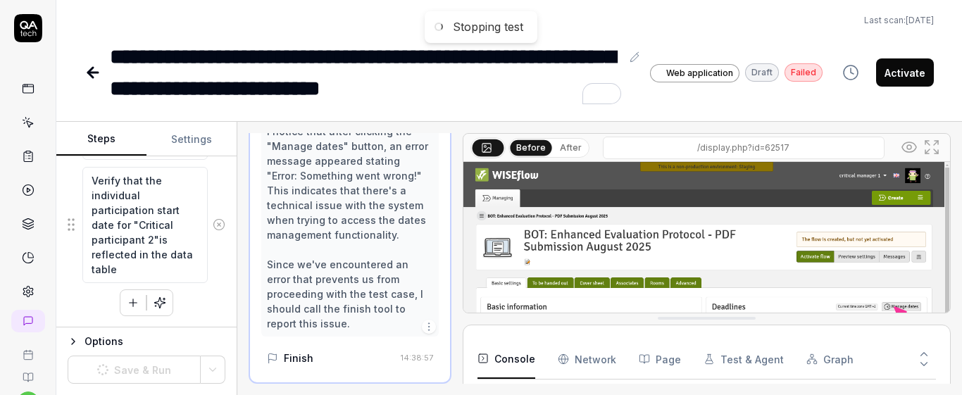
click at [222, 345] on div "Options" at bounding box center [155, 341] width 141 height 17
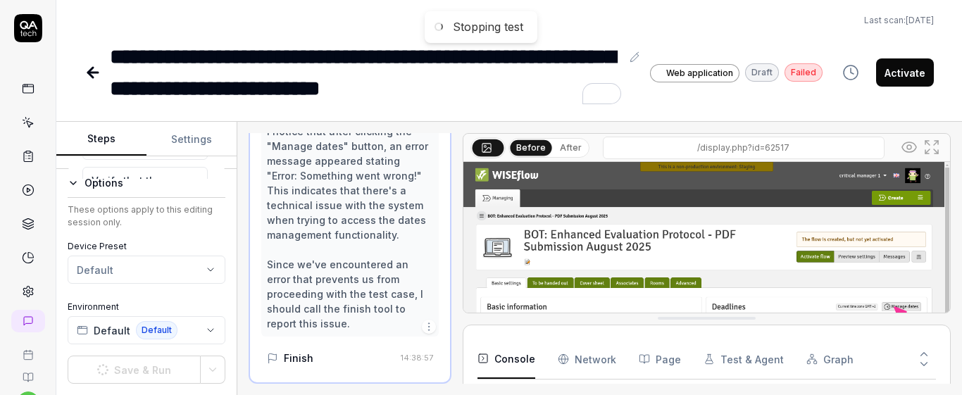
click at [72, 187] on icon "button" at bounding box center [73, 182] width 11 height 11
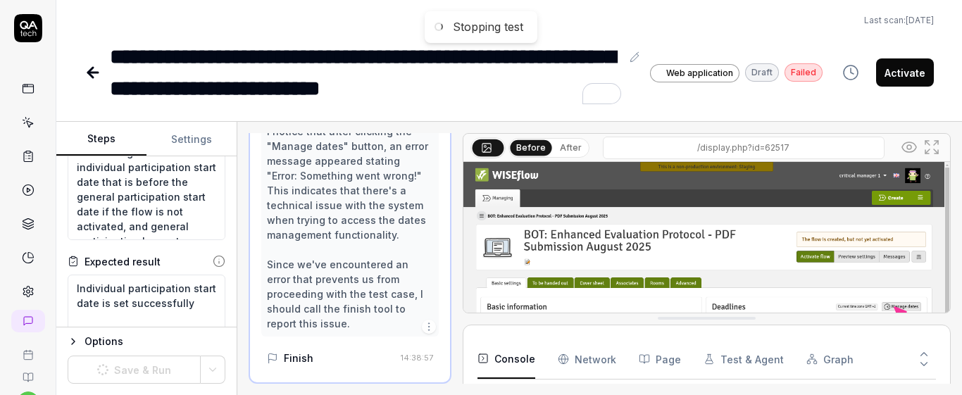
scroll to position [0, 0]
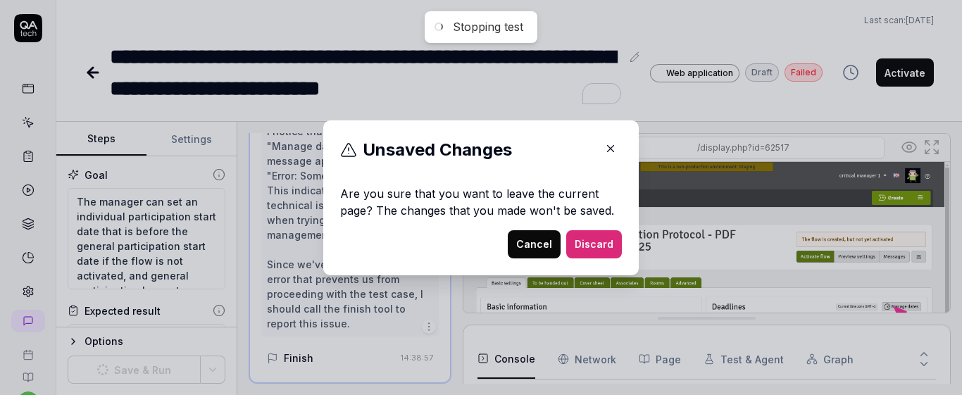
click at [521, 253] on button "Cancel" at bounding box center [534, 244] width 53 height 28
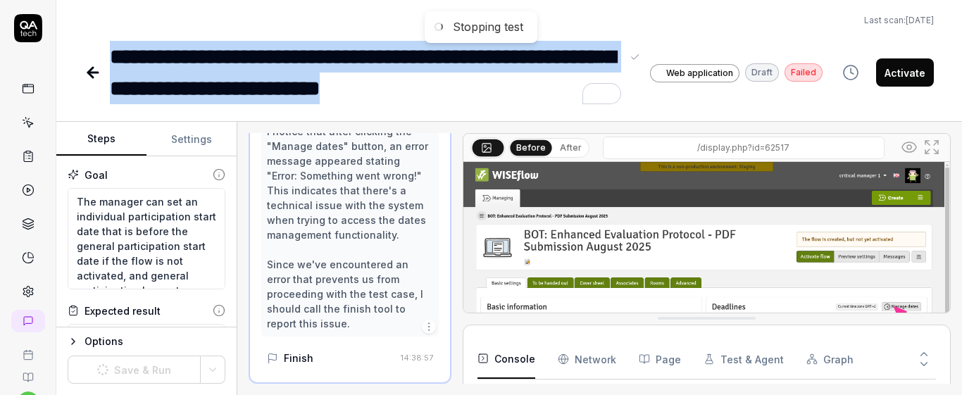
drag, startPoint x: 111, startPoint y: 53, endPoint x: 472, endPoint y: 73, distance: 361.2
click at [476, 81] on div "**********" at bounding box center [365, 72] width 511 height 63
copy div "**********"
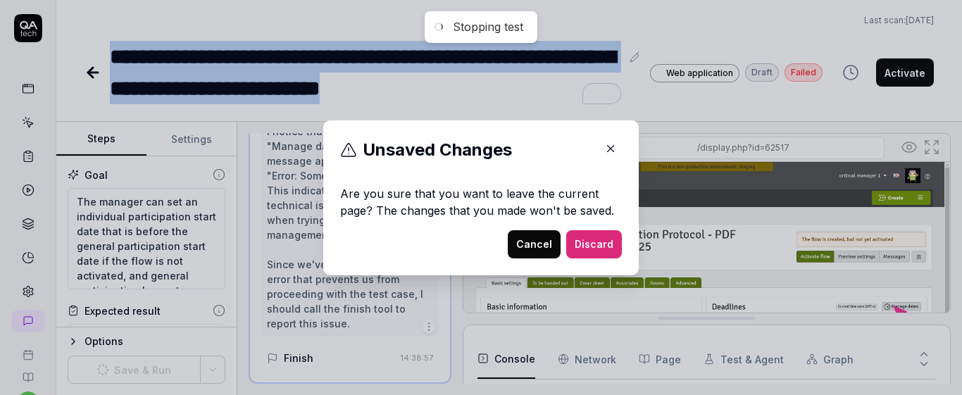
click at [534, 244] on button "Cancel" at bounding box center [534, 244] width 53 height 28
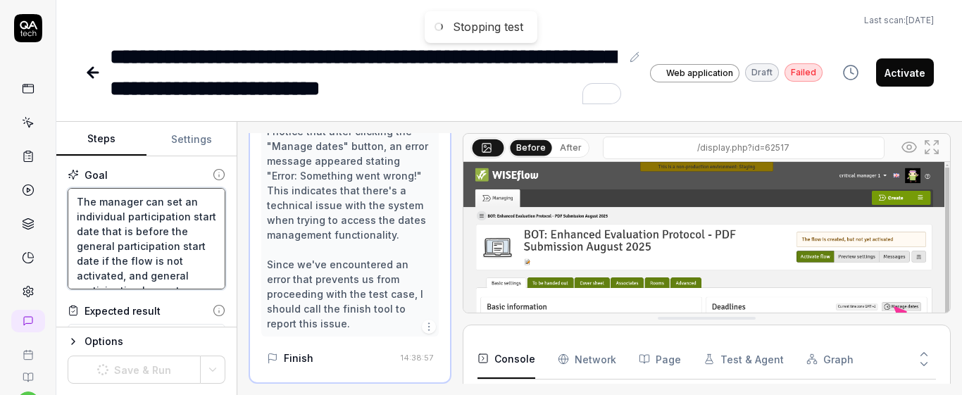
scroll to position [30, 0]
drag, startPoint x: 77, startPoint y: 204, endPoint x: 213, endPoint y: 301, distance: 167.1
click at [213, 301] on div "Goal The manager can set an individual participation start date that is before …" at bounding box center [146, 241] width 180 height 171
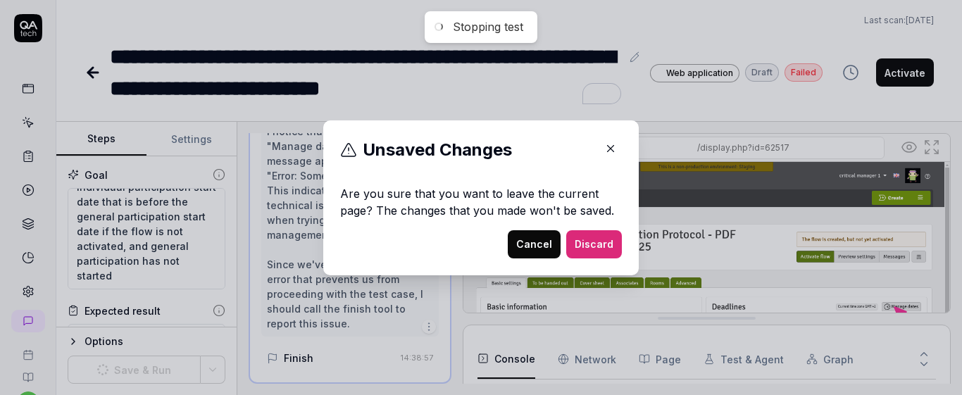
click at [520, 243] on button "Cancel" at bounding box center [534, 244] width 53 height 28
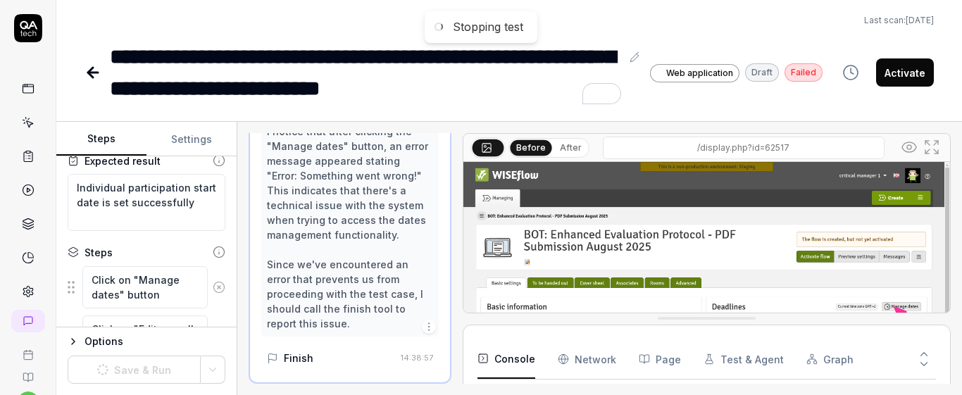
scroll to position [144, 0]
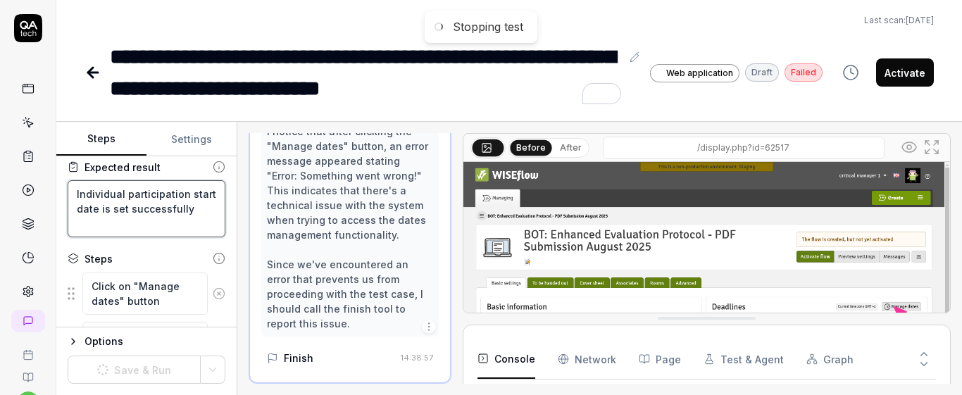
drag, startPoint x: 75, startPoint y: 194, endPoint x: 186, endPoint y: 230, distance: 116.5
click at [186, 230] on textarea "Individual participation start date is set successfully" at bounding box center [147, 208] width 158 height 57
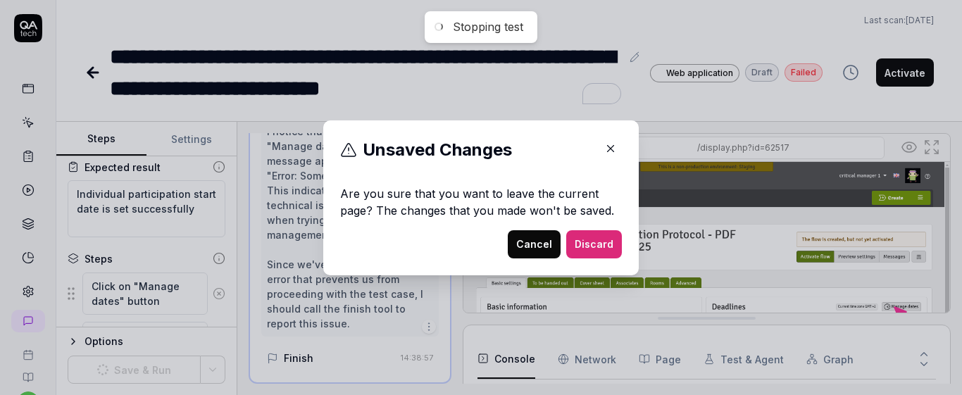
click at [535, 249] on button "Cancel" at bounding box center [534, 244] width 53 height 28
click at [539, 241] on button "Cancel" at bounding box center [534, 244] width 53 height 28
click at [541, 241] on button "Cancel" at bounding box center [534, 244] width 53 height 28
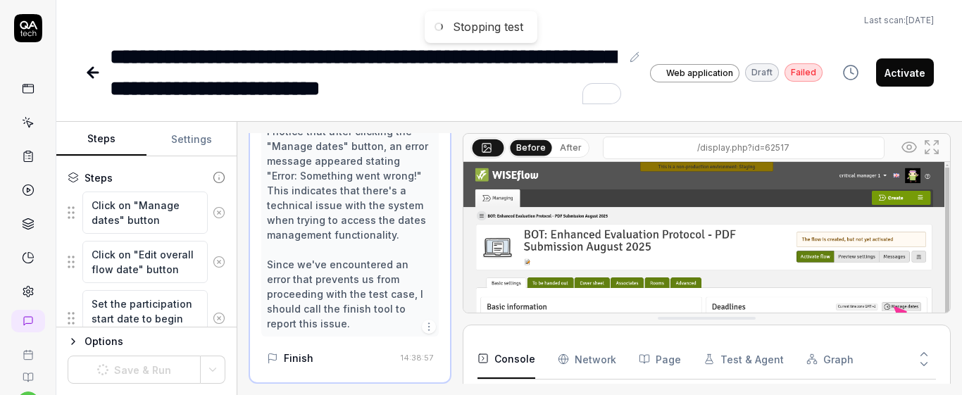
scroll to position [231, 0]
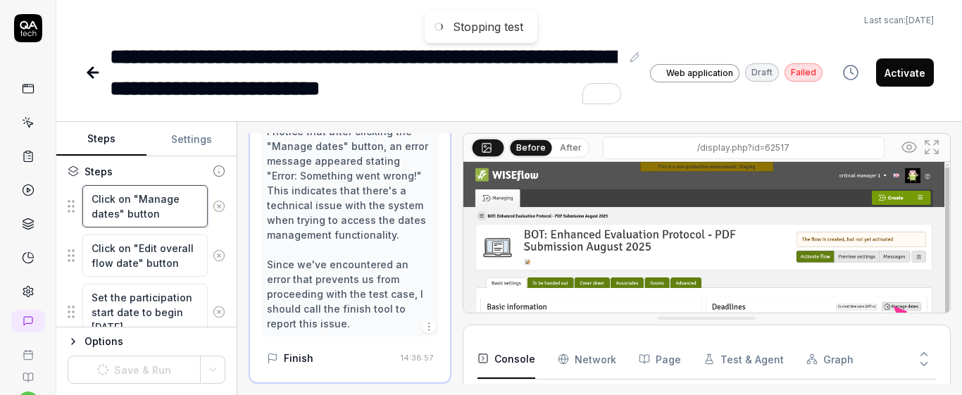
drag, startPoint x: 90, startPoint y: 200, endPoint x: 188, endPoint y: 220, distance: 100.0
click at [188, 220] on textarea "Click on "Manage dates" button" at bounding box center [144, 206] width 125 height 42
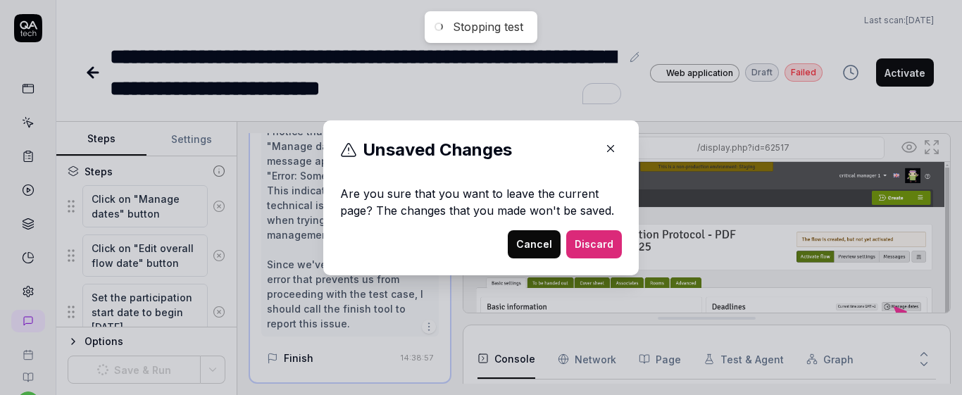
click at [527, 244] on button "Cancel" at bounding box center [534, 244] width 53 height 28
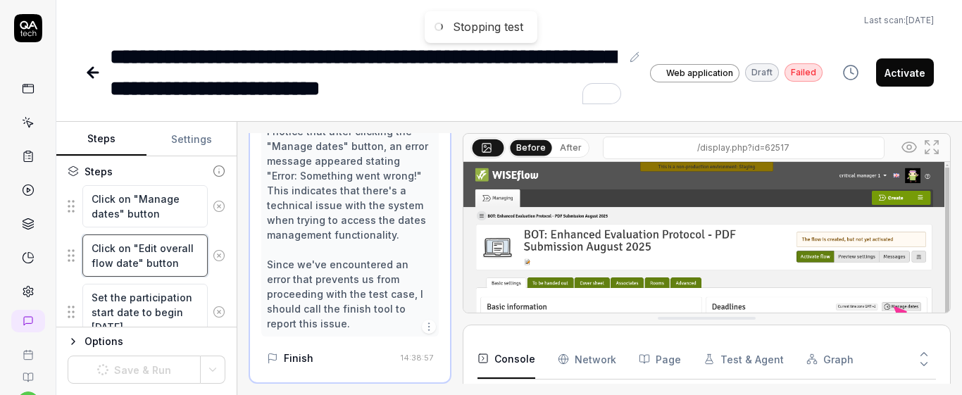
drag, startPoint x: 93, startPoint y: 247, endPoint x: 192, endPoint y: 273, distance: 102.7
click at [192, 273] on textarea "Click on "Edit overall flow date" button" at bounding box center [144, 256] width 125 height 42
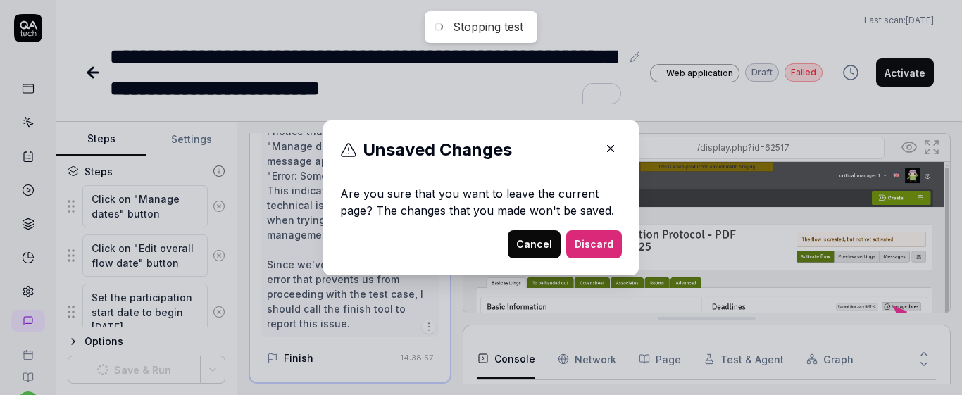
click at [524, 243] on button "Cancel" at bounding box center [534, 244] width 53 height 28
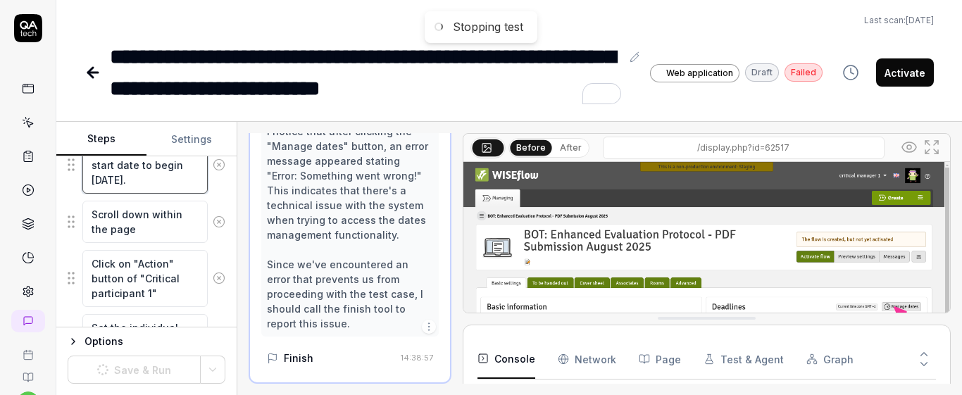
scroll to position [413, 0]
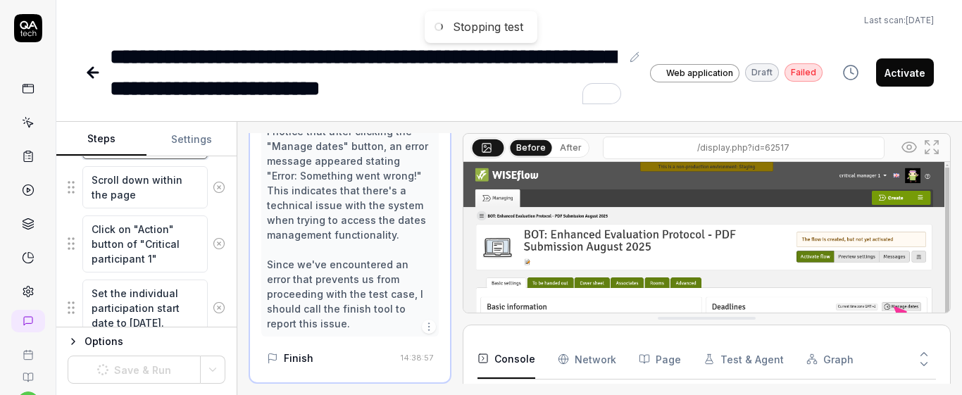
drag, startPoint x: 92, startPoint y: 297, endPoint x: 179, endPoint y: 194, distance: 135.5
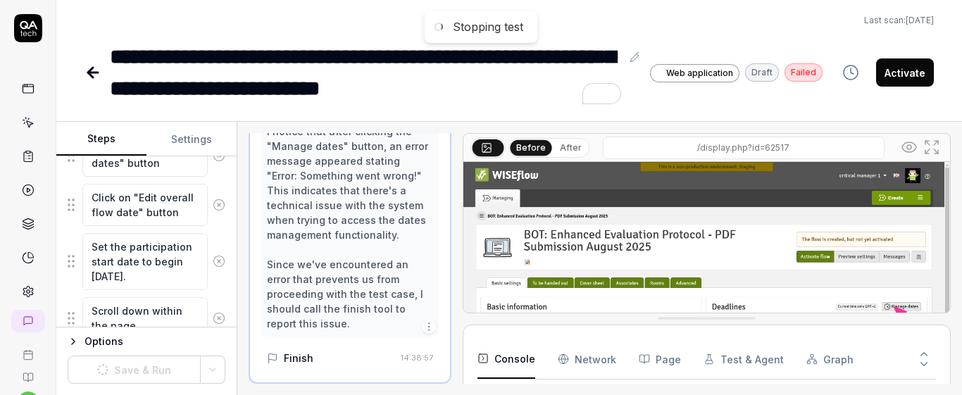
scroll to position [294, 0]
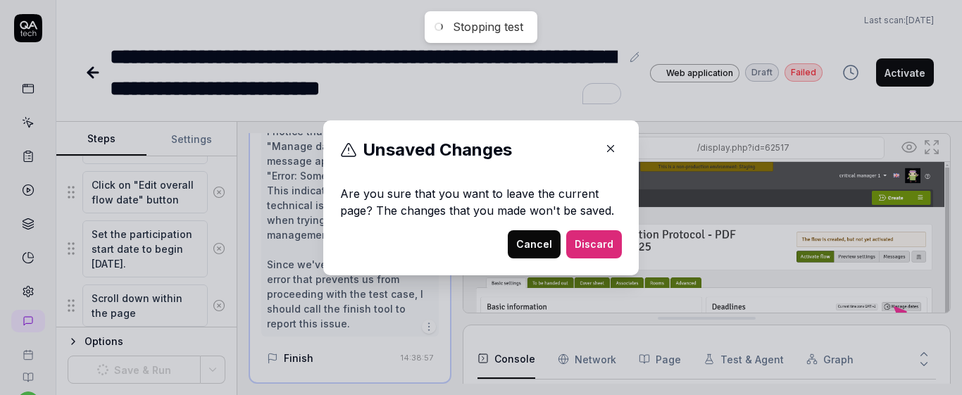
click at [544, 239] on button "Cancel" at bounding box center [534, 244] width 53 height 28
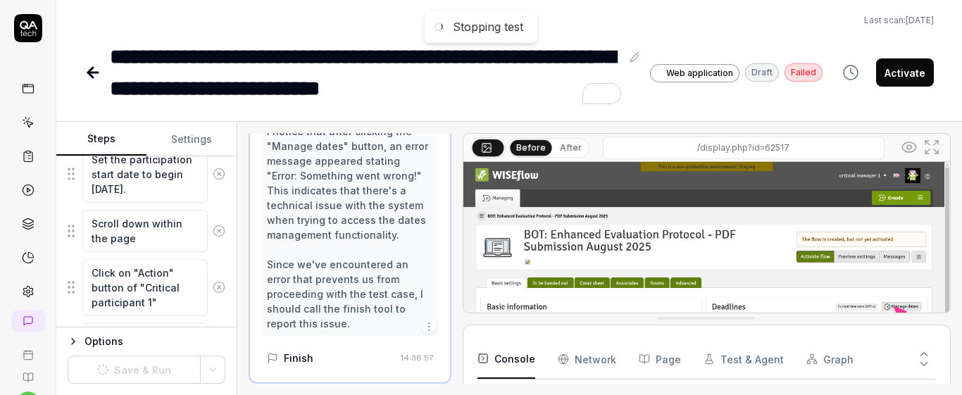
scroll to position [388, 0]
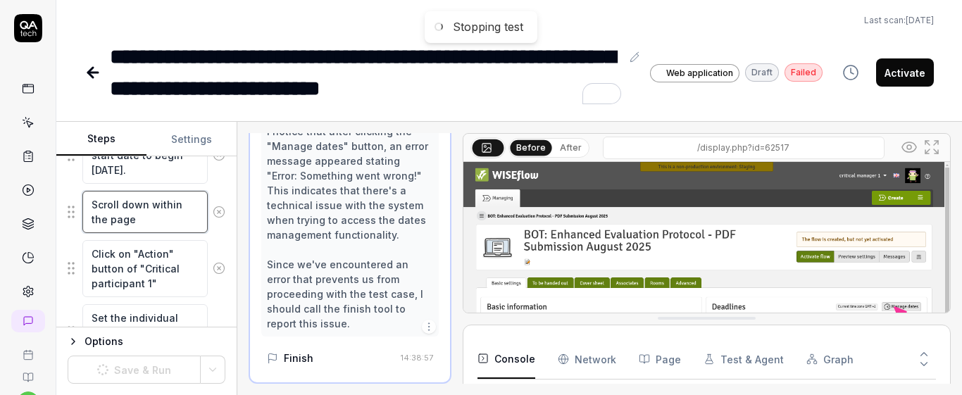
drag, startPoint x: 89, startPoint y: 203, endPoint x: 158, endPoint y: 230, distance: 73.4
click at [158, 230] on textarea "Scroll down within the page" at bounding box center [144, 212] width 125 height 42
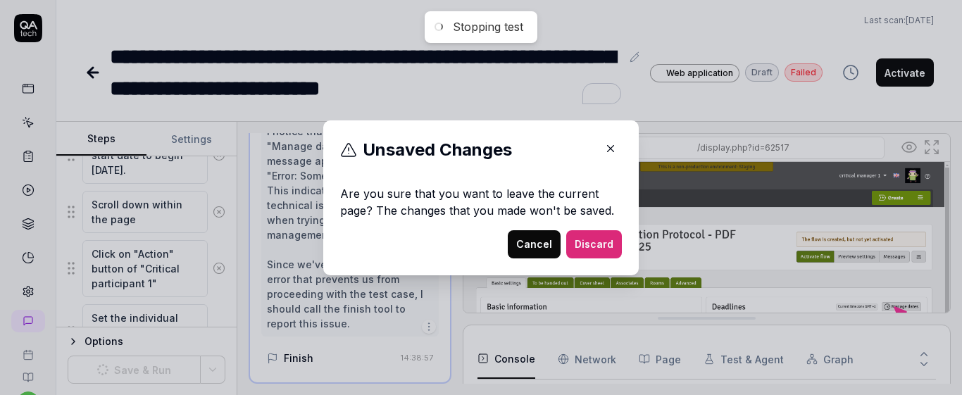
click at [553, 242] on button "Cancel" at bounding box center [534, 244] width 53 height 28
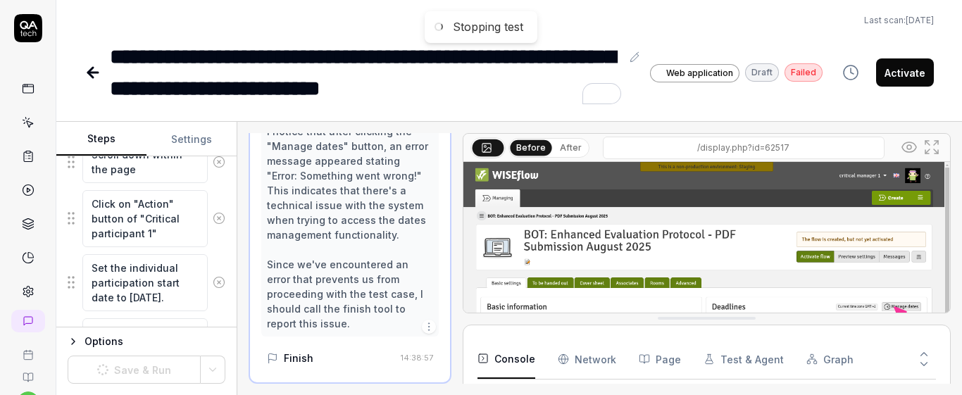
scroll to position [444, 0]
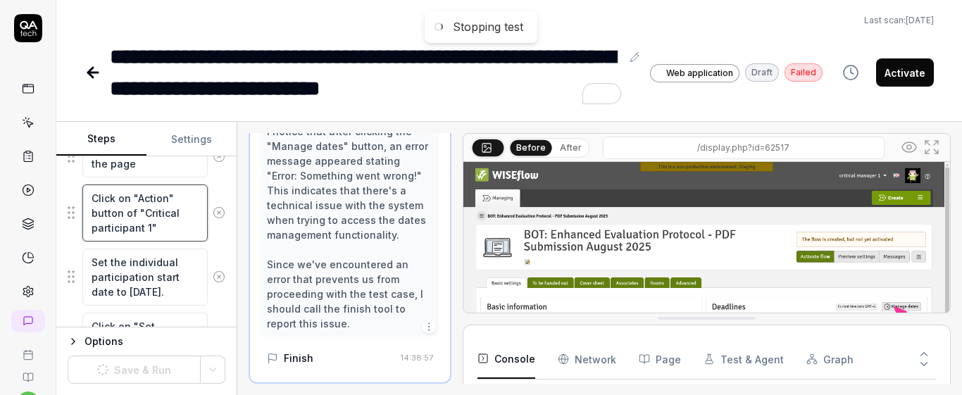
drag, startPoint x: 92, startPoint y: 199, endPoint x: 167, endPoint y: 232, distance: 82.6
click at [167, 232] on textarea "Click on "Action" button of "Critical participant 1"" at bounding box center [144, 213] width 125 height 57
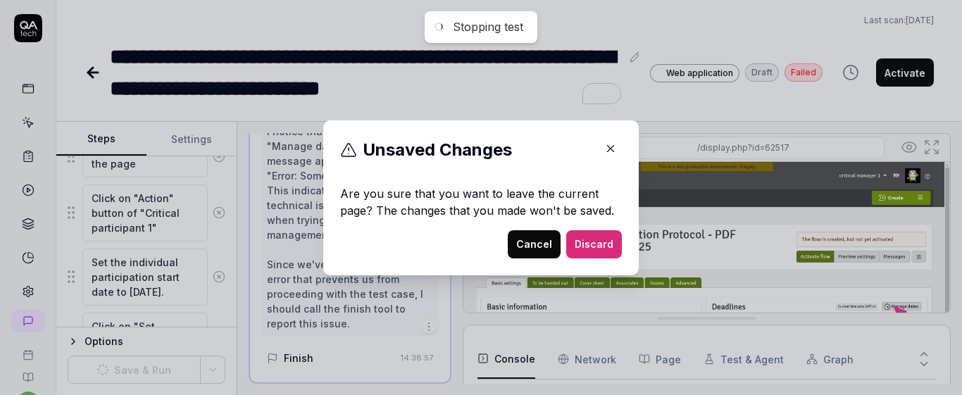
click at [549, 244] on button "Cancel" at bounding box center [534, 244] width 53 height 28
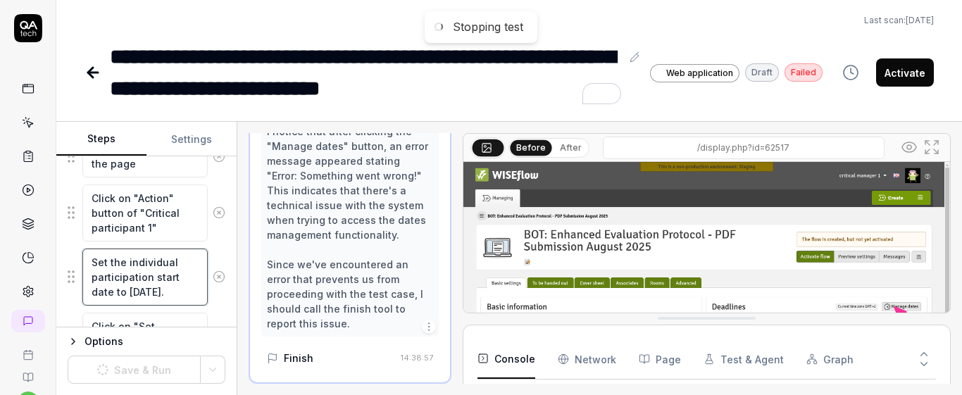
drag, startPoint x: 93, startPoint y: 266, endPoint x: 212, endPoint y: 304, distance: 125.0
click at [212, 304] on div "Set the individual participation start date to [DATE]." at bounding box center [147, 277] width 158 height 58
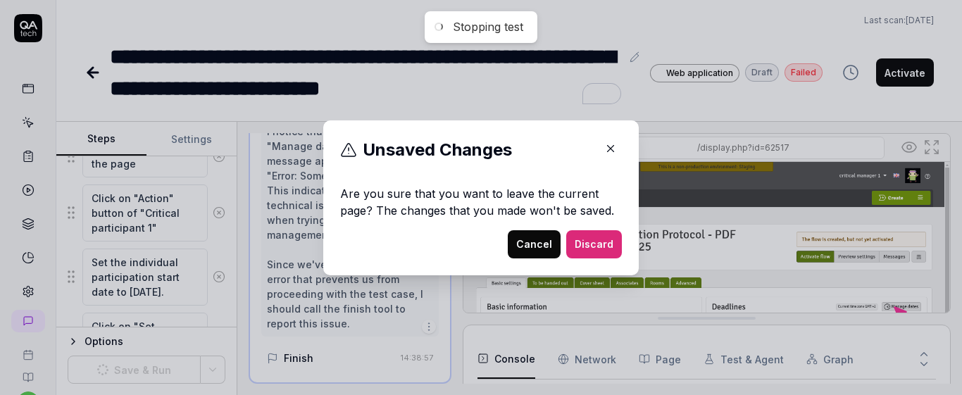
click at [523, 245] on button "Cancel" at bounding box center [534, 244] width 53 height 28
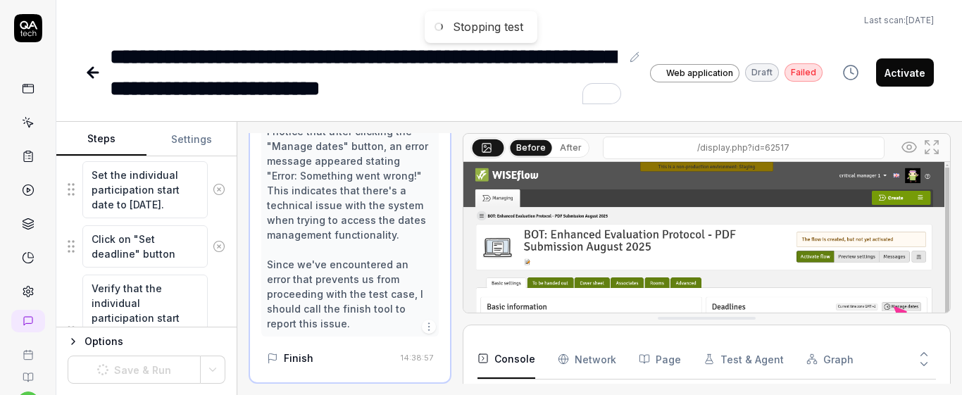
scroll to position [556, 0]
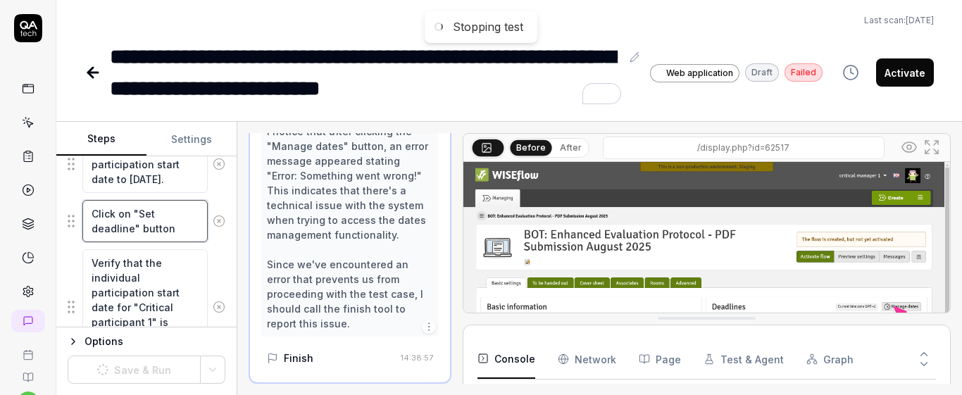
drag, startPoint x: 89, startPoint y: 214, endPoint x: 202, endPoint y: 235, distance: 114.7
click at [202, 235] on div "Click on "Set deadline" button" at bounding box center [147, 221] width 158 height 44
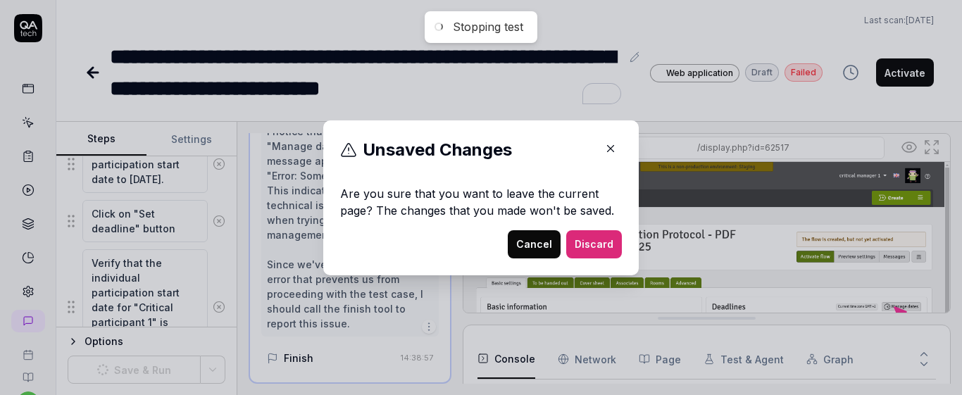
click at [523, 247] on button "Cancel" at bounding box center [534, 244] width 53 height 28
click at [516, 235] on button "Cancel" at bounding box center [534, 244] width 53 height 28
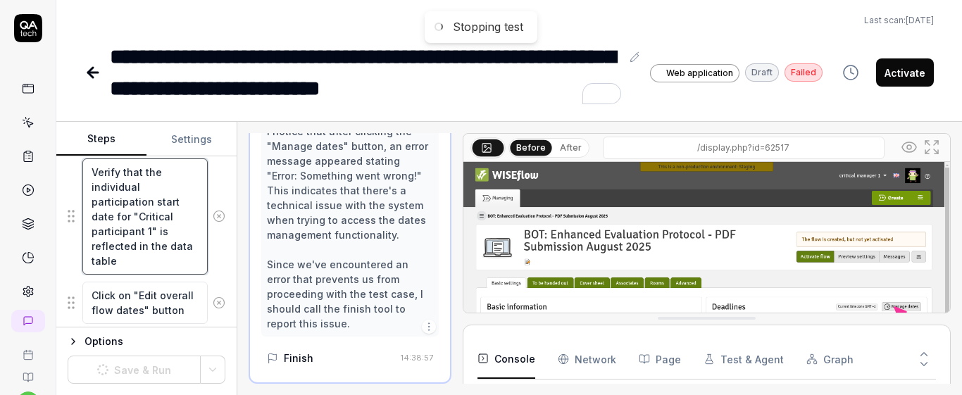
scroll to position [709, 0]
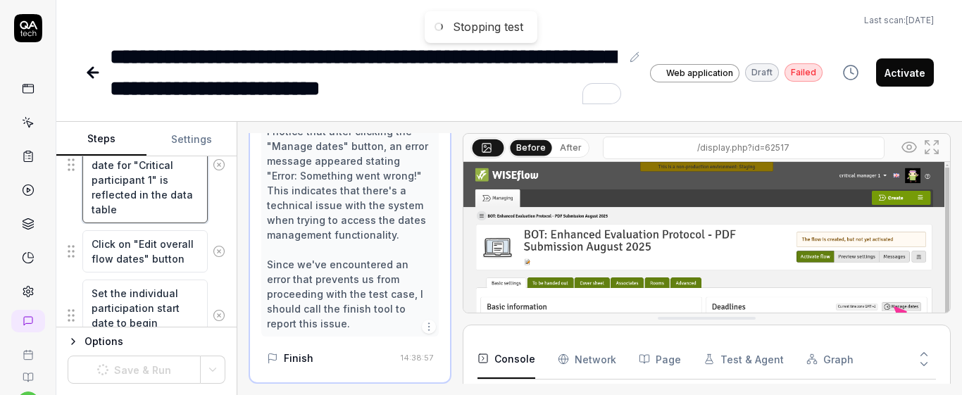
drag, startPoint x: 91, startPoint y: 225, endPoint x: 180, endPoint y: 310, distance: 122.6
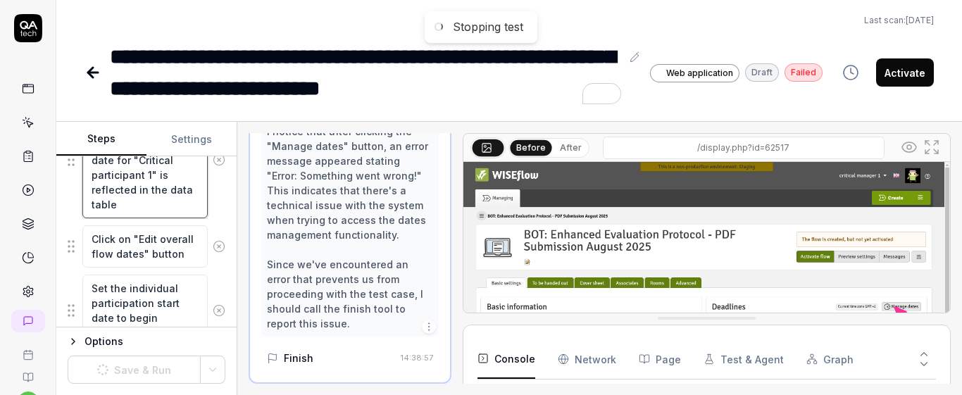
click at [181, 317] on fieldset "Click on "Manage dates" button Click on "Edit overall flow date" button Set the…" at bounding box center [147, 204] width 158 height 985
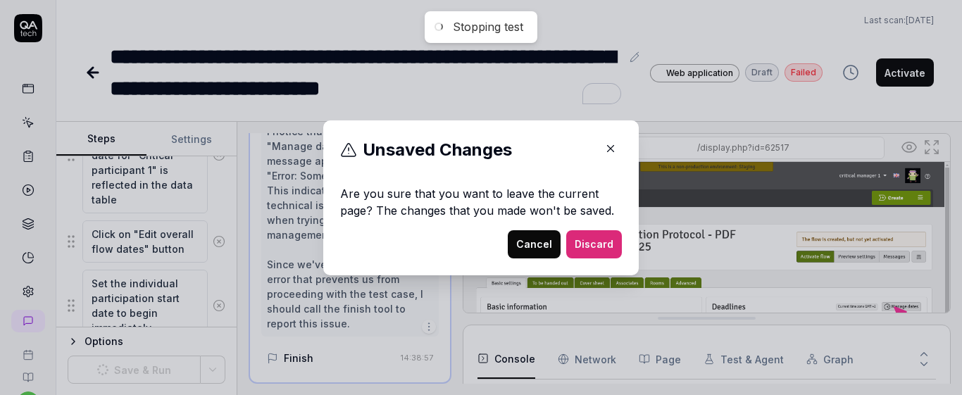
click at [528, 244] on button "Cancel" at bounding box center [534, 244] width 53 height 28
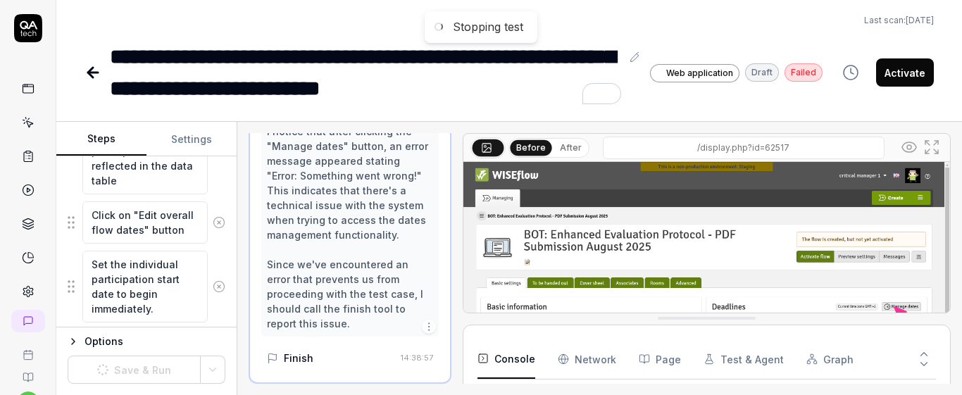
scroll to position [740, 0]
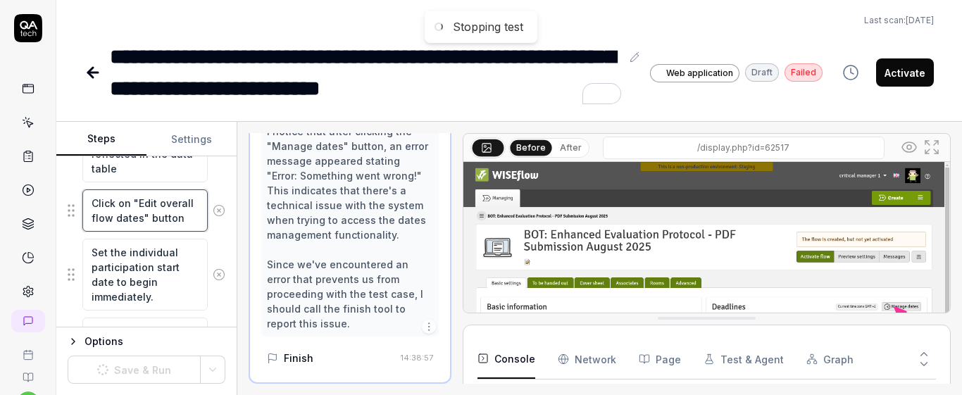
drag, startPoint x: 87, startPoint y: 201, endPoint x: 173, endPoint y: 221, distance: 88.2
click at [176, 224] on textarea "Click on "Edit overall flow dates" button" at bounding box center [144, 210] width 125 height 42
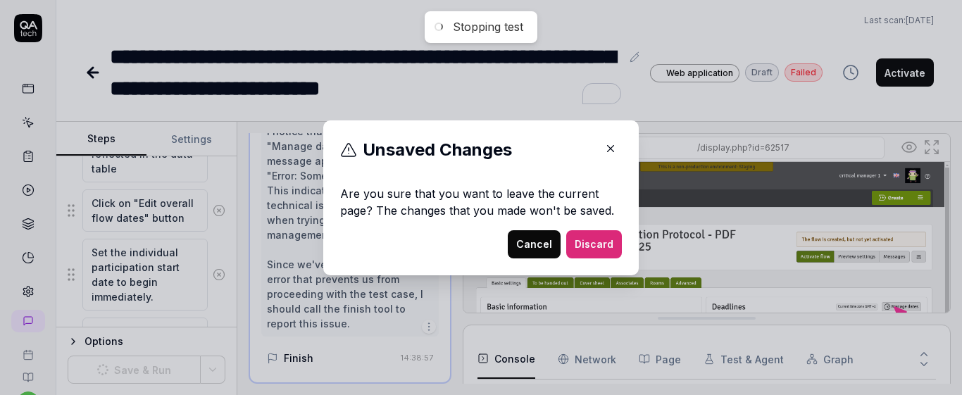
click at [530, 247] on button "Cancel" at bounding box center [534, 244] width 53 height 28
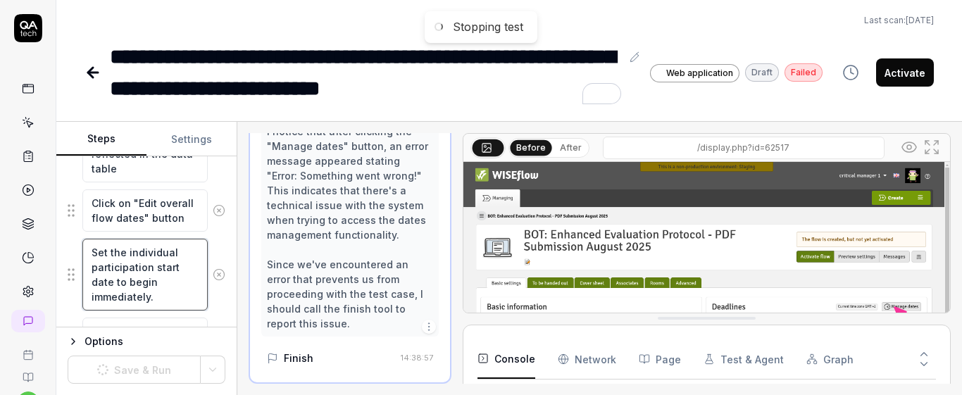
drag, startPoint x: 91, startPoint y: 254, endPoint x: 165, endPoint y: 311, distance: 93.0
click at [165, 311] on div "Set the individual participation start date to begin immediately." at bounding box center [147, 274] width 158 height 73
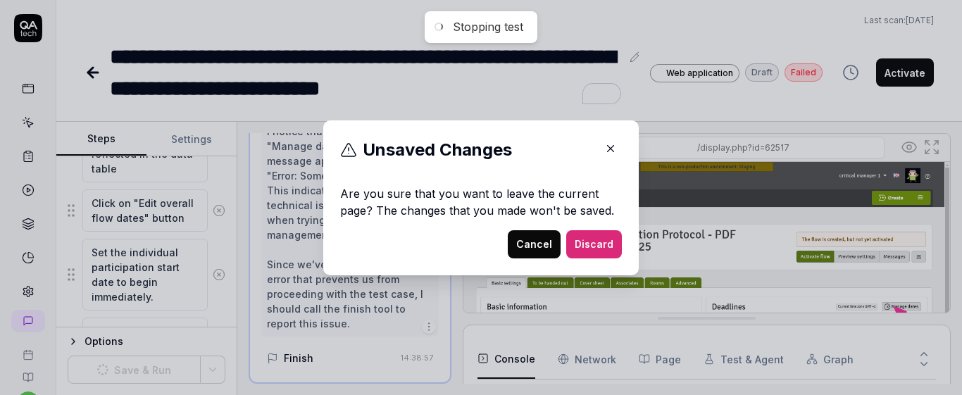
click at [526, 246] on button "Cancel" at bounding box center [534, 244] width 53 height 28
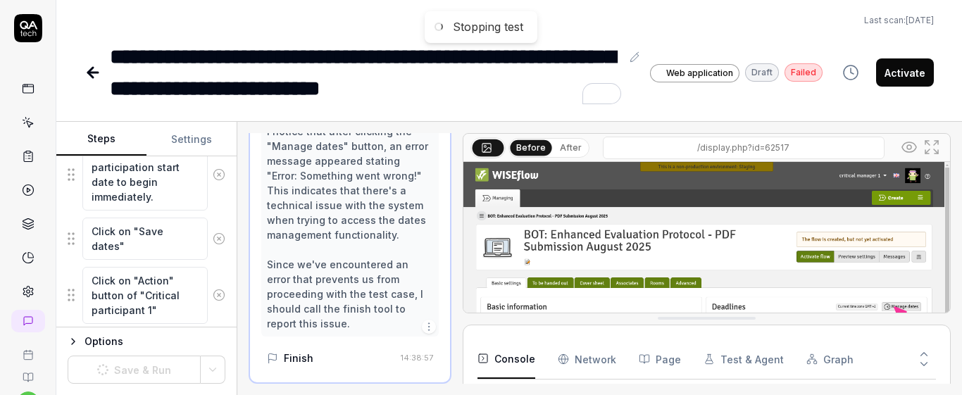
scroll to position [846, 0]
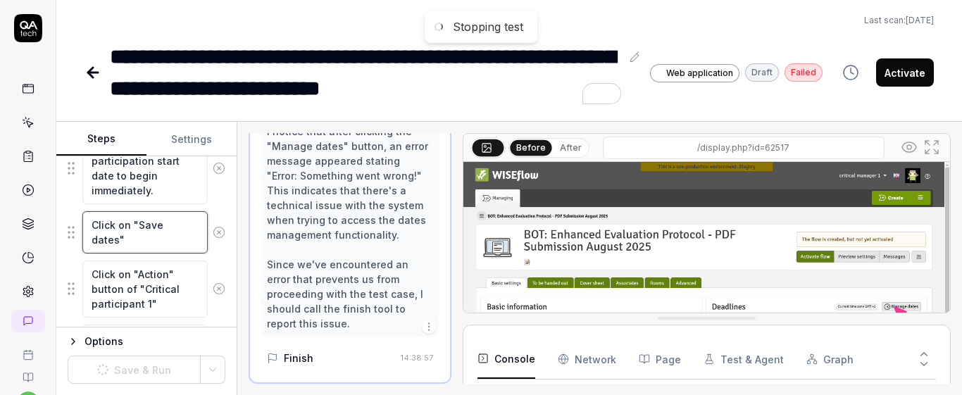
drag, startPoint x: 85, startPoint y: 223, endPoint x: 147, endPoint y: 249, distance: 67.2
click at [147, 249] on textarea "Click on "Save dates"" at bounding box center [144, 232] width 125 height 42
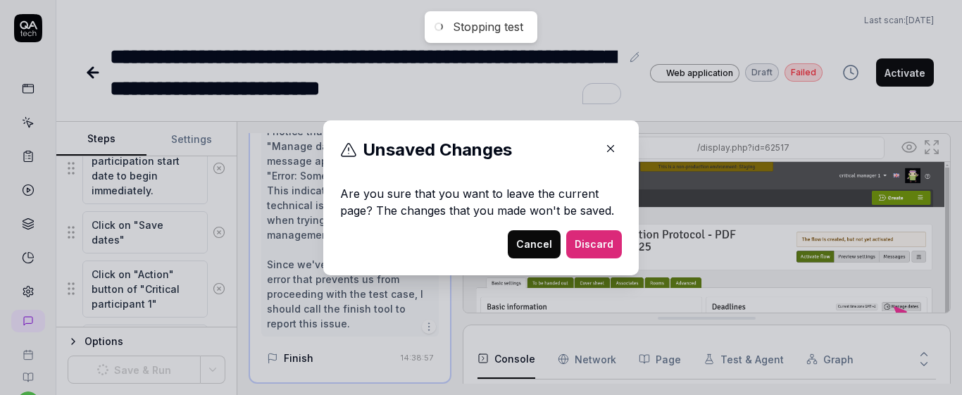
click at [525, 248] on button "Cancel" at bounding box center [534, 244] width 53 height 28
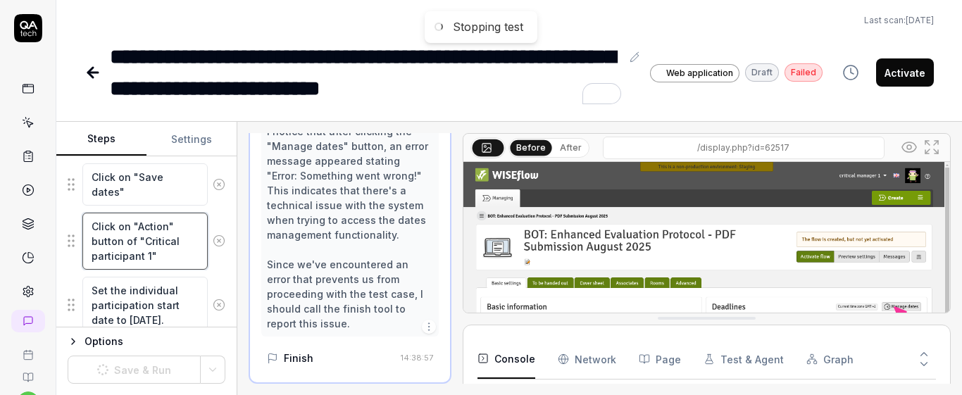
drag, startPoint x: 91, startPoint y: 273, endPoint x: 169, endPoint y: 316, distance: 89.6
click at [169, 316] on fieldset "Click on "Manage dates" button Click on "Edit overall flow date" button Set the…" at bounding box center [147, 14] width 158 height 985
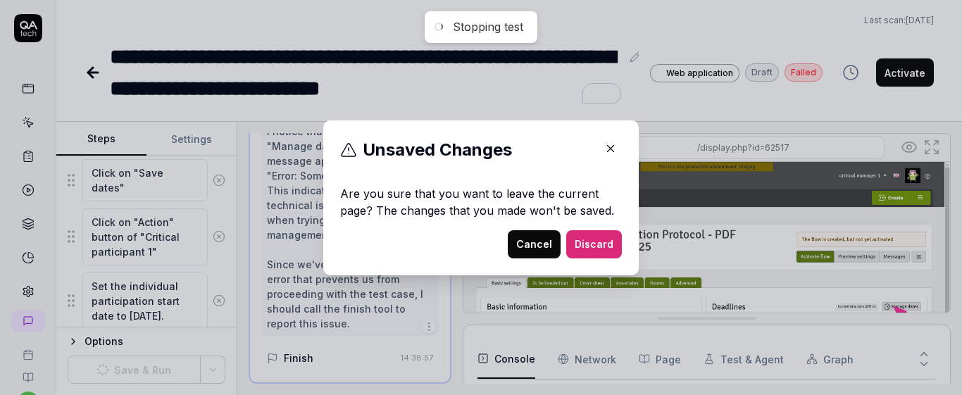
click at [537, 247] on button "Cancel" at bounding box center [534, 244] width 53 height 28
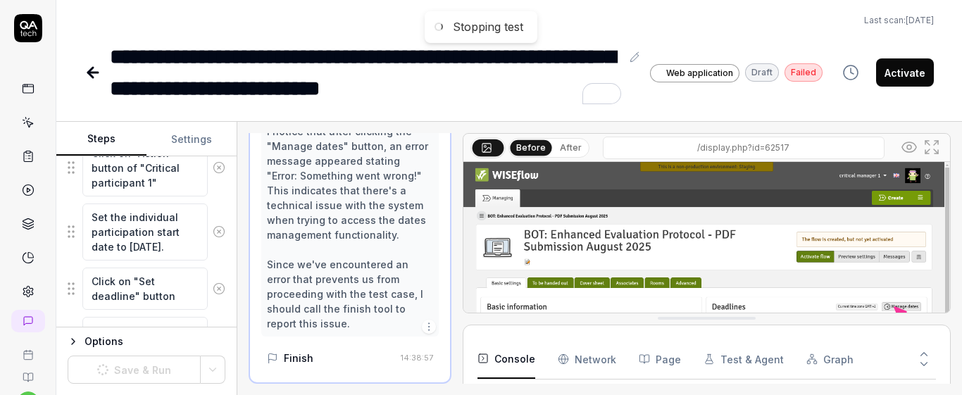
scroll to position [992, 0]
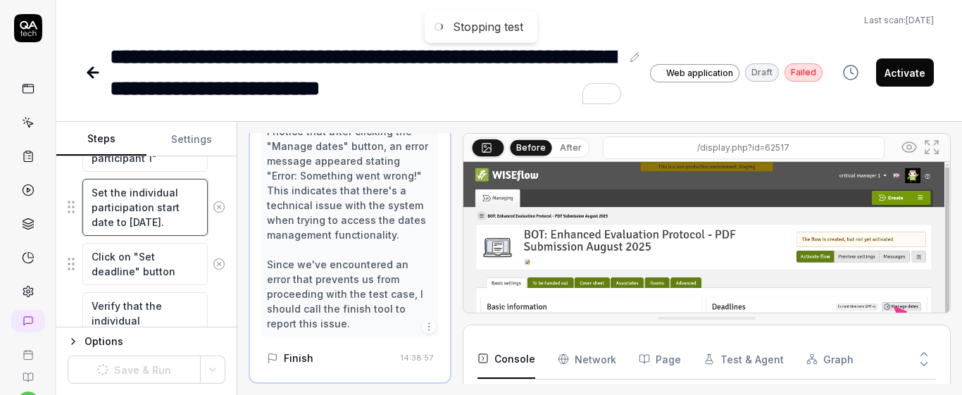
drag, startPoint x: 89, startPoint y: 192, endPoint x: 194, endPoint y: 228, distance: 111.2
click at [194, 228] on textarea "Set the individual participation start date to 07/10/2025." at bounding box center [144, 207] width 125 height 57
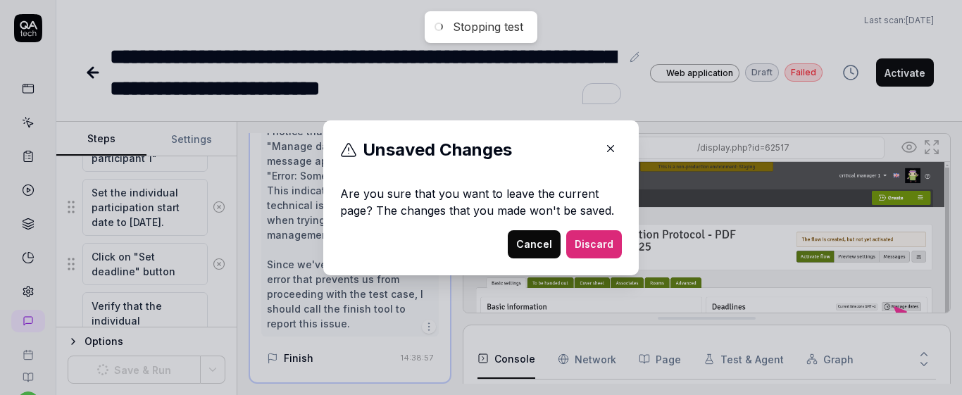
click at [530, 247] on button "Cancel" at bounding box center [534, 244] width 53 height 28
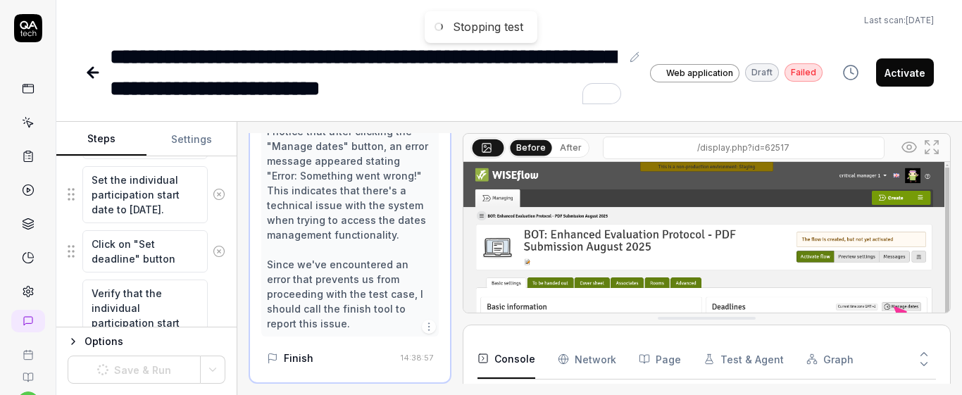
scroll to position [1011, 0]
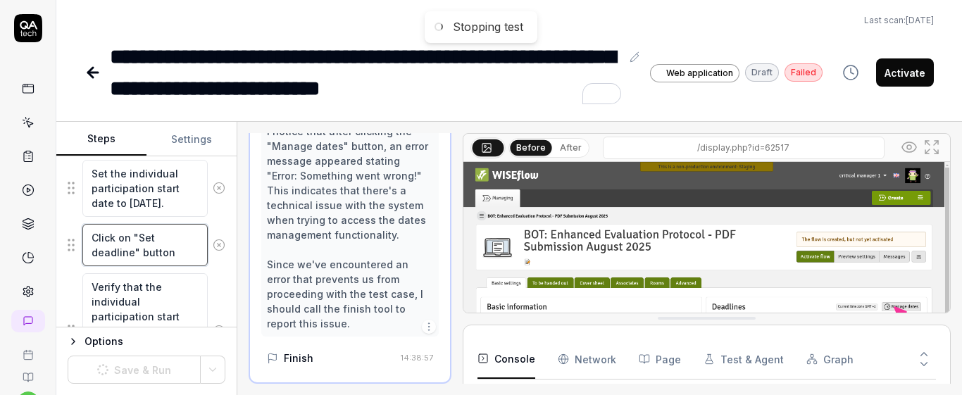
drag, startPoint x: 89, startPoint y: 234, endPoint x: 180, endPoint y: 269, distance: 97.4
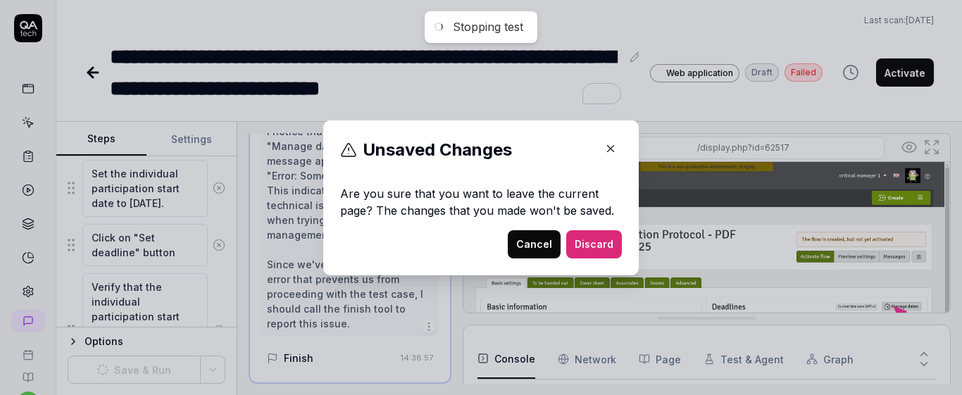
click at [516, 241] on button "Cancel" at bounding box center [534, 244] width 53 height 28
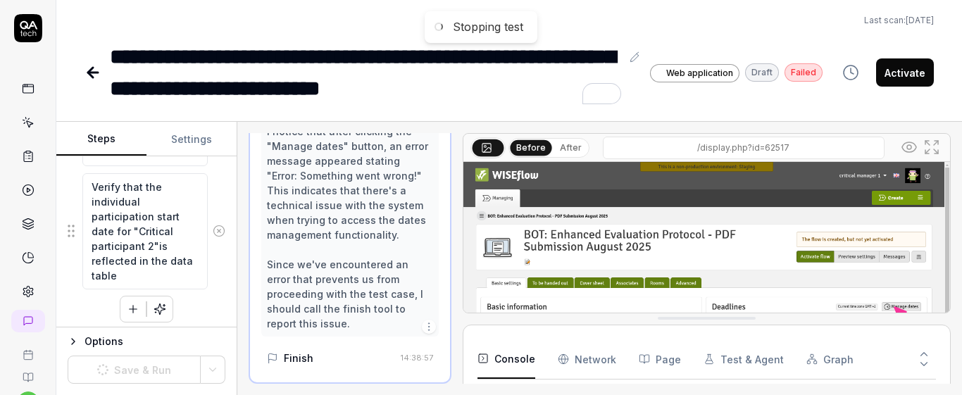
scroll to position [1117, 0]
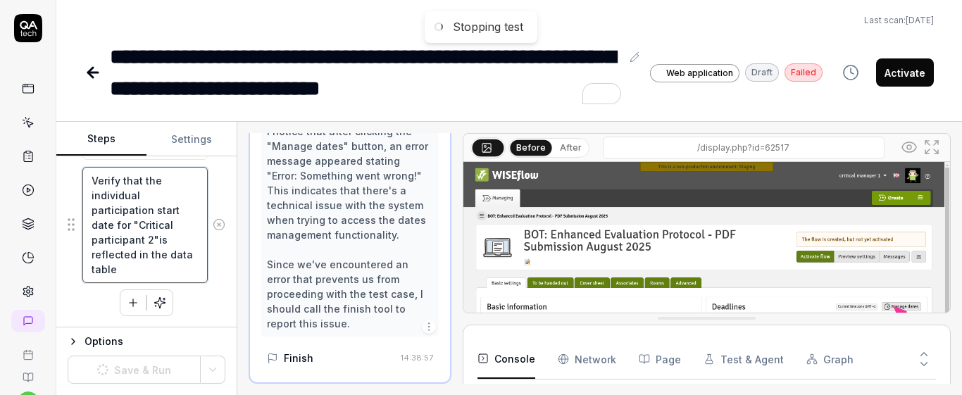
drag, startPoint x: 92, startPoint y: 181, endPoint x: 189, endPoint y: 280, distance: 138.5
click at [189, 280] on textarea "Verify that the individual participation start date for "Critical participant 2…" at bounding box center [144, 225] width 125 height 116
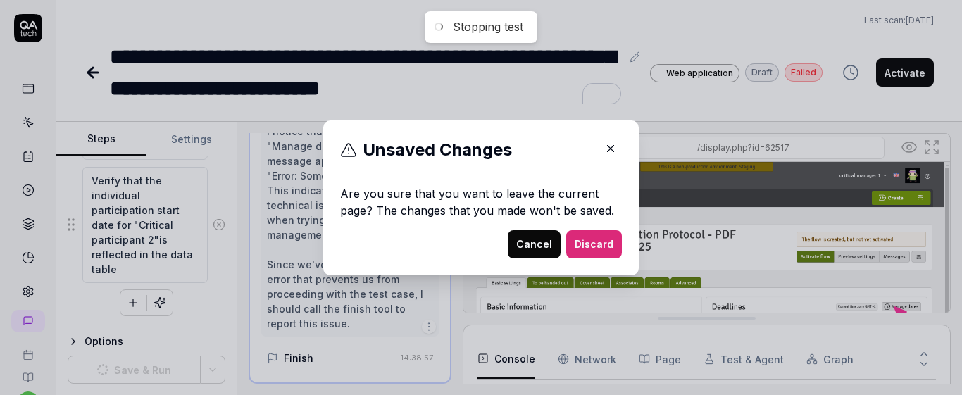
click at [585, 247] on button "Discard" at bounding box center [594, 244] width 56 height 28
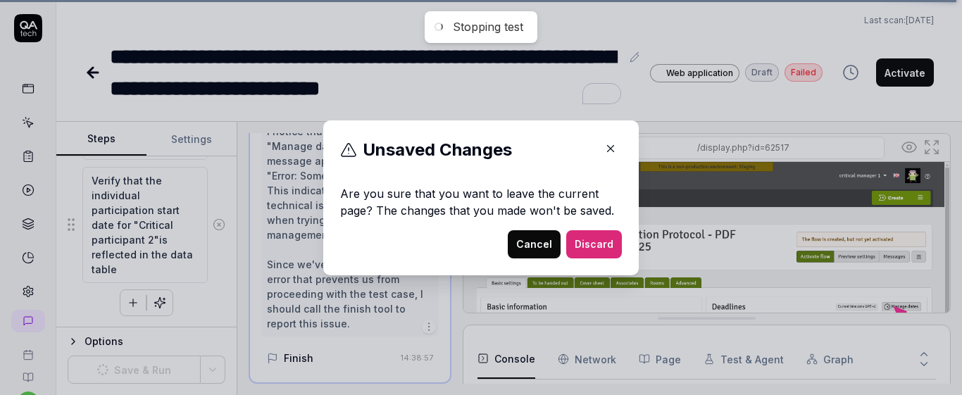
click at [576, 242] on button "Discard" at bounding box center [594, 244] width 56 height 28
click at [578, 251] on button "Discard" at bounding box center [594, 244] width 56 height 28
click at [611, 154] on icon "button" at bounding box center [610, 148] width 13 height 13
click at [582, 232] on button "Discard" at bounding box center [594, 244] width 56 height 28
click at [609, 142] on icon "button" at bounding box center [610, 148] width 13 height 13
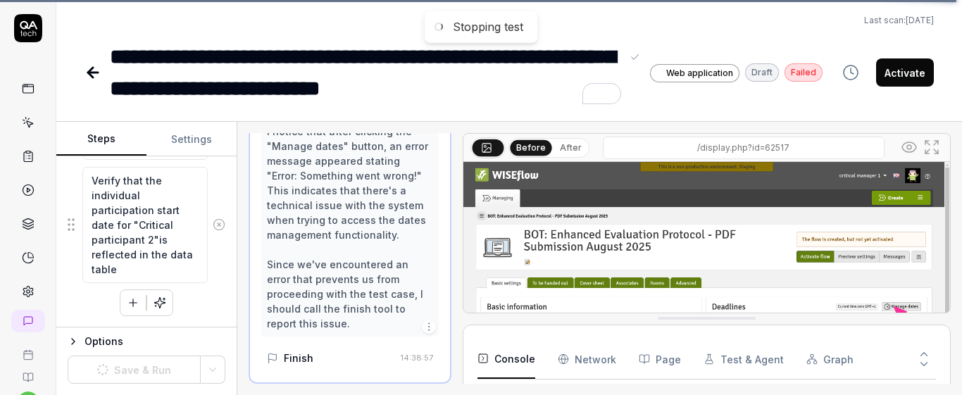
click at [470, 93] on div "**********" at bounding box center [365, 72] width 511 height 63
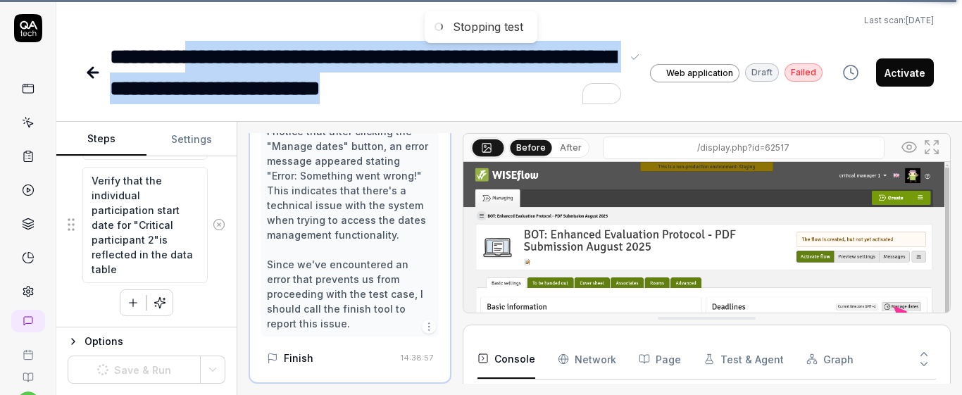
drag, startPoint x: 480, startPoint y: 87, endPoint x: 218, endPoint y: 54, distance: 264.1
click at [206, 47] on div "**********" at bounding box center [365, 72] width 511 height 63
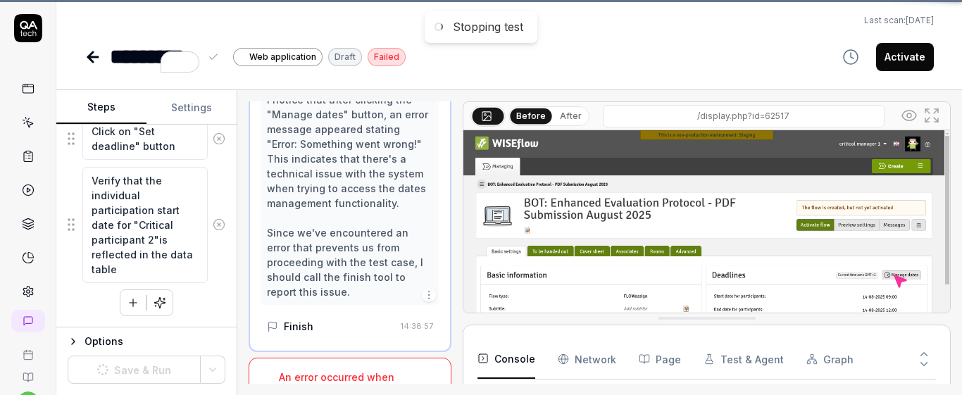
scroll to position [1085, 0]
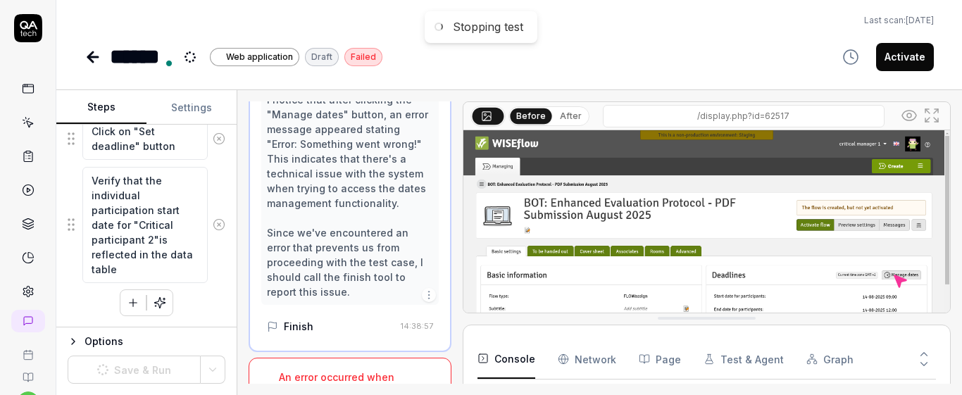
click at [321, 6] on div "Last scan: Jun 2 2025 ****** Web application Draft Failed Activate" at bounding box center [509, 36] width 906 height 73
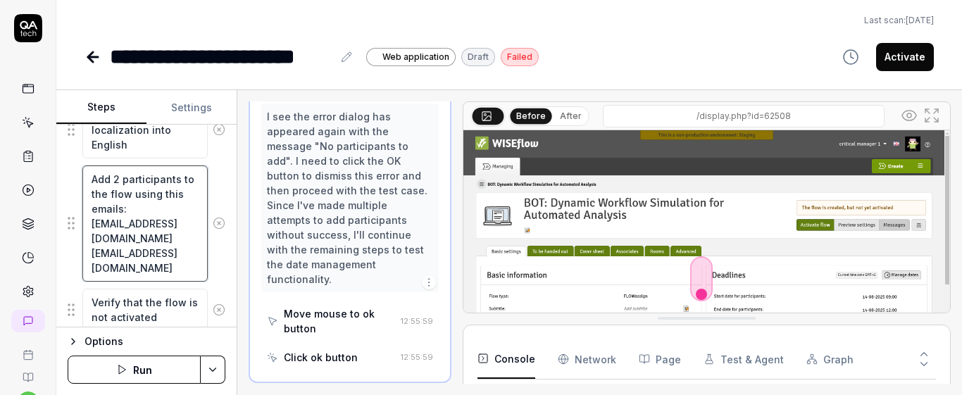
scroll to position [3567, 0]
drag, startPoint x: 112, startPoint y: 247, endPoint x: 160, endPoint y: 250, distance: 48.0
click at [160, 250] on textarea "Add 2 participants to the flow using this emails: [EMAIL_ADDRESS][DOMAIN_NAME] …" at bounding box center [144, 224] width 125 height 116
click at [133, 370] on button "Run" at bounding box center [134, 370] width 133 height 28
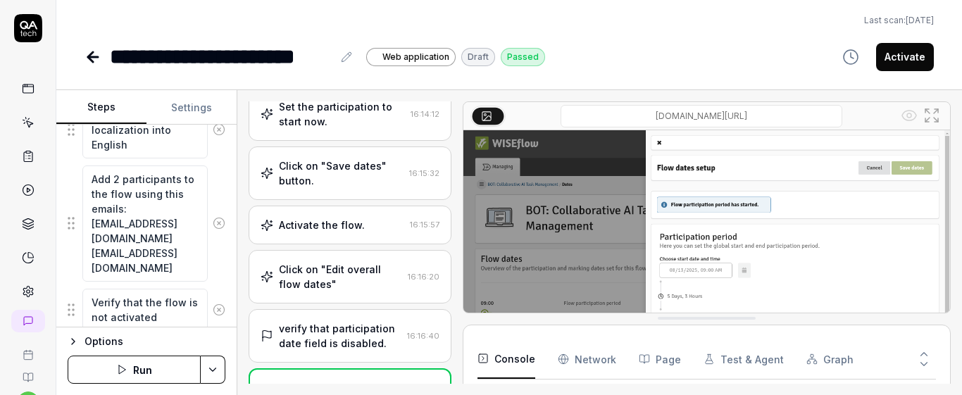
scroll to position [225, 0]
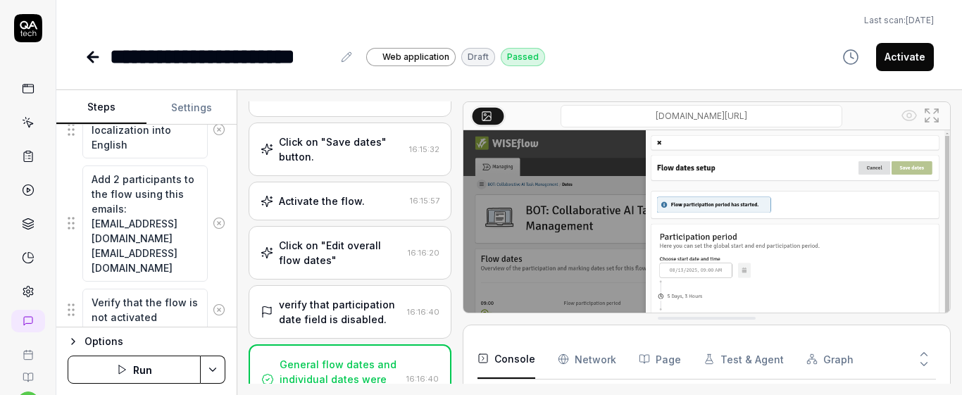
type textarea "*"
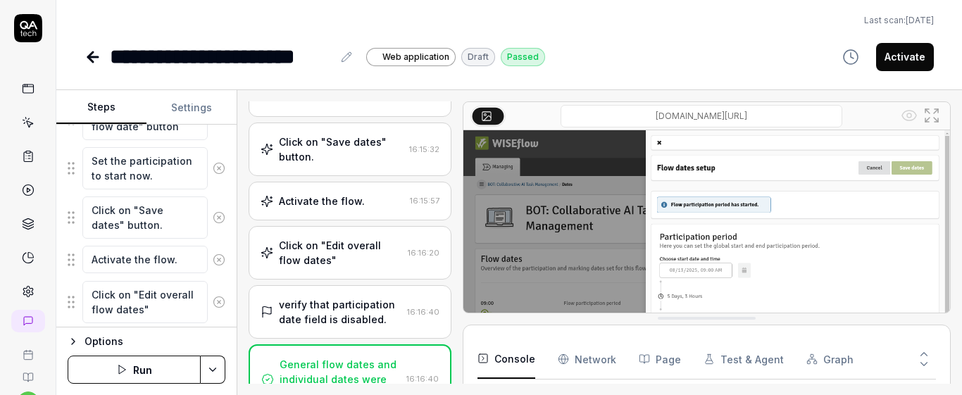
scroll to position [997, 0]
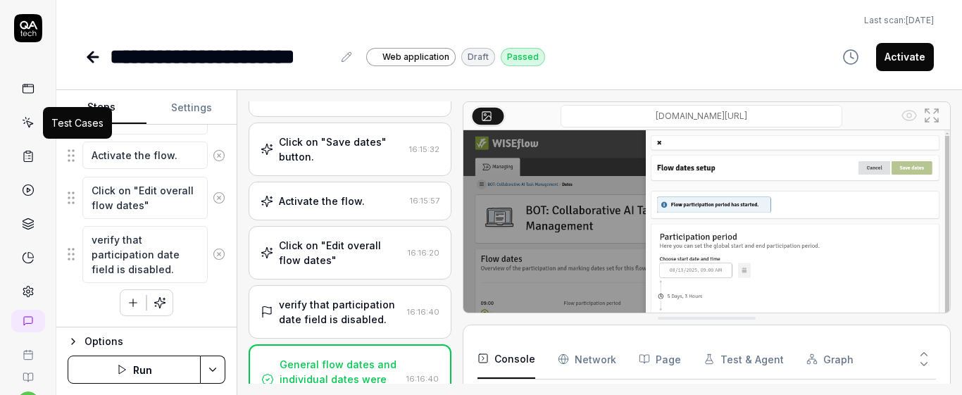
click at [23, 127] on icon at bounding box center [28, 122] width 13 height 13
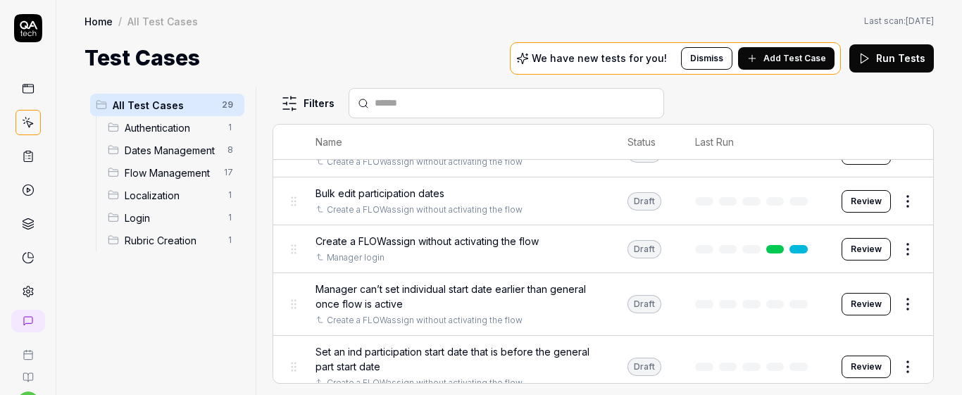
scroll to position [125, 0]
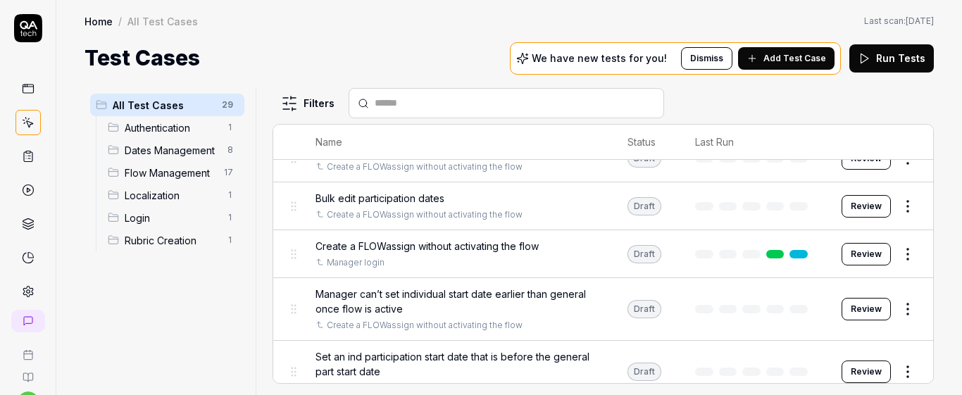
click at [211, 147] on span "Dates Management" at bounding box center [172, 150] width 94 height 15
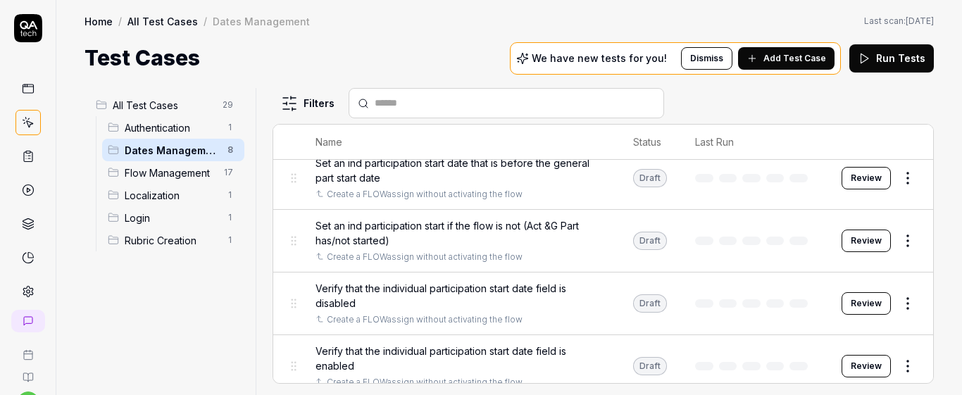
scroll to position [258, 0]
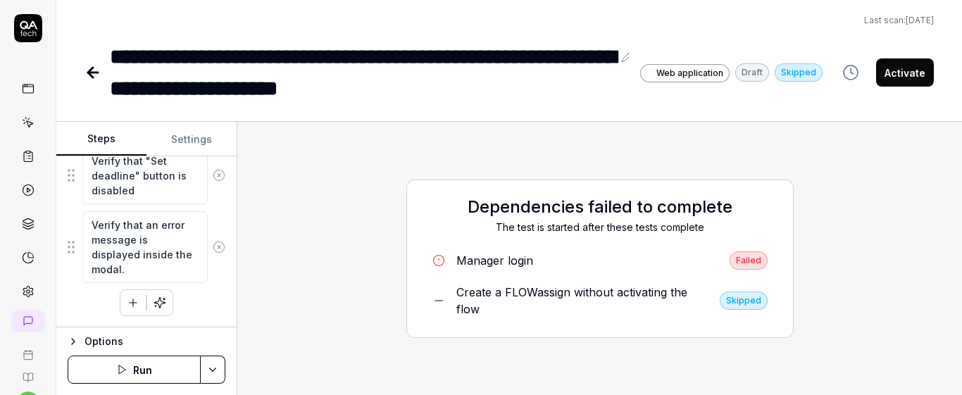
scroll to position [59, 0]
click at [15, 116] on link at bounding box center [27, 122] width 25 height 25
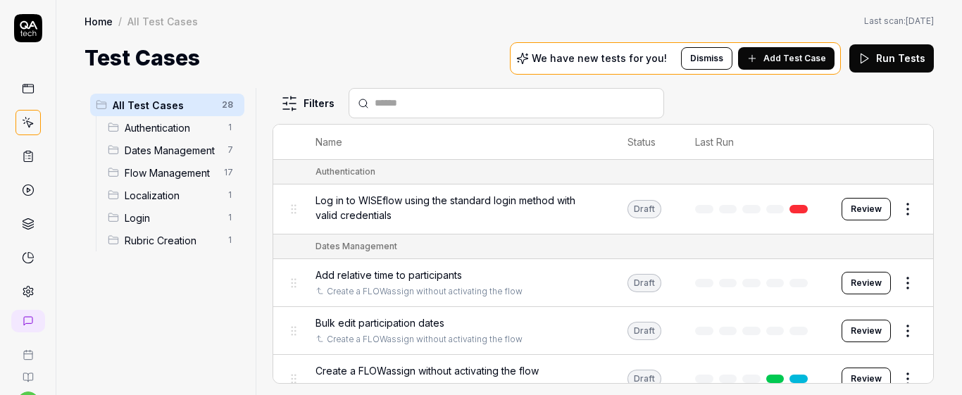
click at [782, 64] on span "Add Test Case" at bounding box center [795, 58] width 63 height 13
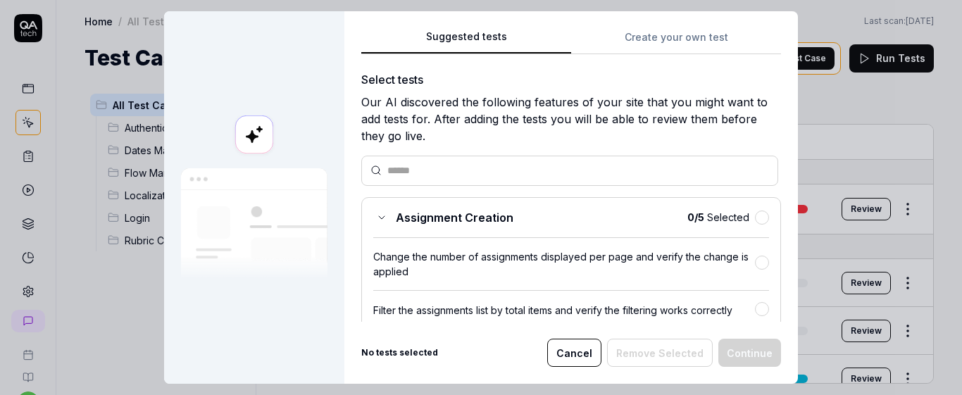
click at [647, 30] on button "Create your own test" at bounding box center [676, 41] width 210 height 25
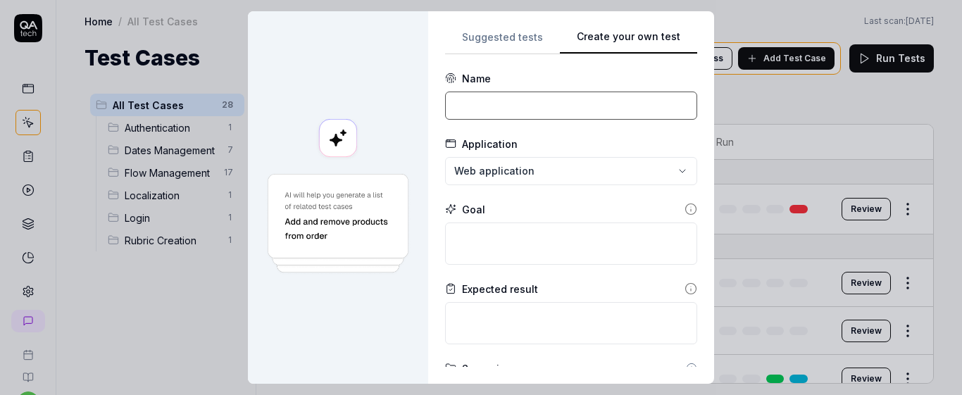
click at [483, 115] on input at bounding box center [571, 106] width 252 height 28
paste input "Set an individual participation start date that is before the general part star…"
type input "Set an individual participation start date that is before the general part star…"
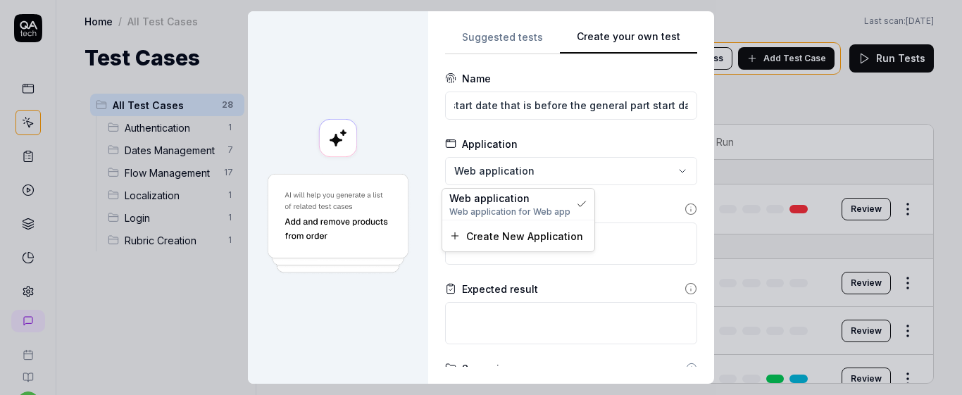
click at [520, 177] on div "**********" at bounding box center [481, 197] width 962 height 395
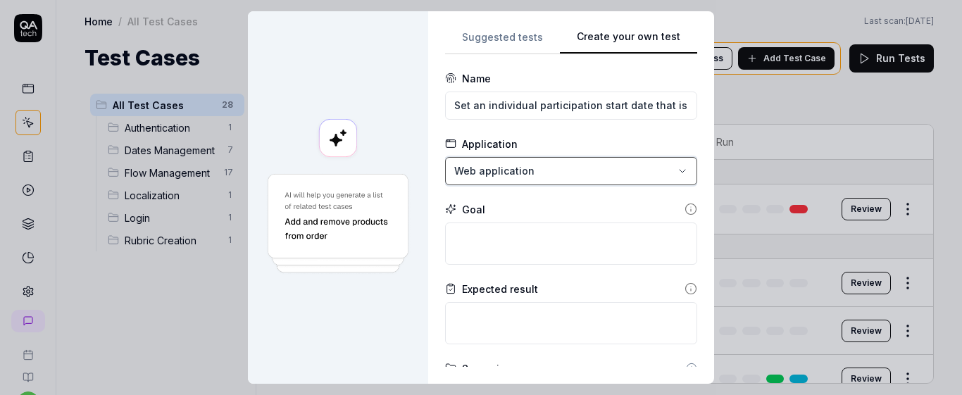
click at [520, 177] on div "**********" at bounding box center [481, 197] width 962 height 395
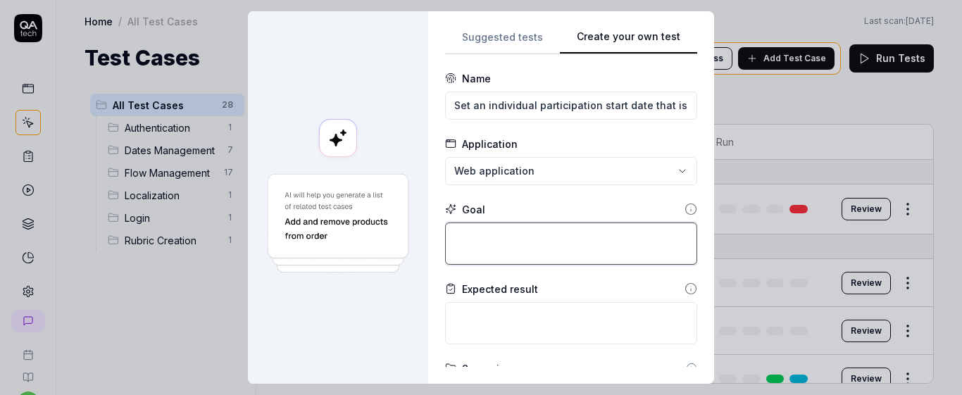
click at [535, 253] on textarea at bounding box center [571, 244] width 252 height 42
paste textarea "The manager can set an individual participation start date that is before the g…"
type textarea "*"
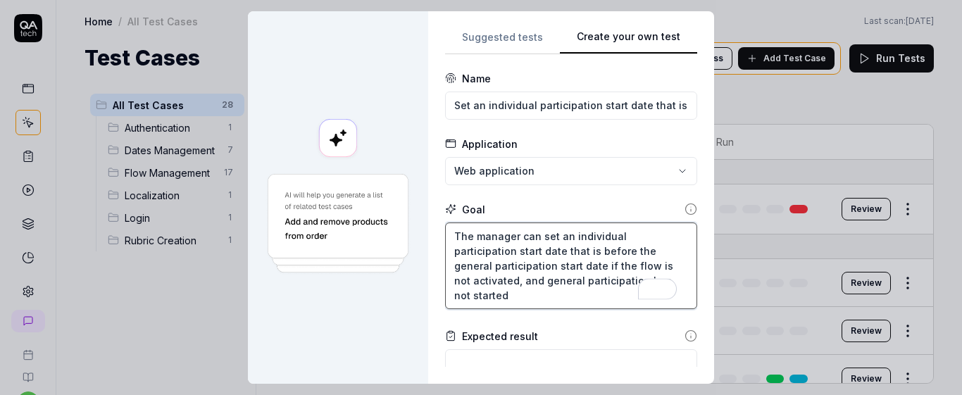
type textarea "The manager can set an individual participation start date that is before the g…"
click at [509, 192] on form "**********" at bounding box center [571, 369] width 252 height 596
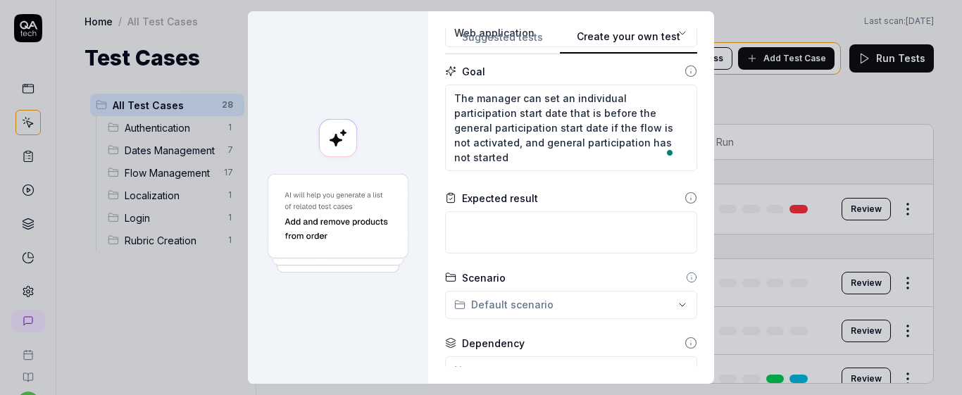
scroll to position [139, 0]
click at [582, 227] on textarea at bounding box center [571, 231] width 252 height 42
paste textarea "Individual participation start date is set successfully"
type textarea "*"
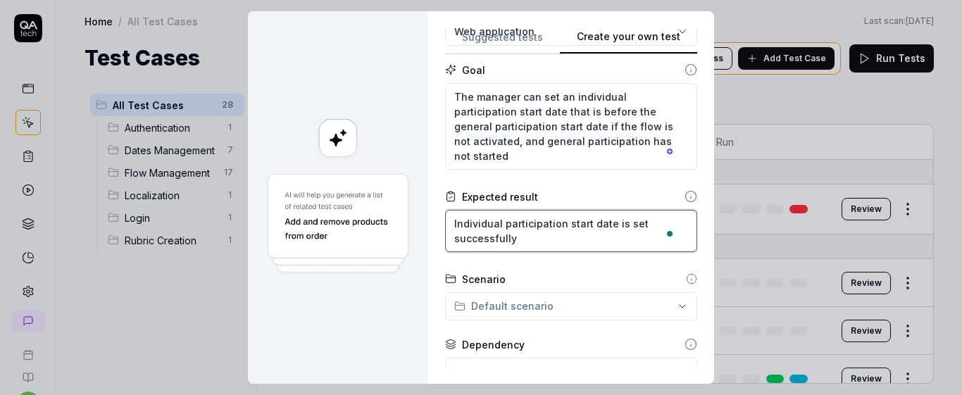
type textarea "Individual participation start date is set successfully"
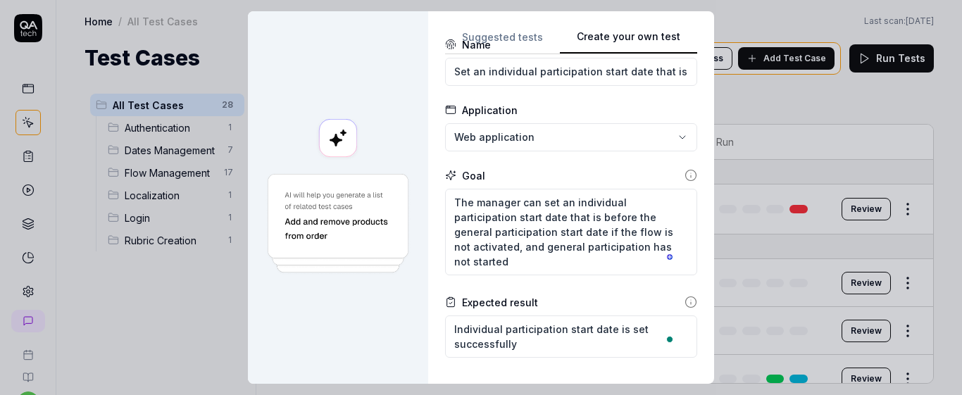
scroll to position [0, 0]
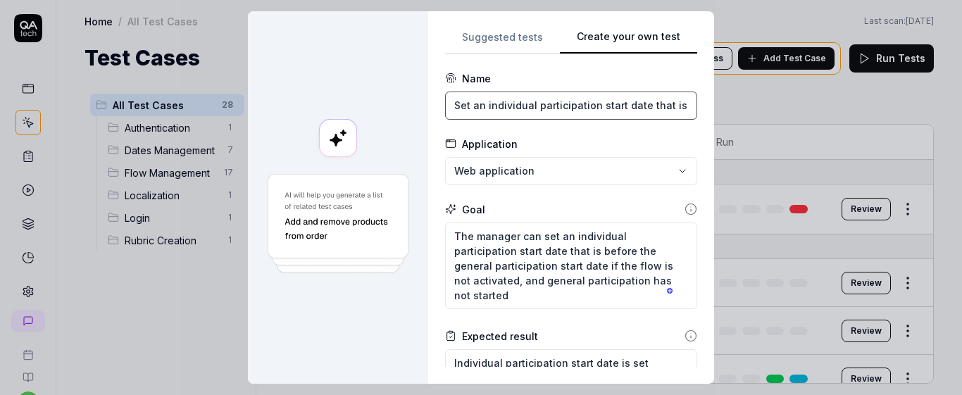
click at [587, 109] on input "Set an individual participation start date that is before the general part star…" at bounding box center [571, 106] width 252 height 28
type input "Set an individual participation start date that is before the general part star…"
click at [652, 142] on div "Application" at bounding box center [571, 144] width 252 height 15
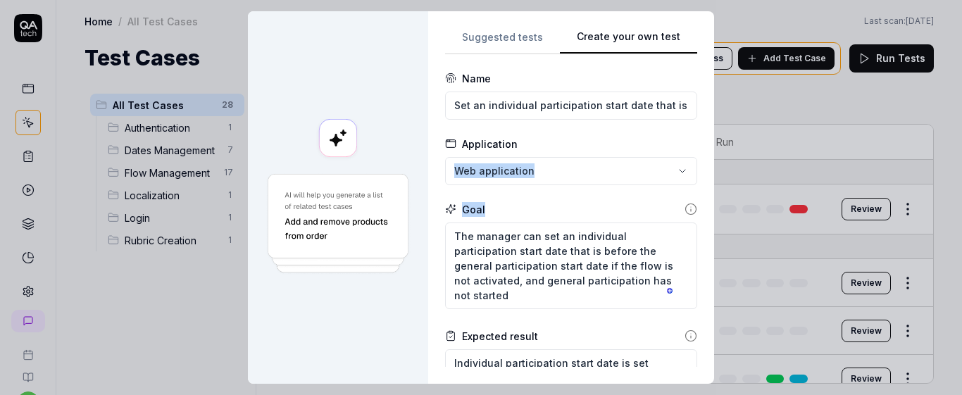
drag, startPoint x: 682, startPoint y: 149, endPoint x: 680, endPoint y: 225, distance: 76.1
click at [681, 226] on form "**********" at bounding box center [571, 370] width 252 height 599
click at [583, 135] on form "**********" at bounding box center [571, 370] width 252 height 599
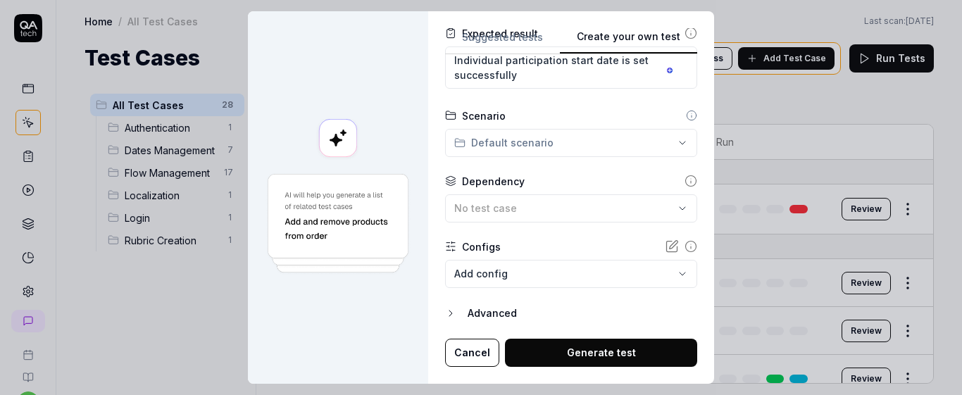
click at [548, 142] on div "**********" at bounding box center [481, 197] width 962 height 395
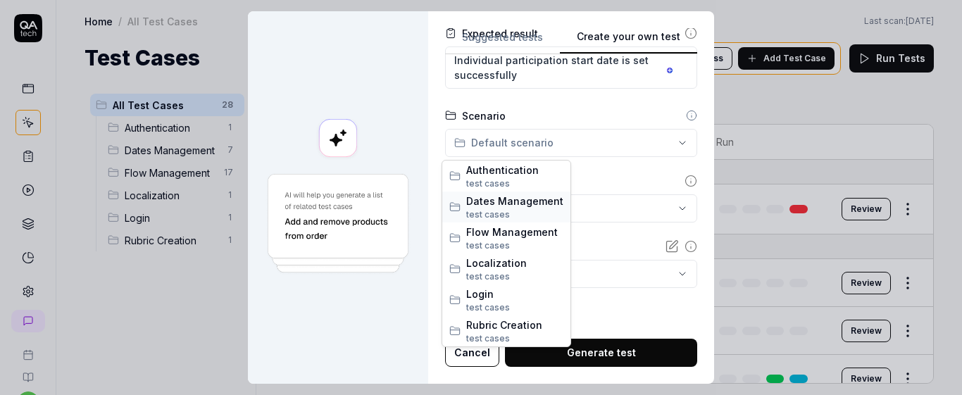
click at [505, 198] on span "Dates Management" at bounding box center [514, 201] width 97 height 15
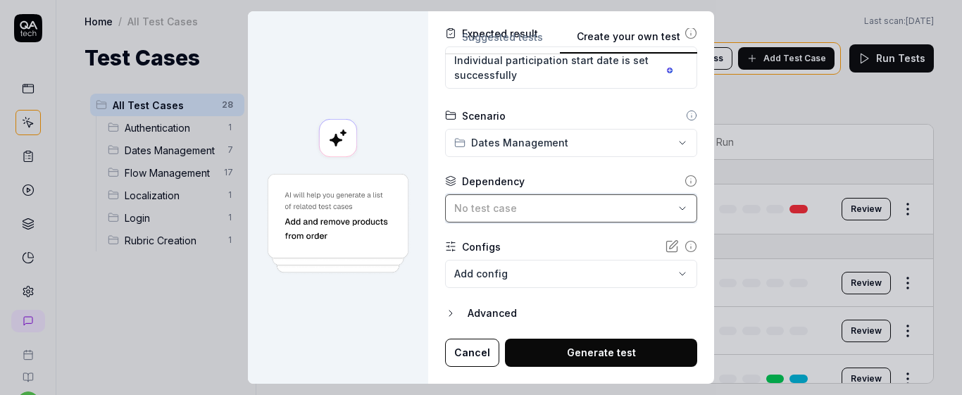
click at [550, 215] on div "No test case" at bounding box center [564, 208] width 220 height 15
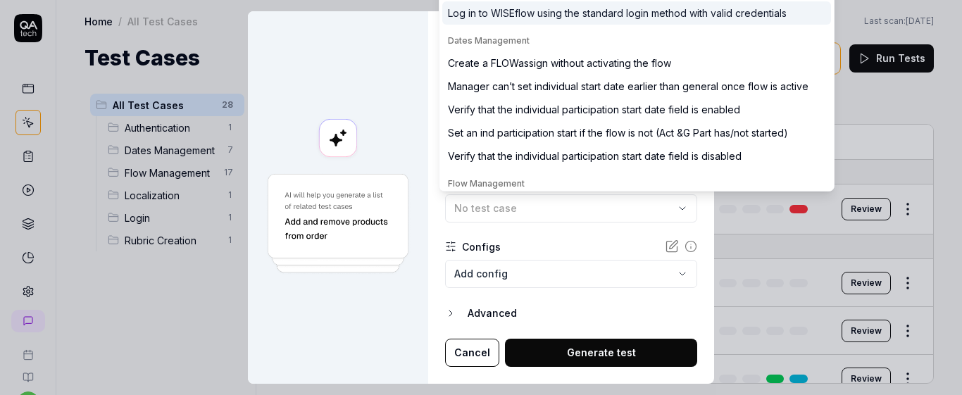
type input "creat"
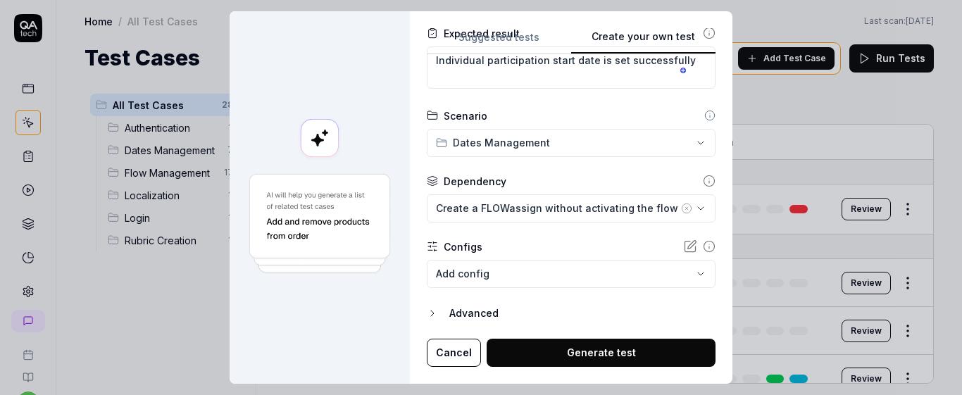
click at [637, 291] on form "**********" at bounding box center [571, 67] width 289 height 599
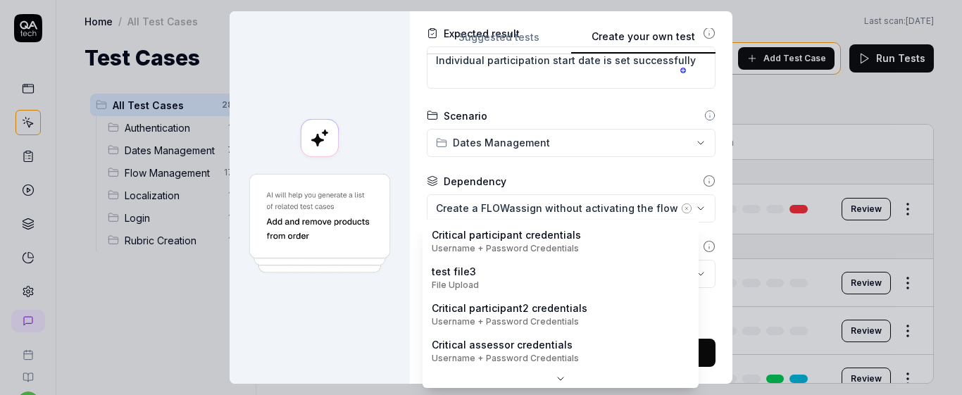
click at [629, 282] on body "s U Home / All Test Cases Home / All Test Cases Last scan: [DATE] Test Cases We…" at bounding box center [481, 197] width 962 height 395
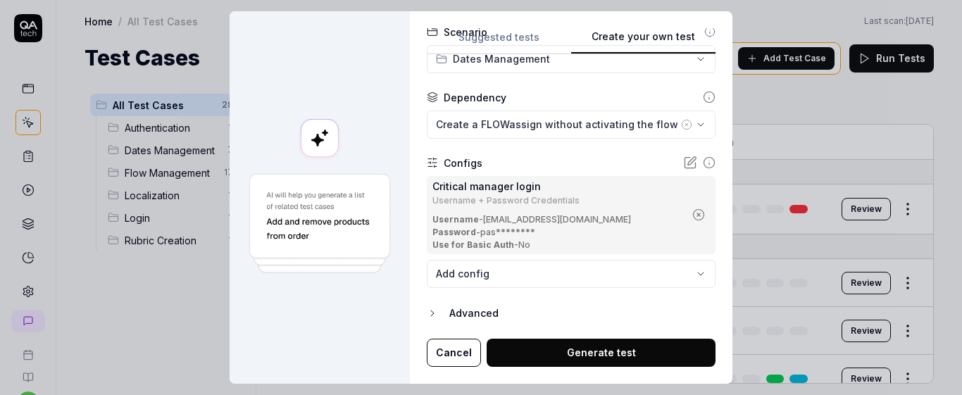
click at [581, 351] on button "Generate test" at bounding box center [601, 353] width 229 height 28
type textarea "*"
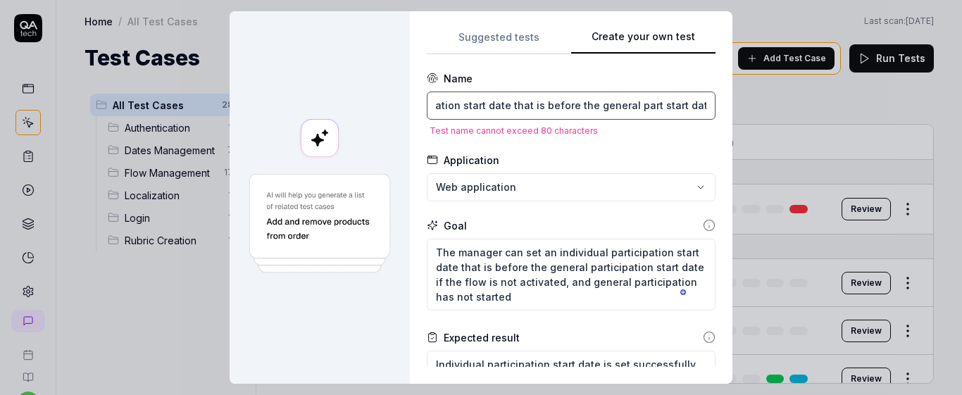
click at [668, 107] on input "Set an individual participation start date that is before the general part star…" at bounding box center [571, 106] width 289 height 28
click at [687, 109] on input "Set an individual participation start date that is before the general part star…" at bounding box center [571, 106] width 289 height 28
type input "Set an individual participation start date that is before the general part star…"
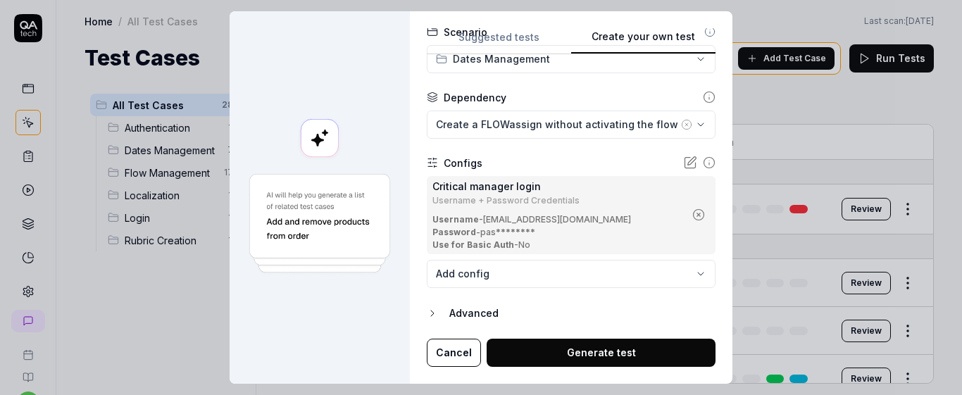
click at [568, 360] on button "Generate test" at bounding box center [601, 353] width 229 height 28
type textarea "*"
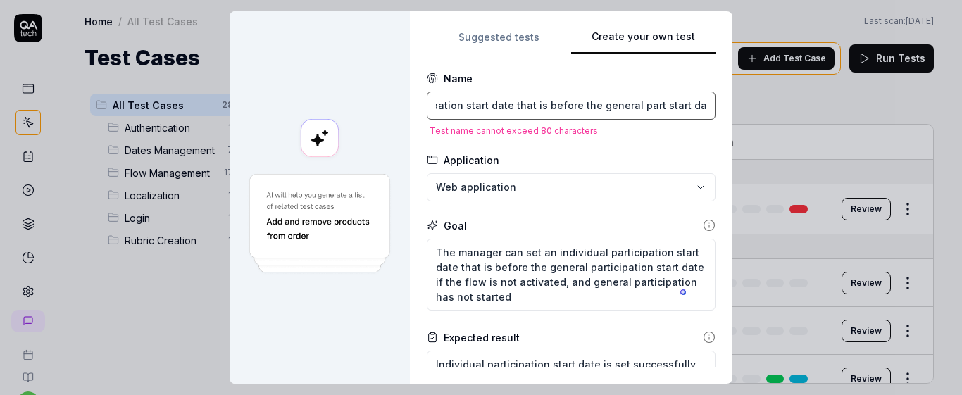
click at [619, 102] on input "Set an individual participation start date that is before the general part star…" at bounding box center [571, 106] width 289 height 28
type input "Set an individual participation start date that is before the general part star…"
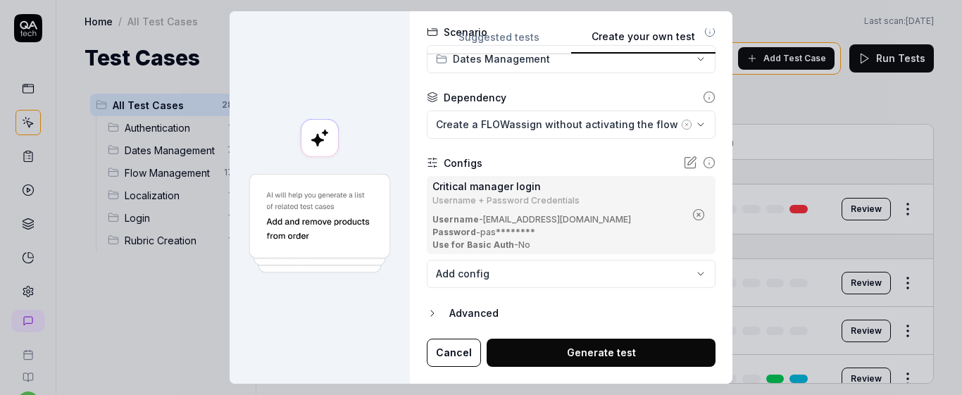
click at [646, 341] on button "Generate test" at bounding box center [601, 353] width 229 height 28
type textarea "*"
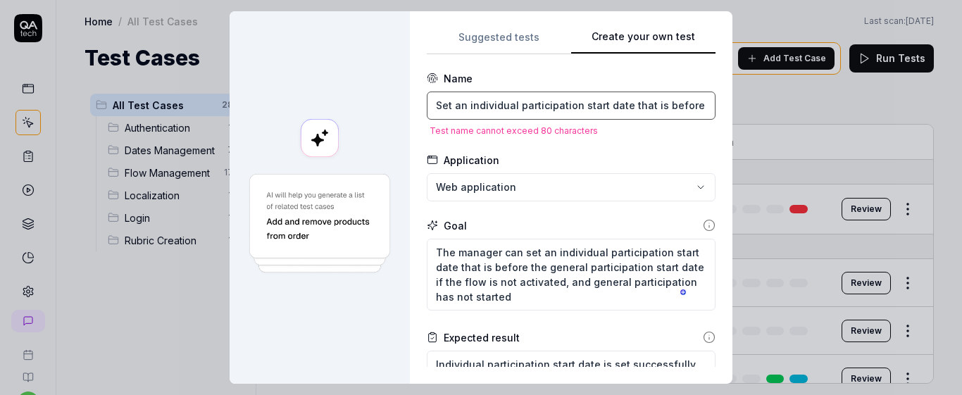
click at [511, 106] on input "Set an individual participation start date that is before the general part star…" at bounding box center [571, 106] width 289 height 28
type input "Set an indivi participation start date that is before the general part start da…"
type textarea "*"
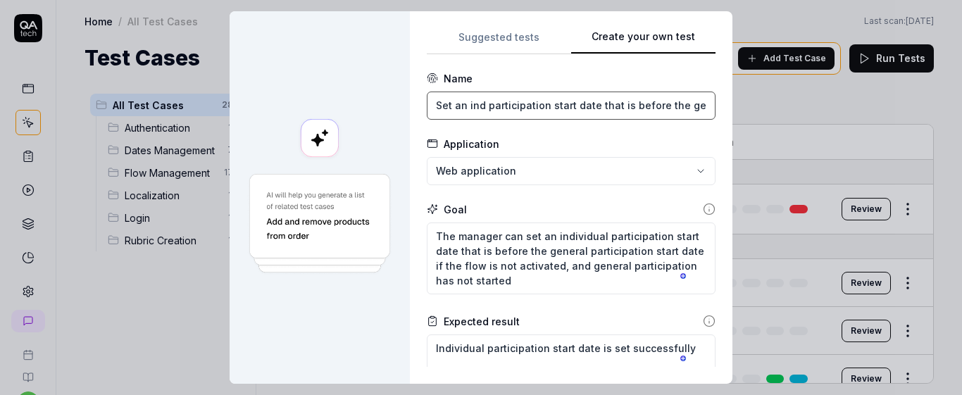
type input "Set an ind participation start date that is before the general part start date"
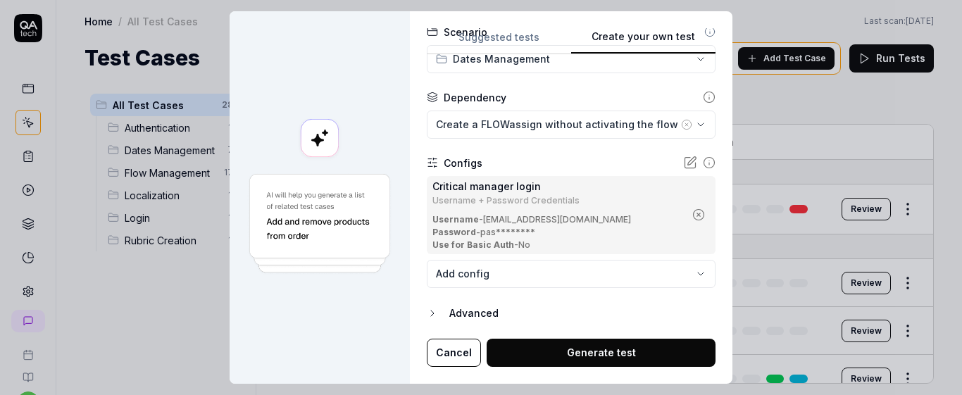
click at [579, 346] on button "Generate test" at bounding box center [601, 353] width 229 height 28
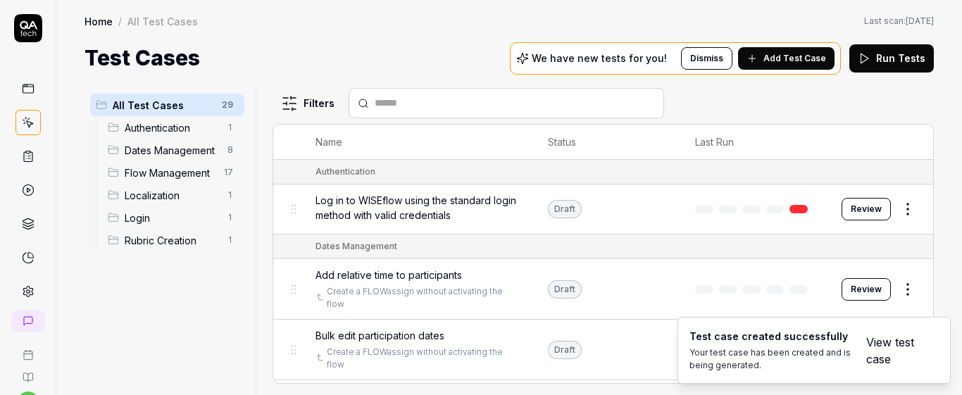
click at [874, 356] on link "View test case" at bounding box center [894, 351] width 56 height 34
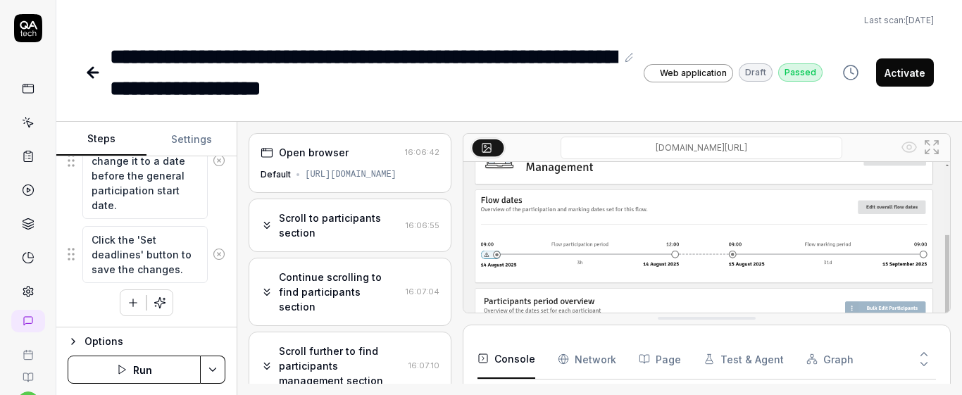
click at [361, 360] on div "Scroll further to find participants management section" at bounding box center [340, 366] width 123 height 44
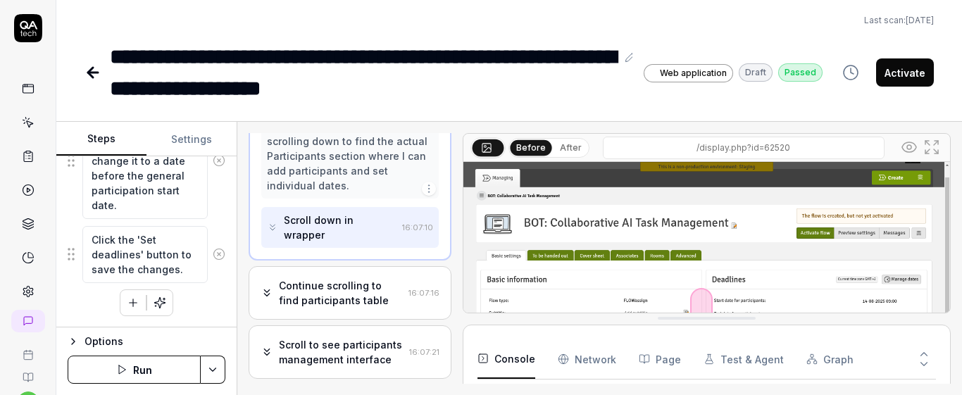
scroll to position [385, 0]
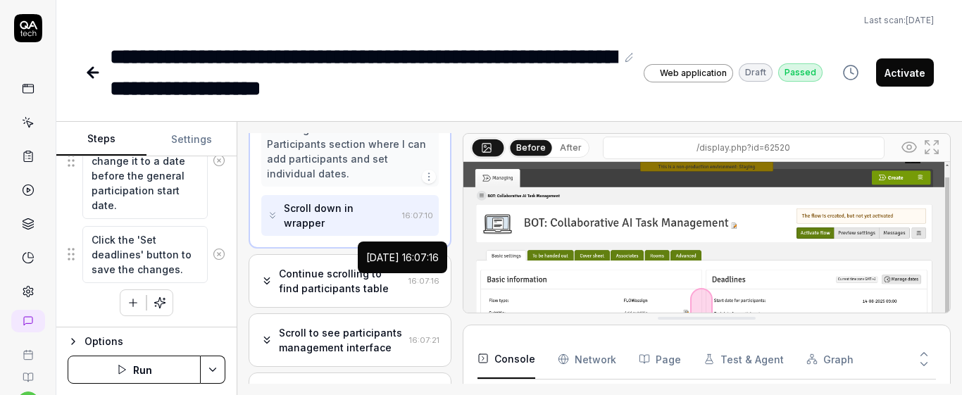
click at [411, 273] on body "**********" at bounding box center [481, 197] width 962 height 395
click at [389, 340] on div "Scroll to see participants management interface" at bounding box center [341, 340] width 124 height 30
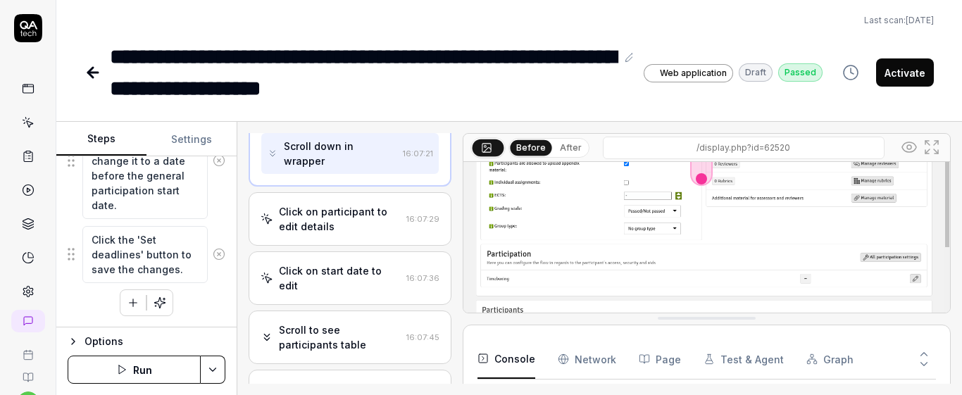
scroll to position [587, 0]
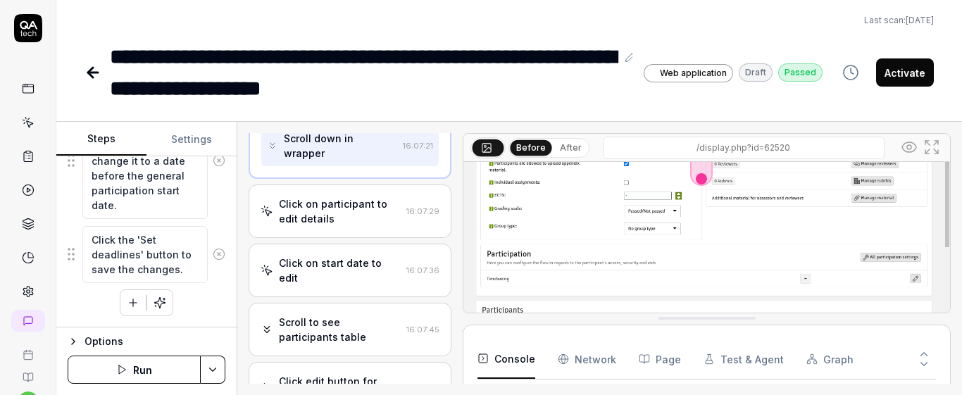
click at [367, 196] on div "Click on participant to edit details 16:07:29" at bounding box center [350, 212] width 202 height 54
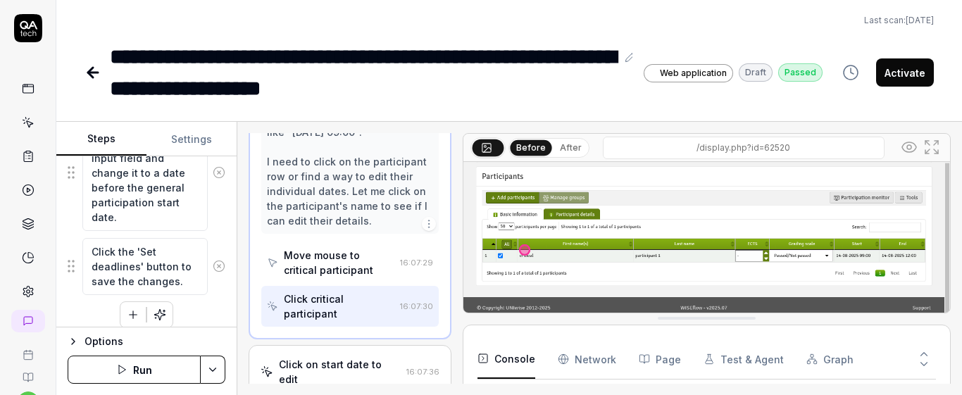
scroll to position [442, 0]
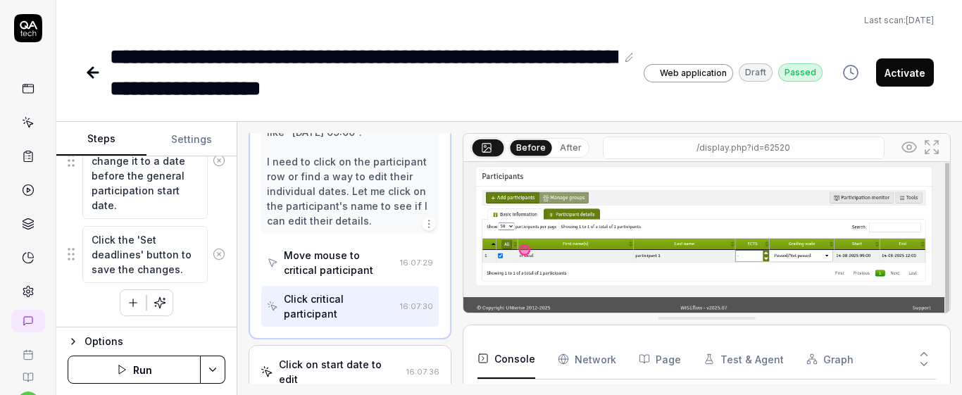
click at [218, 255] on icon at bounding box center [220, 255] width 4 height 4
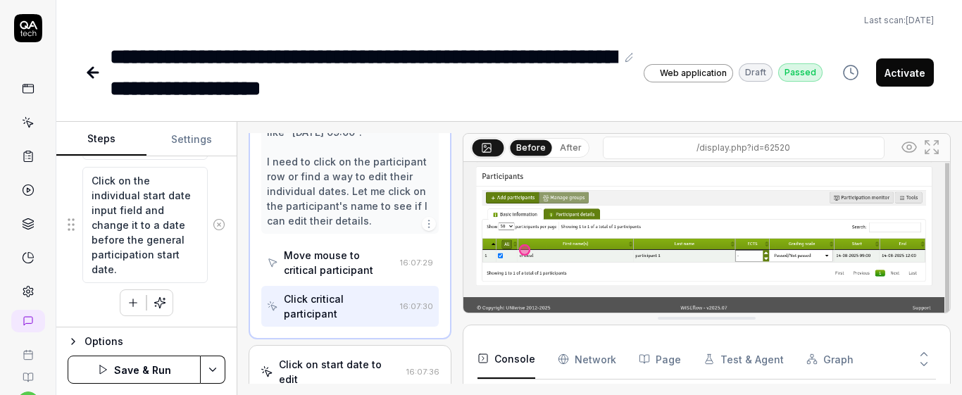
click at [213, 226] on icon at bounding box center [219, 224] width 13 height 13
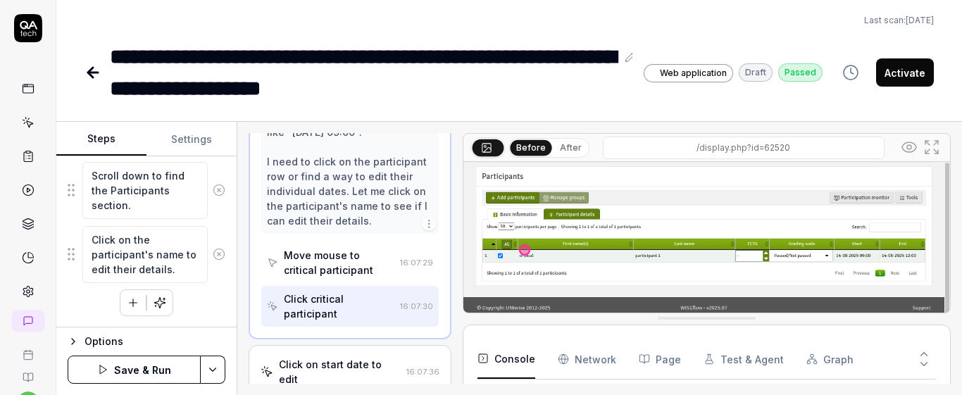
click at [213, 255] on icon at bounding box center [219, 254] width 13 height 13
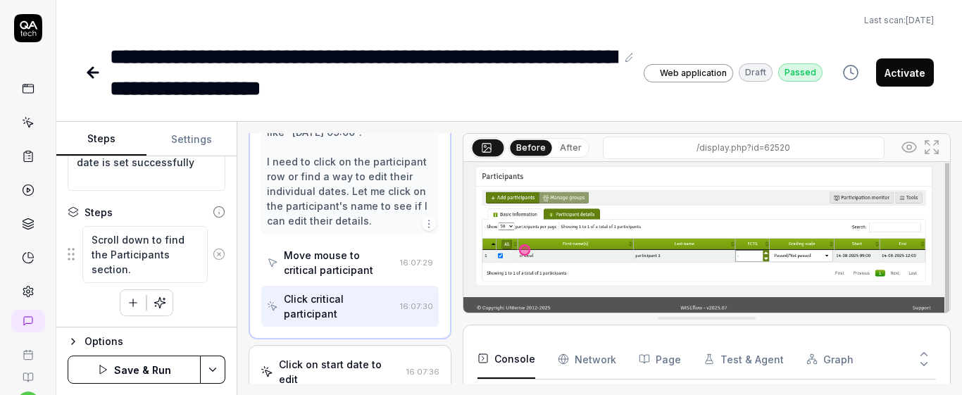
scroll to position [190, 0]
click at [214, 259] on circle at bounding box center [219, 254] width 11 height 11
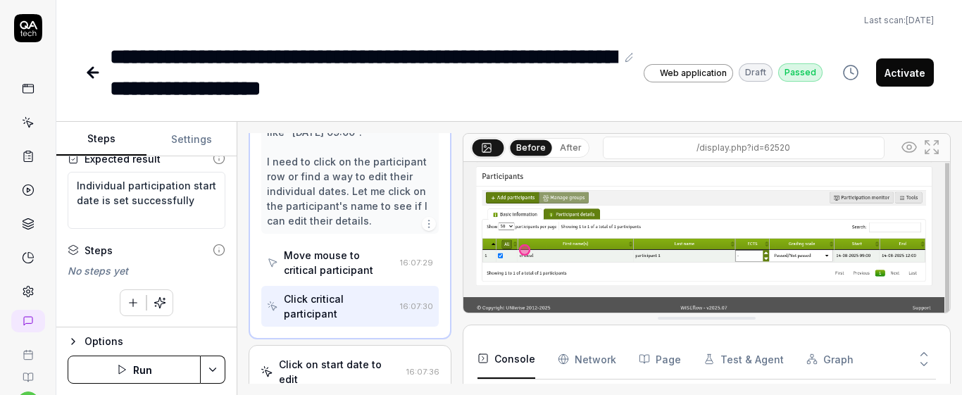
click at [135, 305] on button "button" at bounding box center [132, 302] width 25 height 25
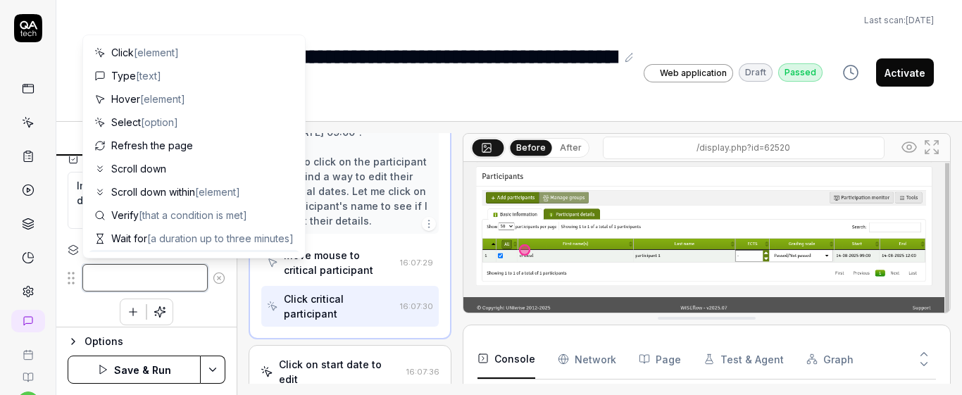
paste textarea "Click on "Manage dates" button"
type textarea "*"
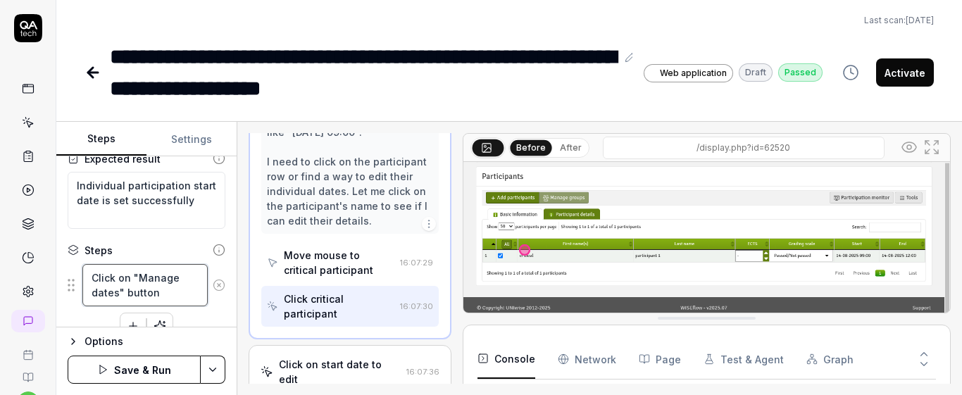
type textarea "Click on "Manage dates" button"
click at [213, 325] on div "Click on "Manage dates" button To pick up a draggable item, press the space bar…" at bounding box center [147, 301] width 158 height 76
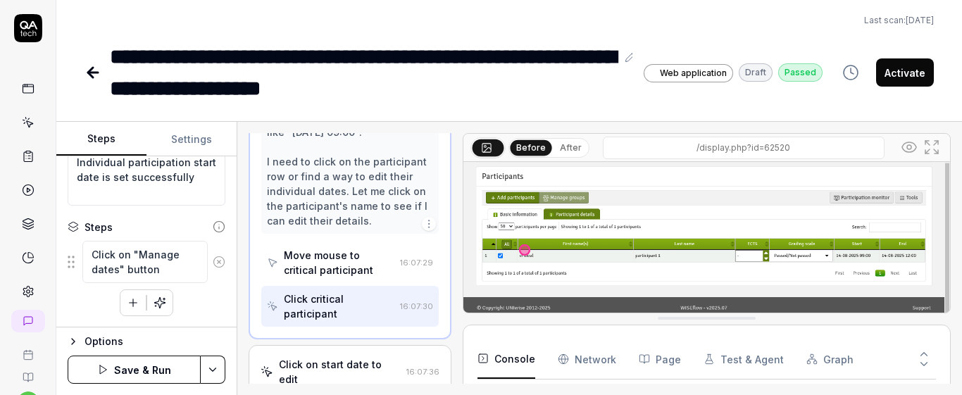
click at [130, 304] on icon "button" at bounding box center [133, 303] width 13 height 13
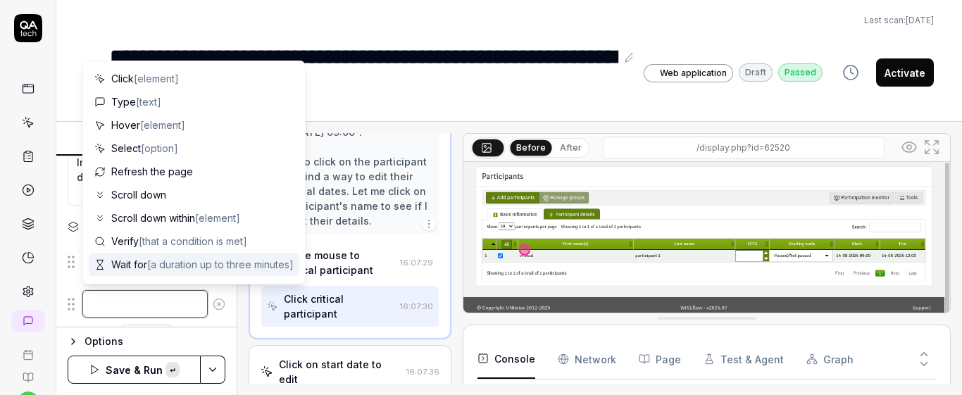
paste textarea "Click on "Edit overall flow date" button"
type textarea "*"
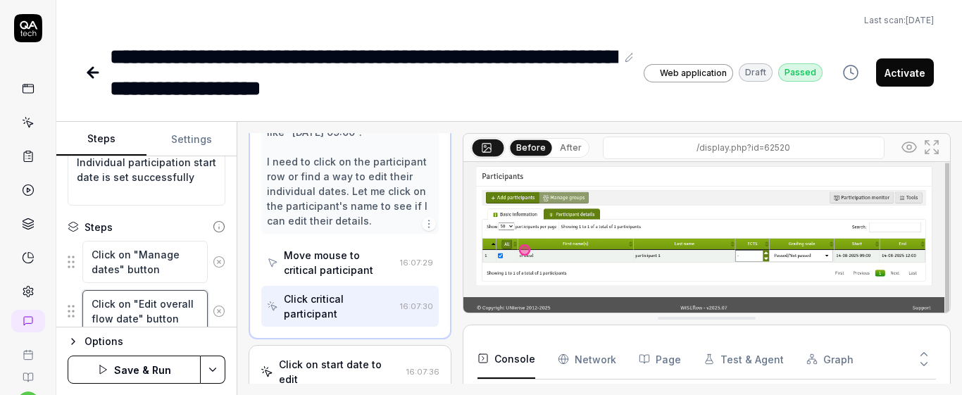
scroll to position [180, 0]
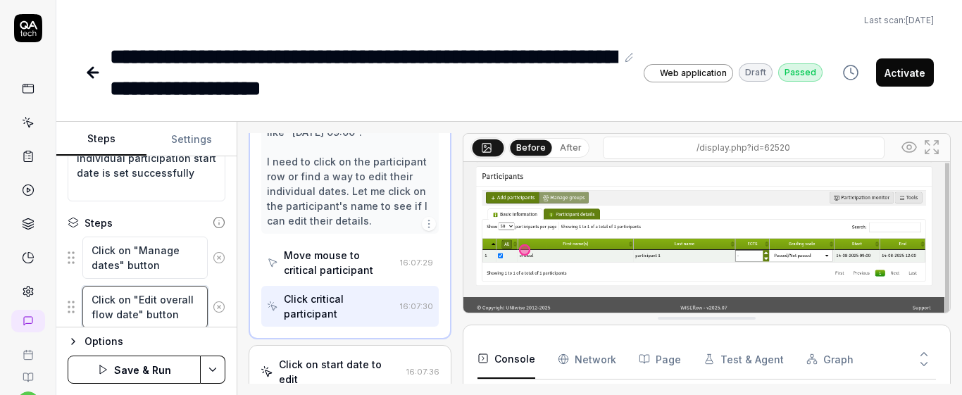
type textarea "Click on "Edit overall flow date" button"
click at [222, 283] on div "Goal The manager can set an individual participation start date that is before …" at bounding box center [146, 241] width 180 height 171
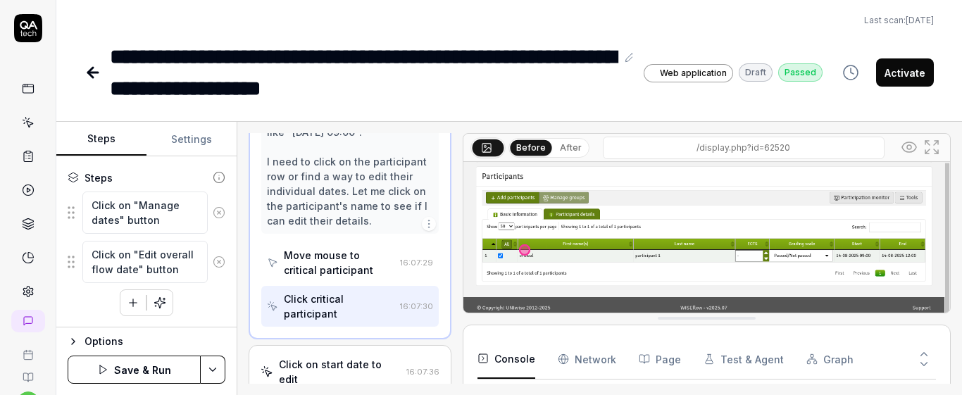
click at [127, 306] on icon "button" at bounding box center [133, 303] width 13 height 13
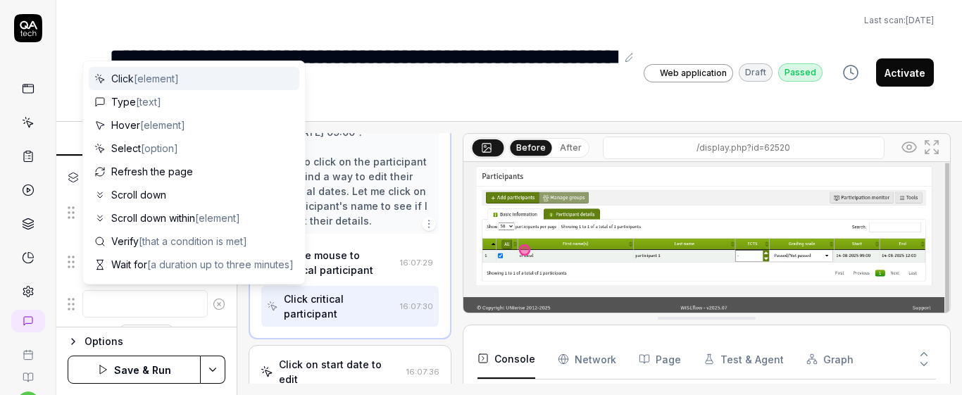
scroll to position [0, 0]
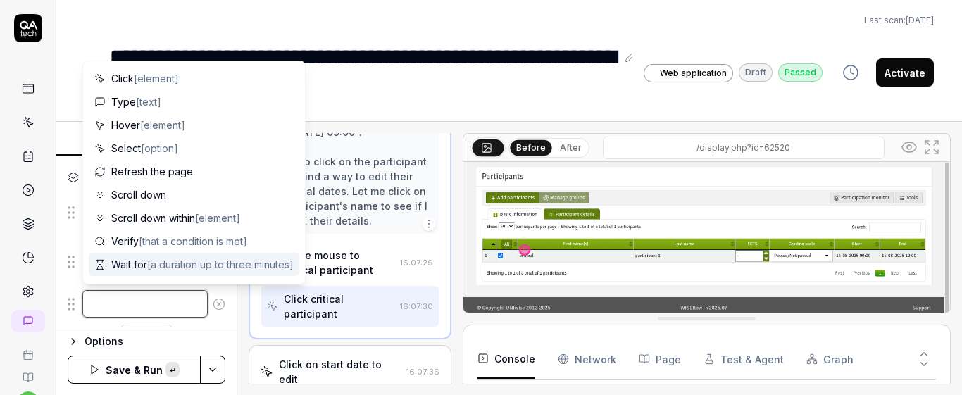
paste textarea "Set the participation start date to begin [DATE]."
type textarea "*"
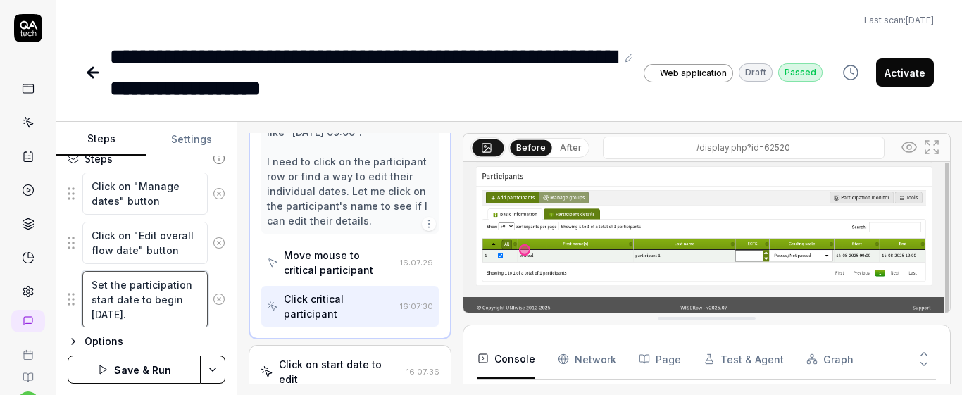
type textarea "Set the participation start date to begin [DATE]."
click at [212, 259] on div "Click on "Edit overall flow date" button" at bounding box center [147, 243] width 158 height 44
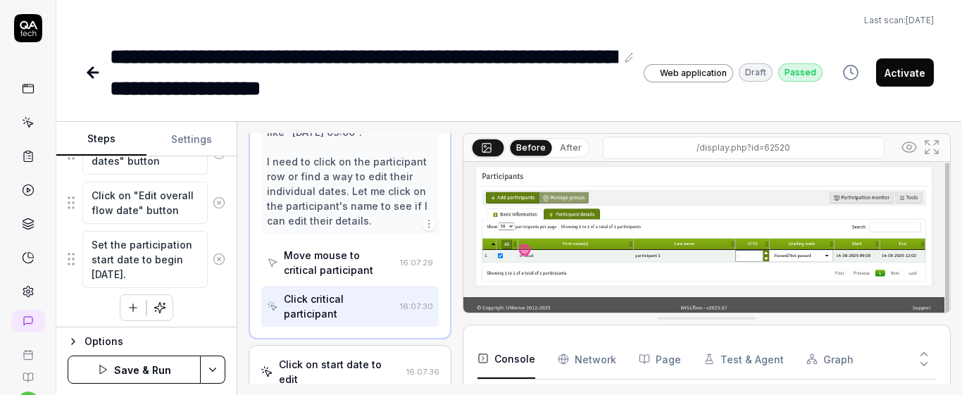
scroll to position [289, 0]
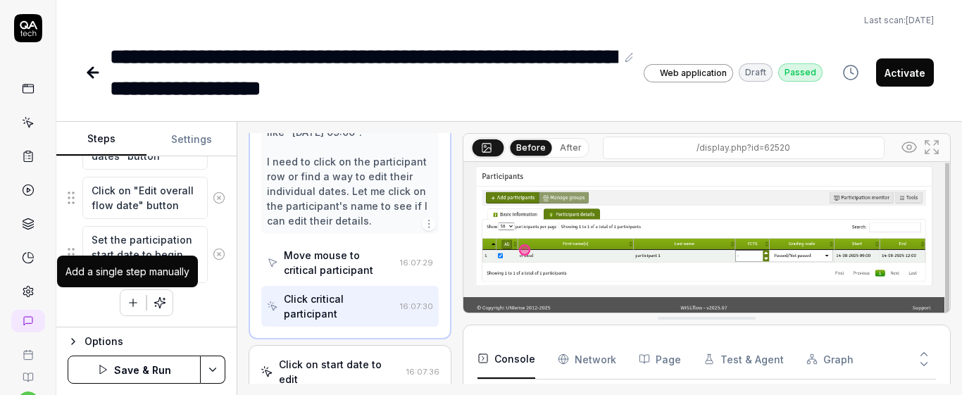
click at [130, 301] on icon "button" at bounding box center [133, 303] width 13 height 13
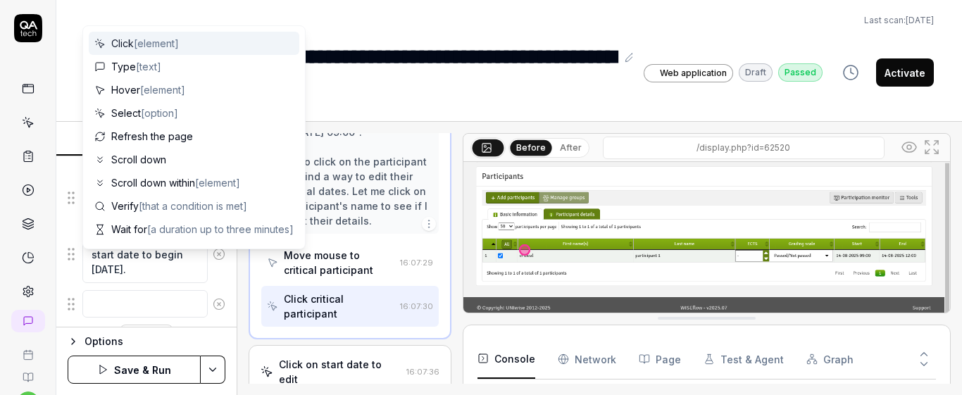
scroll to position [324, 0]
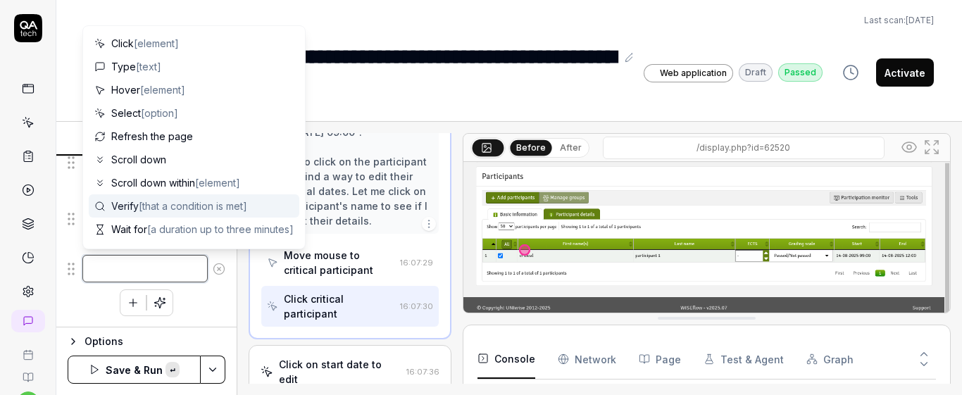
paste textarea "Scroll down within the page"
type textarea "*"
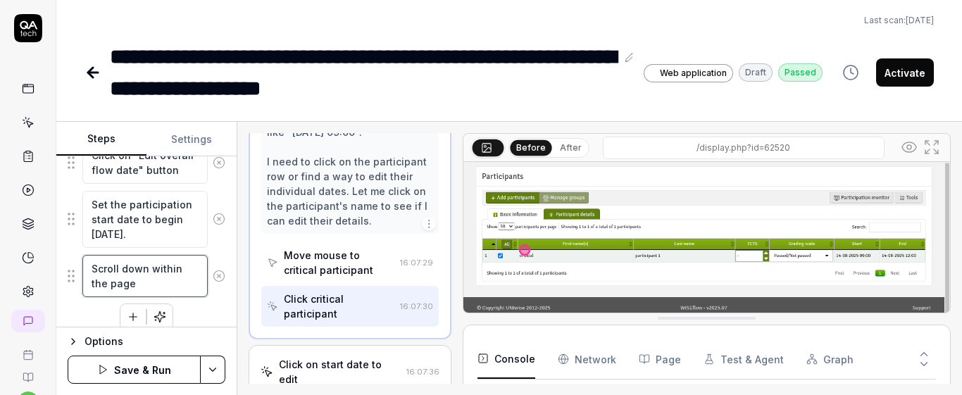
type textarea "Scroll down within the page"
click at [220, 247] on div "Goal The manager can set an individual participation start date that is before …" at bounding box center [146, 241] width 180 height 171
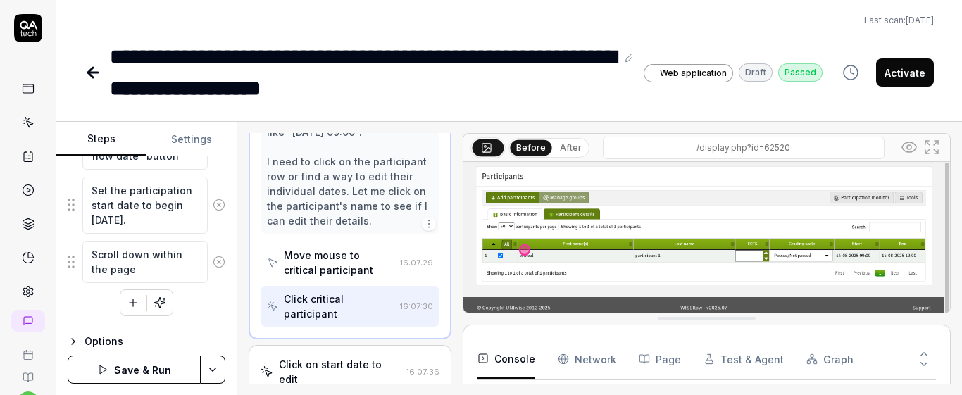
click at [127, 304] on icon "button" at bounding box center [133, 303] width 13 height 13
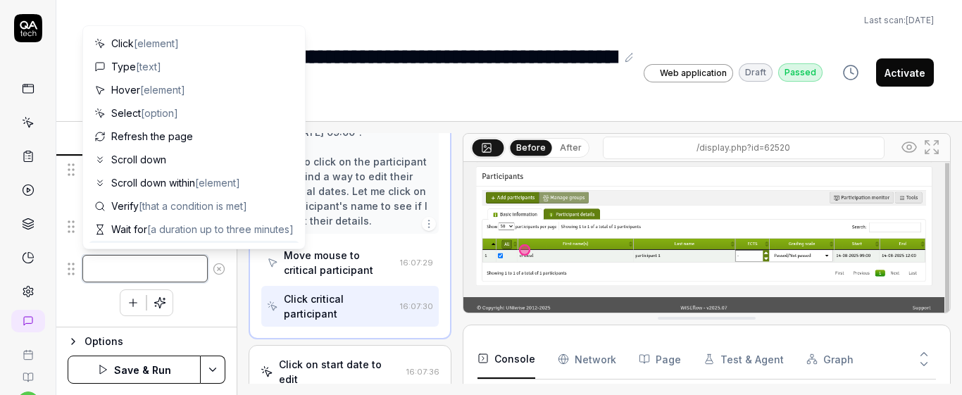
paste textarea "Click on "Action" button of "Critical participant 1""
type textarea "*"
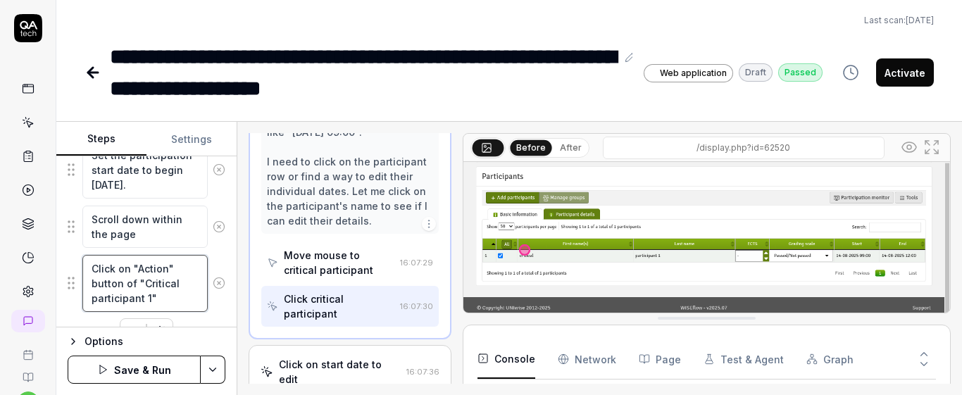
type textarea "Click on "Action" button of "Critical participant 1""
click at [220, 261] on div "Goal The manager can set an individual participation start date that is before …" at bounding box center [146, 241] width 180 height 171
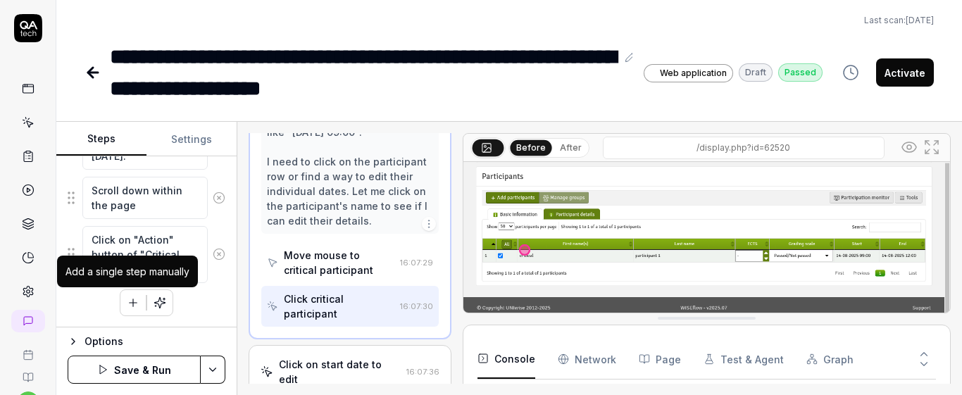
click at [132, 305] on icon "button" at bounding box center [133, 303] width 13 height 13
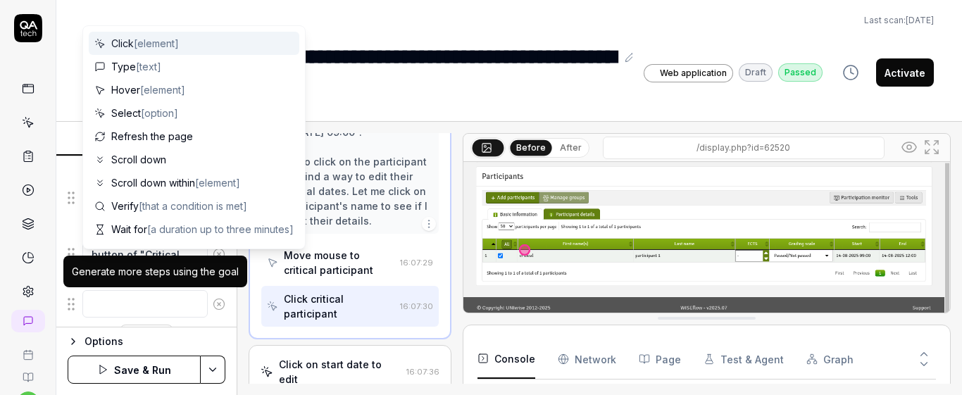
scroll to position [437, 0]
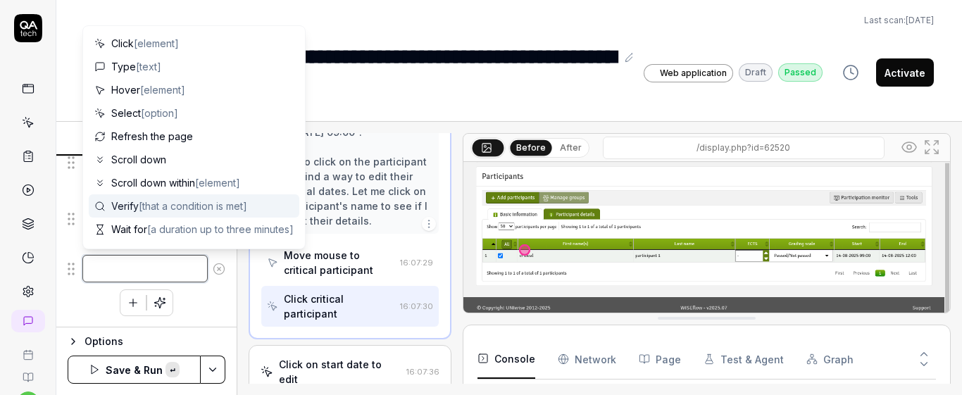
paste textarea "Set the individual participation start date to [DATE]."
type textarea "*"
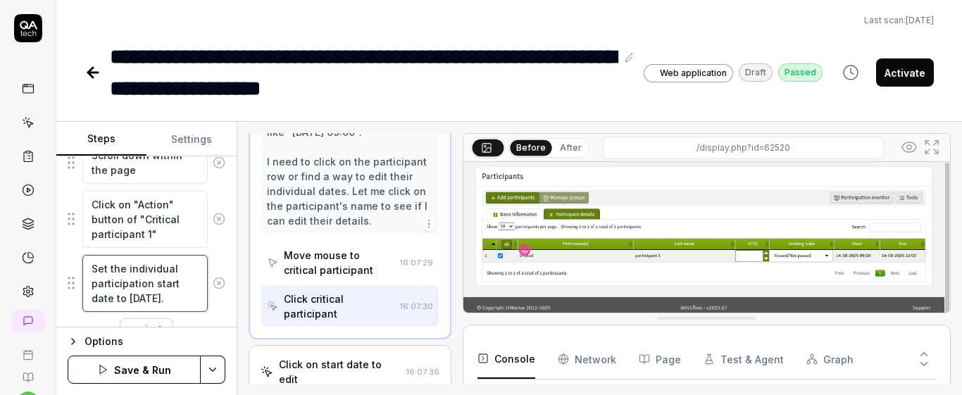
type textarea "Set the individual participation start date to [DATE]."
click at [205, 249] on fieldset "Click on "Manage dates" button Click on "Edit overall flow date" button Set the…" at bounding box center [147, 145] width 158 height 335
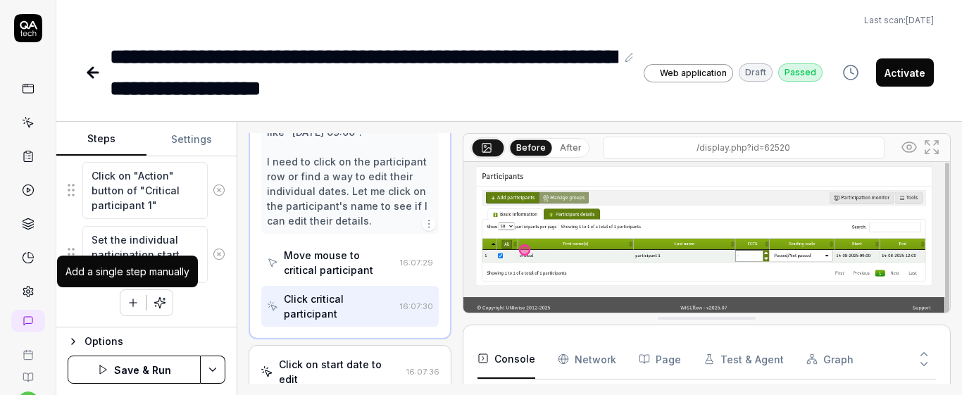
click at [131, 301] on icon "button" at bounding box center [133, 303] width 13 height 13
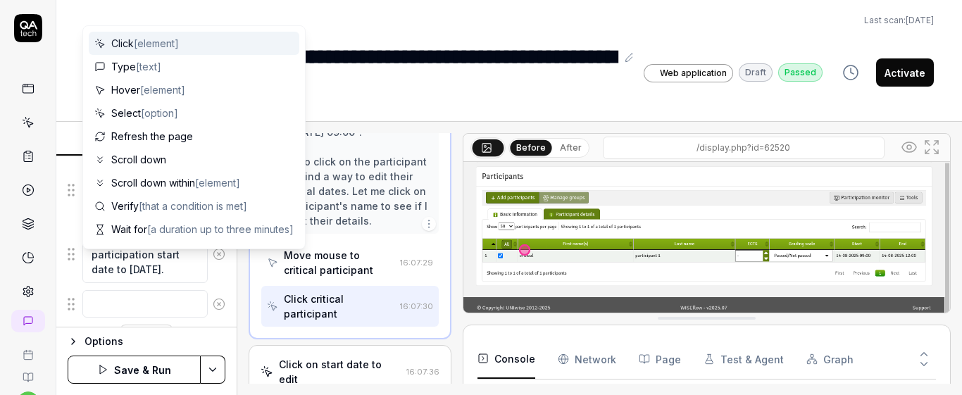
scroll to position [502, 0]
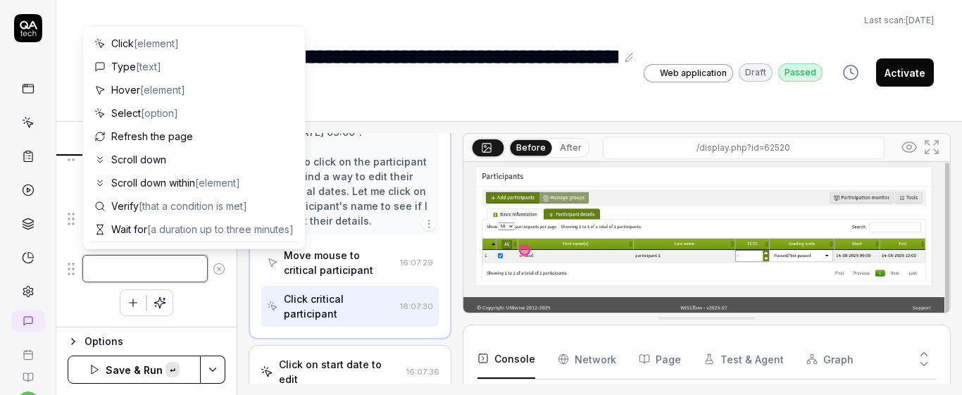
paste textarea "Click on "Set deadline" button"
type textarea "*"
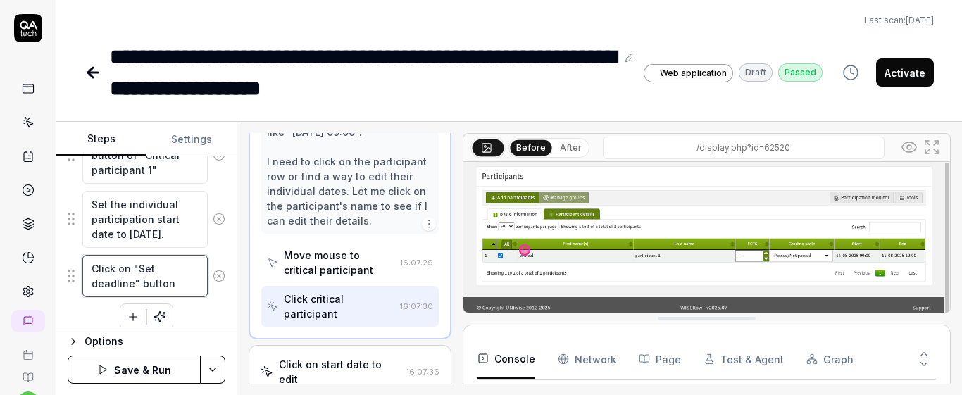
type textarea "Click on "Set deadline" button"
click at [215, 244] on div "Set the individual participation start date to [DATE]." at bounding box center [147, 219] width 158 height 58
drag, startPoint x: 187, startPoint y: 238, endPoint x: 129, endPoint y: 239, distance: 58.5
click at [129, 239] on textarea "Set the individual participation start date to [DATE]." at bounding box center [144, 219] width 125 height 57
type textarea "*"
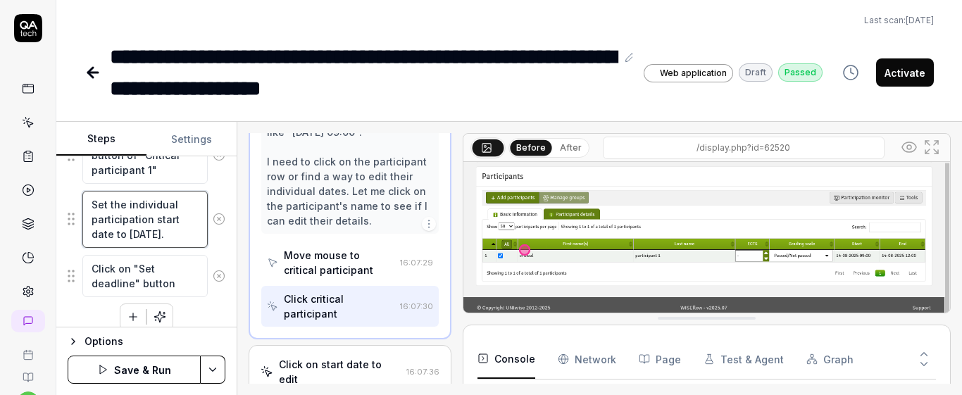
type textarea "Set the individual participation start date to"
type textarea "*"
type textarea "Set the individual participation start date to d"
type textarea "*"
type textarea "Set the individual participation start date to"
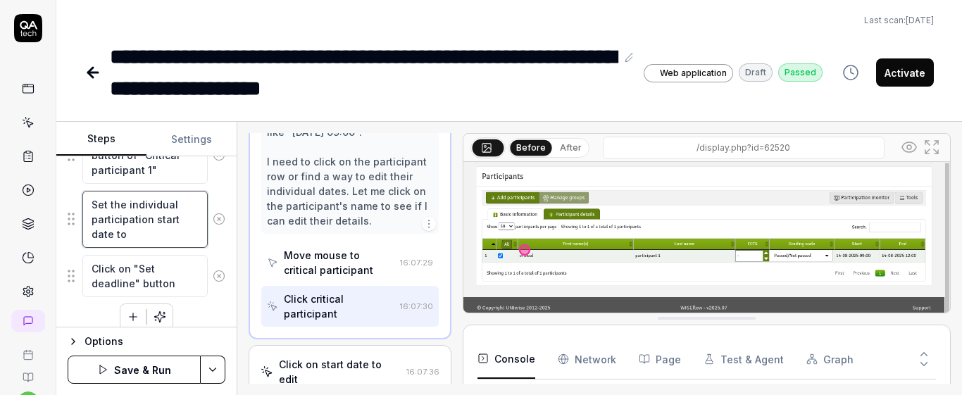
type textarea "*"
type textarea "Set the individual participation start date to t"
type textarea "*"
type textarea "Set the individual participation start date to tw"
type textarea "*"
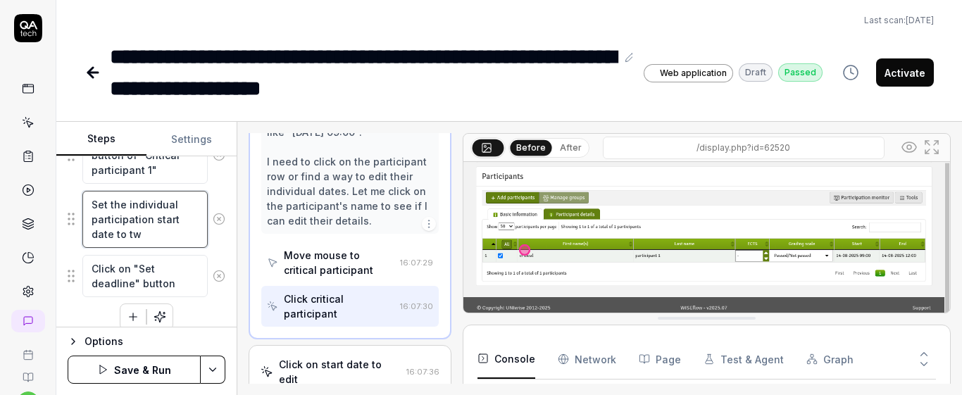
type textarea "Set the individual participation start date to two"
type textarea "*"
type textarea "Set the individual participation start date to two"
type textarea "*"
type textarea "Set the individual participation start date to two d"
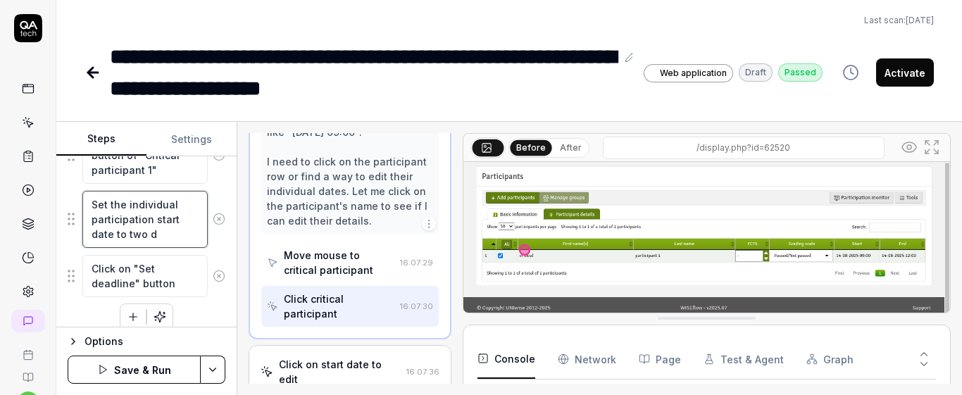
type textarea "*"
type textarea "Set the individual participation start date to two da"
type textarea "*"
type textarea "Set the individual participation start date to two day"
type textarea "*"
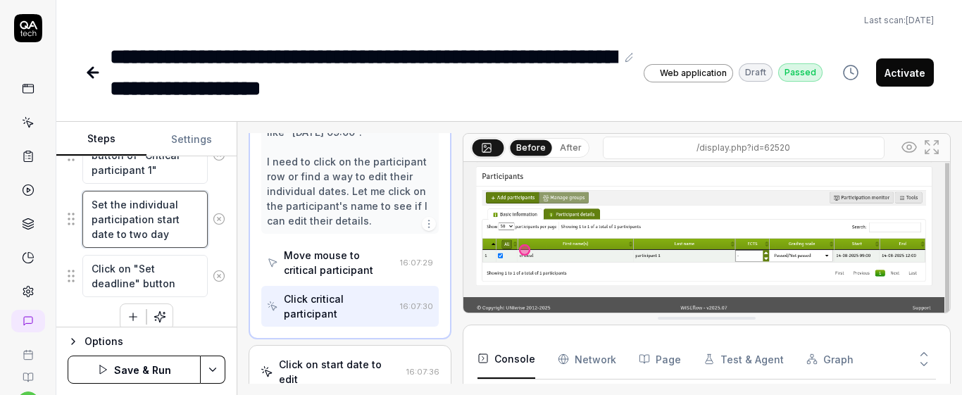
type textarea "Set the individual participation start date to two days"
type textarea "*"
type textarea "Set the individual participation start date to two days"
type textarea "*"
type textarea "Set the individual participation start date to two days e"
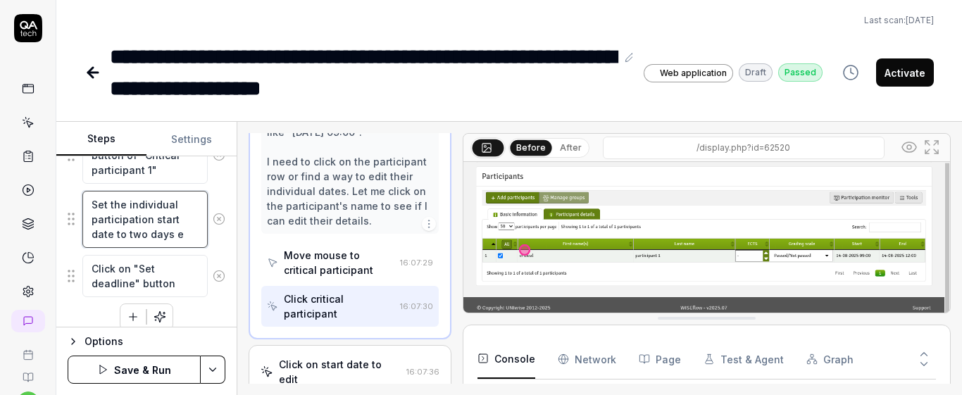
type textarea "*"
type textarea "Set the individual participation start date to two days ea"
type textarea "*"
type textarea "Set the individual participation start date to two days ear"
type textarea "*"
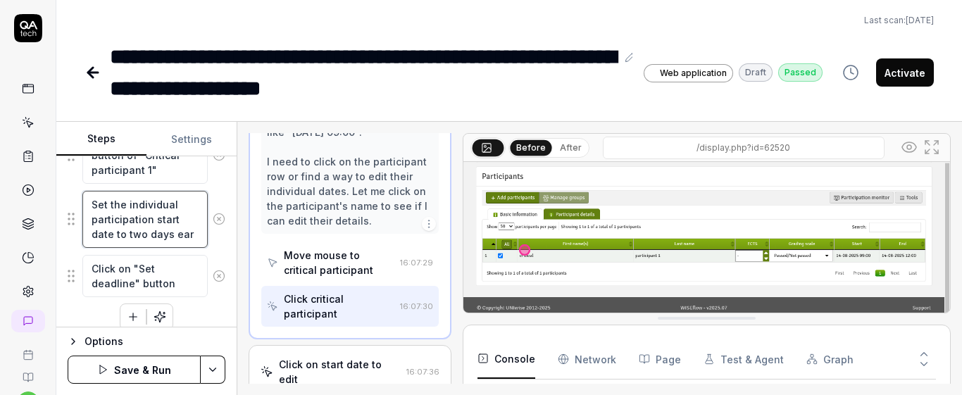
type textarea "Set the individual participation start date to two days earl"
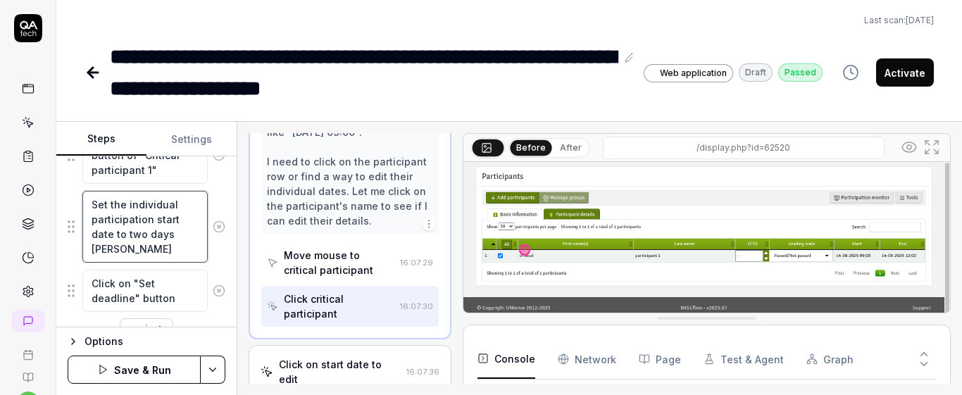
type textarea "*"
type textarea "Set the individual participation start date to two days earli"
type textarea "*"
type textarea "Set the individual participation start date to two days earlie"
type textarea "*"
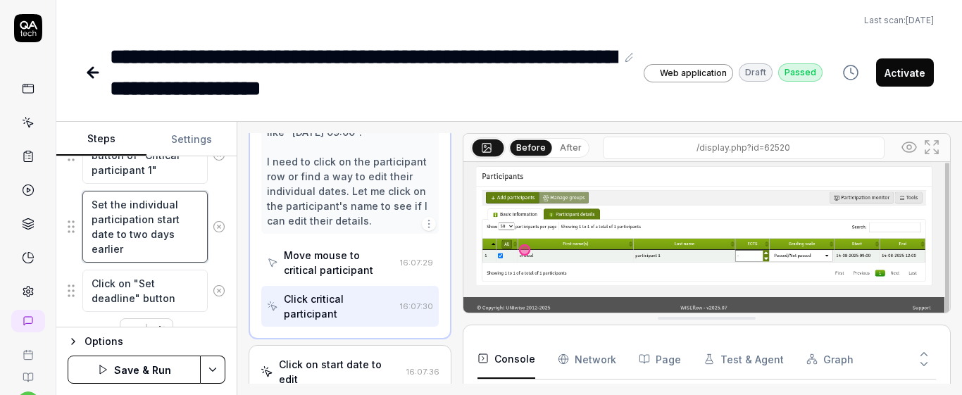
type textarea "Set the individual participation start date to two days earlier"
click at [220, 261] on div "Goal The manager can set an individual participation start date that is before …" at bounding box center [146, 241] width 180 height 171
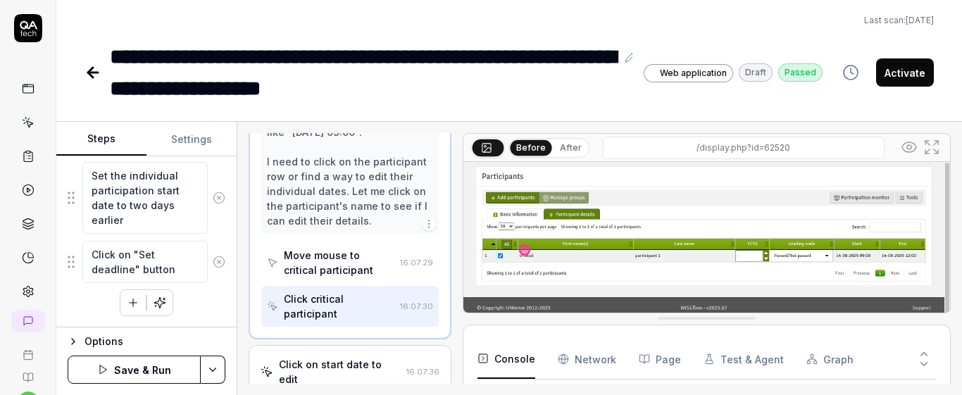
click at [127, 297] on icon "button" at bounding box center [133, 303] width 13 height 13
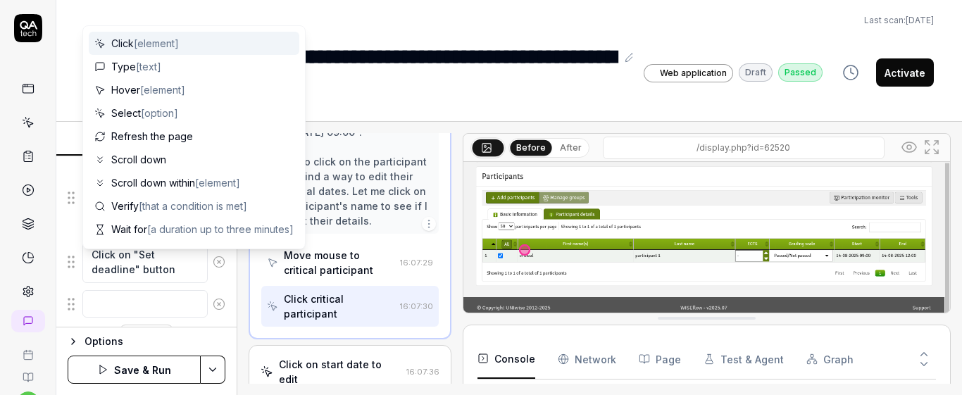
scroll to position [566, 0]
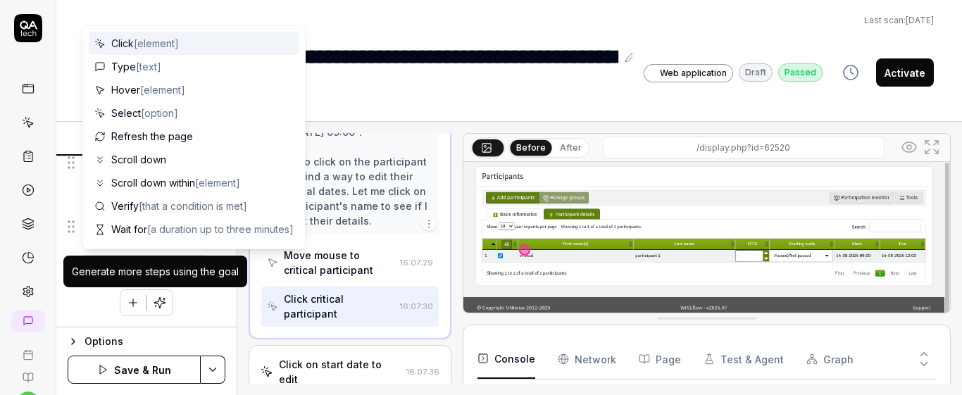
type textarea "*"
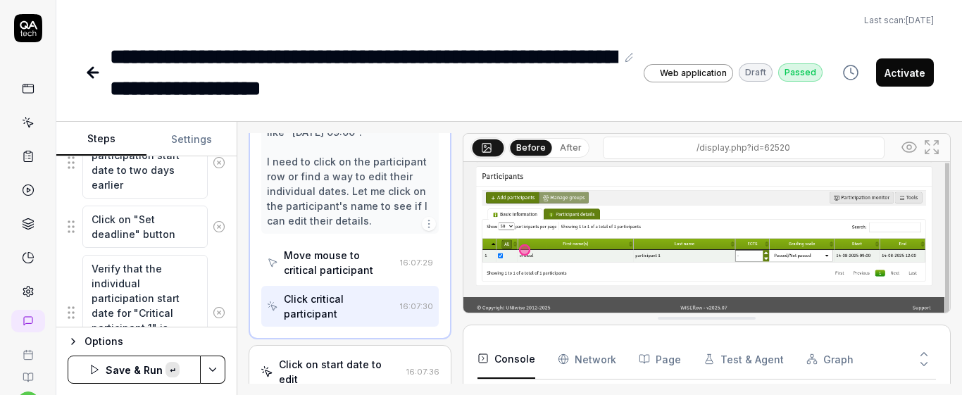
scroll to position [602, 0]
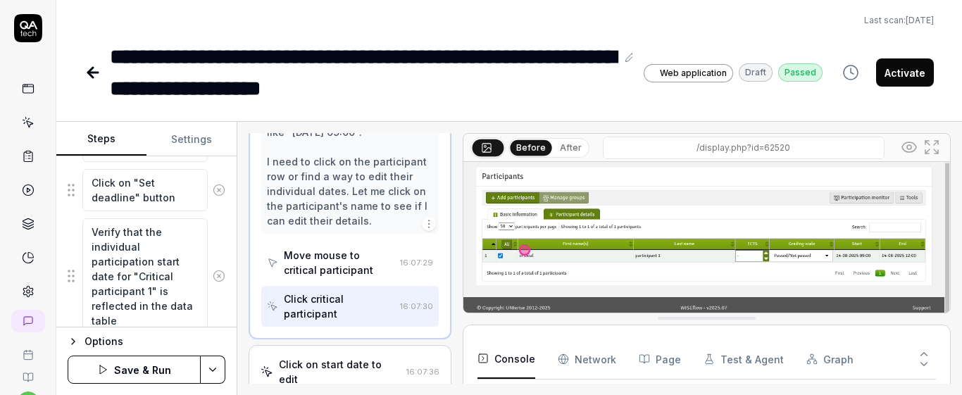
type textarea "Verify that the individual participation start date for "Critical participant 1…"
click at [222, 237] on div "Goal The manager can set an individual participation start date that is before …" at bounding box center [146, 241] width 180 height 171
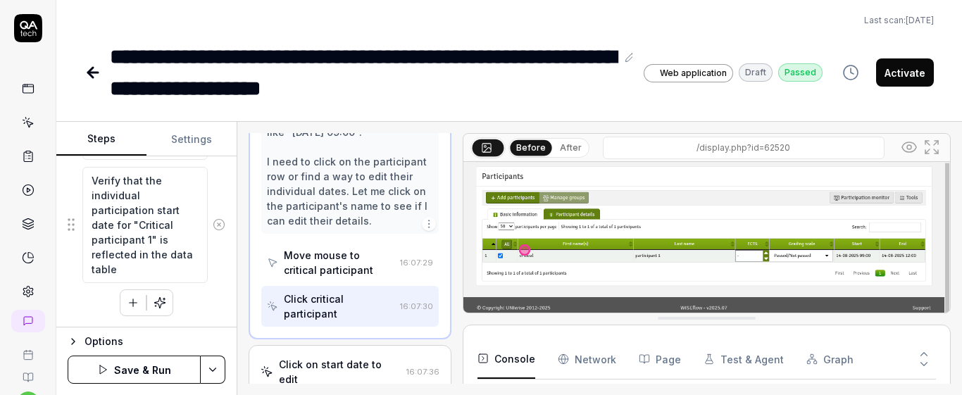
click at [132, 301] on icon "button" at bounding box center [133, 303] width 13 height 13
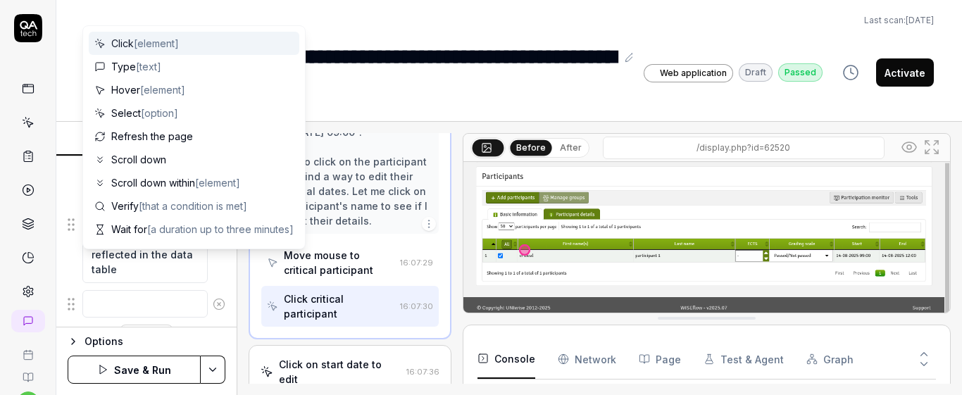
scroll to position [689, 0]
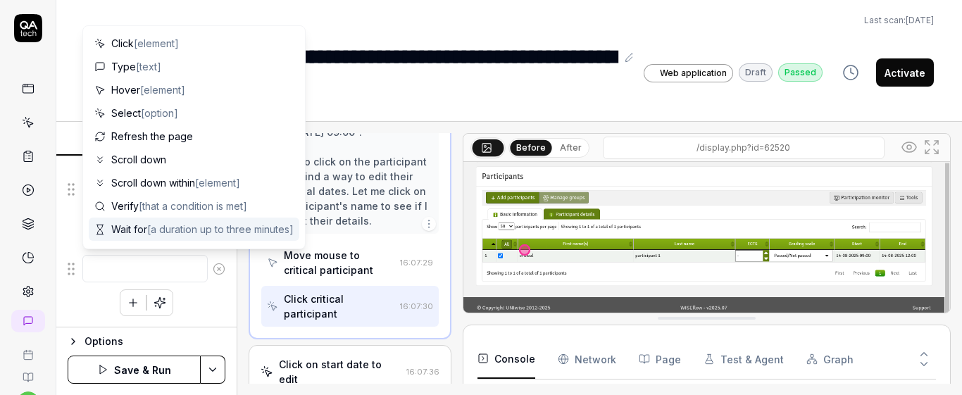
type textarea "*"
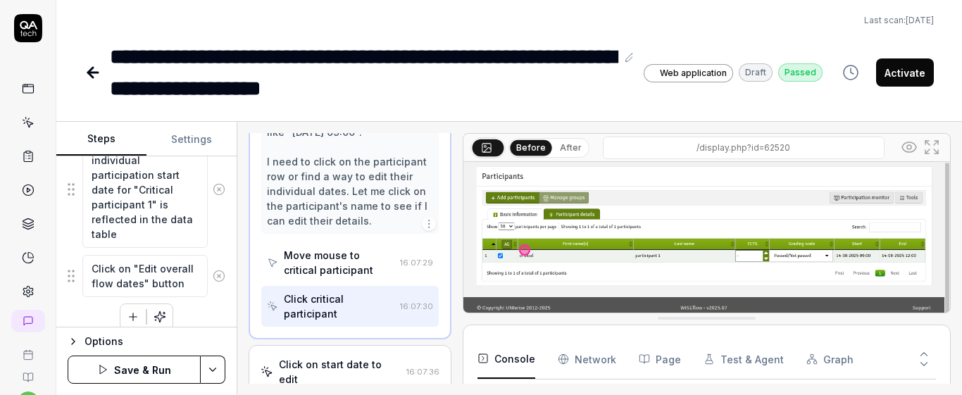
type textarea "Click on "Edit overall flow dates" button"
click at [204, 309] on div "Click on "Manage dates" button Click on "Edit overall flow date" button Set the…" at bounding box center [147, 29] width 158 height 604
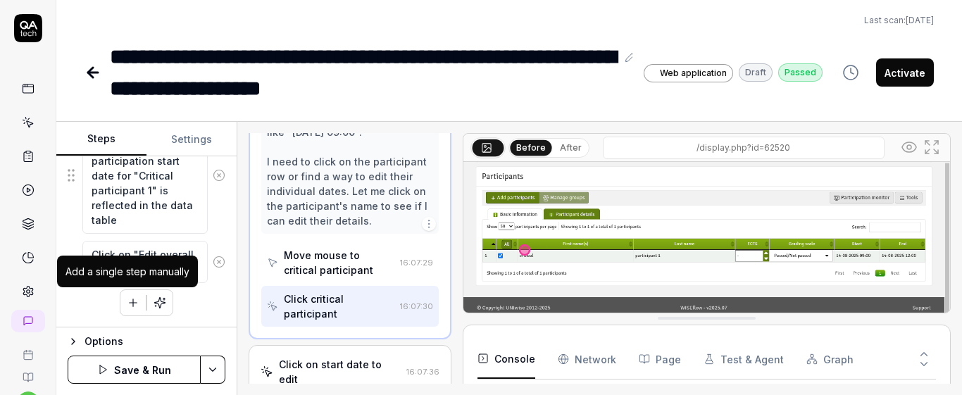
click at [130, 304] on icon "button" at bounding box center [133, 303] width 13 height 13
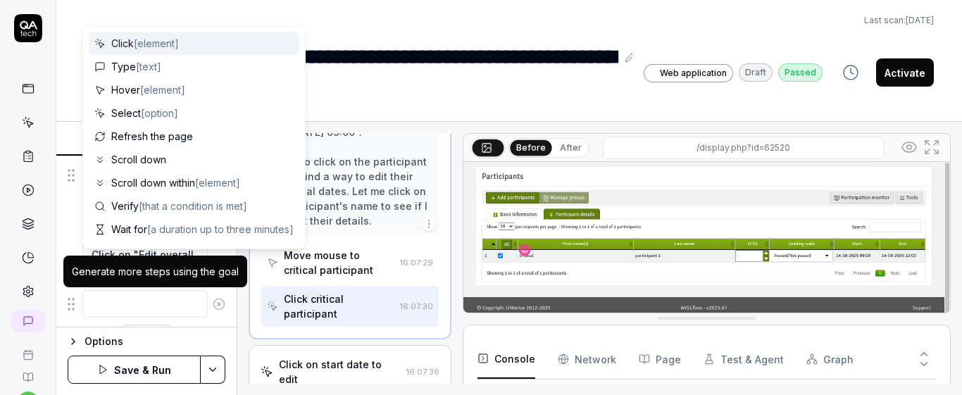
scroll to position [738, 0]
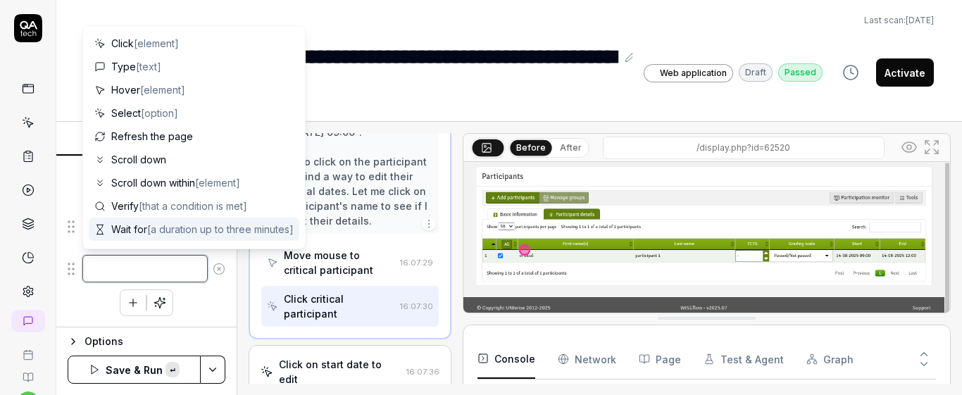
paste textarea "Set the individual participation start date to begin immediately."
type textarea "*"
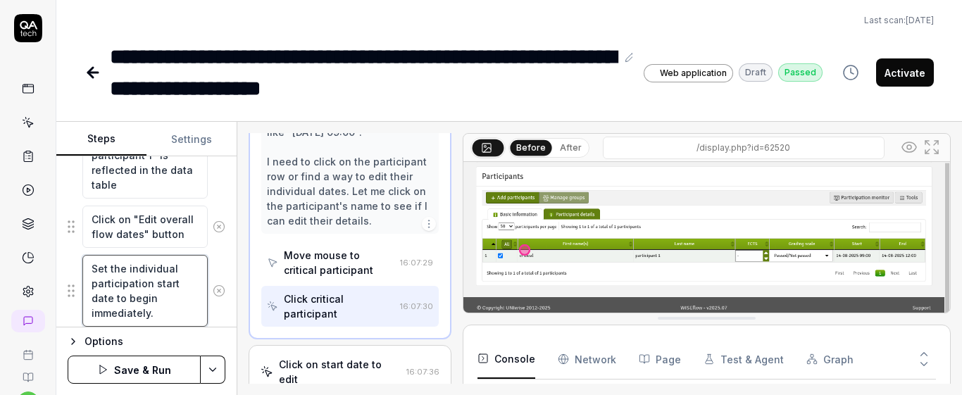
type textarea "Set the individual participation start date to begin immediately."
click at [212, 266] on div "Set the individual participation start date to begin immediately." at bounding box center [147, 290] width 158 height 73
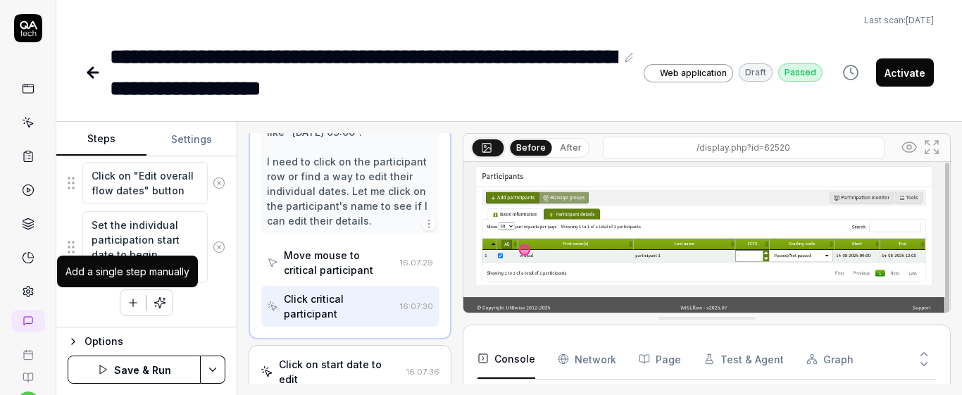
click at [127, 304] on icon "button" at bounding box center [133, 303] width 13 height 13
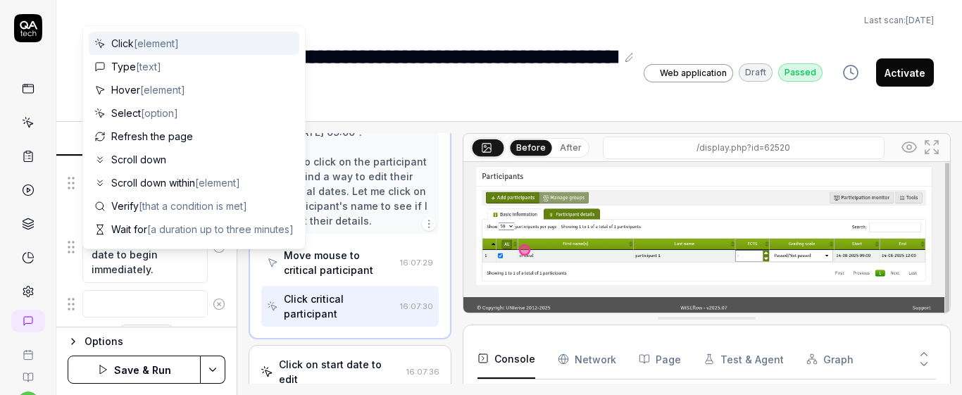
scroll to position [817, 0]
paste textarea "Click on "Save dates""
type textarea "*"
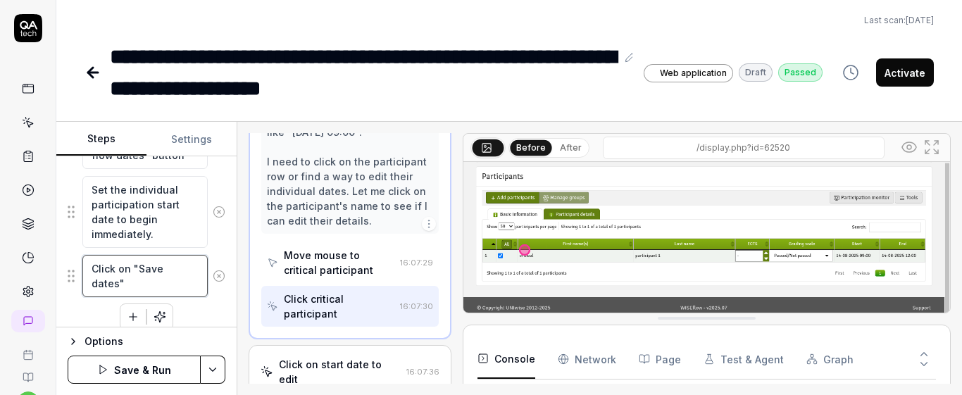
type textarea "Click on "Save dates""
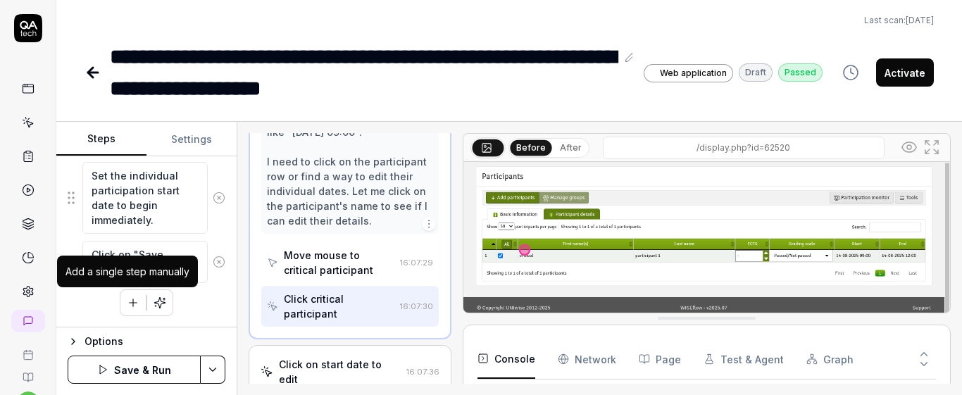
click at [127, 304] on icon "button" at bounding box center [133, 303] width 13 height 13
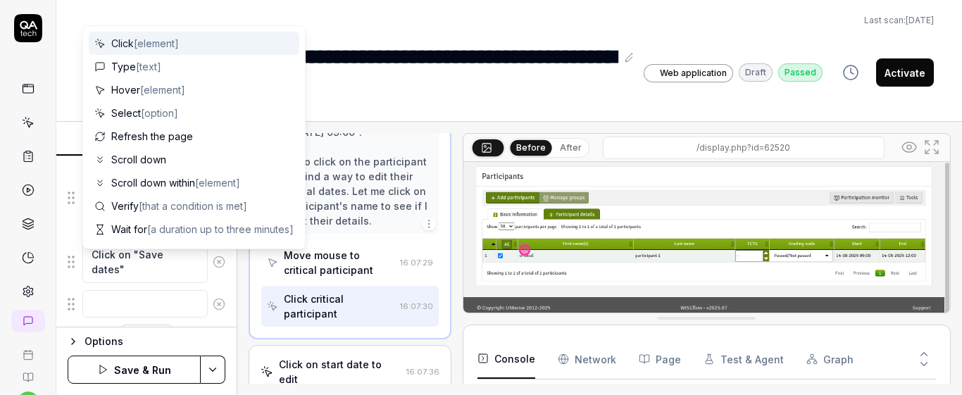
scroll to position [866, 0]
paste textarea "Click on "Action" button of "Critical participant 1""
type textarea "*"
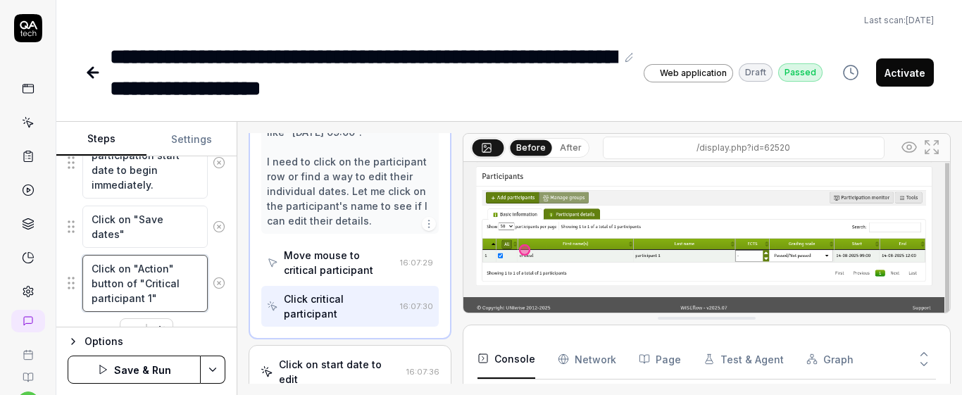
type textarea "Click on "Action" button of "Critical participant 1""
click at [220, 249] on div "Goal The manager can set an individual participation start date that is before …" at bounding box center [146, 241] width 180 height 171
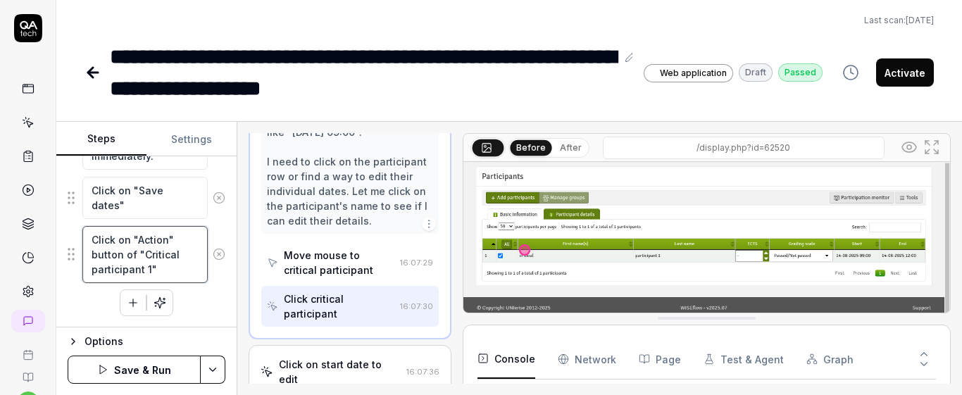
click at [151, 273] on textarea "Click on "Action" button of "Critical participant 1"" at bounding box center [144, 254] width 125 height 57
type textarea "*"
type textarea "Click on "Action" button of "Critical participant ""
type textarea "*"
type textarea "Click on "Action" button of "Critical participant 2""
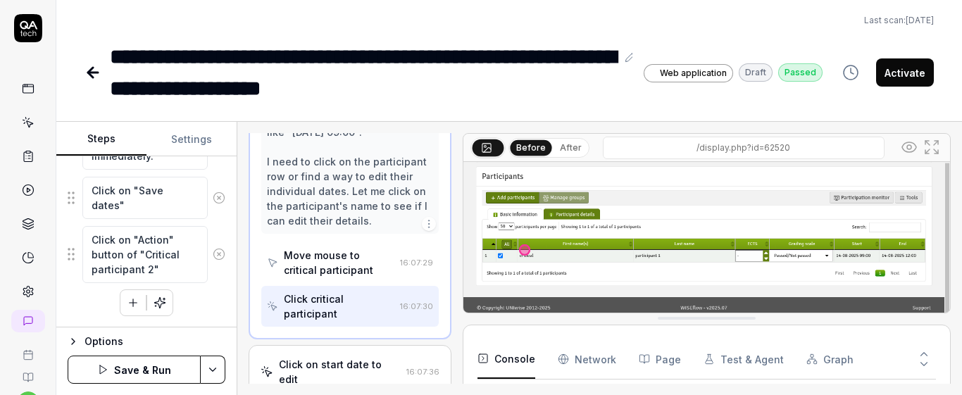
click at [127, 304] on icon "button" at bounding box center [133, 303] width 13 height 13
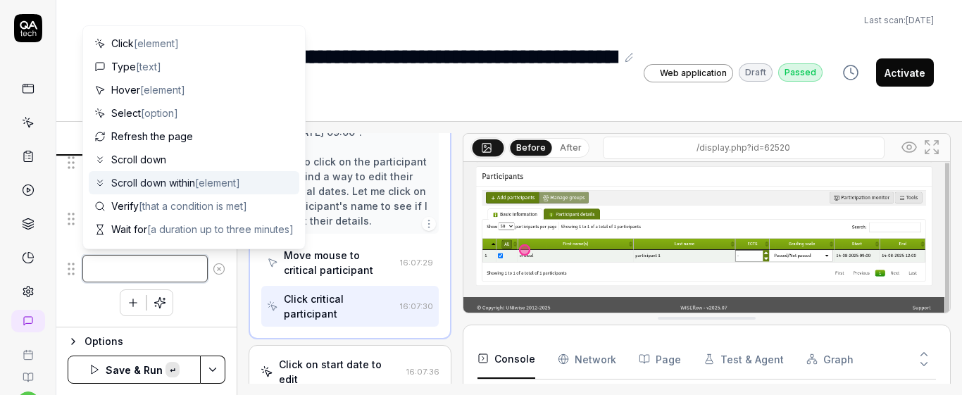
paste textarea "Set the individual participation start date to 07/10/2025."
type textarea "*"
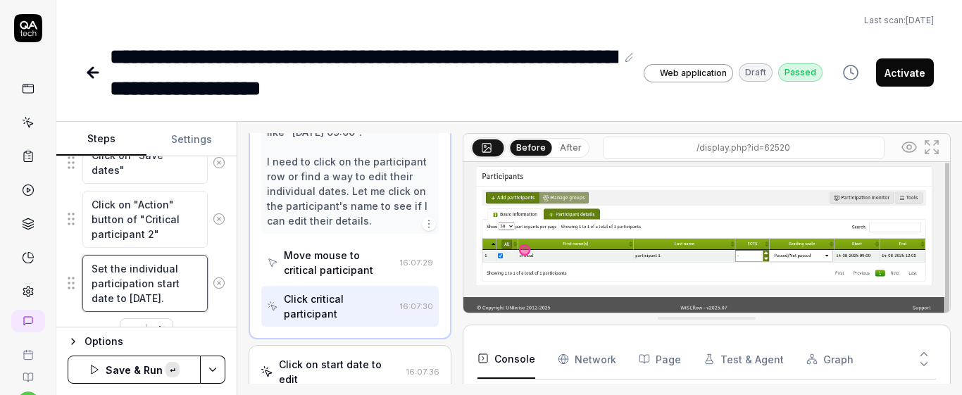
scroll to position [8, 0]
type textarea "Set the individual participation start date to 07/10/2025."
click at [214, 244] on div "Click on "Action" button of "Critical participant 2"" at bounding box center [147, 219] width 158 height 58
click at [223, 235] on div "Goal The manager can set an individual participation start date that is before …" at bounding box center [146, 241] width 180 height 171
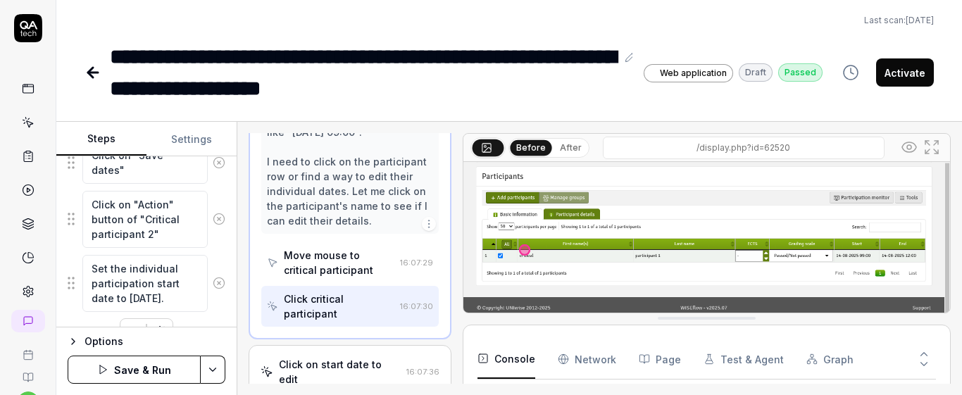
scroll to position [959, 0]
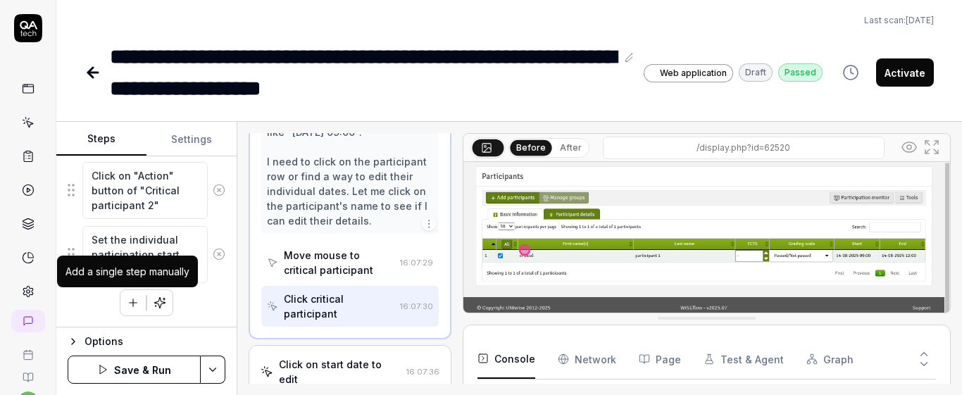
click at [127, 304] on icon "button" at bounding box center [133, 303] width 13 height 13
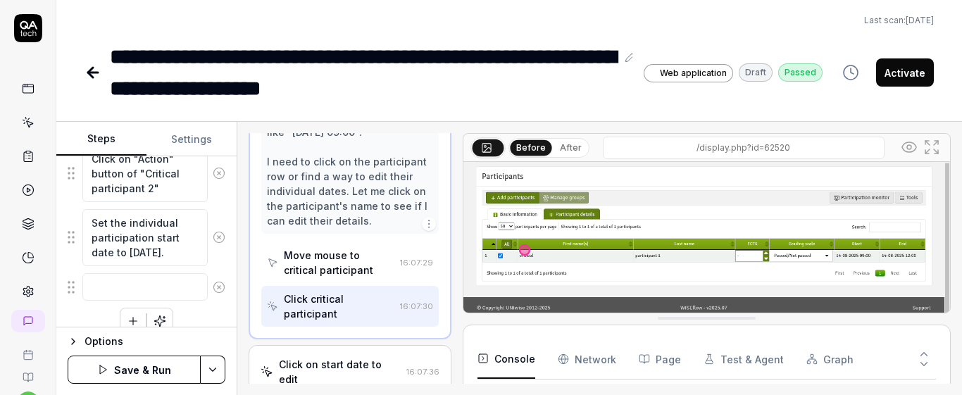
scroll to position [993, 0]
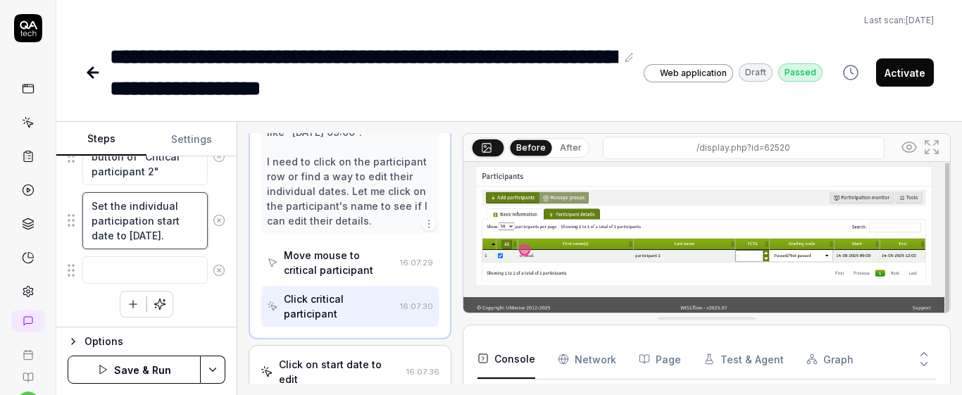
click at [186, 239] on textarea "Set the individual participation start date to 07/10/2025." at bounding box center [144, 220] width 125 height 57
type textarea "*"
type textarea "Set the individual participation start date to 07/10/2025"
type textarea "*"
type textarea "Set the individual participation start date to 07/10/202"
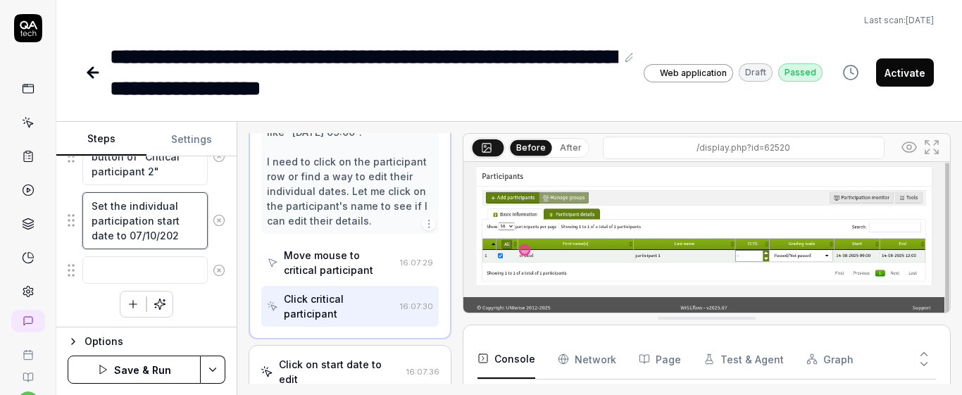
type textarea "*"
type textarea "Set the individual participation start date to 07/10/20"
type textarea "*"
type textarea "Set the individual participation start date to 07/10/2"
type textarea "*"
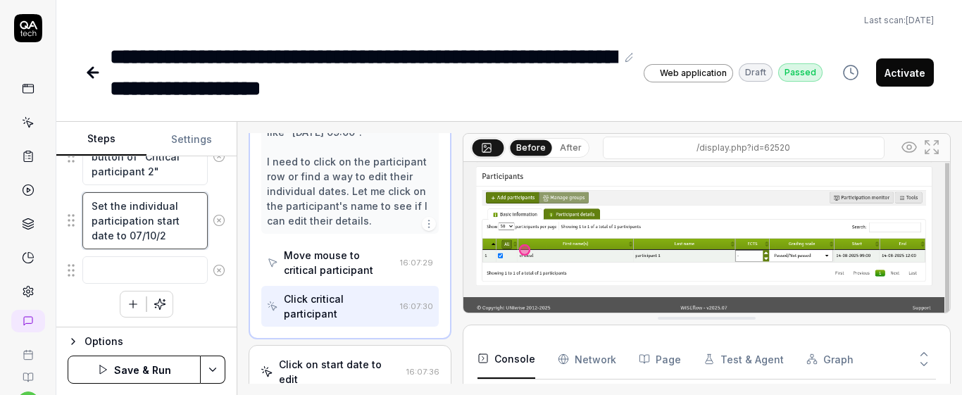
type textarea "Set the individual participation start date to 07/10/"
type textarea "*"
type textarea "Set the individual participation start date to 07/10"
type textarea "*"
type textarea "Set the individual participation start date to 07/1"
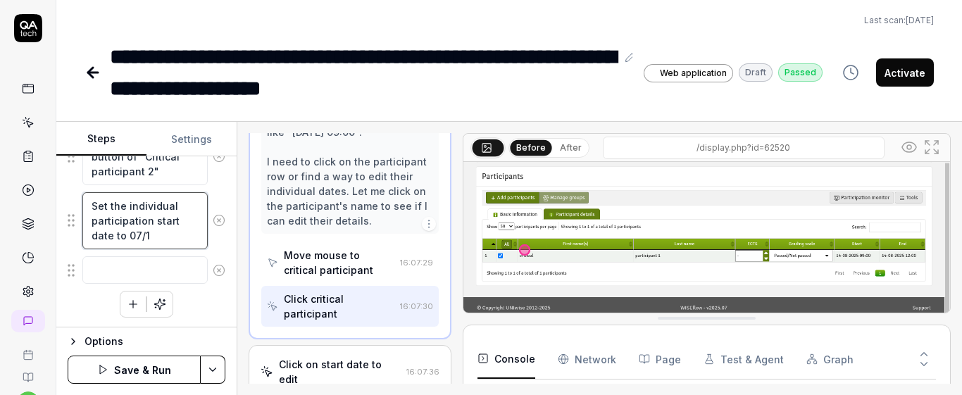
type textarea "*"
type textarea "Set the individual participation start date to 07/"
type textarea "*"
type textarea "Set the individual participation start date to 07"
type textarea "*"
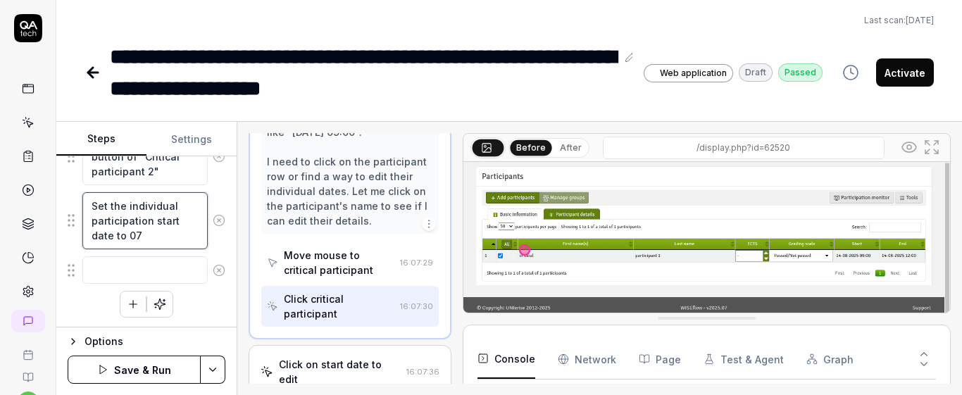
type textarea "Set the individual participation start date to 0"
type textarea "*"
type textarea "Set the individual participation start date to"
type textarea "*"
type textarea "Set the individual participation start date to"
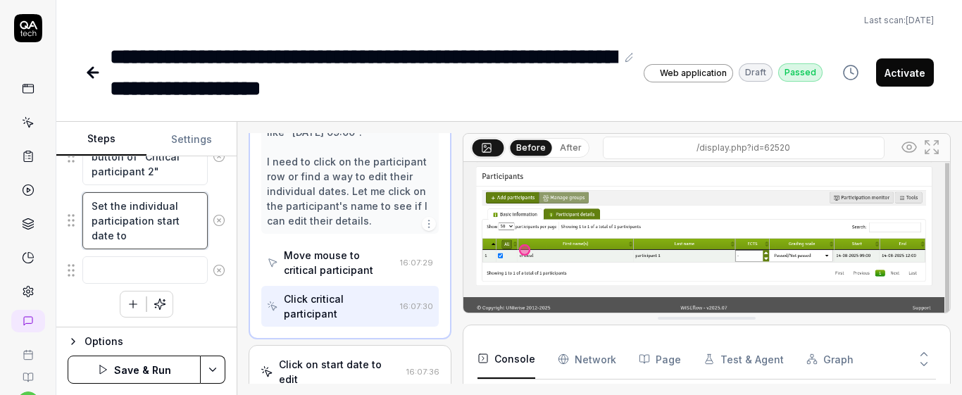
type textarea "*"
type textarea "Set the individual participation start date to"
type textarea "*"
type textarea "Set the individual participation start date to t"
type textarea "*"
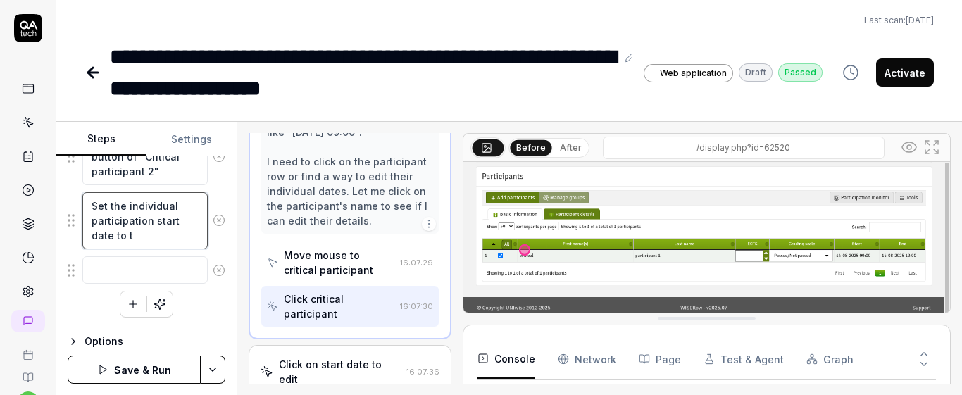
type textarea "Set the individual participation start date to th"
type textarea "*"
type textarea "Set the individual participation start date to thr"
type textarea "*"
type textarea "Set the individual participation start date to thre"
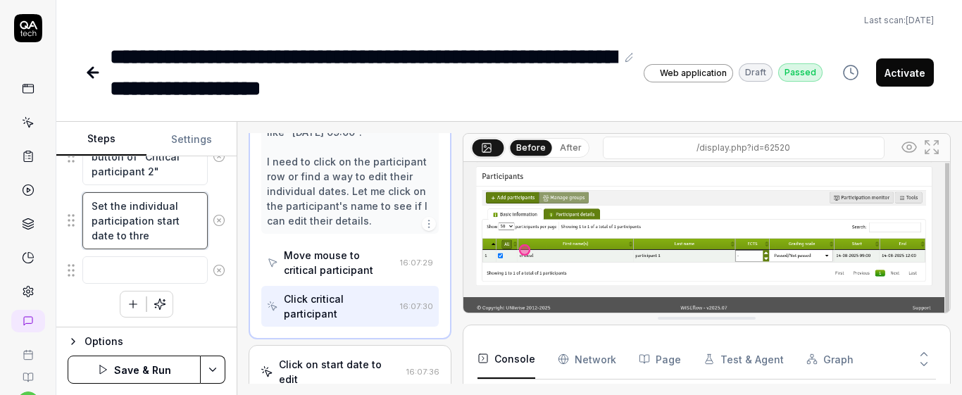
type textarea "*"
type textarea "Set the individual participation start date to three"
type textarea "*"
type textarea "Set the individual participation start date to three"
type textarea "*"
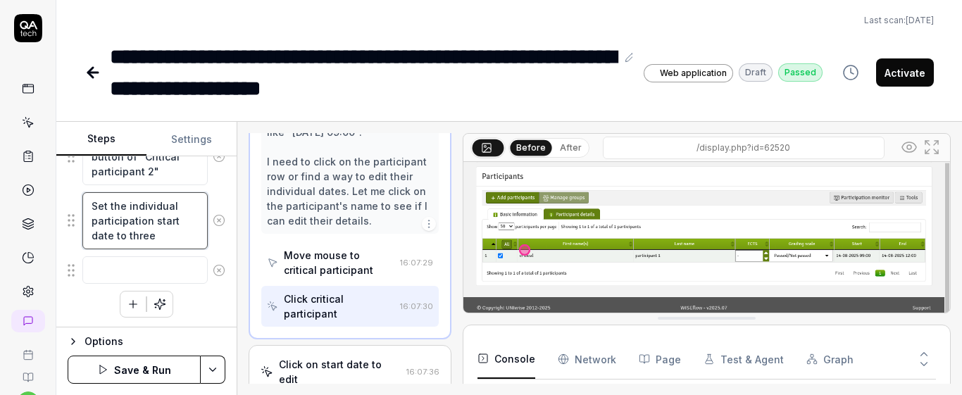
type textarea "Set the individual participation start date to three d"
type textarea "*"
type textarea "Set the individual participation start date to three da"
type textarea "*"
type textarea "Set the individual participation start date to three day"
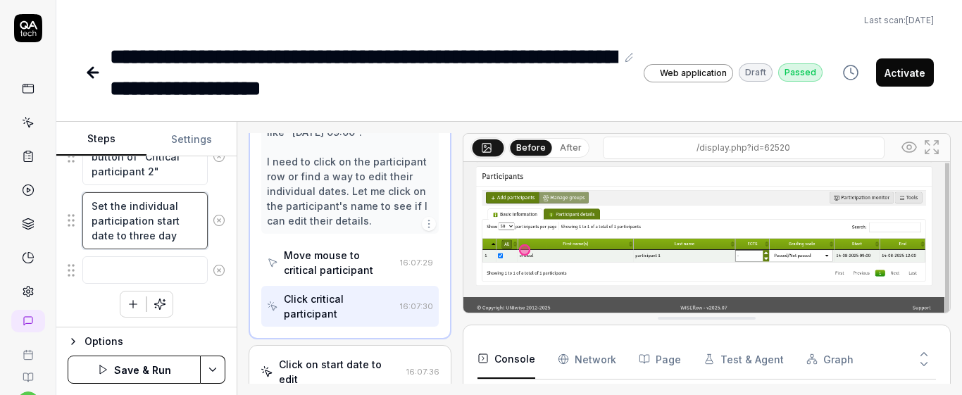
type textarea "*"
type textarea "Set the individual participation start date to three daye"
type textarea "*"
type textarea "Set the individual participation start date to three day"
type textarea "*"
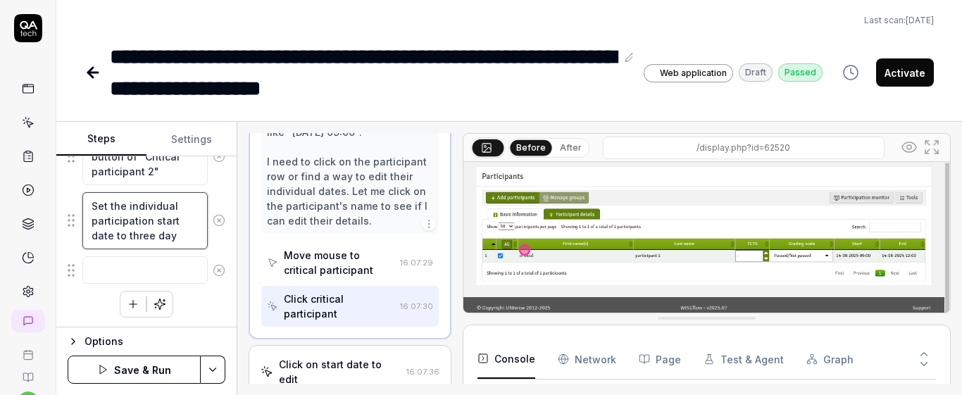
type textarea "Set the individual participation start date to three days"
type textarea "*"
type textarea "Set the individual participation start date to three days"
type textarea "*"
type textarea "Set the individual participation start date to three days e"
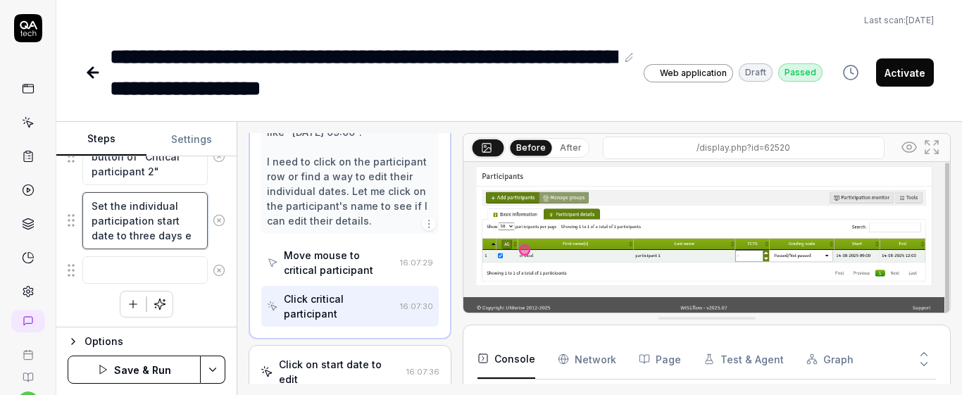
type textarea "*"
type textarea "Set the individual participation start date to three days ea"
type textarea "*"
type textarea "Set the individual participation start date to three days ear"
type textarea "*"
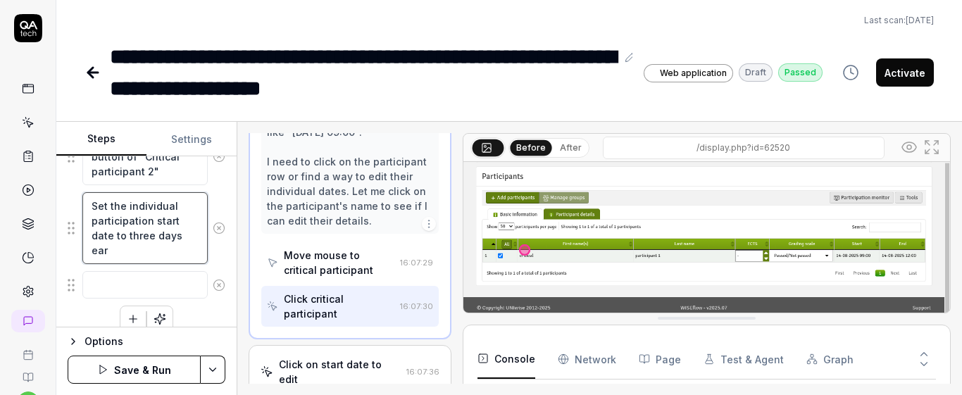
type textarea "Set the individual participation start date to three days earl"
type textarea "*"
type textarea "Set the individual participation start date to three days earli"
type textarea "*"
type textarea "Set the individual participation start date to three days earlie"
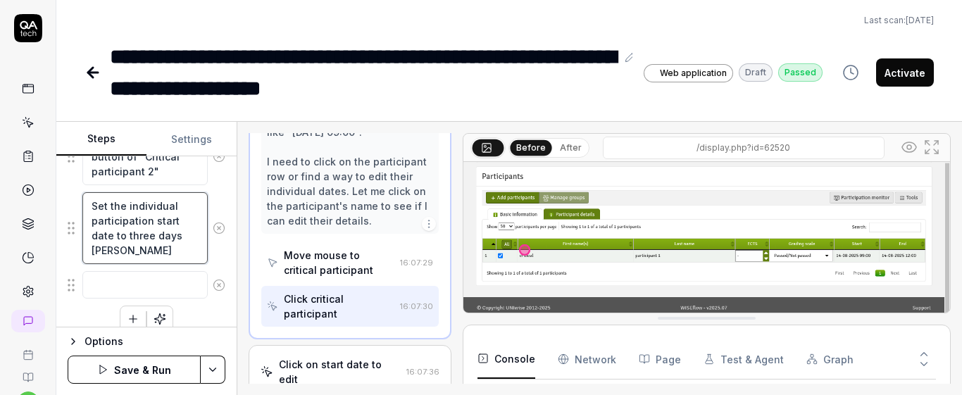
type textarea "*"
type textarea "Set the individual participation start date to three days earlier"
click at [221, 251] on div "Goal The manager can set an individual participation start date that is before …" at bounding box center [146, 241] width 180 height 171
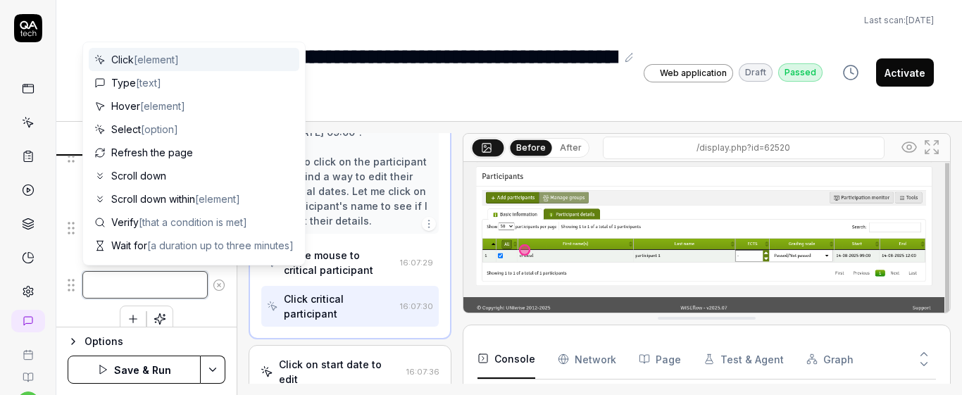
click at [168, 281] on textarea at bounding box center [144, 284] width 125 height 27
paste textarea "Click on "Set deadline" button"
type textarea "*"
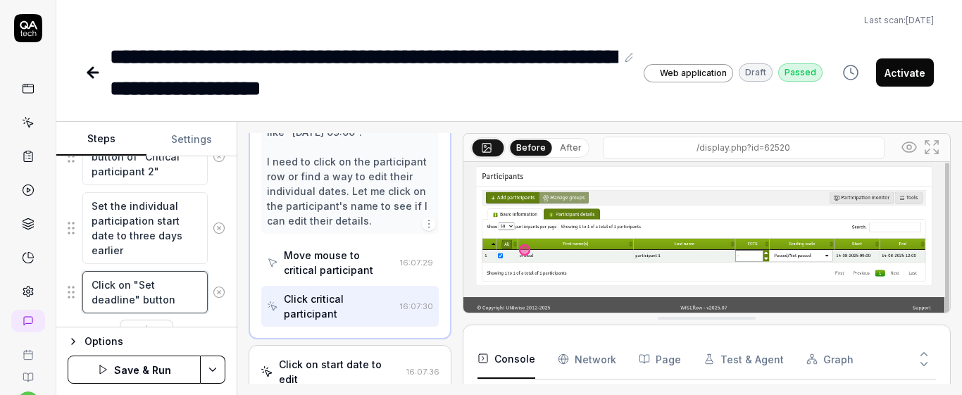
type textarea "Click on "Set deadline" button"
click at [210, 270] on div "Click on "Set deadline" button" at bounding box center [147, 292] width 158 height 44
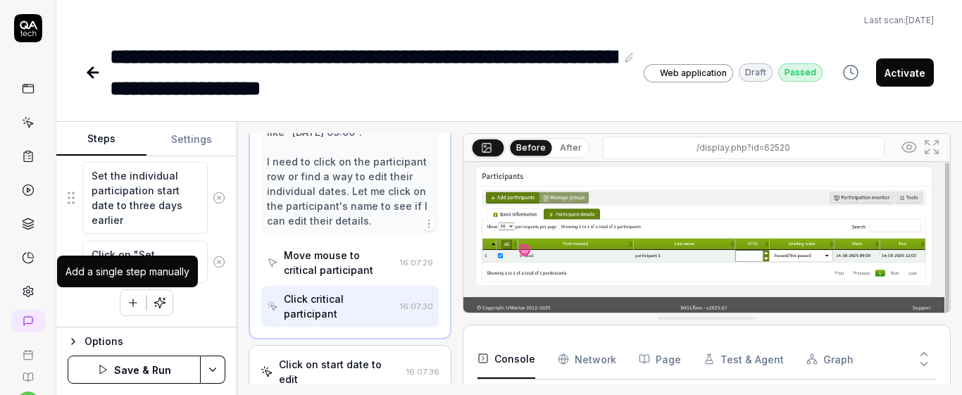
click at [127, 304] on icon "button" at bounding box center [133, 303] width 13 height 13
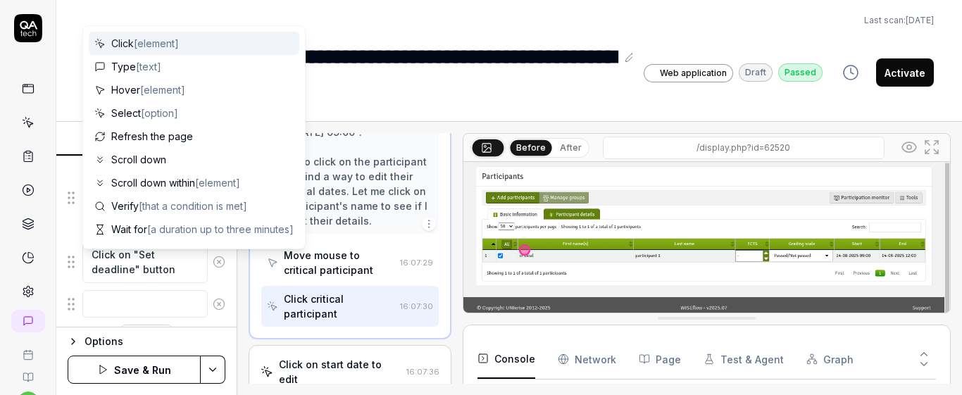
scroll to position [1059, 0]
paste textarea "Verify that the individual participation start date for "Critical participant 2…"
type textarea "*"
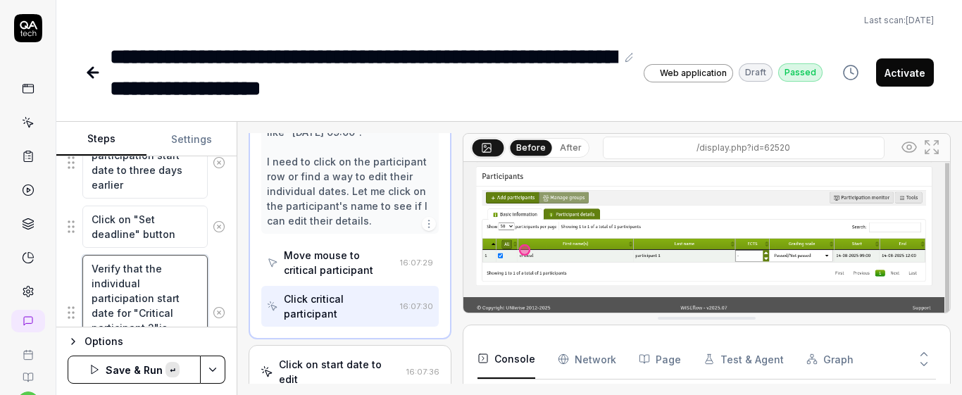
scroll to position [1095, 0]
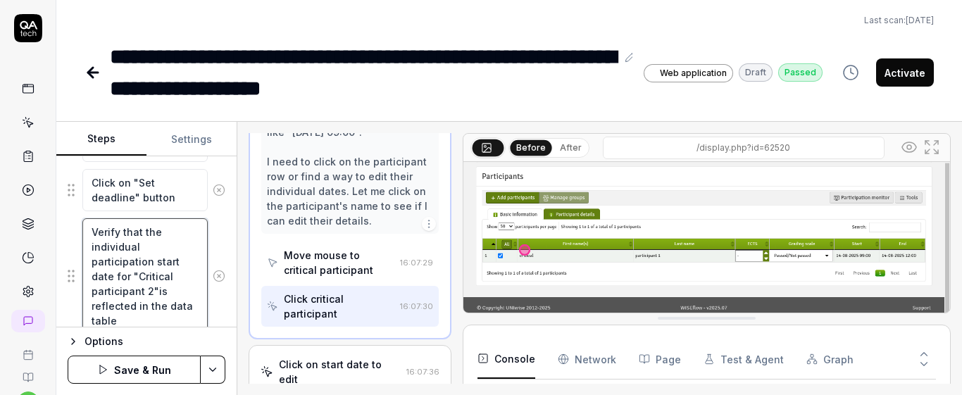
type textarea "Verify that the individual participation start date for "Critical participant 2…"
click at [217, 233] on div "Goal The manager can set an individual participation start date that is before …" at bounding box center [146, 241] width 180 height 171
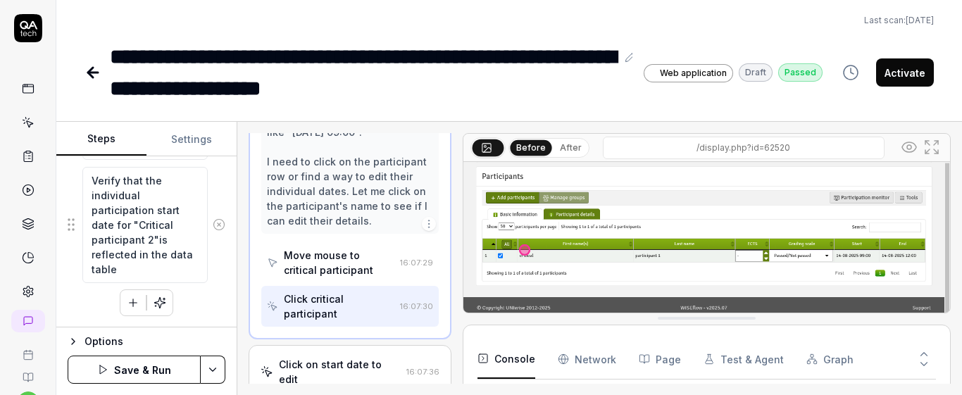
click at [148, 373] on button "Save & Run" at bounding box center [134, 370] width 133 height 28
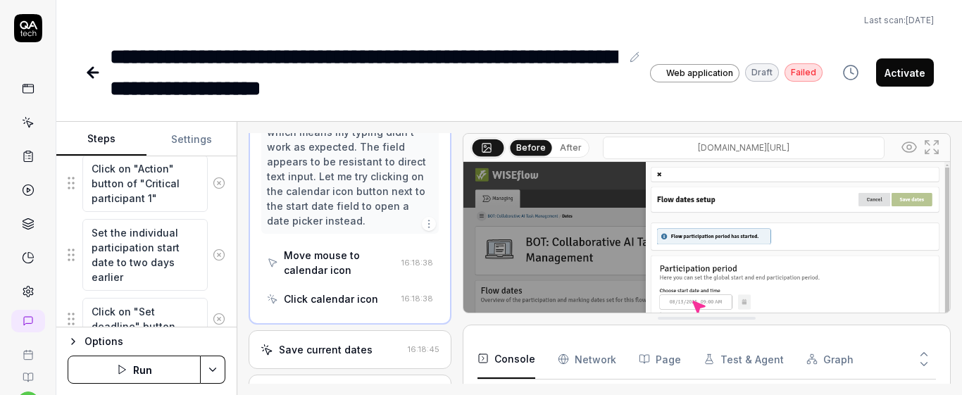
scroll to position [448, 0]
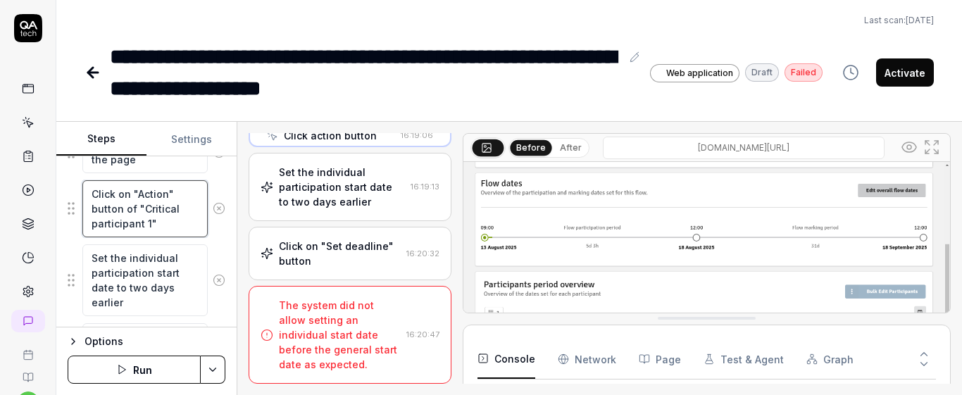
click at [174, 217] on textarea "Click on "Action" button of "Critical participant 1"" at bounding box center [144, 208] width 125 height 57
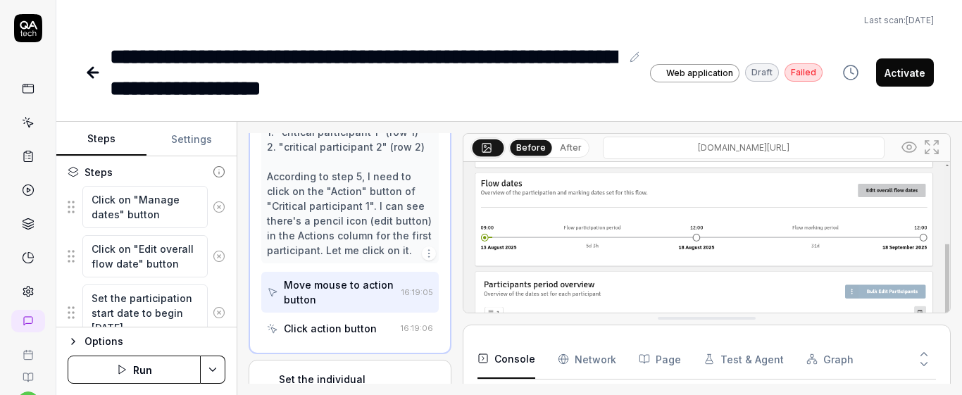
scroll to position [224, 0]
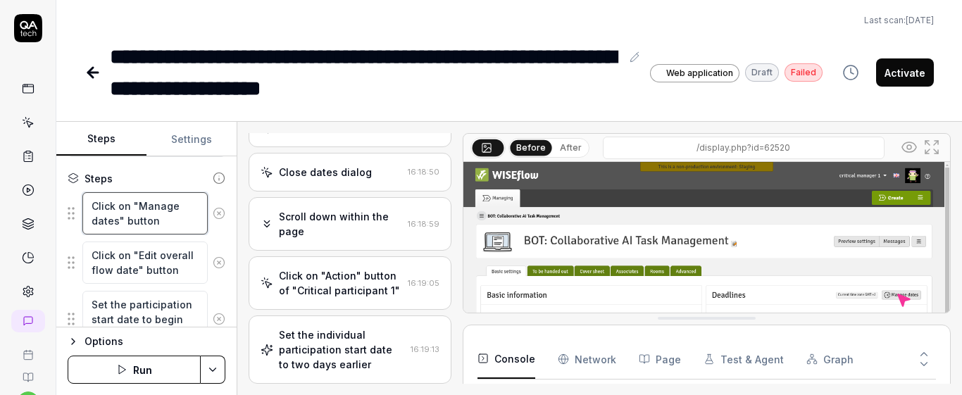
click at [177, 224] on textarea "Click on "Manage dates" button" at bounding box center [144, 213] width 125 height 42
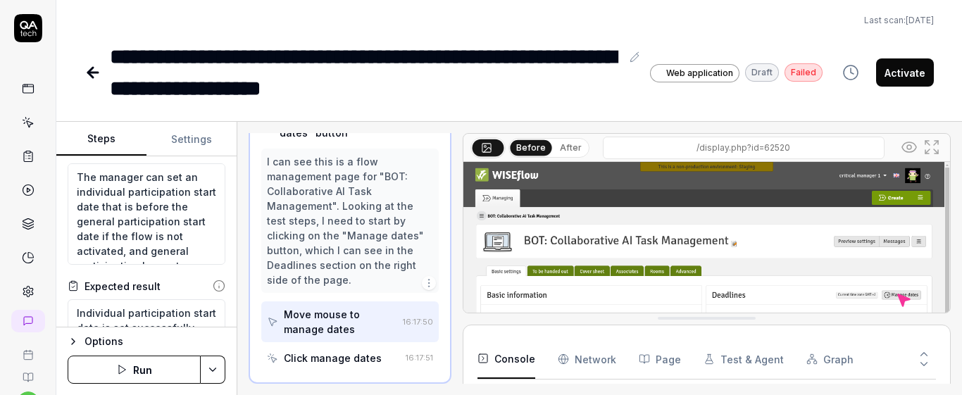
scroll to position [0, 0]
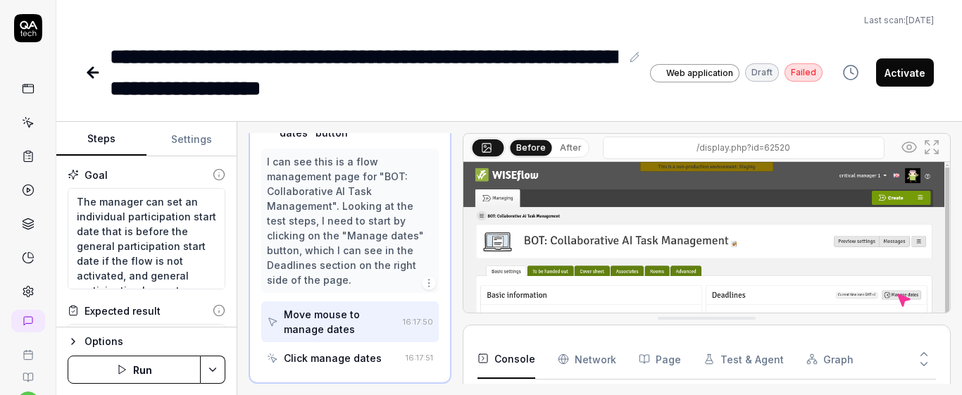
type textarea "*"
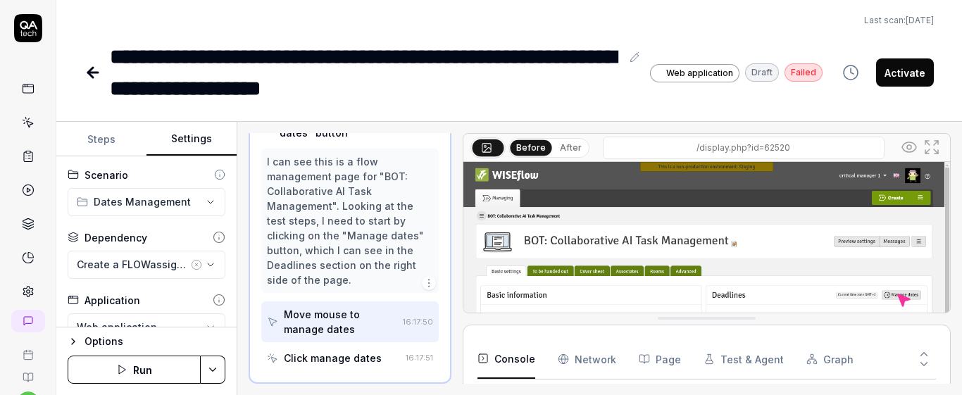
click at [191, 142] on button "Settings" at bounding box center [192, 140] width 90 height 34
click at [130, 268] on div "Create a FLOWassign without activating the flow" at bounding box center [132, 264] width 111 height 15
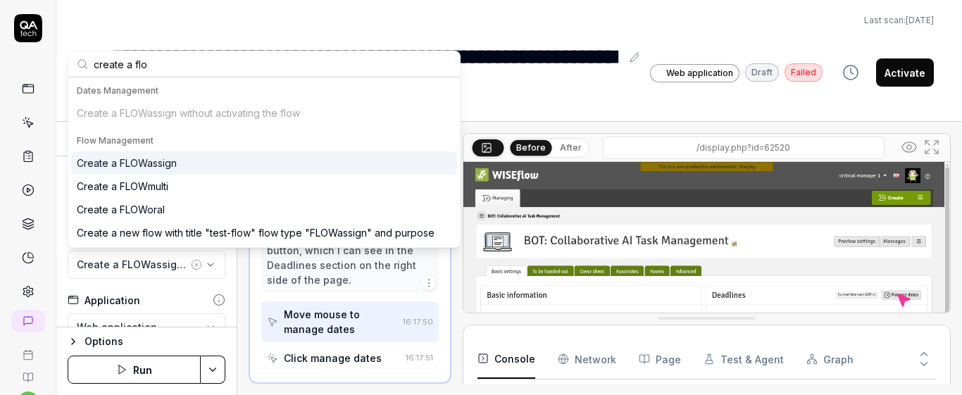
type input "create a flo"
click at [205, 106] on div "Create a FLOWassign without activating the flow" at bounding box center [264, 112] width 386 height 23
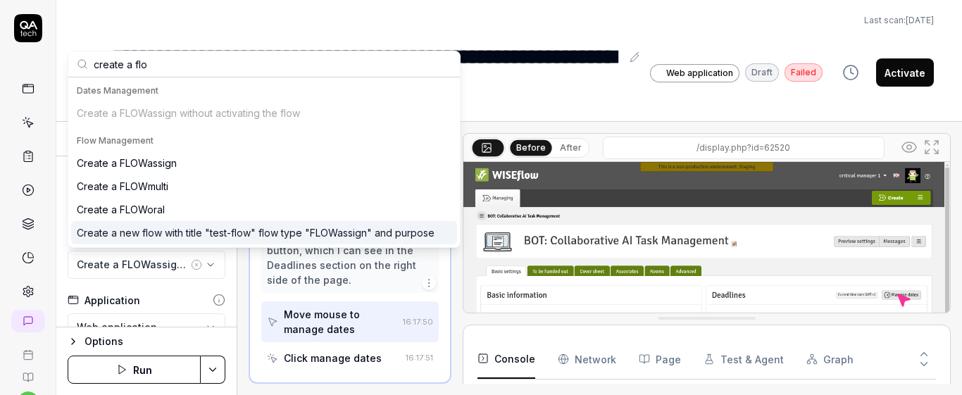
scroll to position [149, 0]
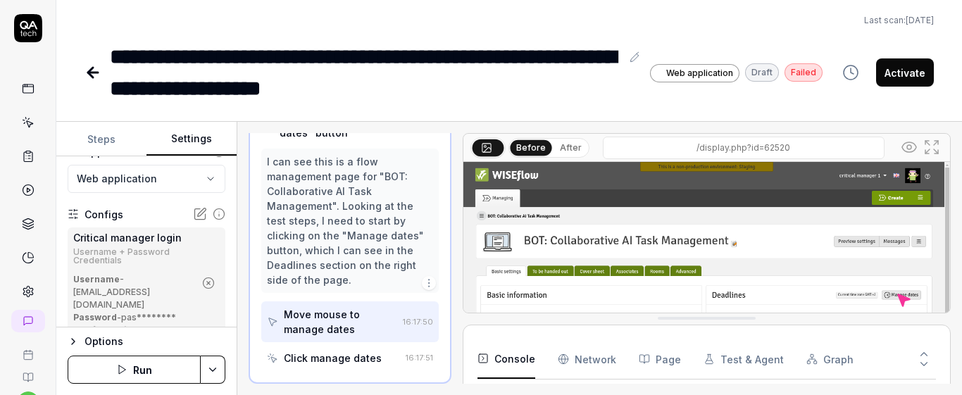
click at [151, 367] on button "Run" at bounding box center [134, 370] width 133 height 28
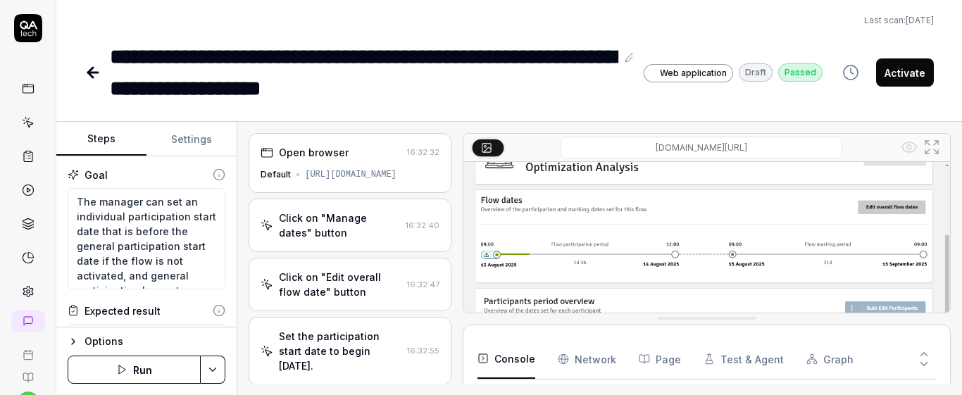
click at [117, 139] on button "Steps" at bounding box center [101, 140] width 90 height 34
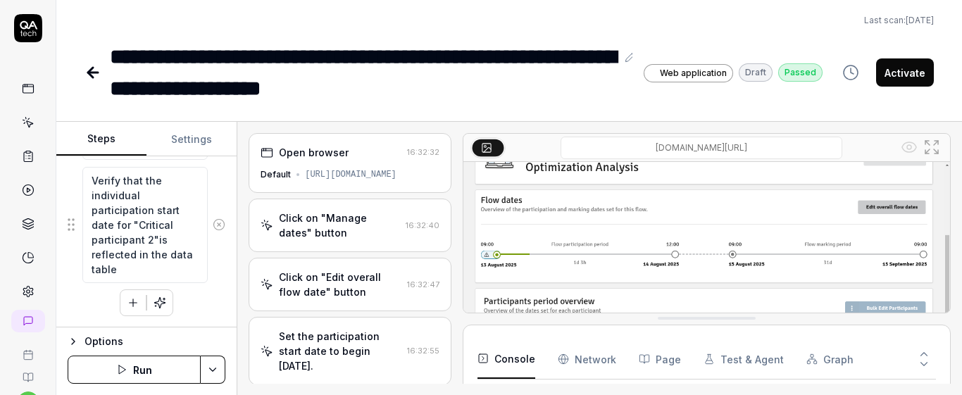
scroll to position [392, 0]
type textarea "*"
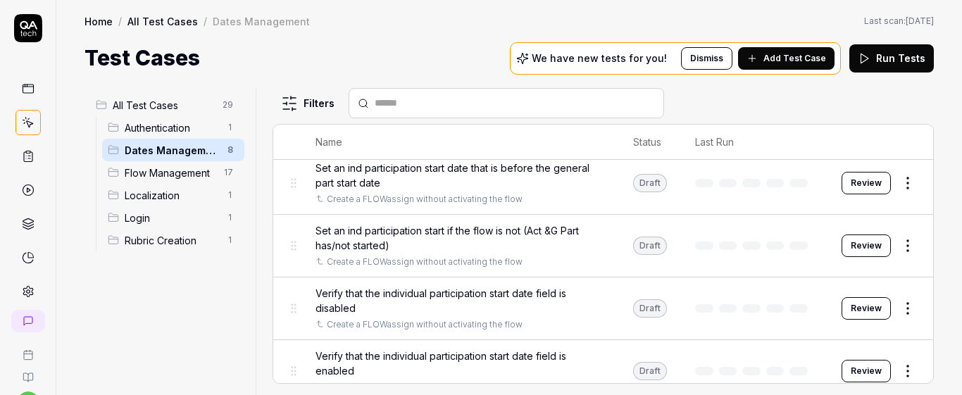
scroll to position [228, 0]
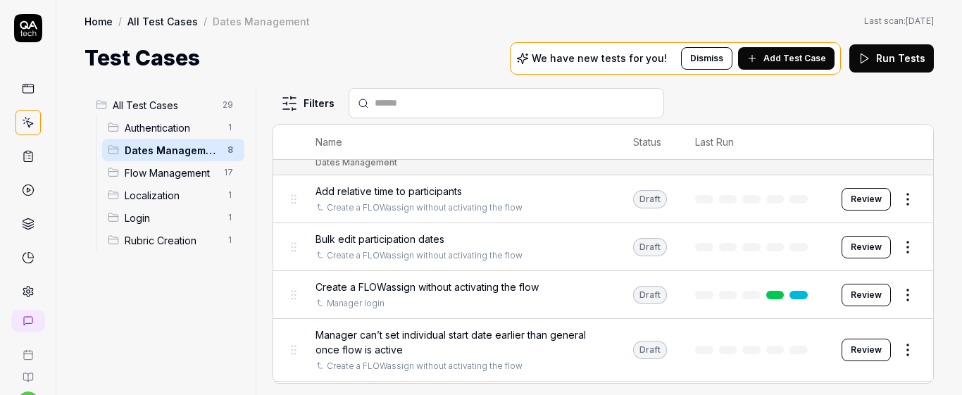
scroll to position [0, 0]
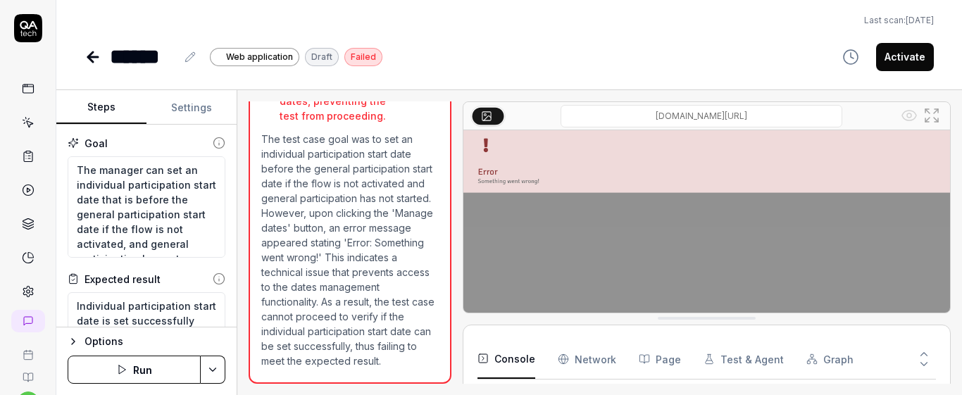
scroll to position [305, 0]
type textarea "*"
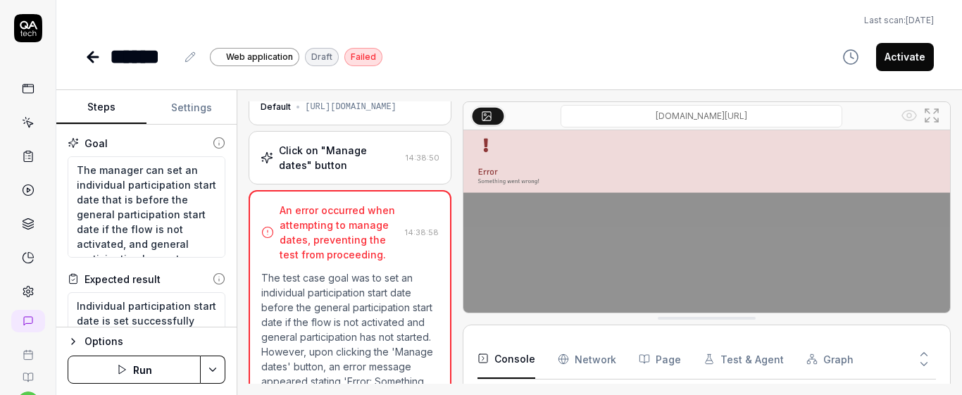
scroll to position [0, 0]
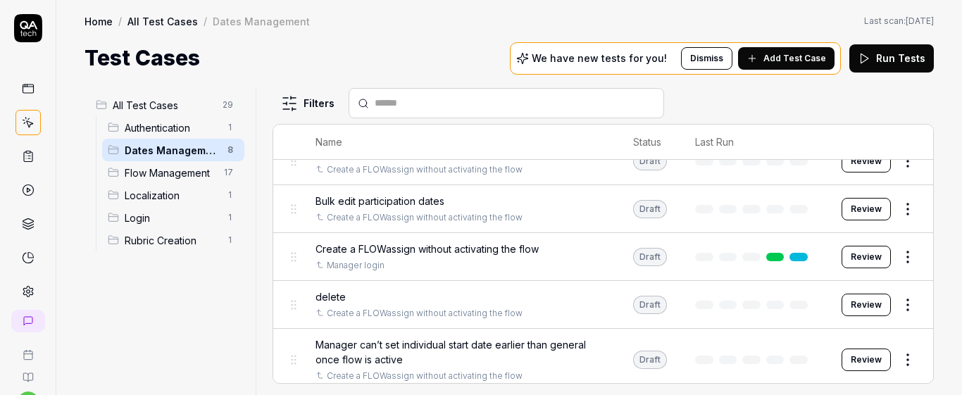
scroll to position [46, 0]
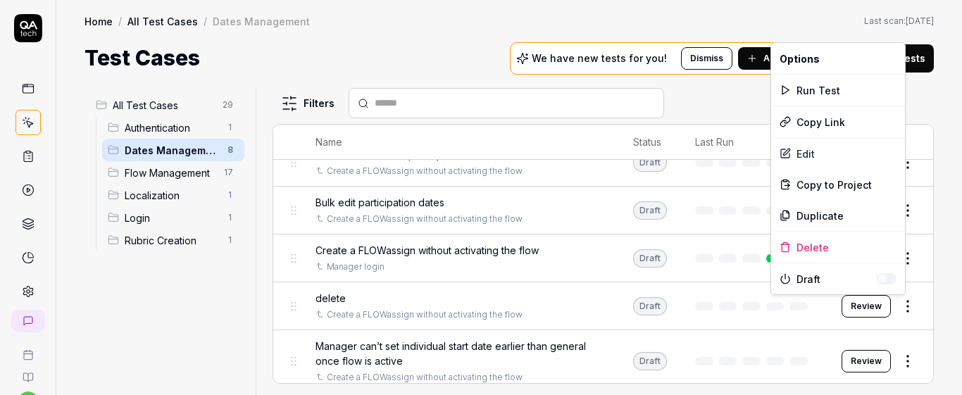
click at [799, 248] on div "Delete" at bounding box center [838, 247] width 134 height 31
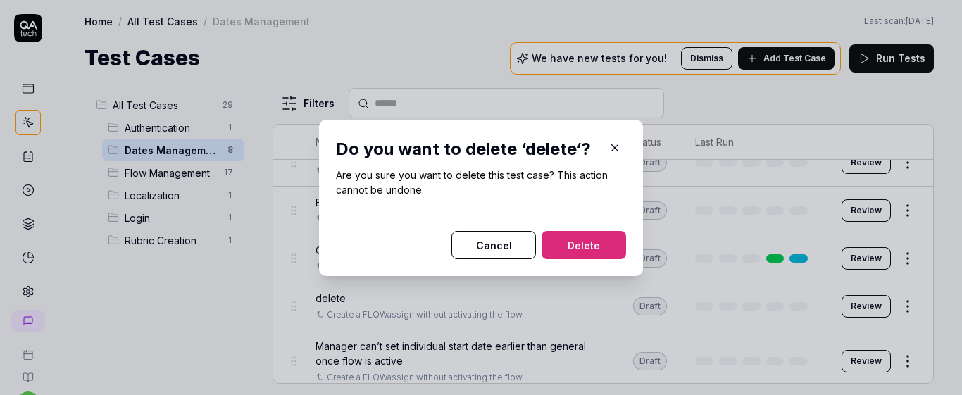
click at [567, 240] on button "Delete" at bounding box center [584, 245] width 85 height 28
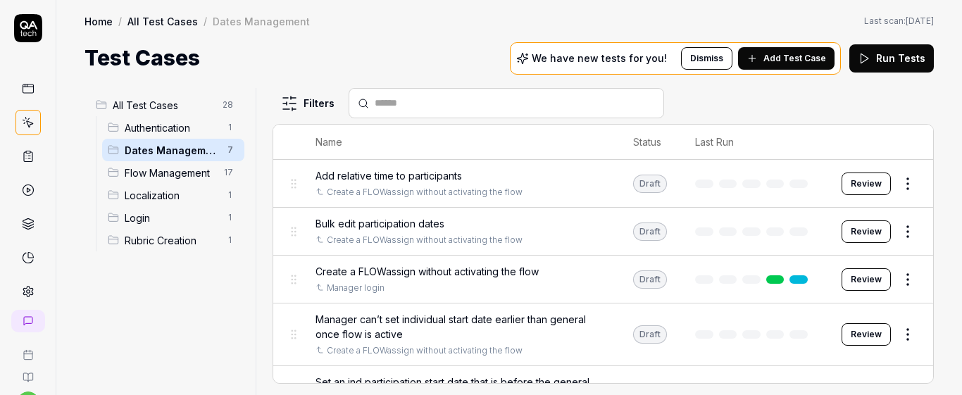
scroll to position [0, 0]
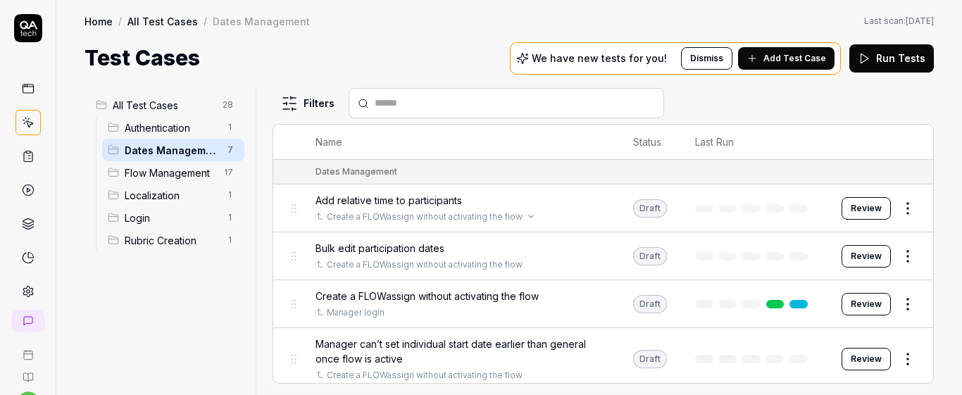
click at [533, 218] on div "Create a FLOWassign without activating the flow" at bounding box center [460, 217] width 289 height 13
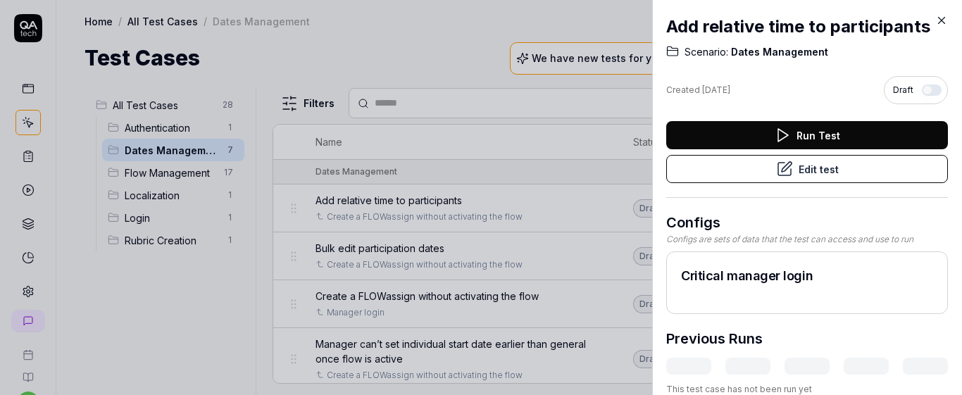
click at [749, 174] on button "Edit test" at bounding box center [807, 169] width 282 height 28
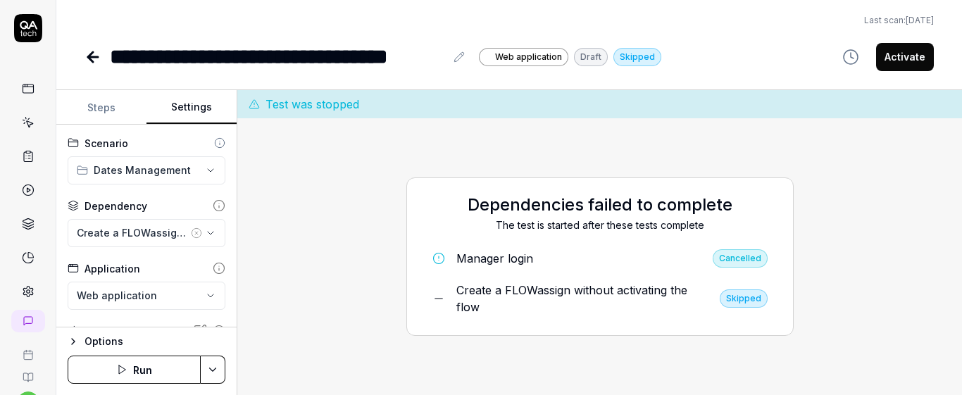
click at [190, 108] on button "Settings" at bounding box center [192, 108] width 90 height 34
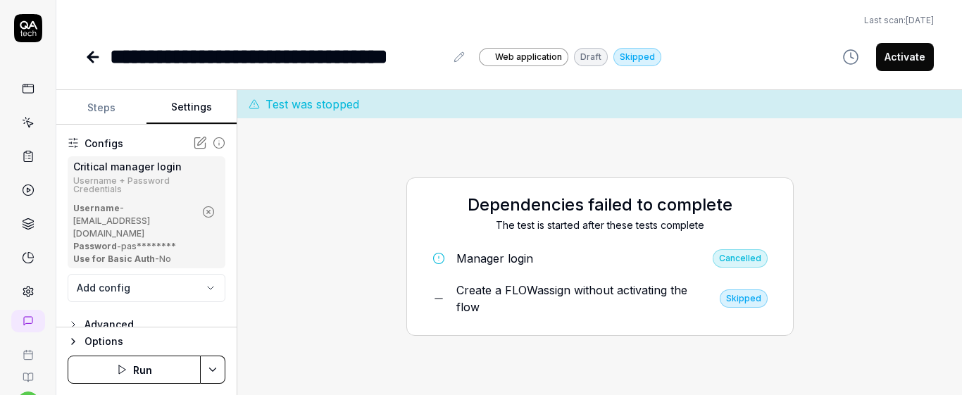
scroll to position [150, 0]
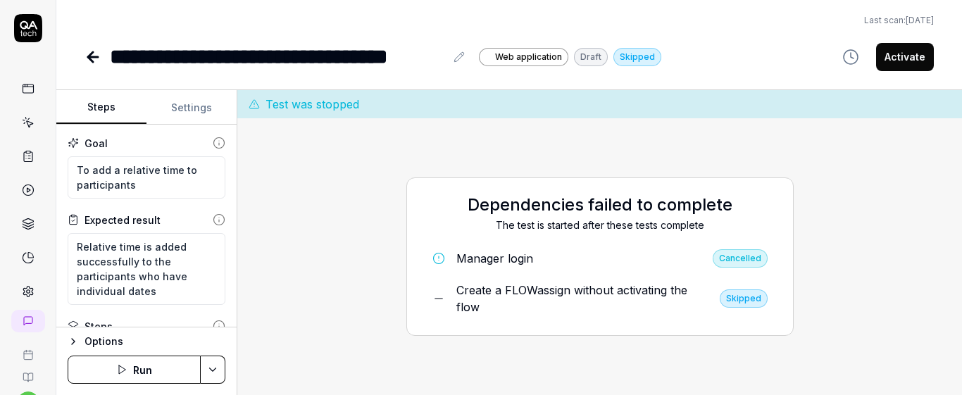
click at [100, 105] on button "Steps" at bounding box center [101, 108] width 90 height 34
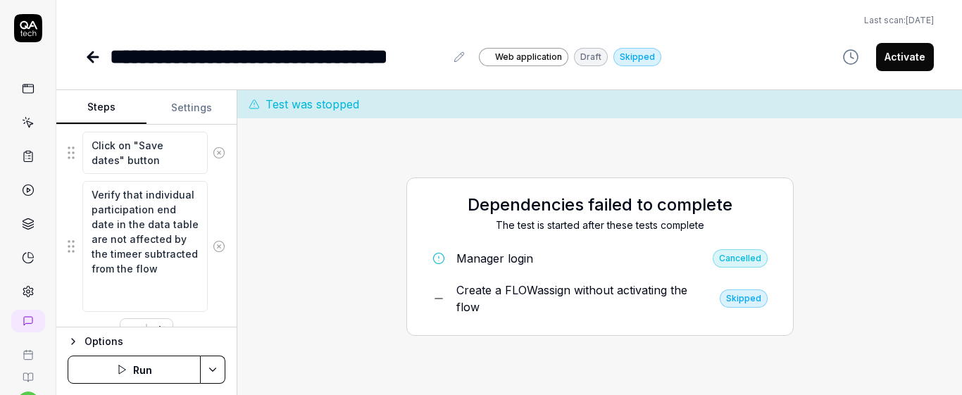
scroll to position [1667, 0]
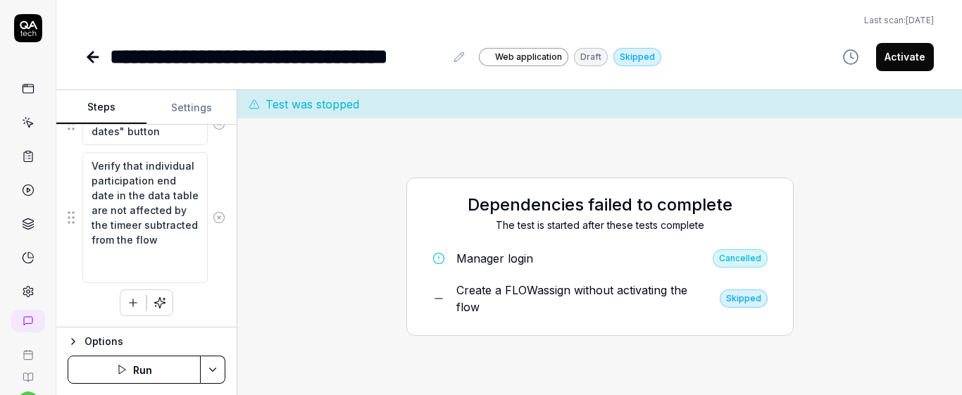
click at [26, 121] on icon at bounding box center [28, 122] width 13 height 13
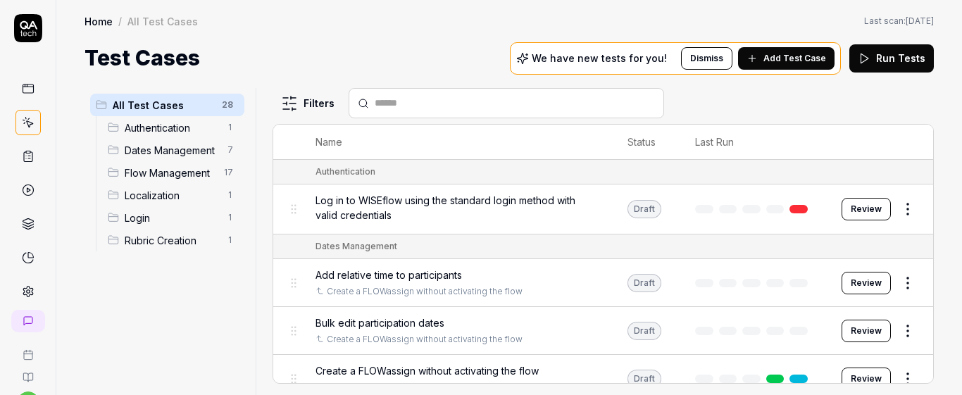
click at [529, 366] on span "Create a FLOWassign without activating the flow" at bounding box center [427, 370] width 223 height 15
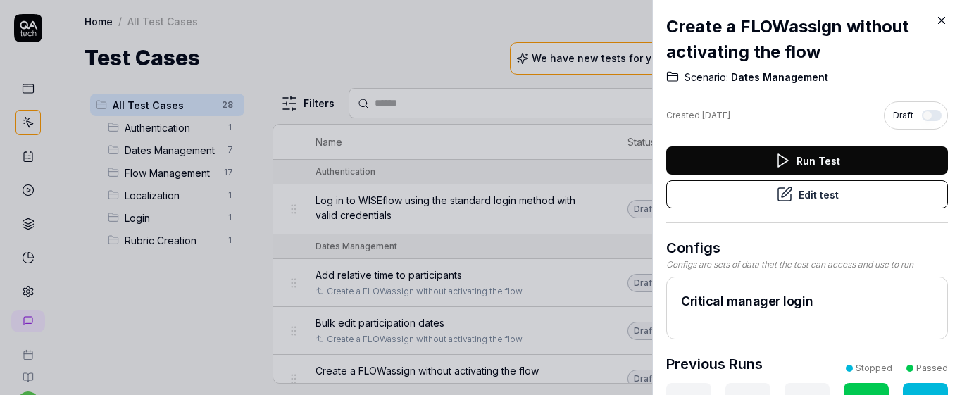
click at [728, 197] on button "Edit test" at bounding box center [807, 194] width 282 height 28
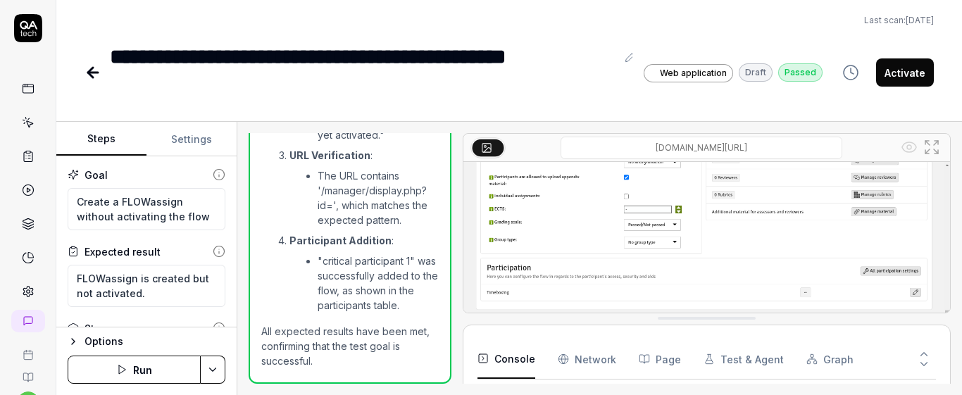
scroll to position [230, 0]
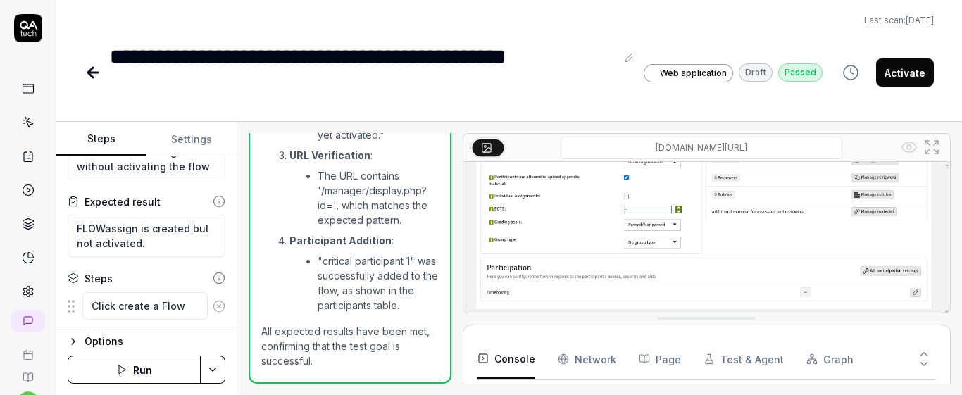
scroll to position [46, 0]
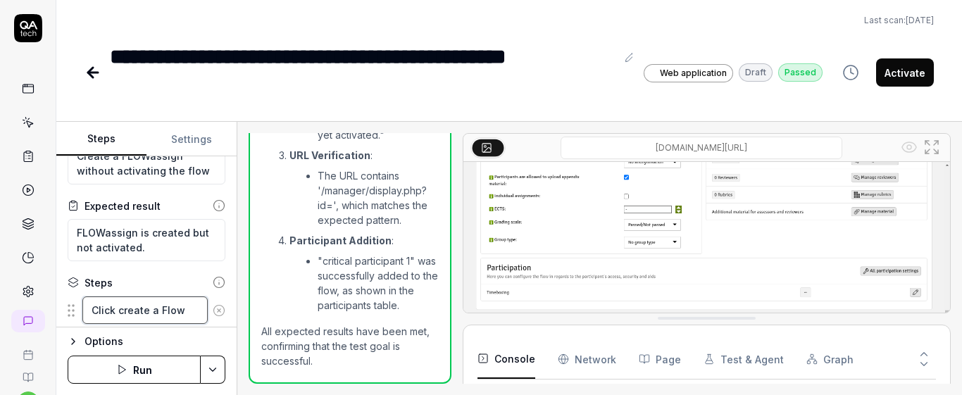
click at [159, 310] on textarea "Click create a Flow" at bounding box center [144, 310] width 125 height 27
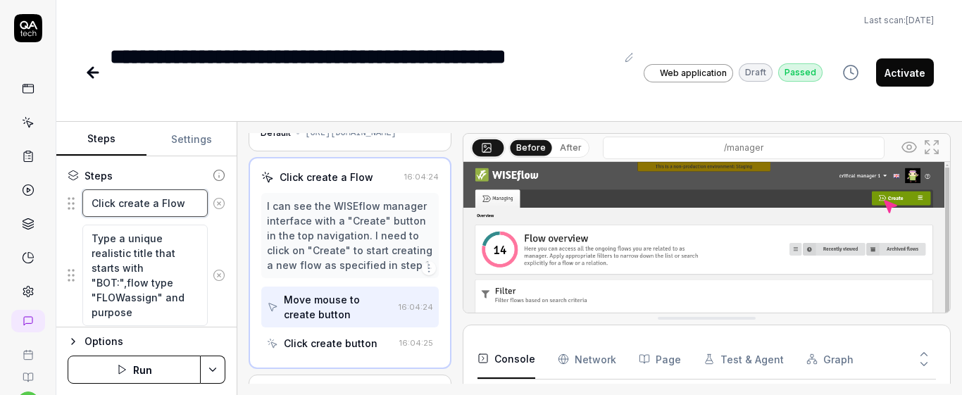
scroll to position [214, 0]
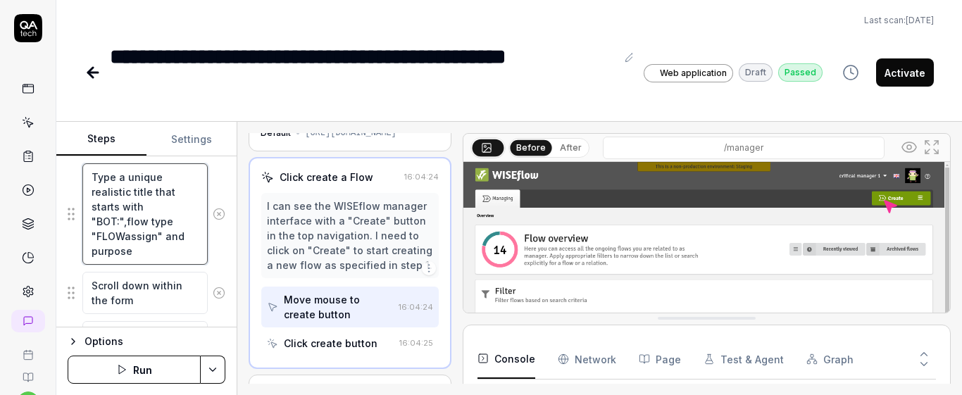
click at [153, 242] on textarea "Type a unique realistic title that starts with "BOT:",flow type "FLOWassign" an…" at bounding box center [144, 213] width 125 height 101
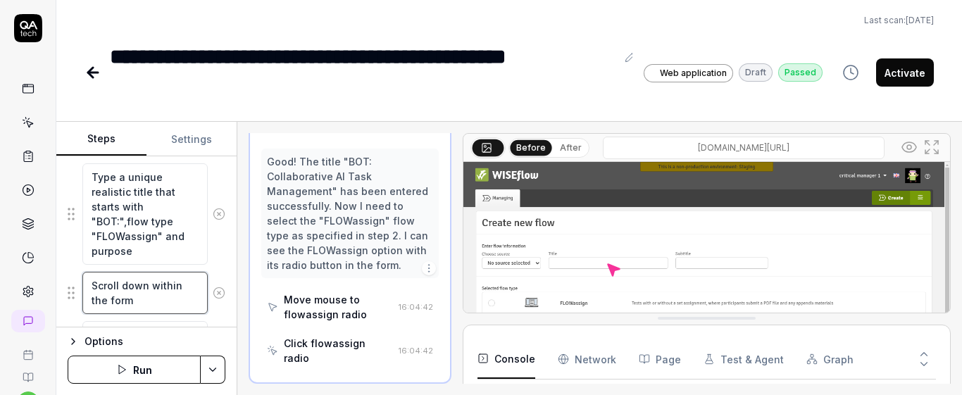
click at [147, 278] on textarea "Scroll down within the form" at bounding box center [144, 293] width 125 height 42
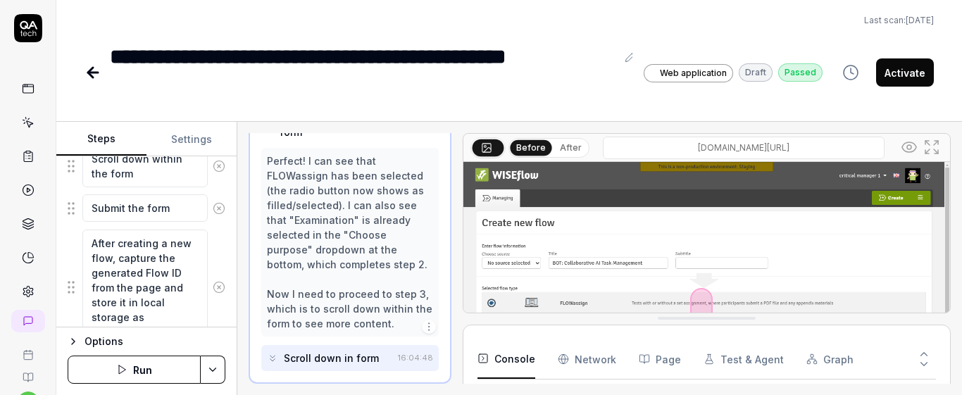
scroll to position [344, 0]
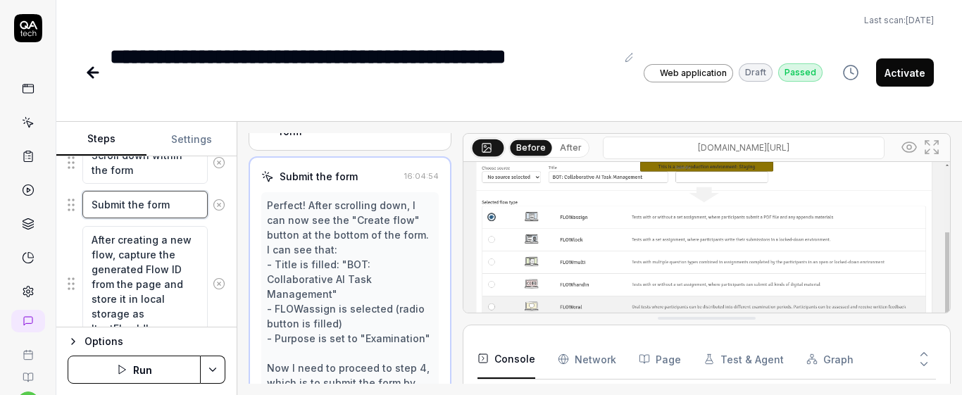
click at [168, 209] on textarea "Submit the form" at bounding box center [144, 204] width 125 height 27
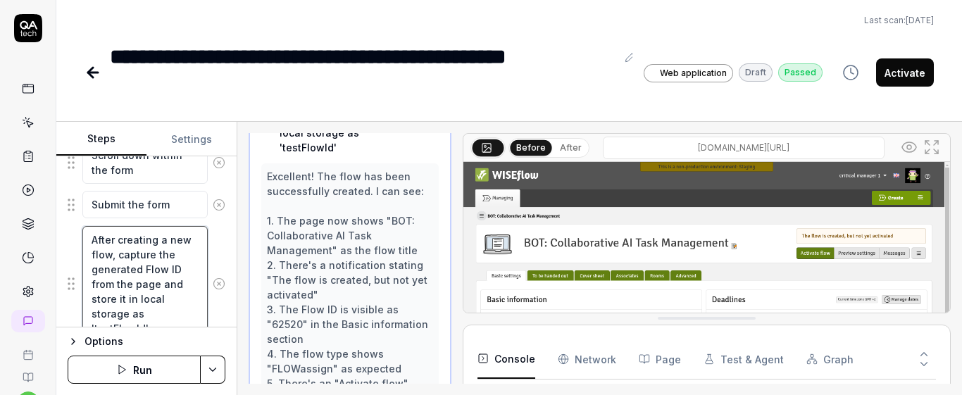
click at [168, 268] on textarea "After creating a new flow, capture the generated Flow ID from the page and stor…" at bounding box center [144, 284] width 125 height 116
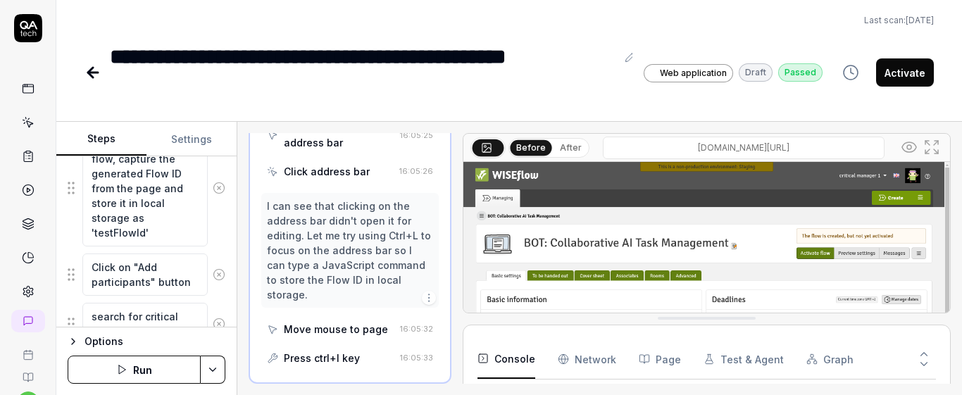
scroll to position [448, 0]
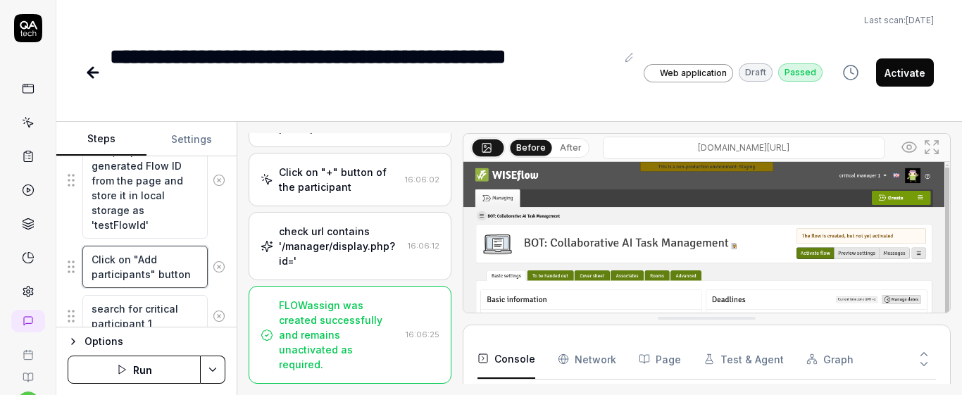
click at [165, 275] on textarea "Click on "Add participants" button" at bounding box center [144, 267] width 125 height 42
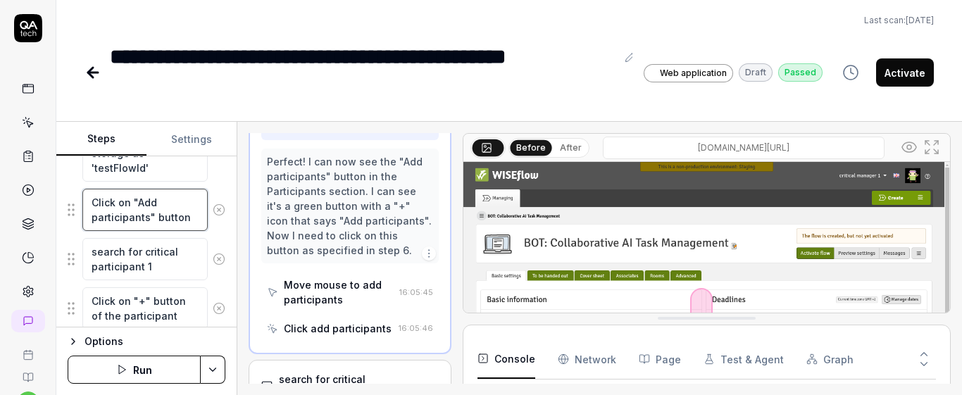
scroll to position [513, 0]
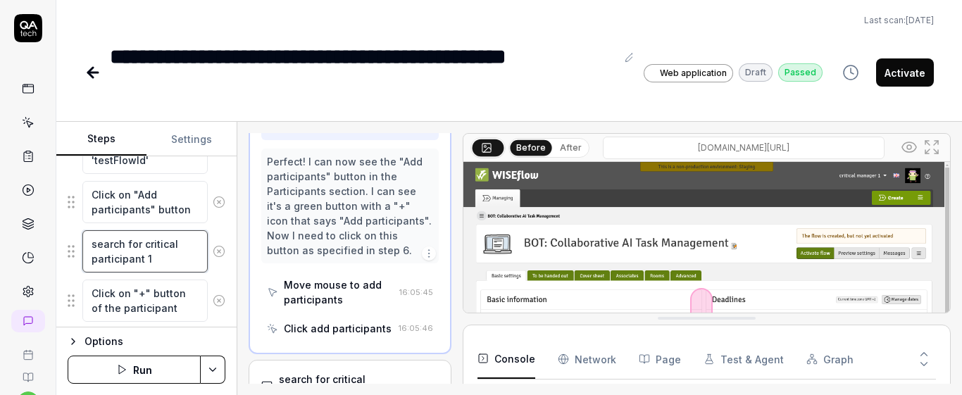
click at [167, 263] on textarea "search for critical participant 1" at bounding box center [144, 251] width 125 height 42
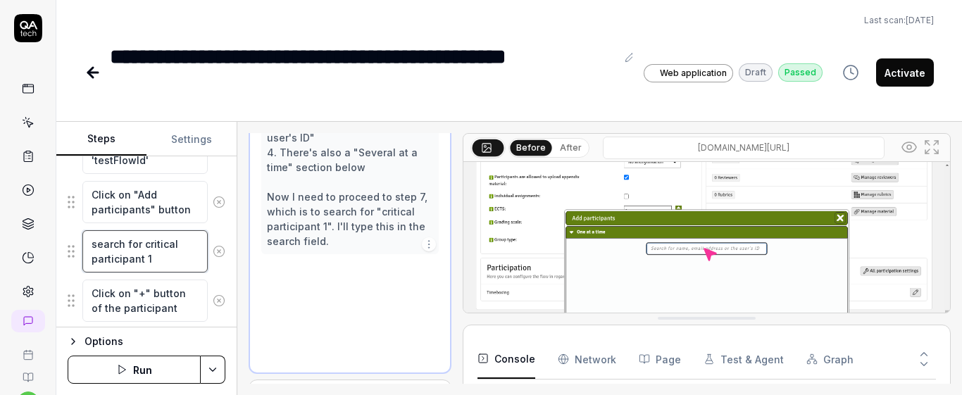
scroll to position [706, 0]
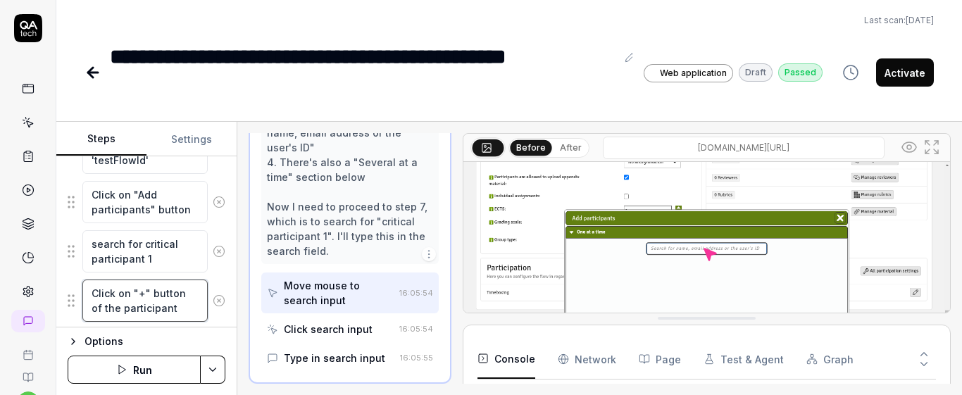
click at [171, 296] on textarea "Click on "+" button of the participant" at bounding box center [144, 301] width 125 height 42
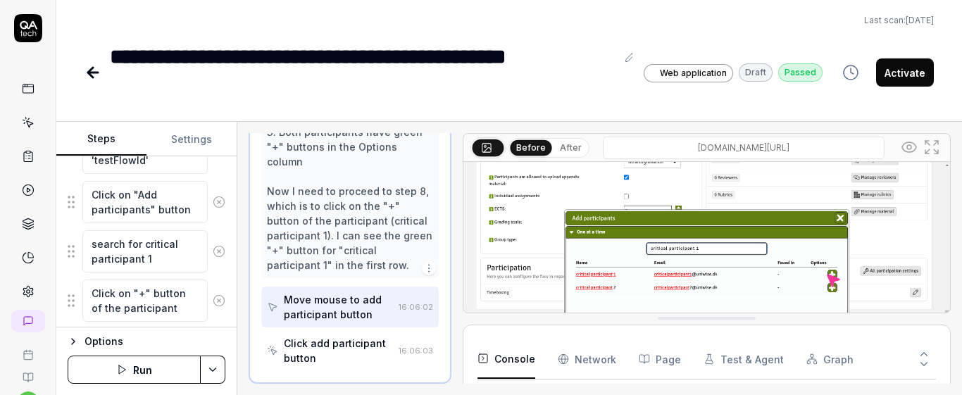
scroll to position [616, 0]
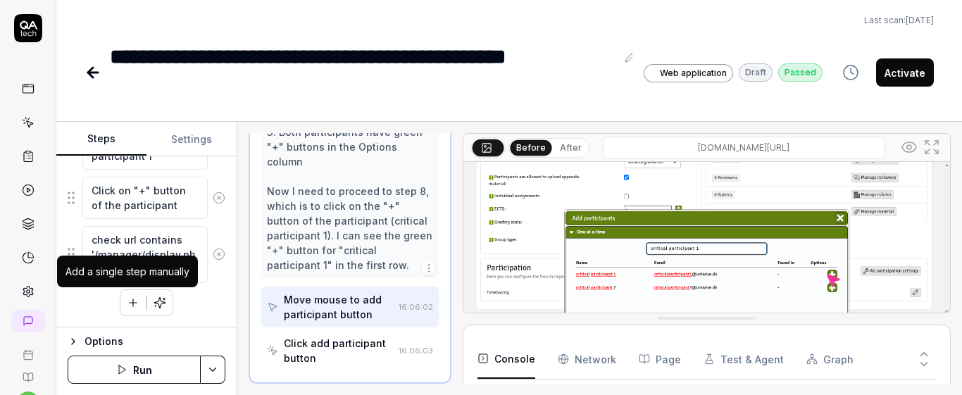
click at [126, 294] on button "button" at bounding box center [132, 302] width 25 height 25
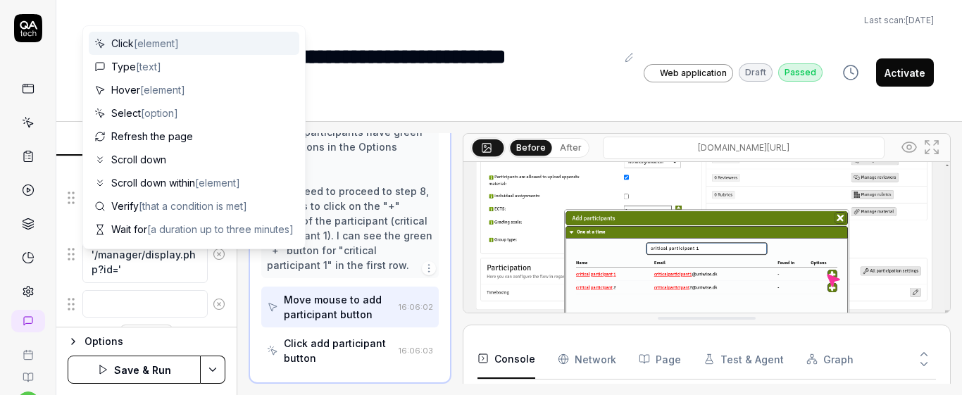
scroll to position [651, 0]
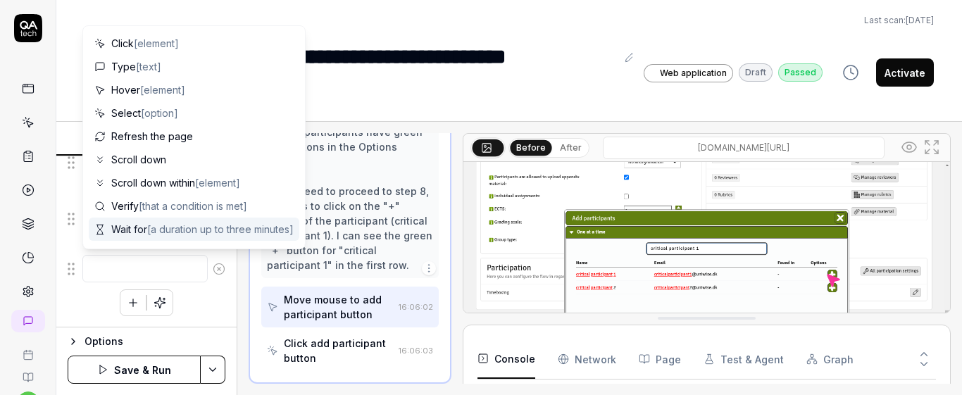
type textarea "*"
type textarea "V"
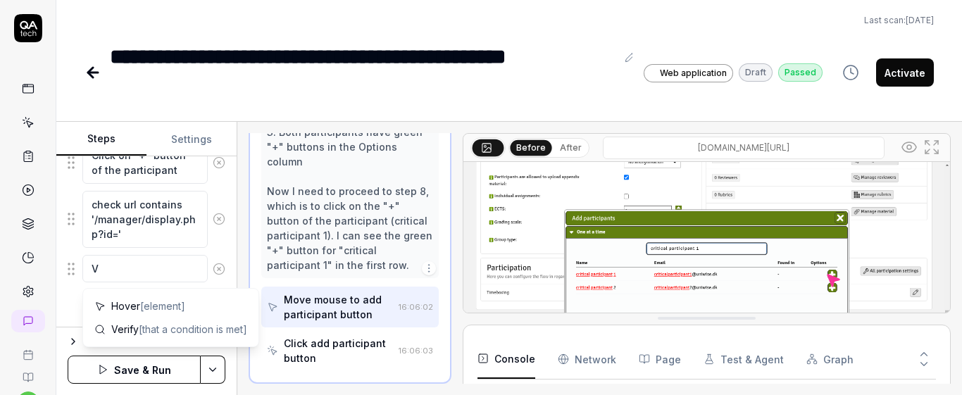
type textarea "*"
type textarea "Ve"
type textarea "*"
type textarea "Ver"
type textarea "*"
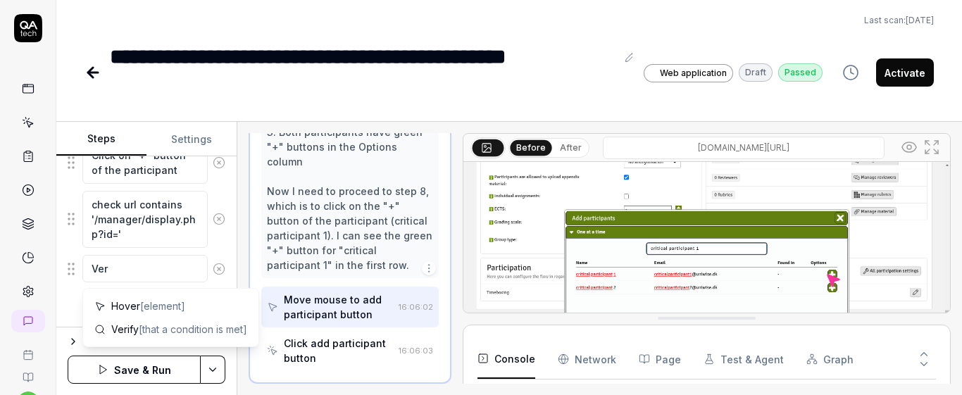
type textarea "Veri"
type textarea "*"
type textarea "Verif"
type textarea "*"
type textarea "Verify"
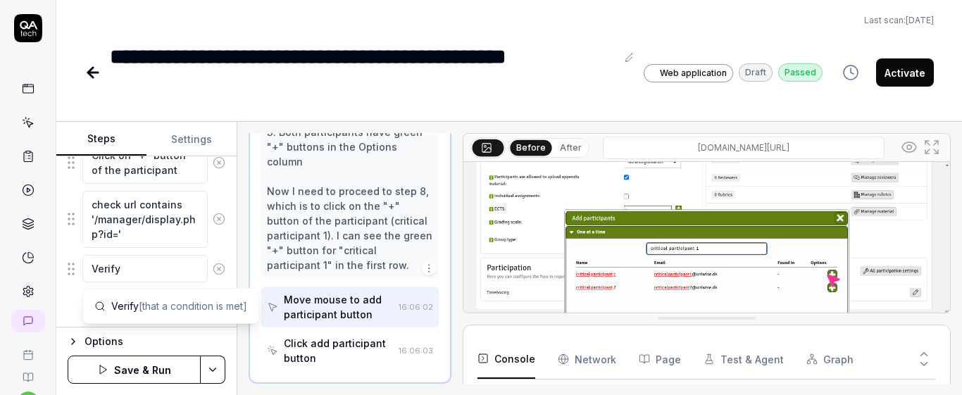
type textarea "*"
type textarea "Verify"
type textarea "*"
type textarea "Verify t"
type textarea "*"
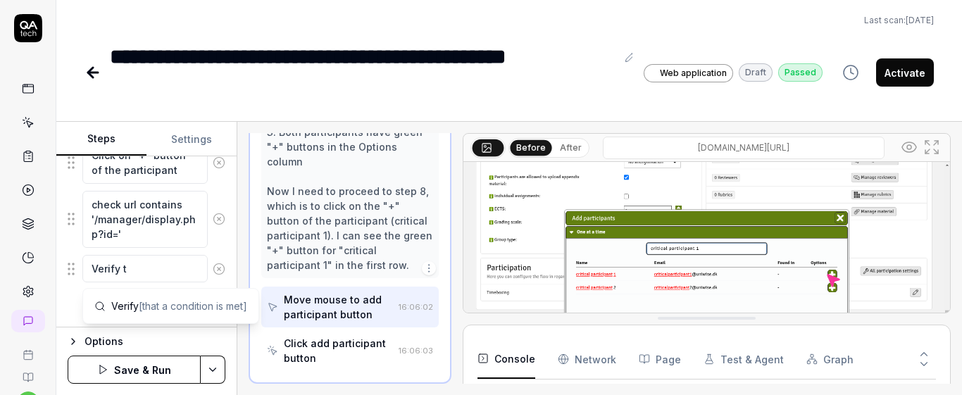
type textarea "Verify th"
type textarea "*"
type textarea "Verify tha"
type textarea "*"
type textarea "Verify that"
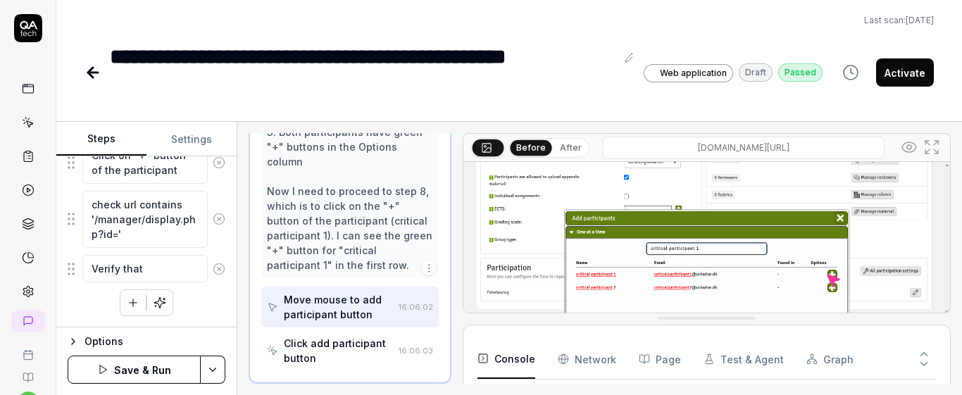
type textarea "*"
type textarea "Verify that"
type textarea "*"
type textarea "Verify that t"
type textarea "*"
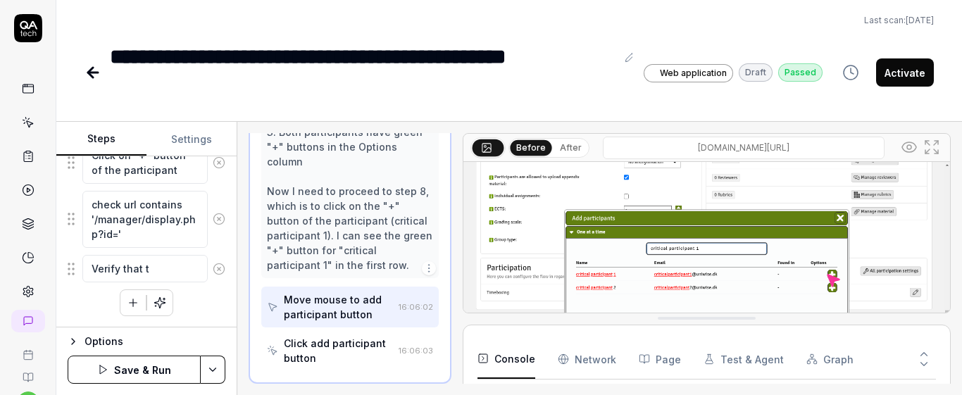
type textarea "Verify that th"
type textarea "*"
type textarea "Verify that the"
type textarea "*"
type textarea "Verify that the"
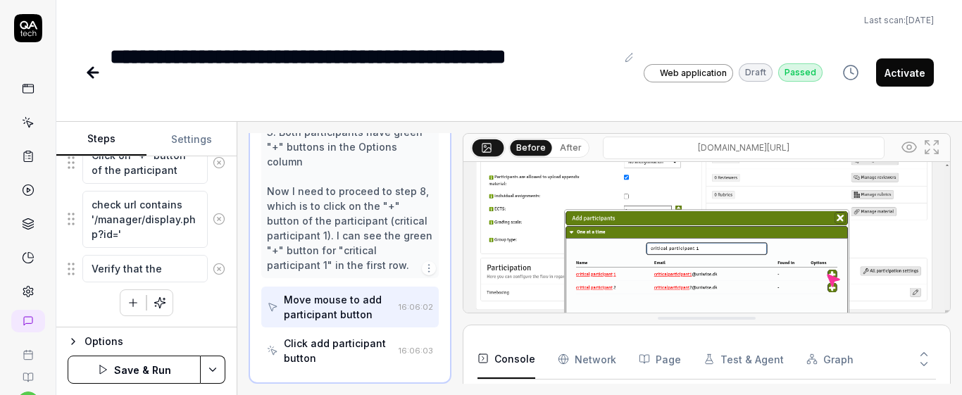
type textarea "*"
type textarea "Verify that the f"
type textarea "*"
type textarea "Verify that the fl"
type textarea "*"
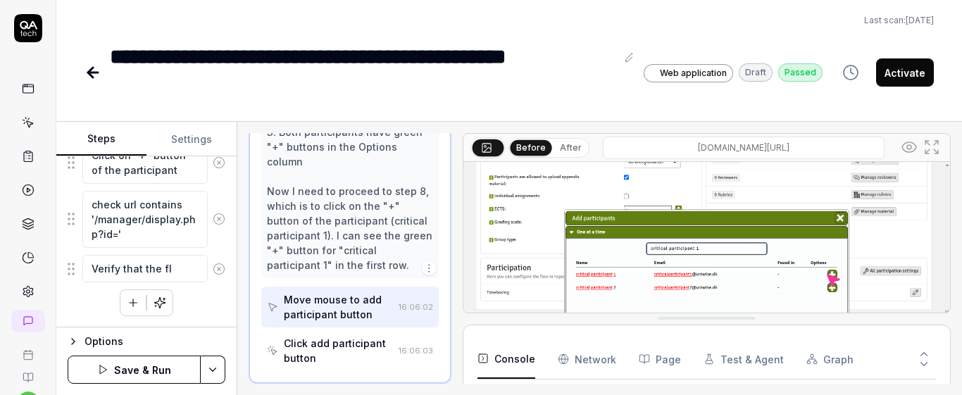
type textarea "Verify that the flo"
type textarea "*"
type textarea "Verify that the flow"
type textarea "*"
type textarea "Verify that the flow"
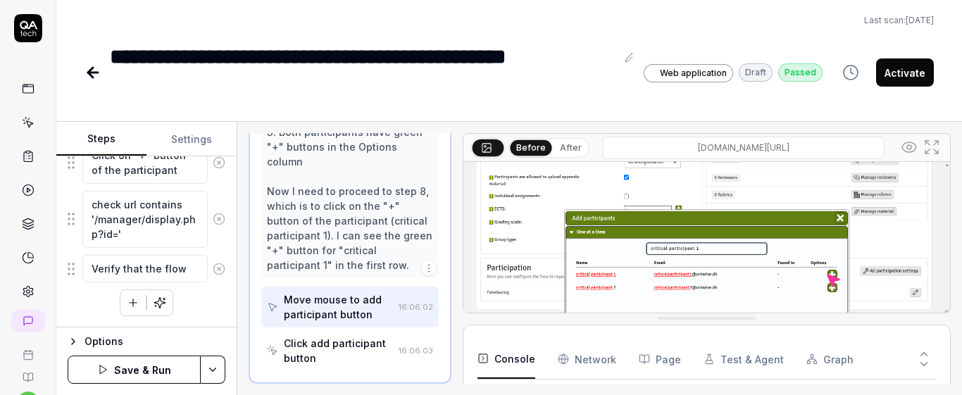
type textarea "*"
type textarea "Verify that the flow i"
type textarea "*"
type textarea "Verify that the flow is"
type textarea "*"
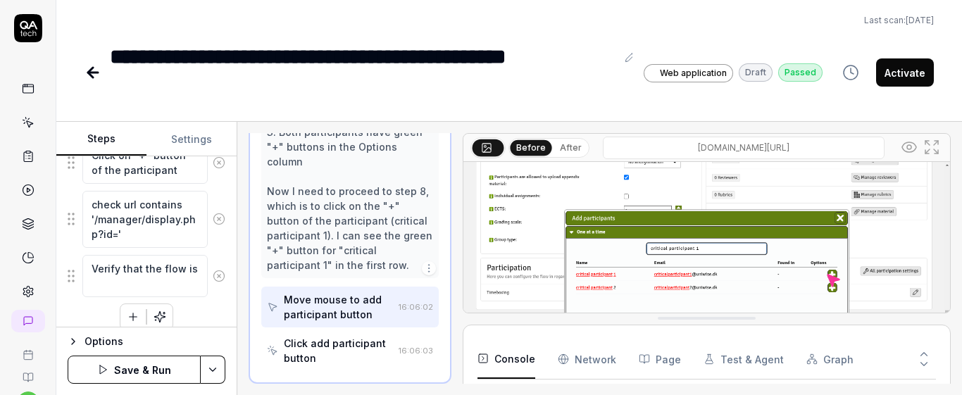
type textarea "Verify that the flow is n"
type textarea "*"
type textarea "Verify that the flow is no"
type textarea "*"
type textarea "Verify that the flow is not"
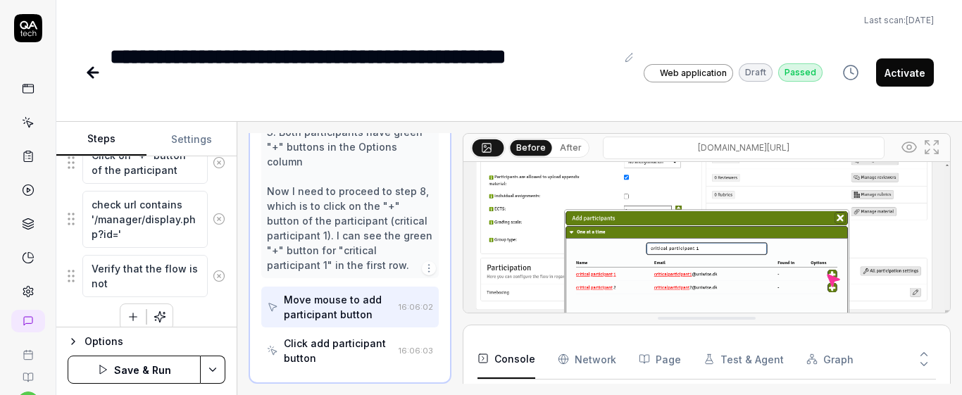
type textarea "*"
type textarea "Verify that the flow is not"
type textarea "*"
type textarea "Verify that the flow is not a"
type textarea "*"
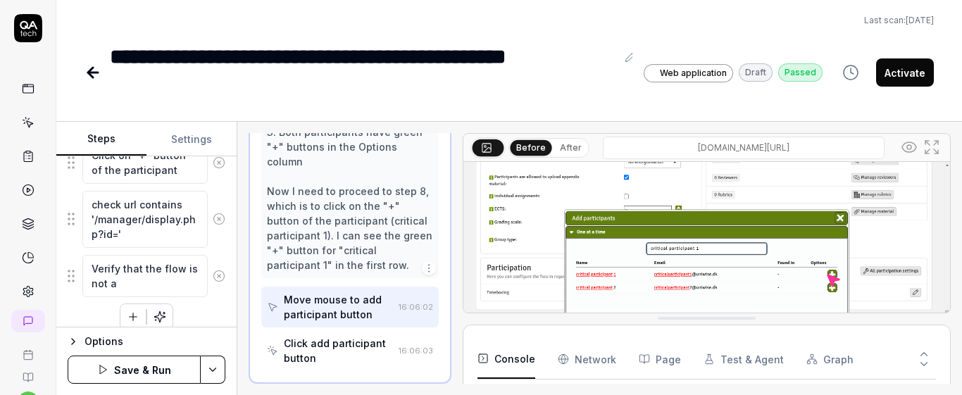
type textarea "Verify that the flow is not ac"
type textarea "*"
type textarea "Verify that the flow is not act"
type textarea "*"
type textarea "Verify that the flow is not acti"
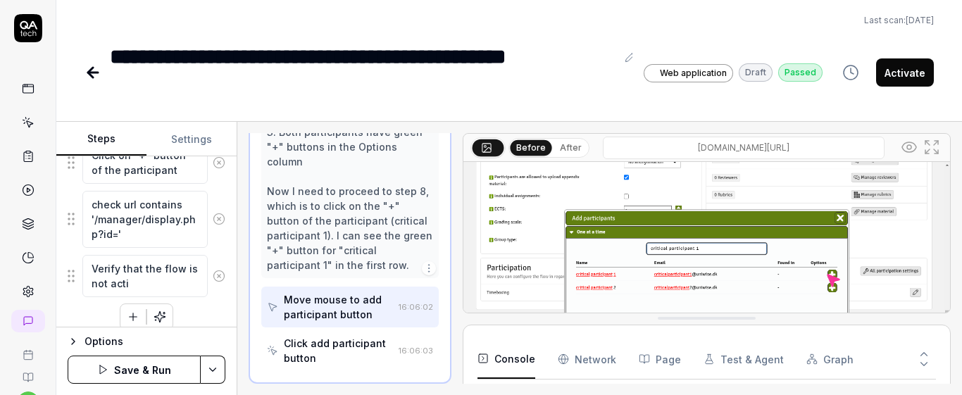
type textarea "*"
type textarea "Verify that the flow is not activ"
type textarea "*"
type textarea "Verify that the flow is not activa"
type textarea "*"
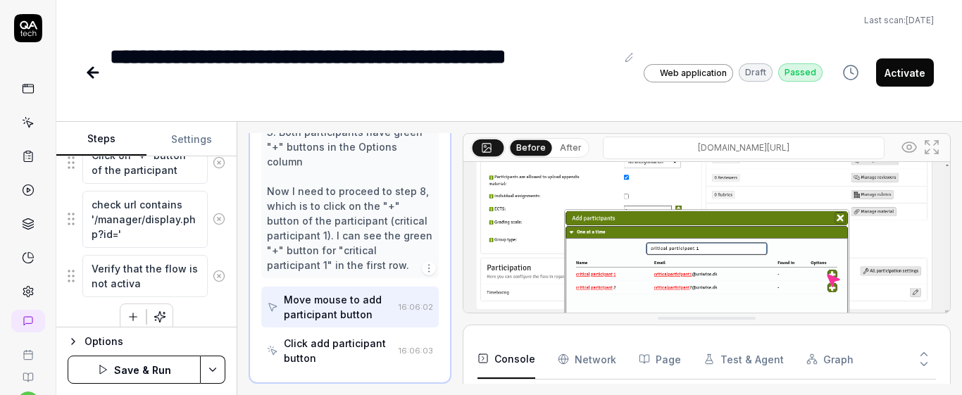
type textarea "Verify that the flow is not activat"
type textarea "*"
type textarea "Verify that the flow is not activate"
type textarea "*"
type textarea "Verify that the flow is not activated"
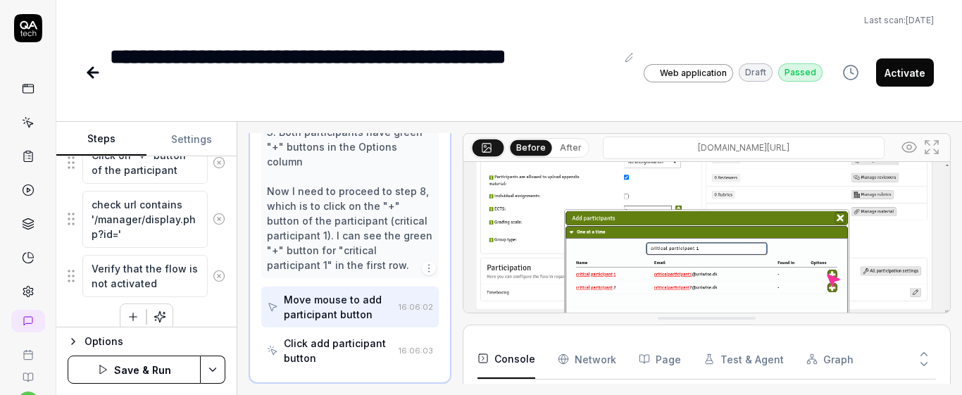
type textarea "**"
drag, startPoint x: 130, startPoint y: 261, endPoint x: 192, endPoint y: 305, distance: 75.8
click at [192, 305] on div "Click create a Flow Type a unique realistic title that starts with "BOT:",flow …" at bounding box center [147, 11] width 158 height 640
type textarea "Verify that the flow is not activated"
click at [192, 305] on div "Click create a Flow Type a unique realistic title that starts with "BOT:",flow …" at bounding box center [147, 11] width 158 height 640
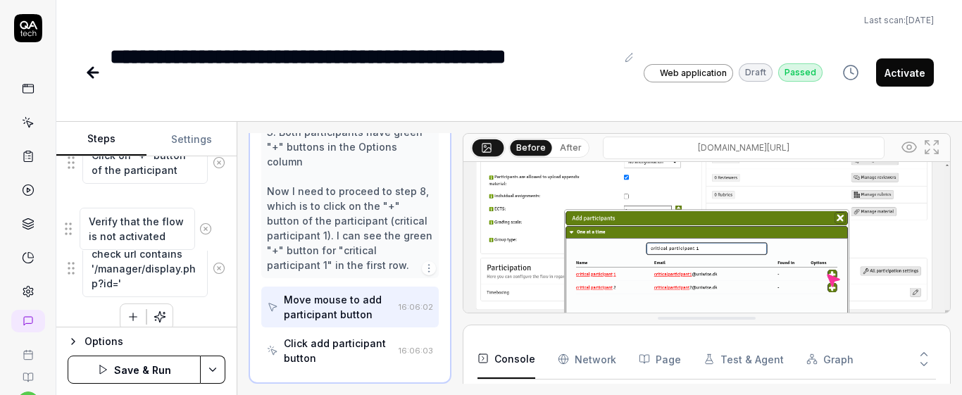
drag, startPoint x: 75, startPoint y: 273, endPoint x: 73, endPoint y: 226, distance: 47.3
click at [217, 244] on div "Goal Create a FLOWassign without activating the flow Expected result FLOWassign…" at bounding box center [146, 241] width 180 height 171
click at [166, 383] on button "Save & Run" at bounding box center [134, 370] width 133 height 28
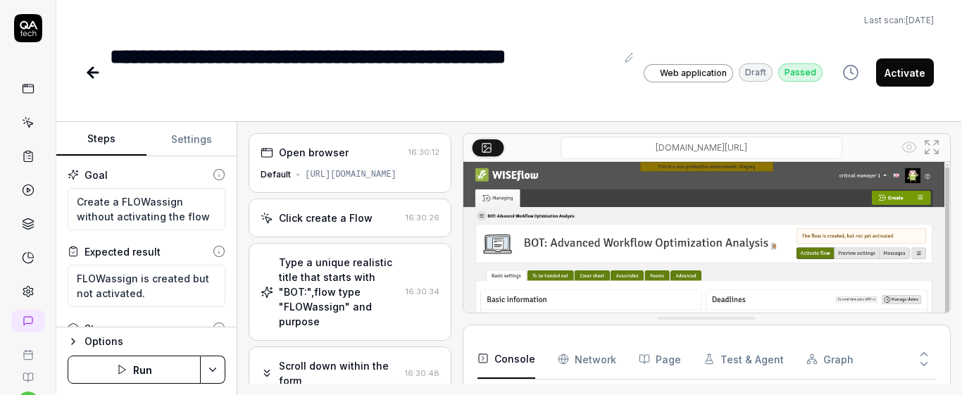
type textarea "*"
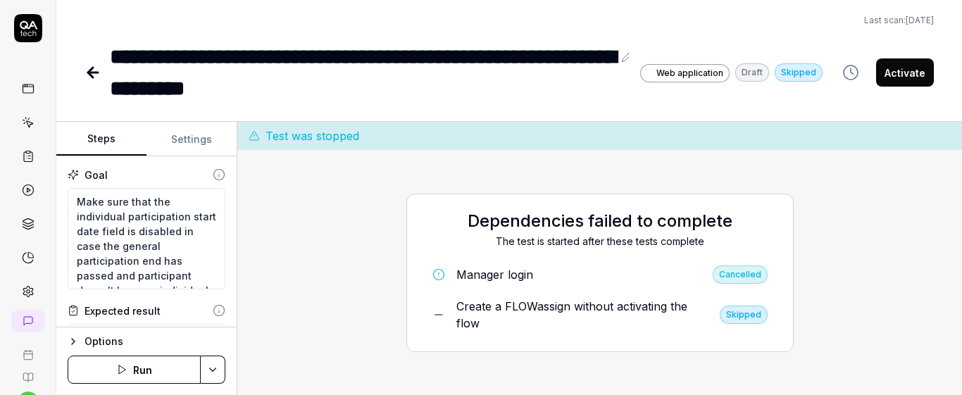
scroll to position [59, 0]
click at [156, 357] on button "Run" at bounding box center [134, 370] width 133 height 28
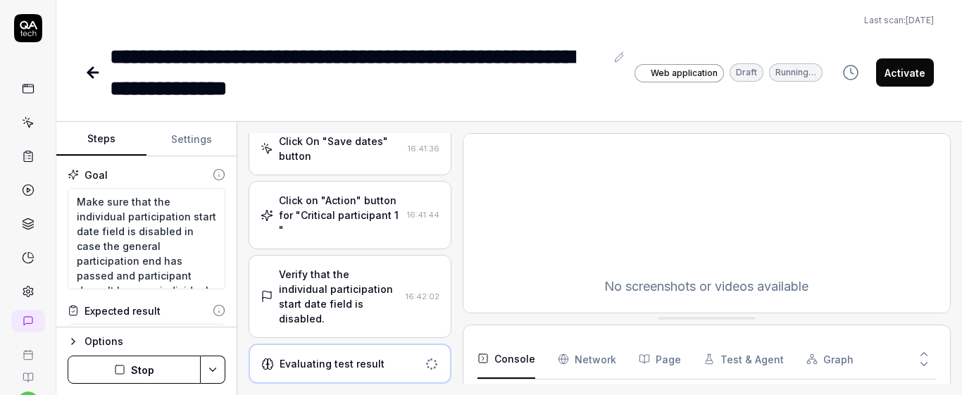
scroll to position [447, 0]
type textarea "*"
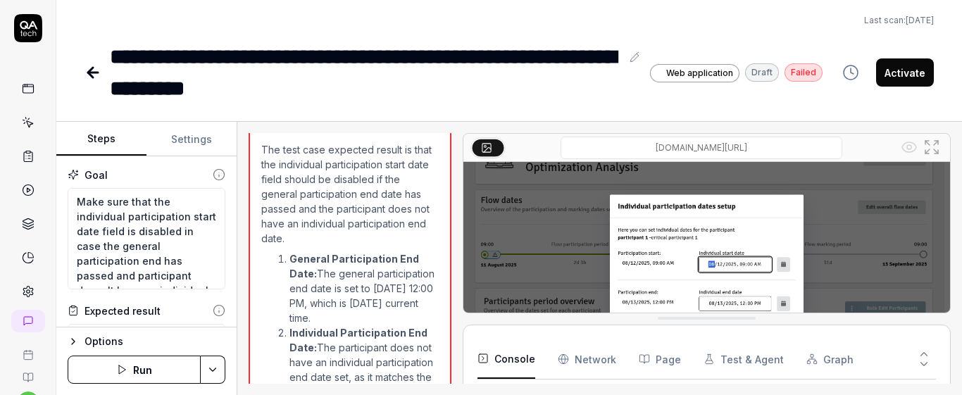
scroll to position [736, 0]
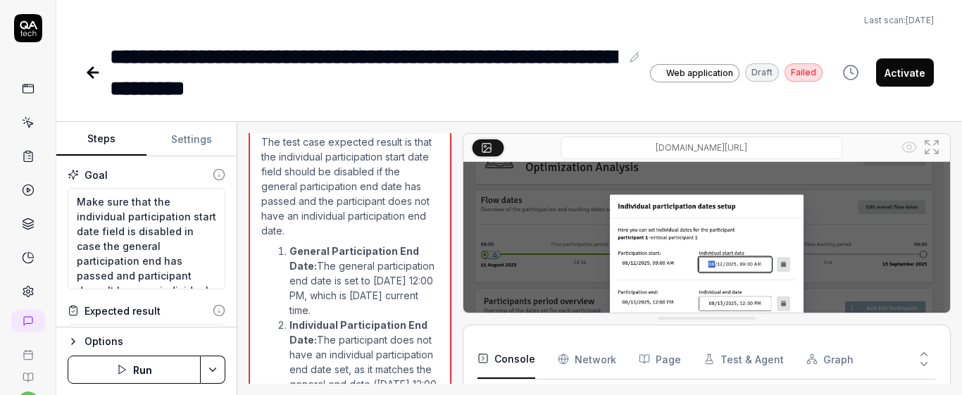
drag, startPoint x: 309, startPoint y: 309, endPoint x: 430, endPoint y: 308, distance: 121.2
type textarea "**********"
click at [431, 310] on div "The individual participation start date field is not disabled when it should be…" at bounding box center [350, 345] width 202 height 583
click at [408, 275] on li "General Participation End Date: The general participation end date is set to [D…" at bounding box center [363, 281] width 149 height 74
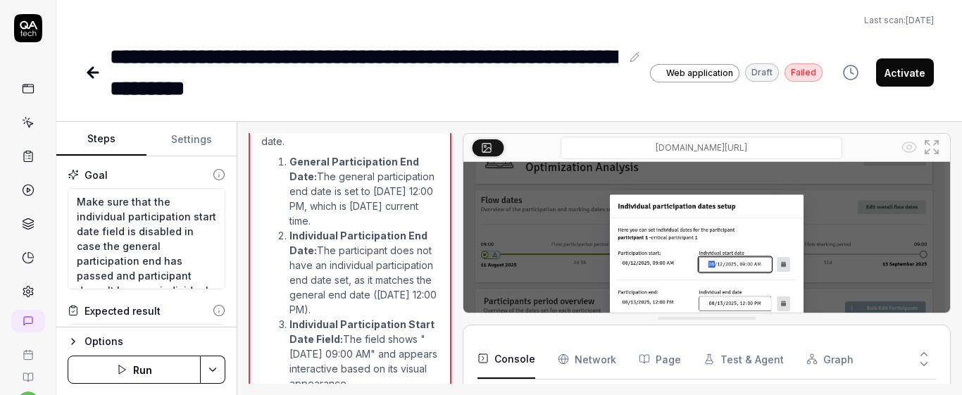
scroll to position [814, 0]
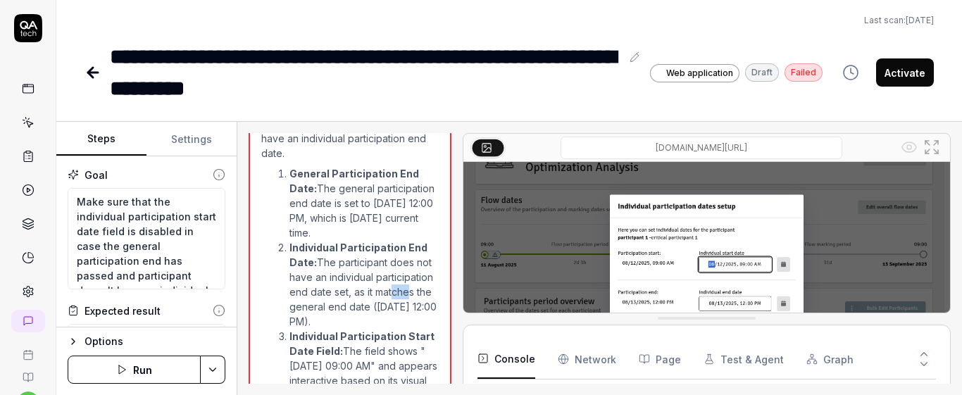
drag, startPoint x: 328, startPoint y: 309, endPoint x: 215, endPoint y: 269, distance: 120.3
click at [299, 299] on li "Individual Participation End Date: The participant does not have an individual …" at bounding box center [363, 284] width 149 height 89
click at [238, 206] on div "Steps Settings Goal Make sure that the individual participation start date fiel…" at bounding box center [509, 258] width 906 height 273
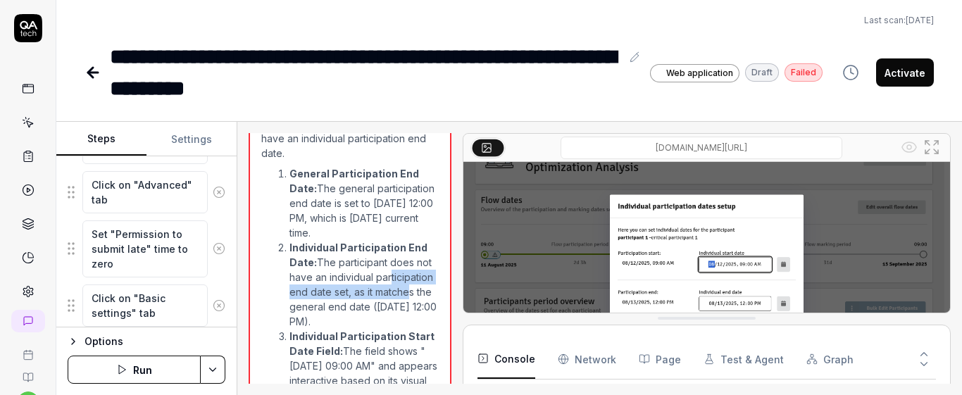
scroll to position [285, 0]
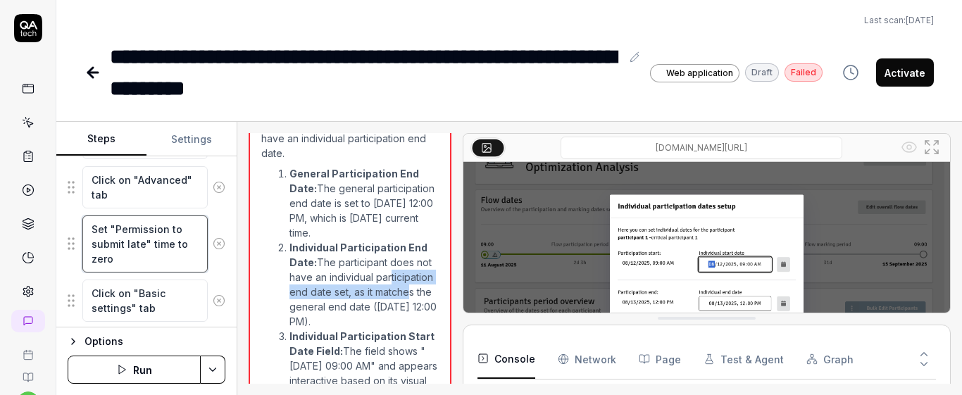
click at [176, 253] on textarea "Set "Permission to submit late" time to zero" at bounding box center [144, 244] width 125 height 57
click at [154, 249] on textarea "Set "Permission to submit late" time to zero" at bounding box center [144, 244] width 125 height 57
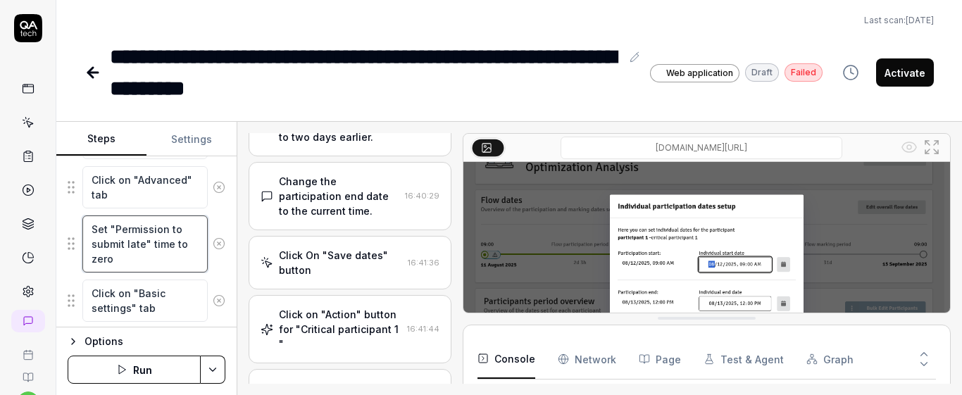
scroll to position [0, 0]
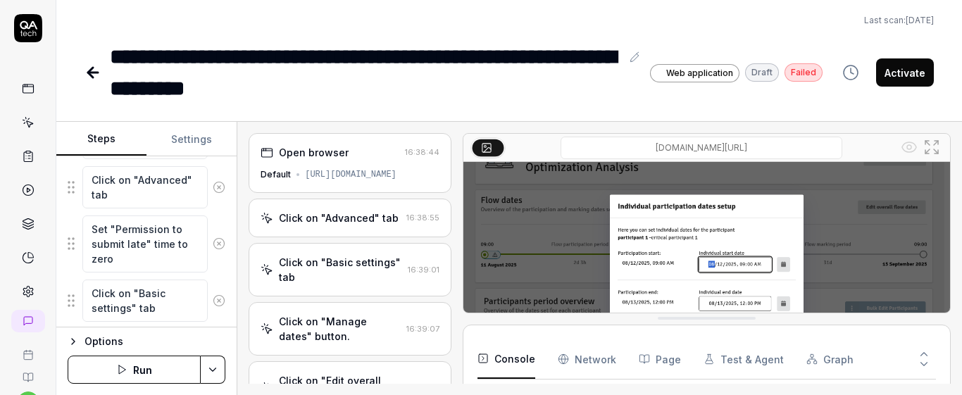
click at [342, 216] on div "Click on "Advanced" tab" at bounding box center [339, 218] width 120 height 15
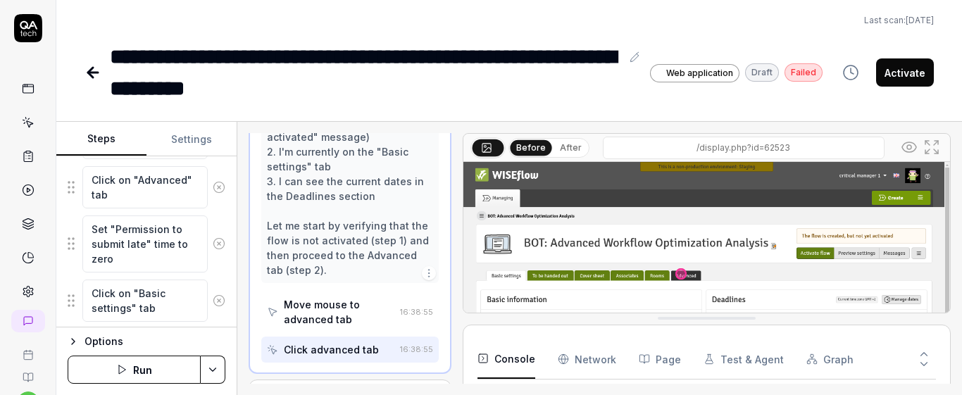
scroll to position [234, 0]
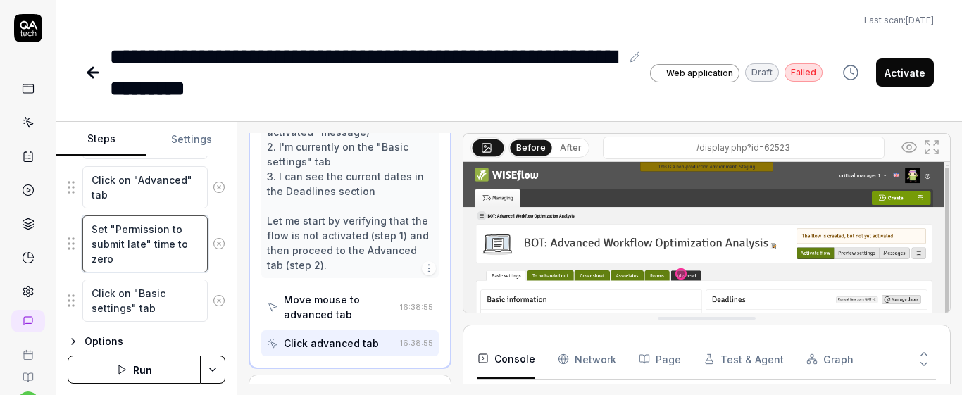
click at [171, 238] on textarea "Set "Permission to submit late" time to zero" at bounding box center [144, 244] width 125 height 57
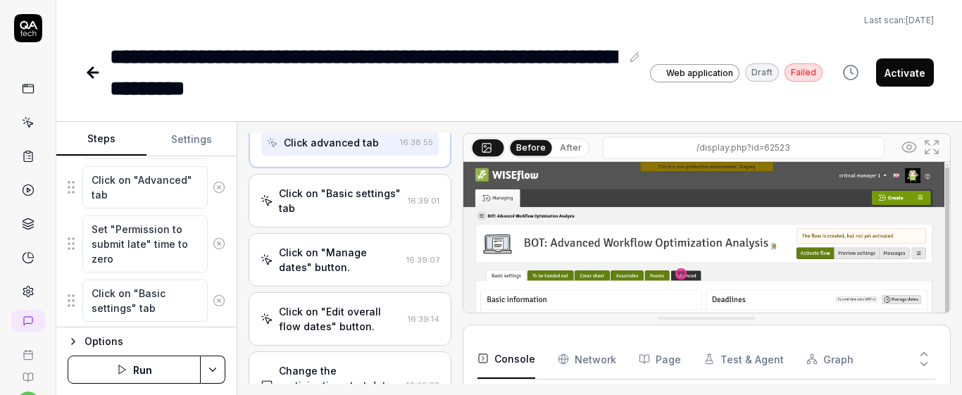
click at [366, 216] on div "Click on "Basic settings" tab" at bounding box center [340, 201] width 123 height 30
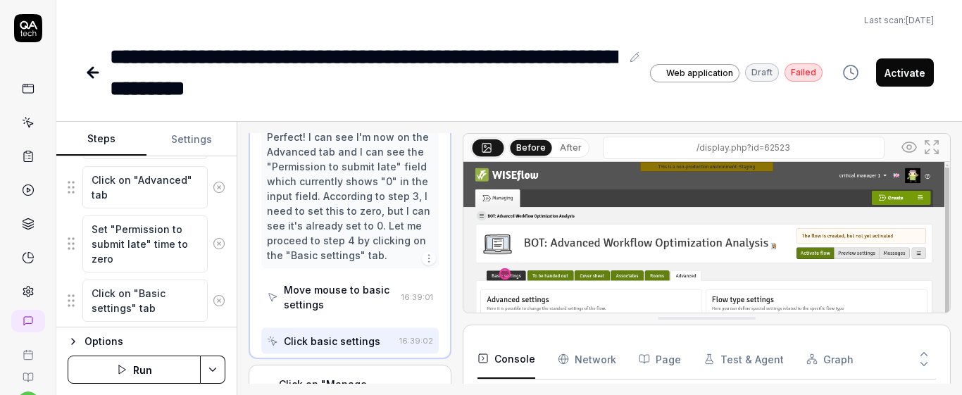
scroll to position [160, 0]
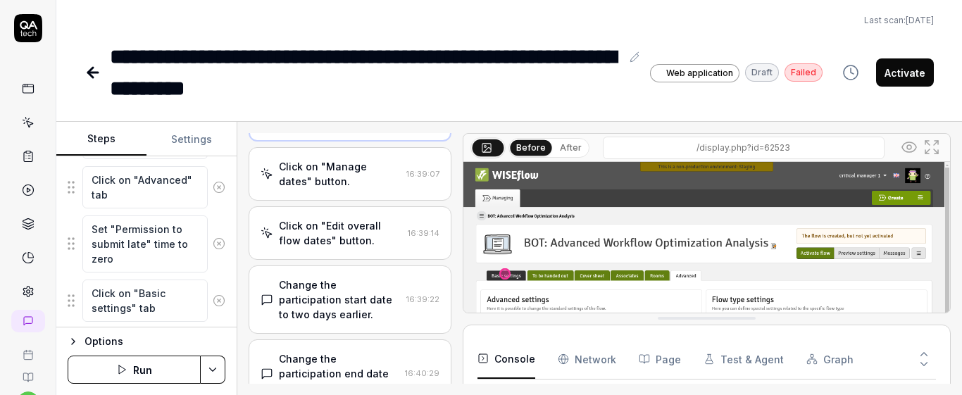
click at [344, 201] on div "Click on "Manage dates" button. 16:39:07" at bounding box center [350, 174] width 202 height 54
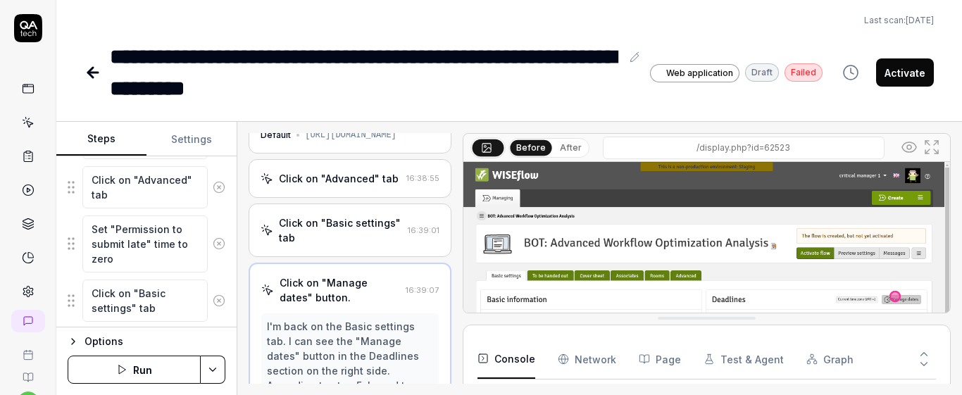
scroll to position [0, 0]
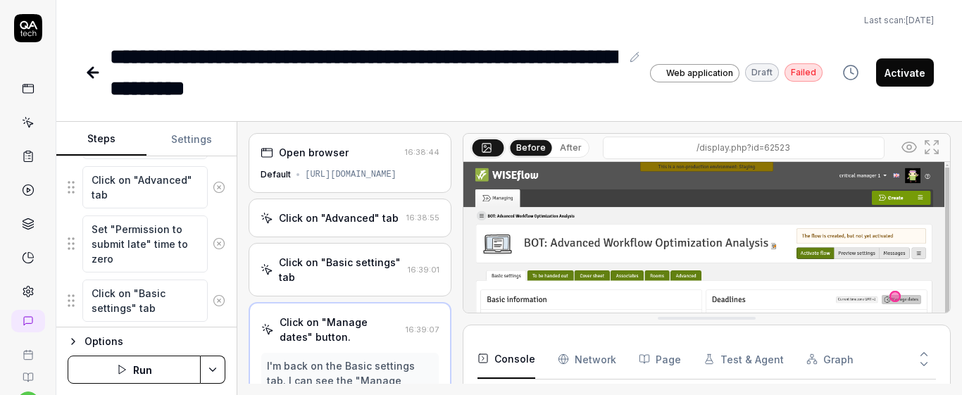
click at [382, 285] on div "Click on "Basic settings" tab" at bounding box center [340, 270] width 123 height 30
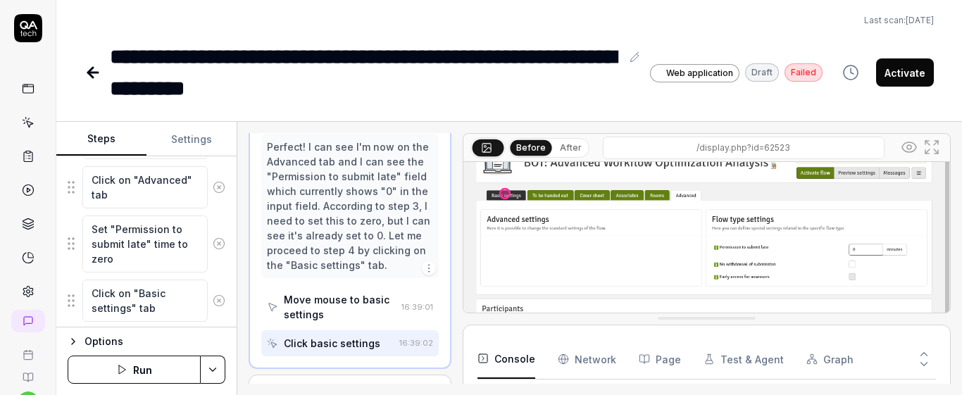
scroll to position [75, 0]
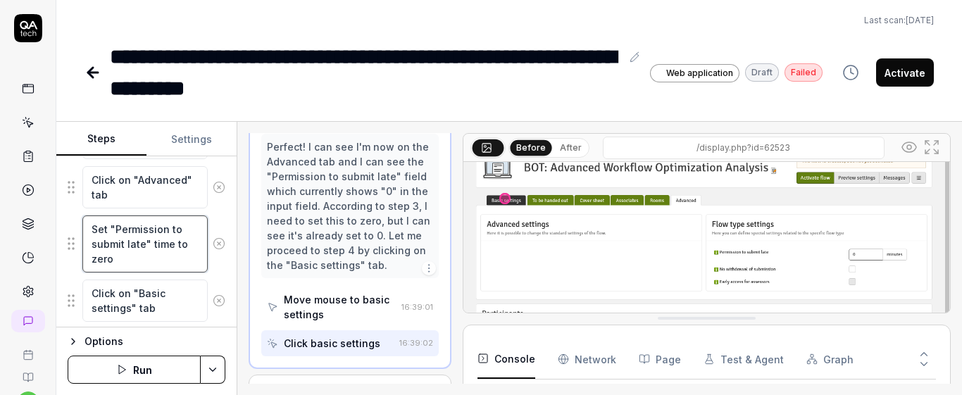
click at [164, 260] on textarea "Set "Permission to submit late" time to zero" at bounding box center [144, 244] width 125 height 57
click at [170, 301] on textarea "Click on "Basic settings" tab" at bounding box center [144, 301] width 125 height 42
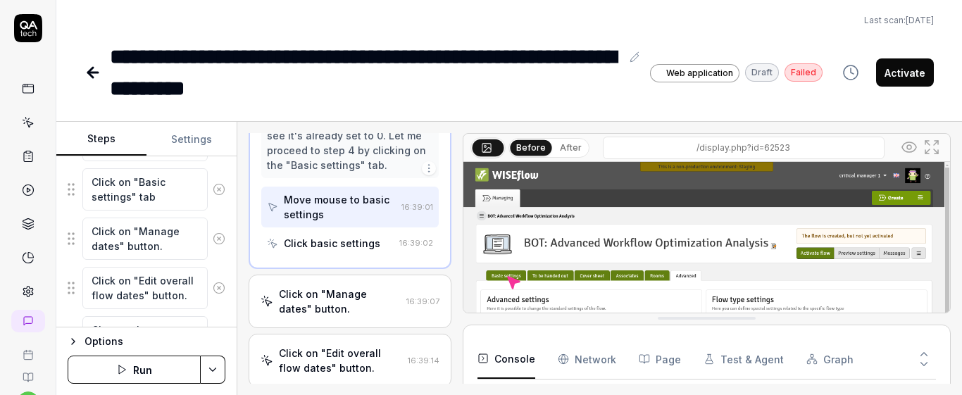
scroll to position [363, 0]
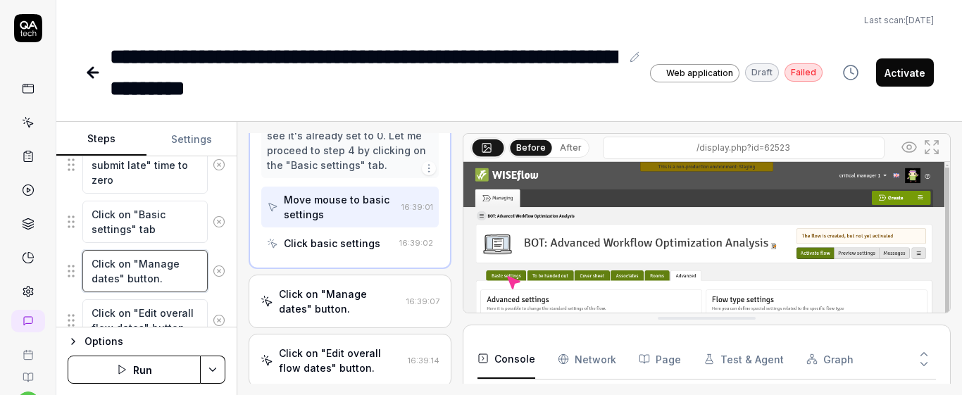
click at [180, 261] on textarea "Click on "Manage dates" button." at bounding box center [144, 271] width 125 height 42
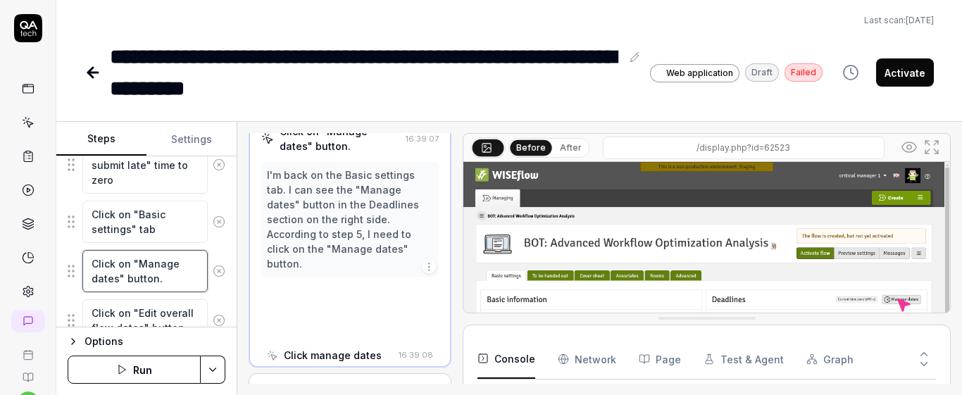
scroll to position [189, 0]
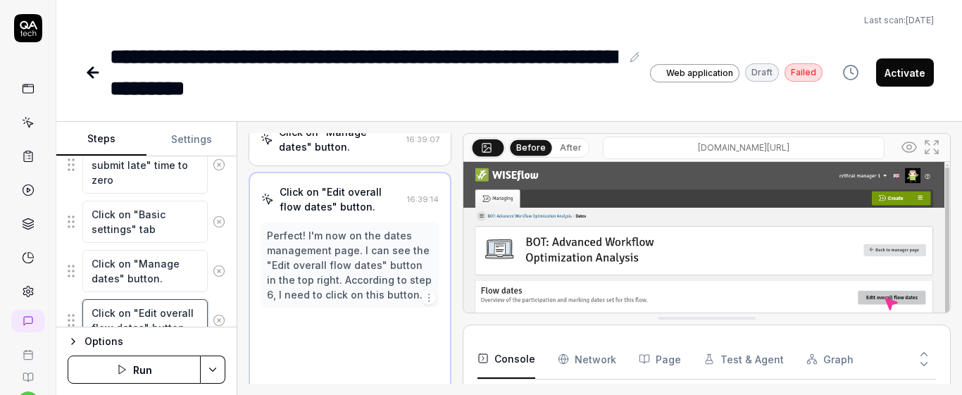
click at [156, 306] on textarea "Click on "Edit overall flow dates" button." at bounding box center [144, 320] width 125 height 42
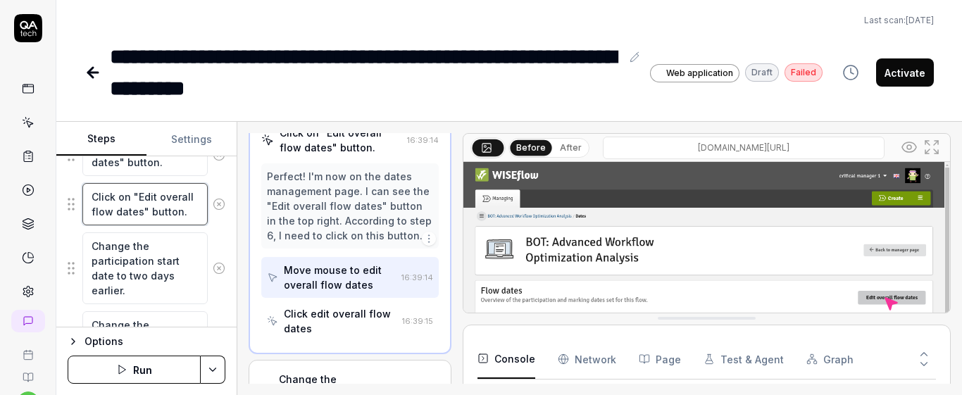
scroll to position [485, 0]
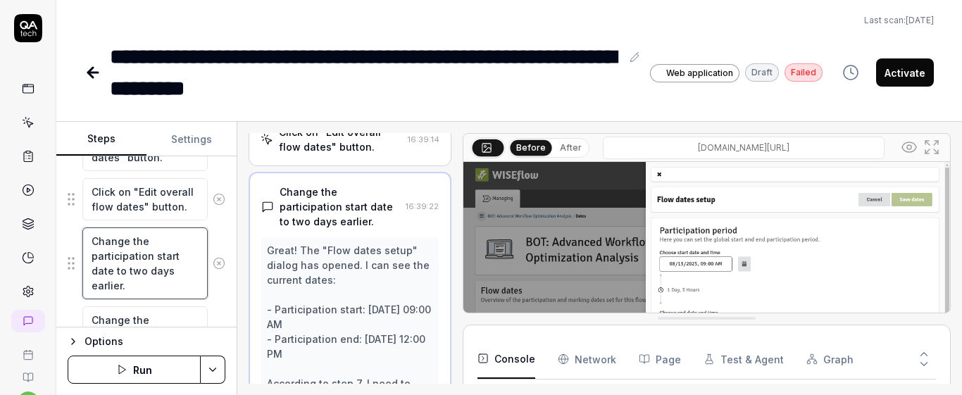
click at [153, 274] on textarea "Change the participation start date to two days earlier." at bounding box center [144, 264] width 125 height 72
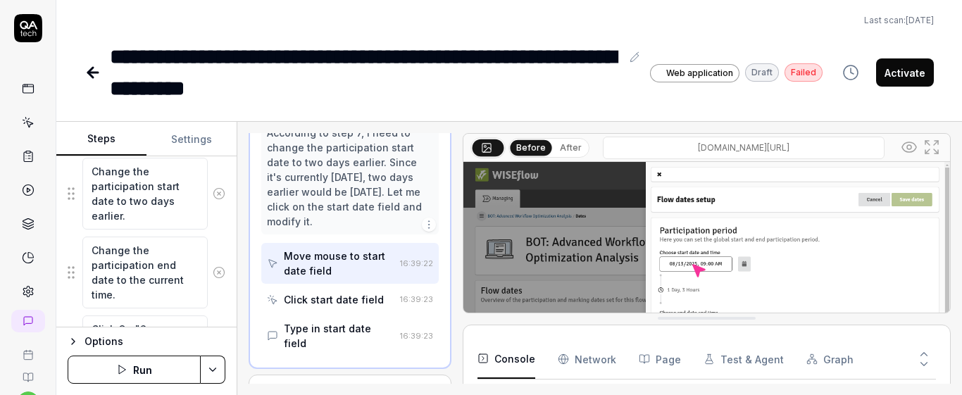
scroll to position [559, 0]
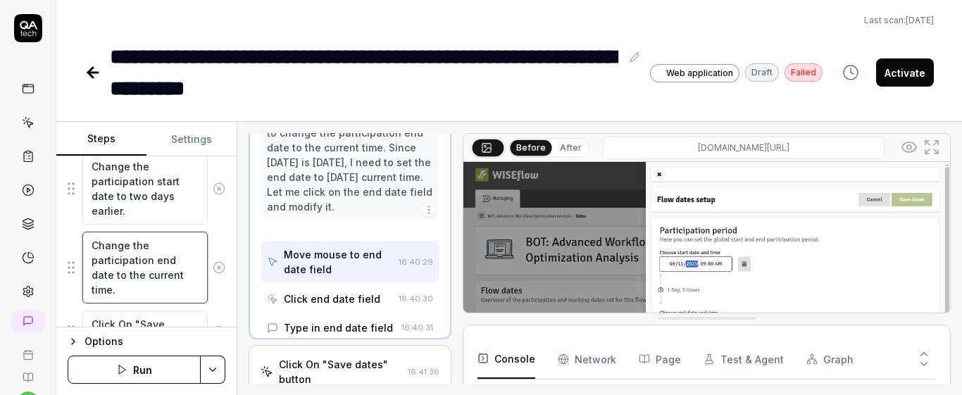
click at [172, 283] on textarea "Change the participation end date to the current time." at bounding box center [144, 268] width 125 height 72
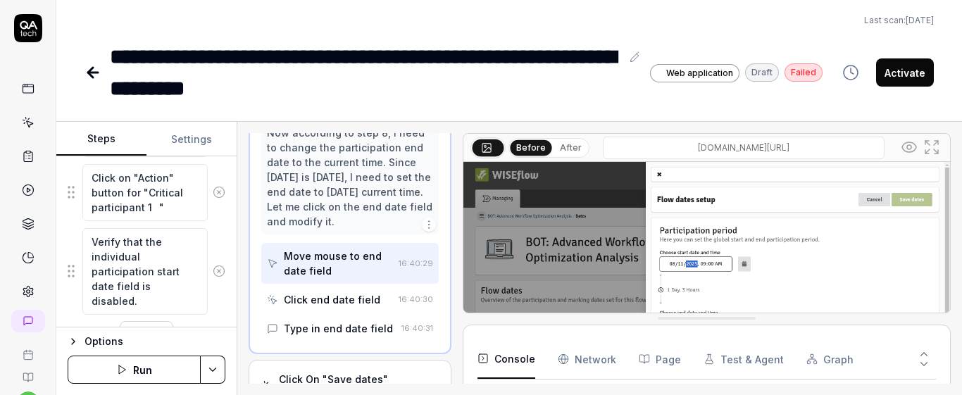
scroll to position [787, 0]
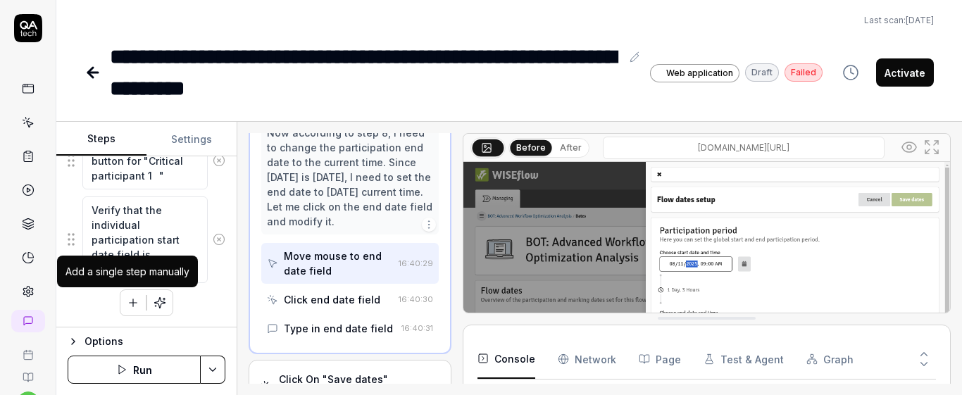
click at [129, 300] on icon "button" at bounding box center [133, 303] width 13 height 13
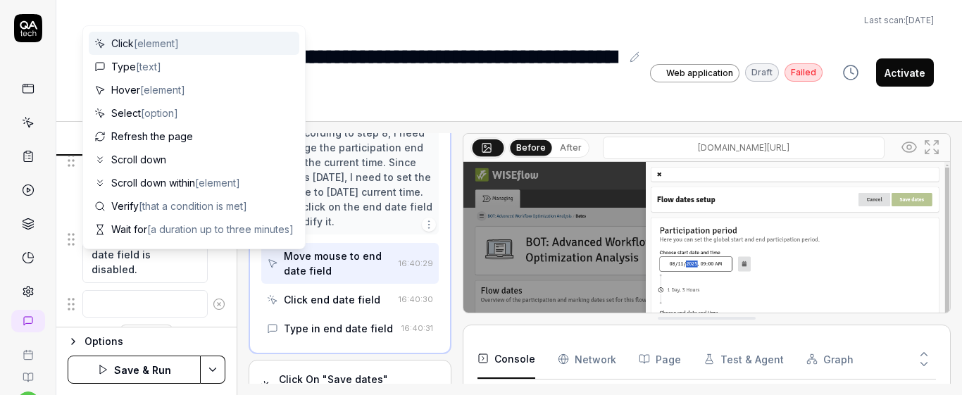
scroll to position [822, 0]
type textarea "*"
type textarea "A"
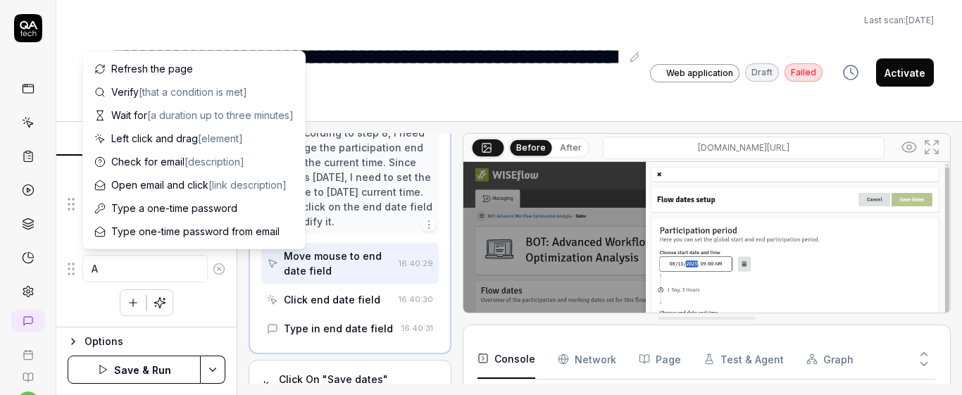
type textarea "*"
type textarea "Ac"
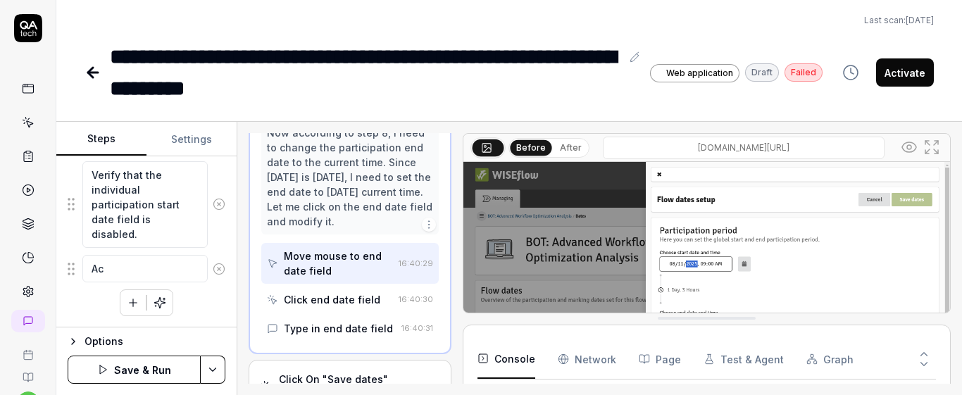
type textarea "*"
type textarea "Act"
type textarea "*"
type textarea "Acti"
type textarea "*"
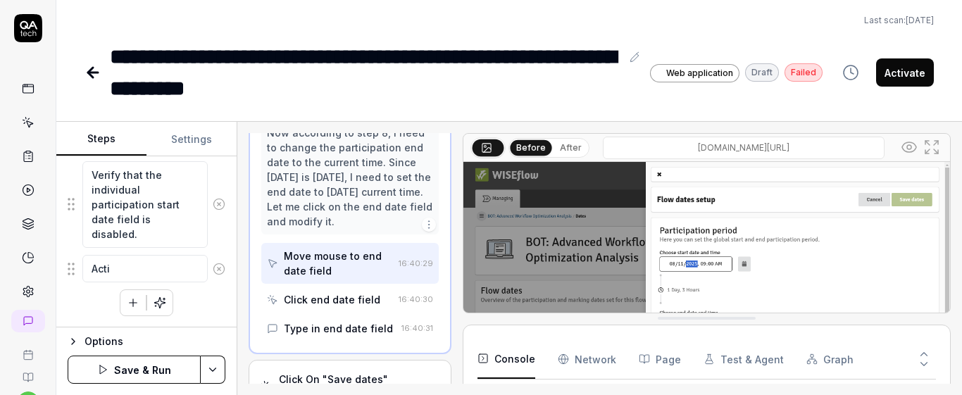
type textarea "Activ"
type textarea "*"
type textarea "Activa"
type textarea "*"
type textarea "Activat"
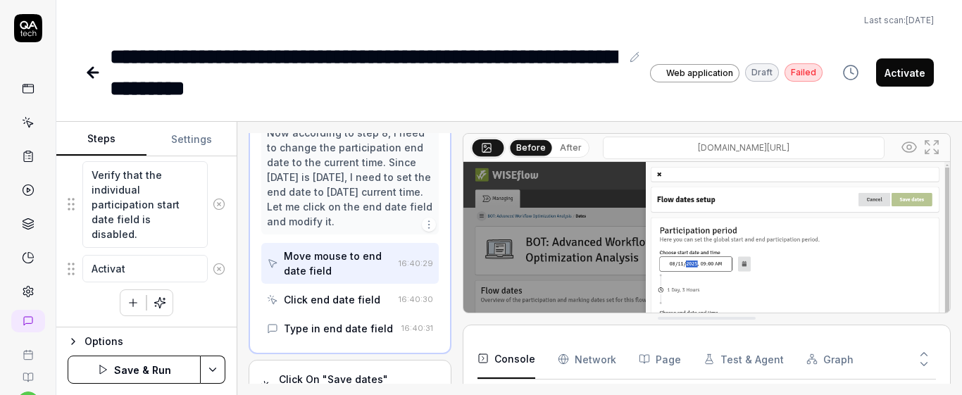
type textarea "*"
type textarea "Activate"
type textarea "*"
type textarea "Activate"
type textarea "*"
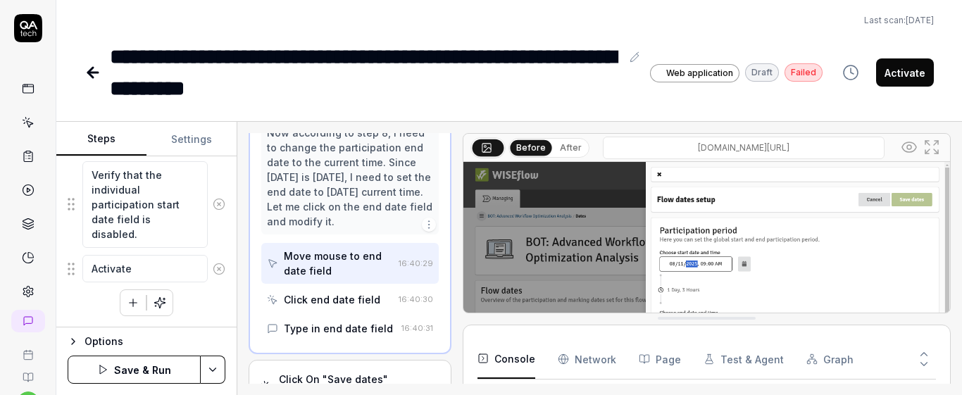
type textarea "Activate t"
type textarea "*"
type textarea "Activate th"
type textarea "*"
type textarea "Activate the"
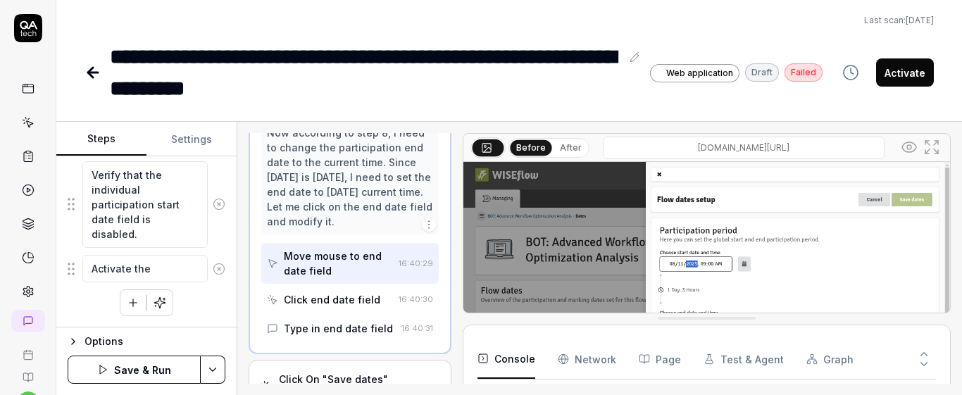
type textarea "*"
type textarea "Activate the"
type textarea "*"
type textarea "Activate the f"
type textarea "*"
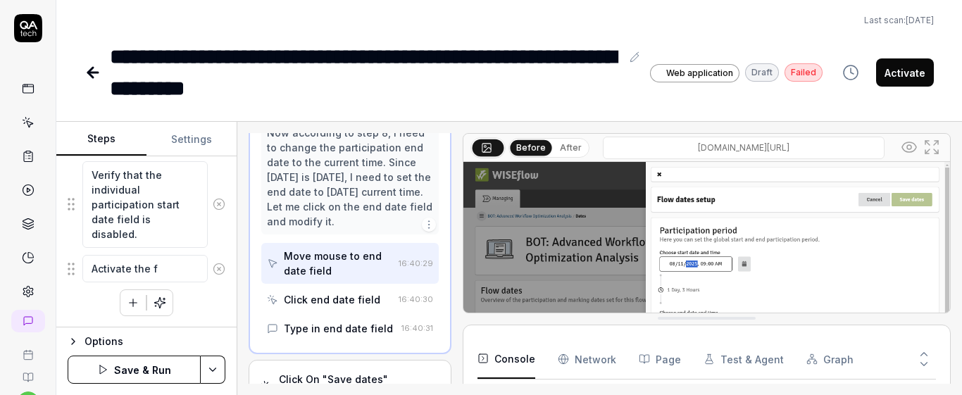
type textarea "Activate the fl"
type textarea "*"
type textarea "Activate the flo"
type textarea "*"
type textarea "Activate the flow"
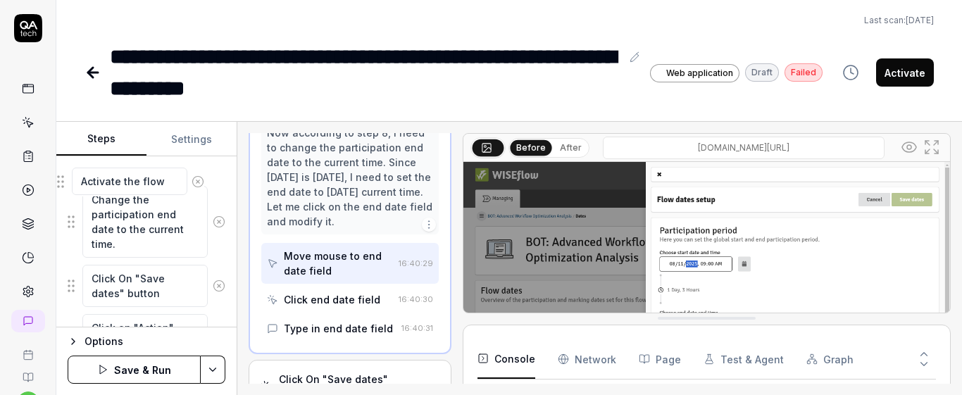
scroll to position [593, 0]
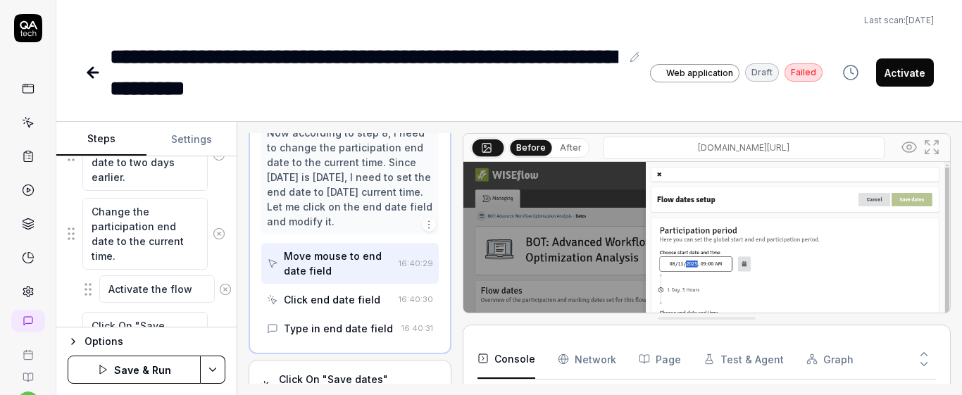
drag, startPoint x: 75, startPoint y: 267, endPoint x: 92, endPoint y: 286, distance: 25.4
click at [92, 286] on fieldset "Verify that the flow is not activated Click on "Advanced" tab Set "Permission t…" at bounding box center [147, 160] width 158 height 705
click at [163, 369] on button "Save & Run" at bounding box center [134, 370] width 133 height 28
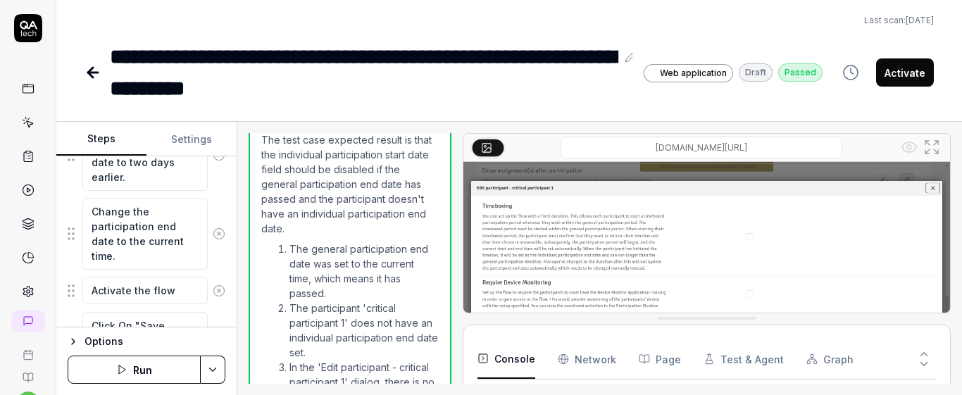
scroll to position [270, 0]
drag, startPoint x: 952, startPoint y: 206, endPoint x: 930, endPoint y: 306, distance: 103.1
click div "Open browser 16:45:10 Default [URL][DOMAIN_NAME] Click on "Advanced" tab 16:45:…"
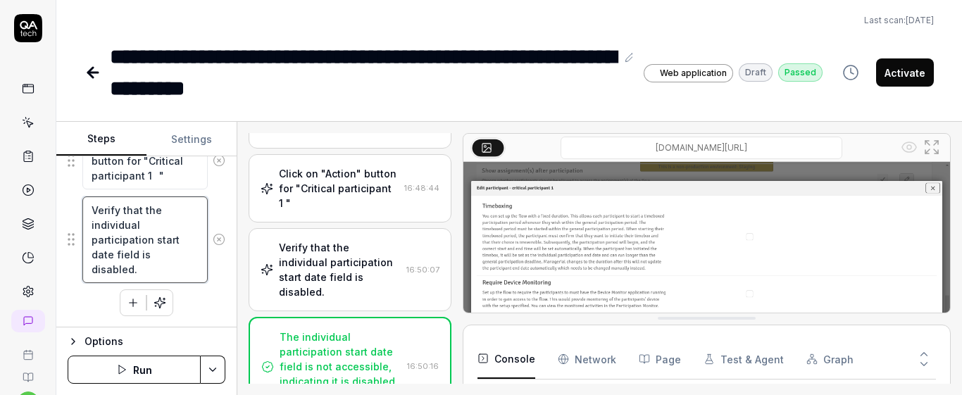
click textarea "Verify that the individual participation start date field is disabled."
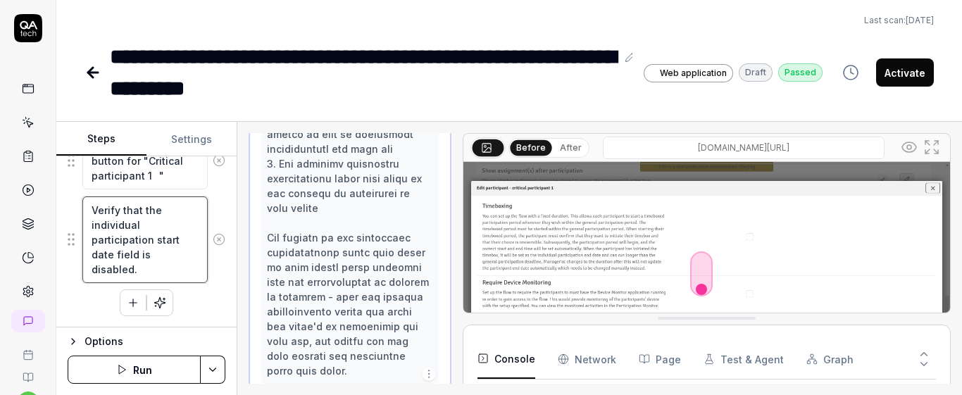
scroll to position [1664, 0]
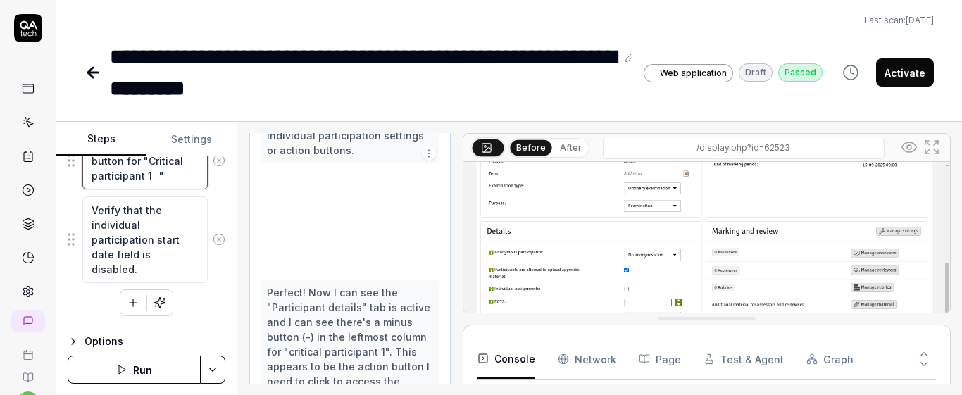
click textarea "Click on "Action" button for "Critical participant 1 ""
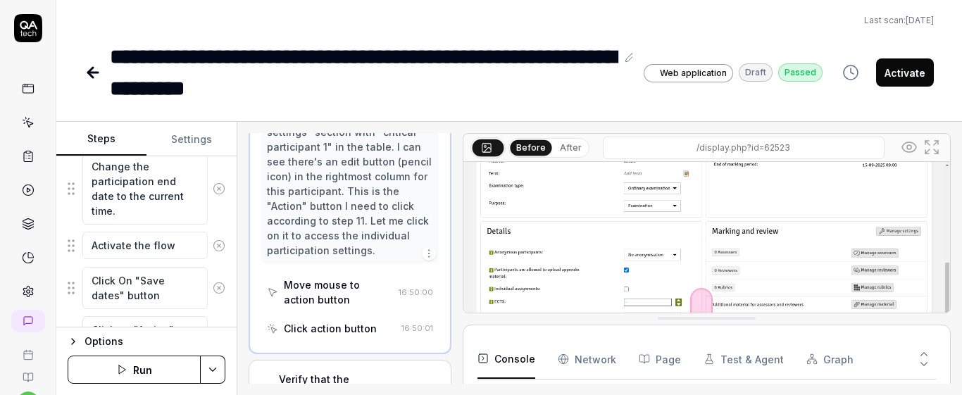
scroll to position [653, 0]
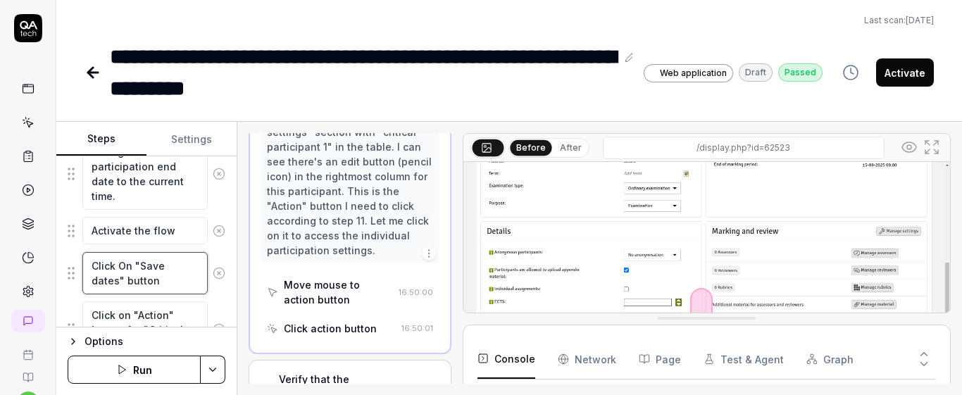
click textarea "Click On "Save dates" button"
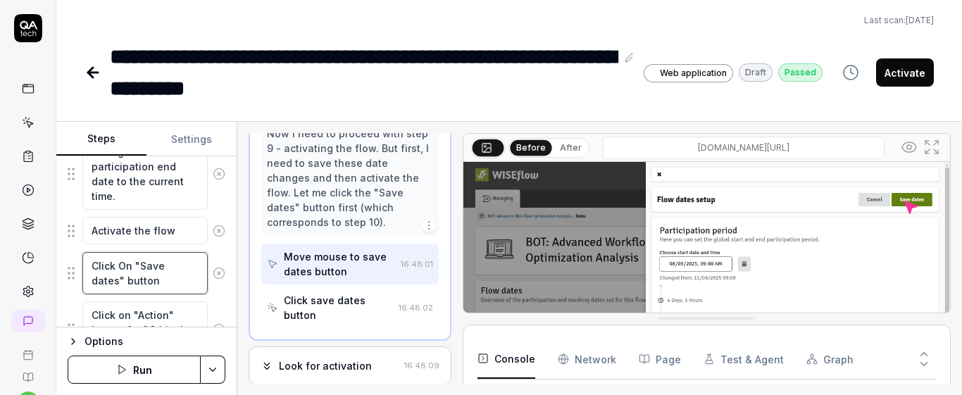
scroll to position [589, 0]
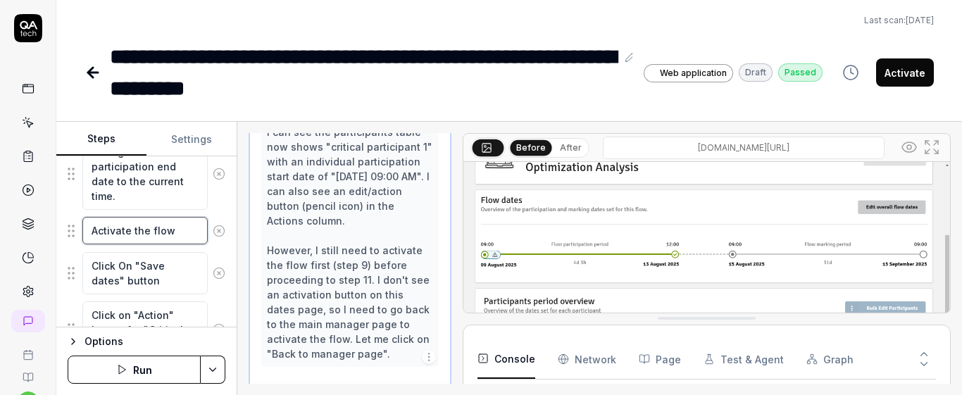
click textarea "Activate the flow"
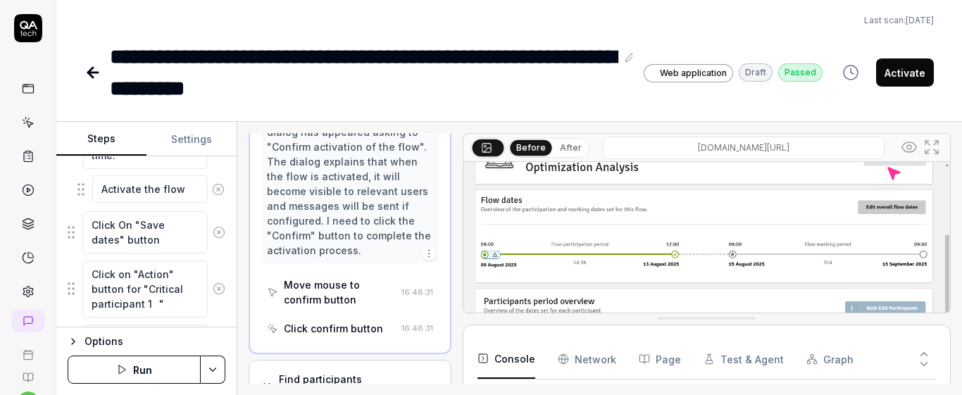
scroll to position [684, 0]
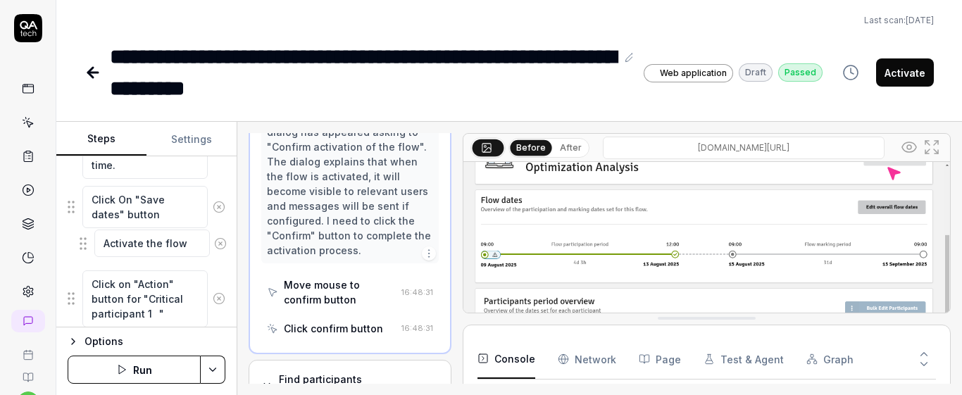
drag, startPoint x: 70, startPoint y: 248, endPoint x: 82, endPoint y: 246, distance: 12.2
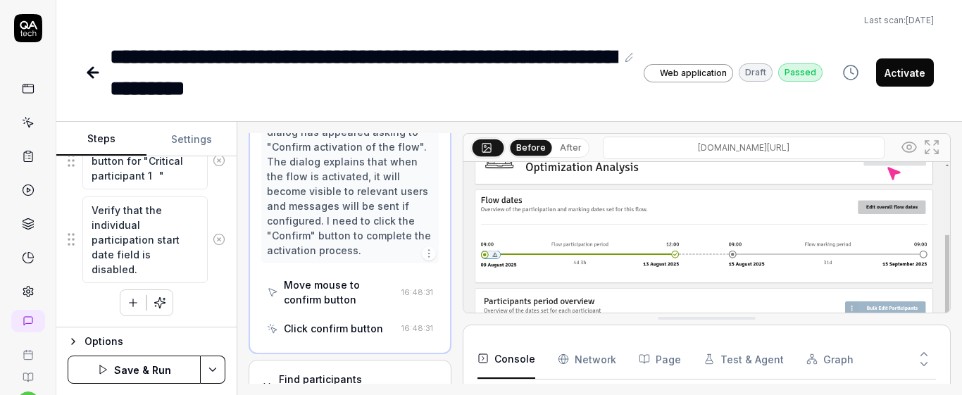
click icon "button"
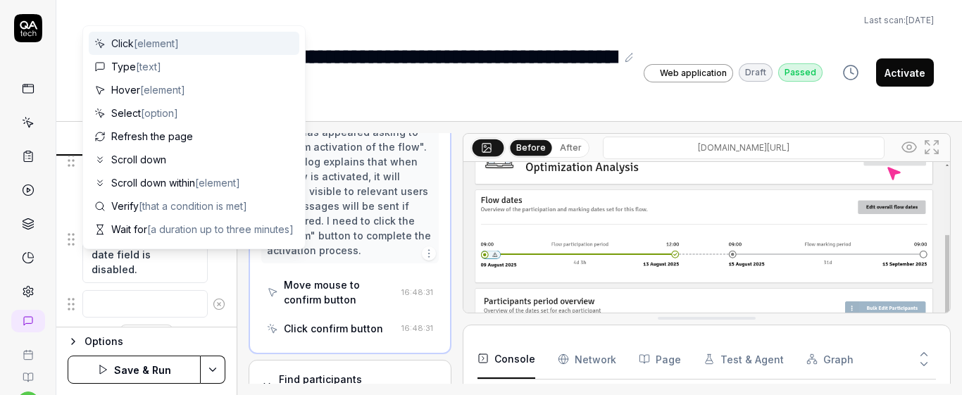
scroll to position [857, 0]
type textarea "*"
type textarea "C"
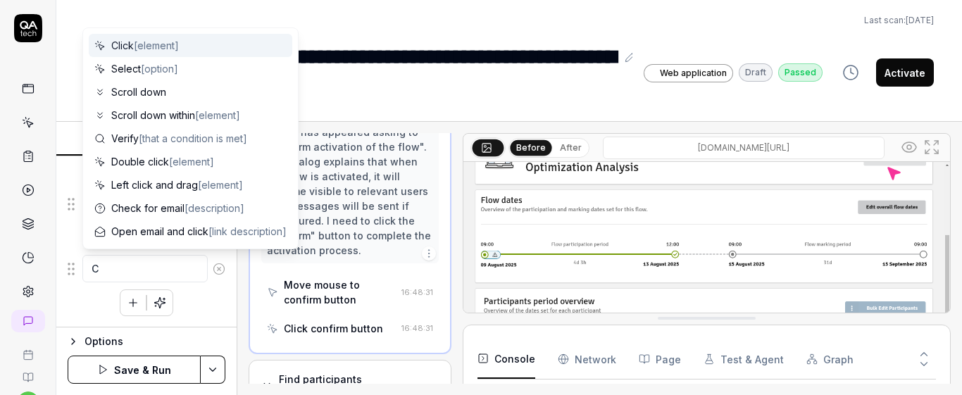
type textarea "*"
type textarea "Cl"
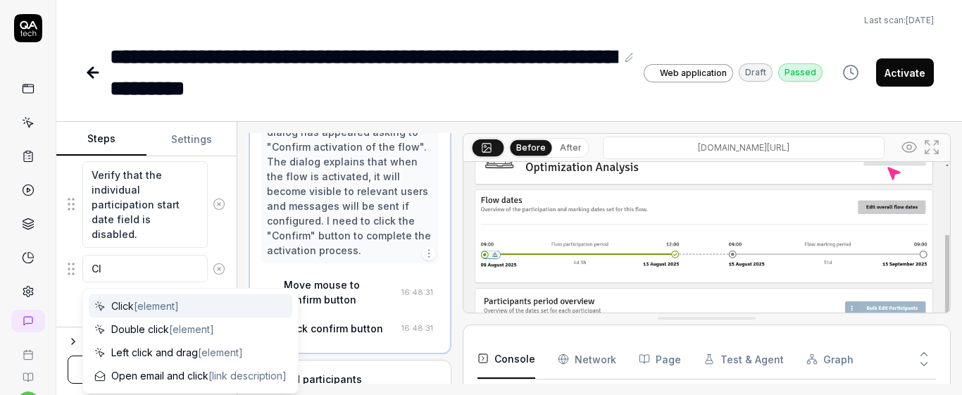
type textarea "*"
type textarea "Cli"
type textarea "*"
type textarea "Clic"
type textarea "*"
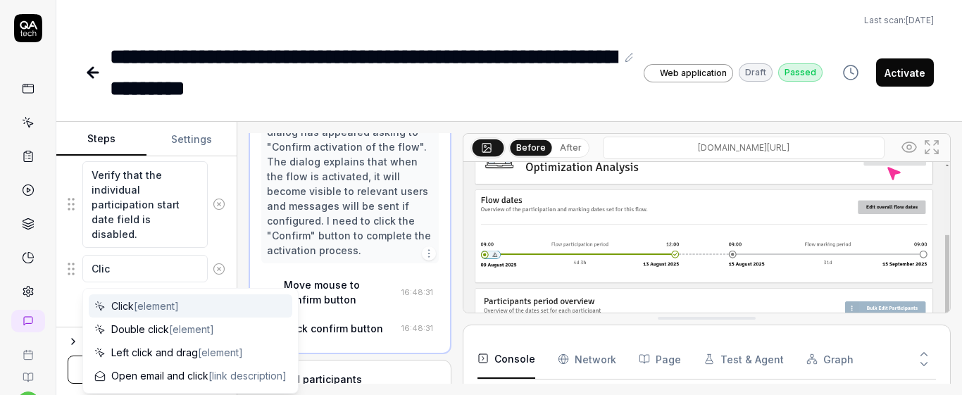
type textarea "Click"
type textarea "*"
type textarea "Click"
type textarea "*"
type textarea "Click o"
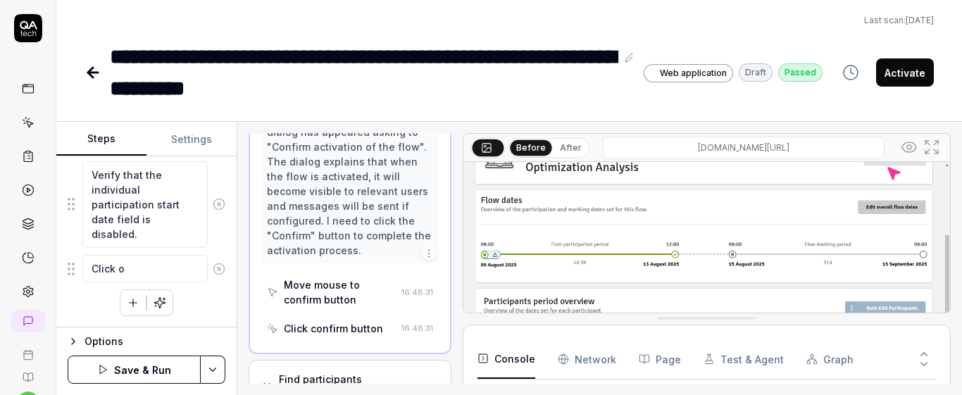
type textarea "*"
type textarea "Click on"
type textarea "*"
type textarea "Click on"
type textarea "*"
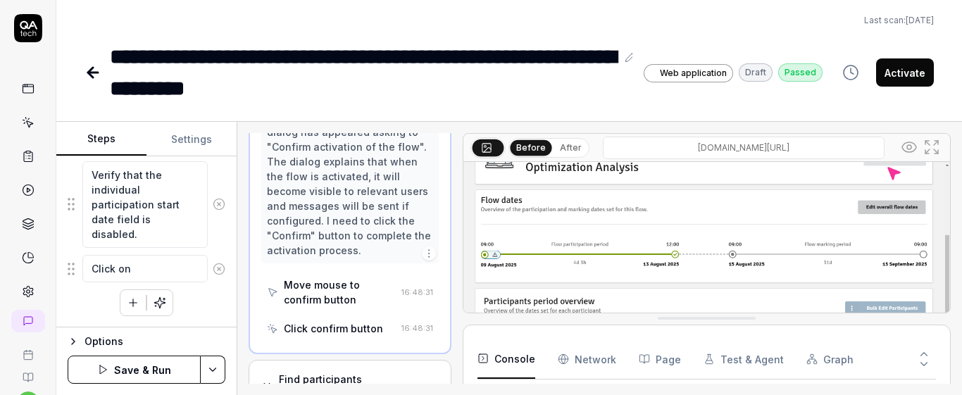
type textarea "Click on m"
type textarea "*"
type textarea "Click on man"
type textarea "*"
type textarea "Click on mana"
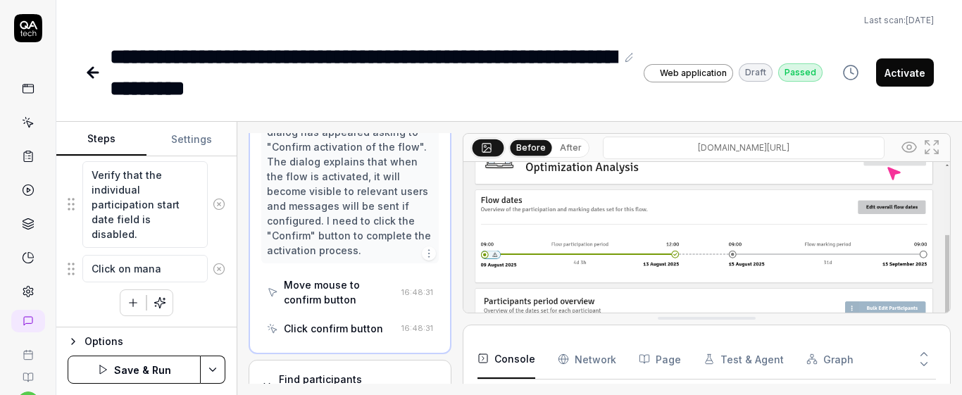
type textarea "*"
type textarea "Click on manage"
type textarea "*"
type textarea "Click on manage"
type textarea "*"
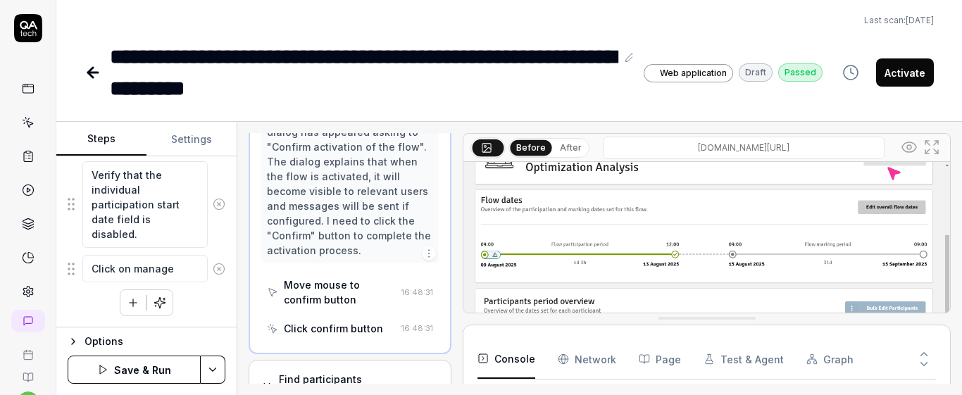
type textarea "Click on manage"
type textarea "*"
type textarea "Click on manag"
type textarea "*"
type textarea "Click on mana"
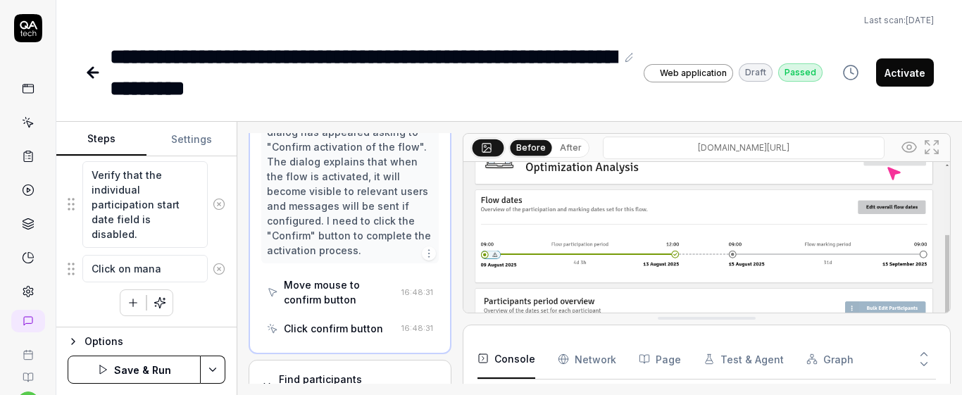
type textarea "*"
type textarea "Click on man"
type textarea "*"
type textarea "Click on ma"
type textarea "*"
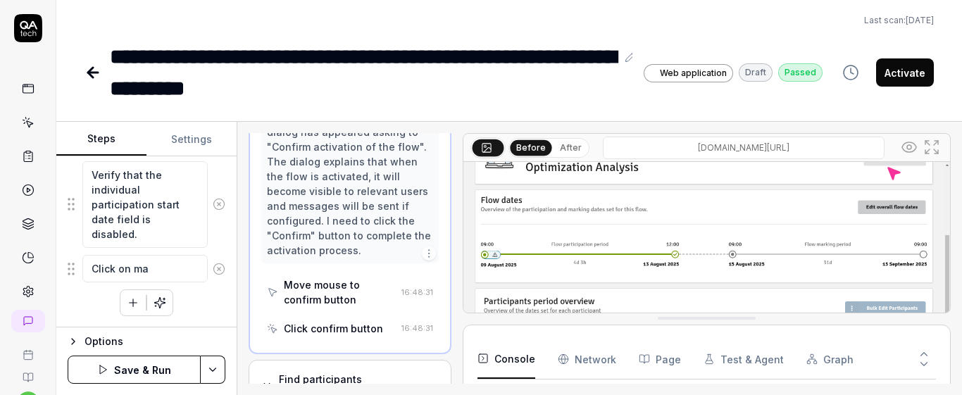
type textarea "Click on m"
type textarea "*"
type textarea "Click on"
type textarea "*"
type textarea "Click on ""
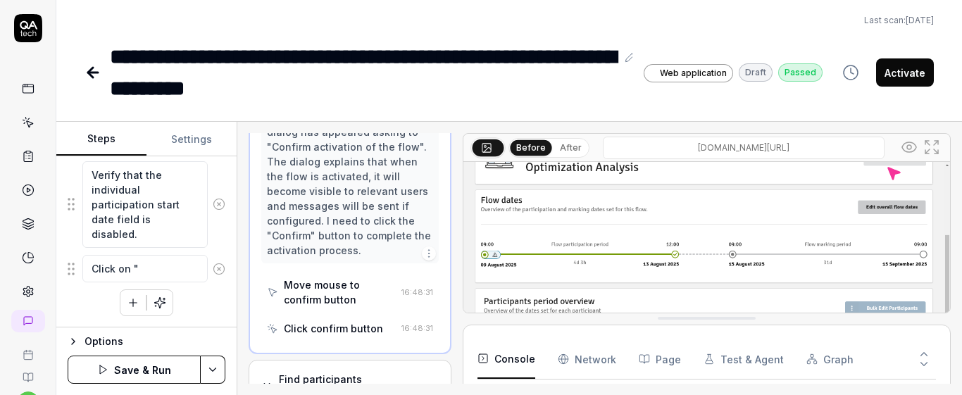
type textarea "*"
type textarea "Click on "M"
type textarea "*"
type textarea "Click on "Ma"
type textarea "*"
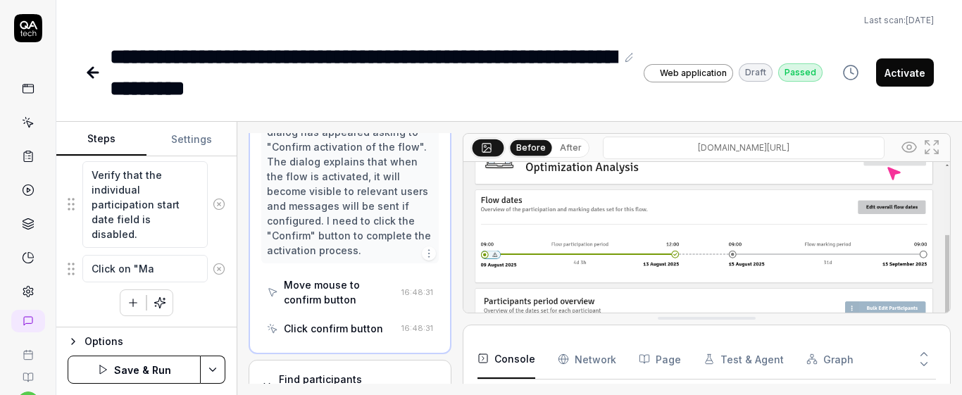
type textarea "Click on "Man"
type textarea "*"
type textarea "Click on "Mana"
type textarea "*"
type textarea "Click on "Manag"
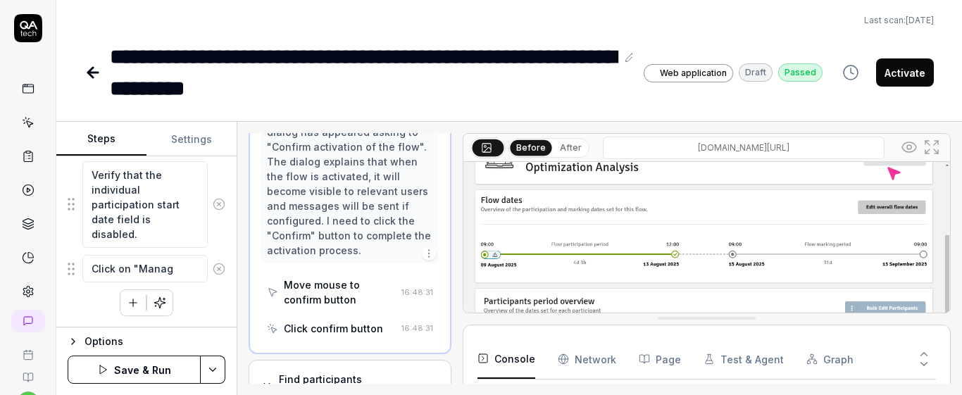
type textarea "*"
type textarea "Click on "Manage"
type textarea "*"
type textarea "Click on "Manage da"
type textarea "*"
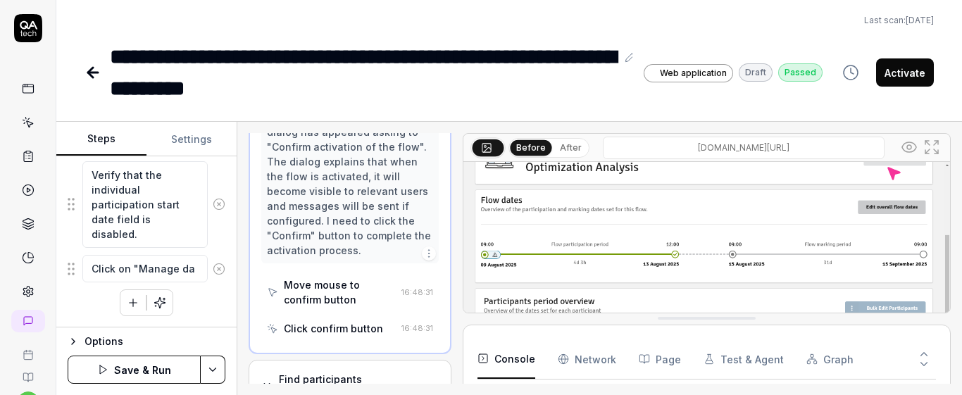
type textarea "Click on "Manage dat"
type textarea "*"
type textarea "Click on "Manage date"
type textarea "*"
type textarea "Click on "Manage dates"
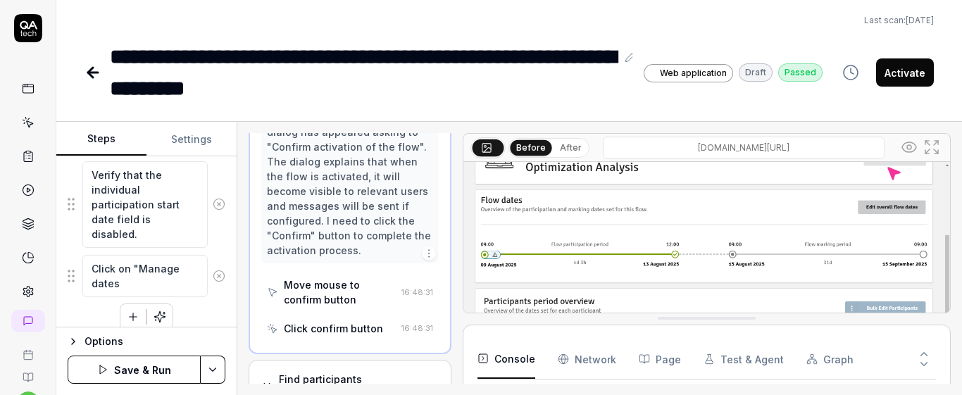
type textarea "*"
type textarea "Click on "Manage dates""
type textarea "*"
type textarea "Click on "Manage dates""
type textarea "*"
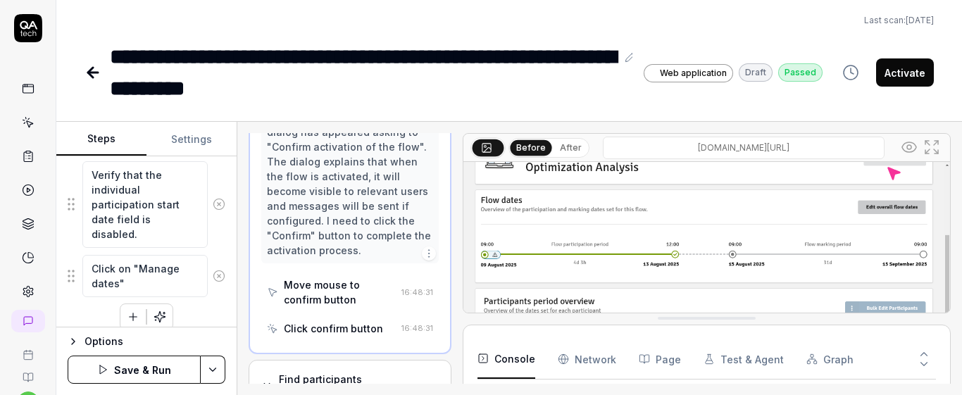
type textarea "Click on "Manage dates" b"
type textarea "*"
type textarea "Click on "Manage dates" bu"
type textarea "*"
type textarea "Click on "Manage dates" but"
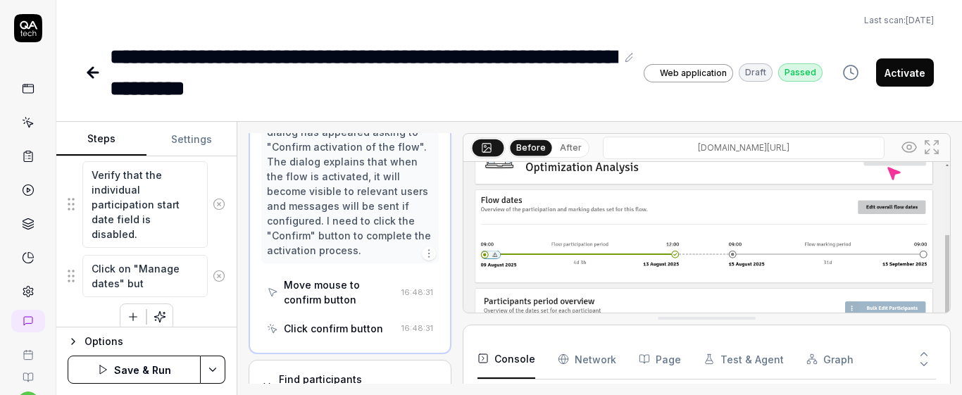
type textarea "*"
type textarea "Click on "Manage dates" butt"
type textarea "*"
type textarea "Click on "Manage dates" butto"
type textarea "*"
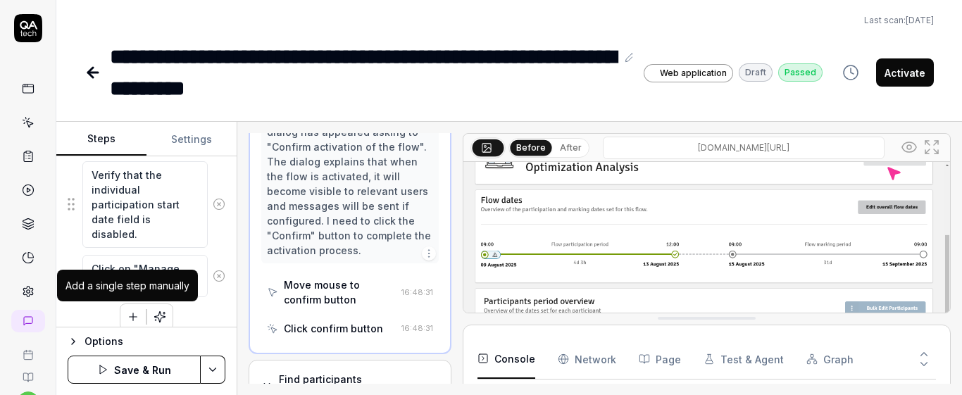
type textarea "Click on "Manage dates" button"
click button "button"
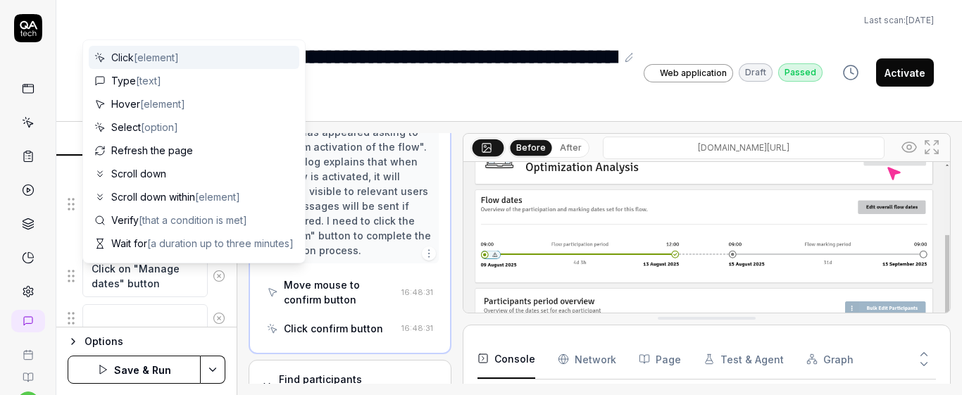
scroll to position [892, 0]
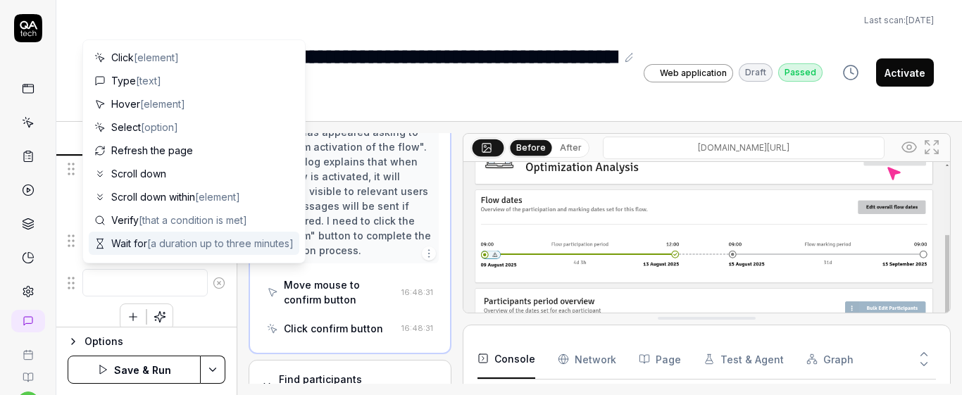
click icon
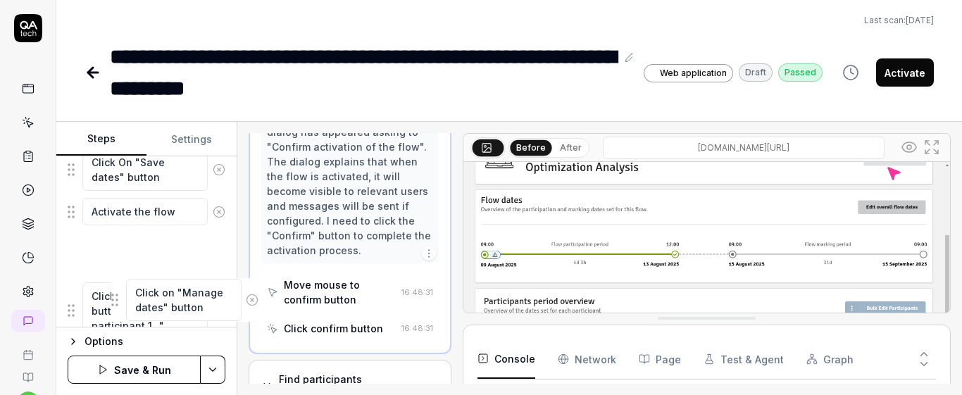
scroll to position [724, 0]
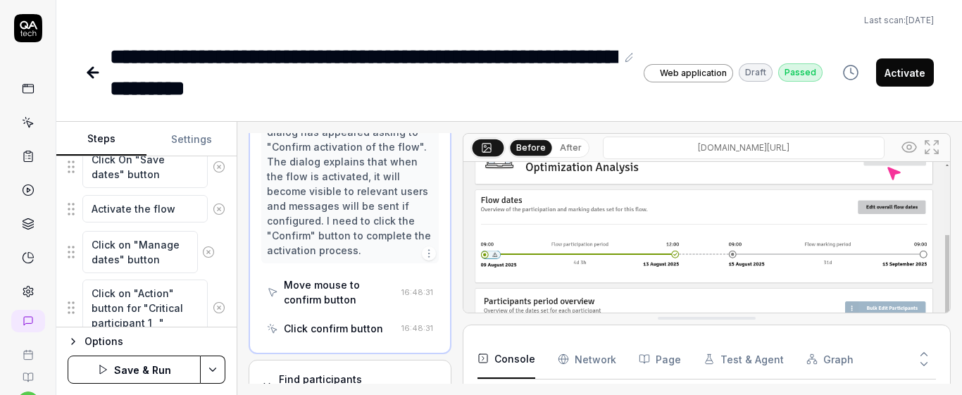
drag, startPoint x: 70, startPoint y: 261, endPoint x: 70, endPoint y: 251, distance: 9.9
click fieldset "Verify that the flow is not activated Click on "Advanced" tab Set "Permission t…"
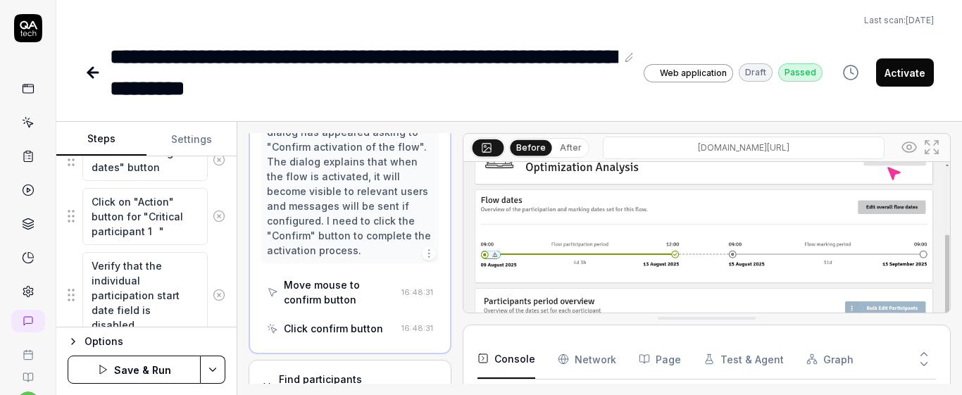
scroll to position [871, 0]
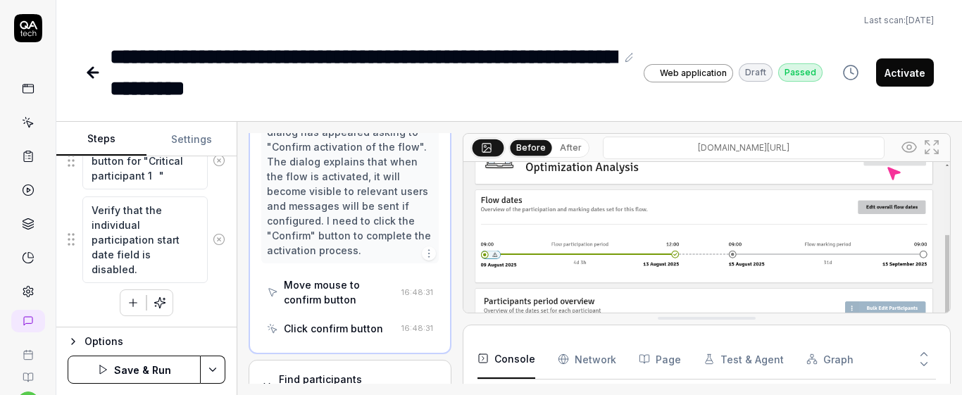
click icon "button"
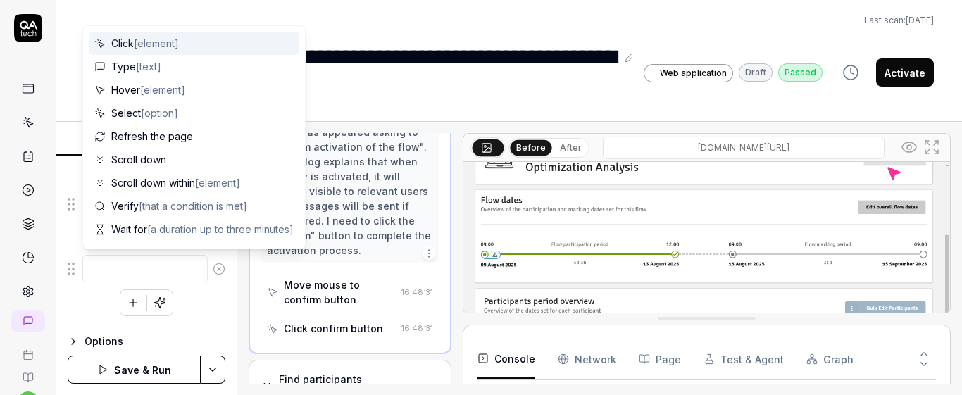
type textarea "*"
type textarea "S"
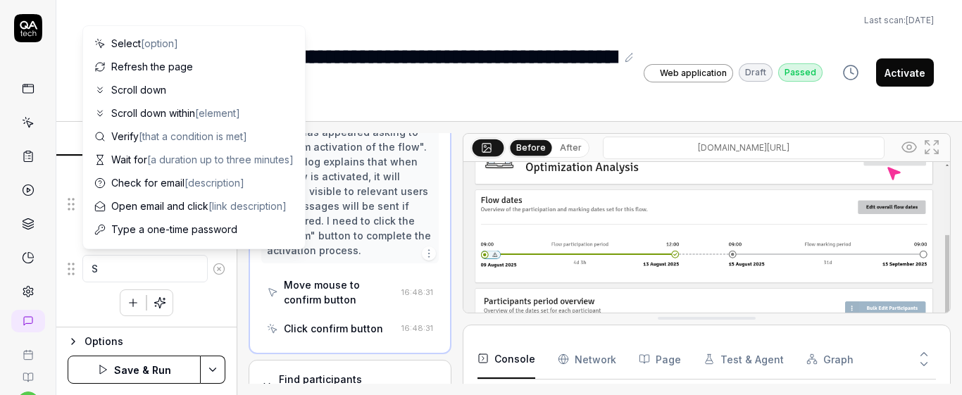
type textarea "*"
type textarea "Sc"
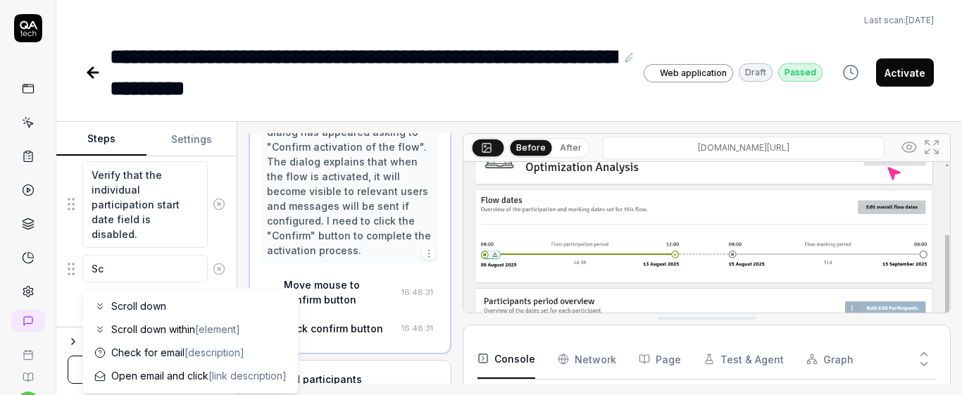
type textarea "*"
type textarea "Scr"
type textarea "*"
type textarea "Scro"
type textarea "*"
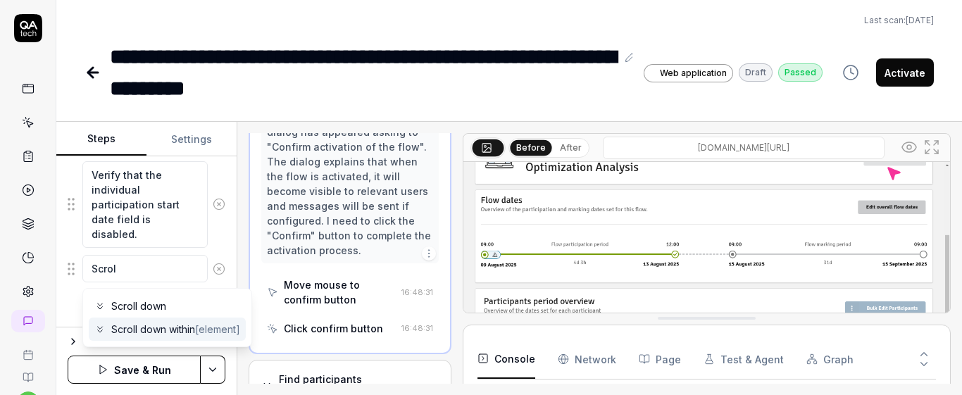
type textarea "Scrol"
click span "Scroll down within [element]"
type textarea "*"
type textarea "Scroll down within"
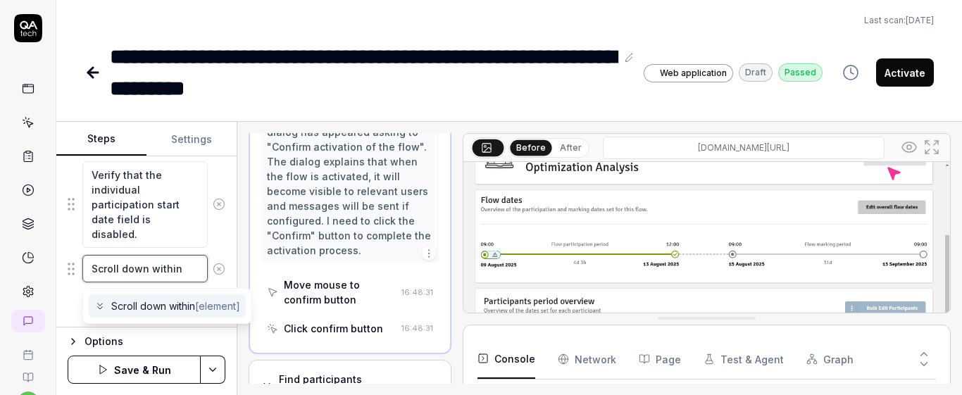
type textarea "*"
type textarea "Scroll down within t"
type textarea "*"
type textarea "Scroll down within th"
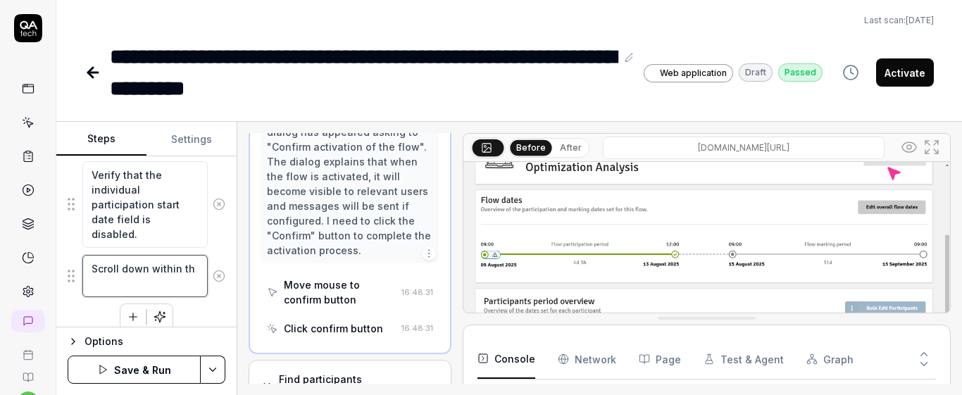
type textarea "*"
type textarea "Scroll down within the"
type textarea "*"
type textarea "Scroll down within the"
type textarea "*"
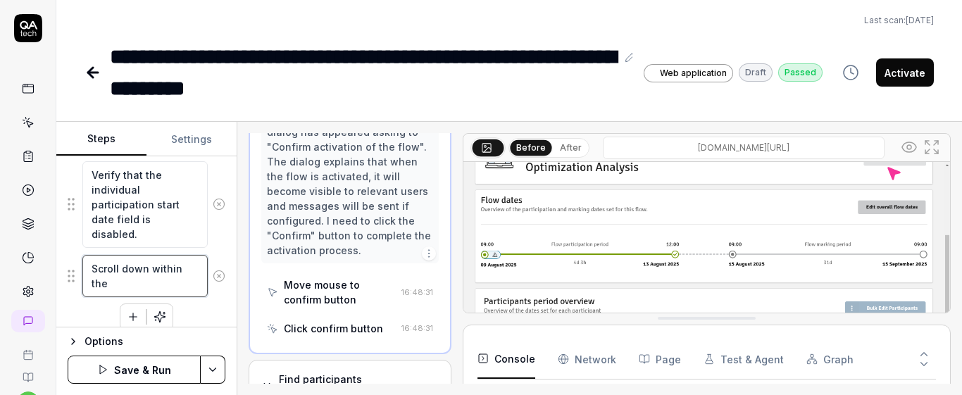
type textarea "Scroll down within the p"
type textarea "*"
type textarea "Scroll down within the pa"
type textarea "*"
type textarea "Scroll down within the pag"
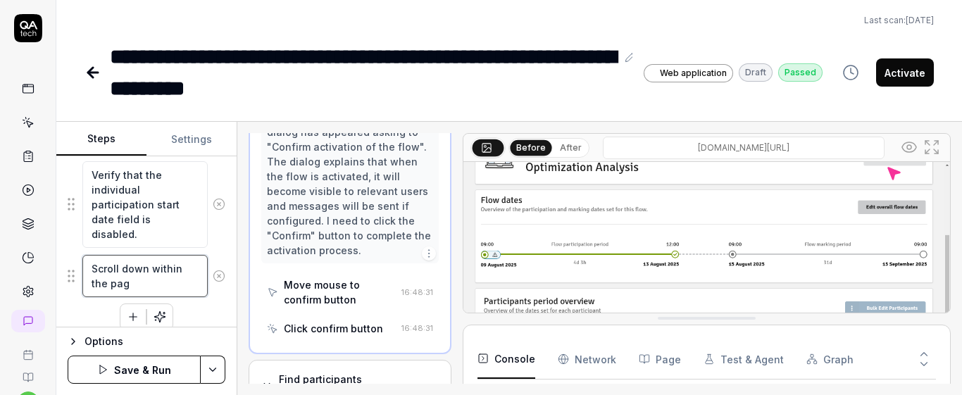
type textarea "*"
type textarea "Scroll down within the page"
click div "Verify that the flow is not activated Click on "Advanced" tab Set "Permission t…"
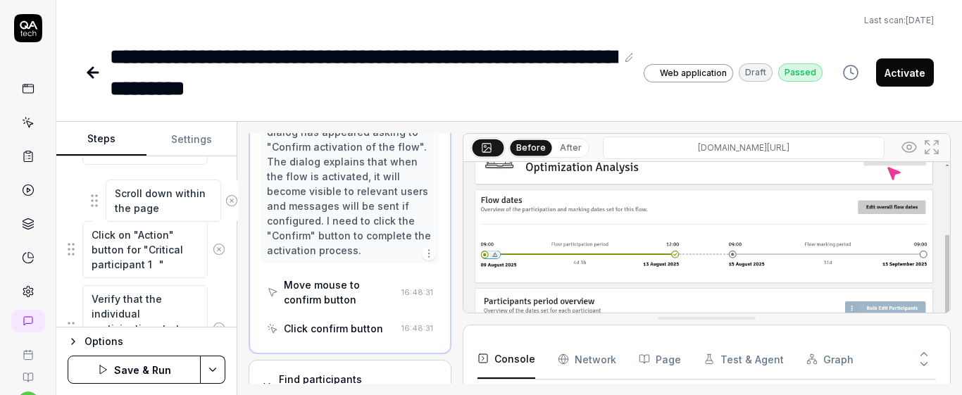
scroll to position [830, 0]
drag, startPoint x: 68, startPoint y: 278, endPoint x: 76, endPoint y: 196, distance: 82.8
click fieldset "Verify that the flow is not activated Click on "Advanced" tab Set "Permission t…"
click button "Save & Run"
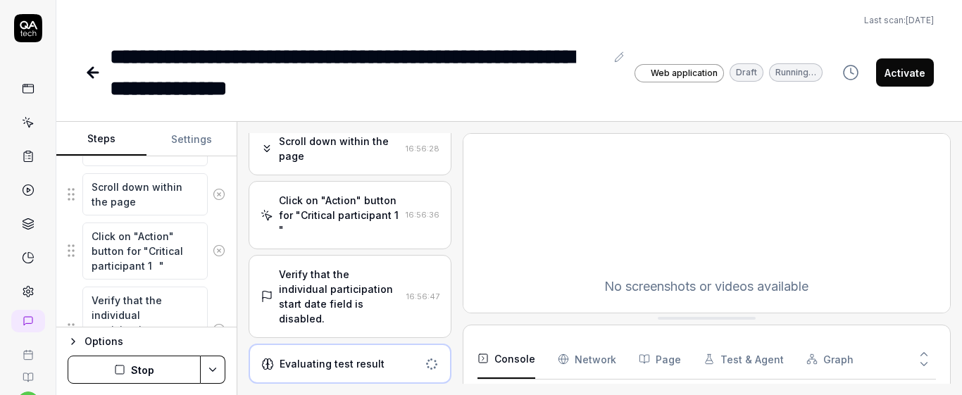
scroll to position [778, 0]
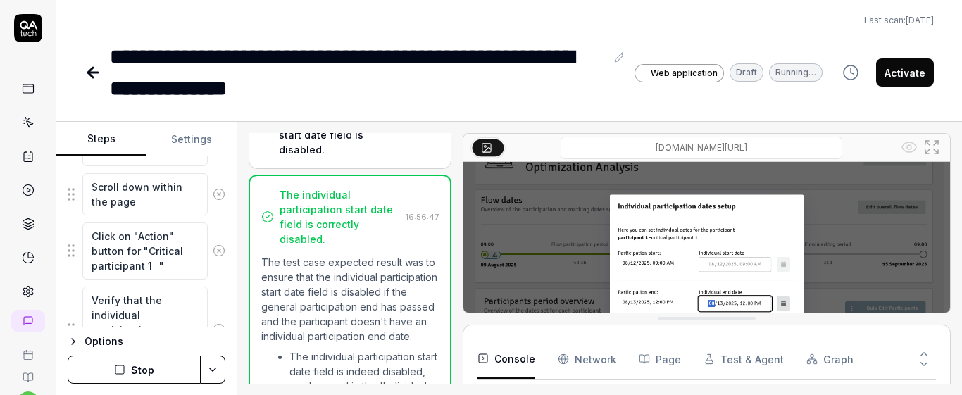
type textarea "*"
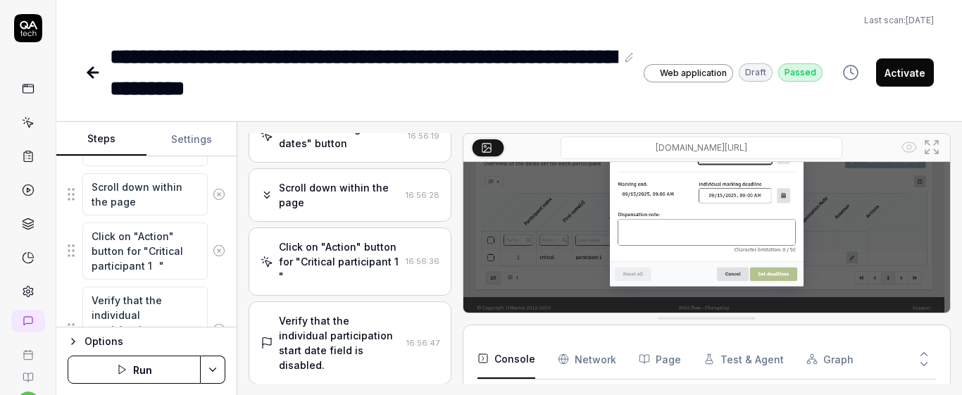
click div "Verify that the individual participation start date field is disabled."
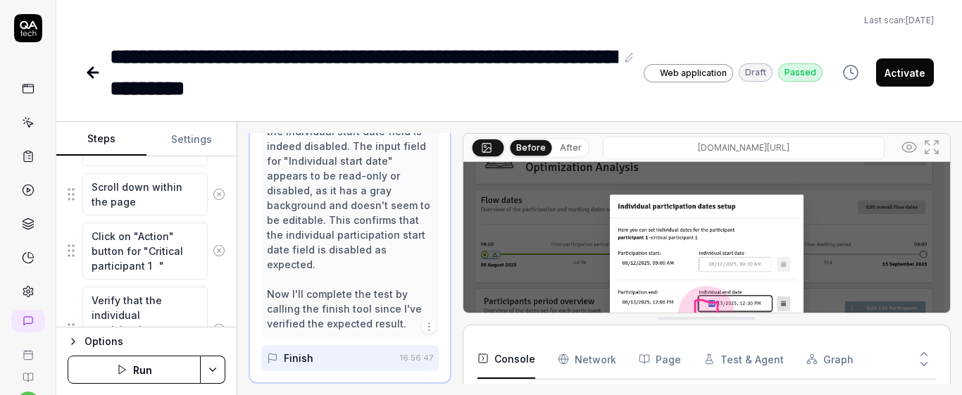
scroll to position [930, 0]
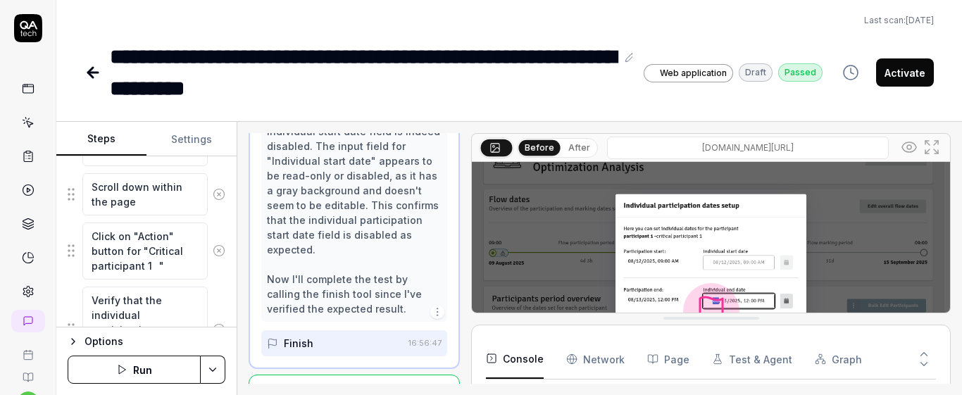
click div "Open browser 16:51:52 Default [URL][DOMAIN_NAME] Click on "Advanced" tab 16:52:…"
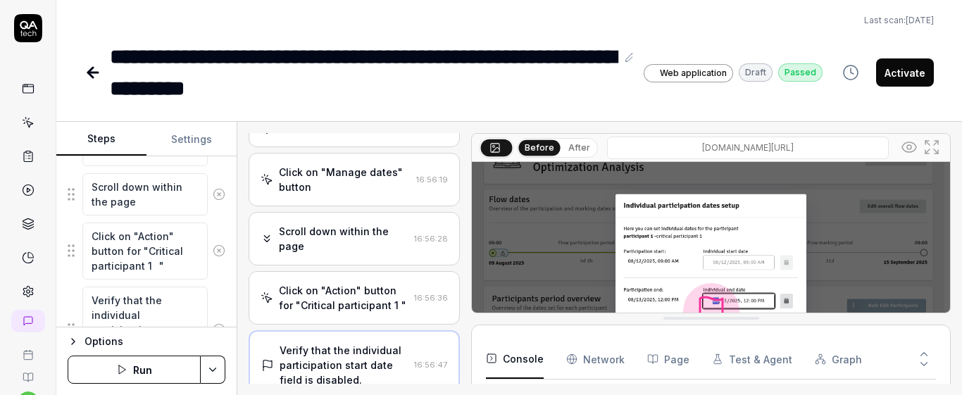
click div "Click on "Action" button for "Critical participant 1 ""
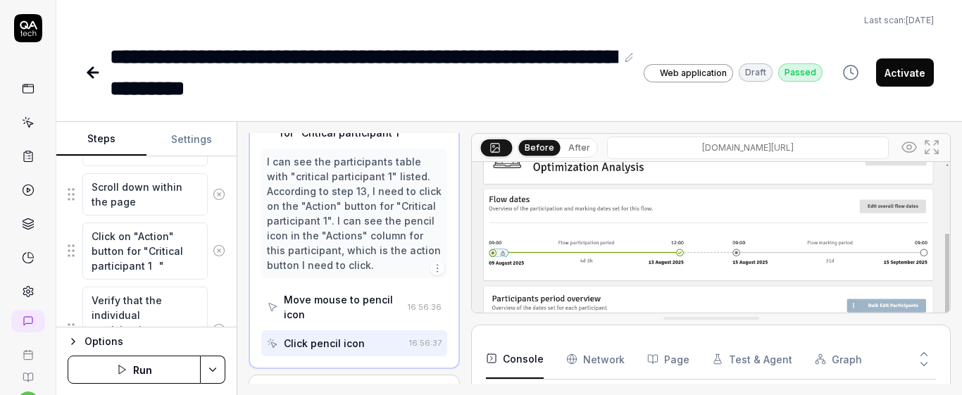
scroll to position [142, 0]
